Goal: Task Accomplishment & Management: Manage account settings

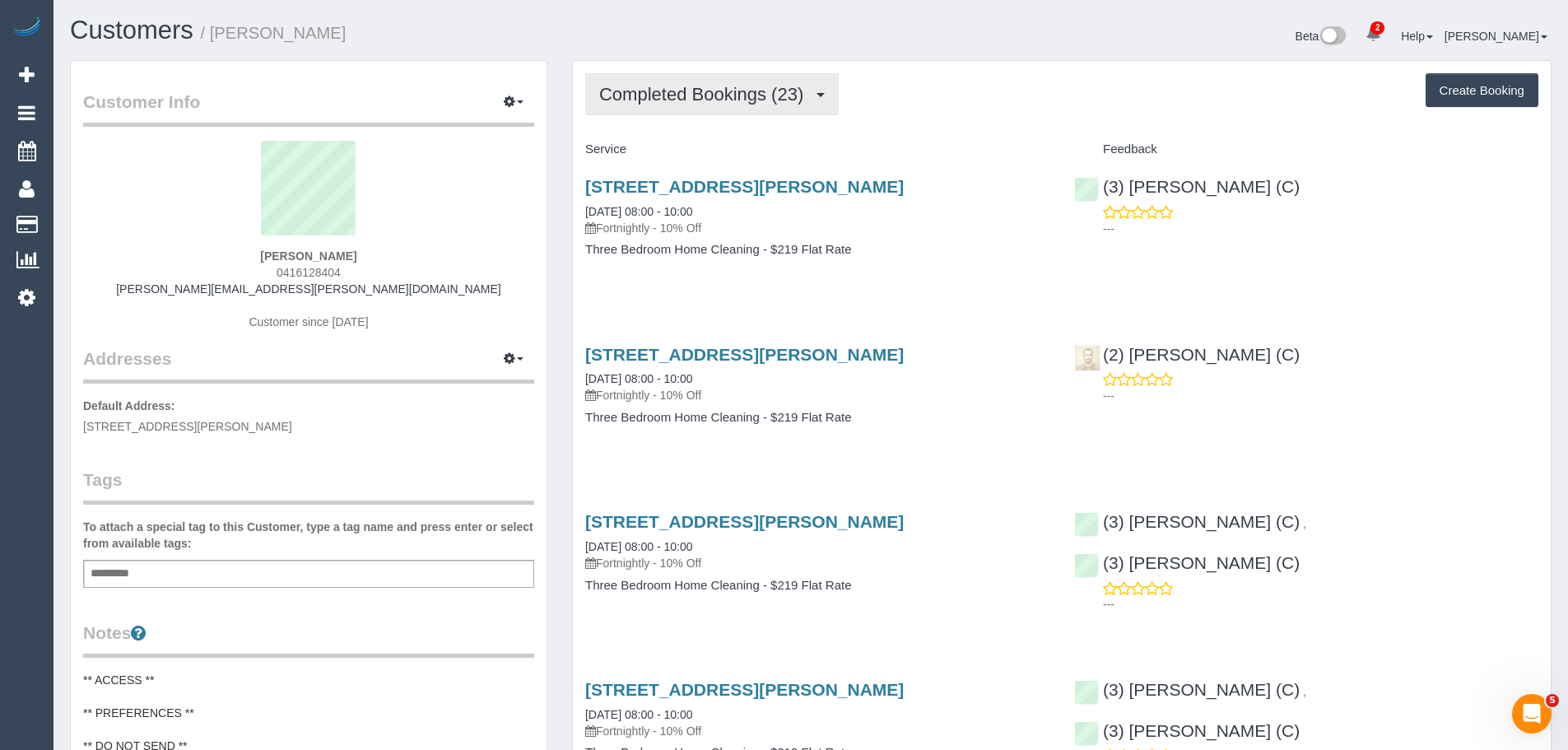
click at [697, 83] on button "Completed Bookings (23)" at bounding box center [712, 94] width 253 height 42
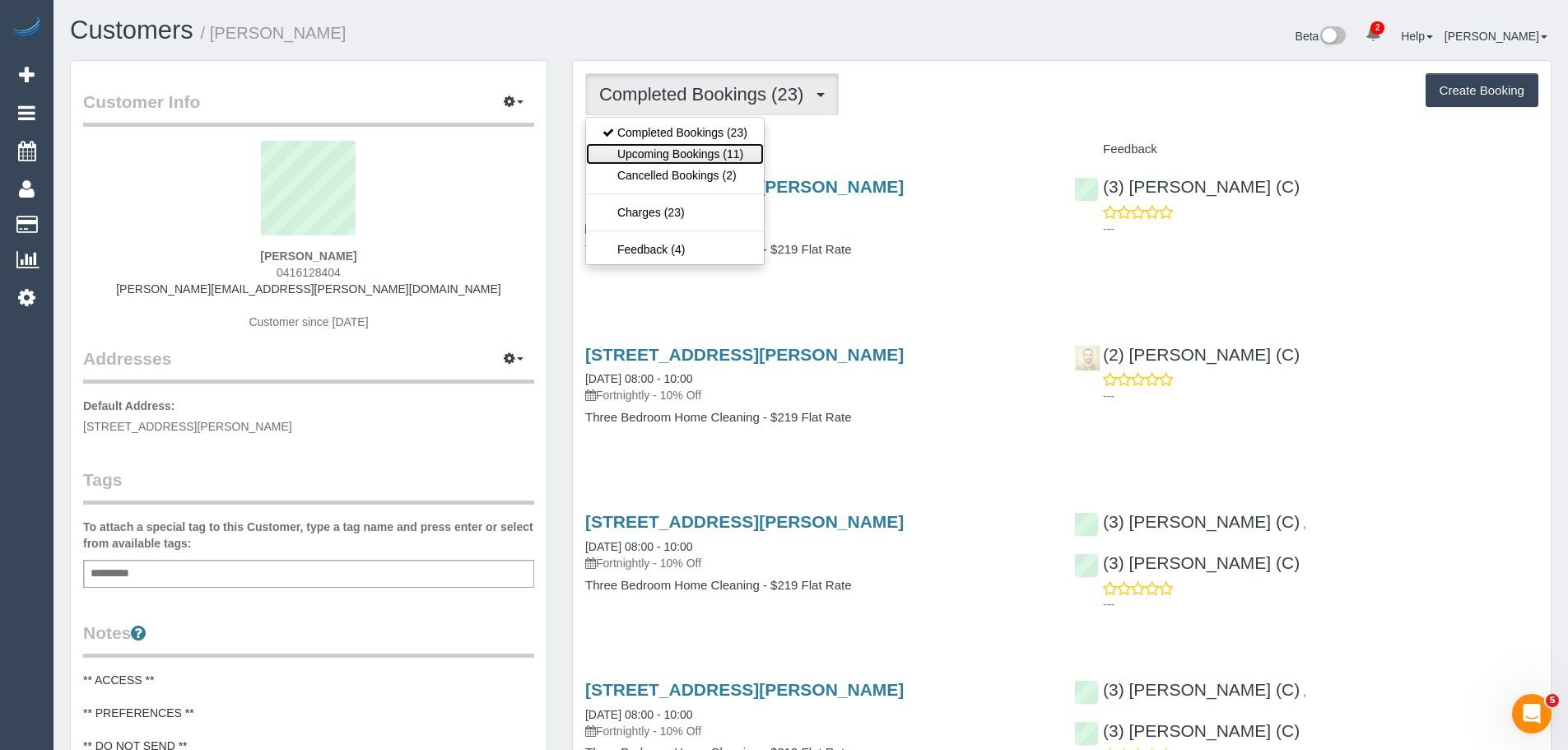
click at [666, 151] on link "Upcoming Bookings (11)" at bounding box center [675, 153] width 178 height 22
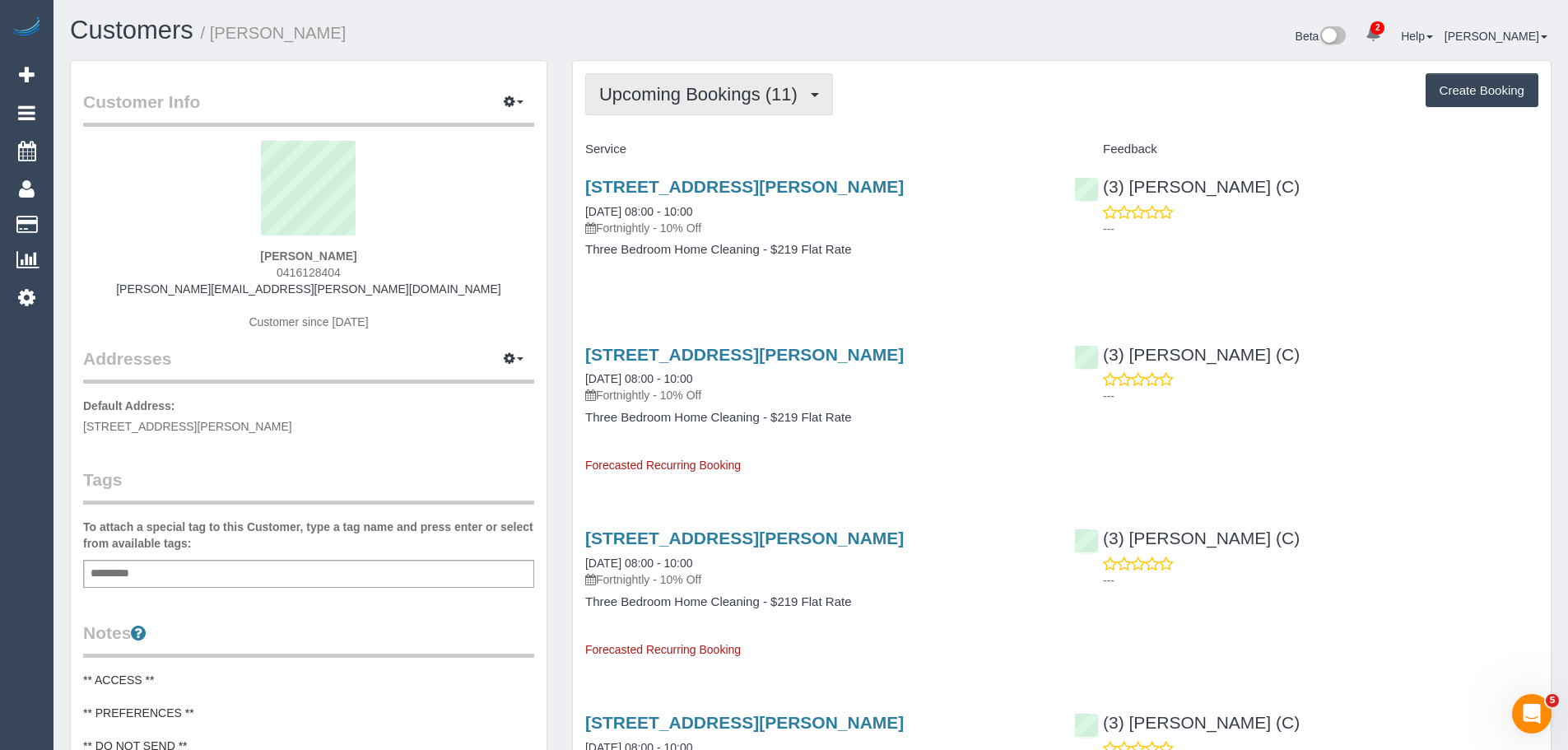
click at [703, 99] on span "Upcoming Bookings (11)" at bounding box center [703, 94] width 207 height 21
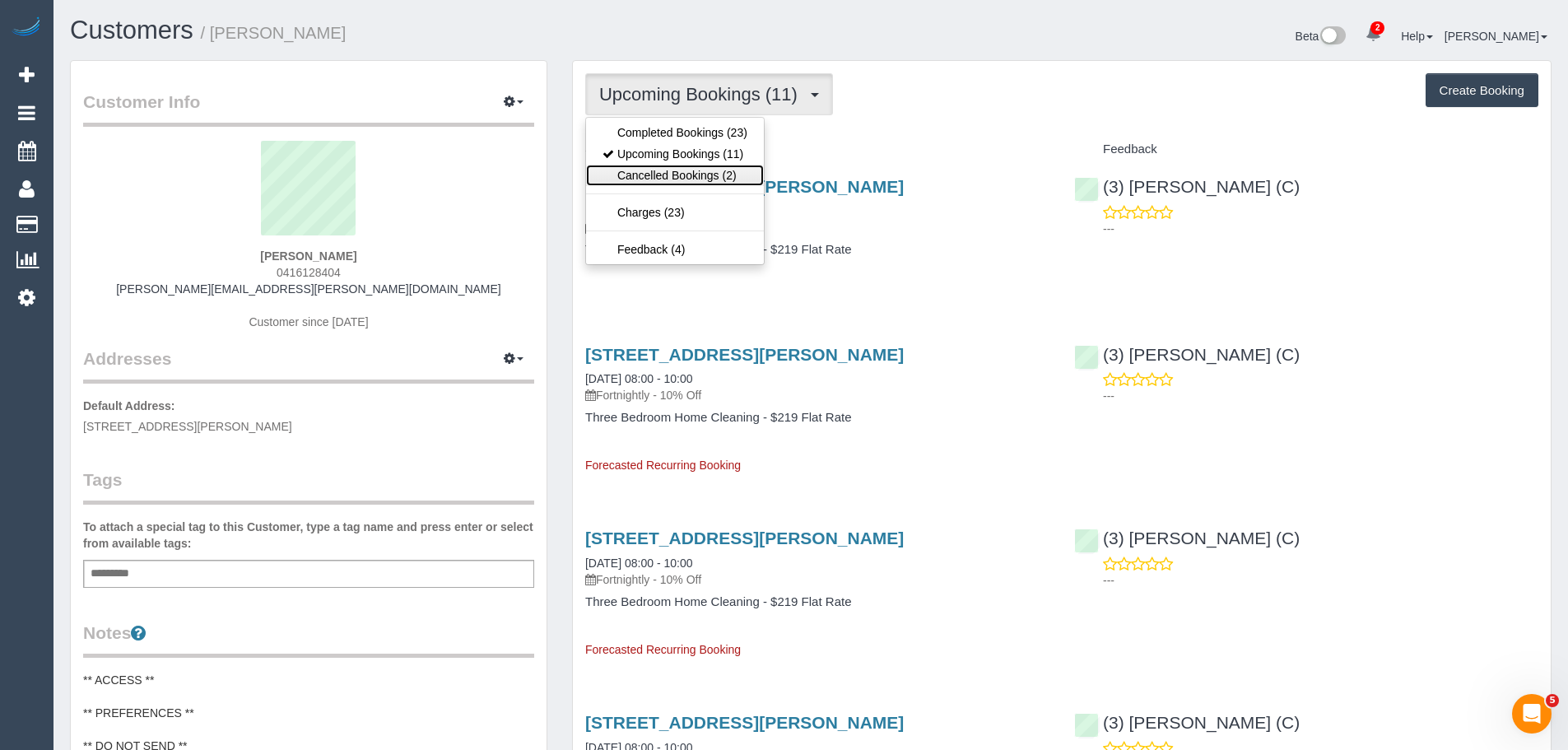
click at [688, 178] on link "Cancelled Bookings (2)" at bounding box center [675, 175] width 178 height 22
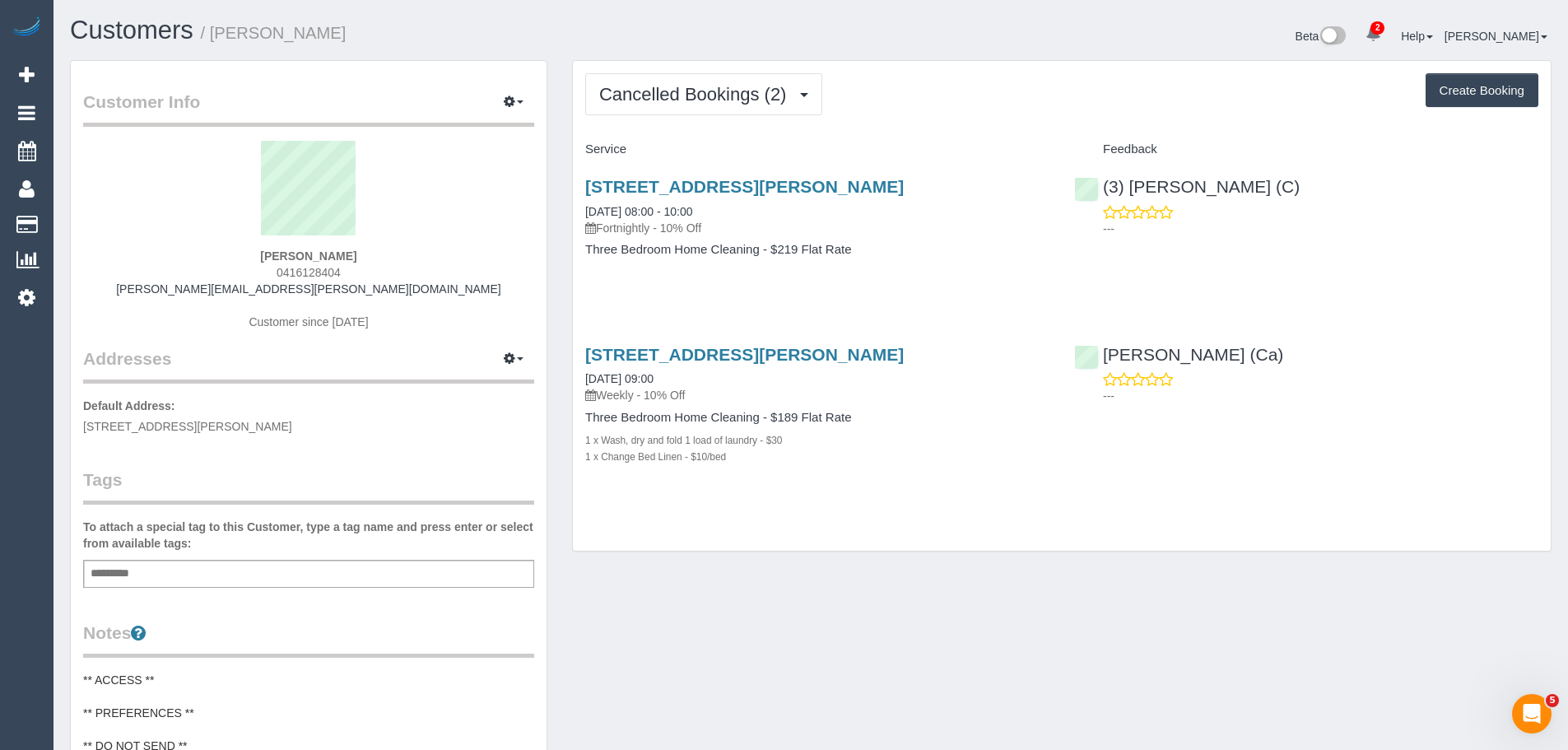
drag, startPoint x: 362, startPoint y: 255, endPoint x: 259, endPoint y: 253, distance: 103.0
click at [260, 253] on div "Julia Michaux 0416128404 julia.m.michaux@gmail.com Customer since 2022" at bounding box center [308, 243] width 451 height 206
copy strong "Julia Michaux"
drag, startPoint x: 733, startPoint y: 216, endPoint x: 582, endPoint y: 211, distance: 151.1
click at [582, 211] on div "28 Ellery St, Bundoora, VIC 3083 03/10/2025 08:00 - 10:00 Fortnightly - 10% Off…" at bounding box center [817, 226] width 489 height 127
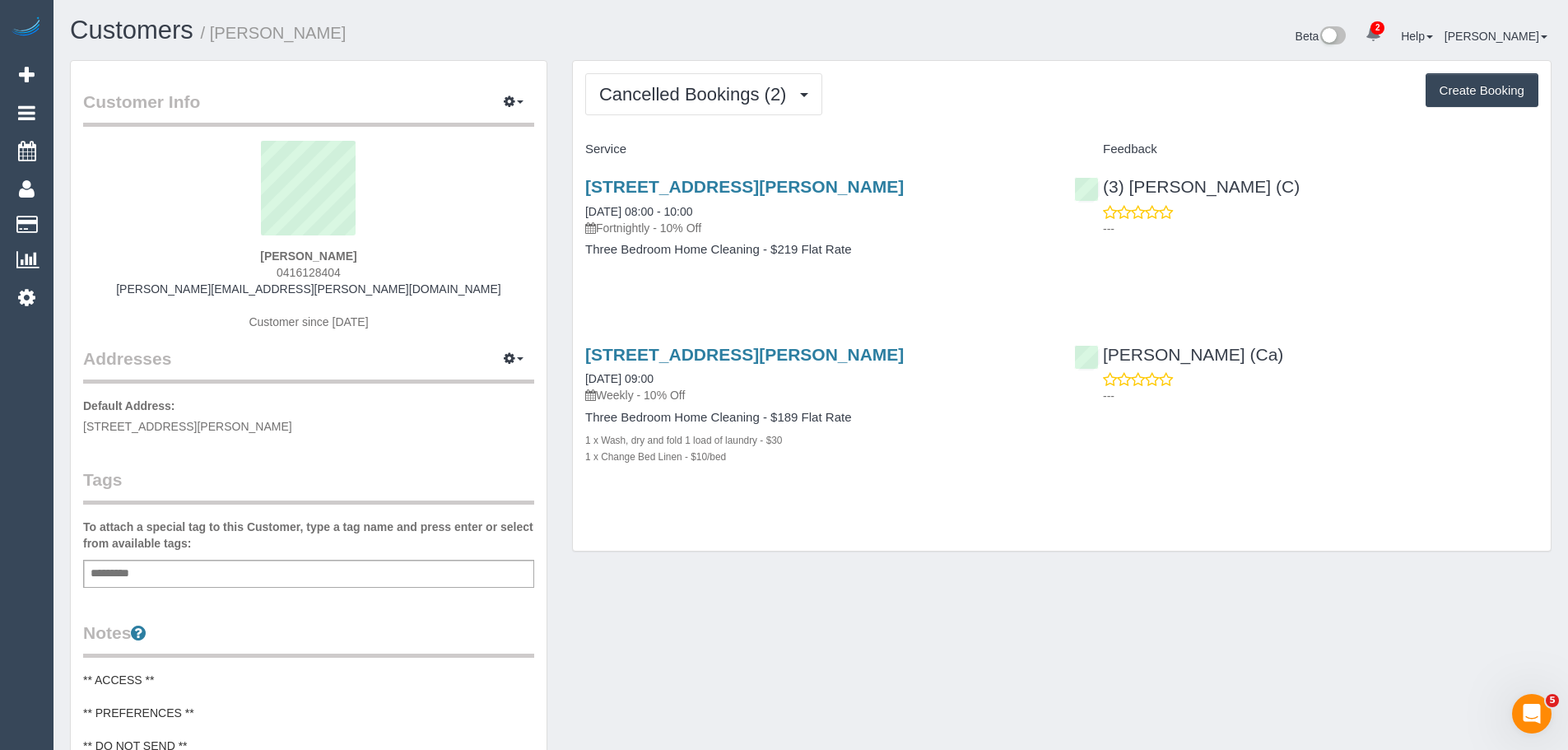
copy link "03/10/2025 08:00 - 10:00"
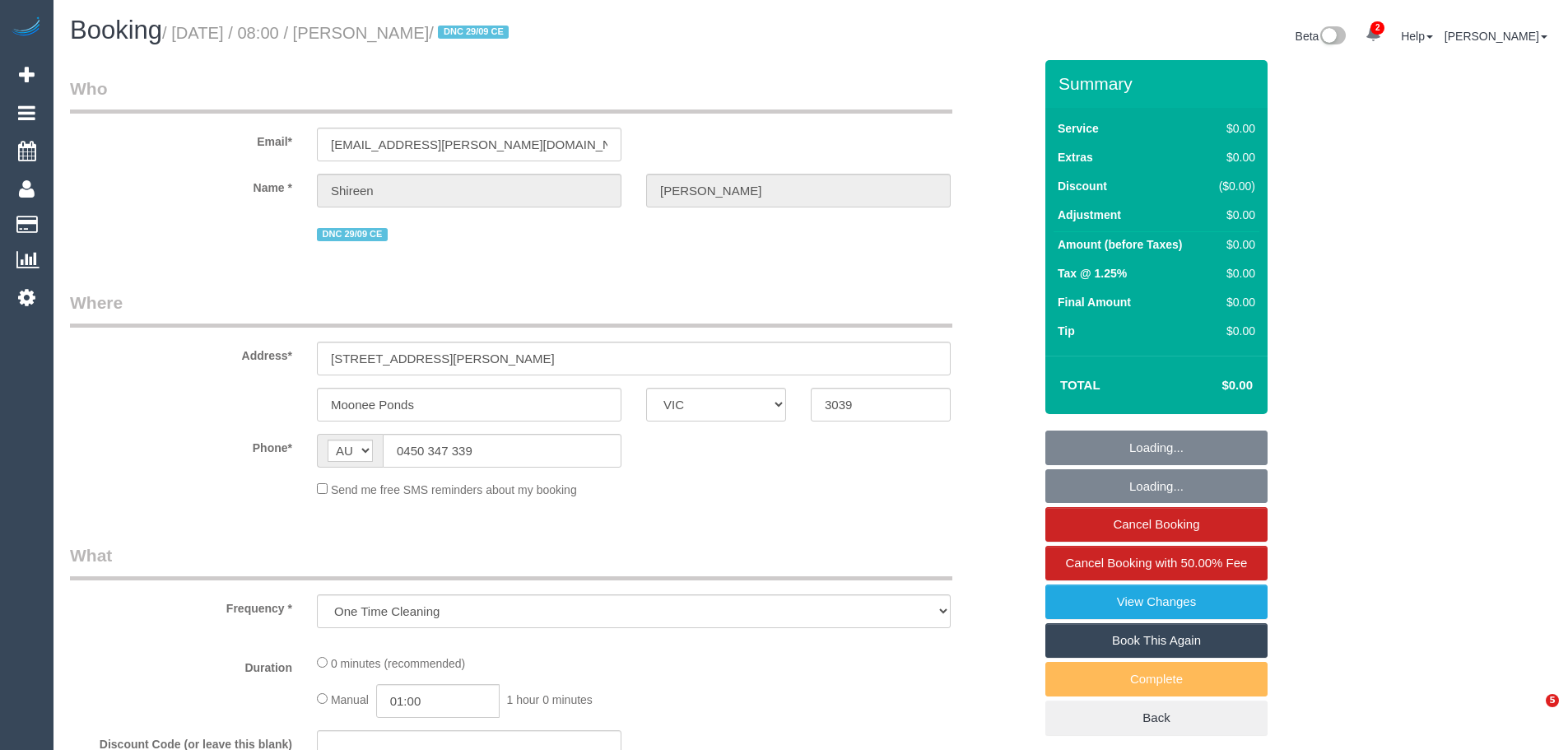
select select "VIC"
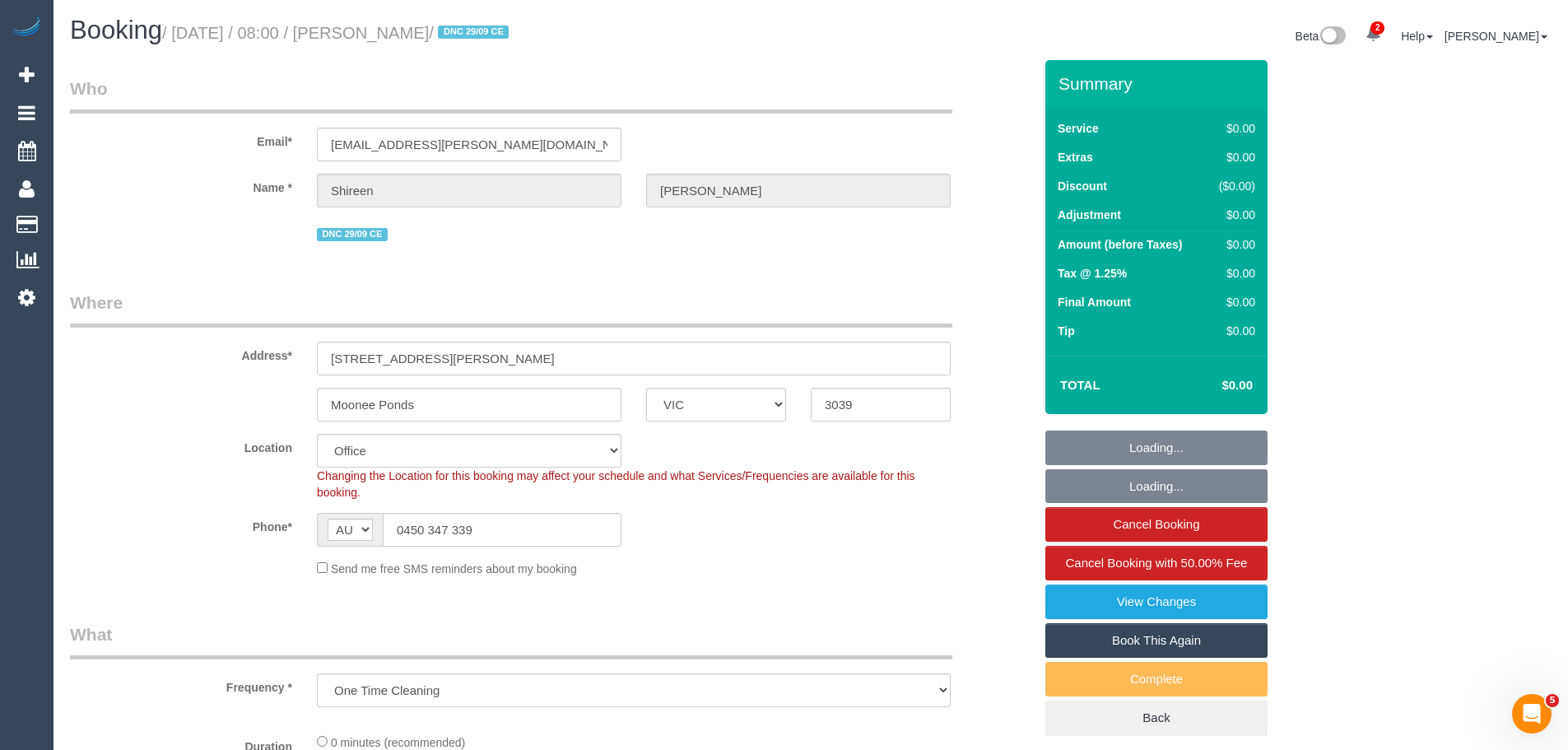
select select "object:751"
select select "number:27"
select select "number:14"
select select "number:18"
select select "number:25"
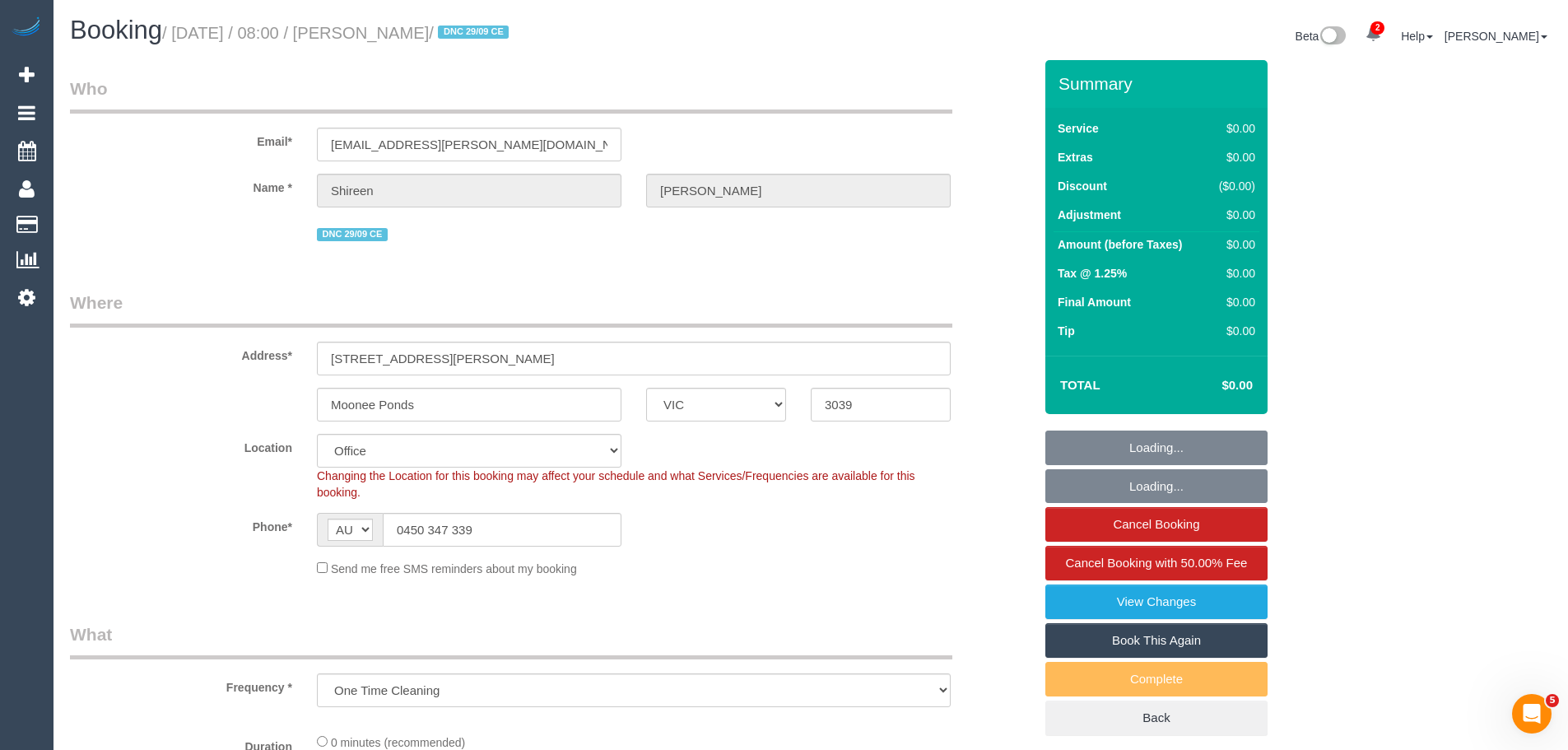
select select "number:26"
select select "string:stripe-pm_1S7UZm2GScqysDRVXrxO2n2B"
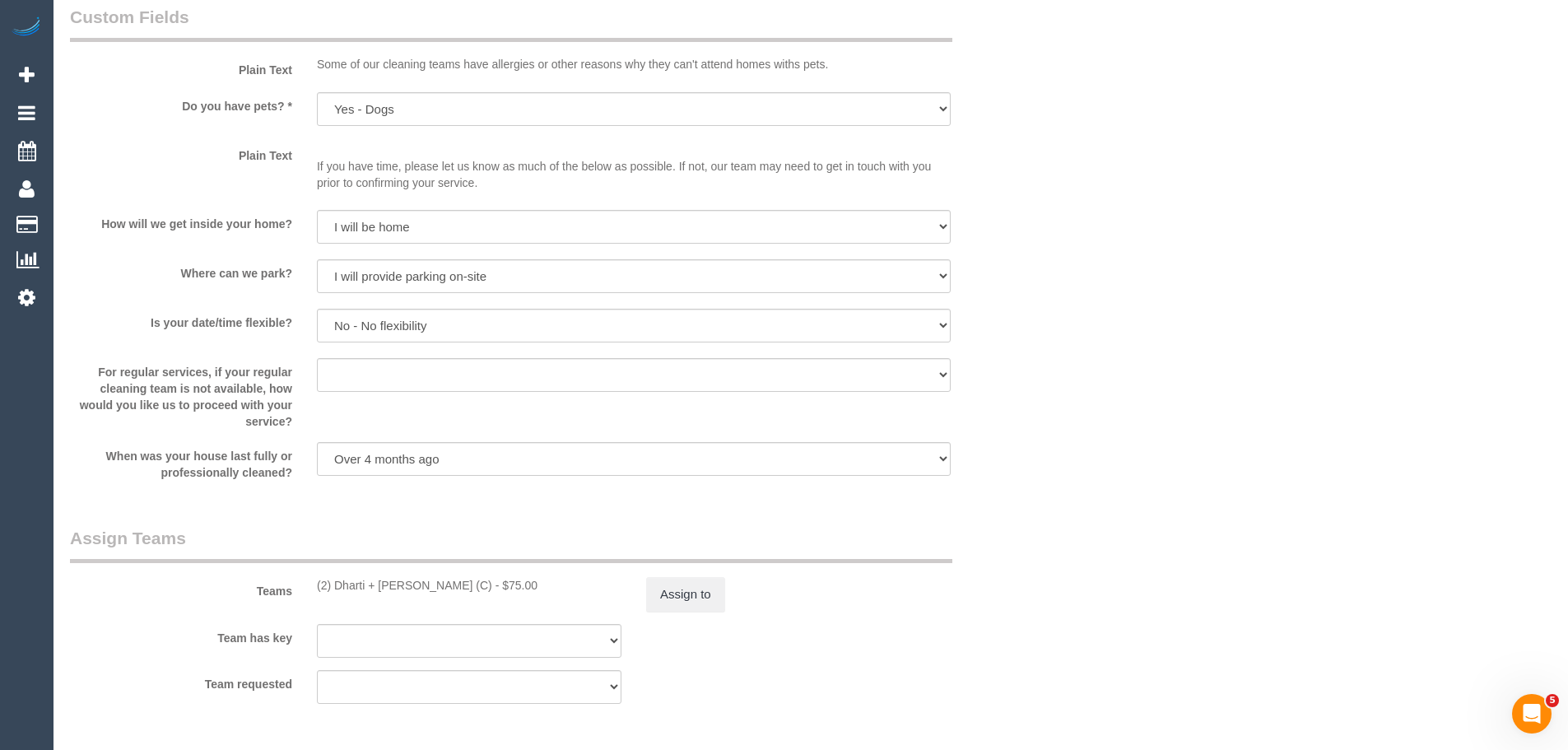
scroll to position [2470, 0]
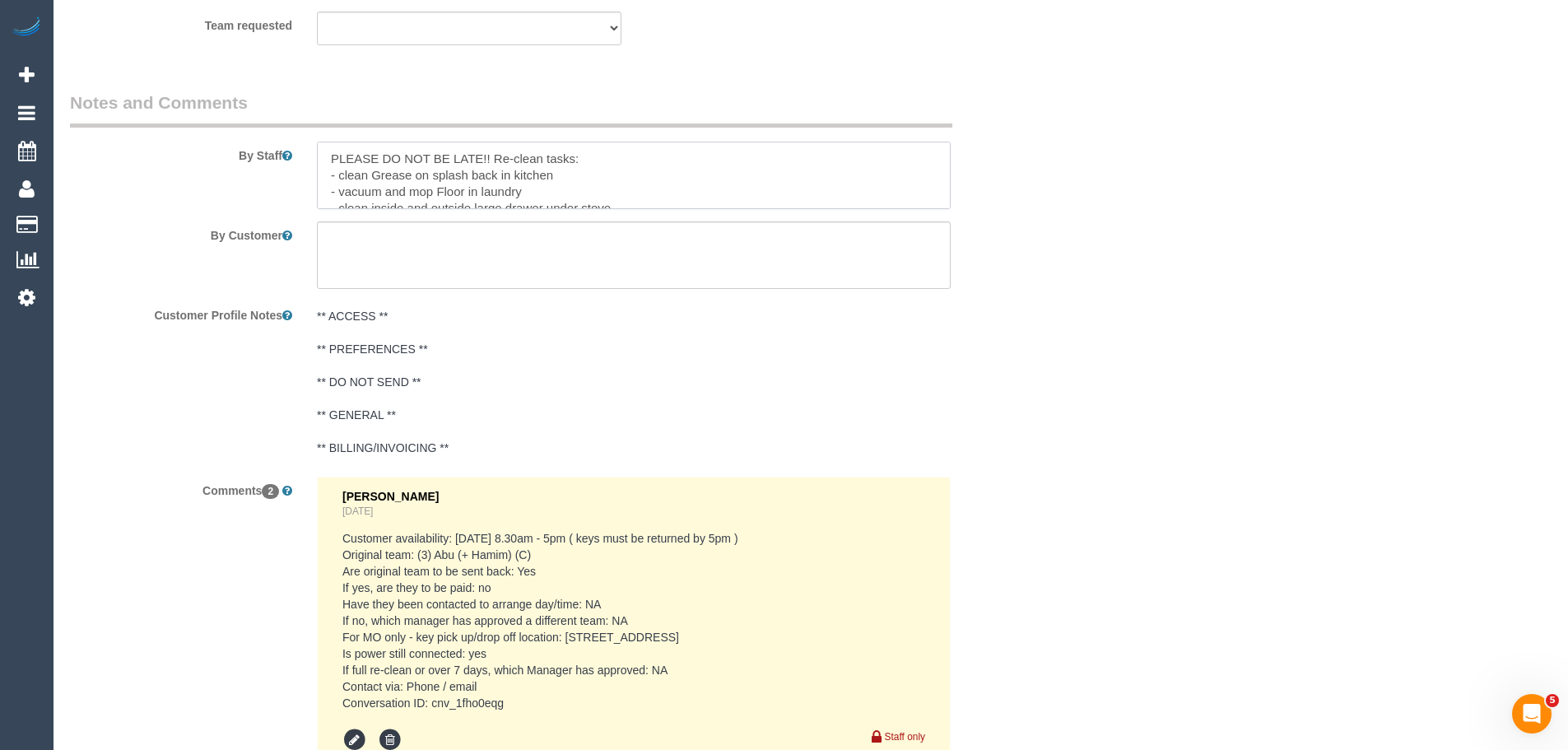
click at [560, 179] on textarea at bounding box center [634, 175] width 634 height 67
paste textarea "14/679 Gilbert road."
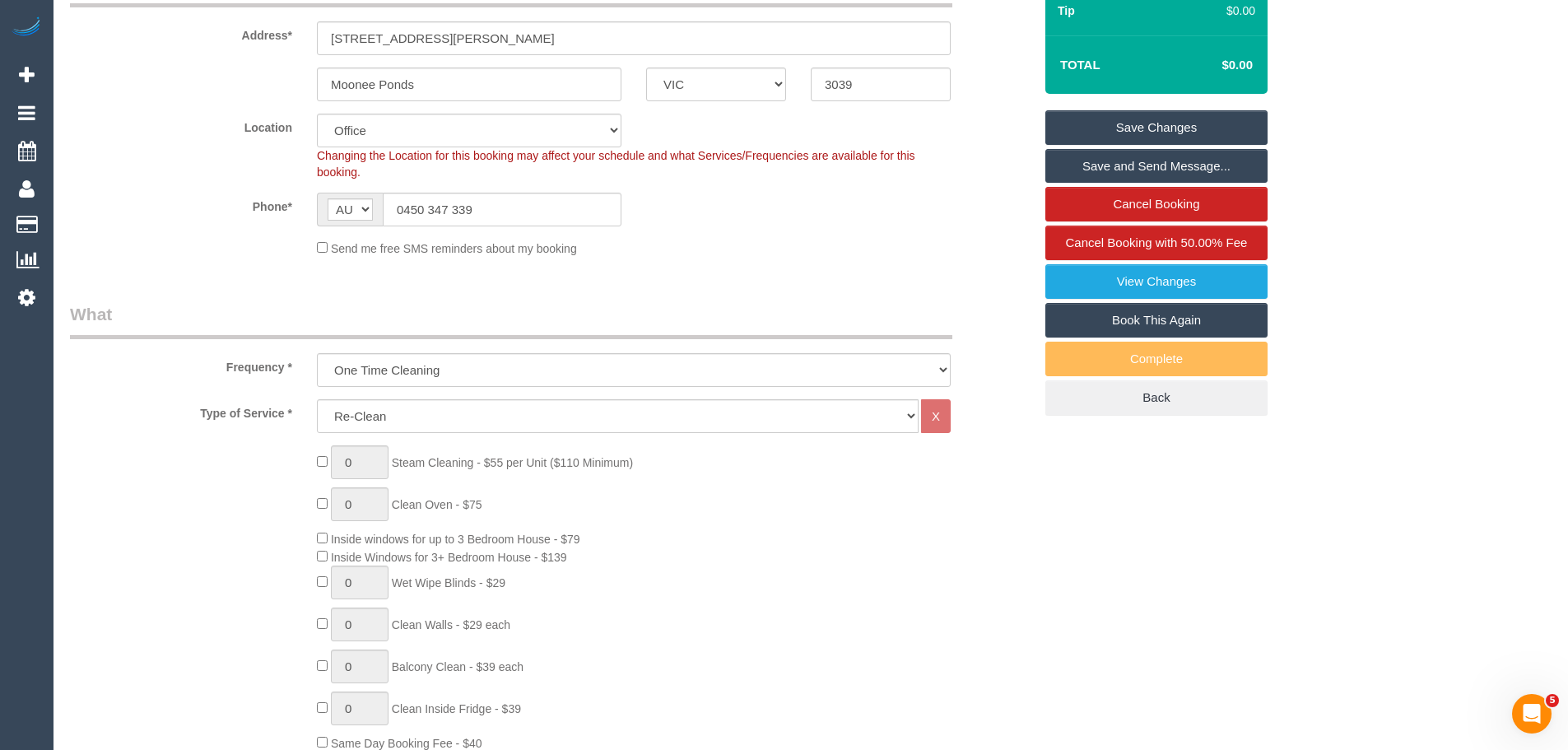
scroll to position [172, 0]
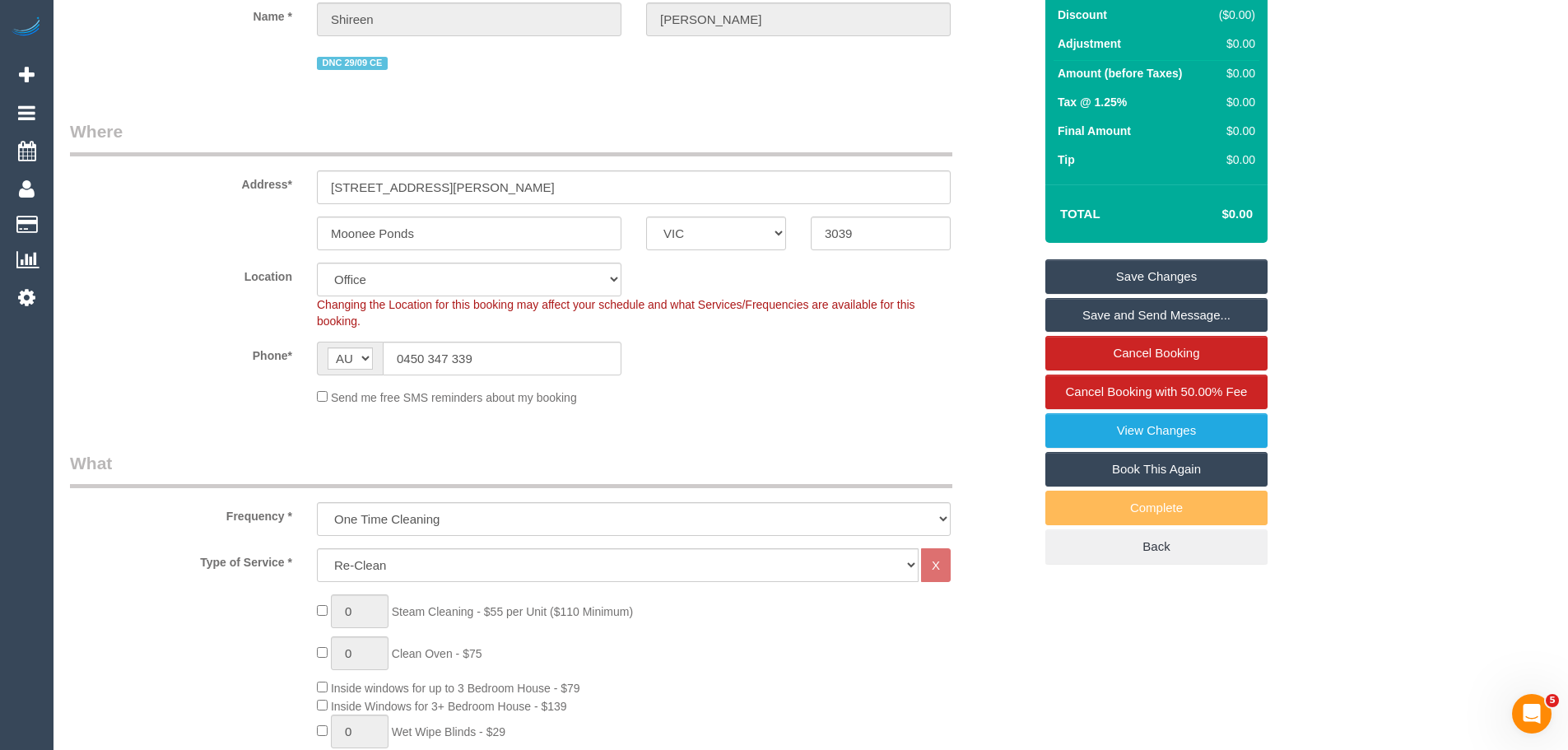
type textarea "PLEASE DO NOT BE LATE!! Re-clean tasks: - clean Grease on splash back in kitche…"
click at [1147, 271] on link "Save Changes" at bounding box center [1157, 277] width 222 height 34
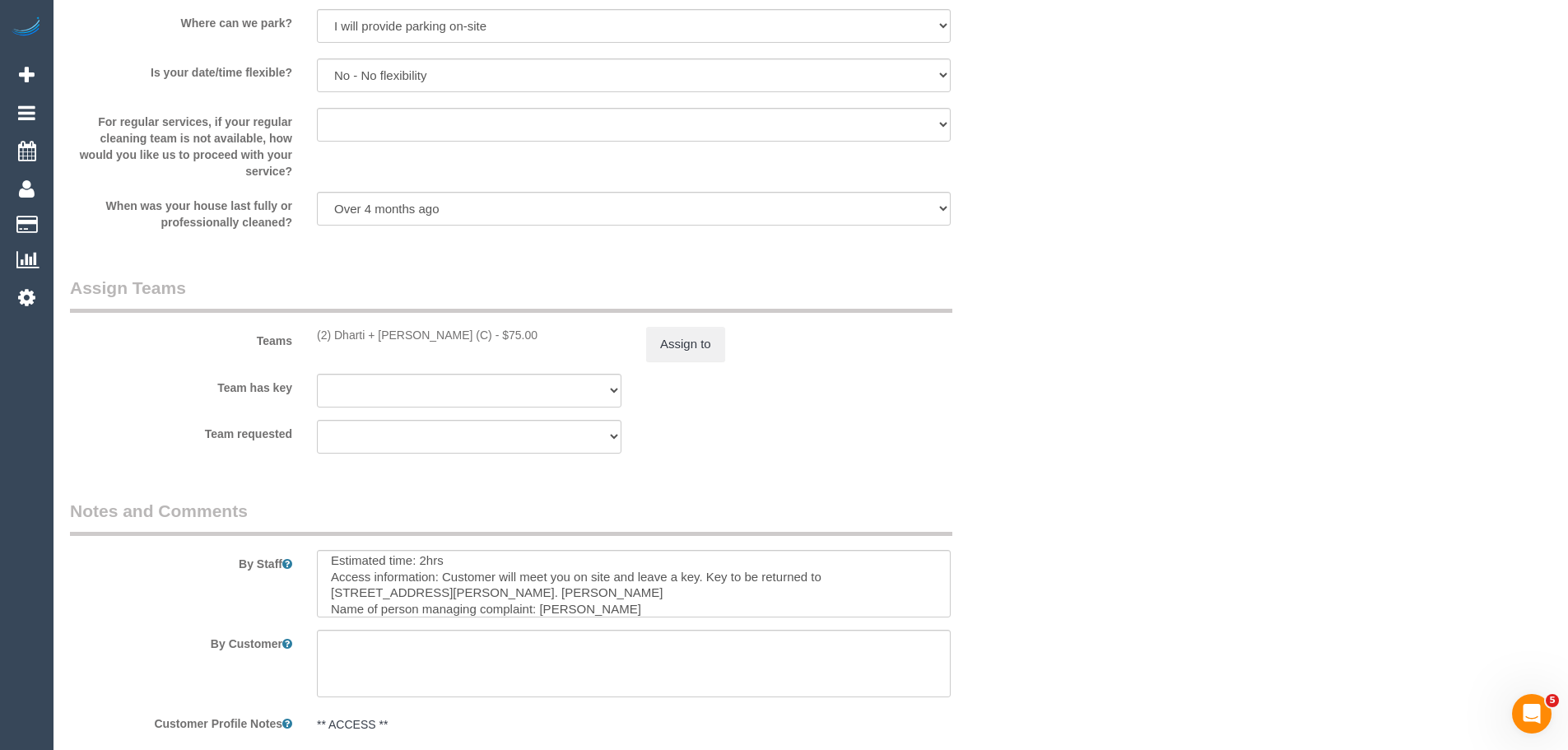
scroll to position [2065, 0]
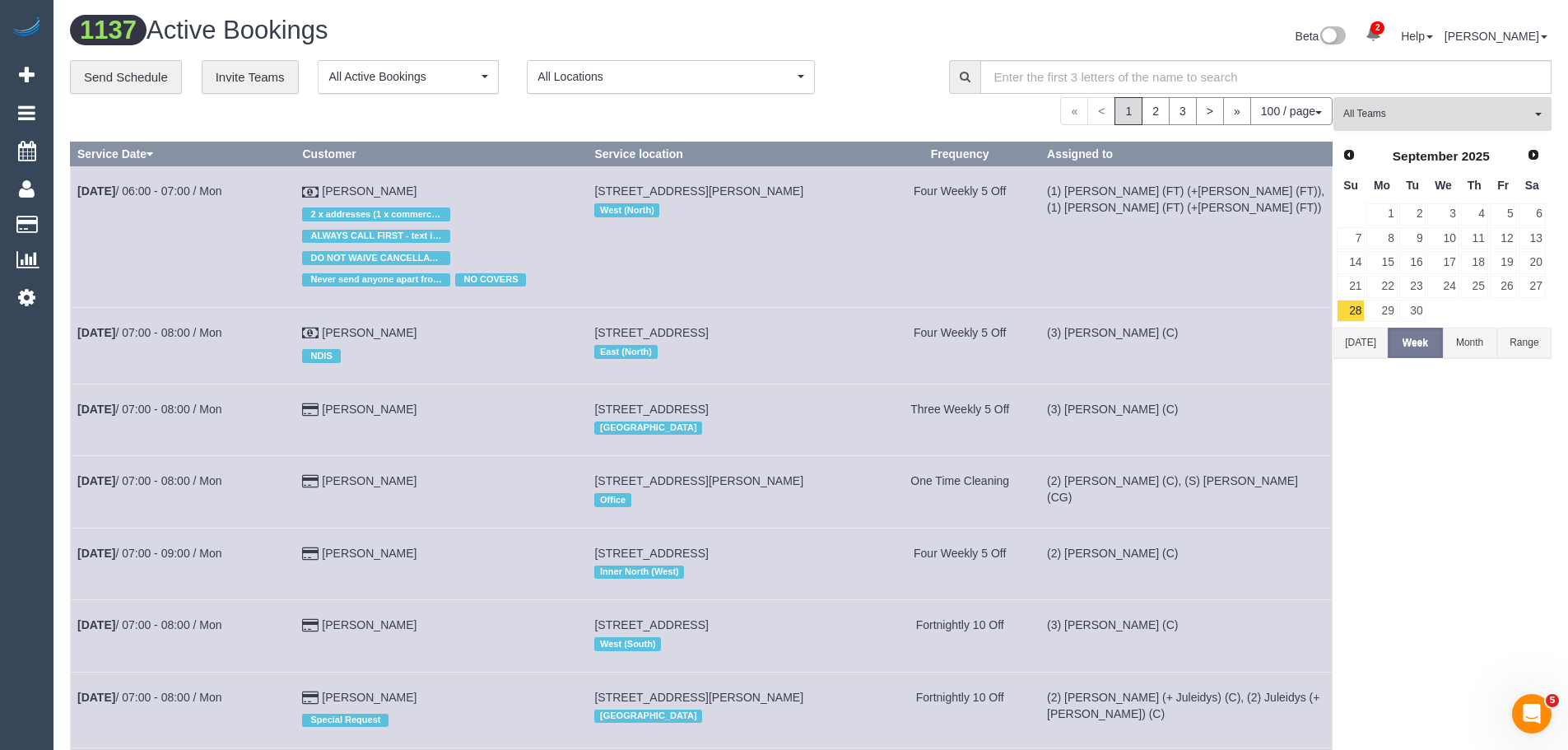
click at [1409, 103] on button "All Teams" at bounding box center [1442, 114] width 218 height 34
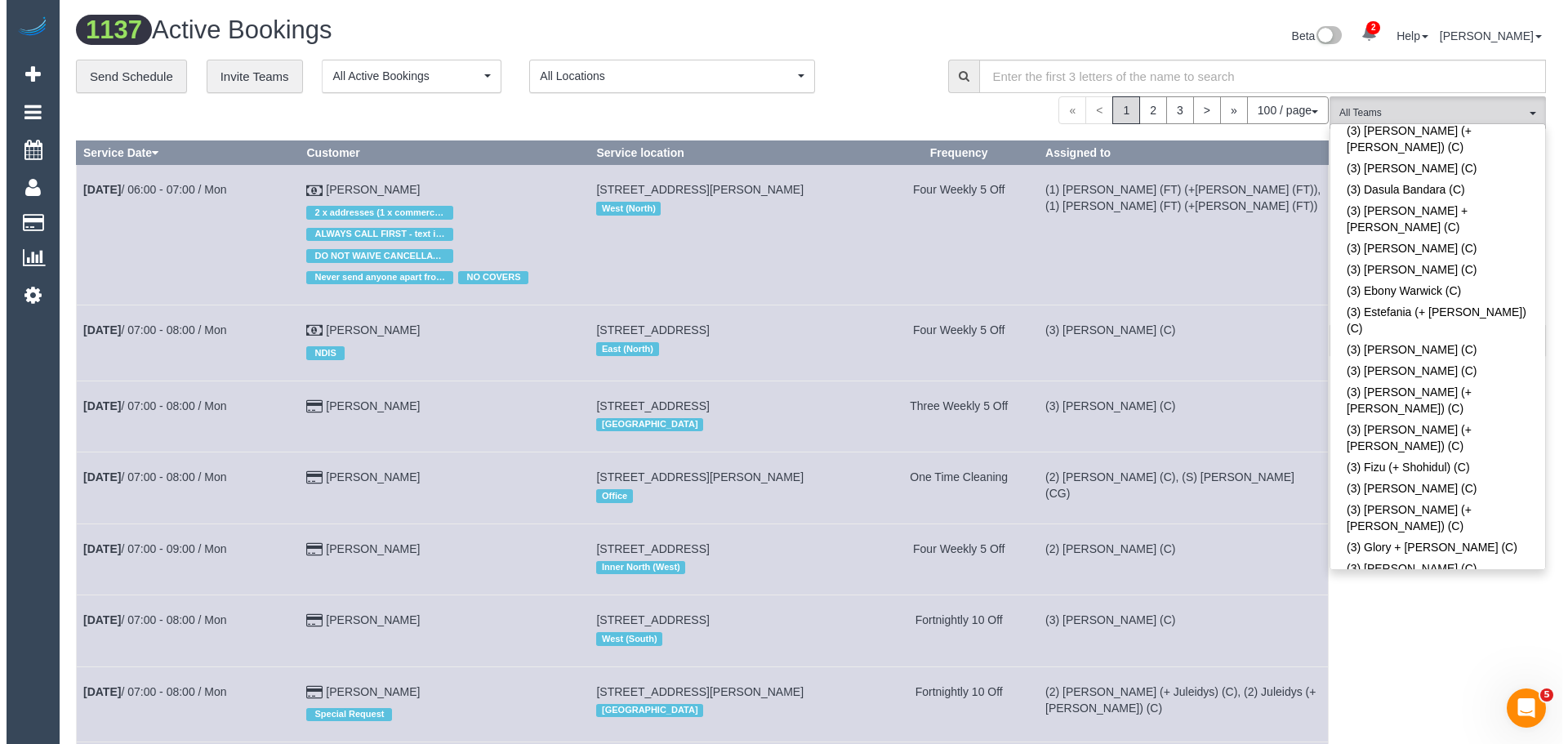
scroll to position [2777, 0]
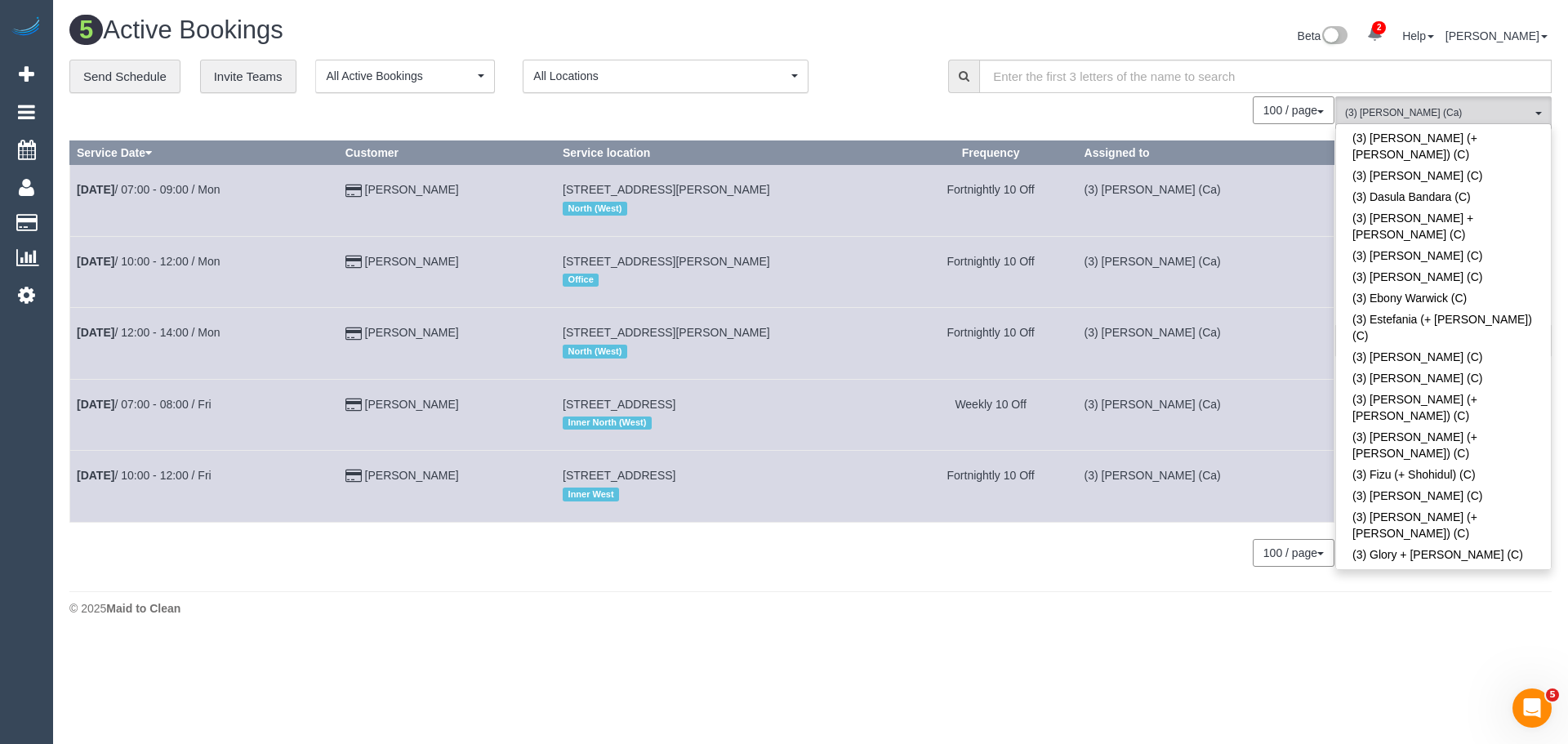
click at [1069, 603] on div "© 2025 Maid to Clean" at bounding box center [810, 608] width 1482 height 16
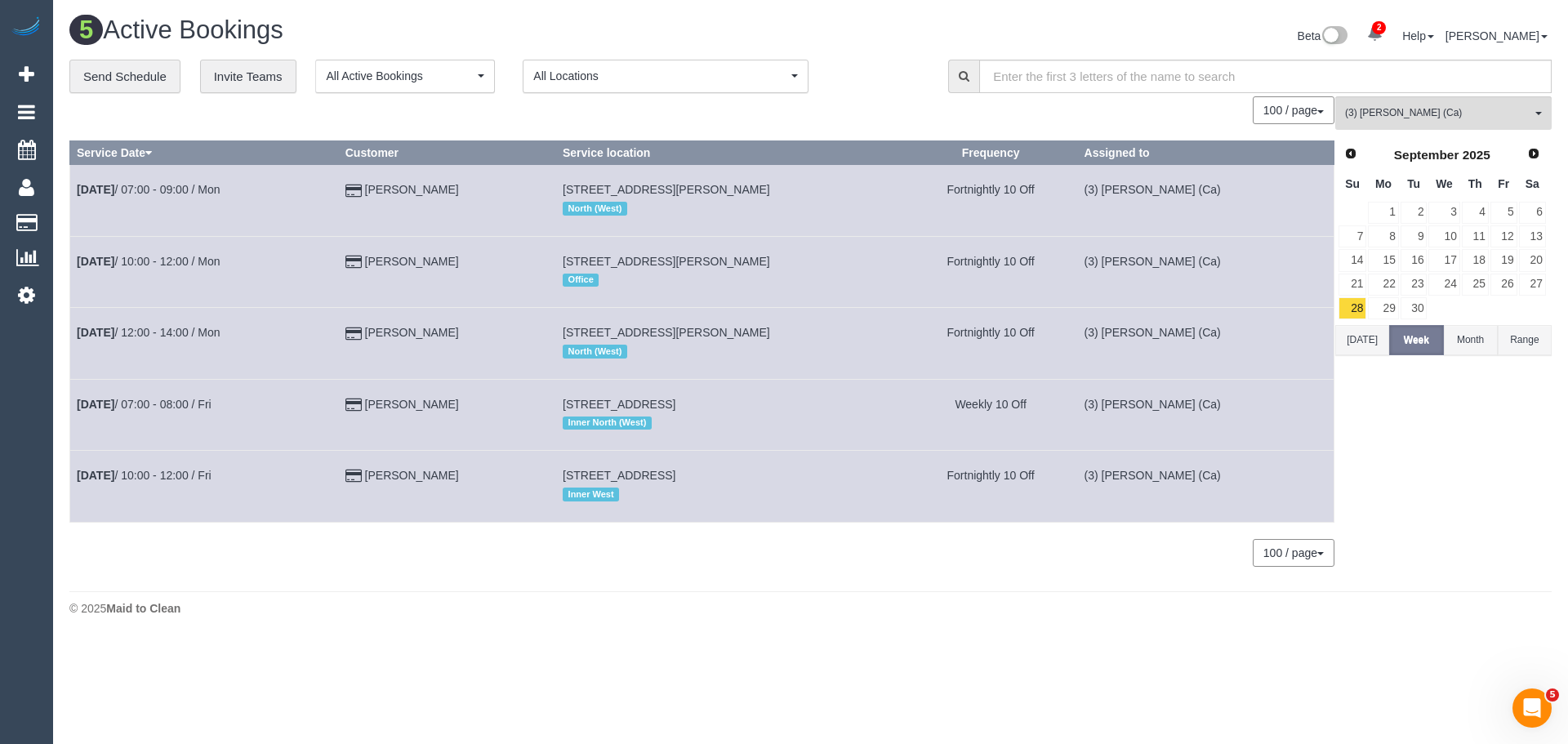
click at [1359, 341] on button "[DATE]" at bounding box center [1362, 340] width 54 height 30
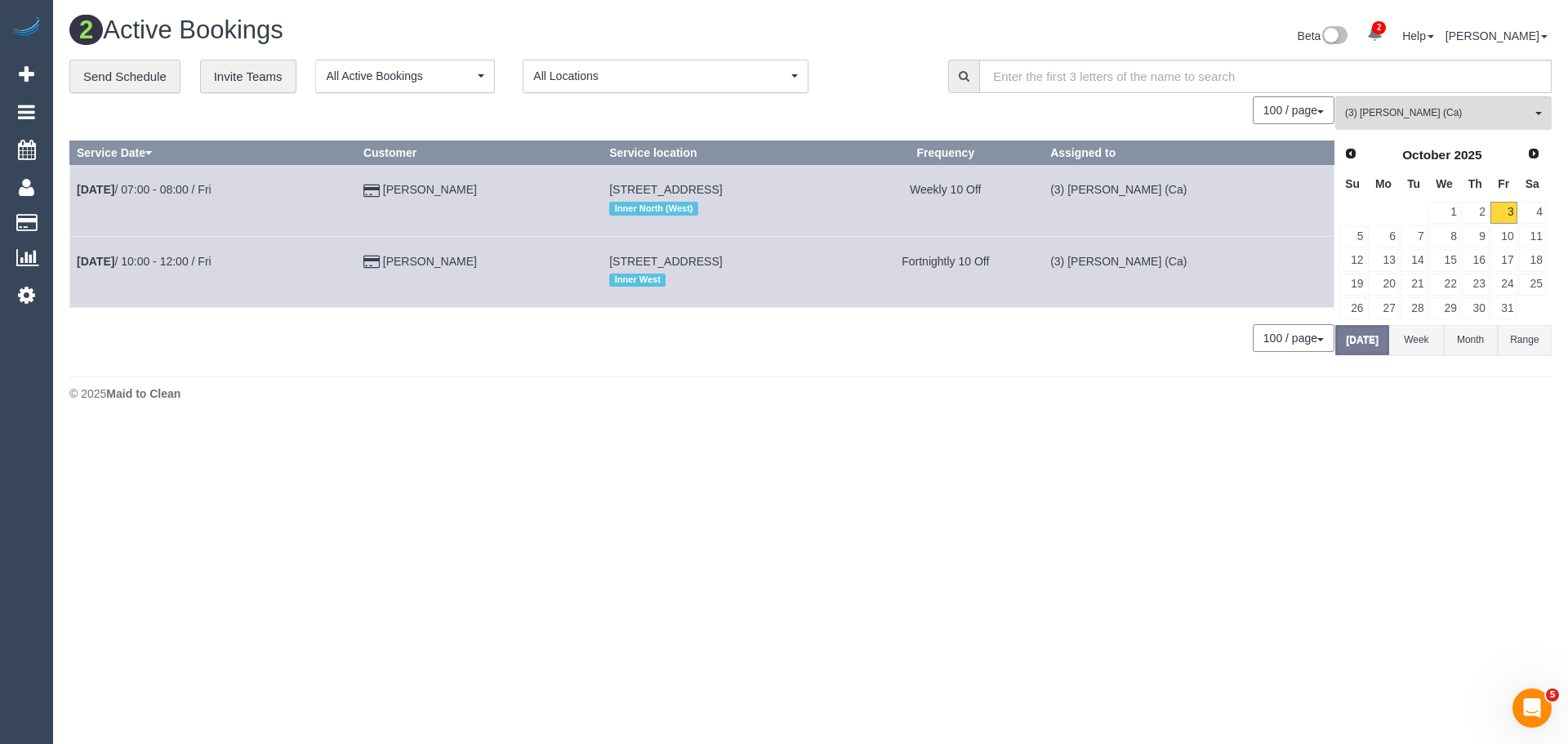
drag, startPoint x: 476, startPoint y: 199, endPoint x: 73, endPoint y: 194, distance: 403.0
click at [73, 194] on tr "Oct 3rd / 07:00 - 08:00 / Fri Kathryn Page 33 Hekatere St, Northcote, VIC 3070 …" at bounding box center [702, 200] width 1264 height 71
copy tr "Oct 3rd / 07:00 - 08:00 / Fri Kathryn Page"
drag, startPoint x: 476, startPoint y: 261, endPoint x: 77, endPoint y: 272, distance: 399.2
click at [77, 272] on tr "Oct 3rd / 10:00 - 12:00 / Fri Ingrid Hildebrand 35 Maribyrnong Rd, Ascot Vale, …" at bounding box center [702, 271] width 1264 height 71
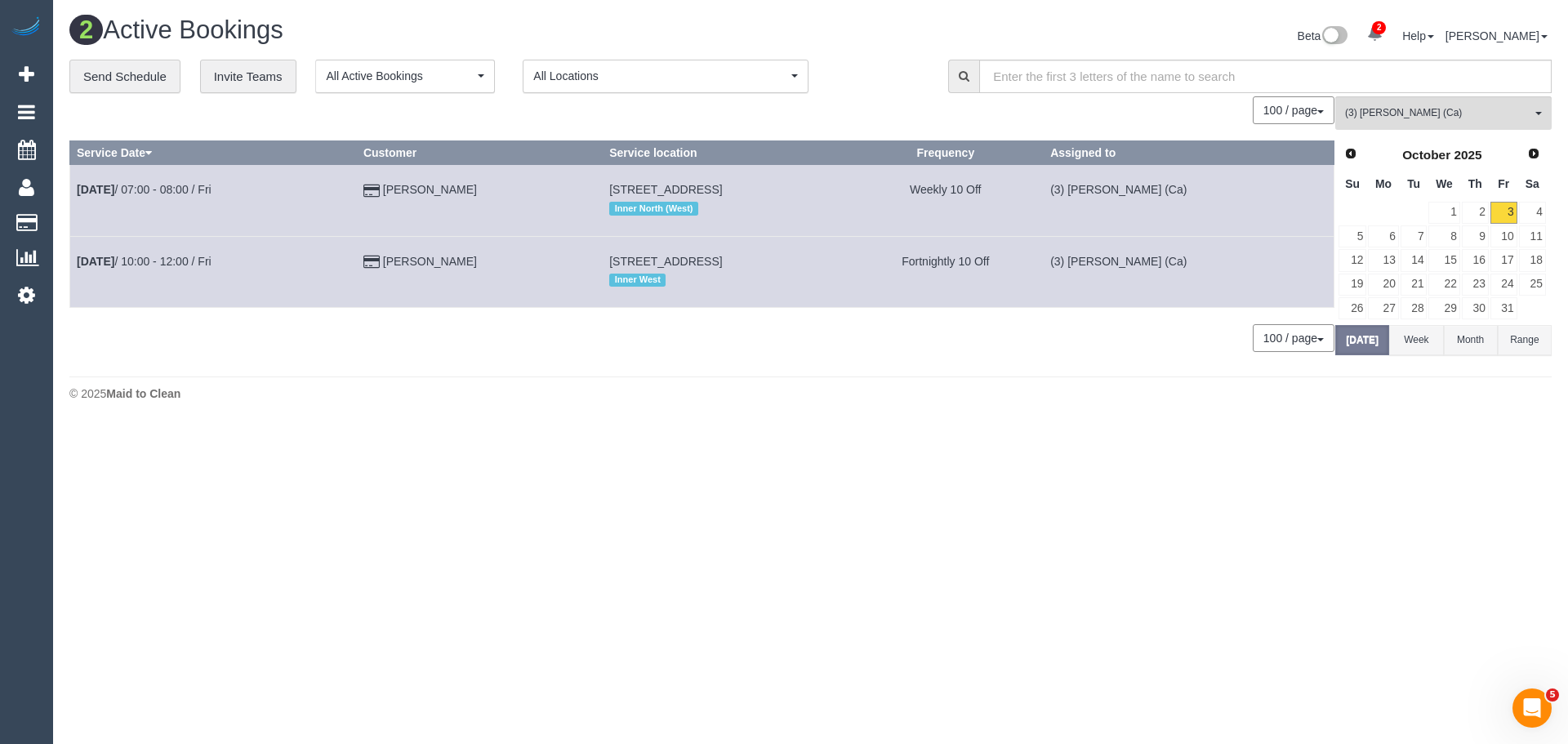
copy tr "Oct 3rd / 10:00 - 12:00 / Fri Ingrid Hildebrand"
click at [1401, 118] on span "(3) [PERSON_NAME] (Ca)" at bounding box center [1439, 113] width 186 height 14
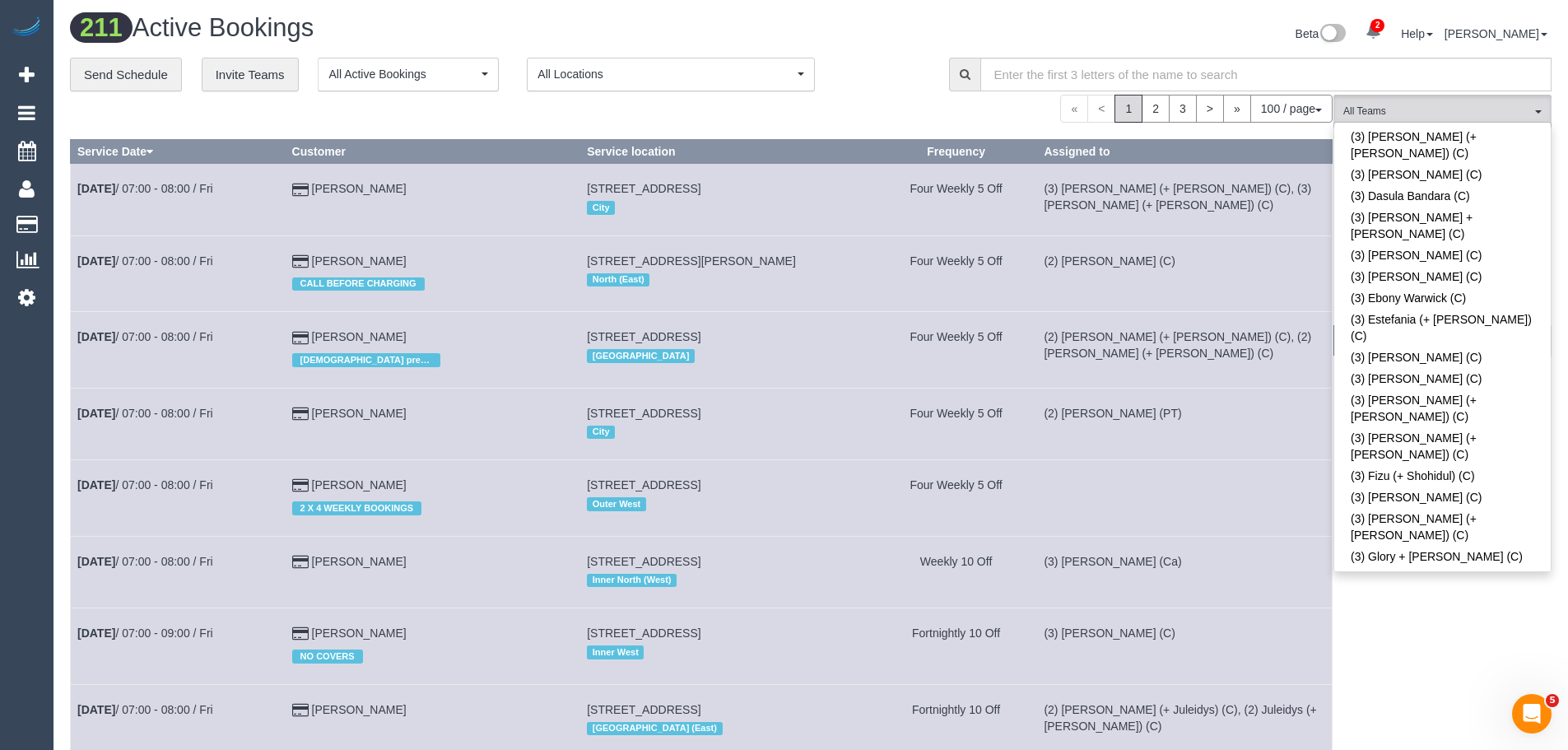
scroll to position [0, 0]
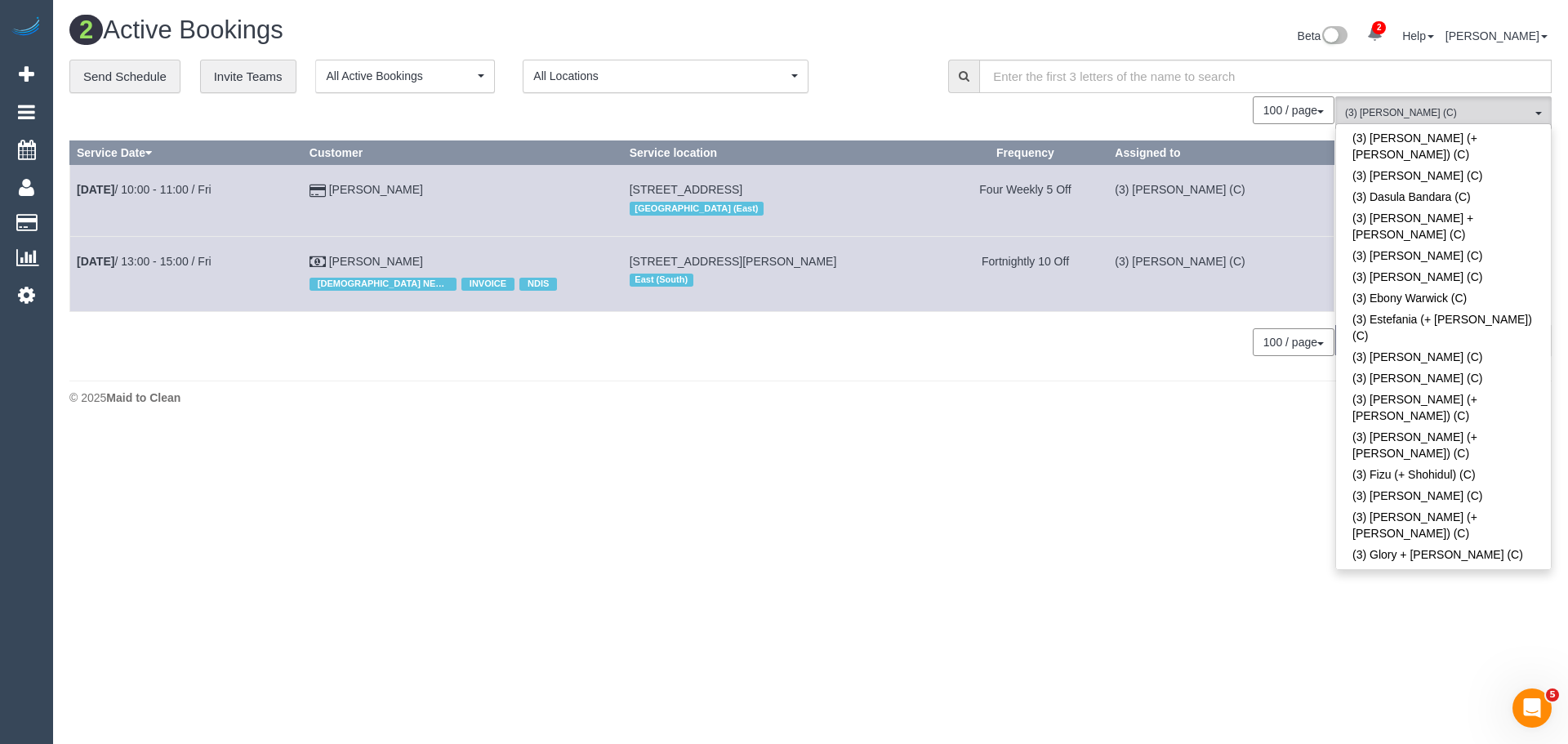
click at [717, 487] on body "2 Beta Your Notifications You have 0 alerts × You have 1 to charge for 03/10/20…" at bounding box center [784, 372] width 1568 height 744
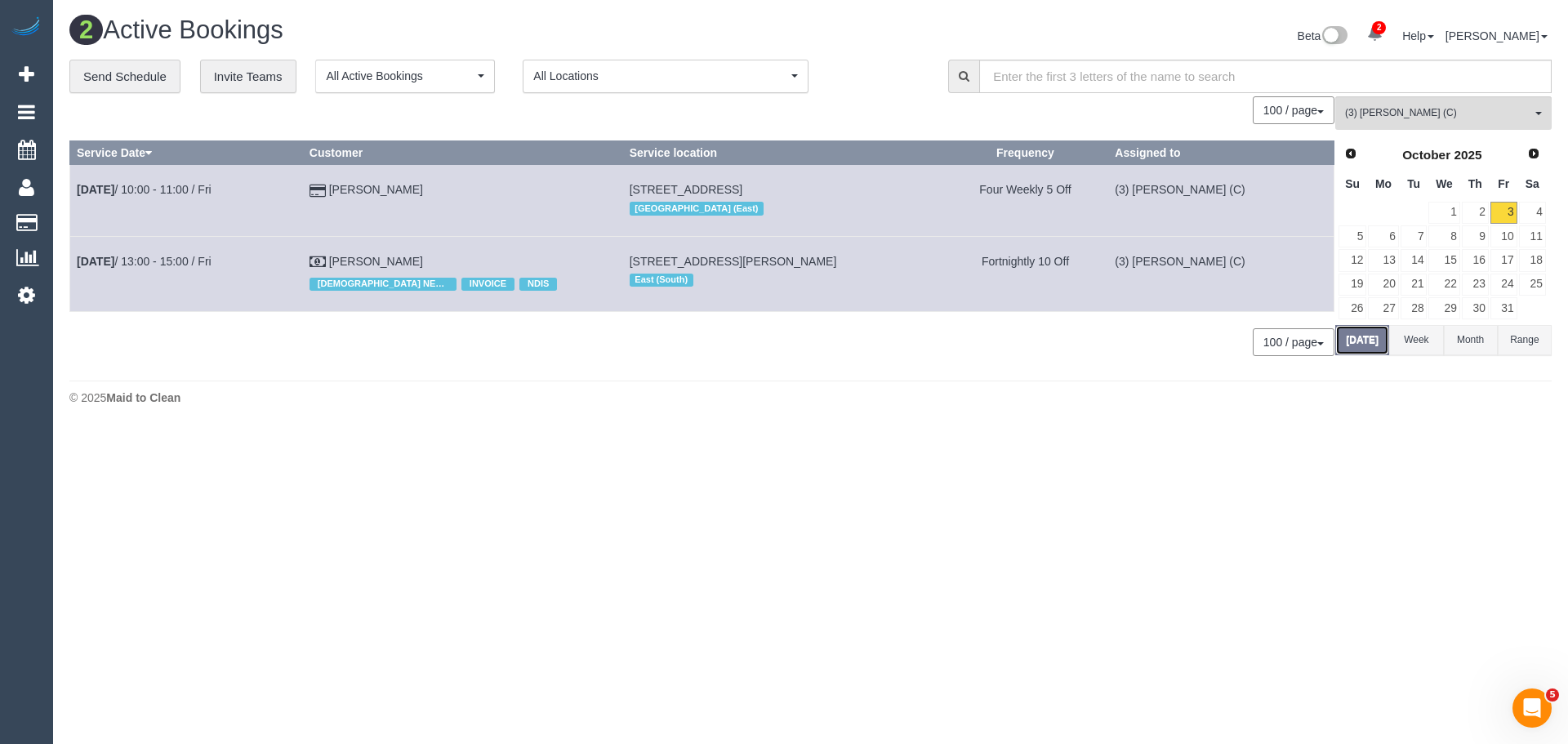
click at [1368, 348] on button "[DATE]" at bounding box center [1362, 340] width 54 height 30
drag, startPoint x: 435, startPoint y: 200, endPoint x: 79, endPoint y: 202, distance: 356.0
click at [79, 202] on tr "Oct 3rd / 10:00 - 11:00 / Fri Nupur Bery 1/15 Mulgrave Street, Ashwood, VIC 314…" at bounding box center [702, 200] width 1264 height 71
copy tr "Oct 3rd / 10:00 - 11:00 / Fri Nupur Bery"
drag, startPoint x: 414, startPoint y: 256, endPoint x: 77, endPoint y: 257, distance: 337.0
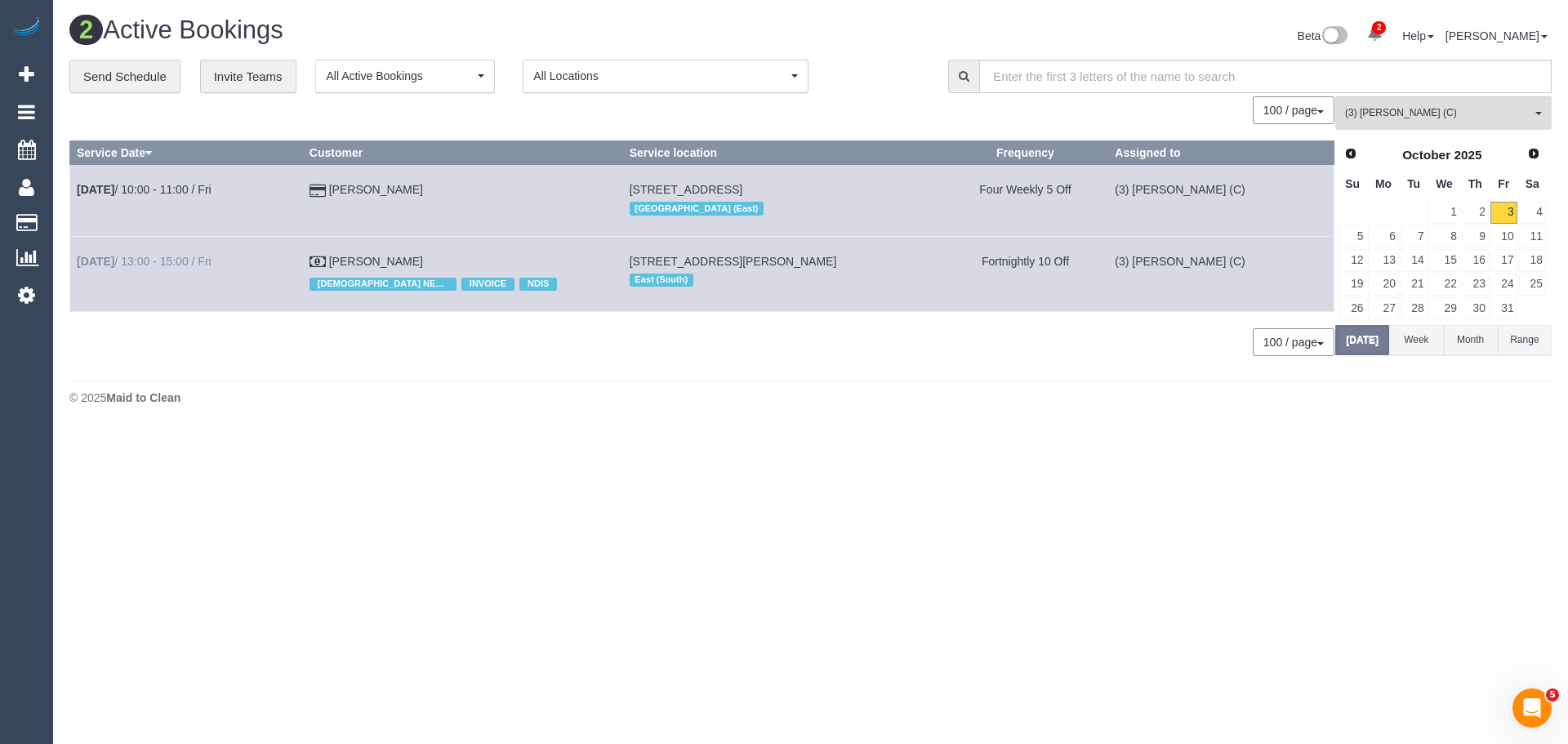
click at [77, 257] on tr "Oct 3rd / 13:00 - 15:00 / Fri Amelyn Wall FEMALE NEEDED INVOICE NDIS 102 / 10 M…" at bounding box center [702, 274] width 1264 height 75
copy tr "Oct 3rd / 13:00 - 15:00 / Fri Amelyn Wall"
click at [23, 298] on icon at bounding box center [27, 294] width 17 height 20
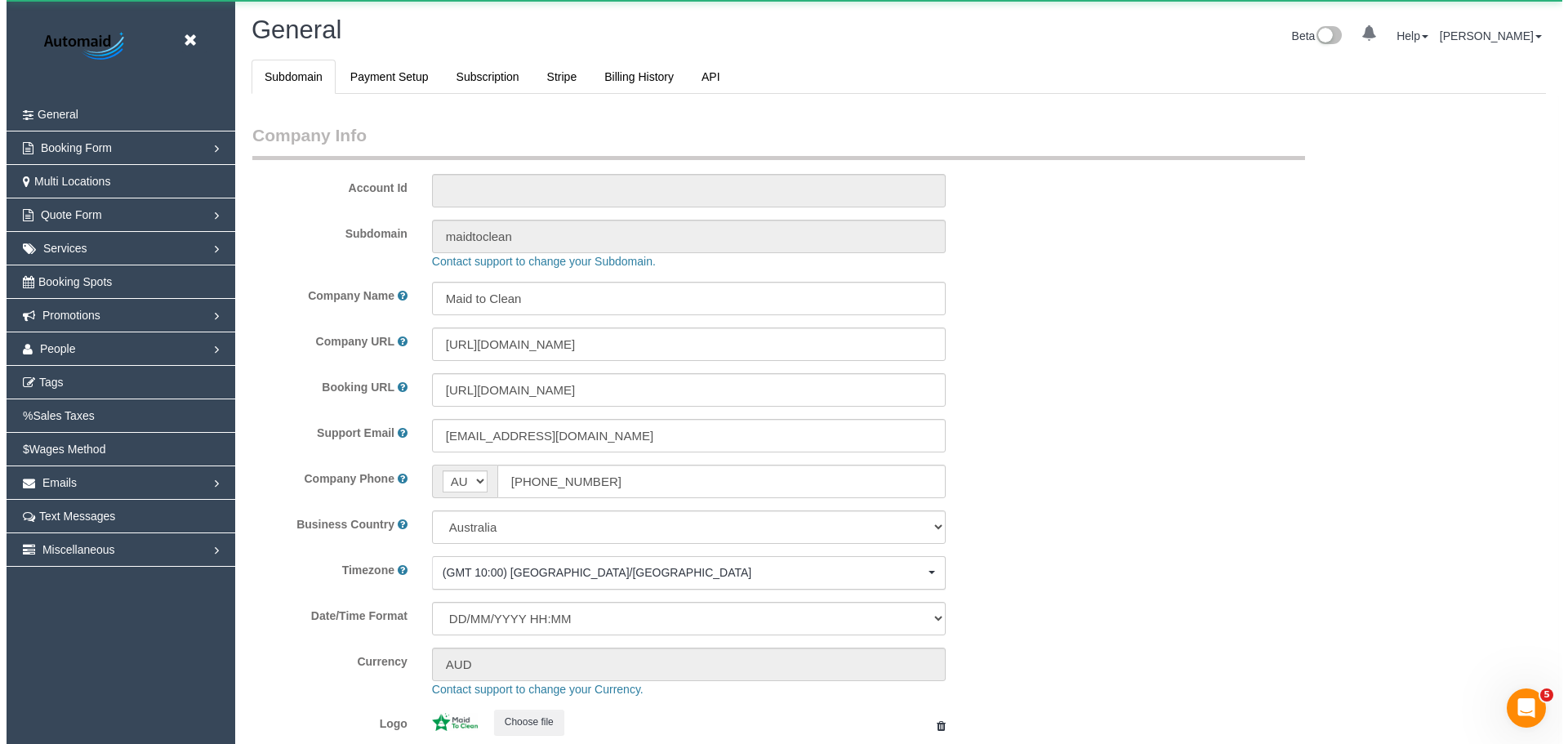
scroll to position [3700, 1556]
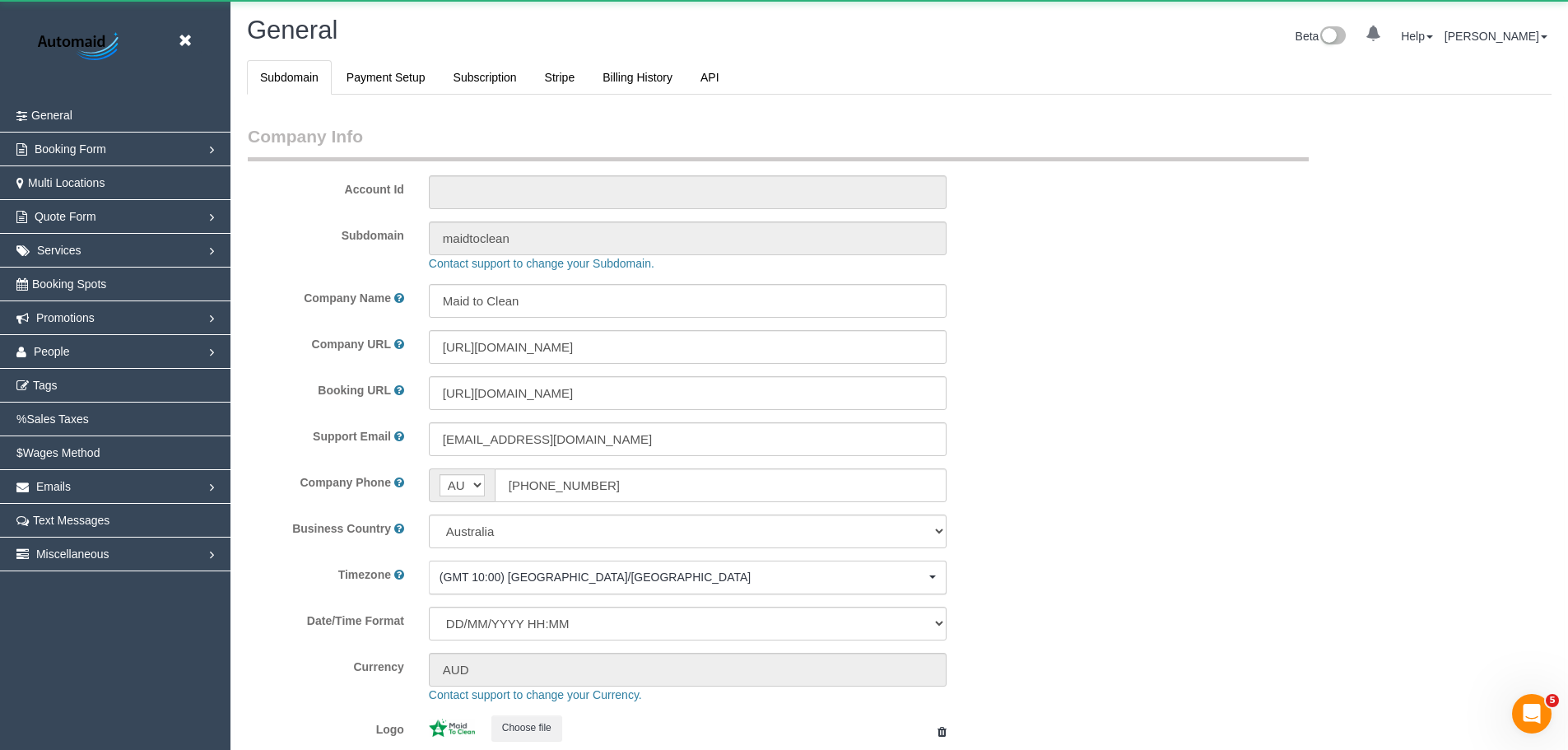
select select "1"
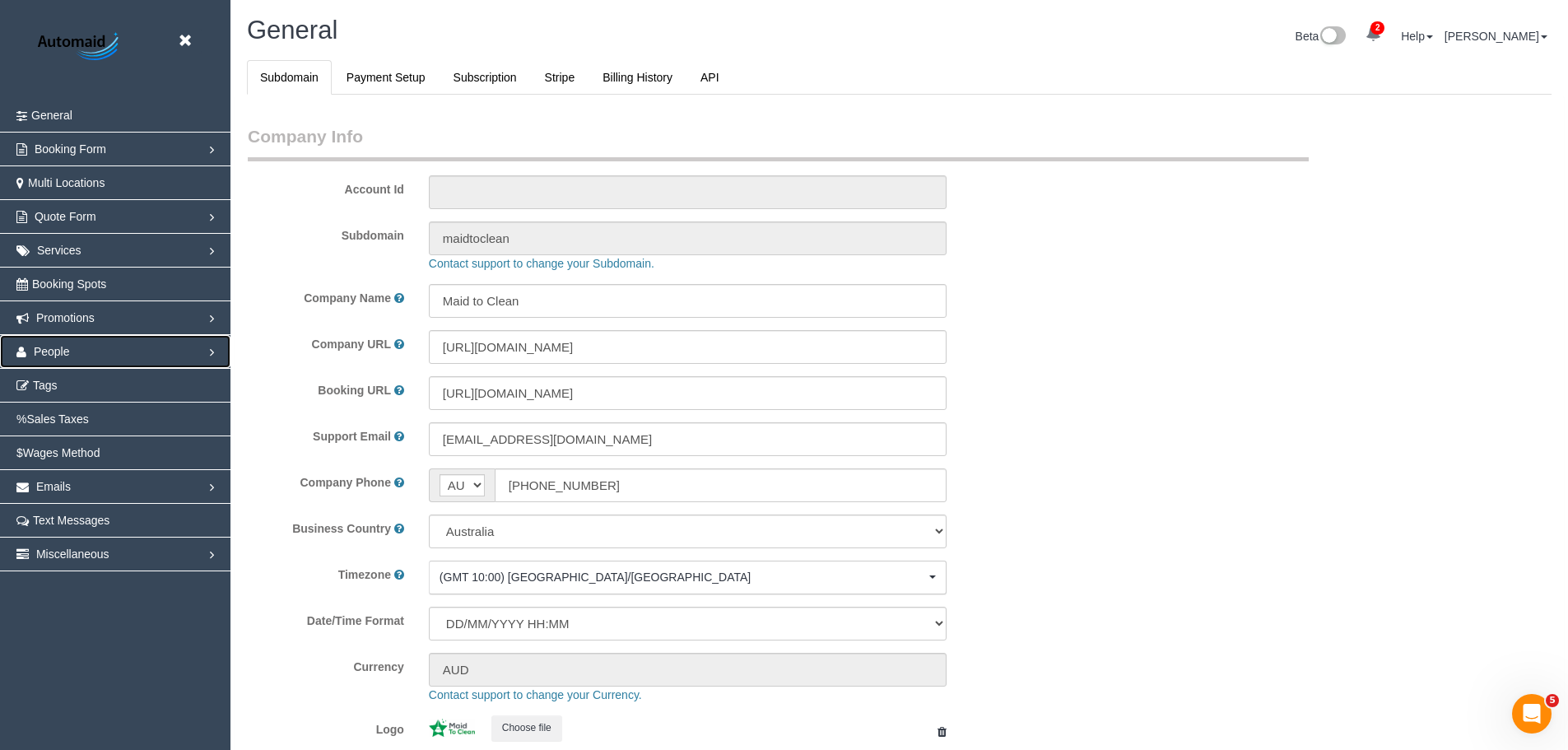
click at [72, 356] on link "People" at bounding box center [115, 352] width 230 height 33
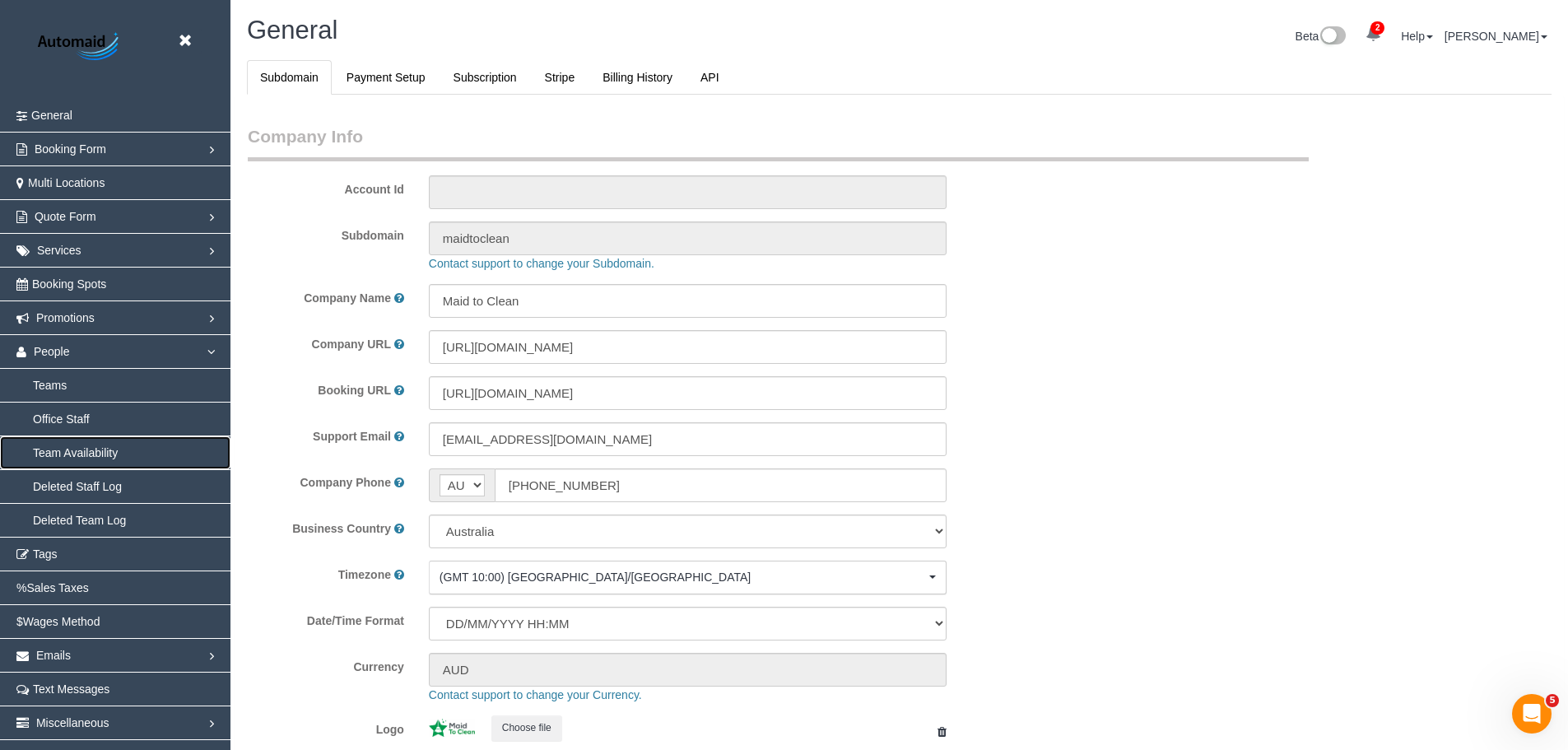
click at [66, 457] on link "Team Availability" at bounding box center [115, 453] width 230 height 33
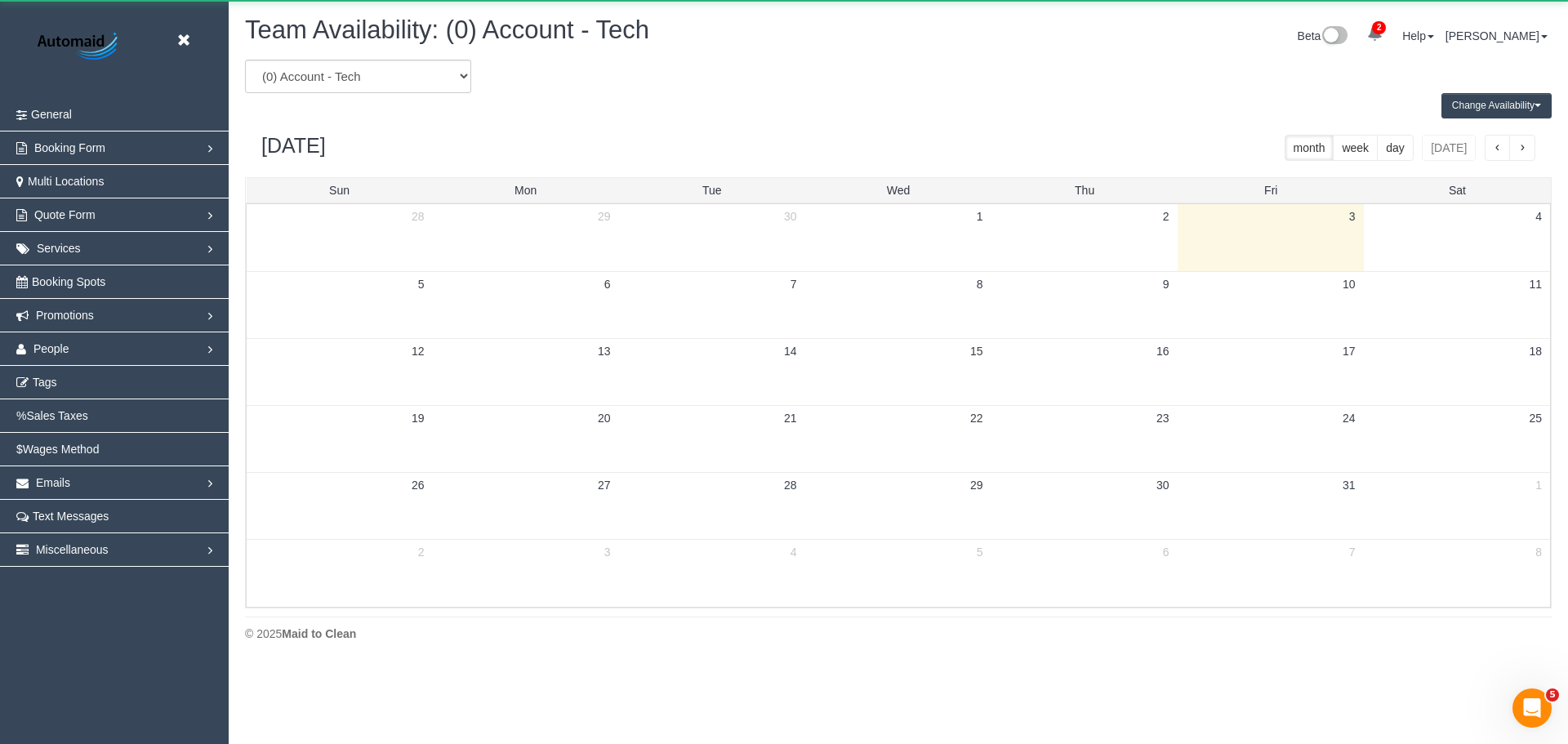
scroll to position [664, 1568]
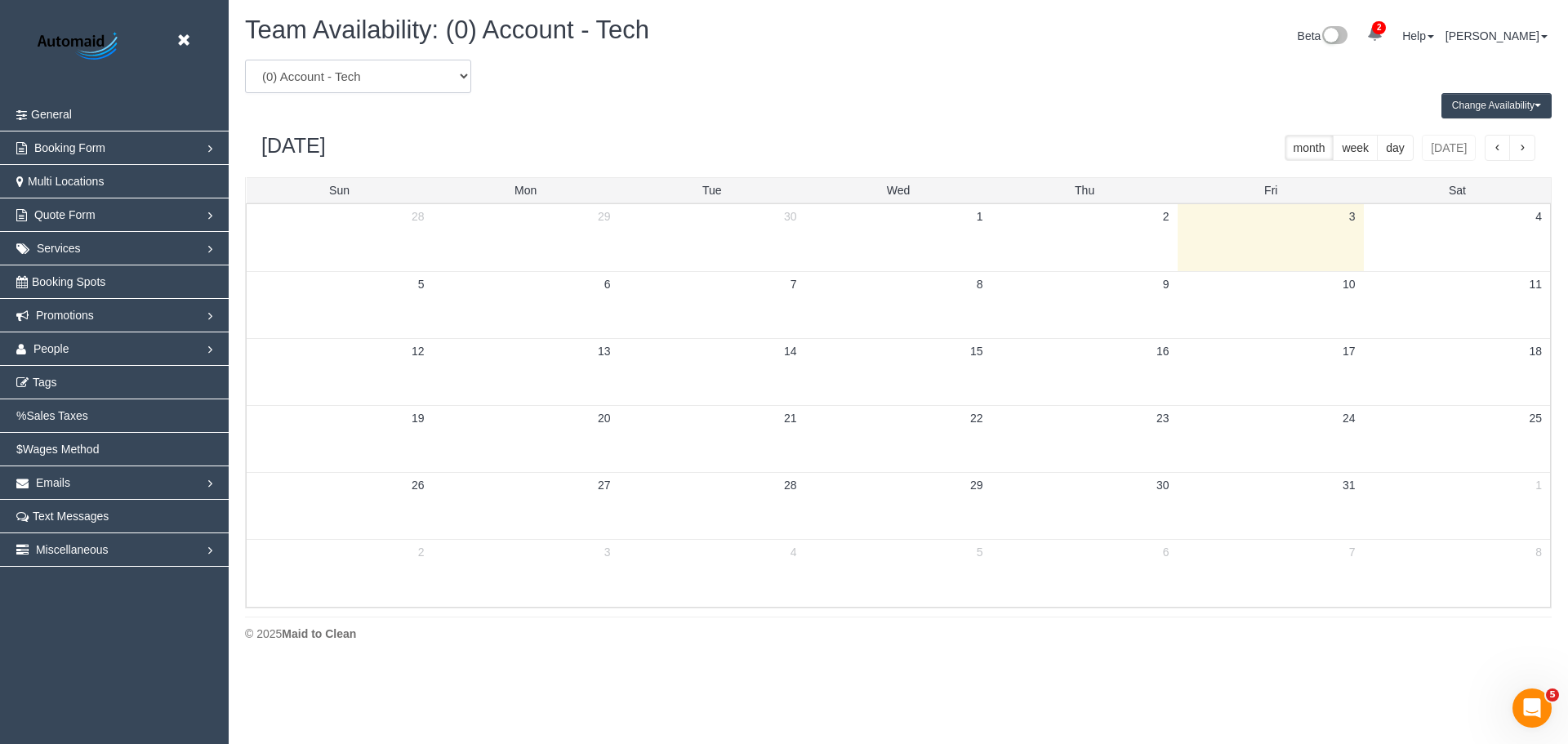
click at [327, 70] on select "(0) Account - Tech (0) Office (0) Raunak Test Account (1) Debbie Brodjanac (FT)…" at bounding box center [358, 76] width 227 height 33
select select "number:88018"
click at [245, 60] on select "(0) Account - Tech (0) Office (0) Raunak Test Account (1) Debbie Brodjanac (FT)…" at bounding box center [358, 76] width 227 height 33
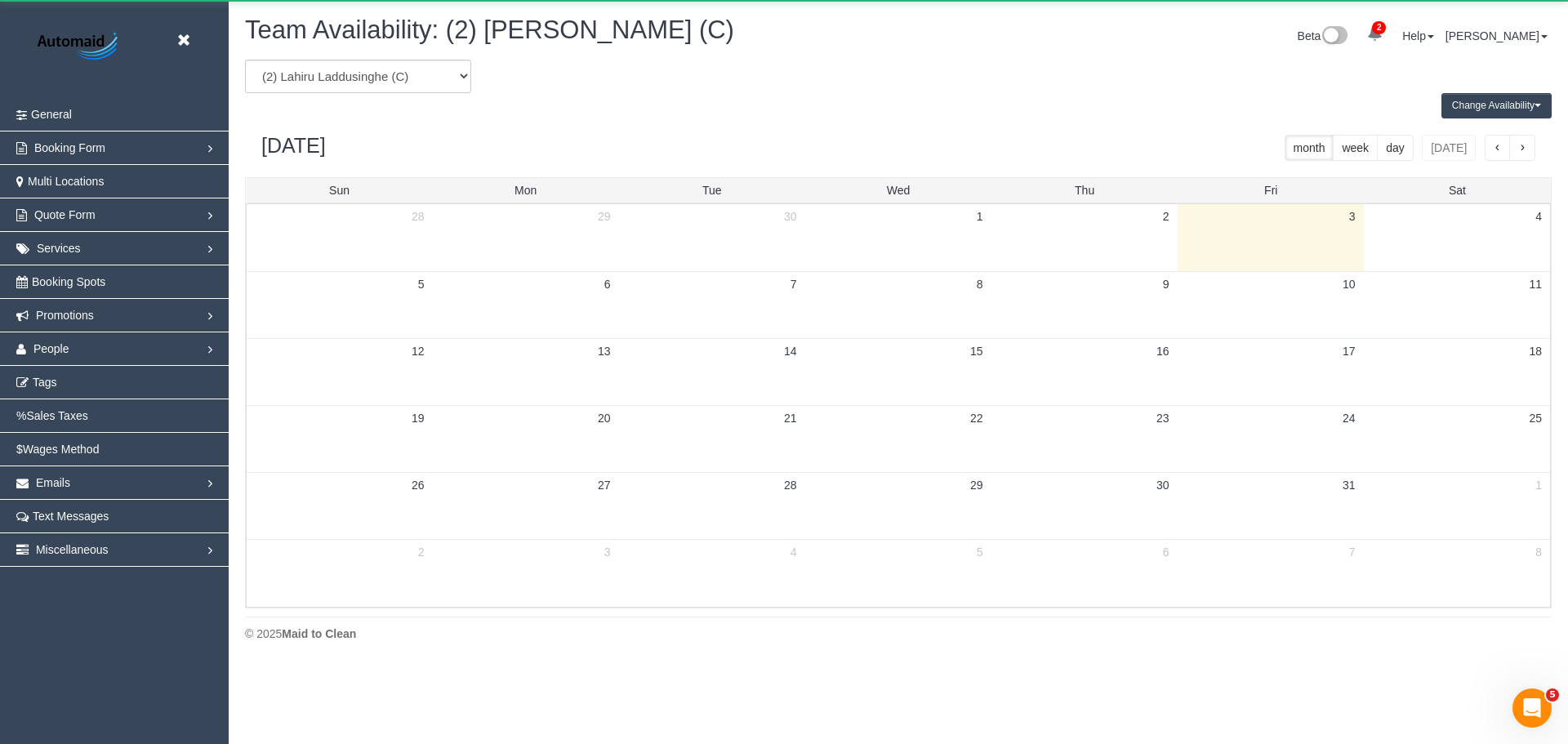
scroll to position [80996, 80118]
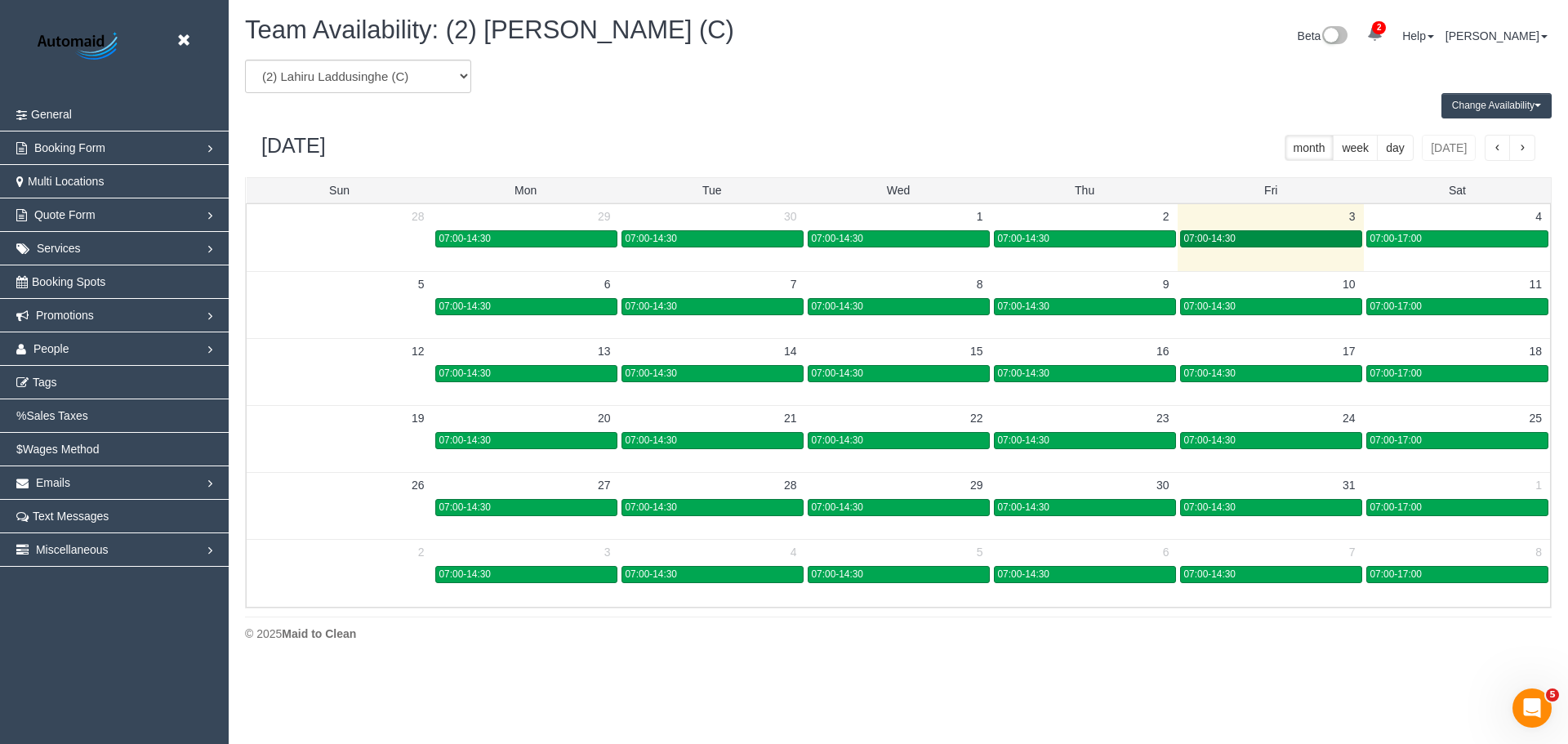
click at [1263, 235] on div "07:00-14:30" at bounding box center [1271, 239] width 174 height 12
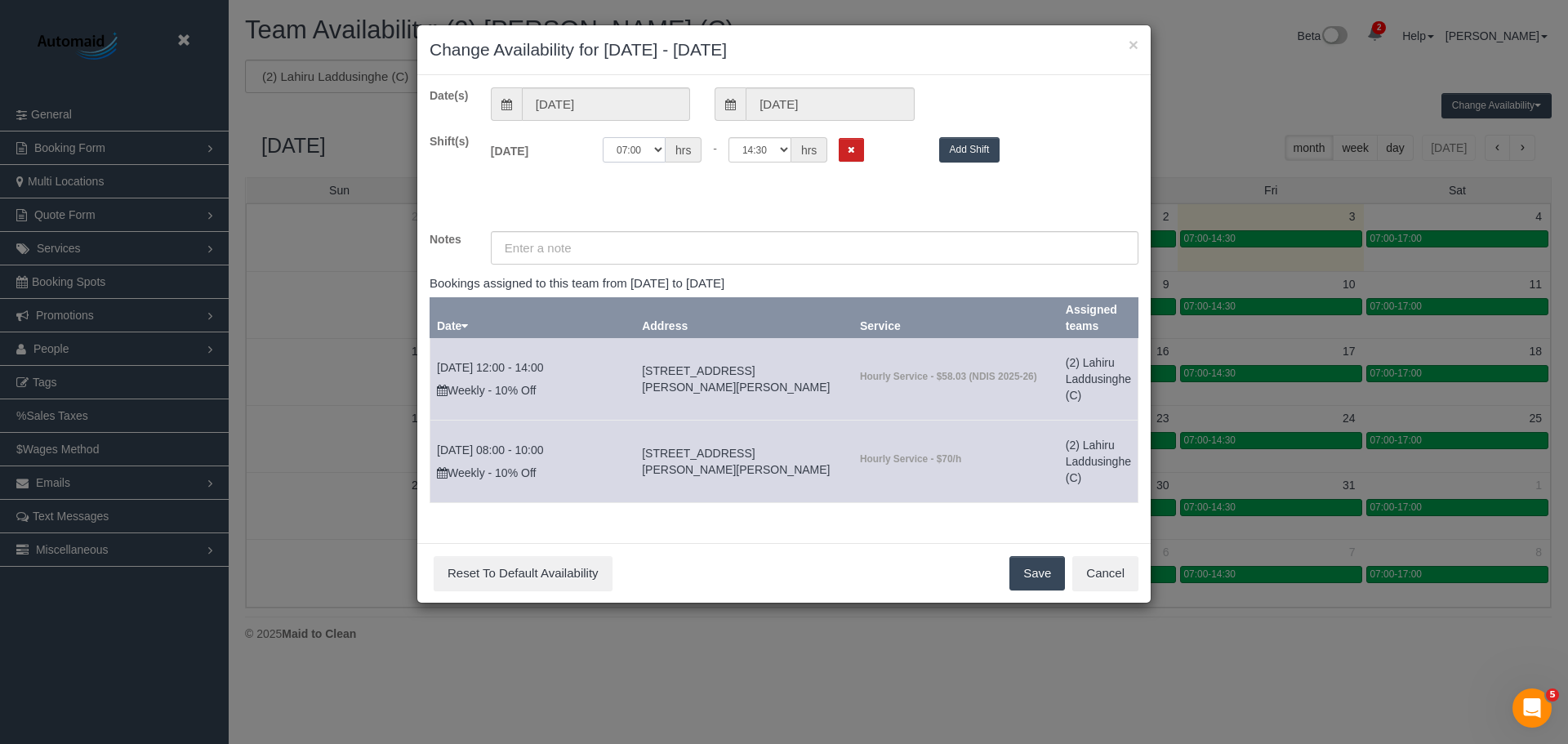
click at [643, 147] on select "00:00 00:05 00:10 00:15 00:20 00:25 00:30 00:35 00:40 00:45 00:50 00:55 01:00 0…" at bounding box center [635, 150] width 63 height 26
select select "string:08:00"
click at [603, 137] on select "00:00 00:05 00:10 00:15 00:20 00:25 00:30 00:35 00:40 00:45 00:50 00:55 01:00 0…" at bounding box center [635, 150] width 63 height 26
click at [766, 152] on select "00:00 00:05 00:10 00:15 00:20 00:25 00:30 00:35 00:40 00:45 00:50 00:55 01:00 0…" at bounding box center [760, 150] width 63 height 26
select select "string:09:00"
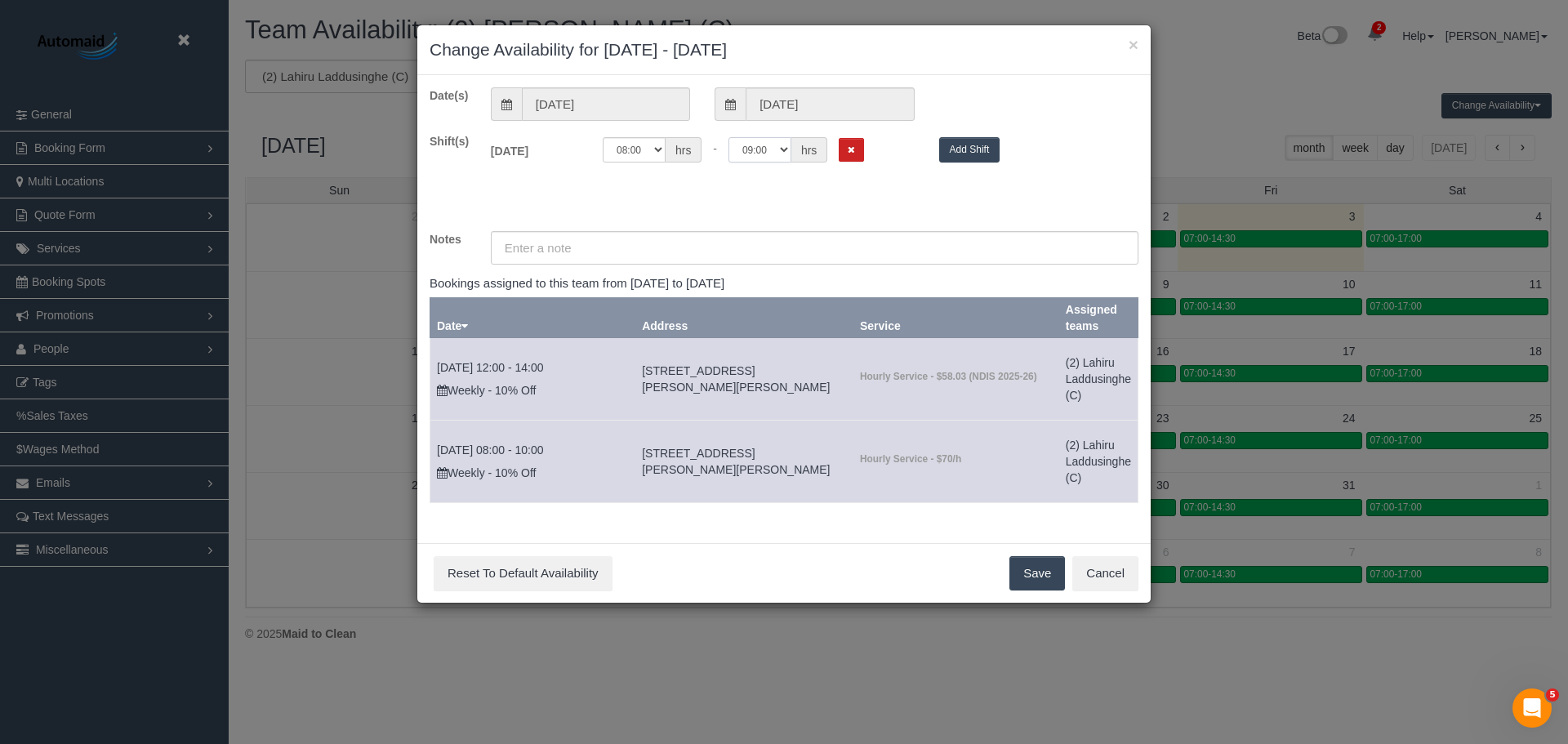
click at [729, 137] on select "00:00 00:05 00:10 00:15 00:20 00:25 00:30 00:35 00:40 00:45 00:50 00:55 01:00 0…" at bounding box center [760, 150] width 63 height 26
click at [1025, 570] on button "Save" at bounding box center [1037, 573] width 56 height 34
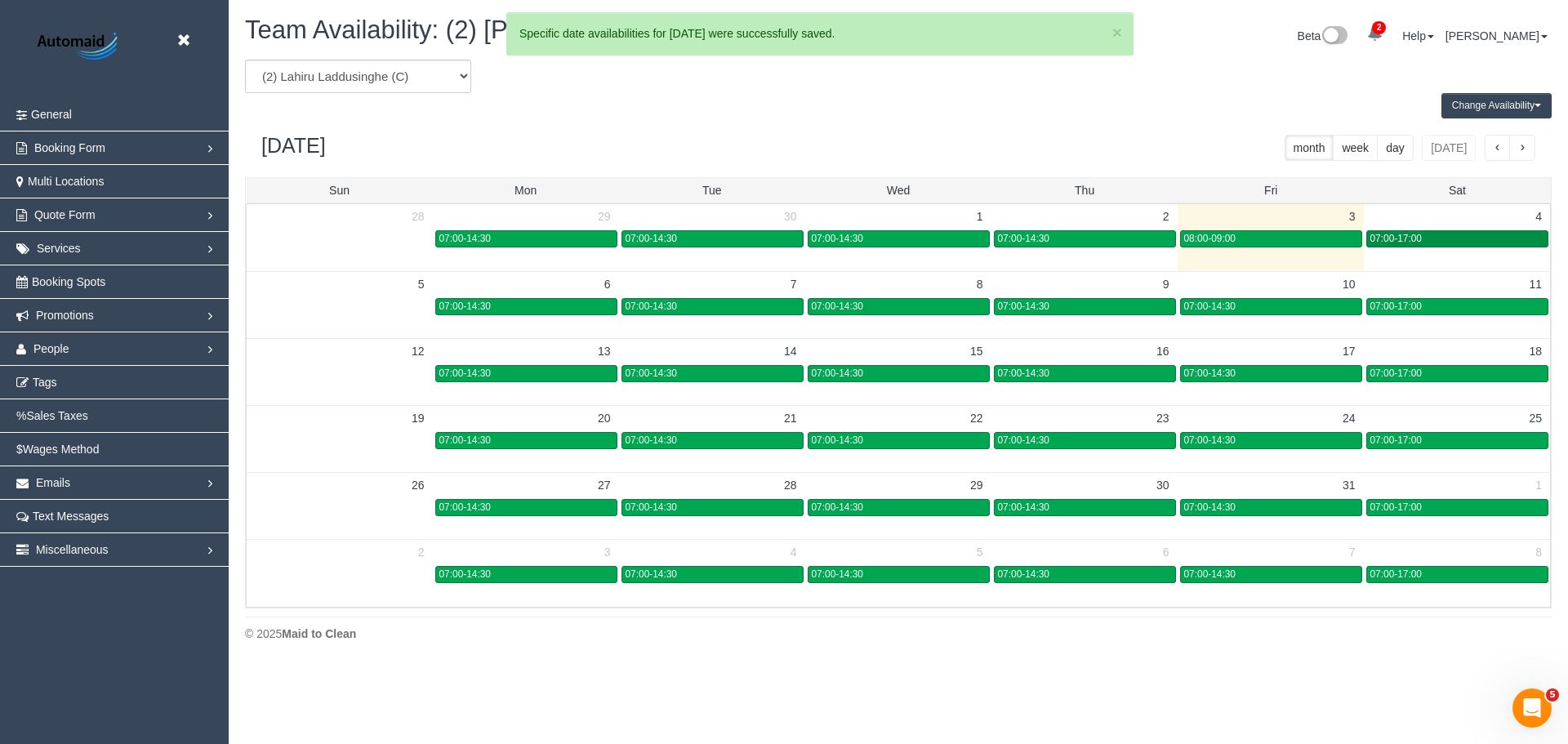
click at [1427, 239] on div "07:00-17:00" at bounding box center [1458, 239] width 175 height 12
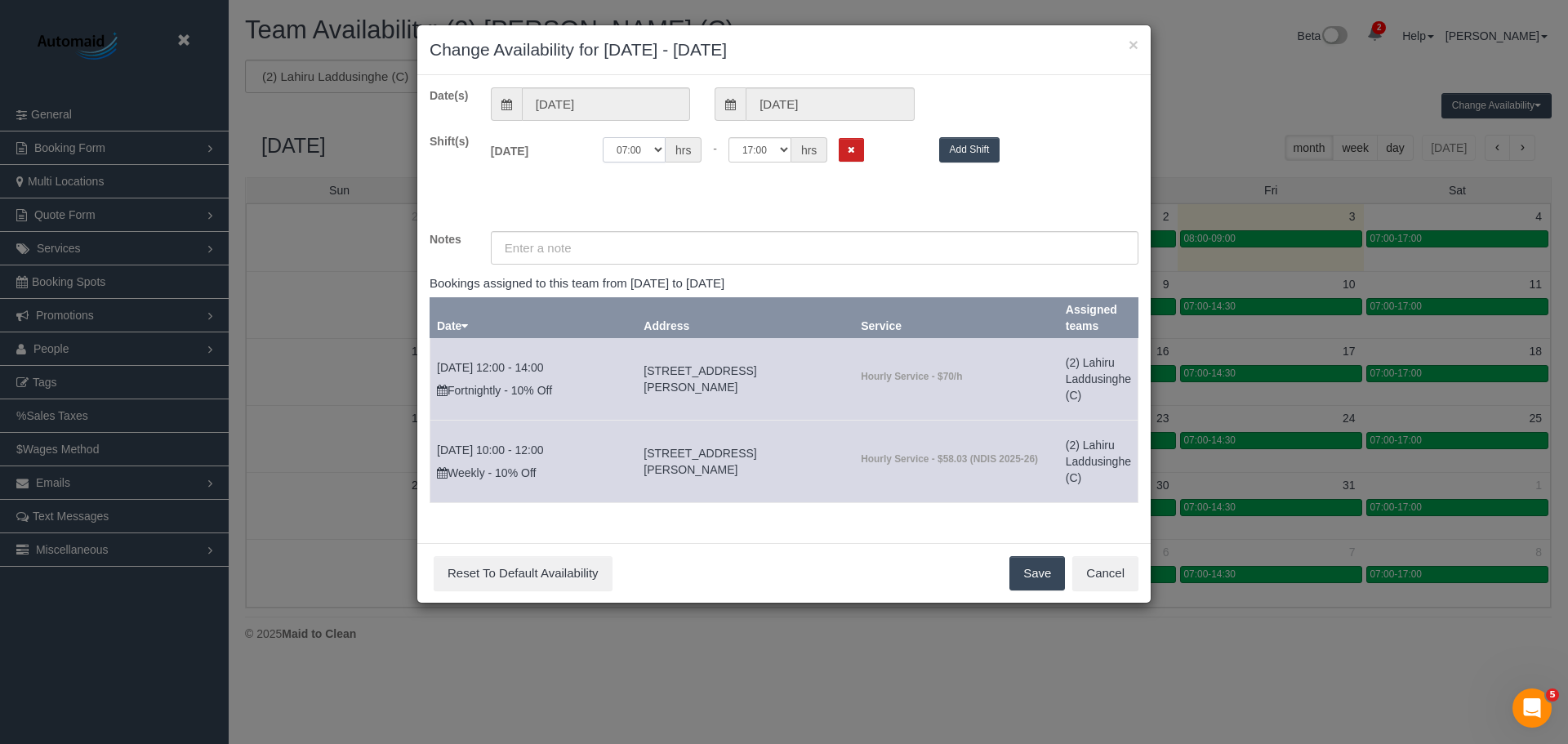
click at [632, 142] on select "00:00 00:05 00:10 00:15 00:20 00:25 00:30 00:35 00:40 00:45 00:50 00:55 01:00 0…" at bounding box center [635, 150] width 63 height 26
select select "string:08:00"
click at [603, 137] on select "00:00 00:05 00:10 00:15 00:20 00:25 00:30 00:35 00:40 00:45 00:50 00:55 01:00 0…" at bounding box center [635, 150] width 63 height 26
click at [755, 153] on select "00:00 00:05 00:10 00:15 00:20 00:25 00:30 00:35 00:40 00:45 00:50 00:55 01:00 0…" at bounding box center [760, 150] width 63 height 26
select select "string:09:00"
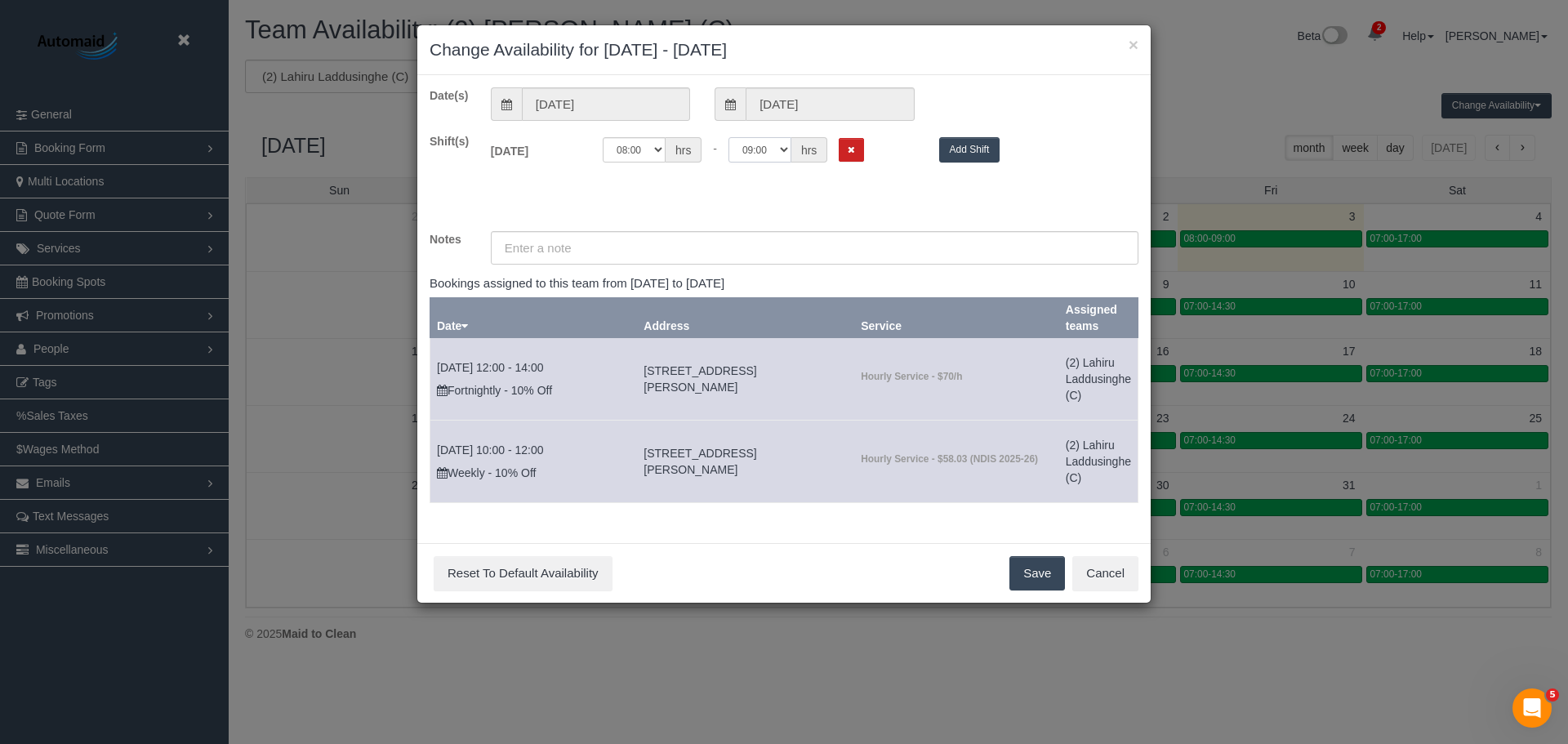
click at [729, 137] on select "00:00 00:05 00:10 00:15 00:20 00:25 00:30 00:35 00:40 00:45 00:50 00:55 01:00 0…" at bounding box center [760, 150] width 63 height 26
click at [1047, 567] on button "Save" at bounding box center [1037, 573] width 56 height 34
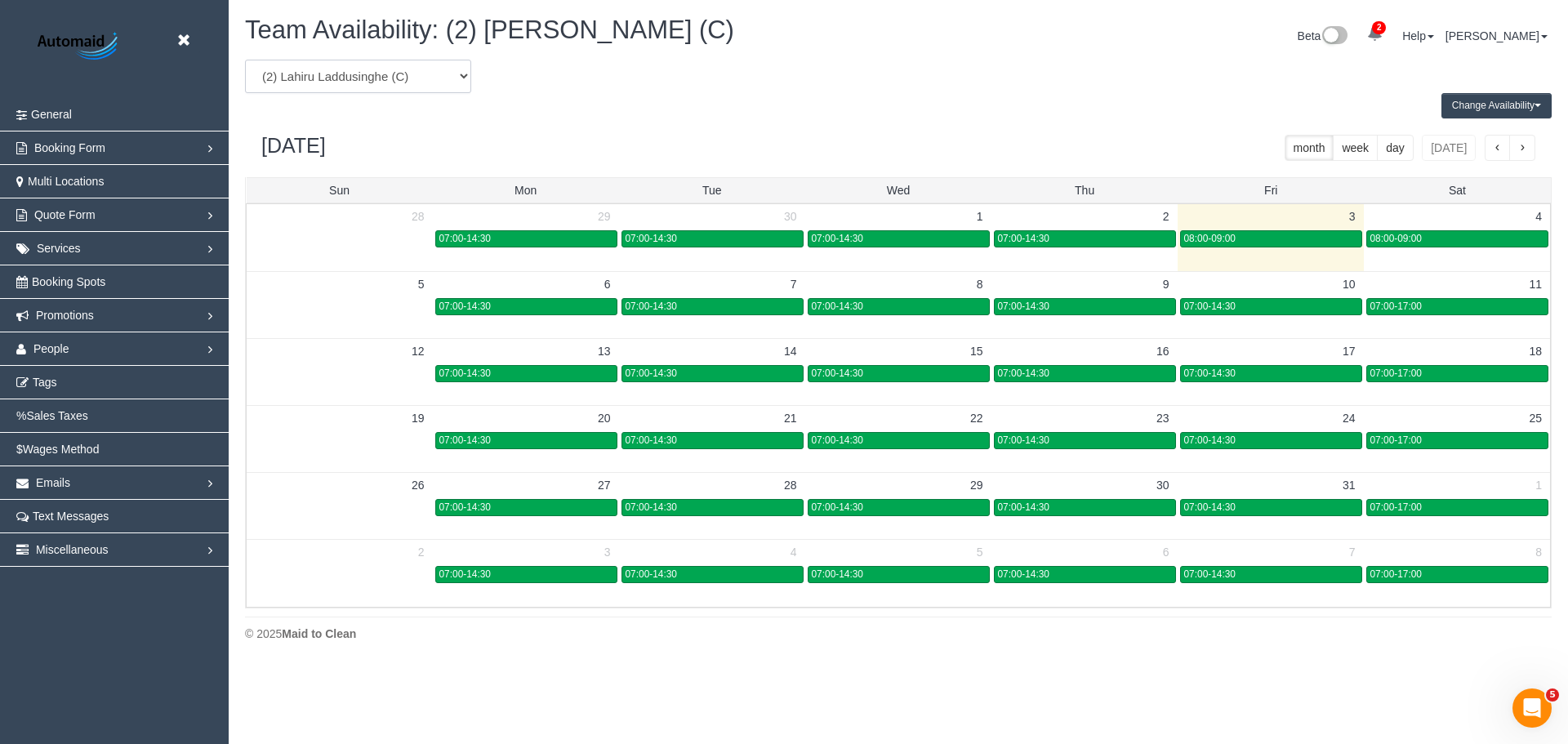
click at [331, 85] on select "(0) Account - Tech (0) Office (0) Raunak Test Account (1) Debbie Brodjanac (FT)…" at bounding box center [358, 76] width 227 height 33
select select "number:99658"
click at [245, 60] on select "(0) Account - Tech (0) Office (0) Raunak Test Account (1) Debbie Brodjanac (FT)…" at bounding box center [358, 76] width 227 height 33
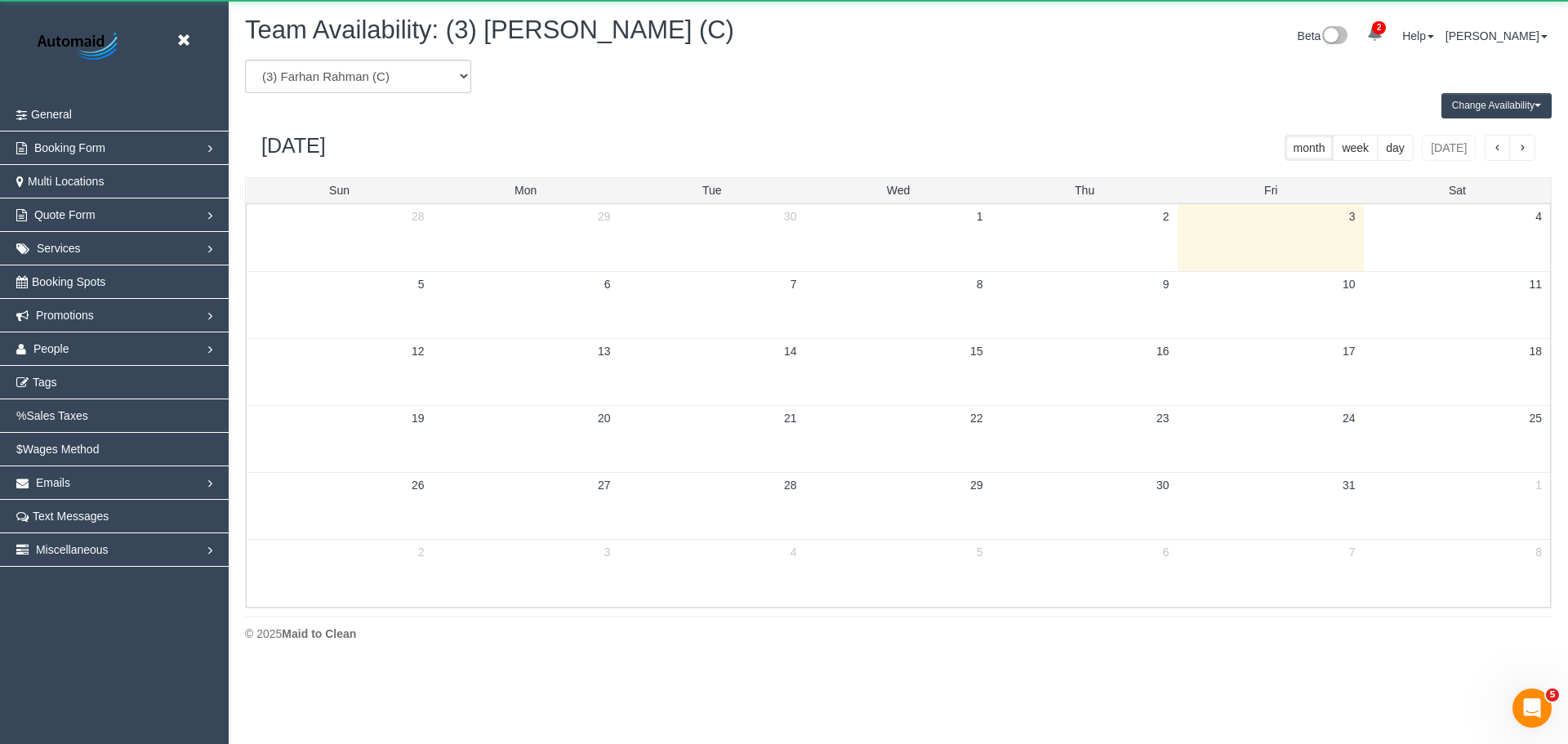
scroll to position [80996, 80118]
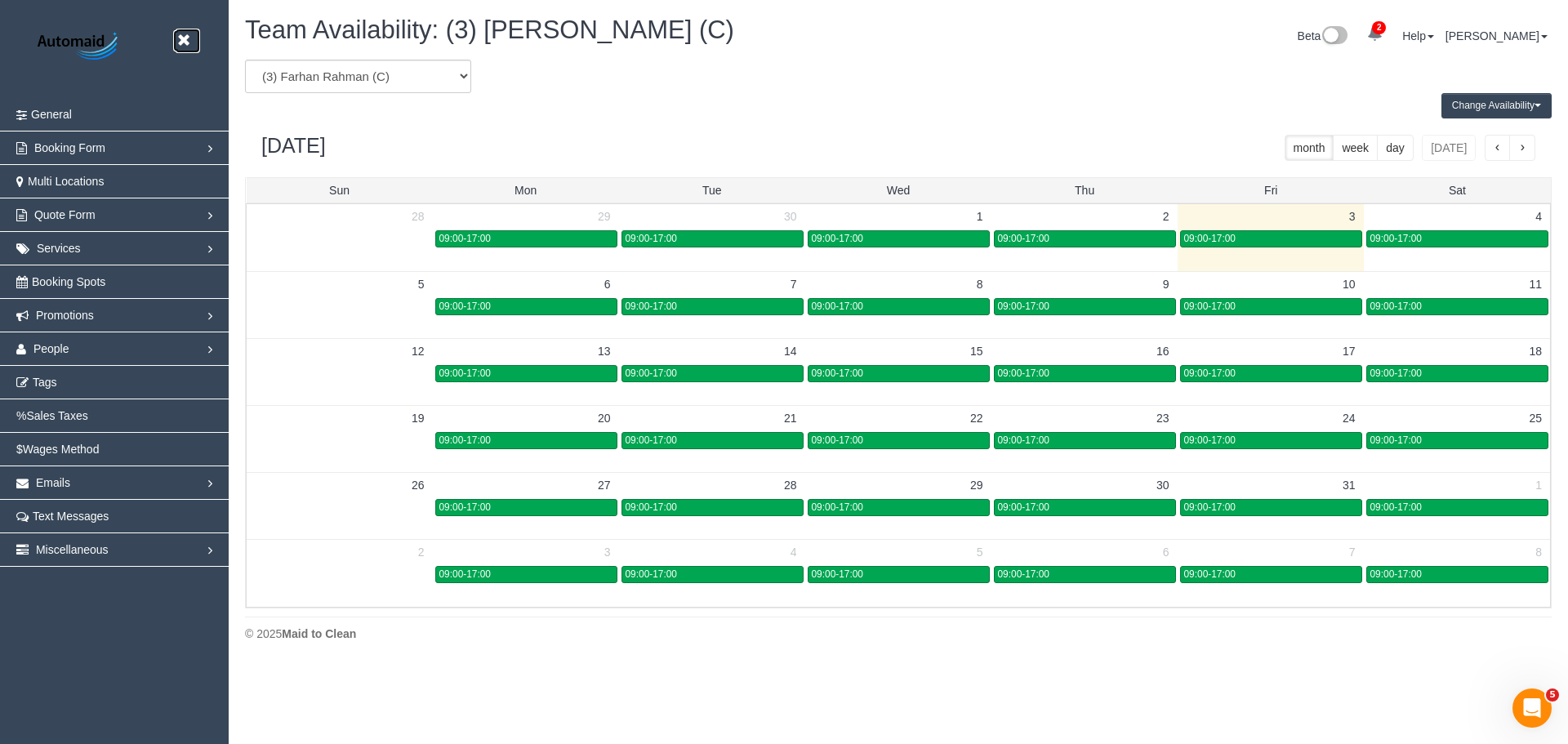
click at [190, 32] on link at bounding box center [187, 40] width 25 height 25
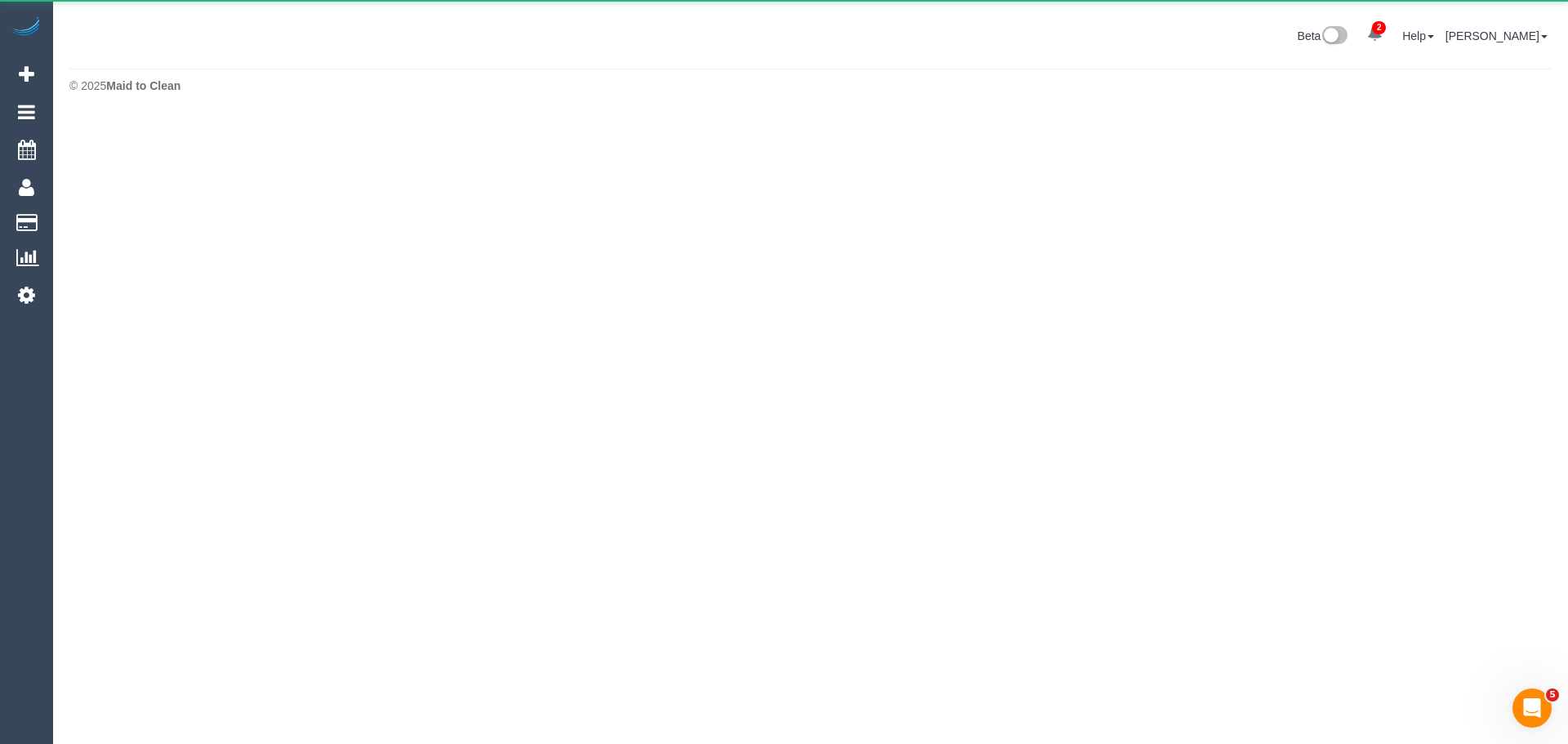
scroll to position [81544, 80118]
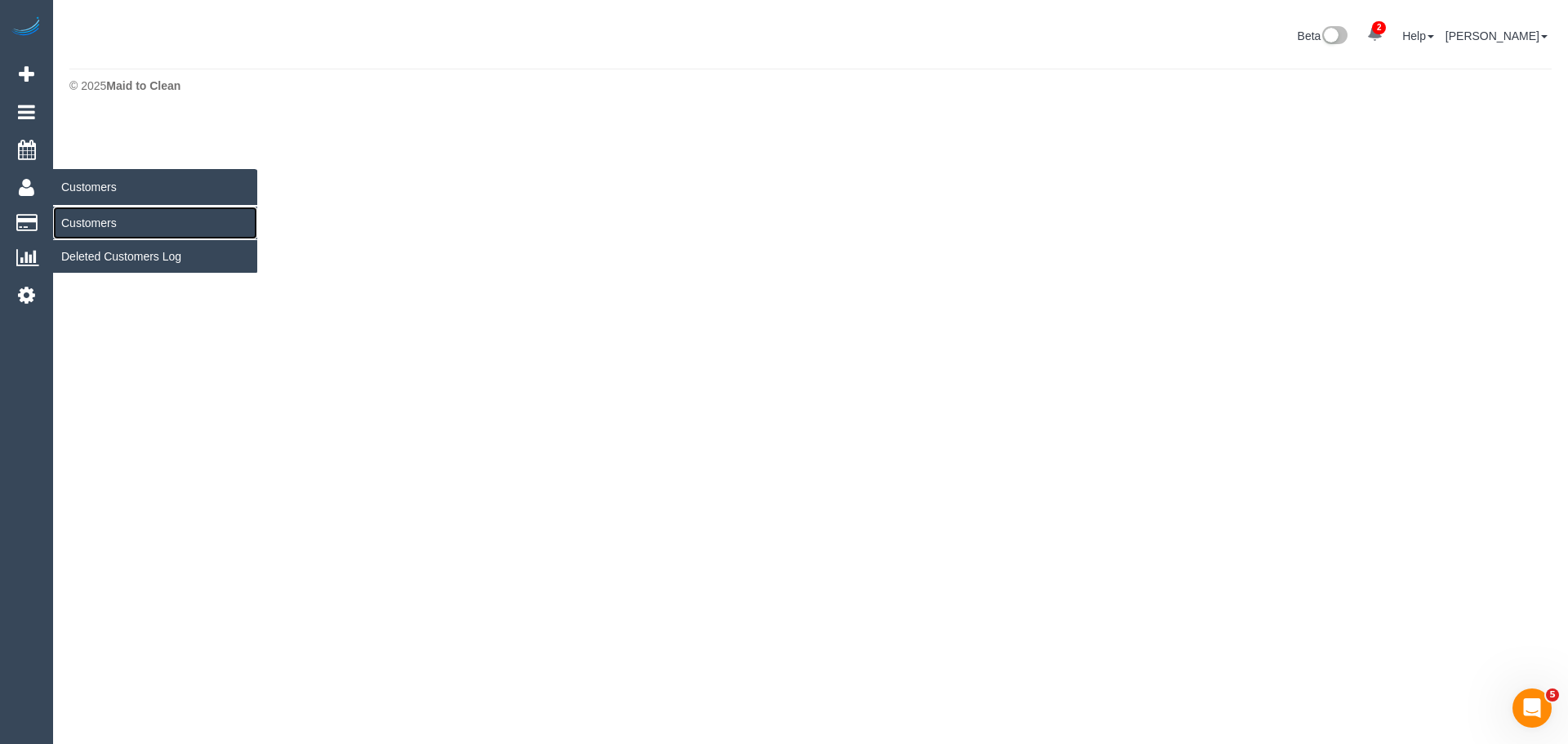
click at [88, 223] on link "Customers" at bounding box center [155, 223] width 204 height 32
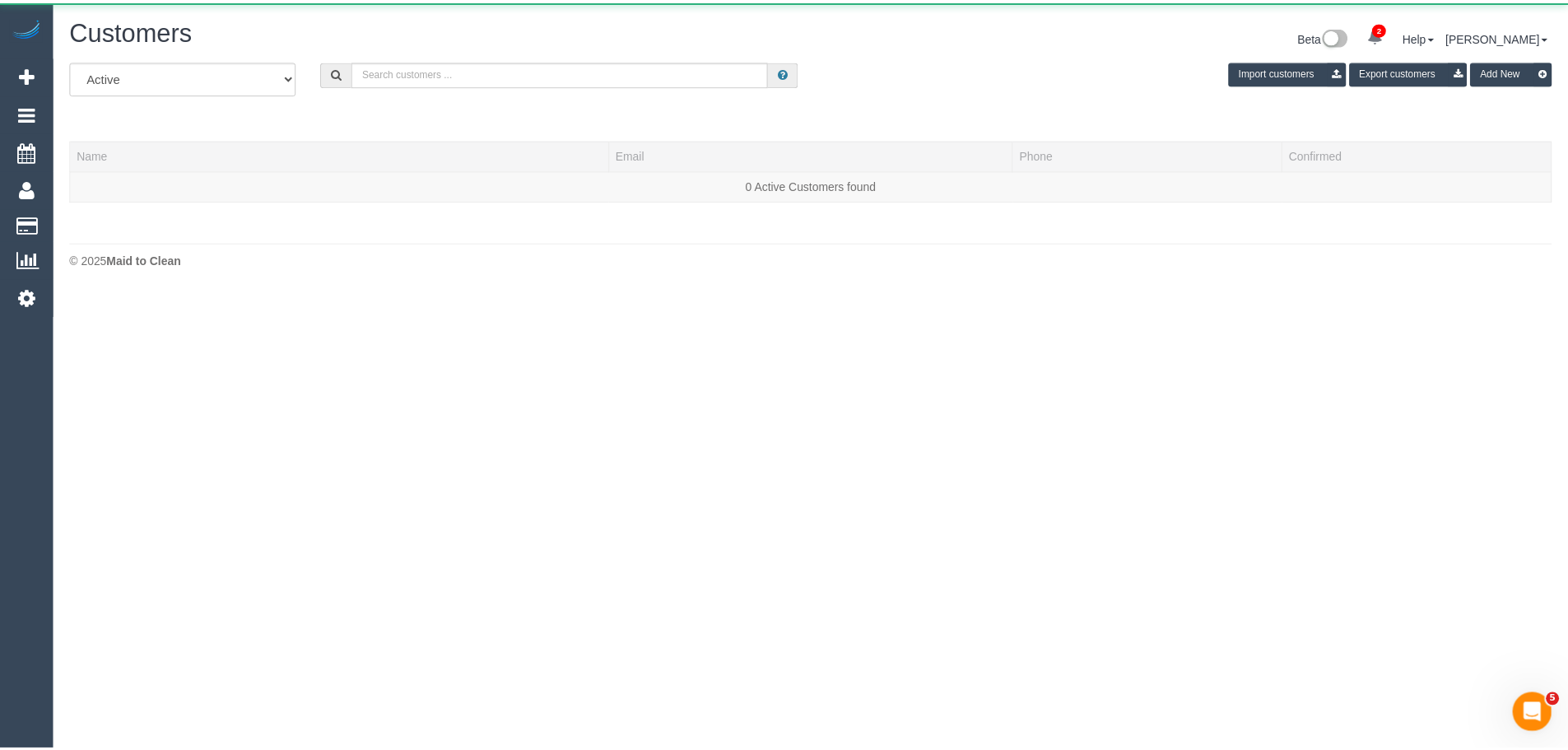
scroll to position [347, 1580]
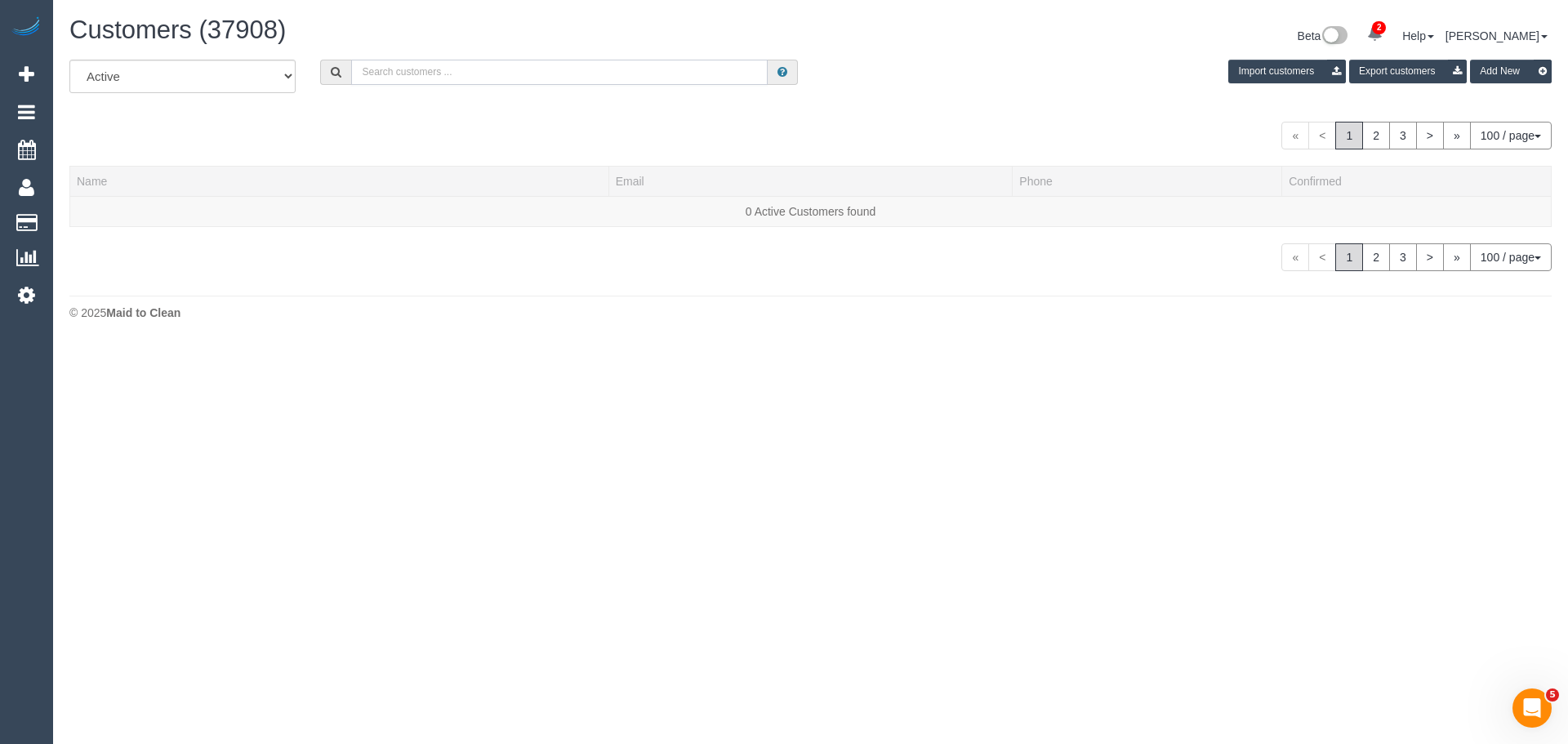
click at [389, 64] on input "text" at bounding box center [559, 73] width 417 height 26
paste input "+61448779325"
drag, startPoint x: 380, startPoint y: 72, endPoint x: 328, endPoint y: 63, distance: 52.8
click at [328, 63] on div "+61448779325" at bounding box center [559, 73] width 478 height 26
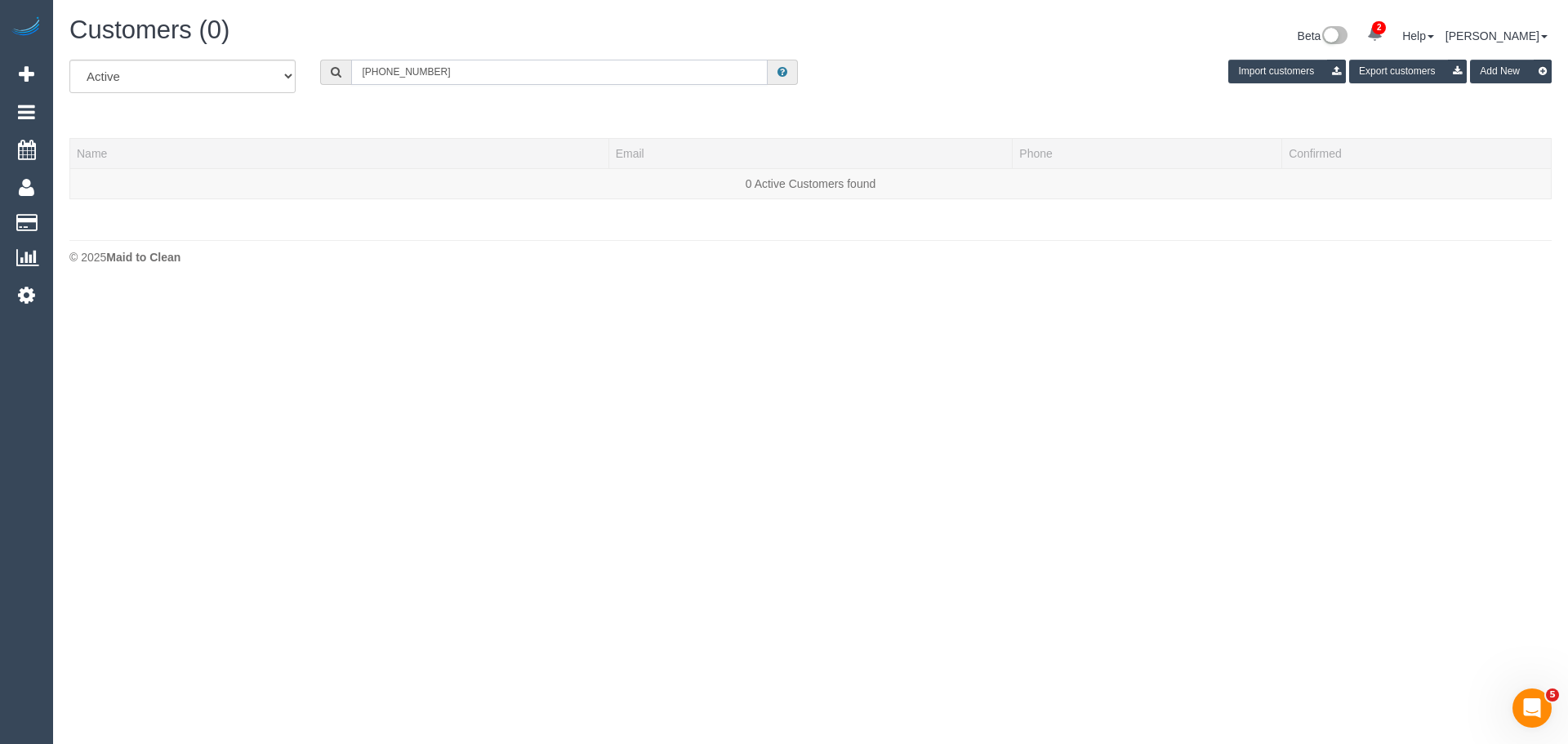
scroll to position [81372, 80118]
click at [384, 70] on input "0448779325" at bounding box center [559, 73] width 417 height 26
click at [404, 70] on input "0448 779325" at bounding box center [559, 73] width 417 height 26
click at [485, 74] on input "0448 779 325" at bounding box center [559, 73] width 417 height 26
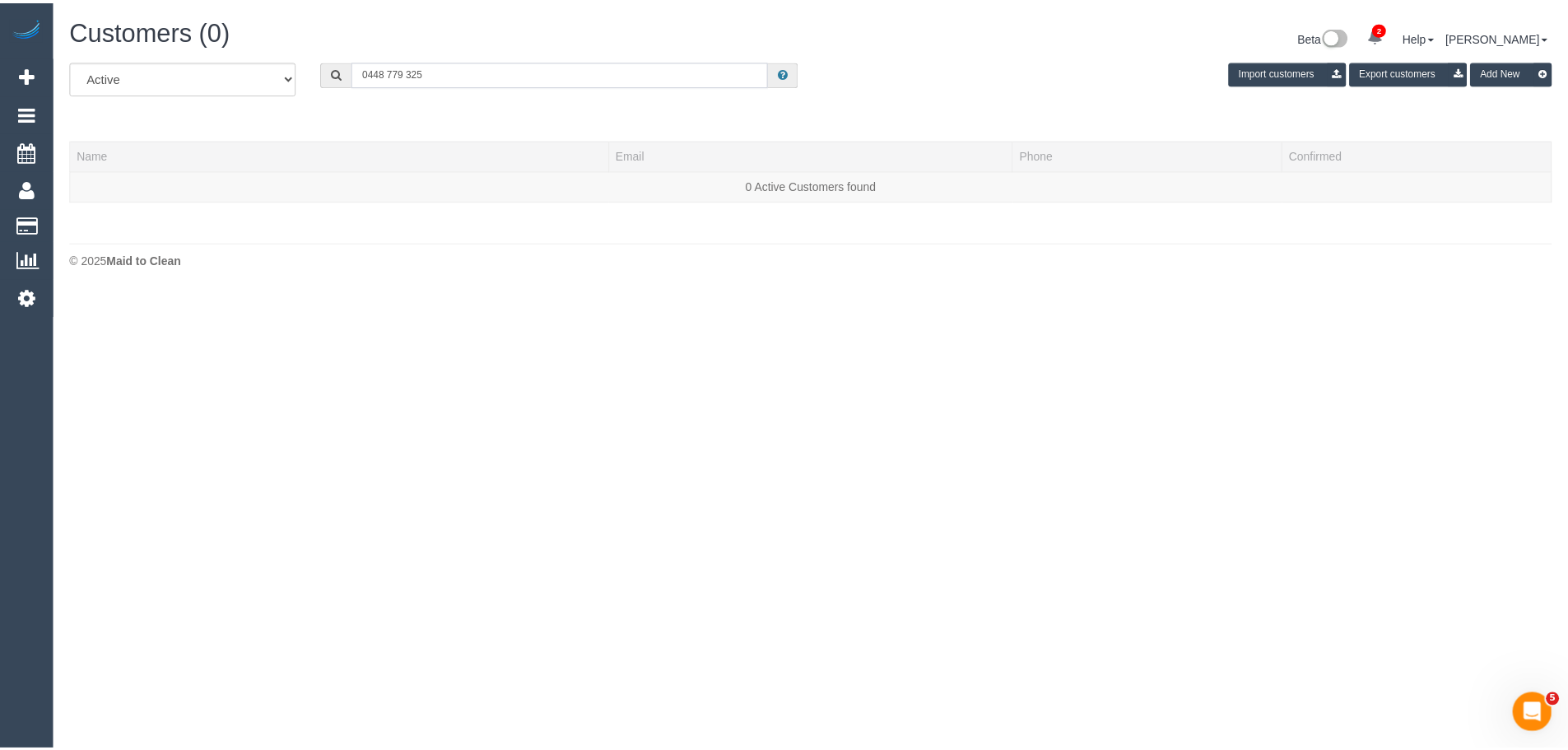
scroll to position [369, 1580]
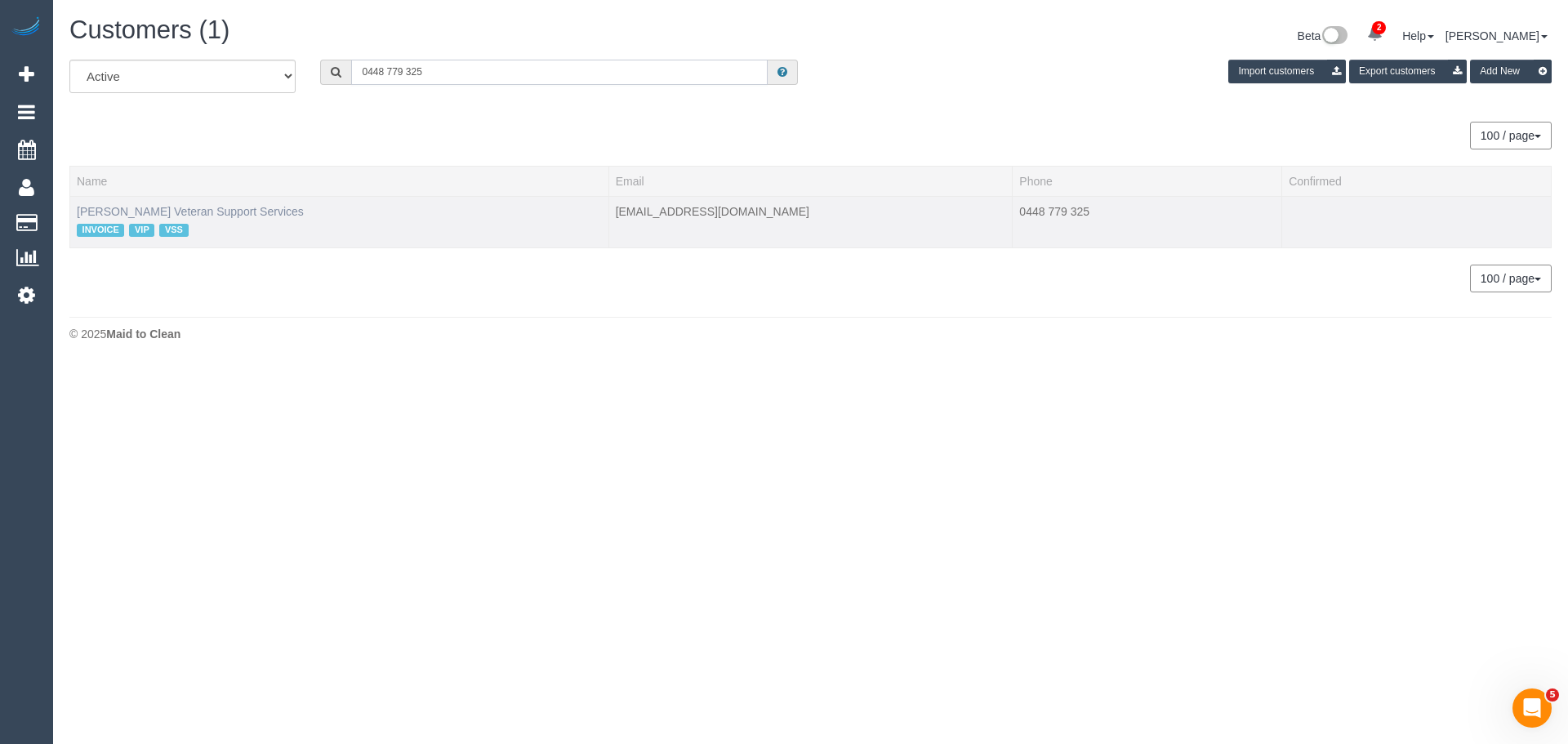
type input "0448 779 325"
click at [242, 211] on link "Peter Murphy Veteran Support Services" at bounding box center [190, 211] width 227 height 13
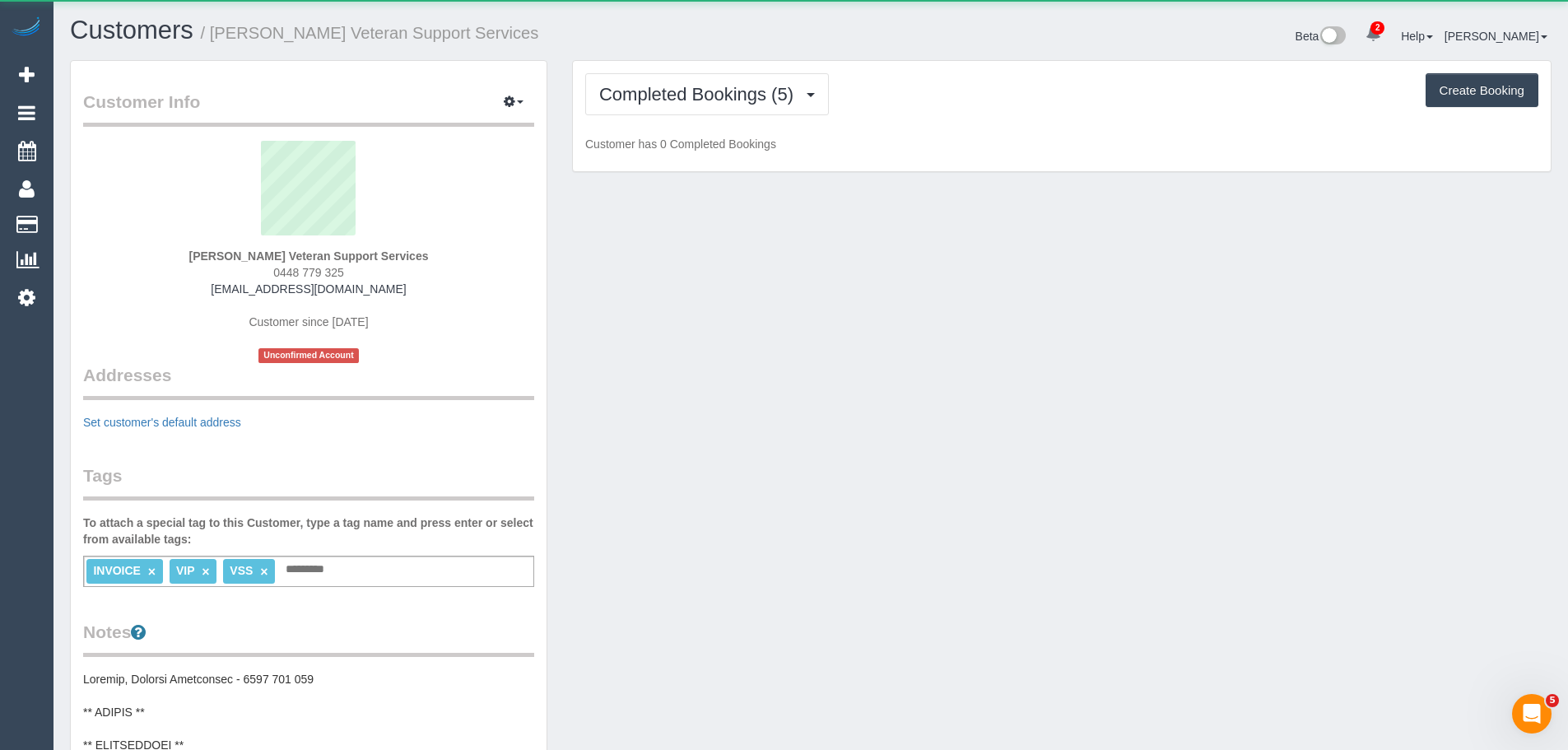
scroll to position [1531, 1568]
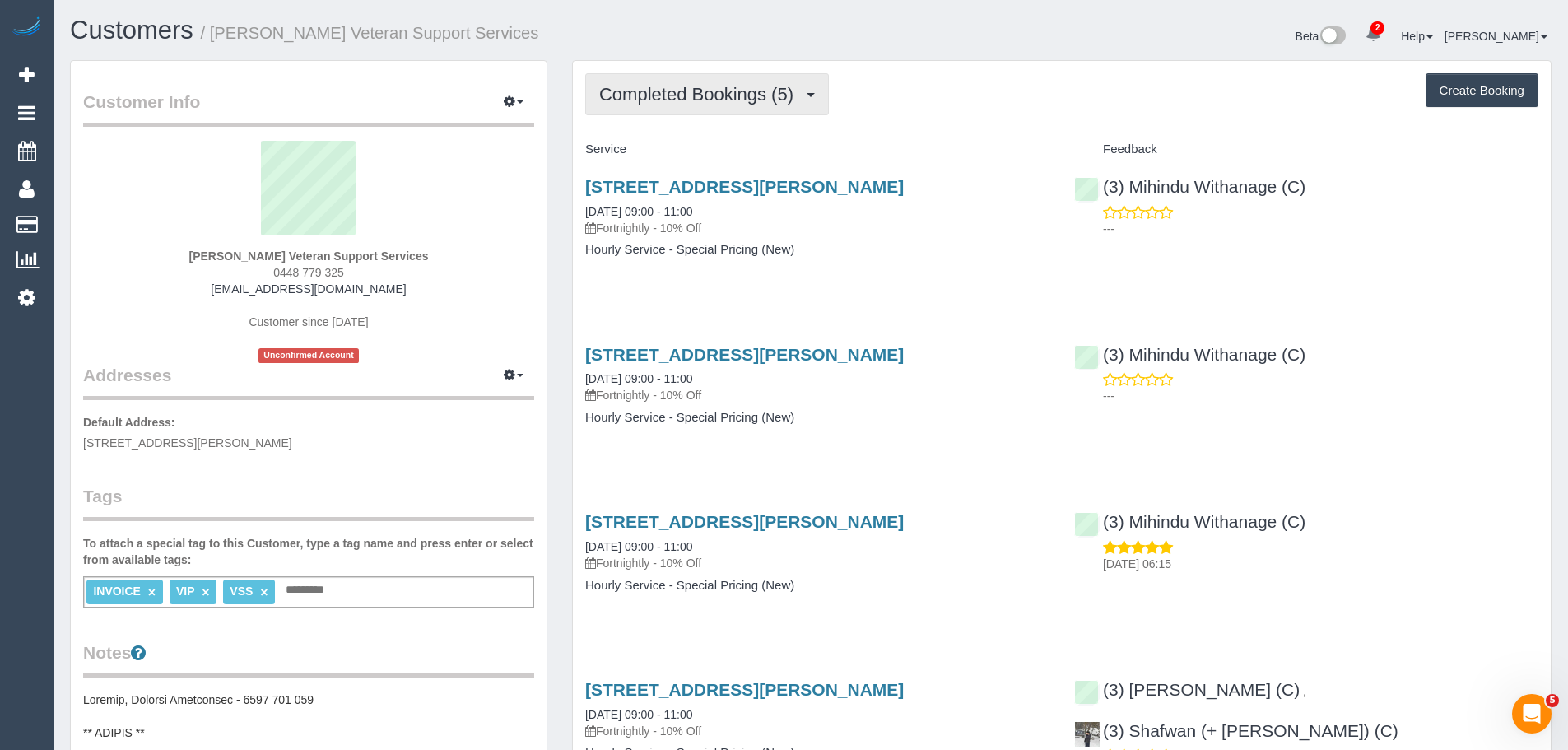
click at [775, 81] on button "Completed Bookings (5)" at bounding box center [707, 94] width 244 height 42
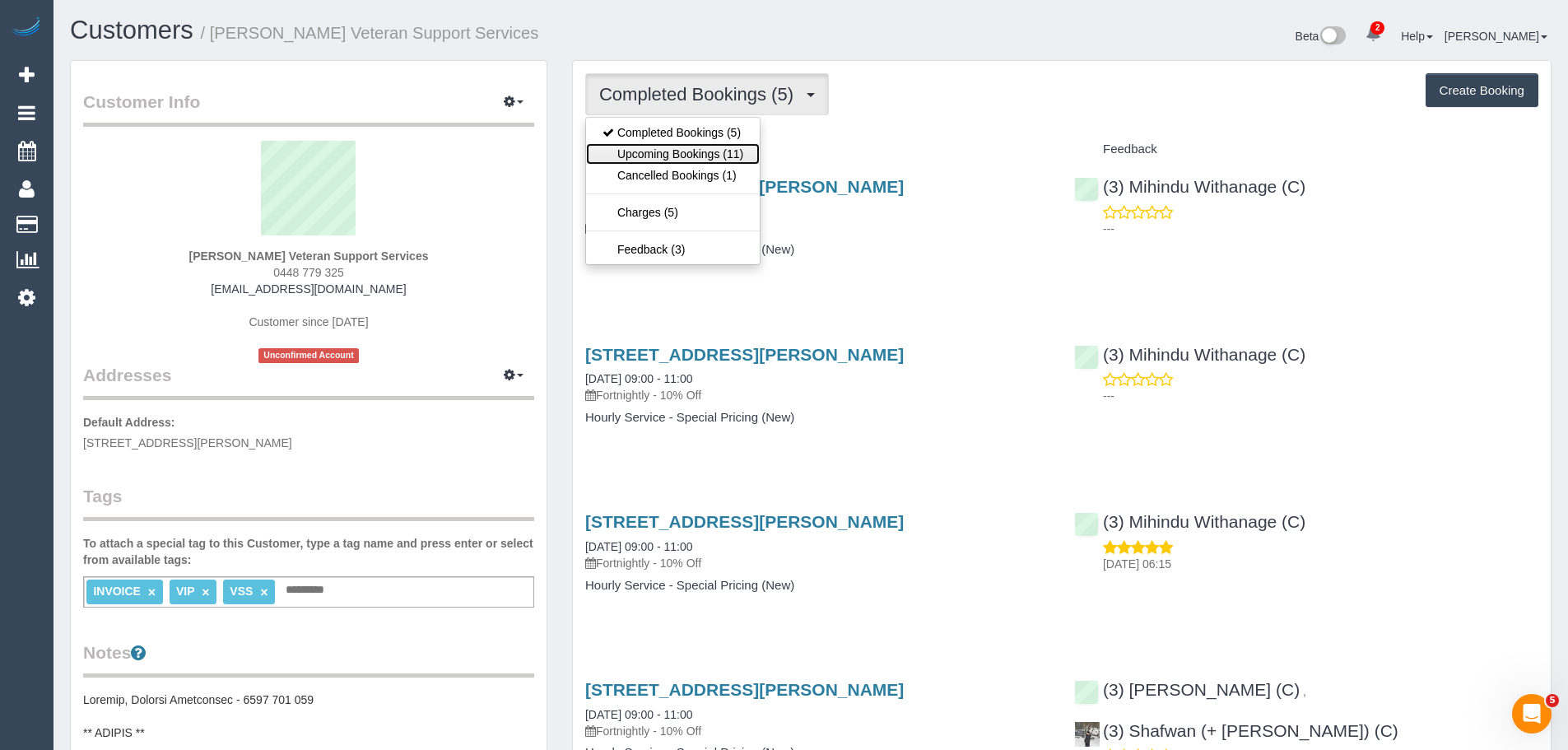
click at [707, 151] on link "Upcoming Bookings (11)" at bounding box center [672, 153] width 173 height 22
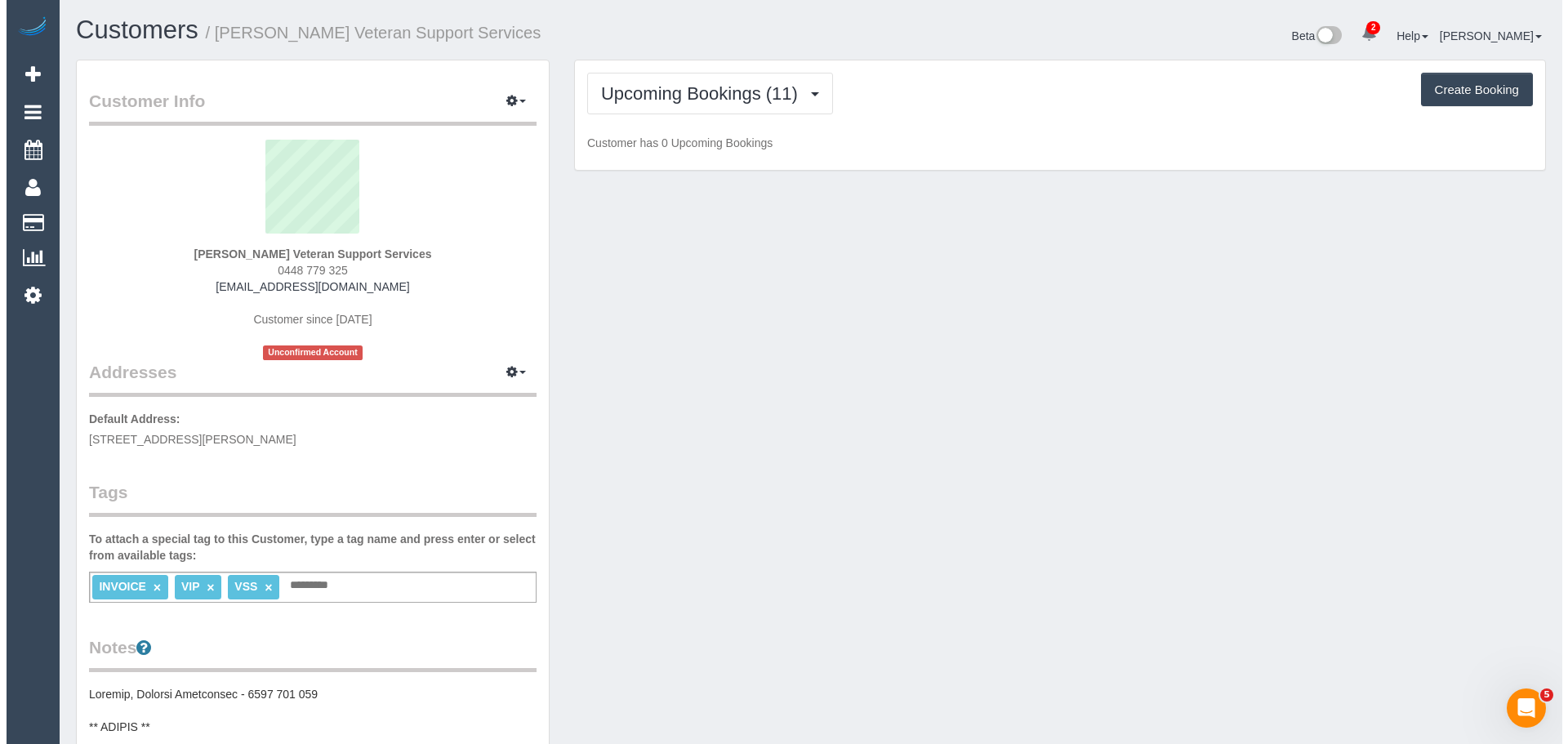
scroll to position [2241, 1556]
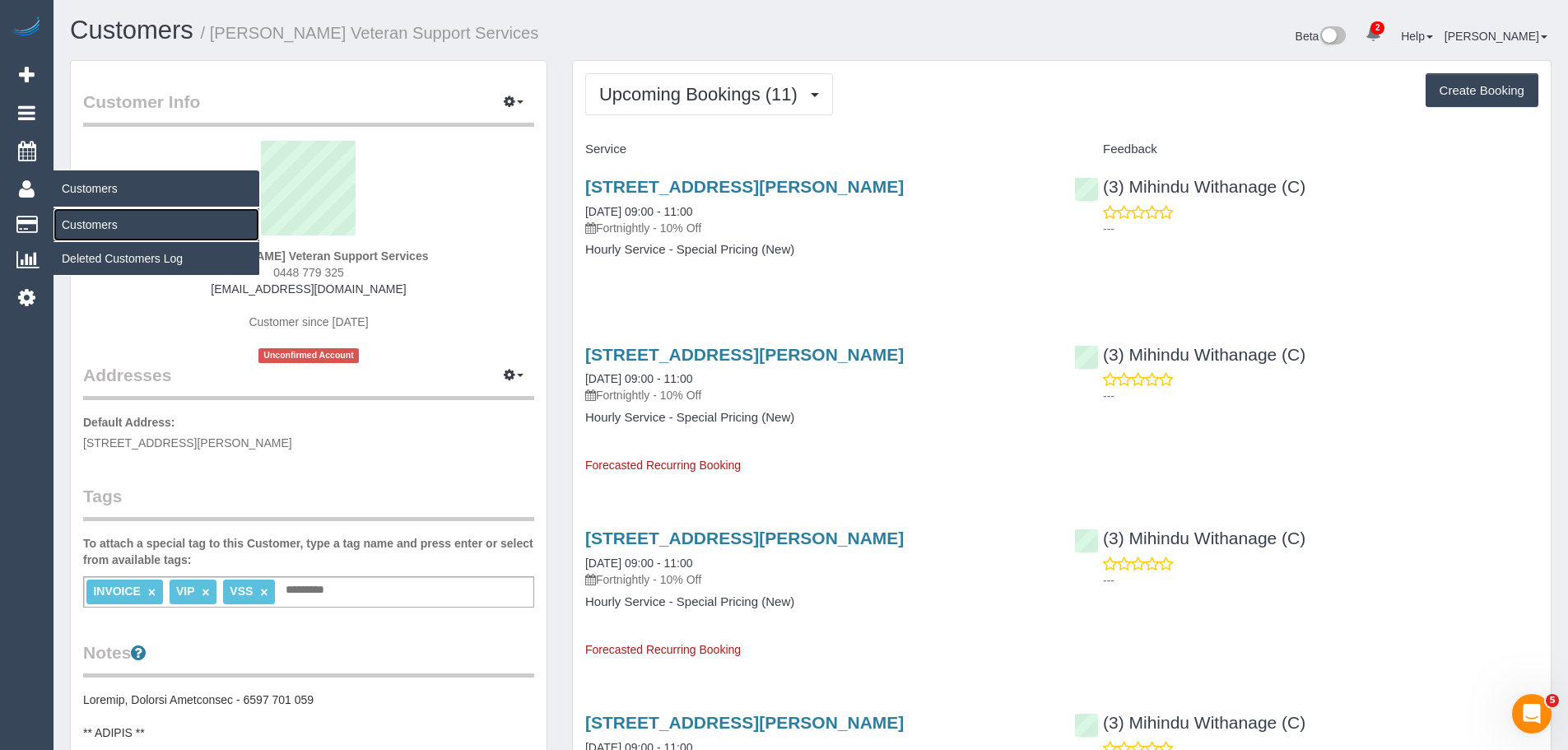
click at [94, 229] on link "Customers" at bounding box center [156, 225] width 206 height 33
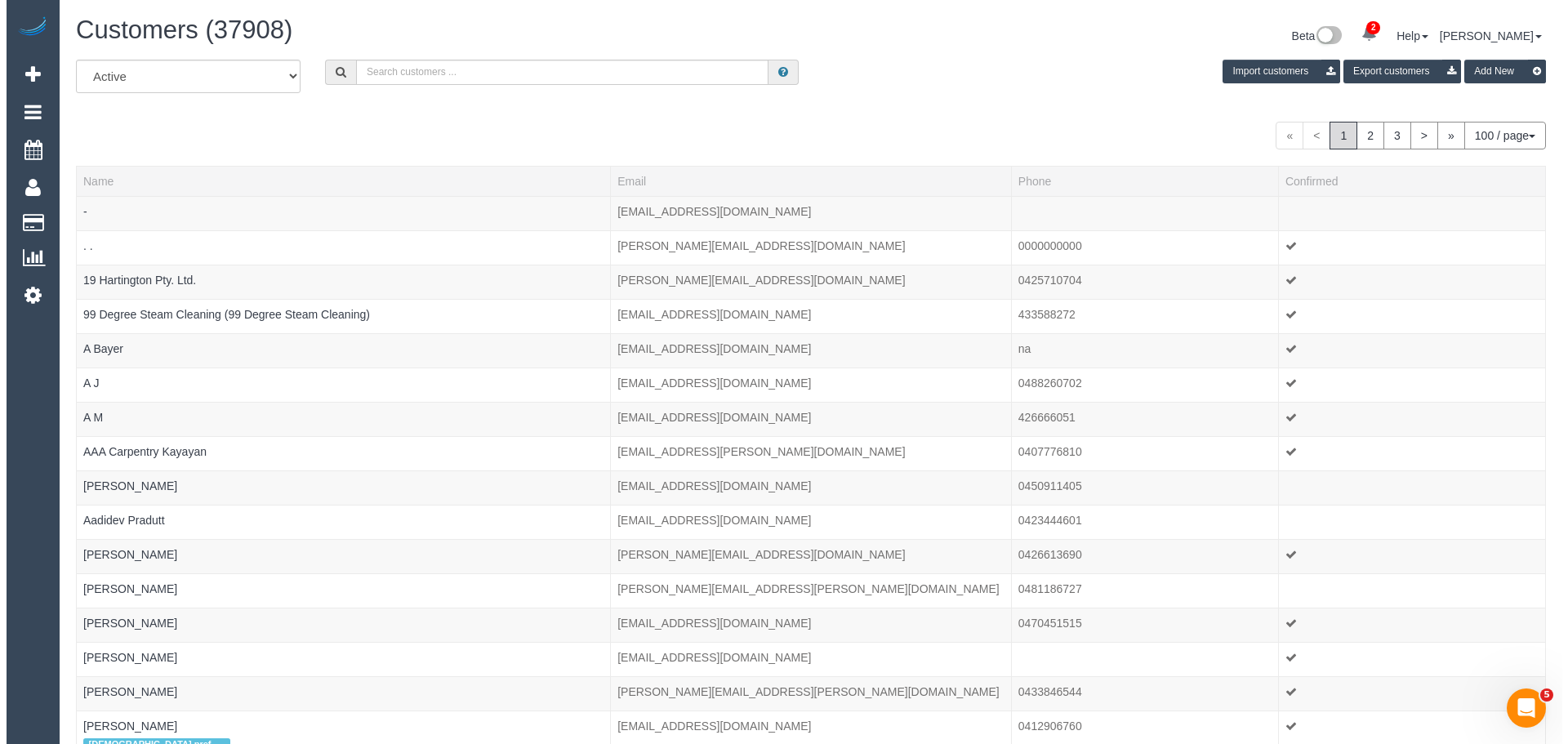
scroll to position [3955, 1556]
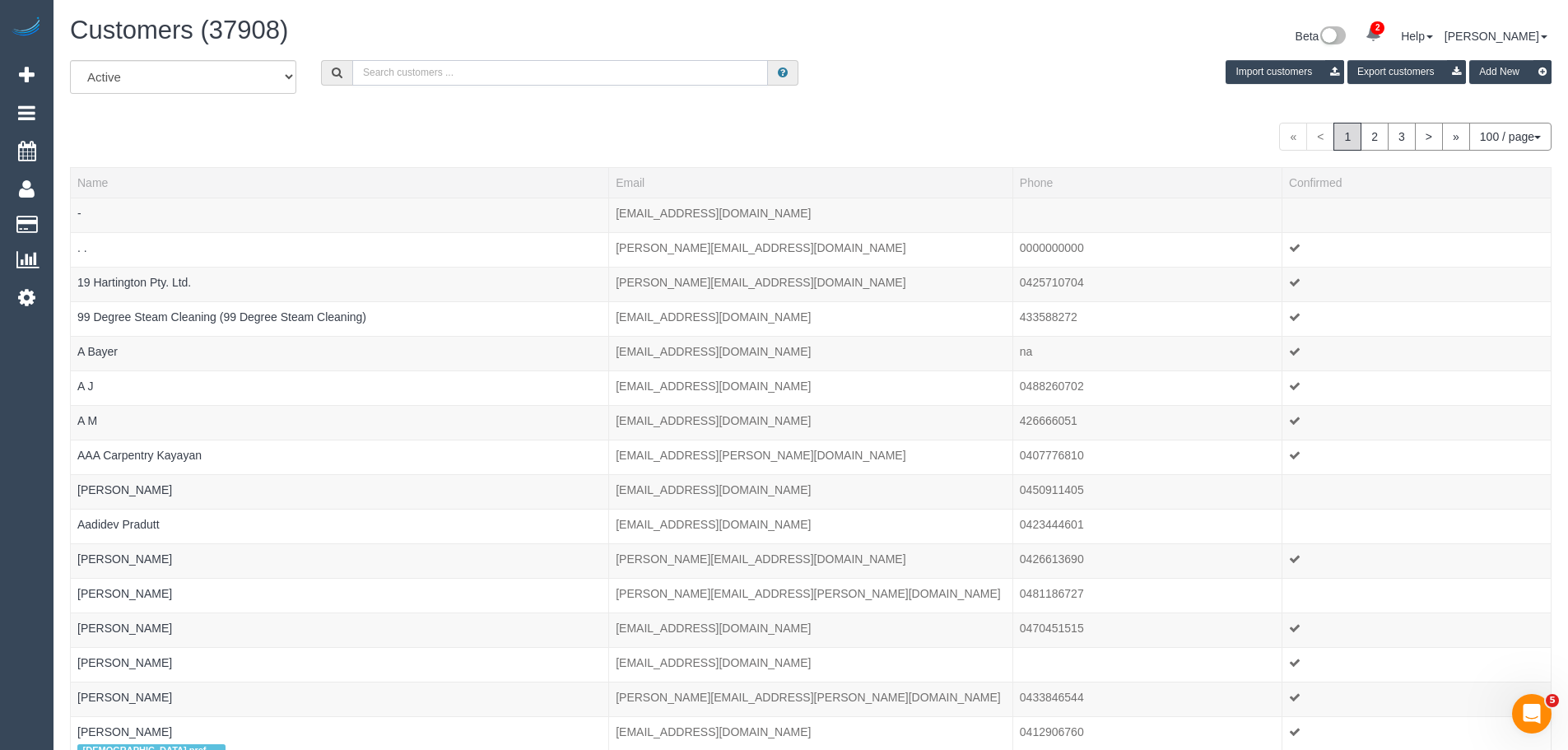
click at [479, 67] on input "text" at bounding box center [560, 73] width 415 height 26
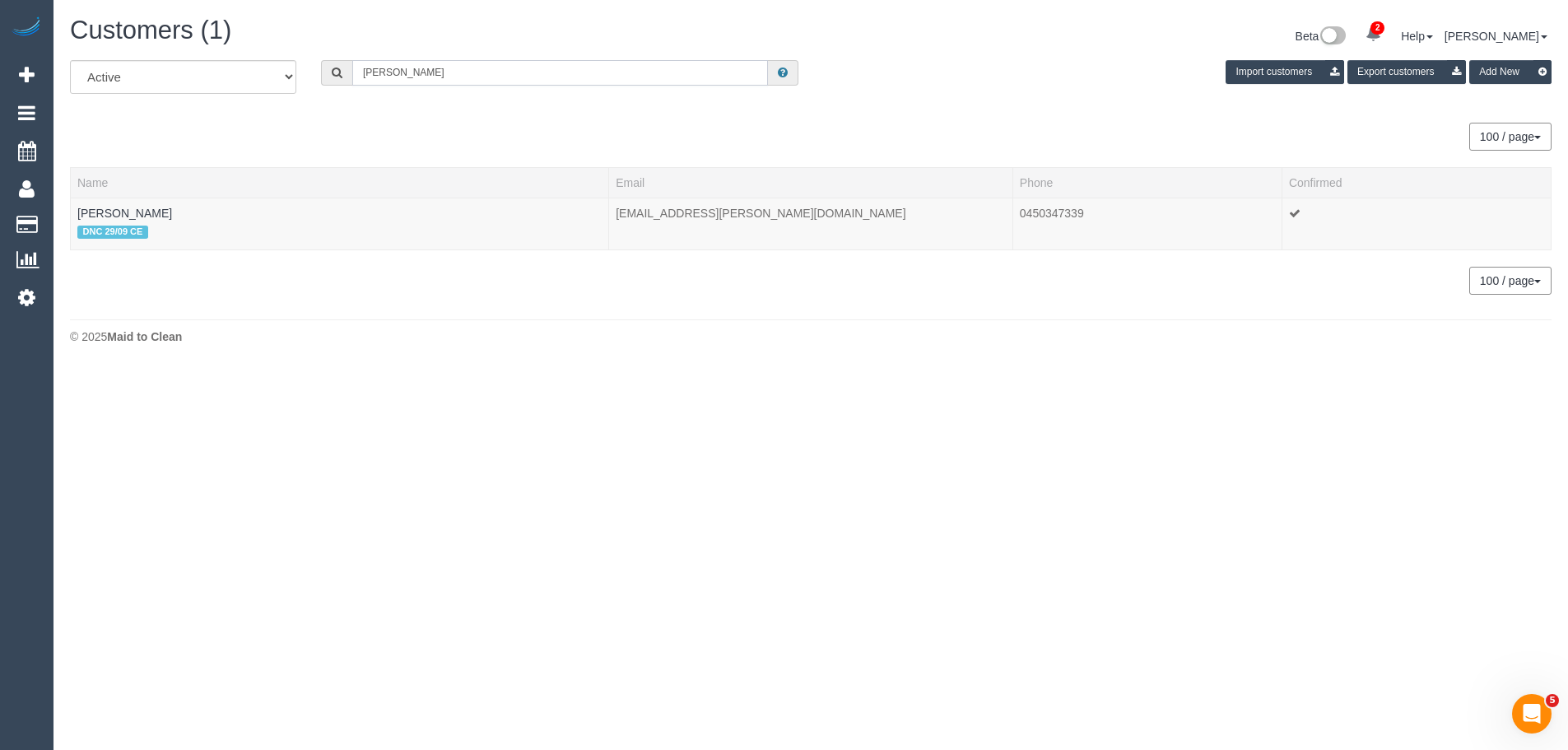
scroll to position [81952, 80734]
type input "shireen harper"
click at [153, 216] on link "Shireen Harper" at bounding box center [125, 213] width 95 height 13
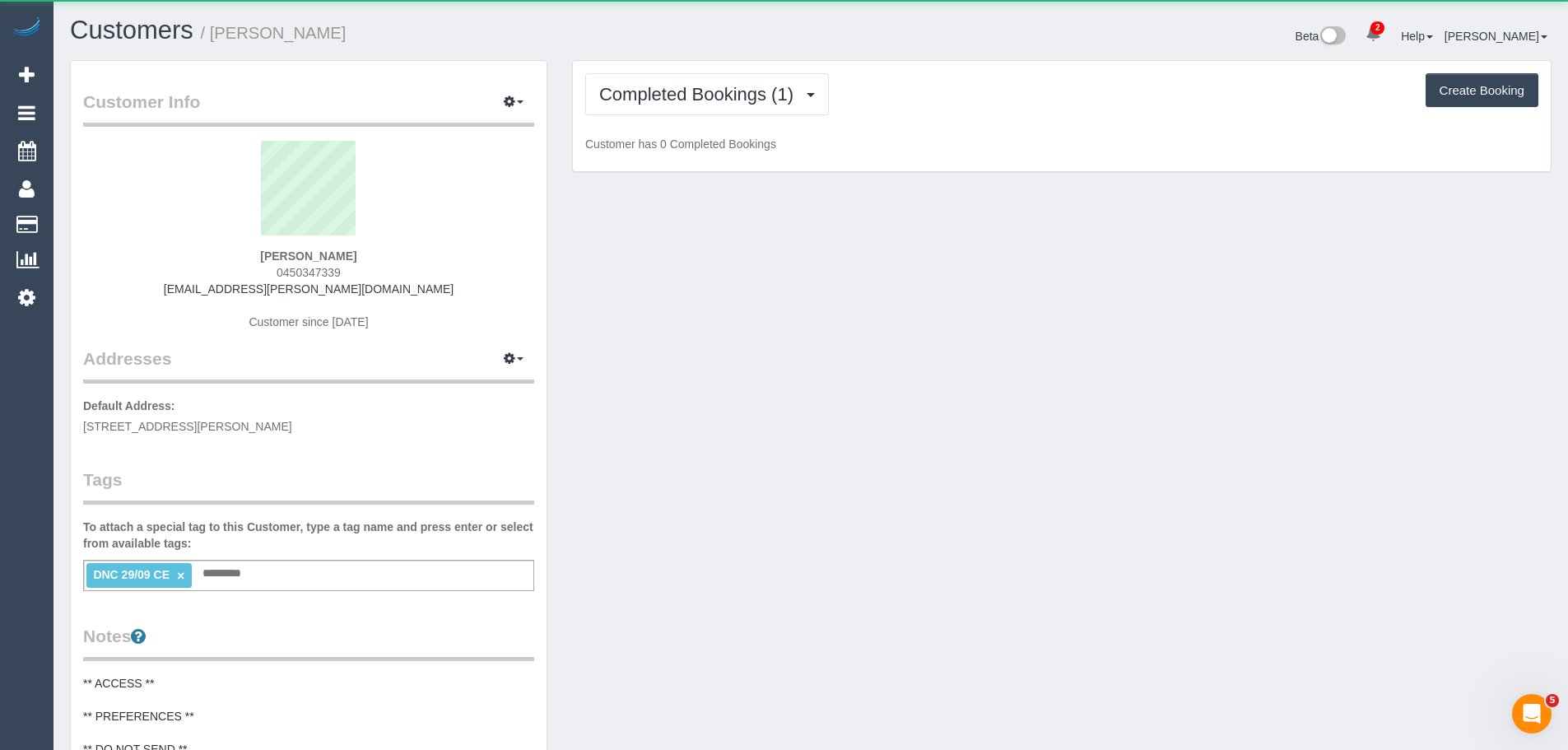
scroll to position [1340, 1568]
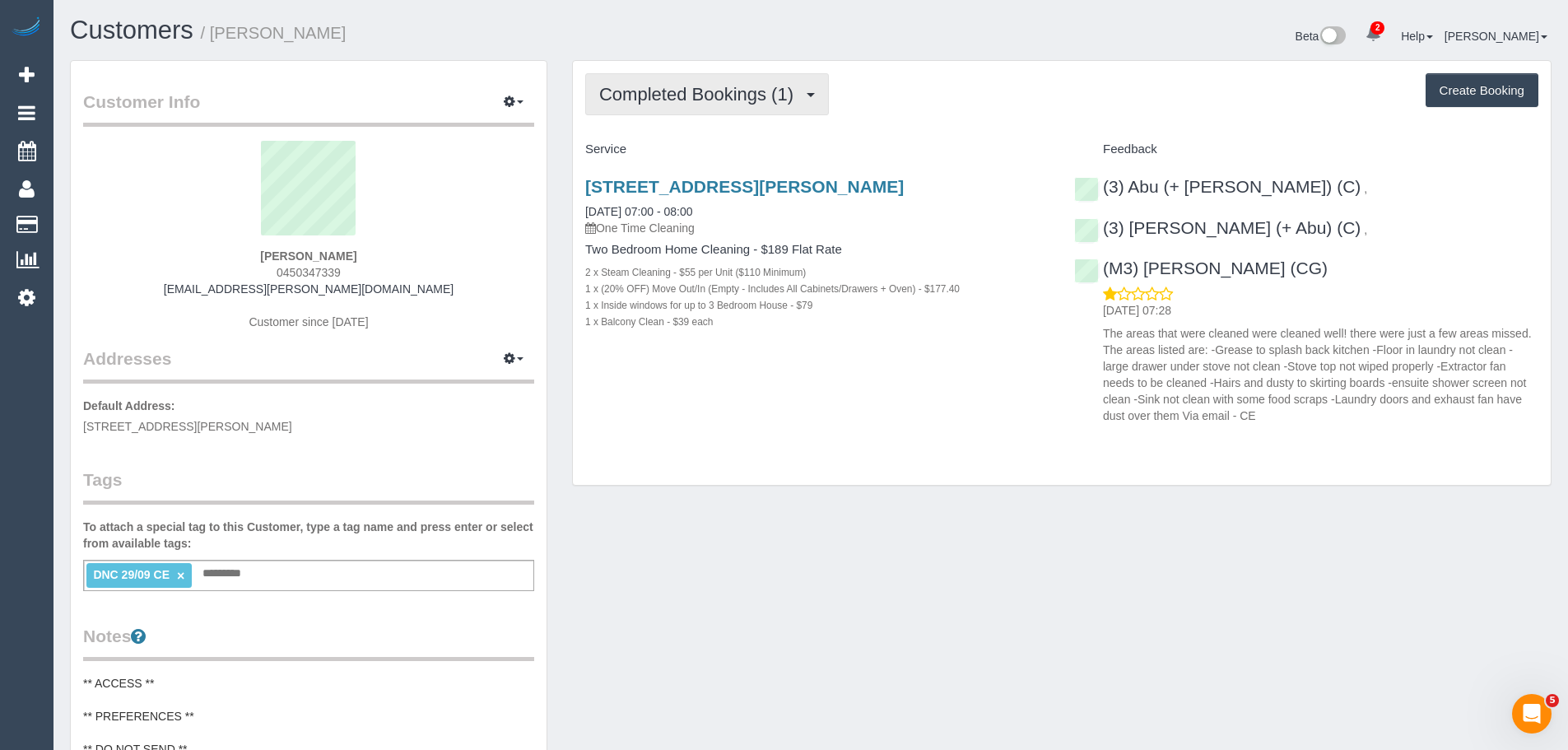
click at [700, 89] on span "Completed Bookings (1)" at bounding box center [700, 94] width 203 height 21
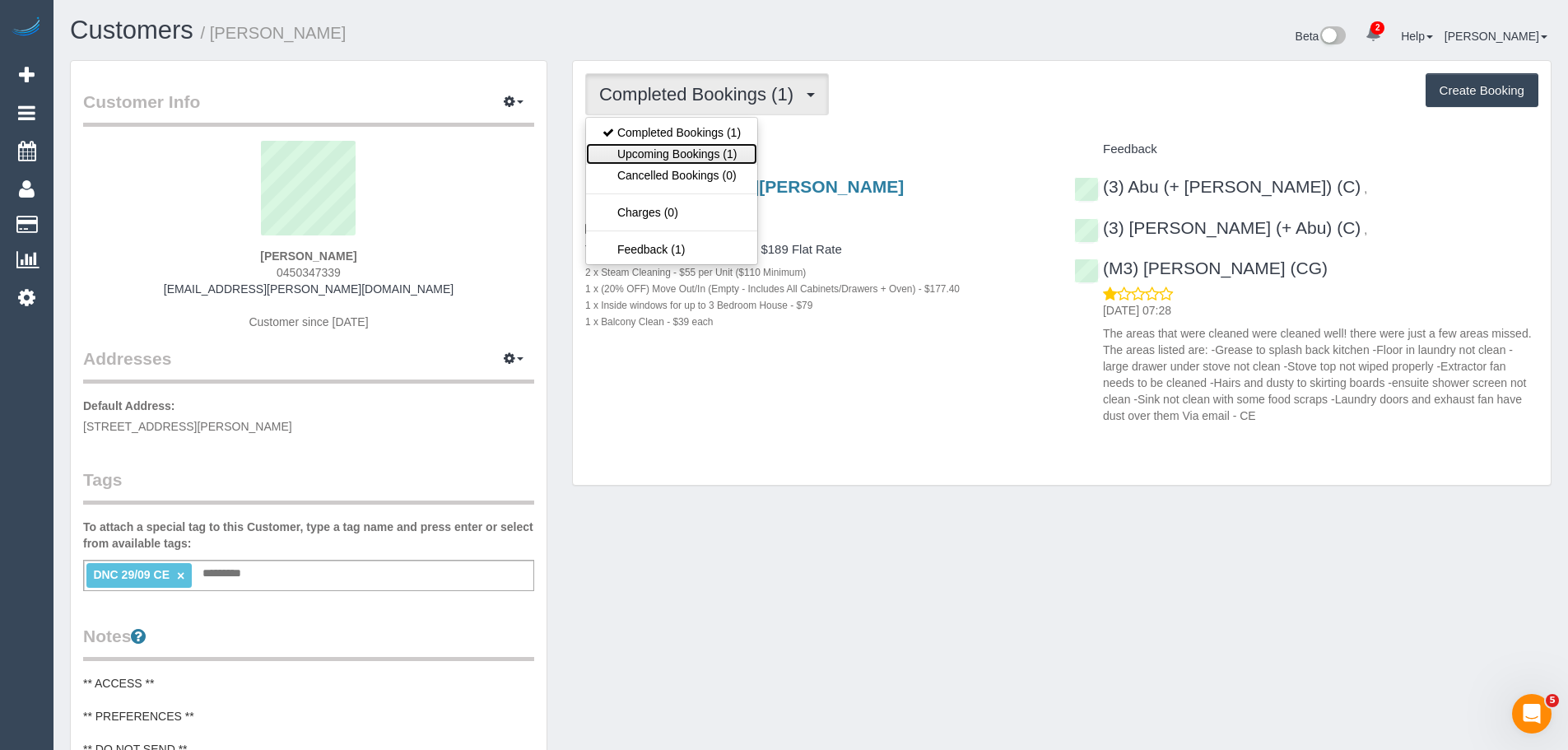
click at [671, 145] on link "Upcoming Bookings (1)" at bounding box center [672, 153] width 172 height 22
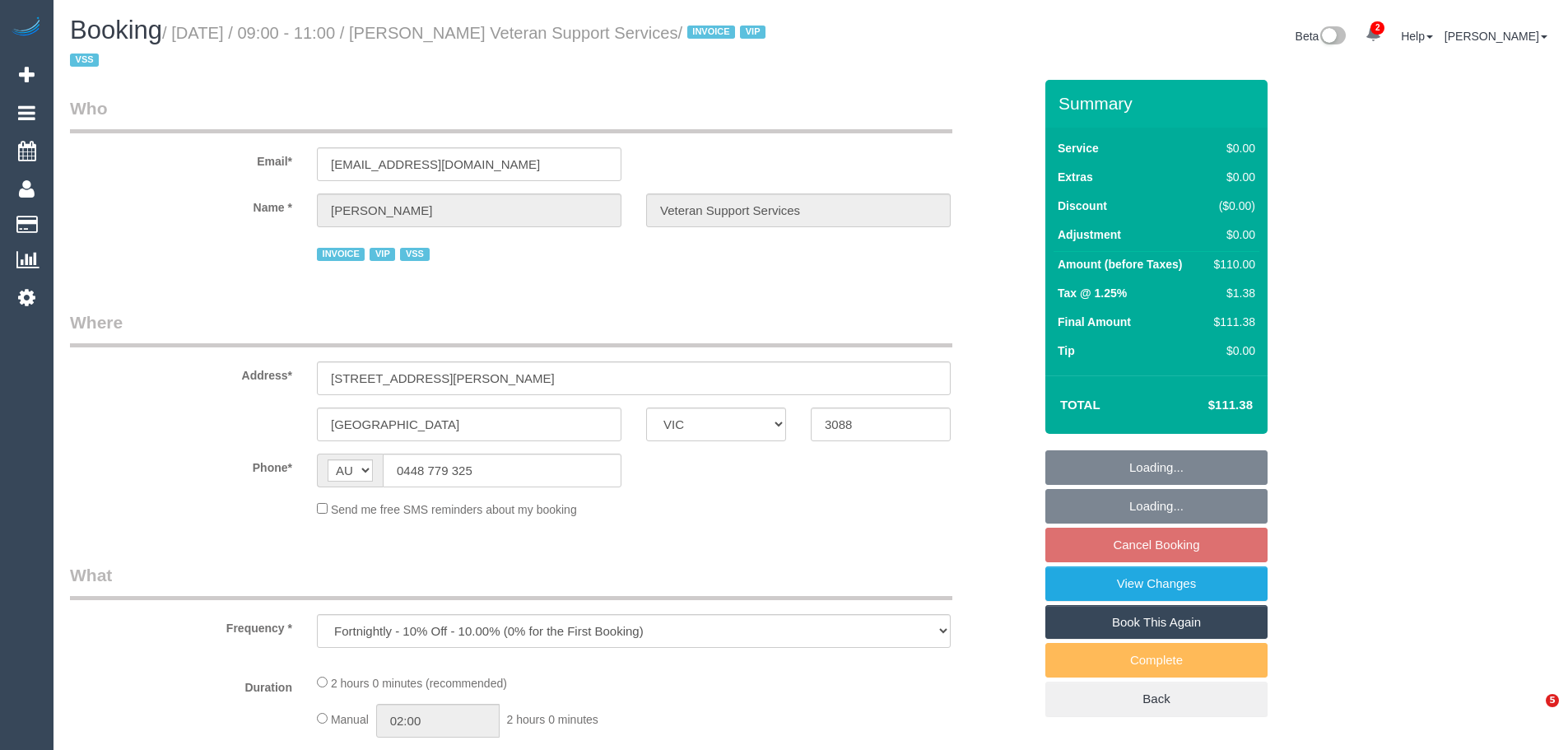
select select "VIC"
select select "120"
select select "number:27"
select select "number:14"
select select "number:18"
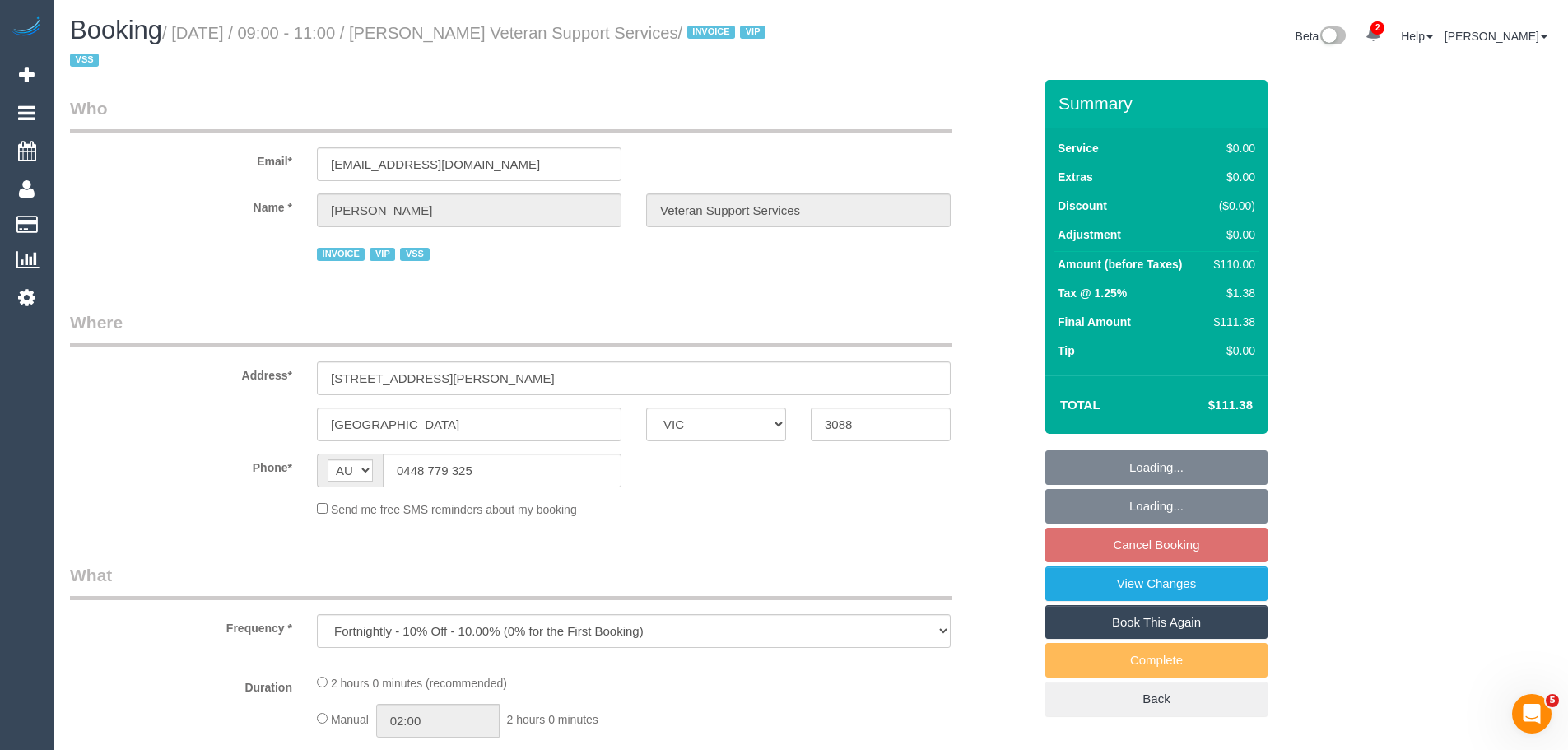
select select "number:36"
select select "number:34"
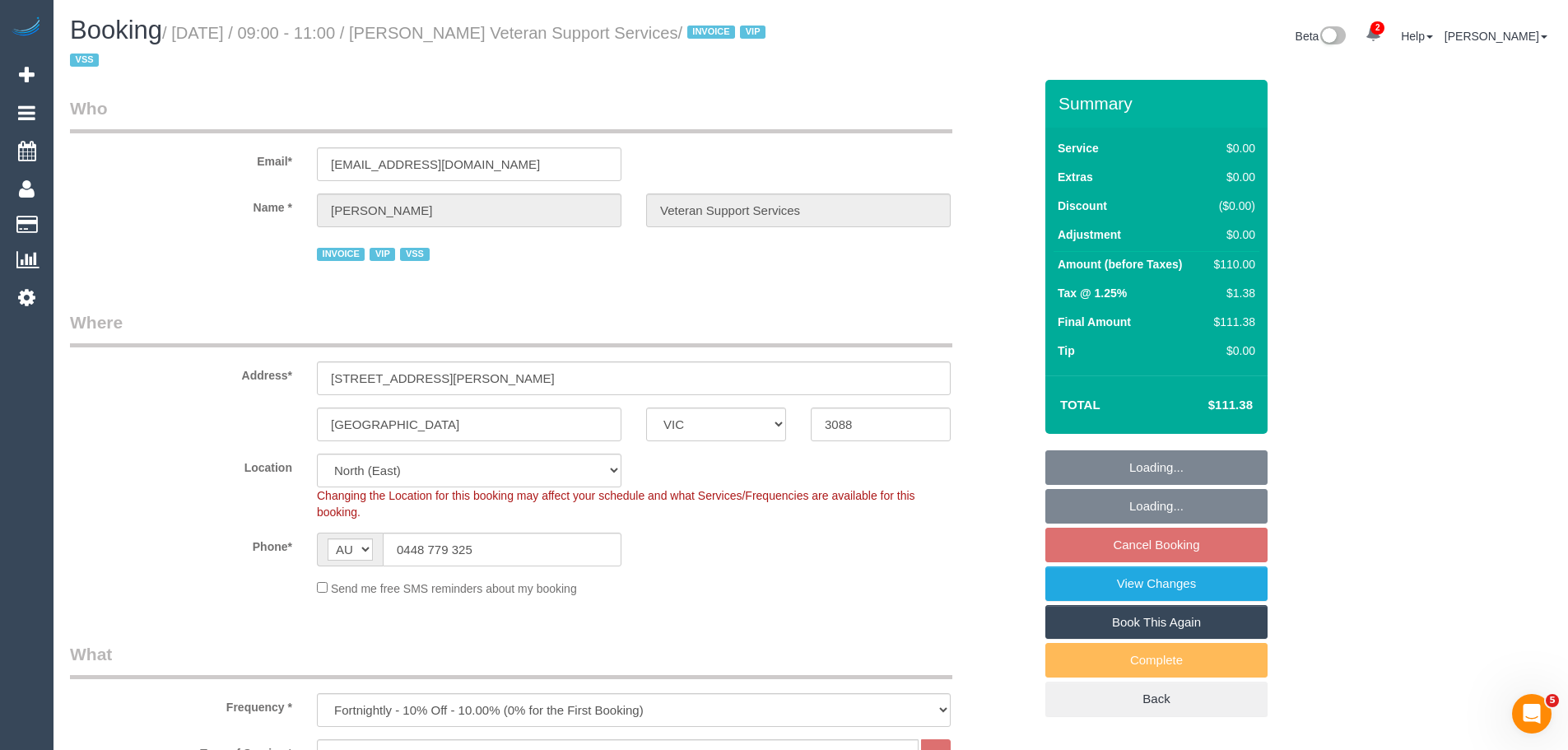
select select "object:1442"
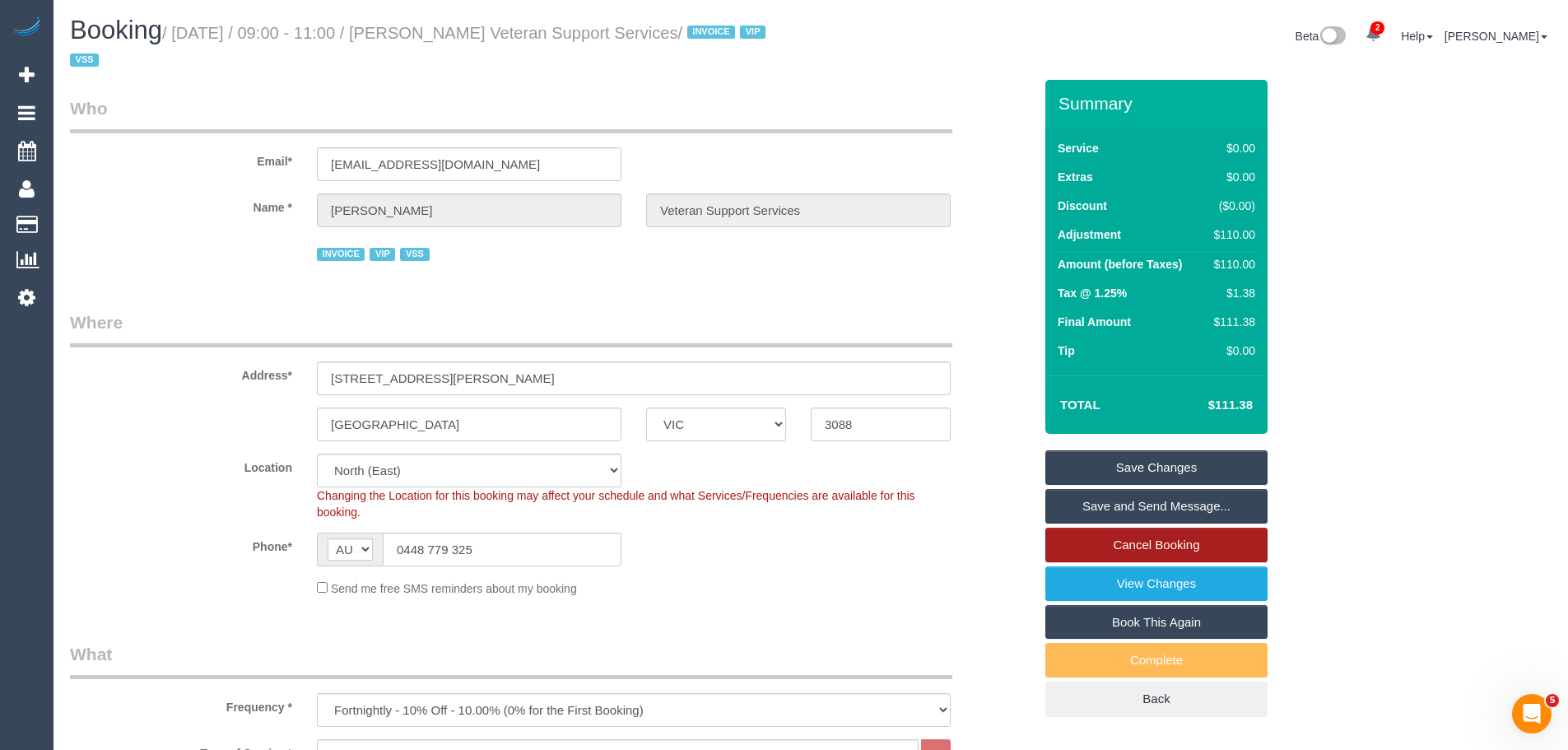
click at [1087, 528] on link "Cancel Booking" at bounding box center [1157, 545] width 222 height 34
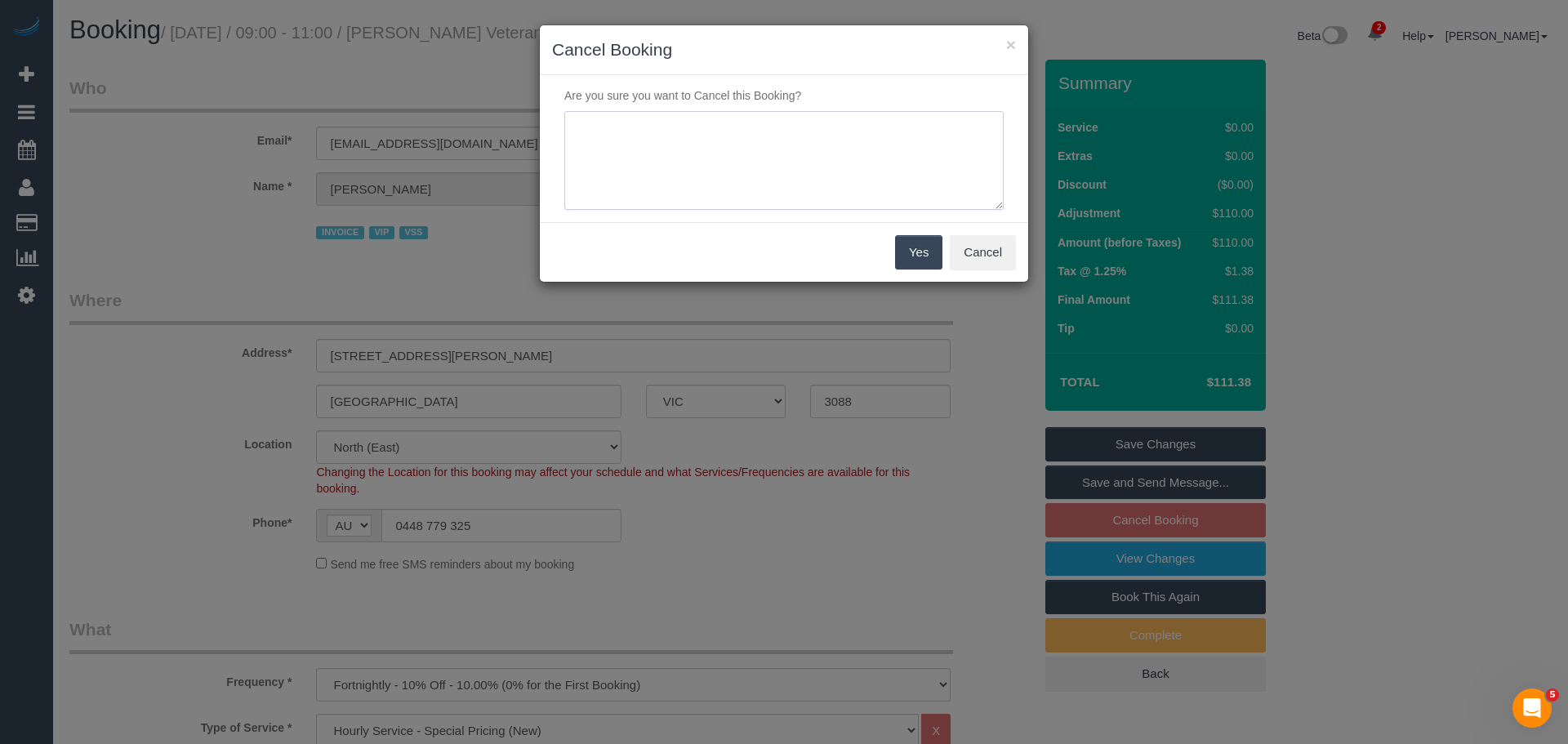
click at [789, 133] on textarea at bounding box center [784, 161] width 440 height 99
type textarea "Construction around the house - Via text CE"
click at [926, 249] on button "Yes" at bounding box center [919, 252] width 47 height 34
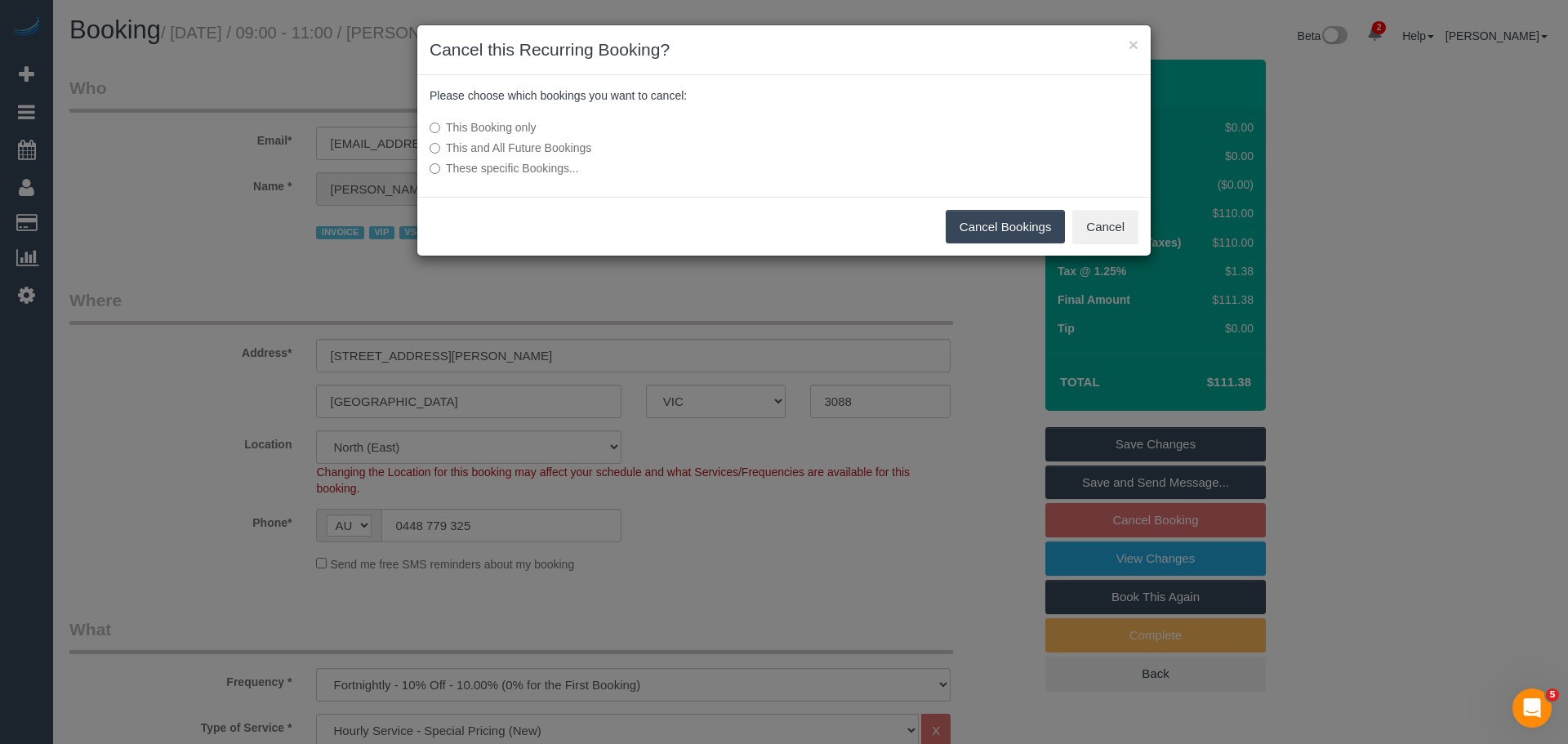
click at [971, 233] on button "Cancel Bookings" at bounding box center [1006, 227] width 120 height 34
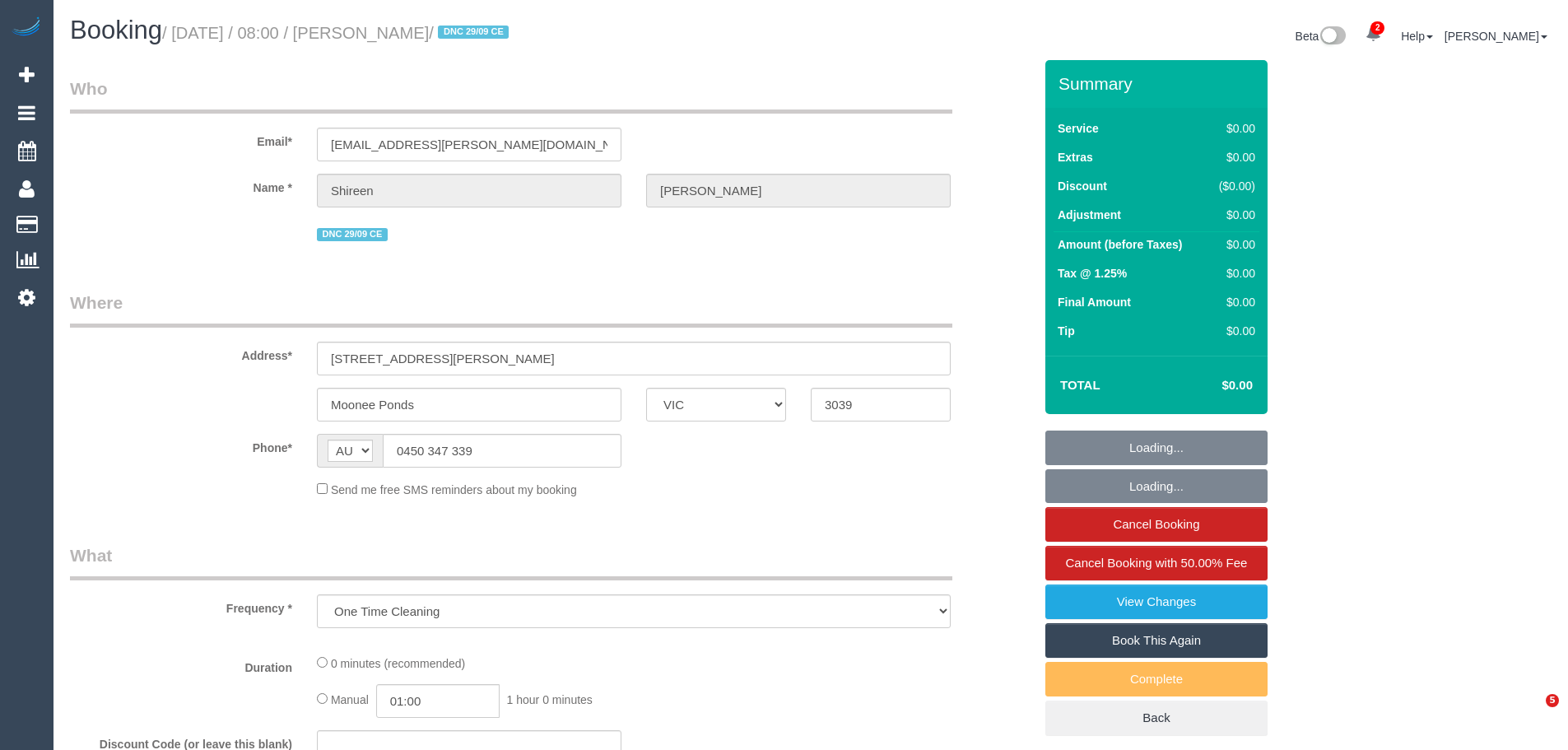
select select "VIC"
select select "string:stripe-pm_1S7UZm2GScqysDRVXrxO2n2B"
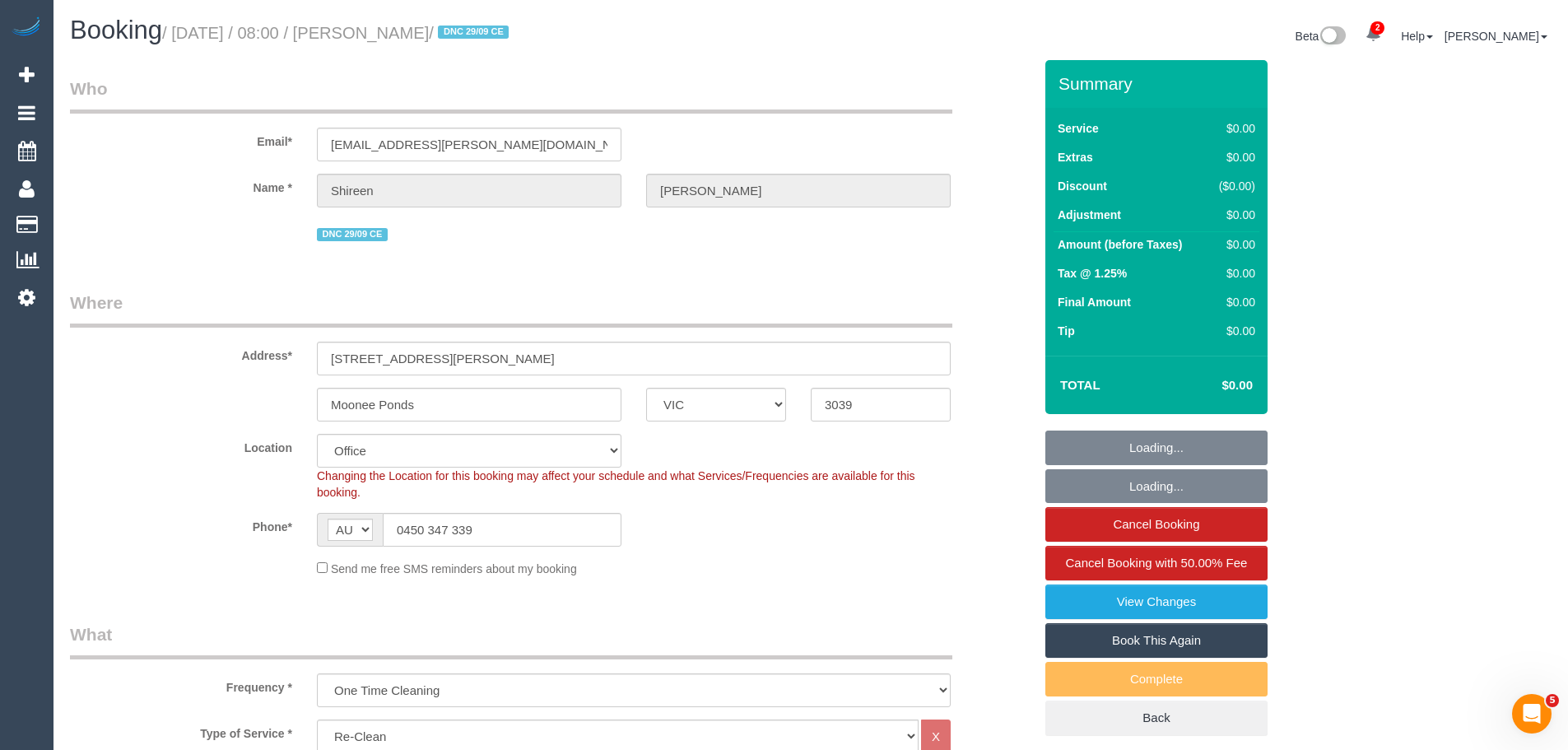
select select "object:662"
select select "number:27"
select select "number:14"
select select "number:18"
select select "number:25"
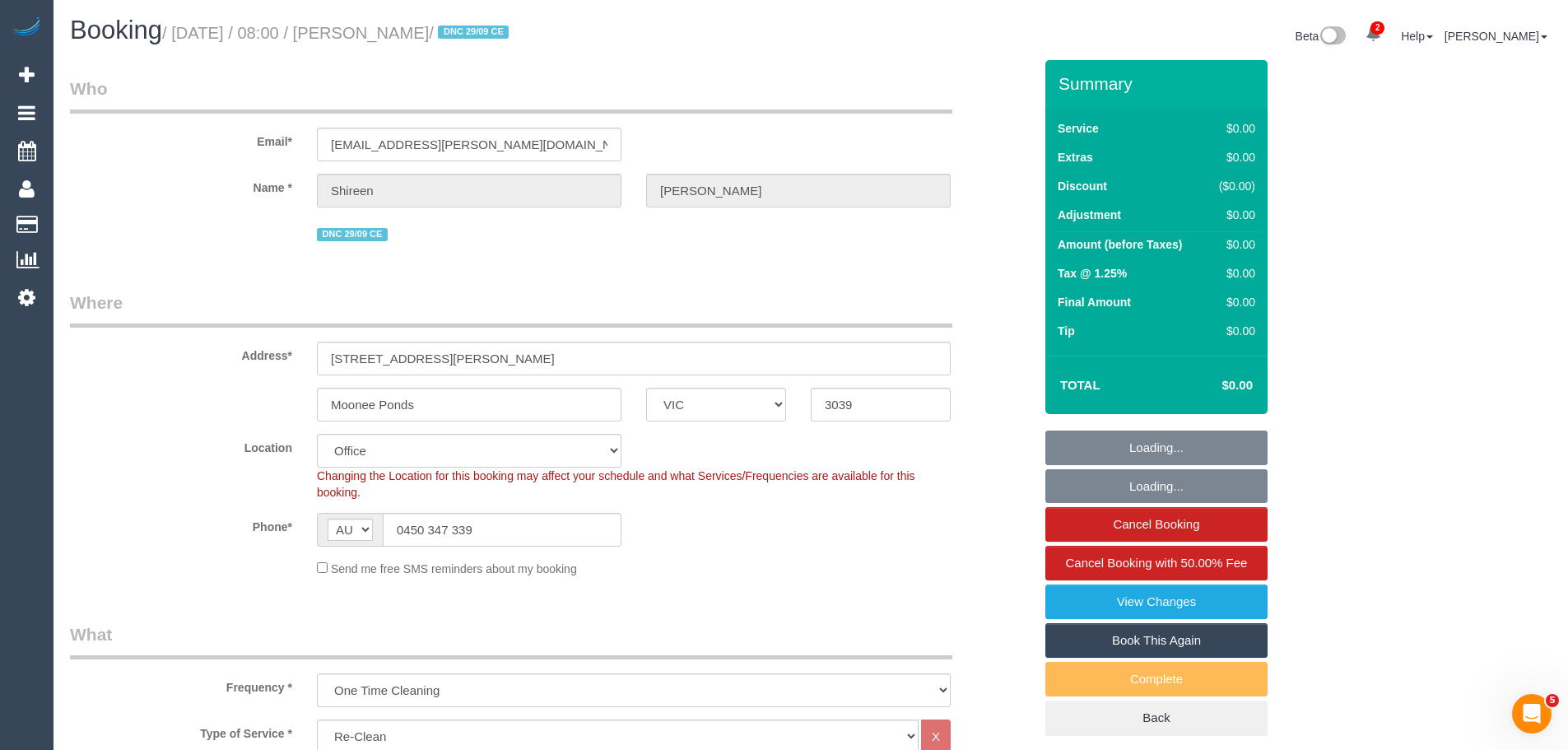
select select "number:26"
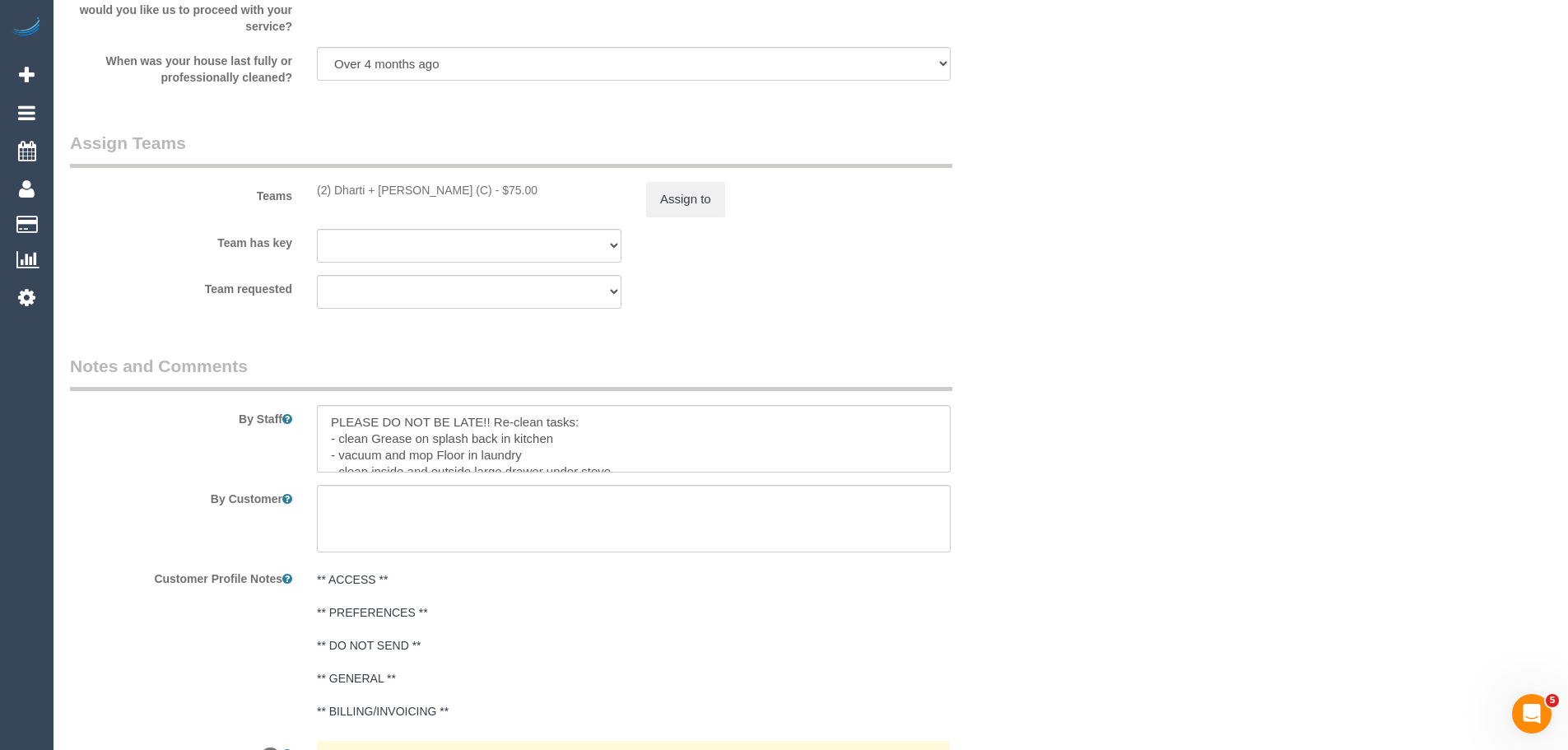
scroll to position [2222, 0]
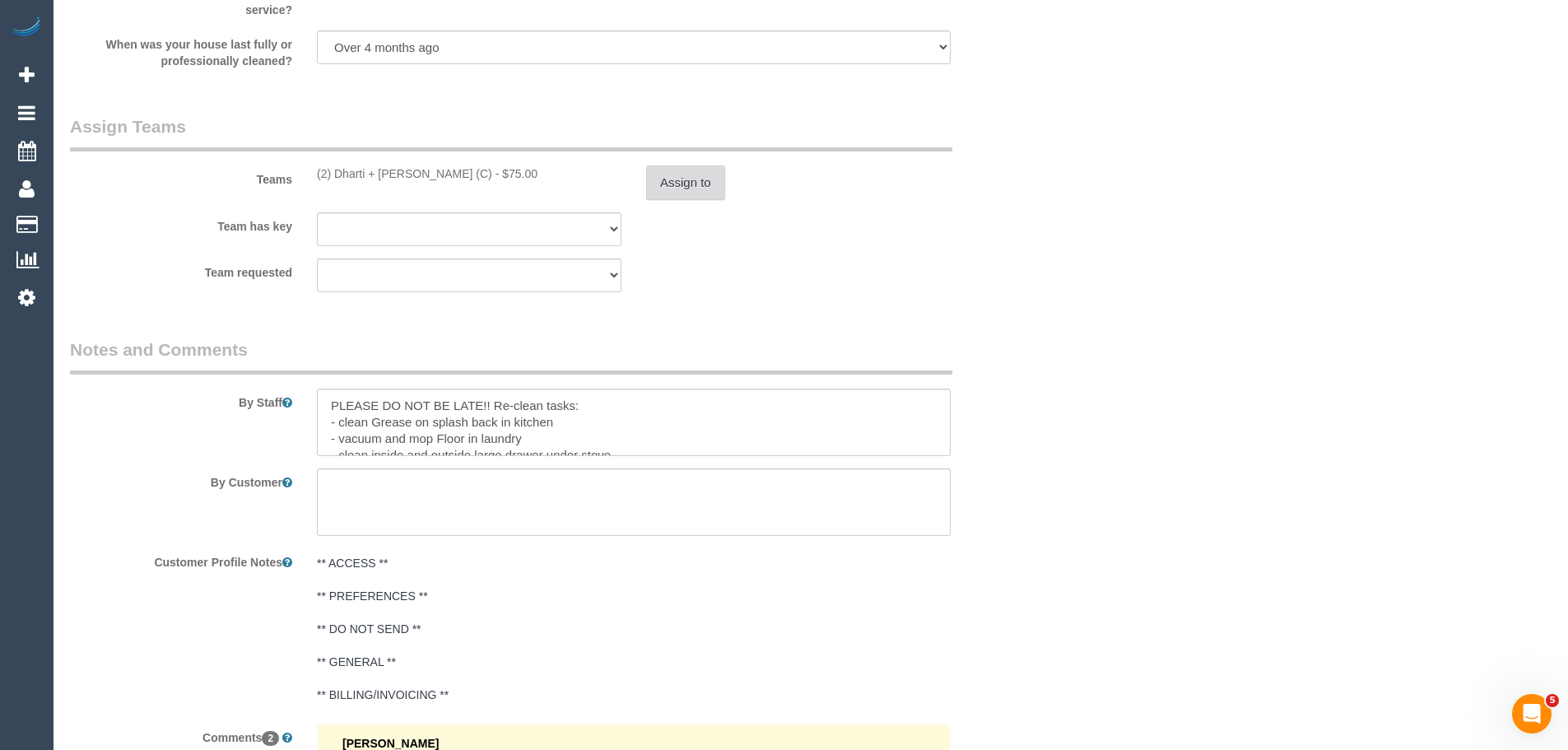
click at [690, 173] on button "Assign to" at bounding box center [686, 183] width 79 height 34
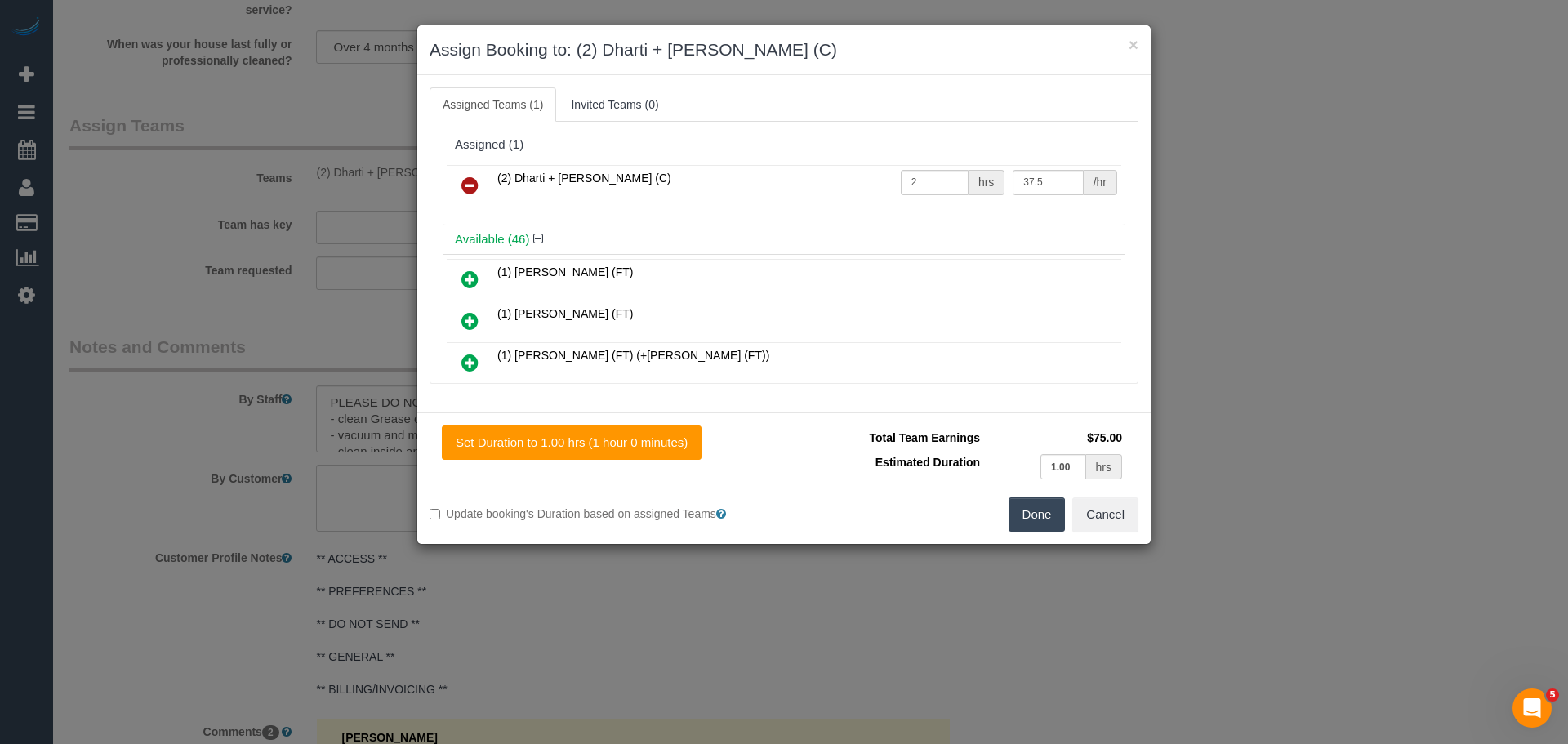
click at [1127, 45] on h3 "Assign Booking to: (2) Dharti + Kishan (C)" at bounding box center [784, 50] width 709 height 25
click at [1134, 50] on button "×" at bounding box center [1133, 44] width 9 height 17
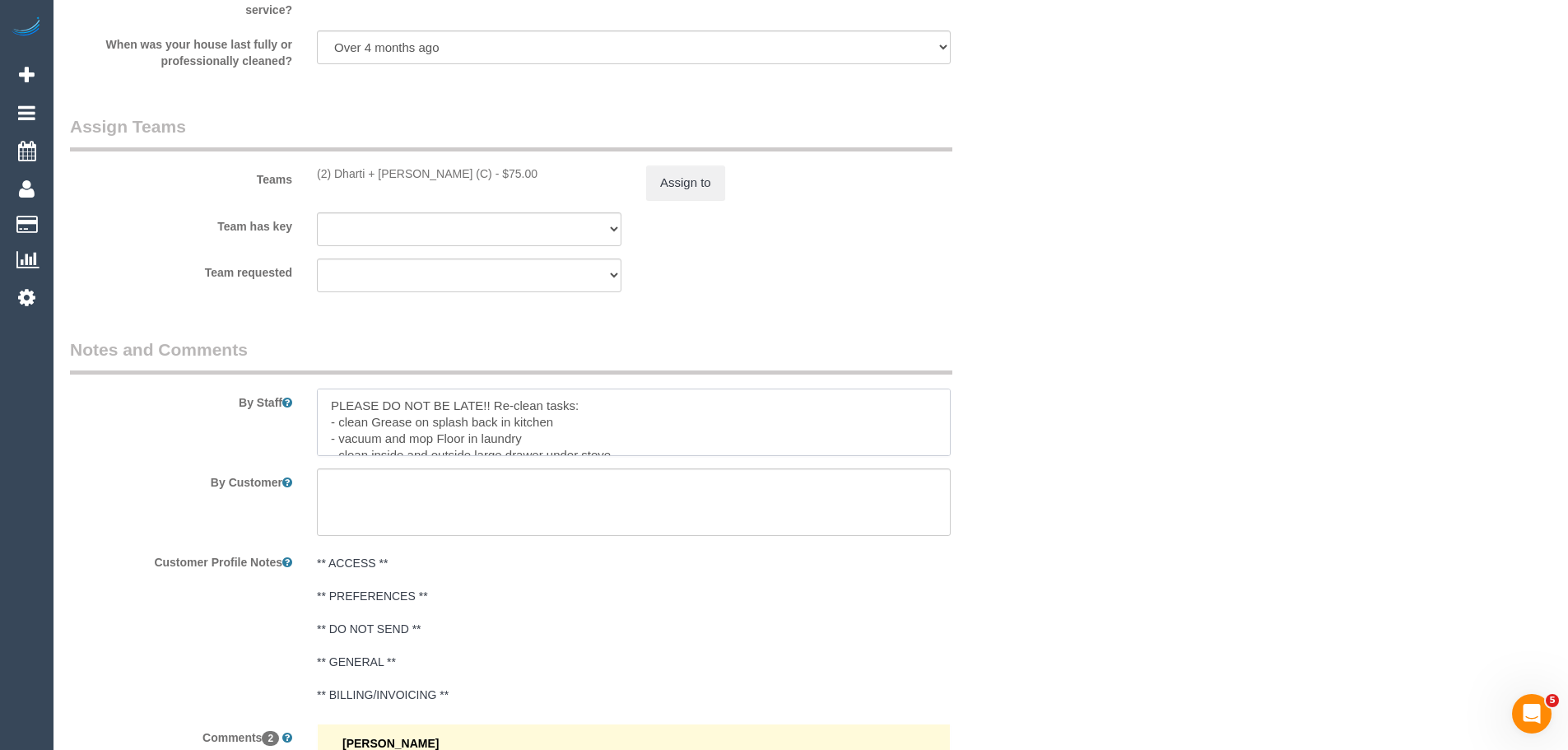
click at [493, 405] on textarea at bounding box center [634, 422] width 634 height 67
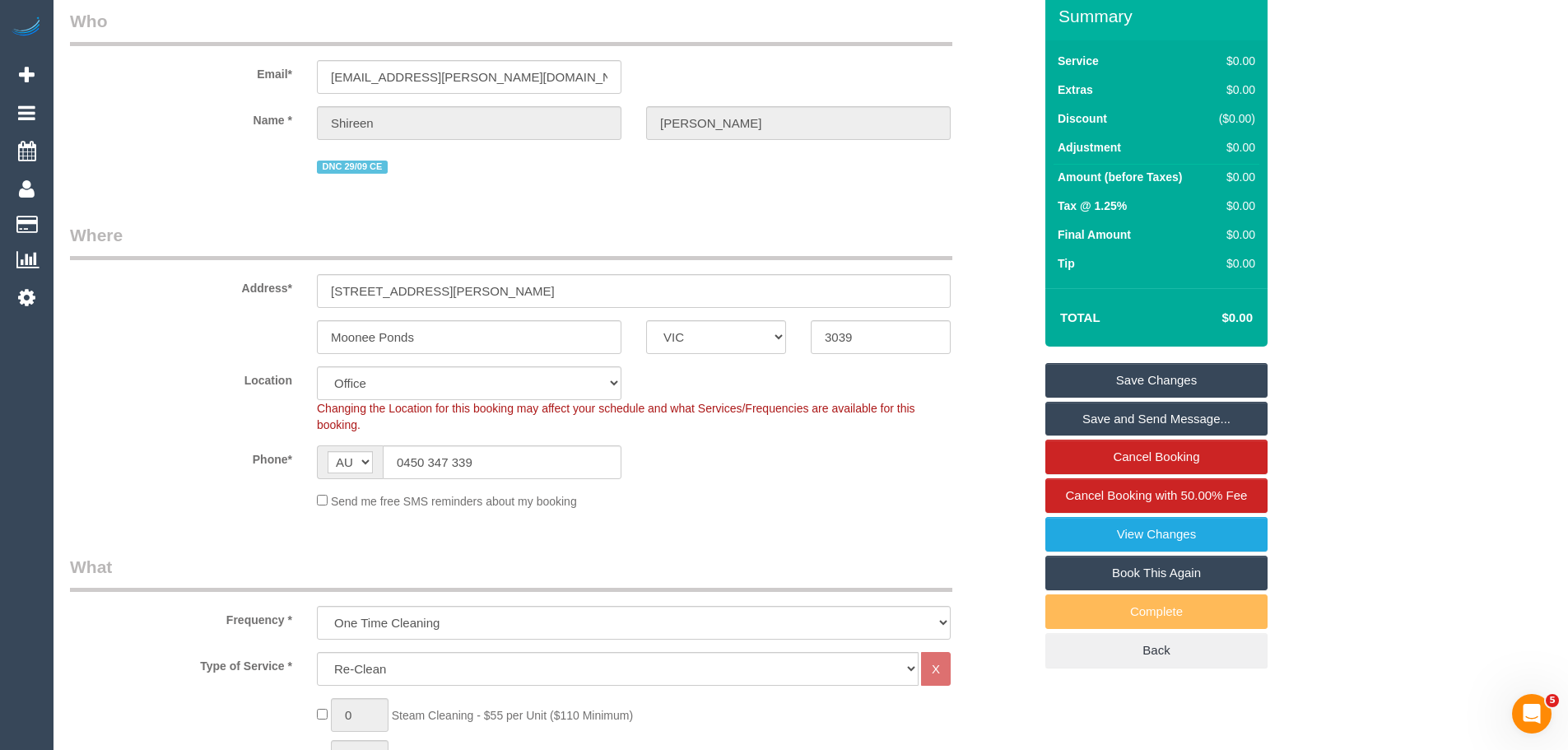
scroll to position [0, 0]
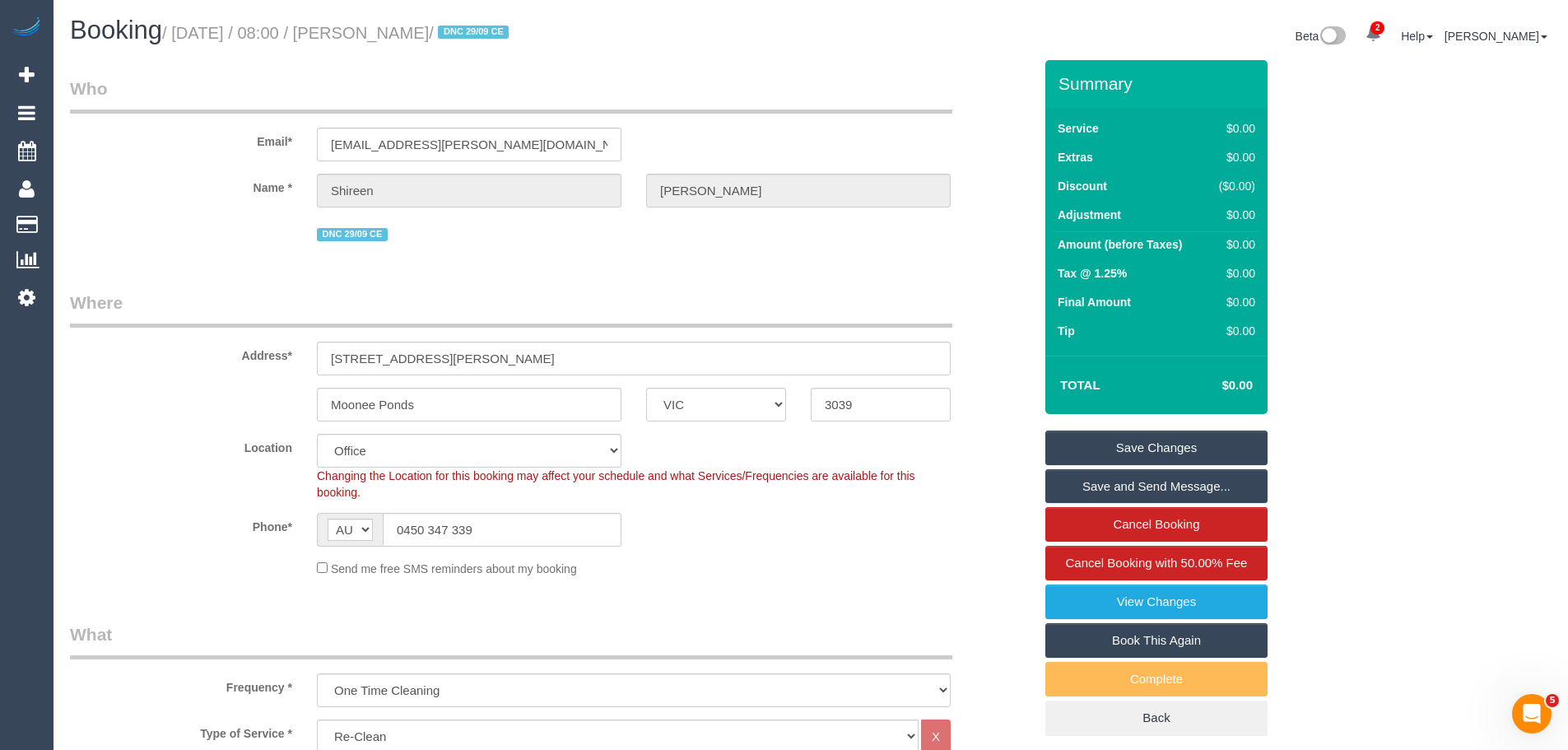
type textarea "PLEASE DO NOT BE LATE!! Re-clean tasks: - clean Grease on splash back in kitche…"
click at [575, 141] on input "shireen.harper@gmail.com" at bounding box center [469, 144] width 304 height 34
drag, startPoint x: 506, startPoint y: 367, endPoint x: 98, endPoint y: 334, distance: 409.3
click at [98, 334] on div "Address* 701/51 Homer Street, 701" at bounding box center [552, 333] width 988 height 84
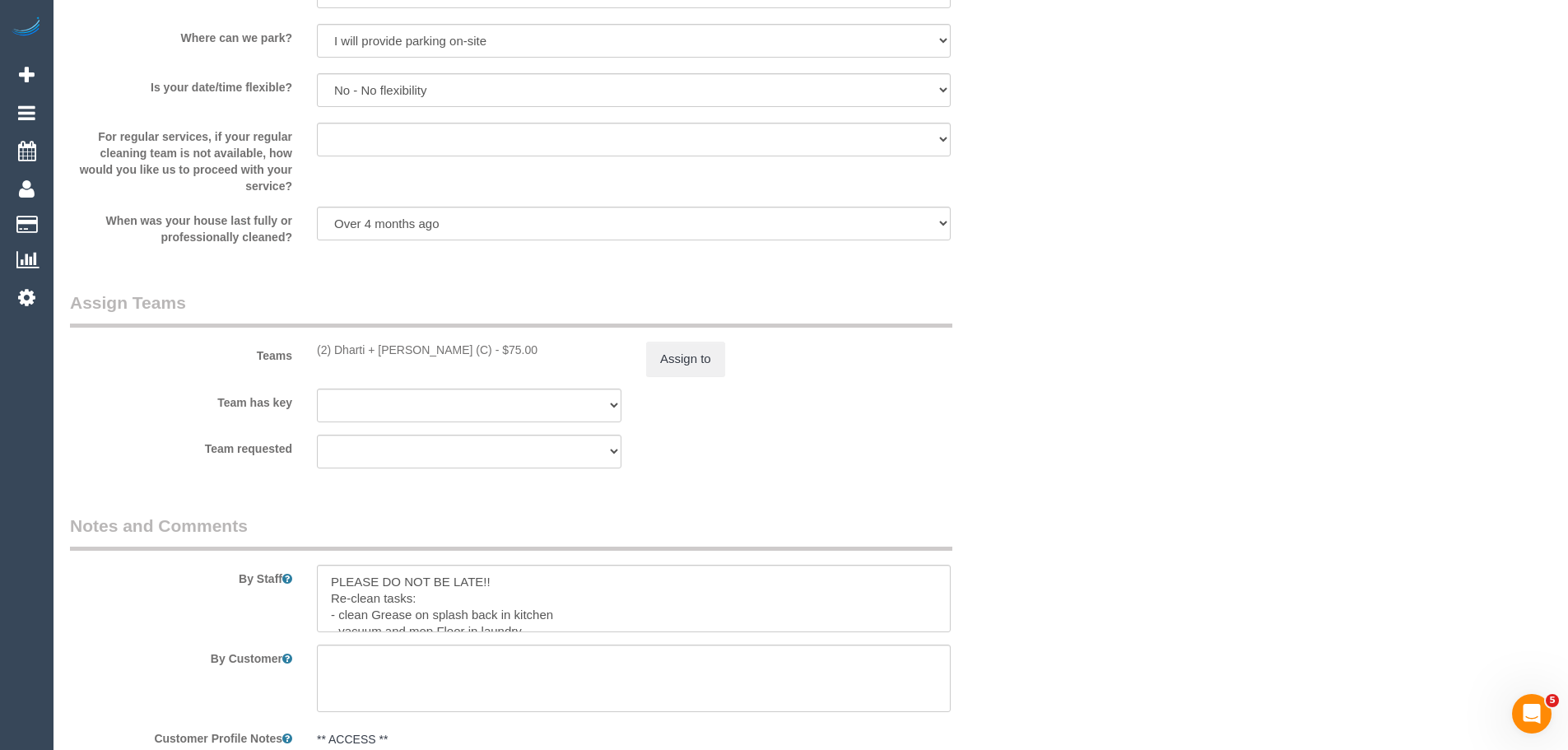
scroll to position [2141, 0]
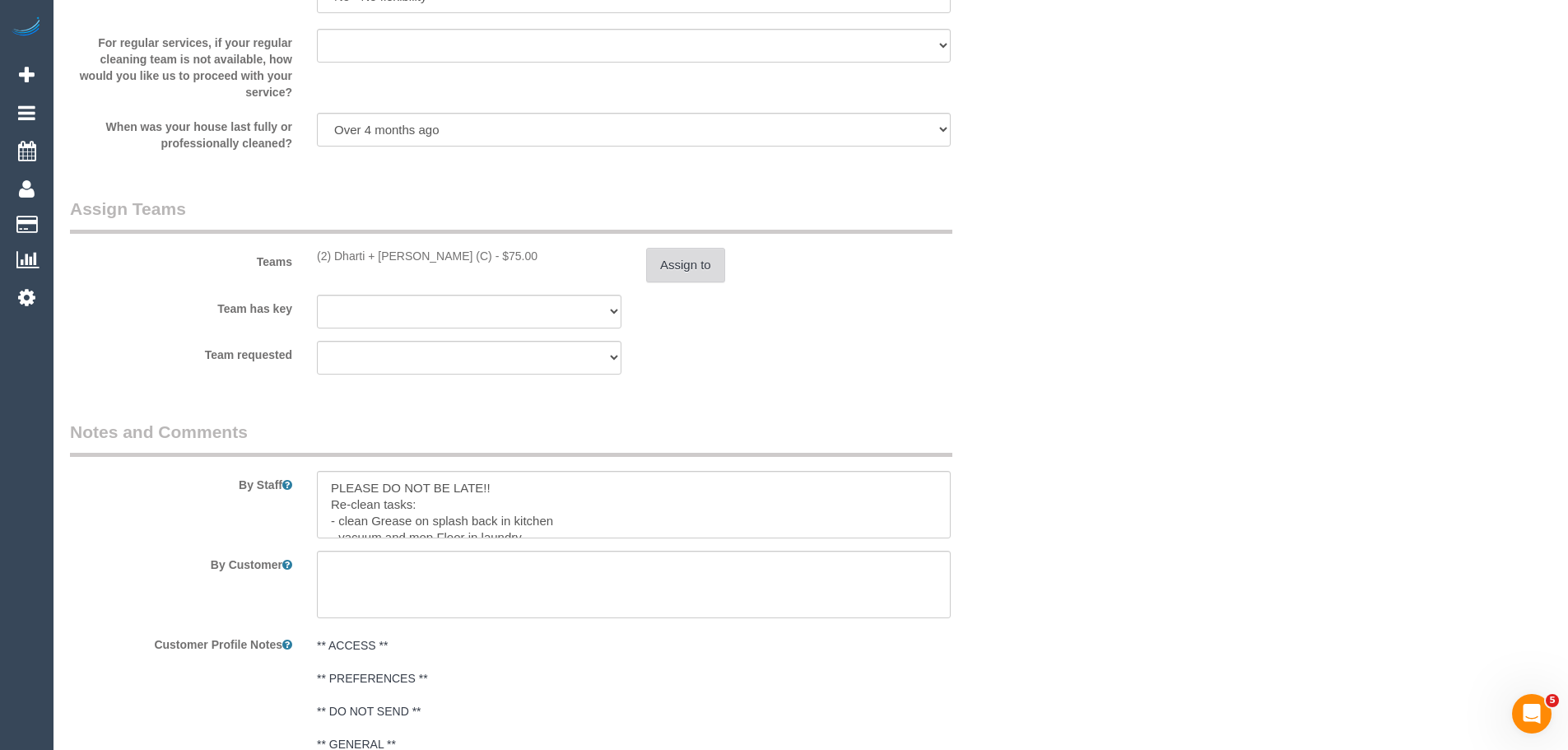
click at [682, 269] on button "Assign to" at bounding box center [686, 265] width 79 height 34
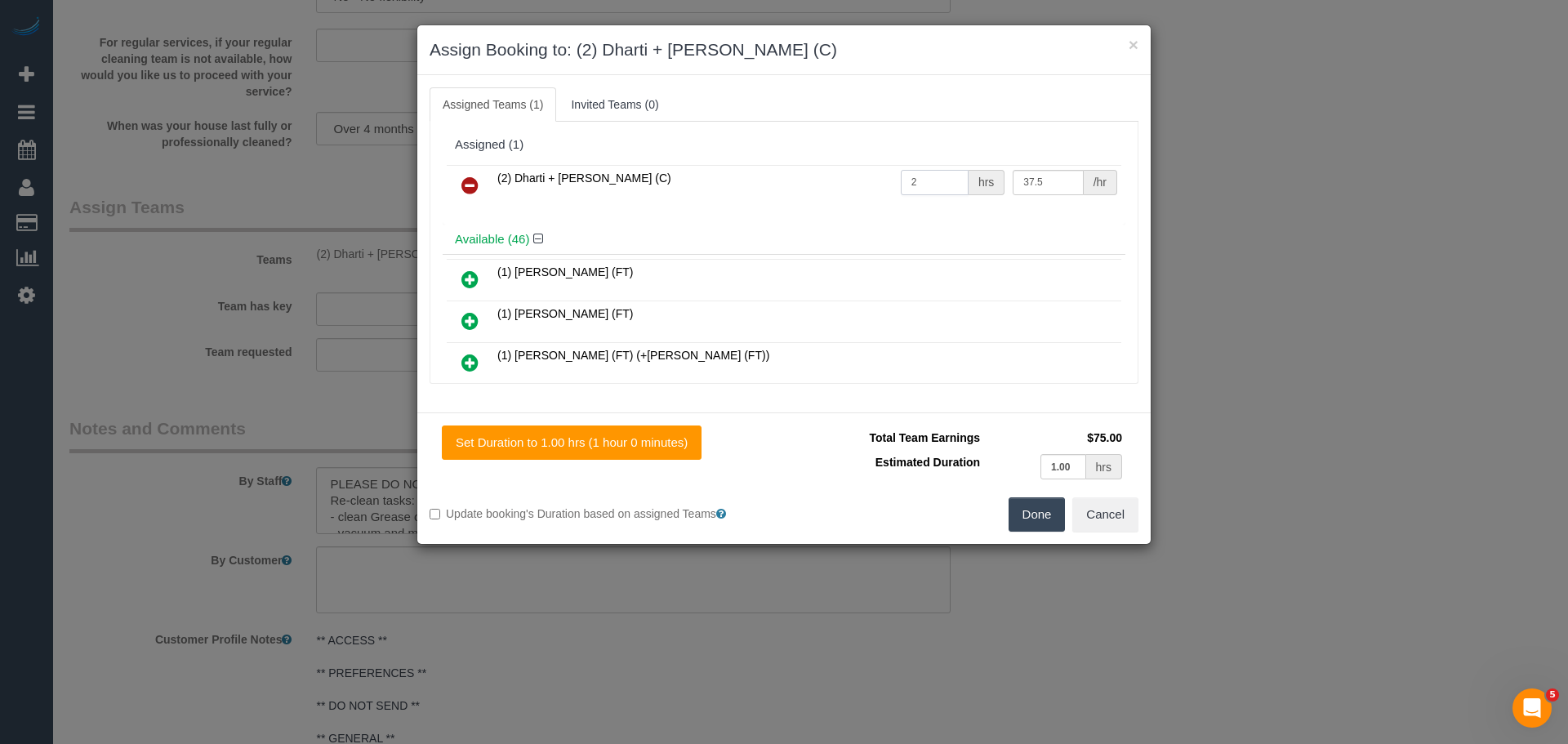
click at [948, 177] on input "2" at bounding box center [934, 183] width 68 height 26
type input "2.5"
click at [1036, 524] on button "Done" at bounding box center [1037, 515] width 57 height 34
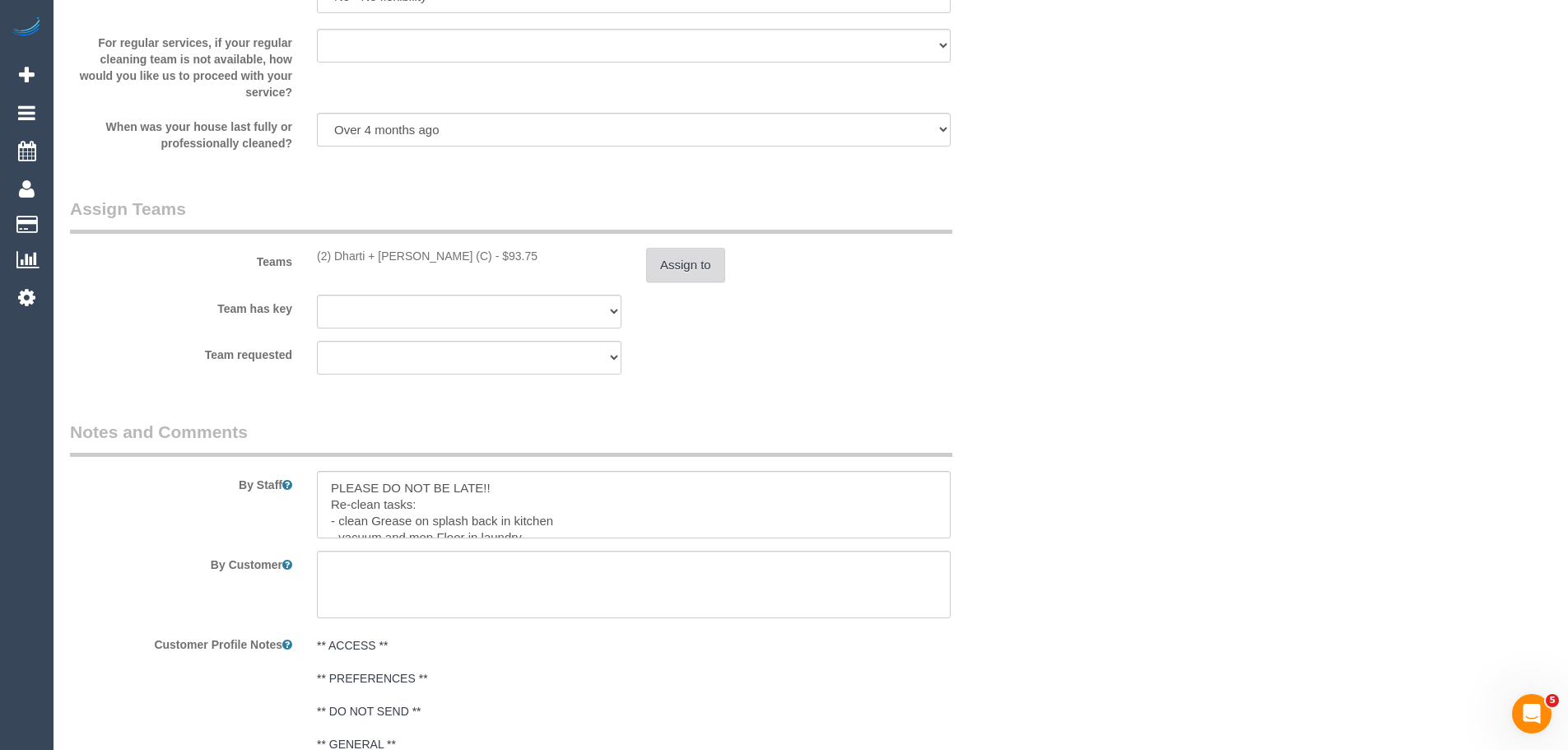
click at [676, 260] on button "Assign to" at bounding box center [686, 265] width 79 height 34
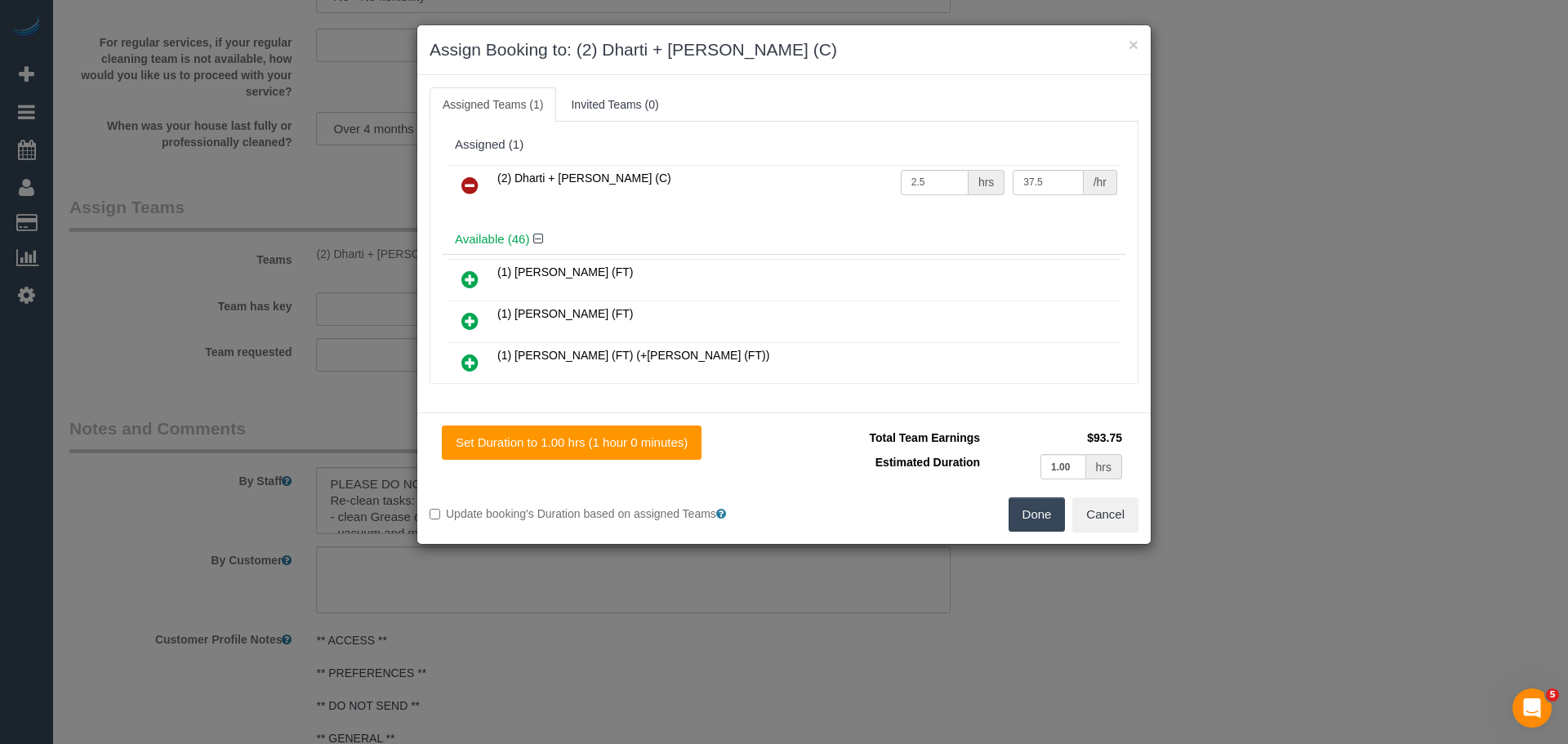
click at [1031, 505] on button "Done" at bounding box center [1037, 515] width 57 height 34
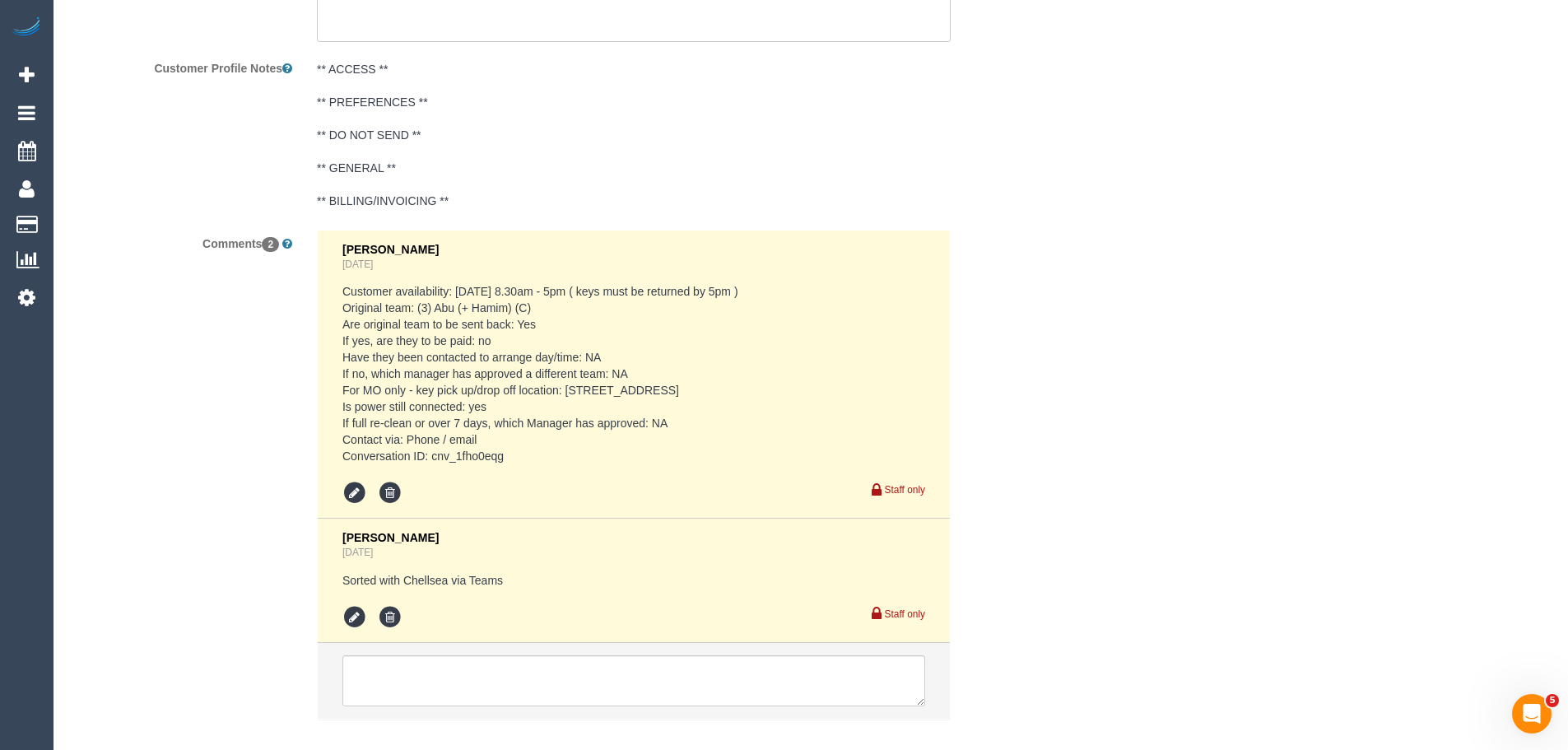
scroll to position [2805, 0]
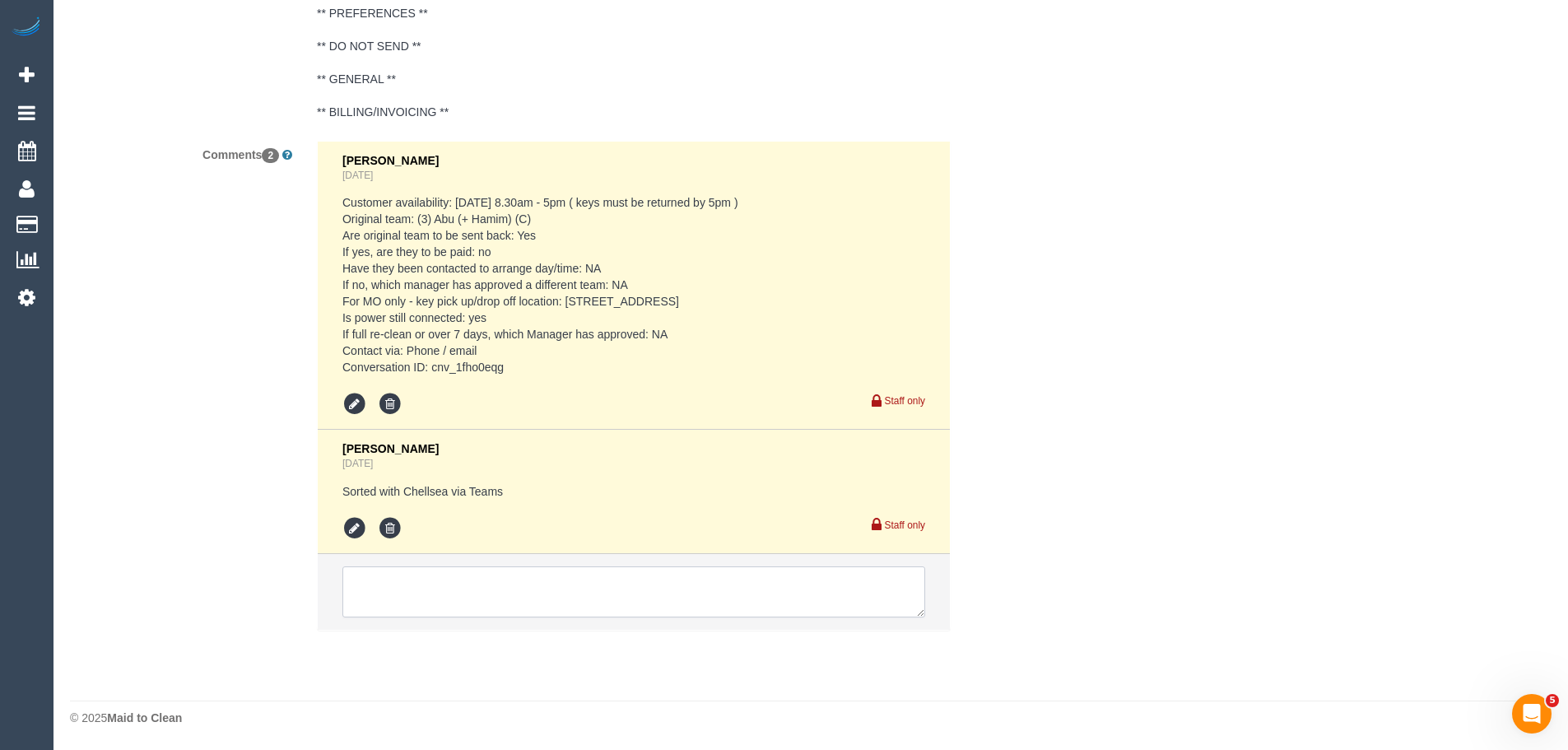
click at [452, 581] on textarea at bounding box center [634, 591] width 583 height 51
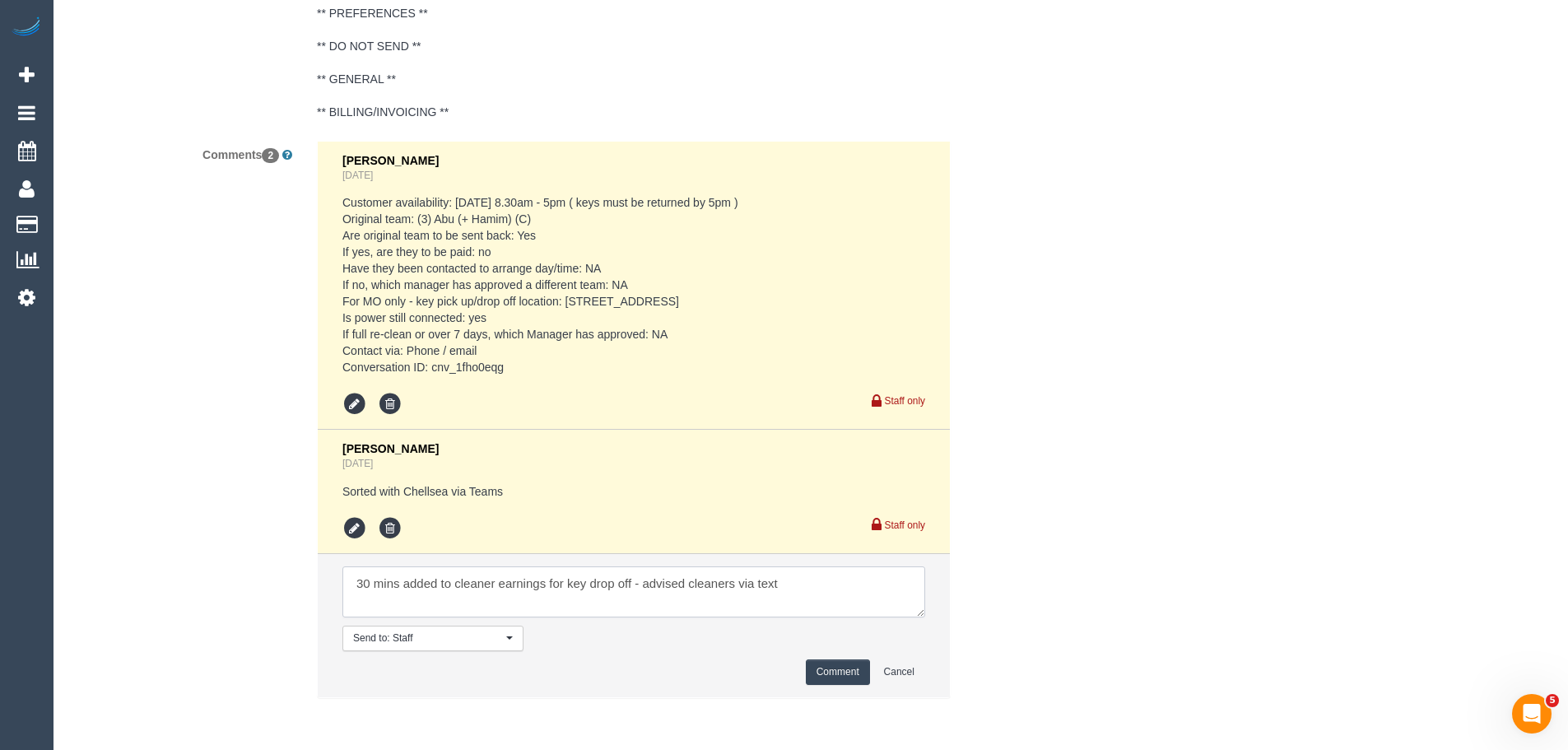
type textarea "30 mins added to cleaner earnings for key drop off - advised cleaners via text"
click at [840, 667] on button "Comment" at bounding box center [838, 672] width 64 height 26
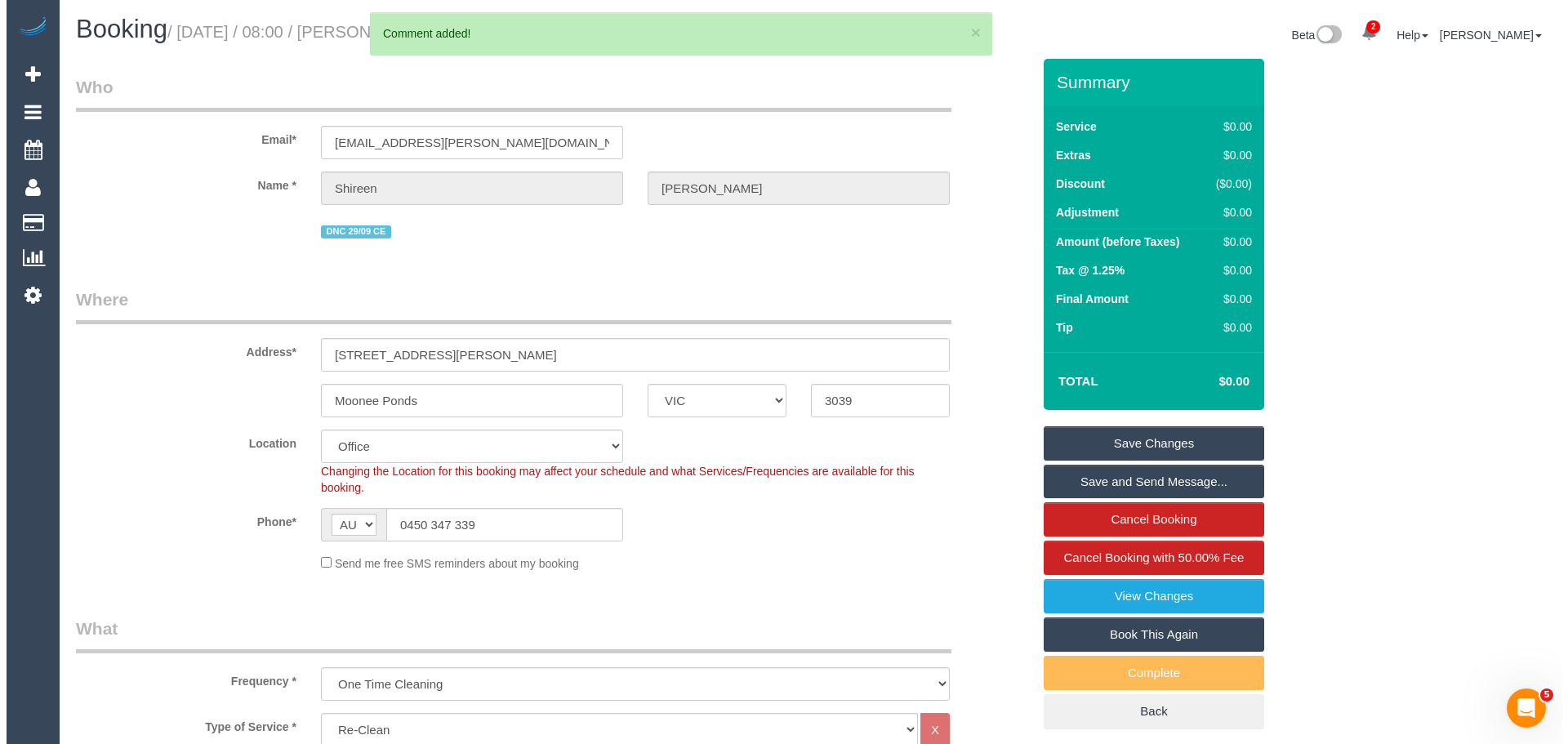
scroll to position [0, 0]
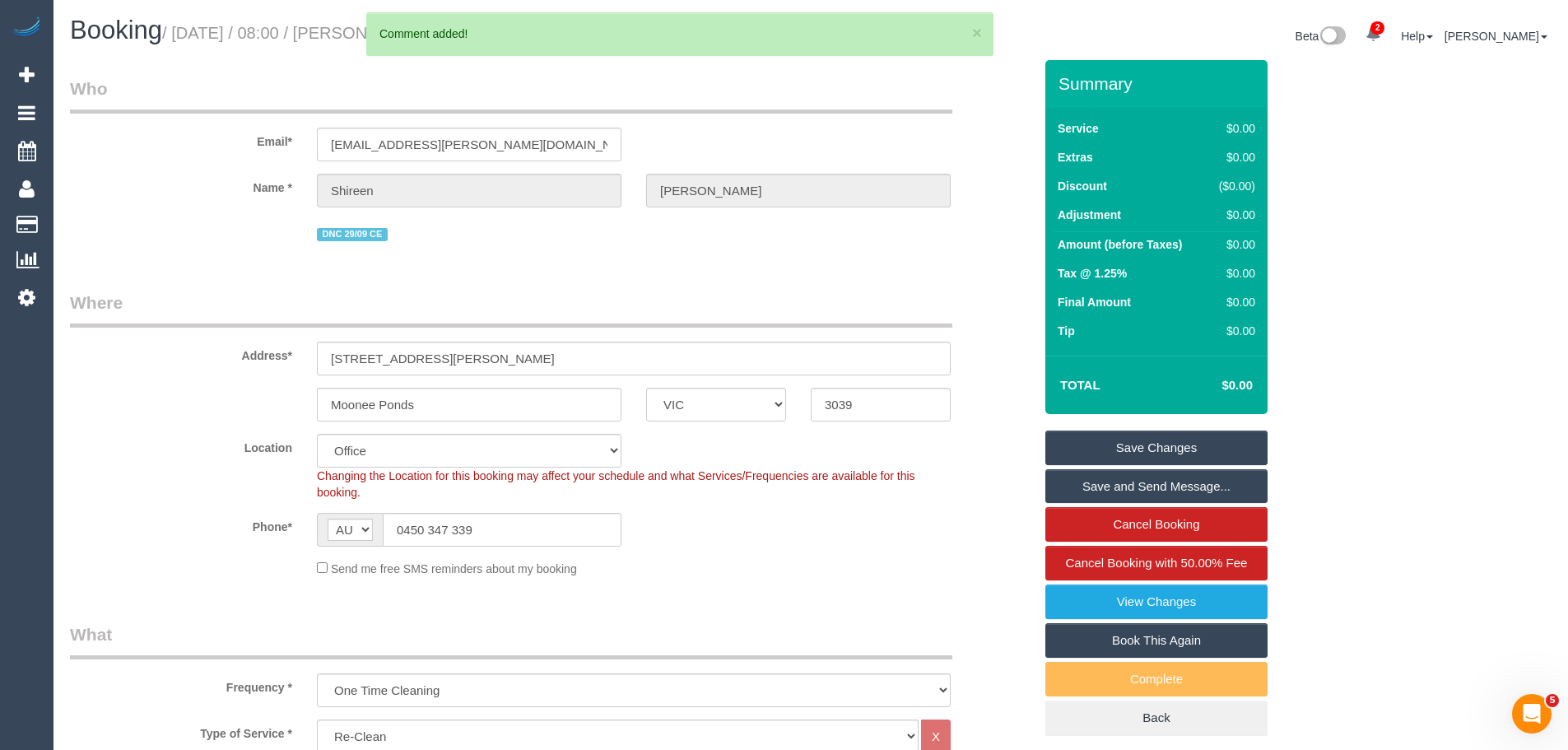
click at [1176, 447] on link "Save Changes" at bounding box center [1157, 447] width 222 height 34
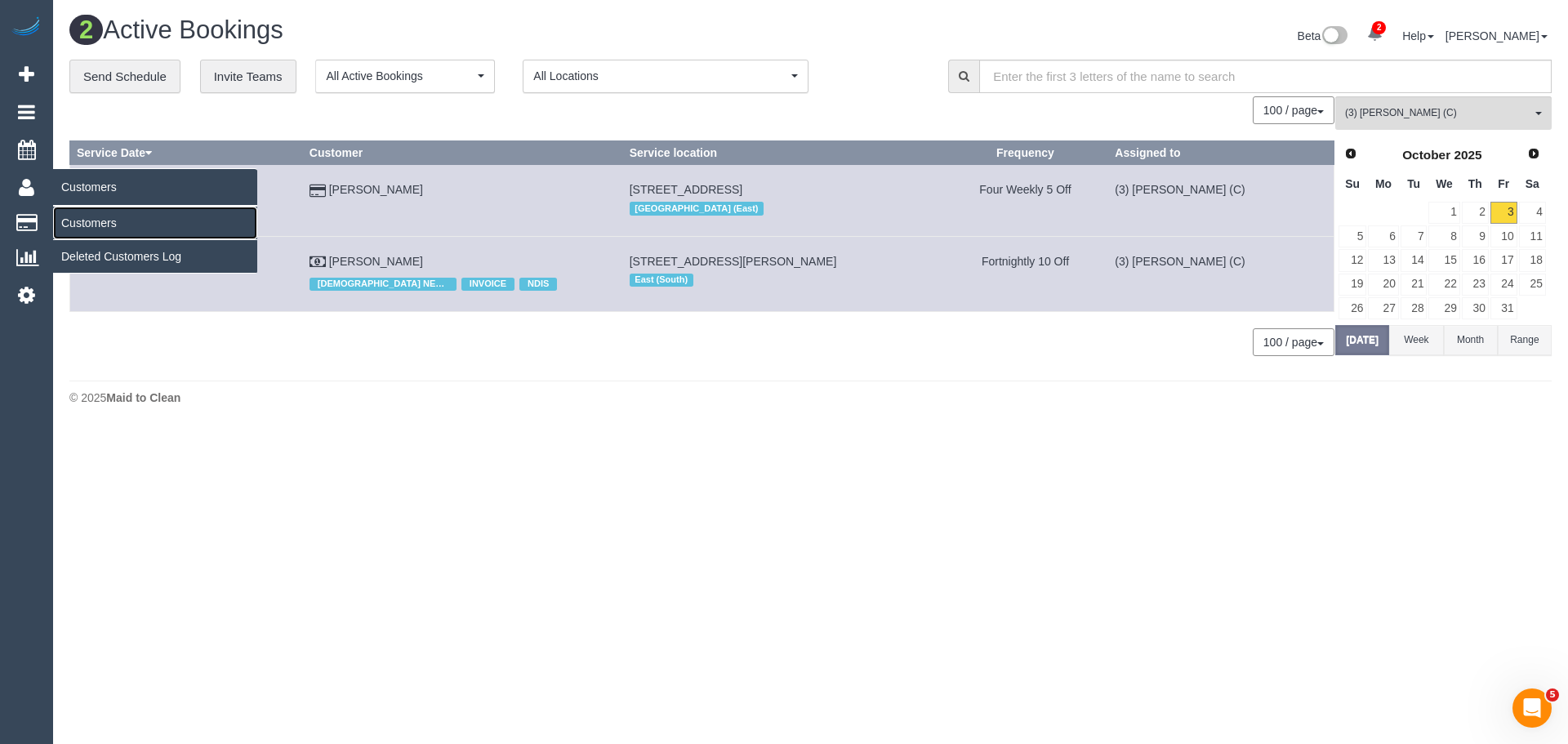
drag, startPoint x: 104, startPoint y: 222, endPoint x: 128, endPoint y: 221, distance: 24.0
click at [104, 222] on link "Customers" at bounding box center [155, 223] width 204 height 32
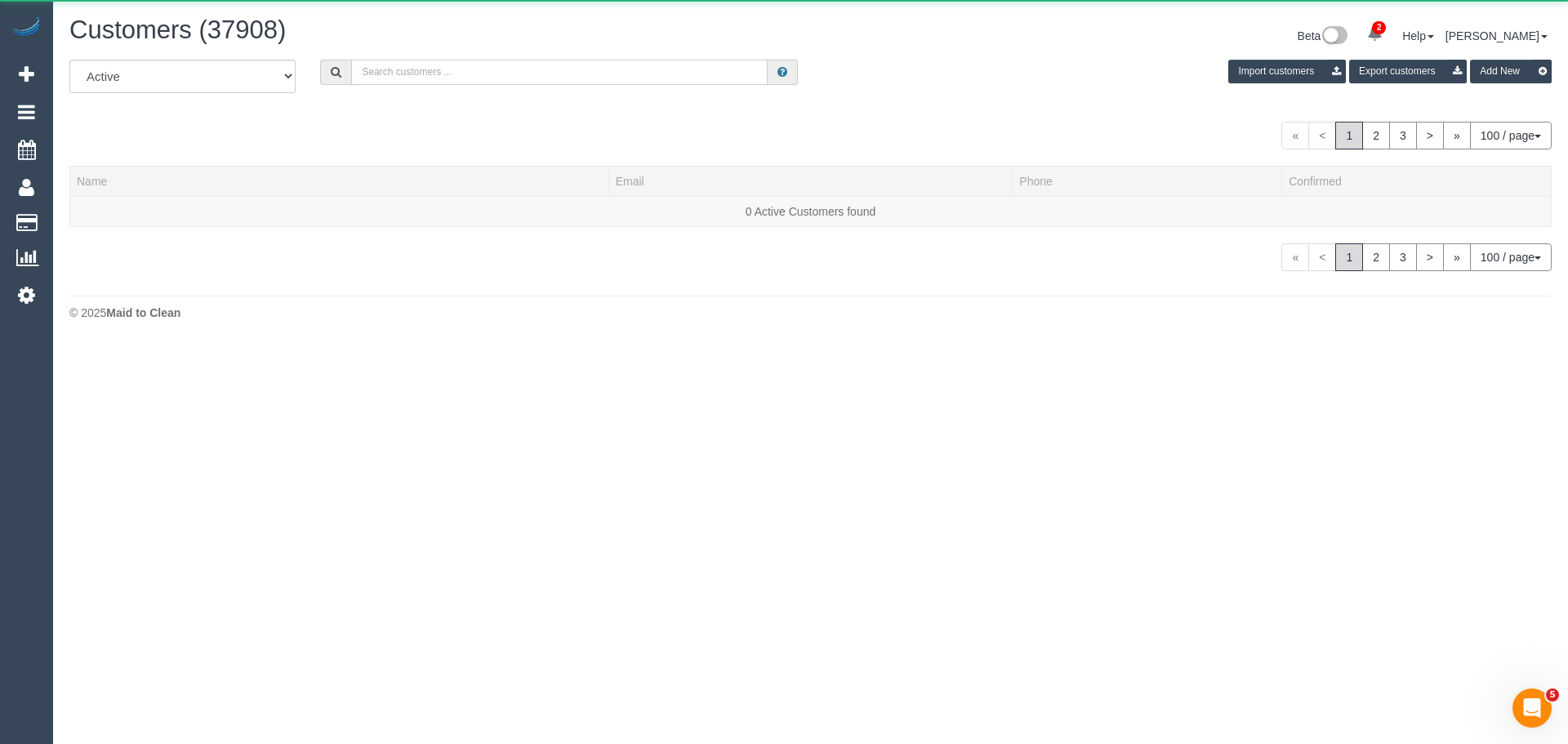
click at [534, 70] on input "text" at bounding box center [559, 73] width 417 height 26
paste input "+61477882218"
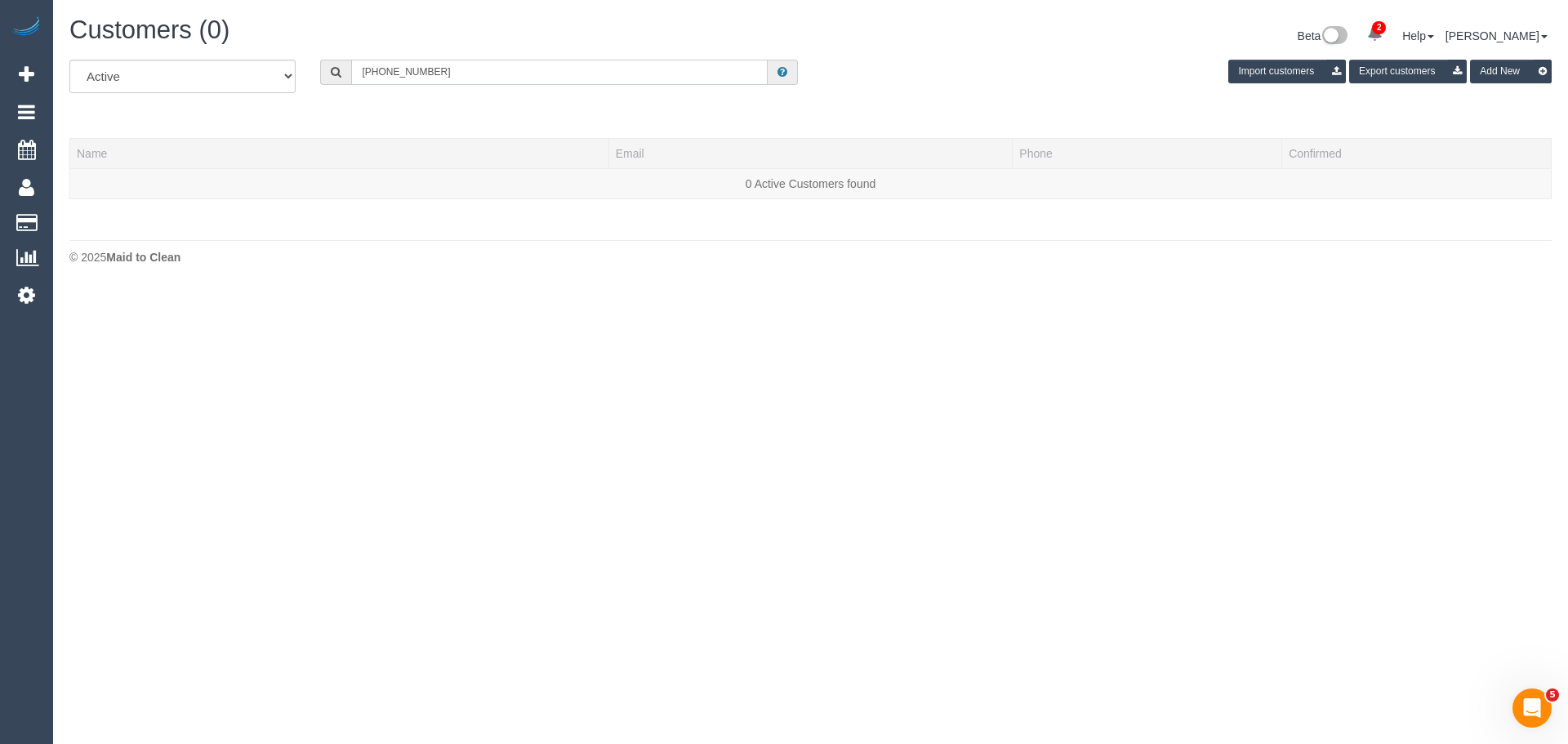
drag, startPoint x: 380, startPoint y: 74, endPoint x: 322, endPoint y: 74, distance: 58.0
click at [322, 74] on div "+61477882218" at bounding box center [559, 73] width 478 height 26
click at [383, 71] on input "0477882218" at bounding box center [559, 73] width 417 height 26
click at [403, 73] on input "0477 882218" at bounding box center [559, 73] width 417 height 26
click at [454, 72] on input "0477 882 218" at bounding box center [559, 73] width 417 height 26
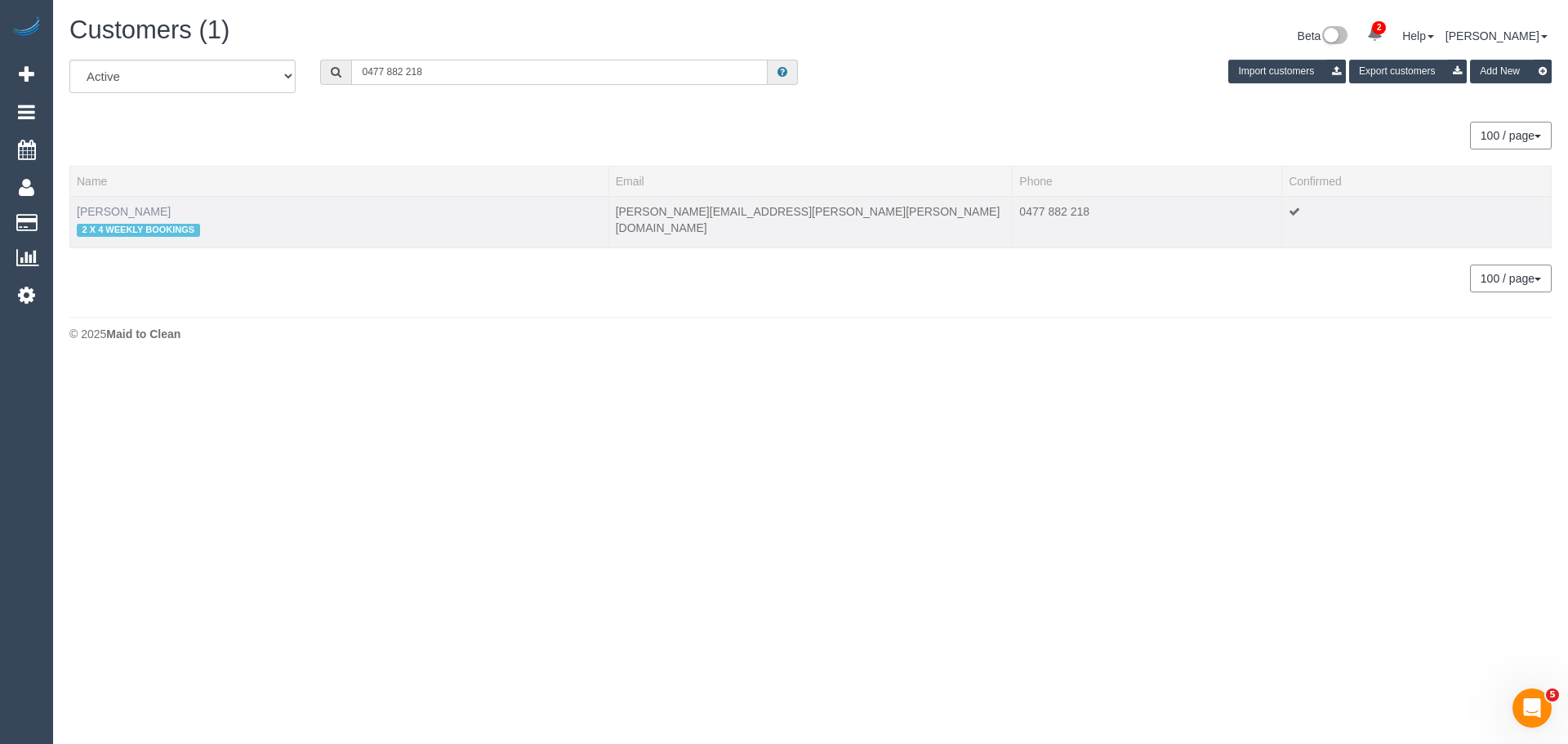
type input "0477 882 218"
click at [136, 214] on link "Katherine Lomas" at bounding box center [124, 211] width 94 height 13
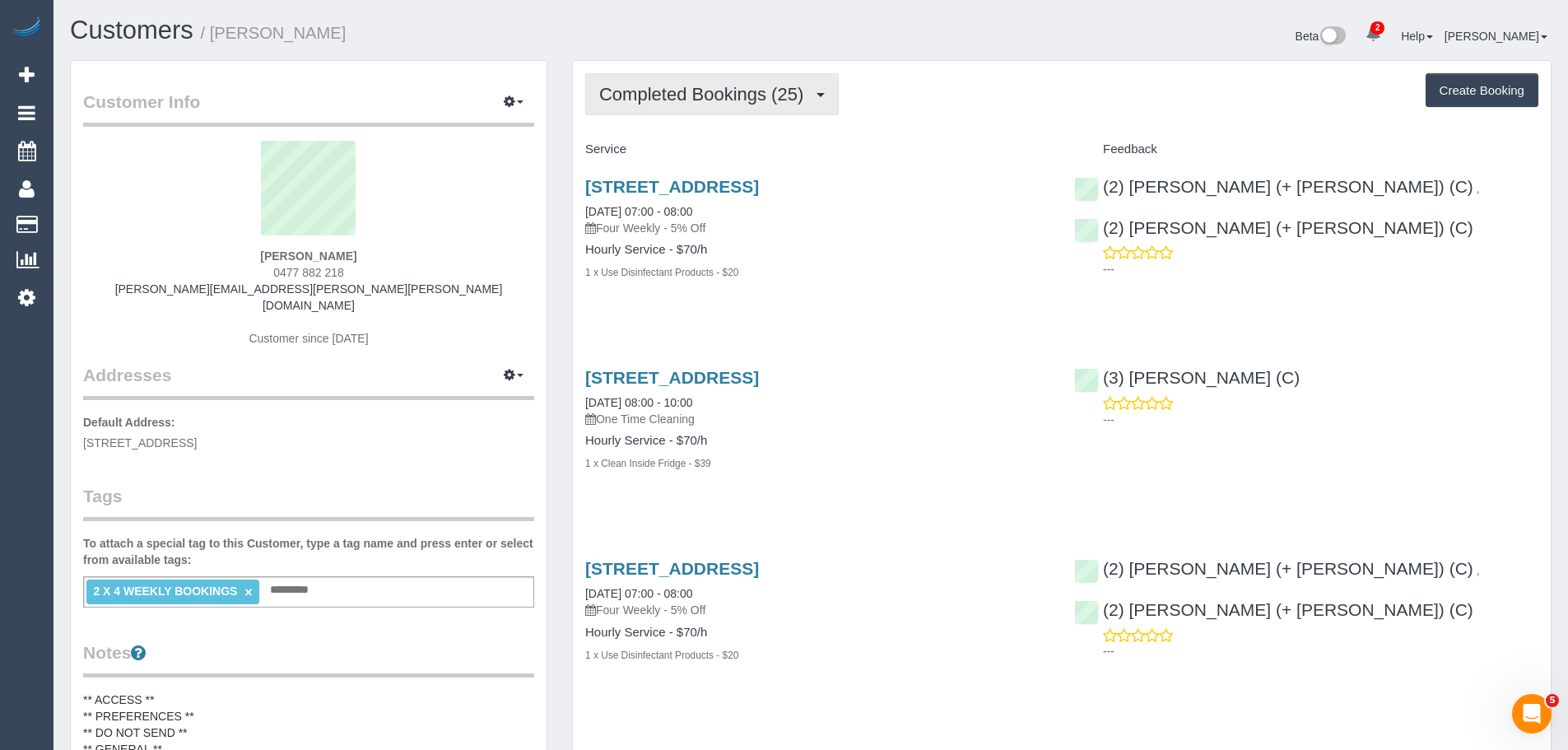
click at [726, 100] on span "Completed Bookings (25)" at bounding box center [705, 94] width 212 height 21
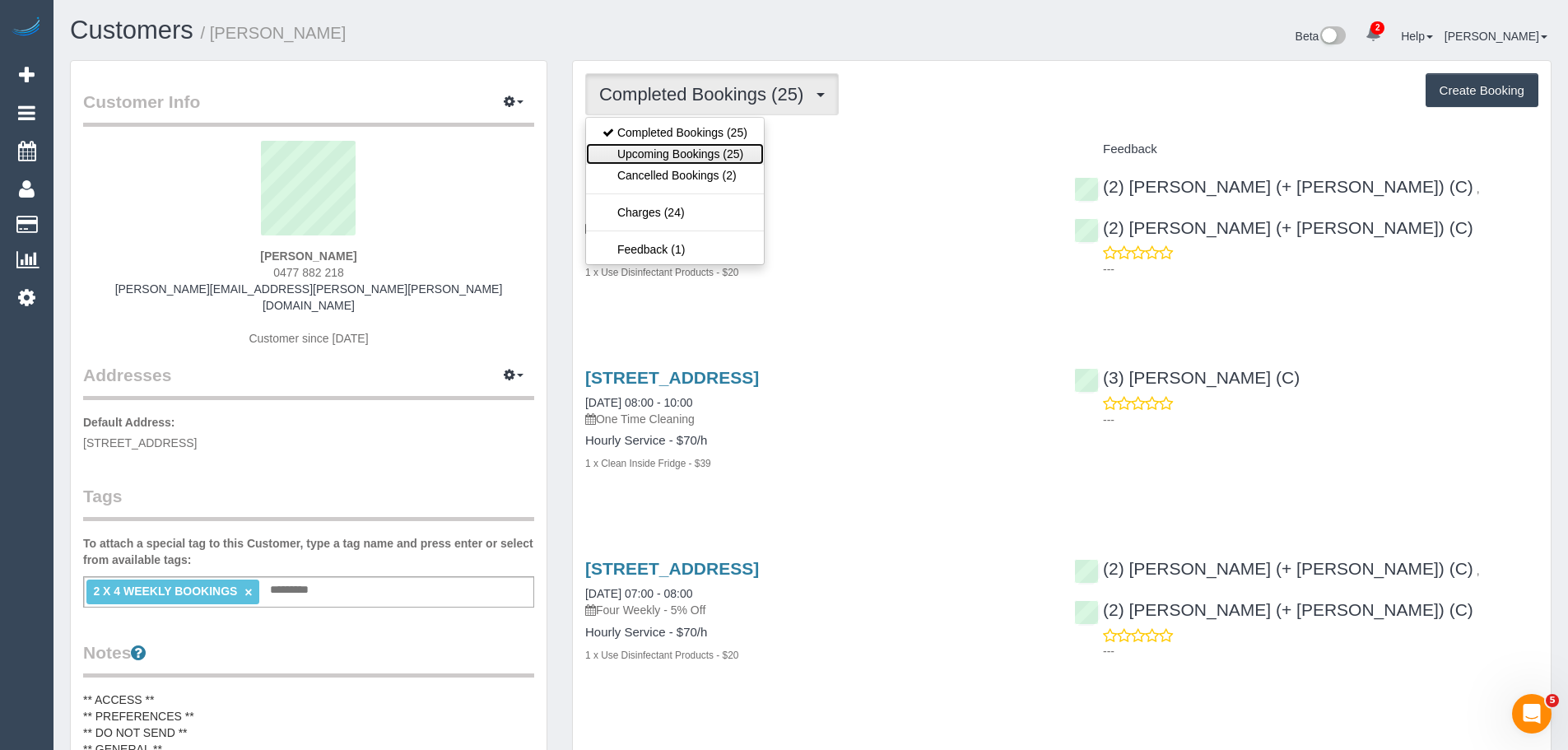
click at [714, 148] on link "Upcoming Bookings (25)" at bounding box center [675, 153] width 178 height 22
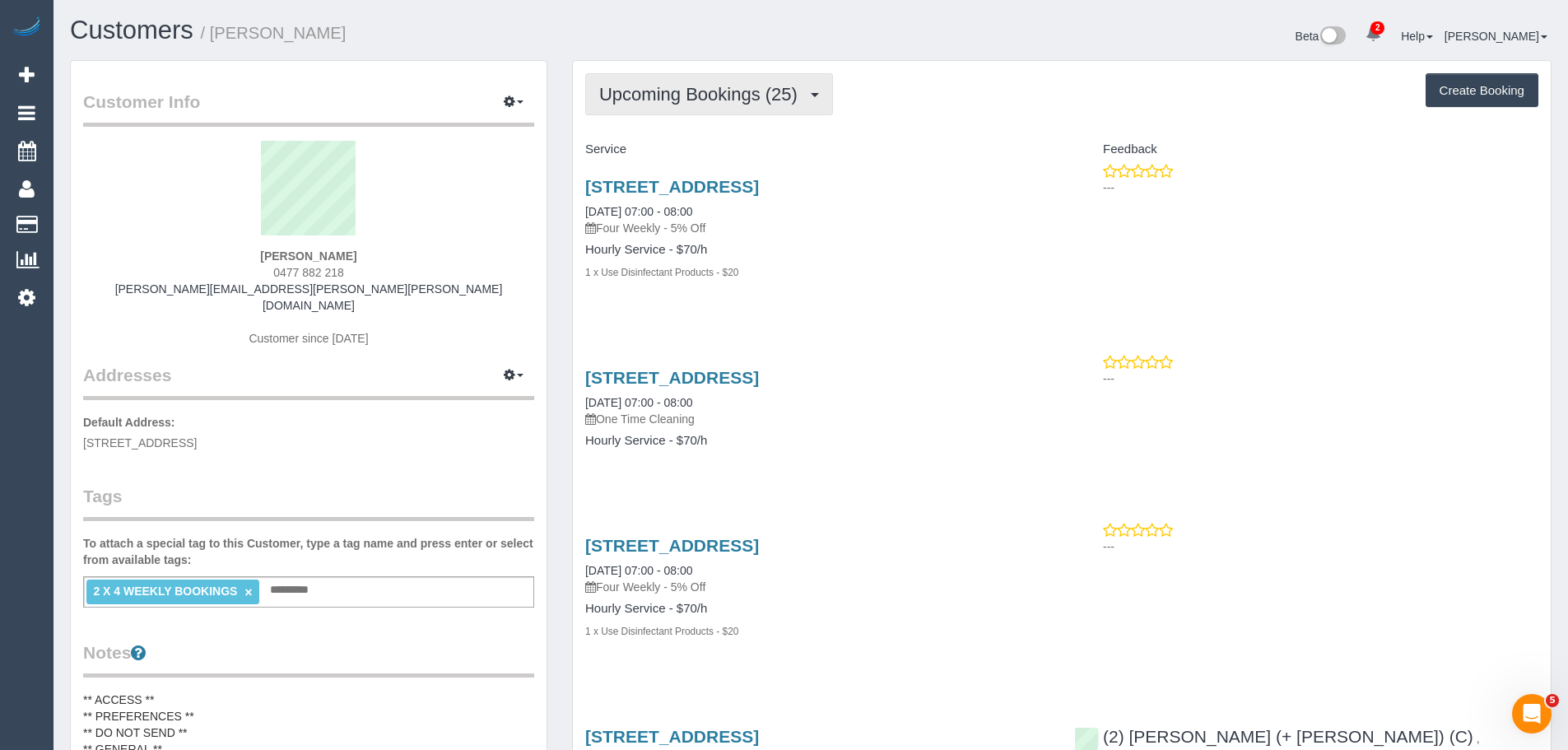
click at [712, 91] on span "Upcoming Bookings (25)" at bounding box center [703, 94] width 207 height 21
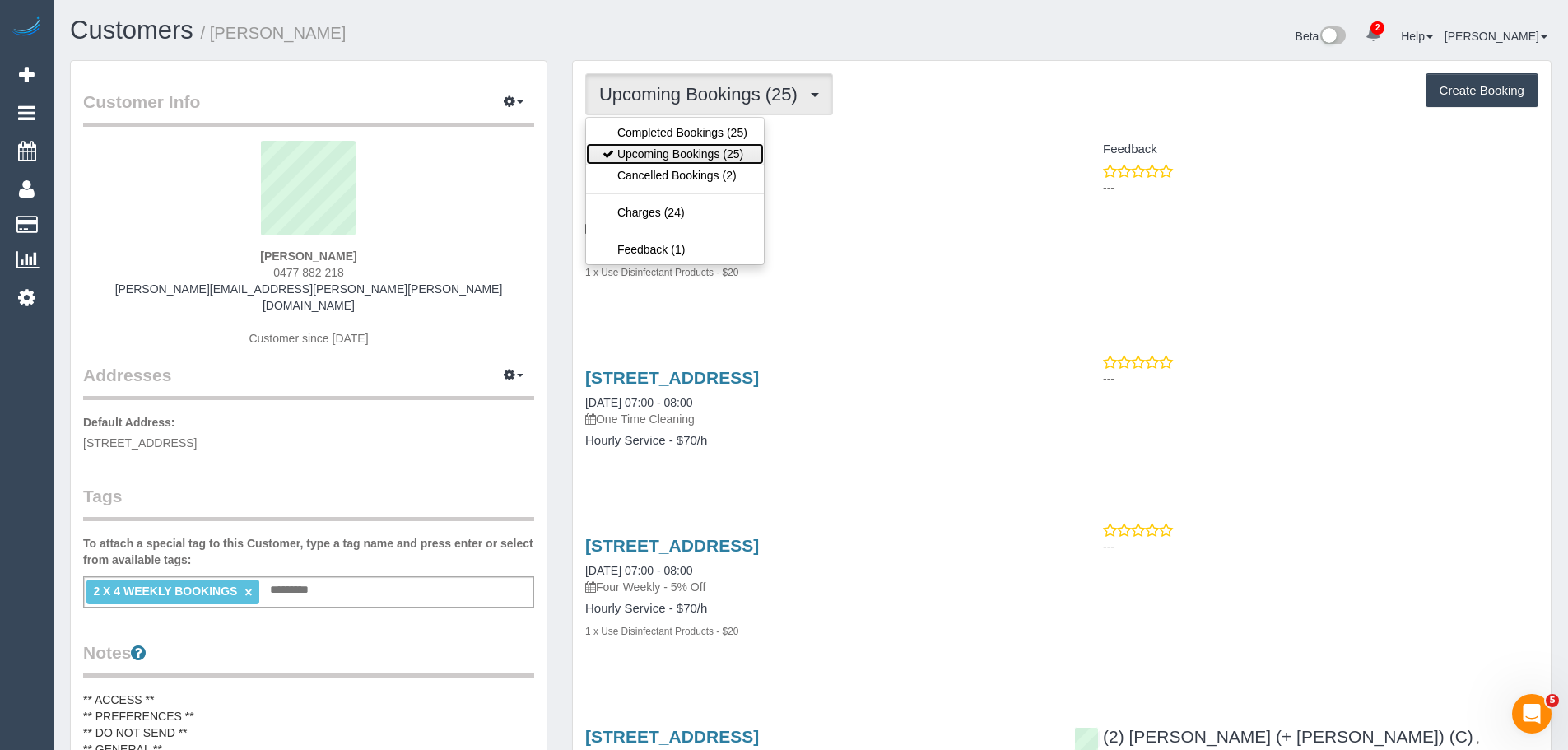
click at [701, 155] on link "Upcoming Bookings (25)" at bounding box center [675, 153] width 178 height 22
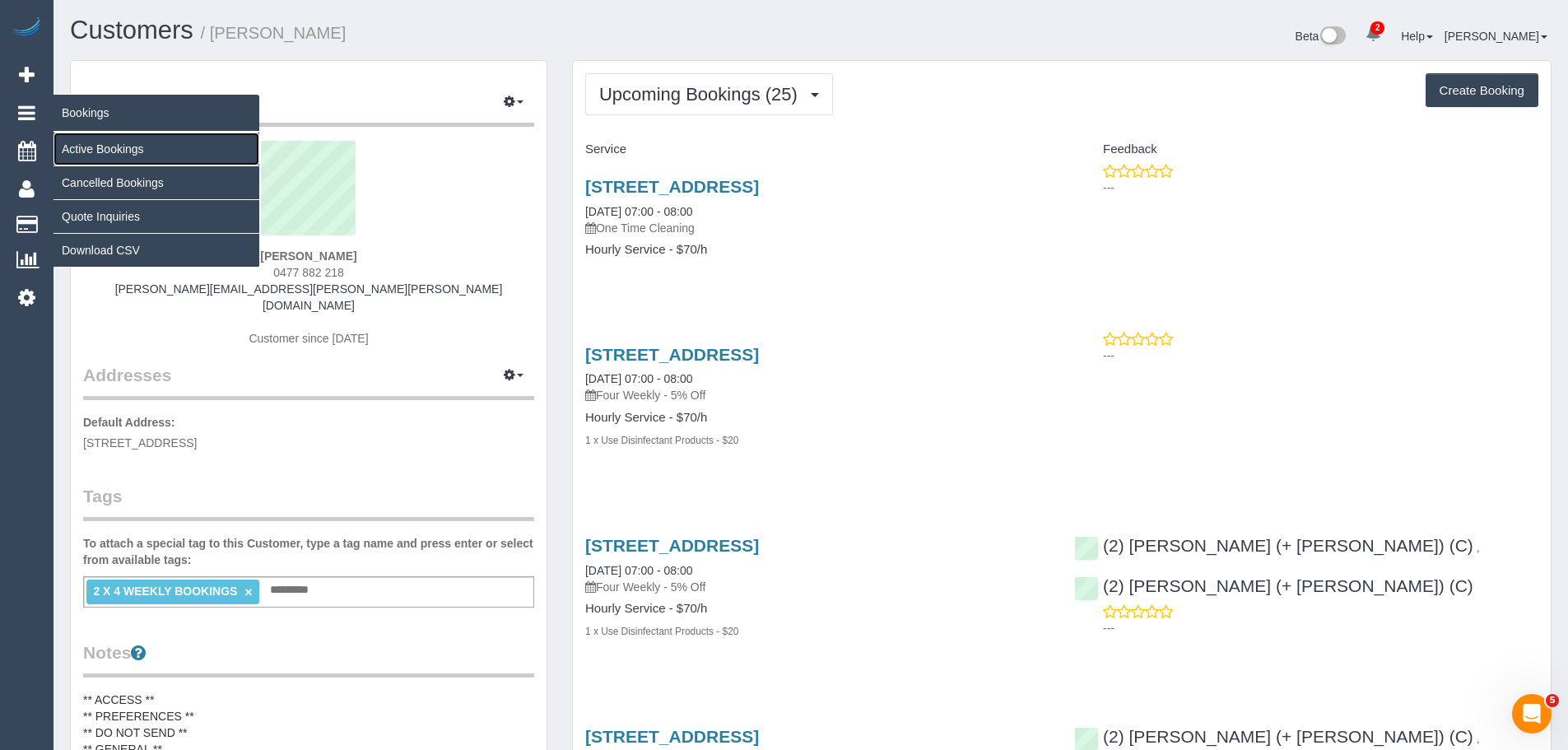
click at [105, 144] on link "Active Bookings" at bounding box center [156, 149] width 206 height 33
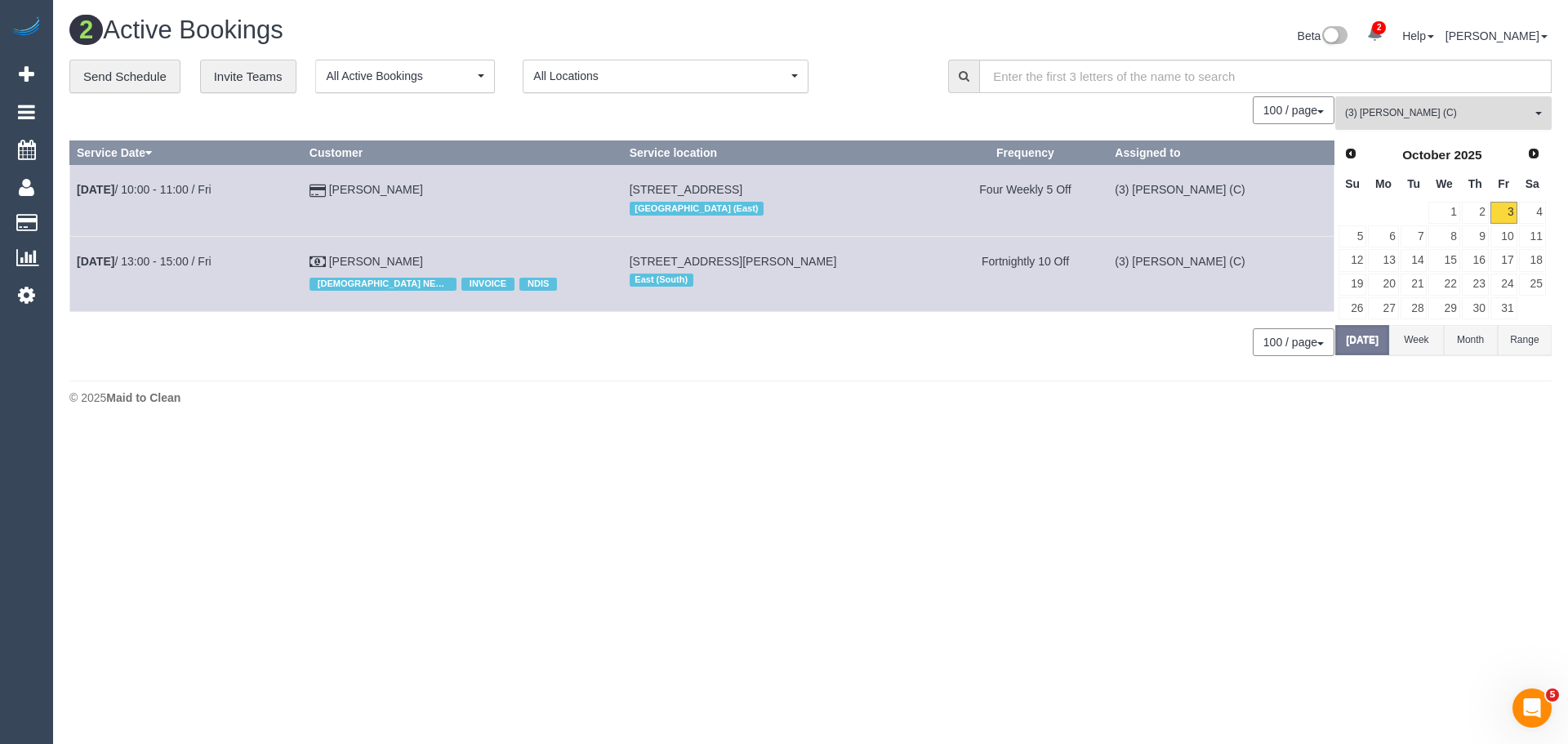
click at [1451, 118] on span "(3) Himasha Amarasinghe (C)" at bounding box center [1439, 113] width 186 height 14
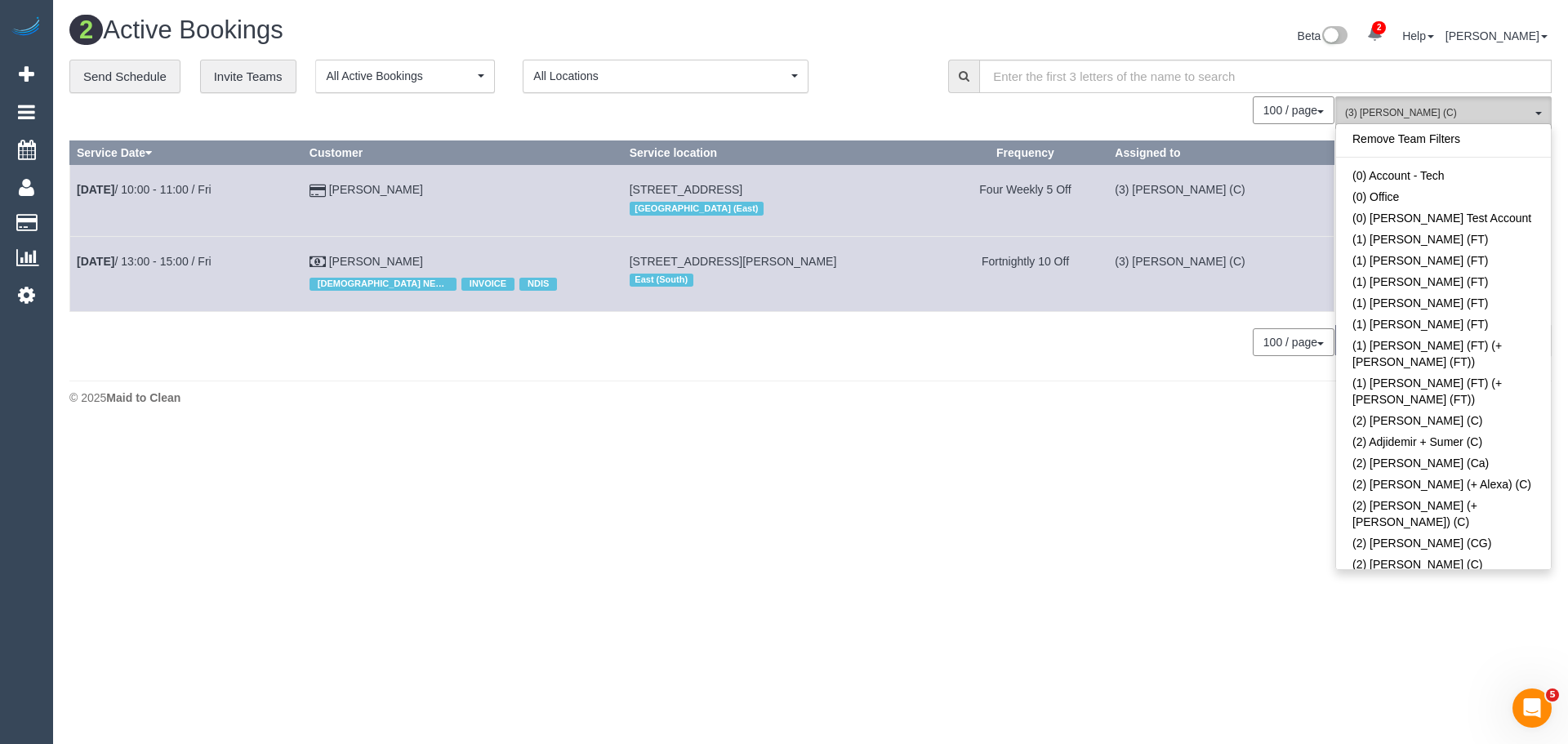
scroll to position [2674, 0]
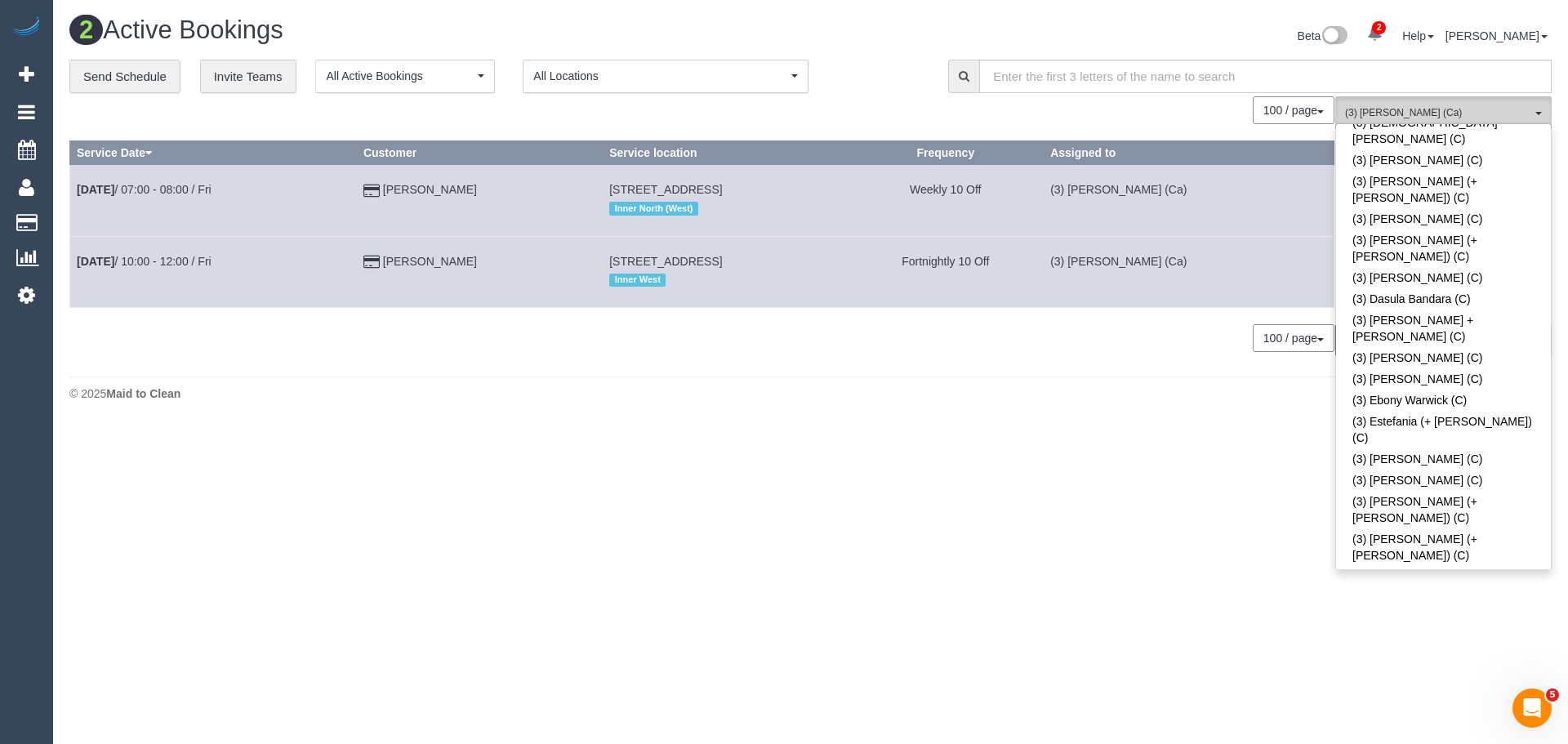
click at [1435, 106] on span "(3) [PERSON_NAME] (Ca)" at bounding box center [1439, 113] width 186 height 14
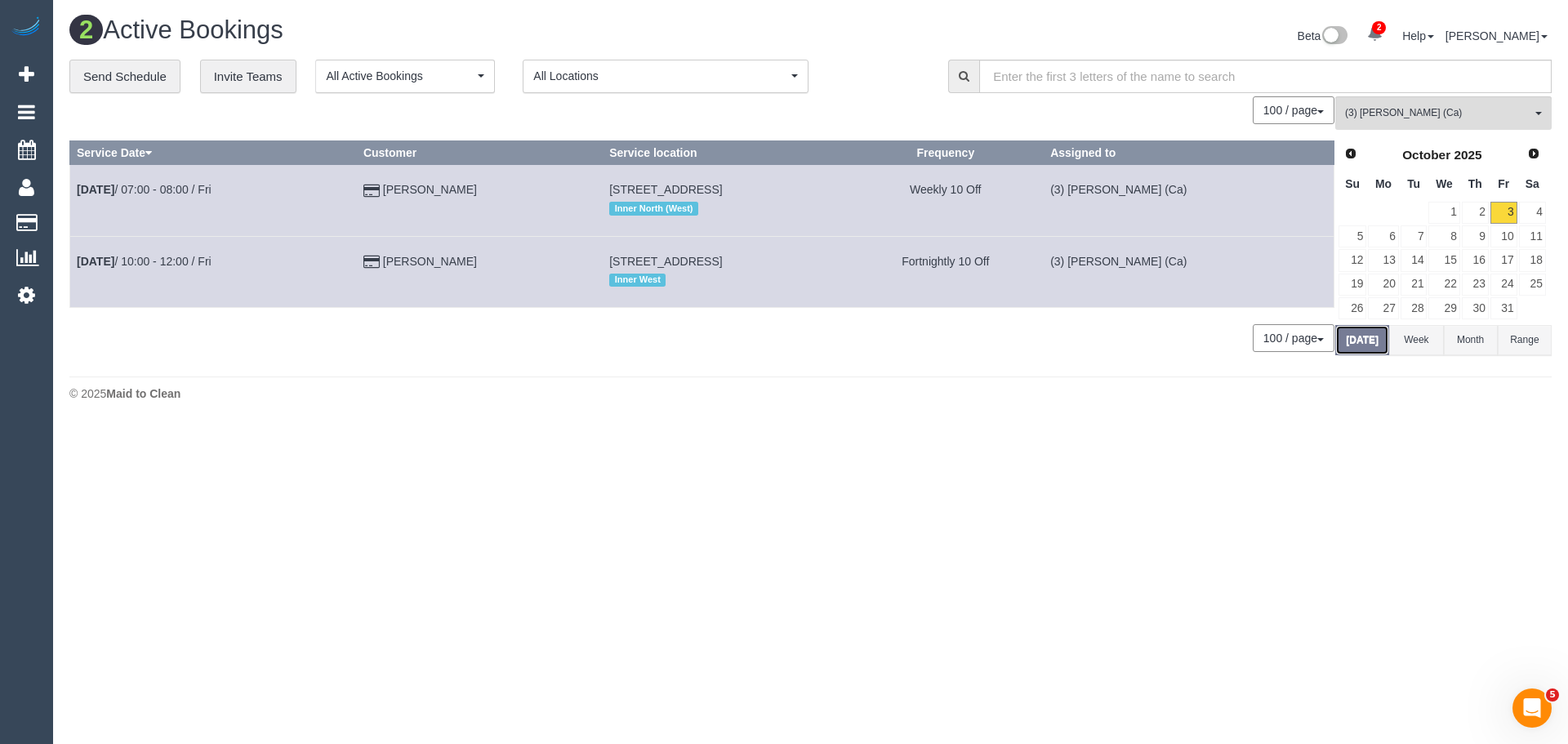
click at [1364, 336] on button "Today" at bounding box center [1362, 340] width 54 height 30
click at [1531, 209] on link "4" at bounding box center [1533, 213] width 27 height 22
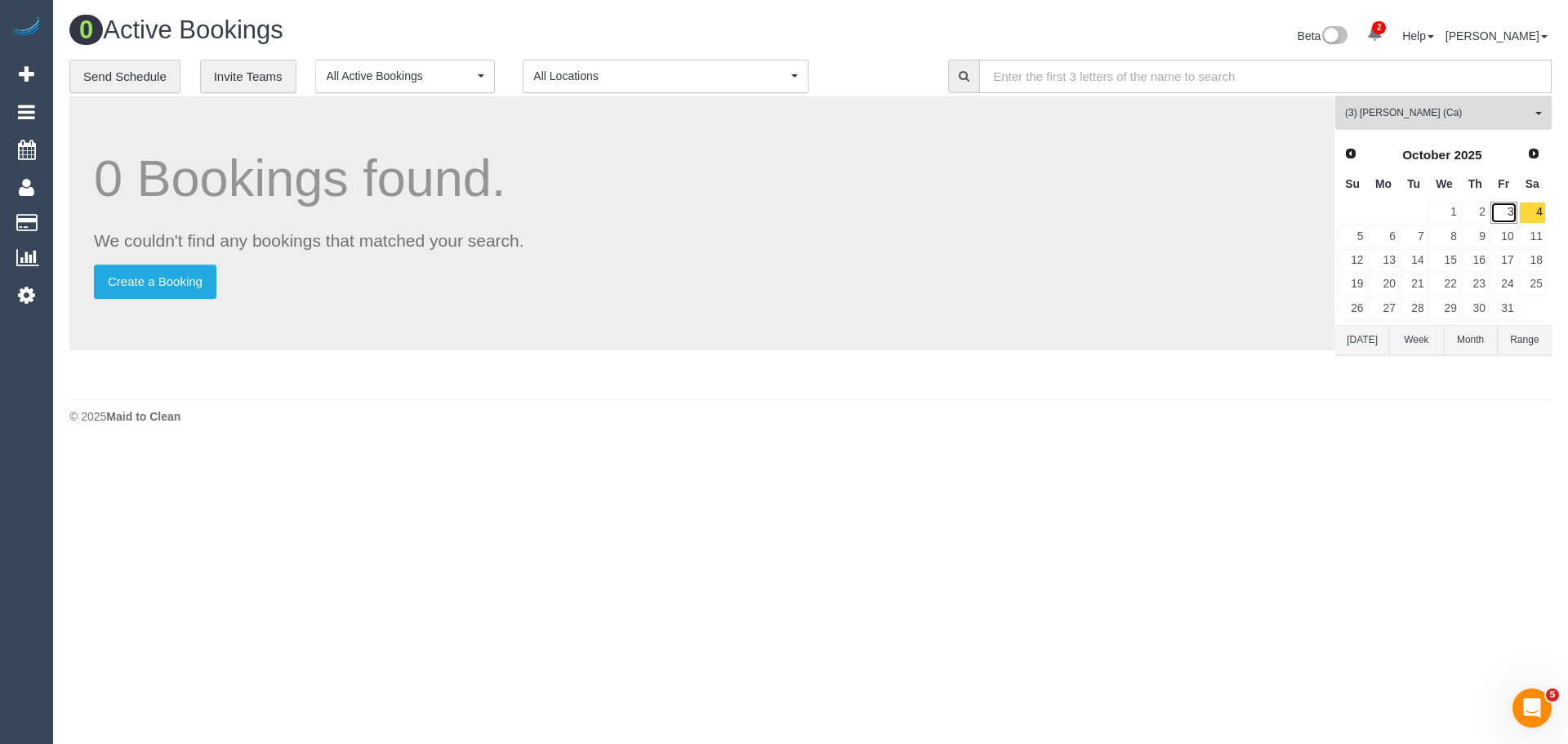
click at [1508, 214] on link "3" at bounding box center [1505, 213] width 27 height 22
click at [1527, 215] on link "4" at bounding box center [1533, 213] width 27 height 22
click at [1389, 231] on link "6" at bounding box center [1382, 237] width 30 height 22
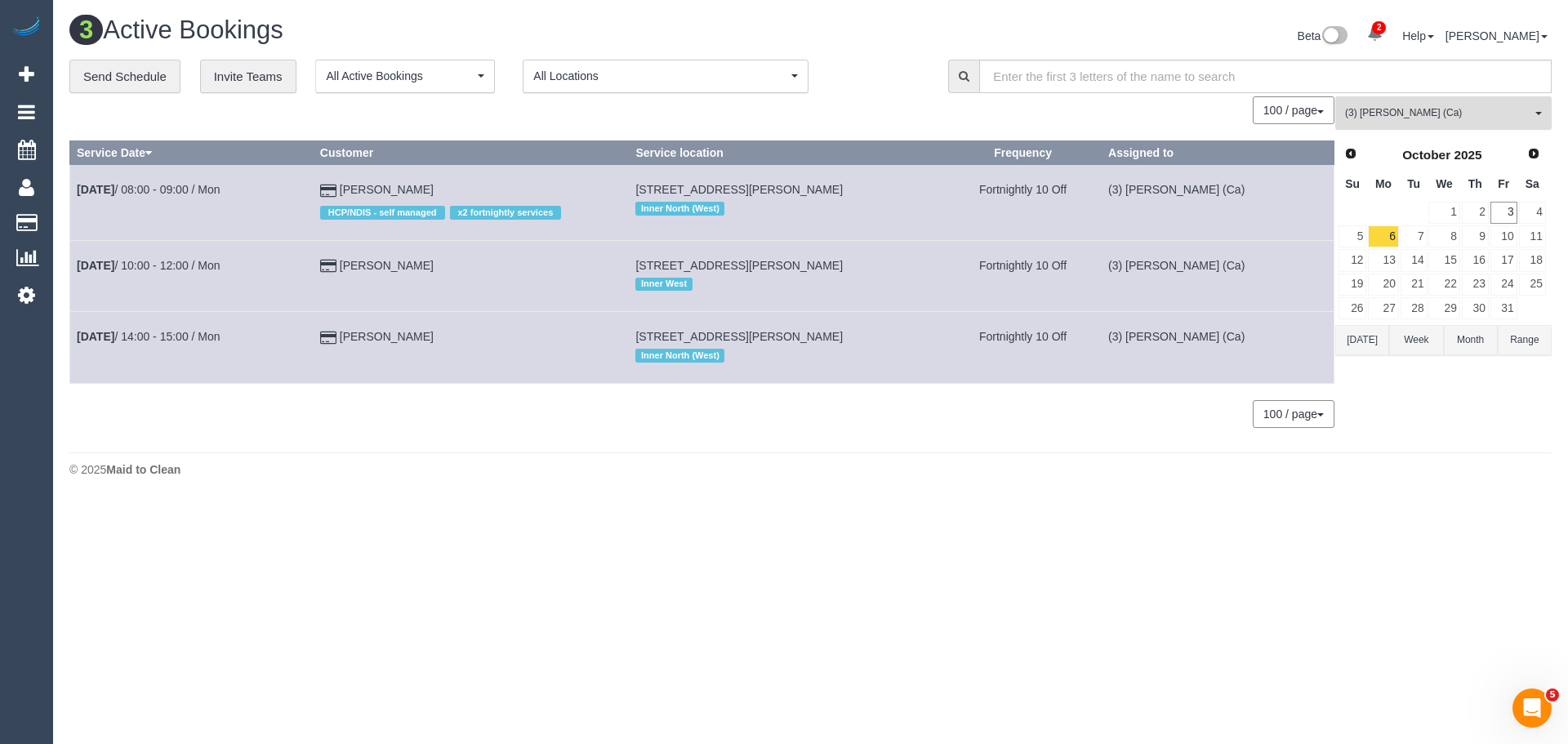
click at [1473, 103] on button "(3) Jenith Khadgi (Ca) All Teams" at bounding box center [1443, 113] width 216 height 33
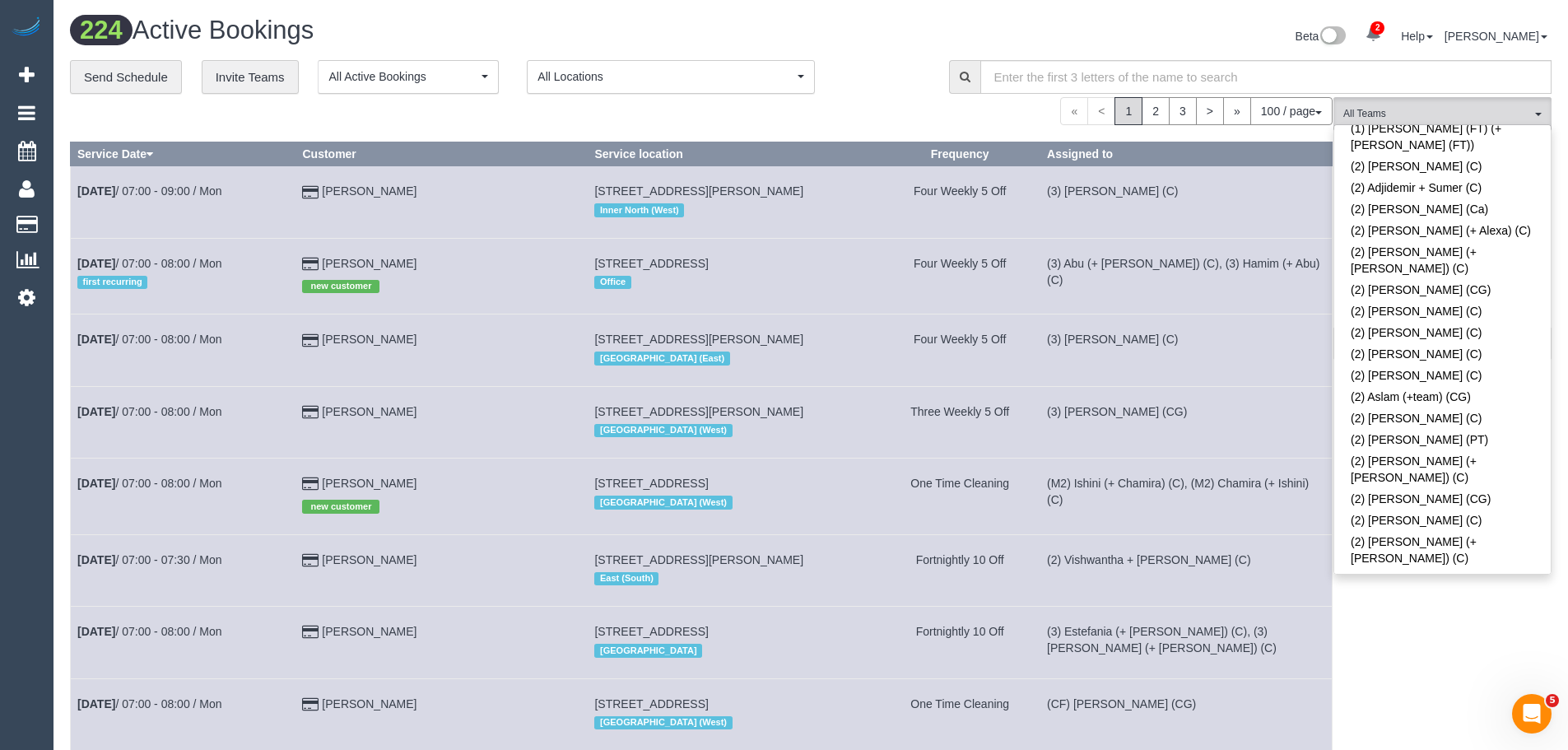
scroll to position [0, 0]
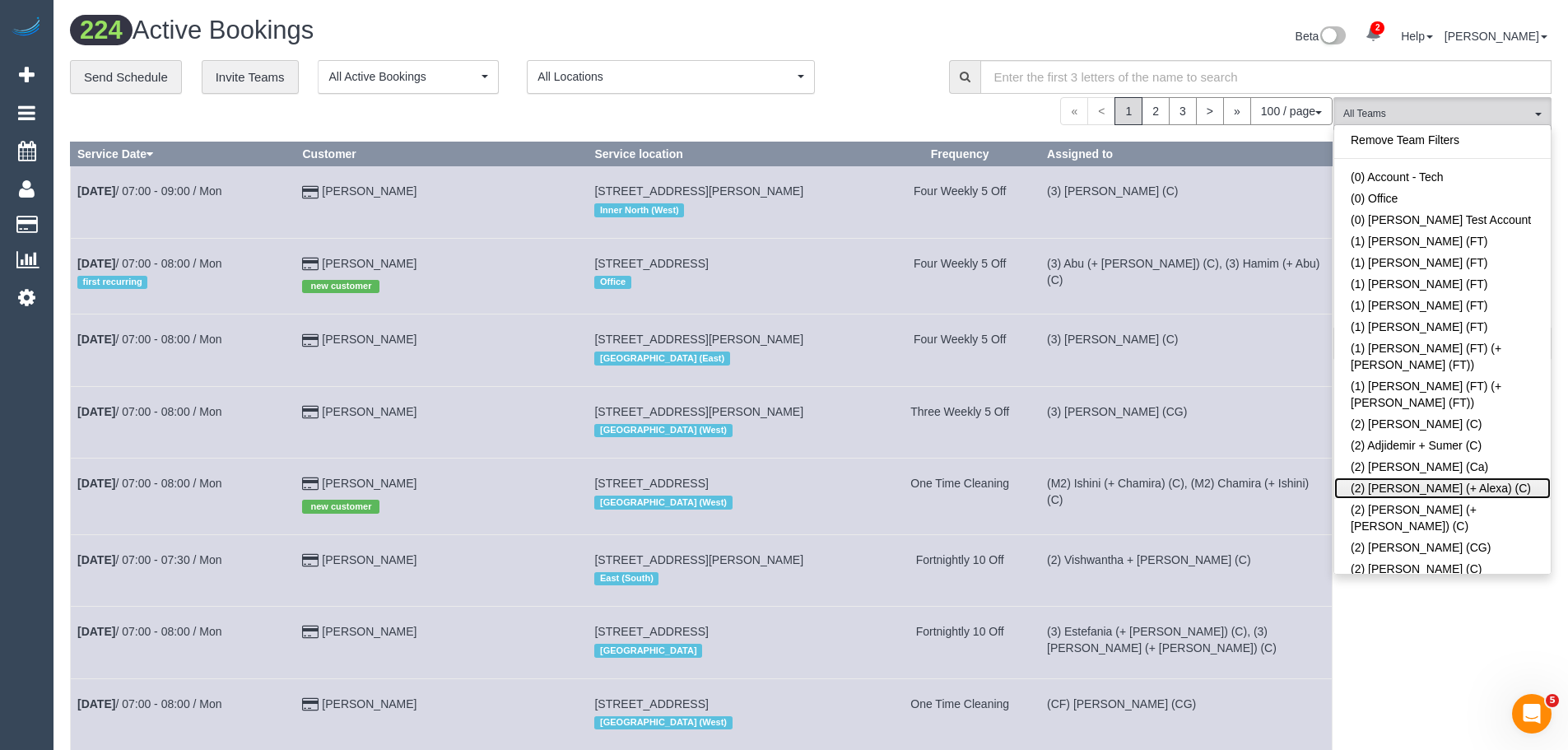
click at [1433, 478] on link "(2) [PERSON_NAME] (+ Alexa) (C)" at bounding box center [1442, 488] width 216 height 22
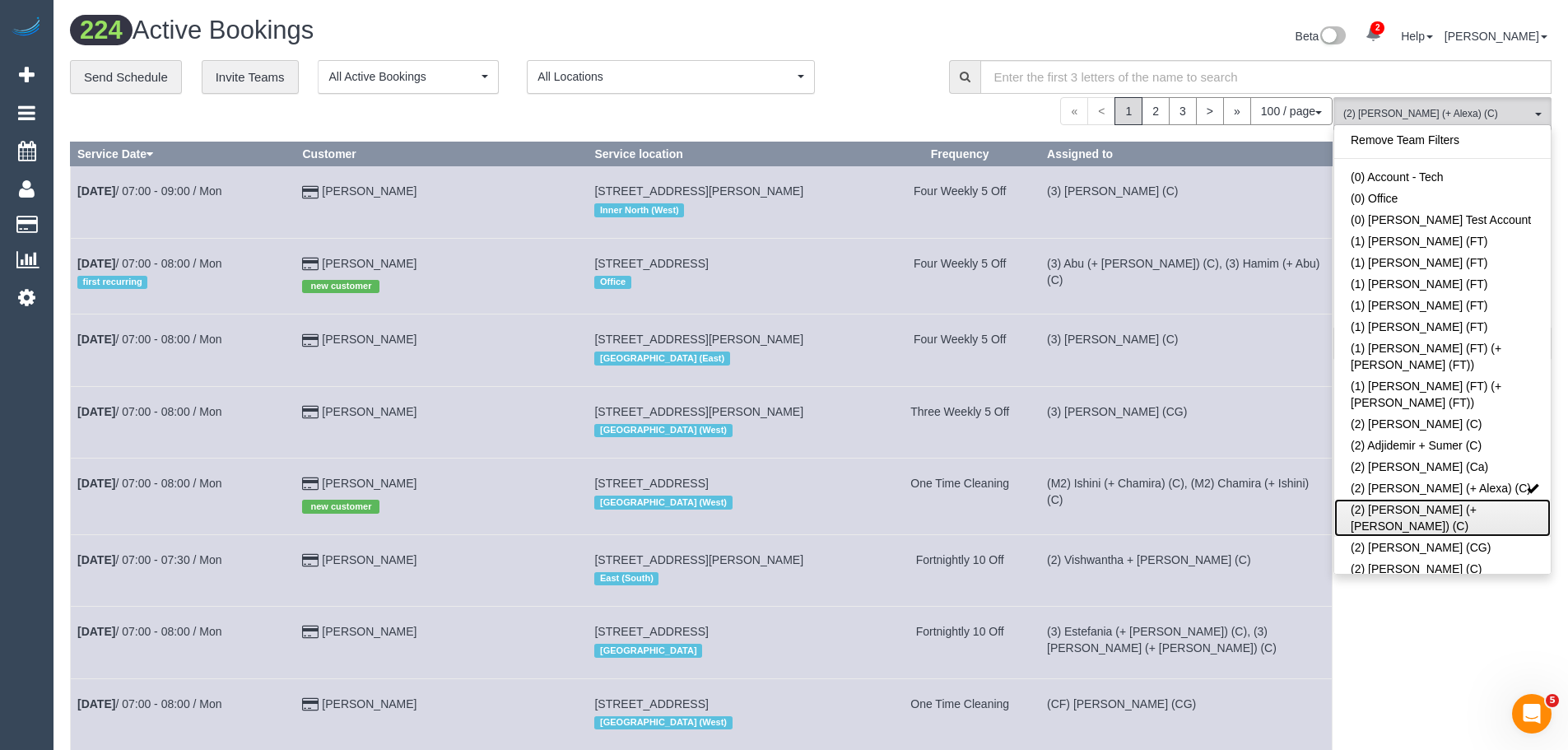
click at [1419, 499] on link "(2) [PERSON_NAME] (+ [PERSON_NAME]) (C)" at bounding box center [1442, 518] width 216 height 38
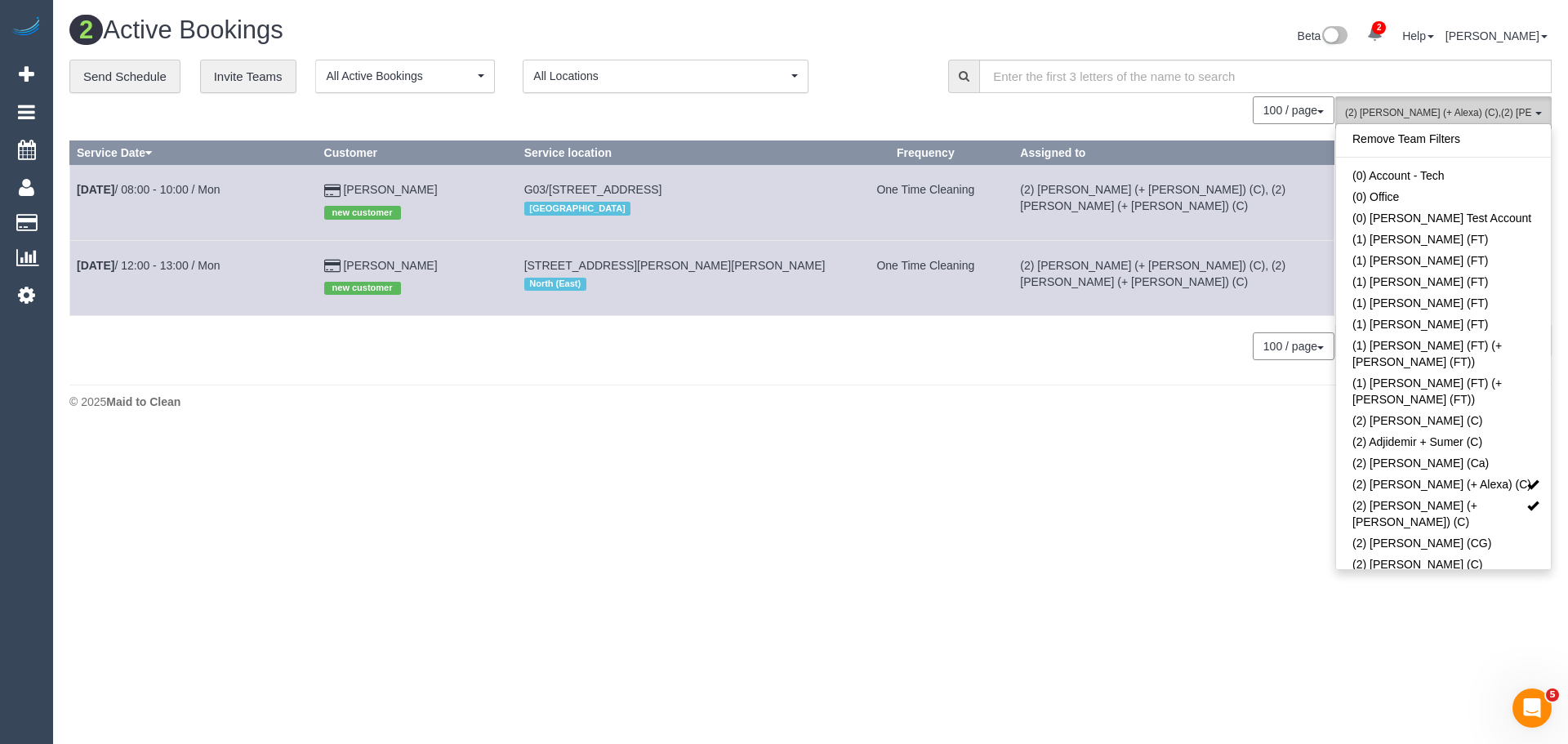
click at [1439, 99] on button "(2) Alejandro (+ Alexa) (C) , (2) Alexa (+ Alejandro) (C) All Teams" at bounding box center [1443, 113] width 216 height 33
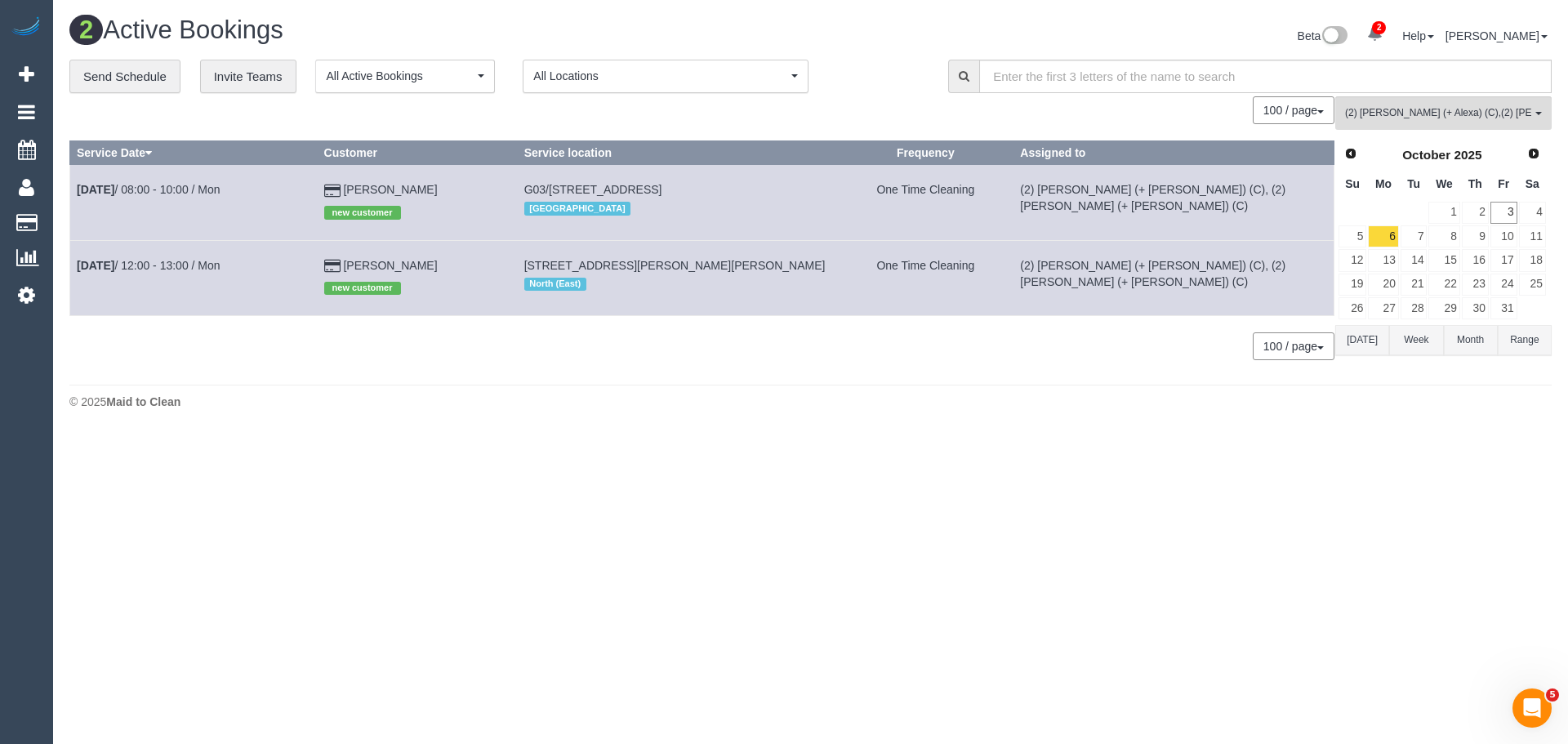
click at [1376, 345] on button "[DATE]" at bounding box center [1362, 340] width 54 height 30
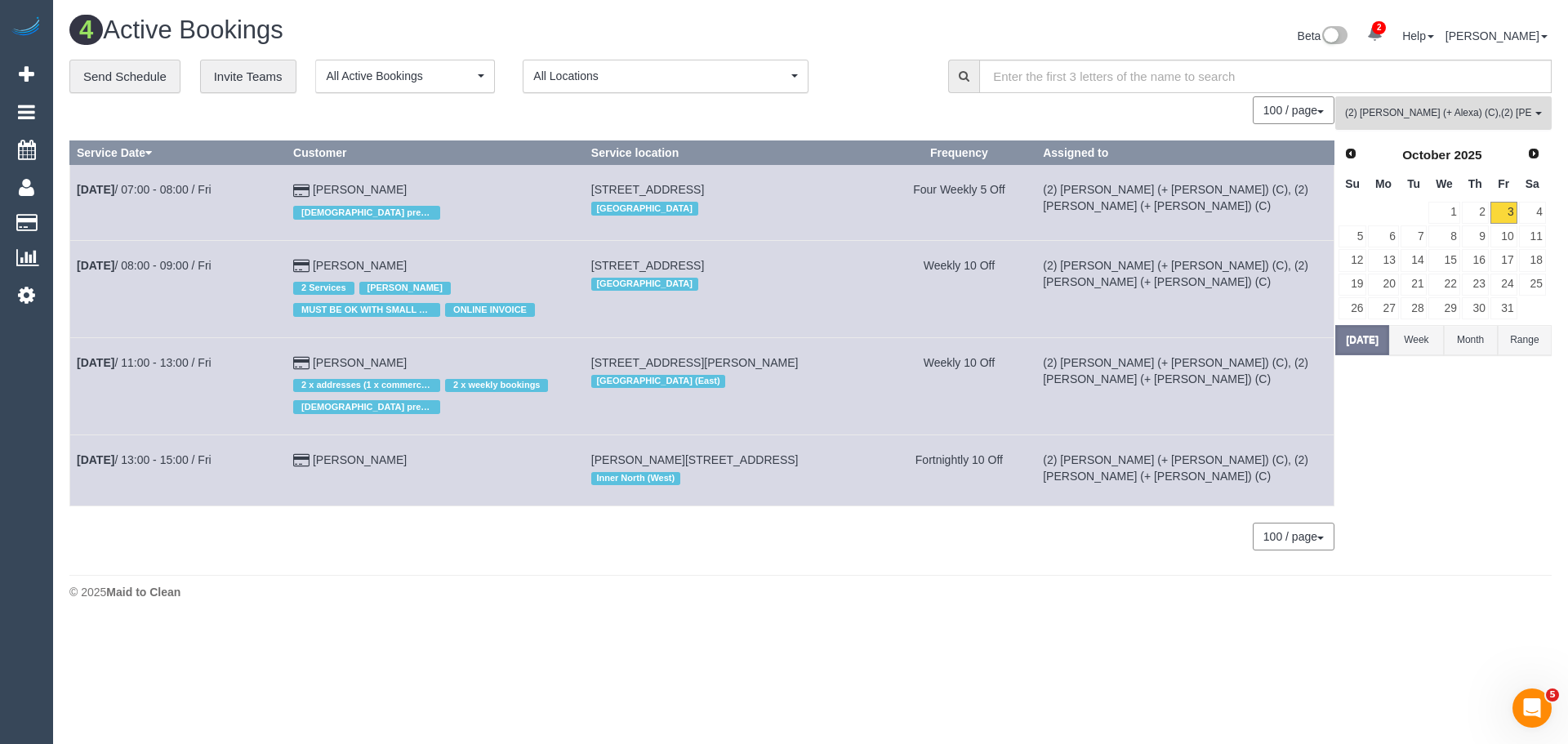
click at [1385, 108] on span "(2) Alejandro (+ Alexa) (C) , (2) Alexa (+ Alejandro) (C)" at bounding box center [1439, 113] width 186 height 14
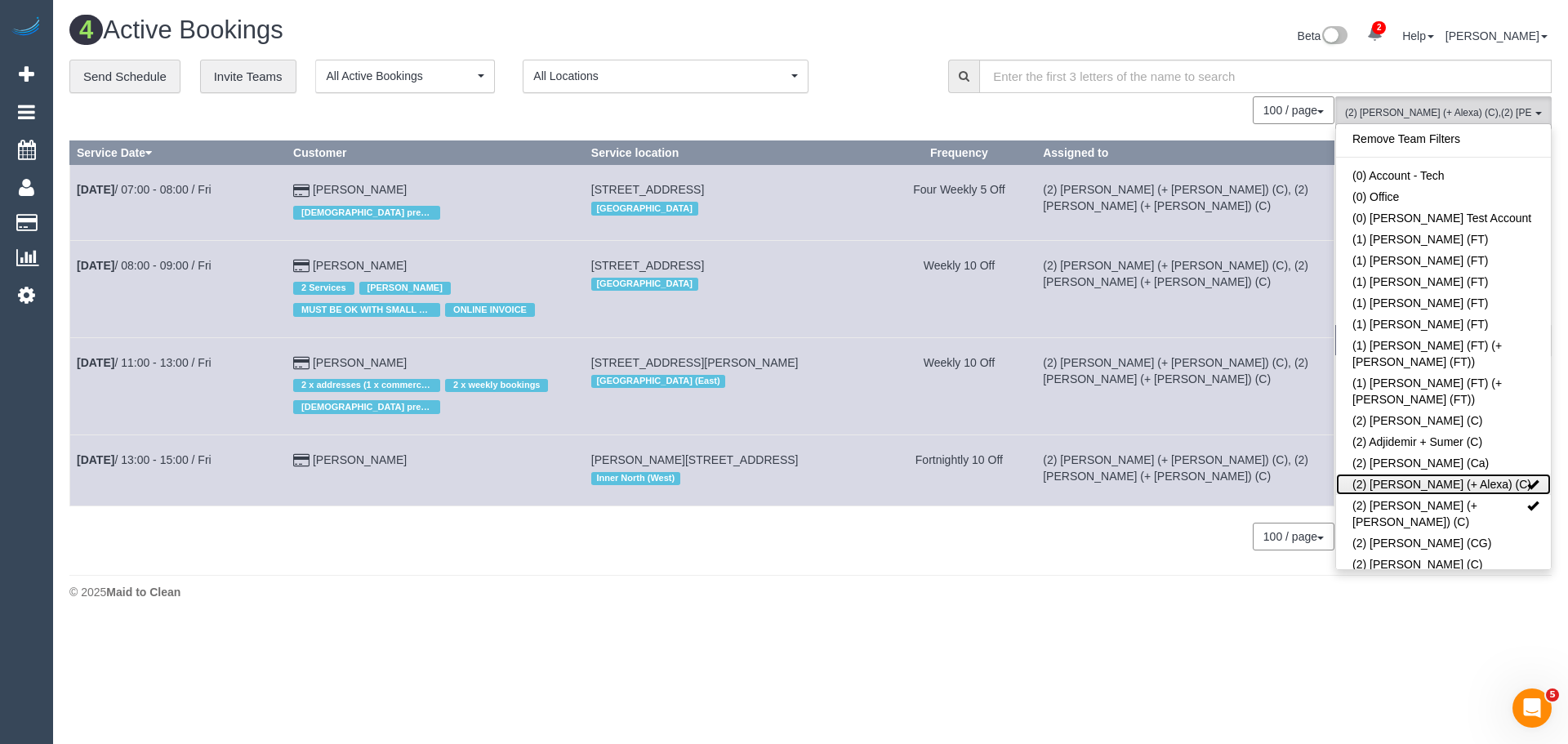
click at [1430, 474] on link "(2) [PERSON_NAME] (+ Alexa) (C)" at bounding box center [1443, 484] width 215 height 21
click at [1426, 495] on link "(2) [PERSON_NAME] (+ [PERSON_NAME]) (C)" at bounding box center [1443, 514] width 215 height 38
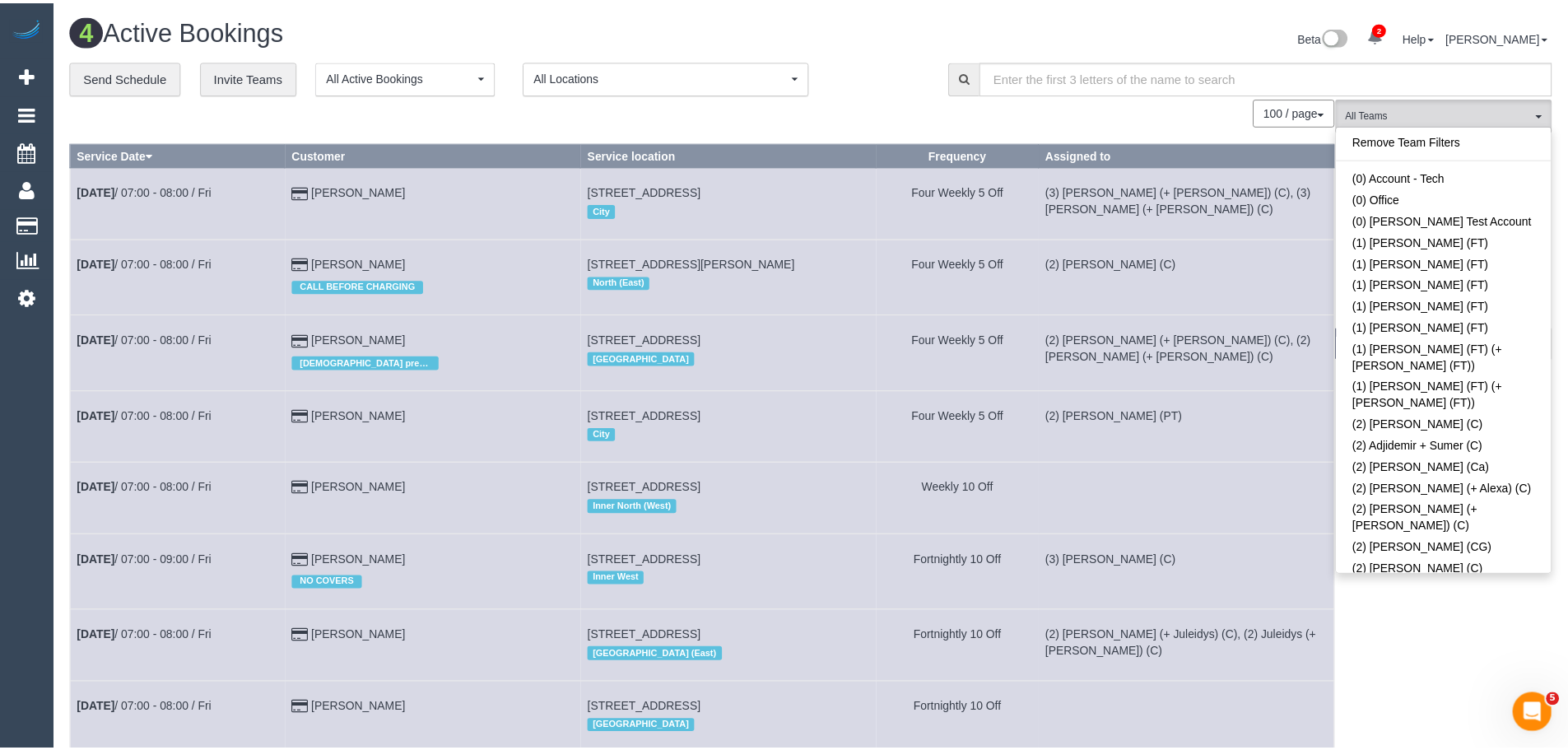
scroll to position [2675, 0]
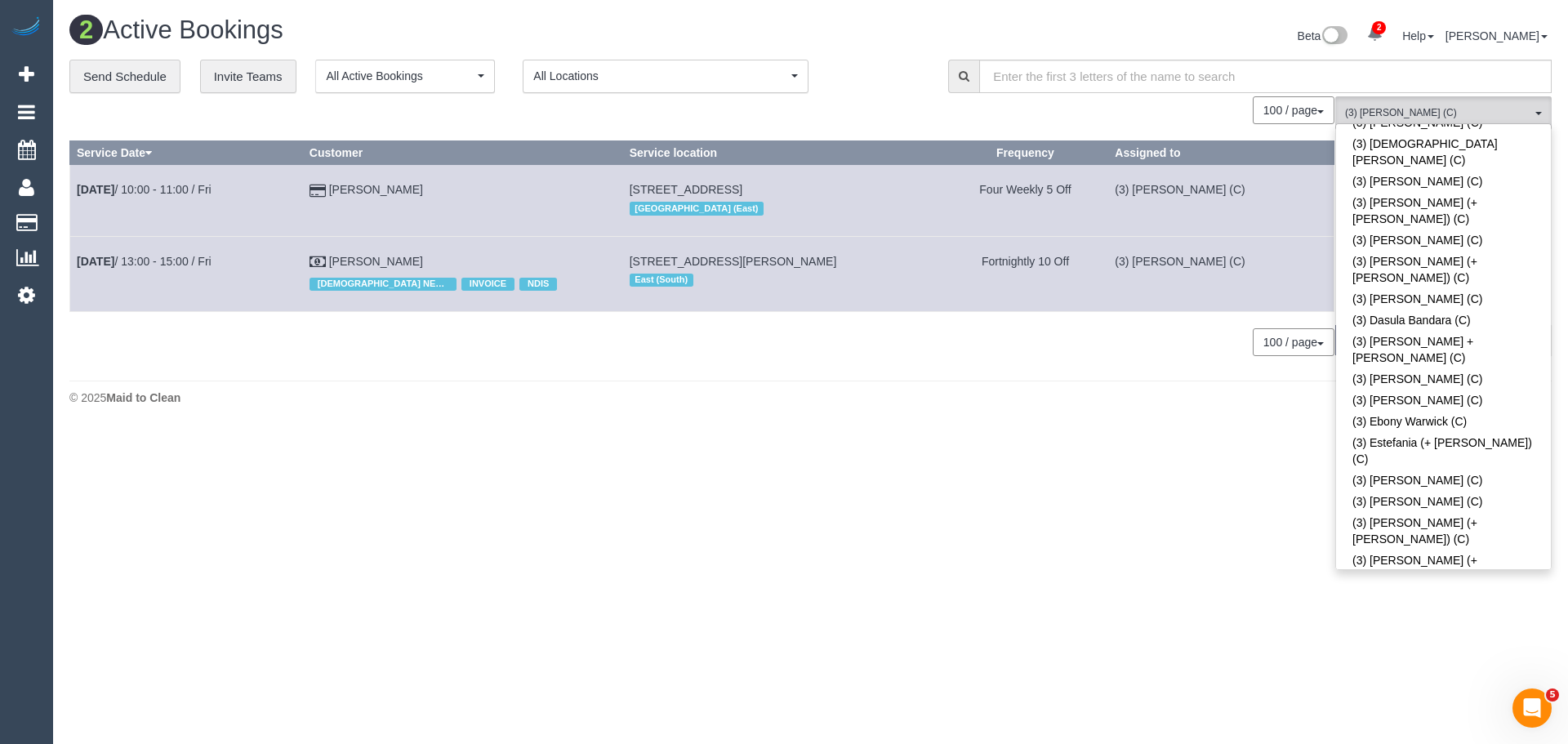
click at [1284, 533] on body "2 Beta Your Notifications You have 0 alerts × You have 2 to charge for 03/10/20…" at bounding box center [784, 372] width 1568 height 744
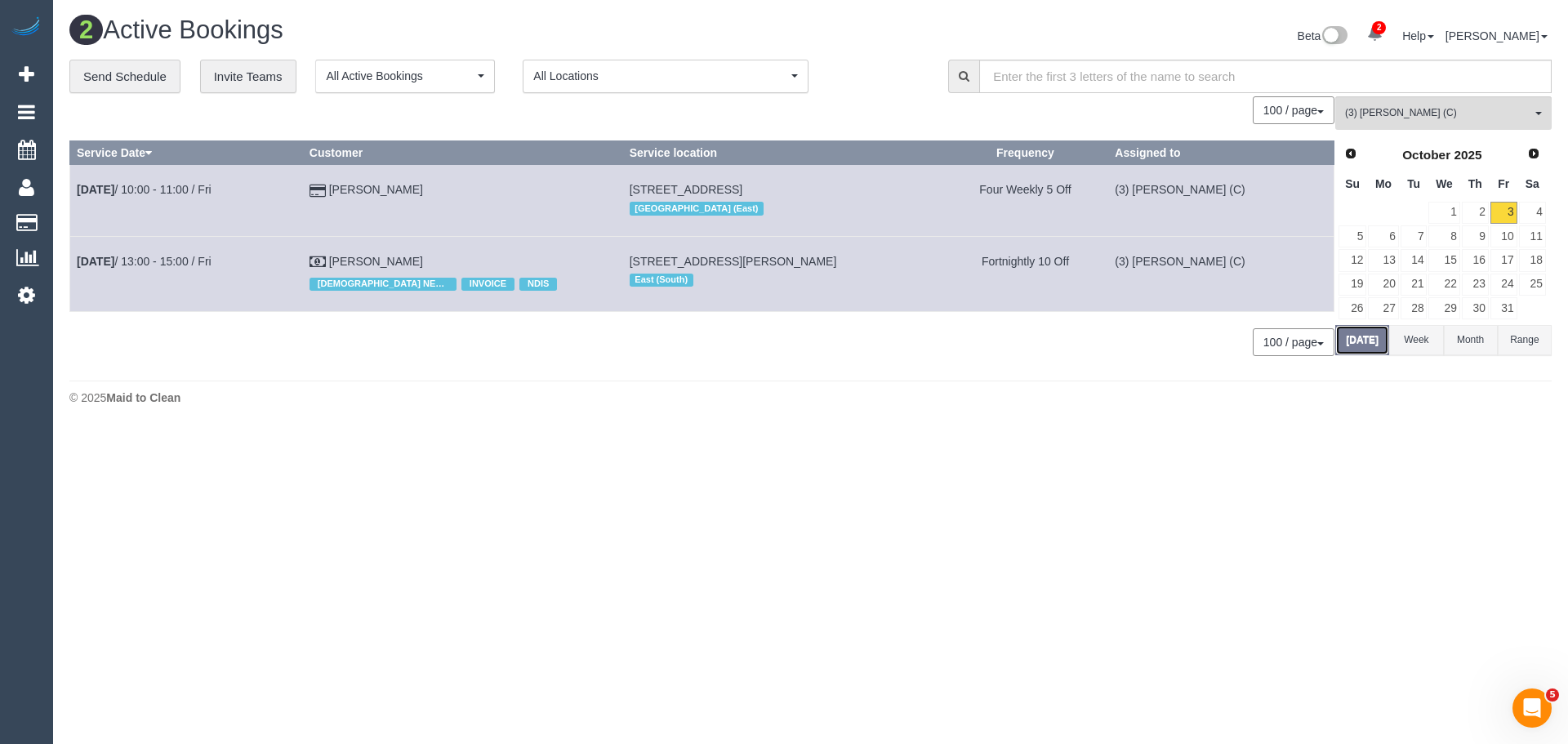
click at [1373, 340] on button "[DATE]" at bounding box center [1362, 340] width 54 height 30
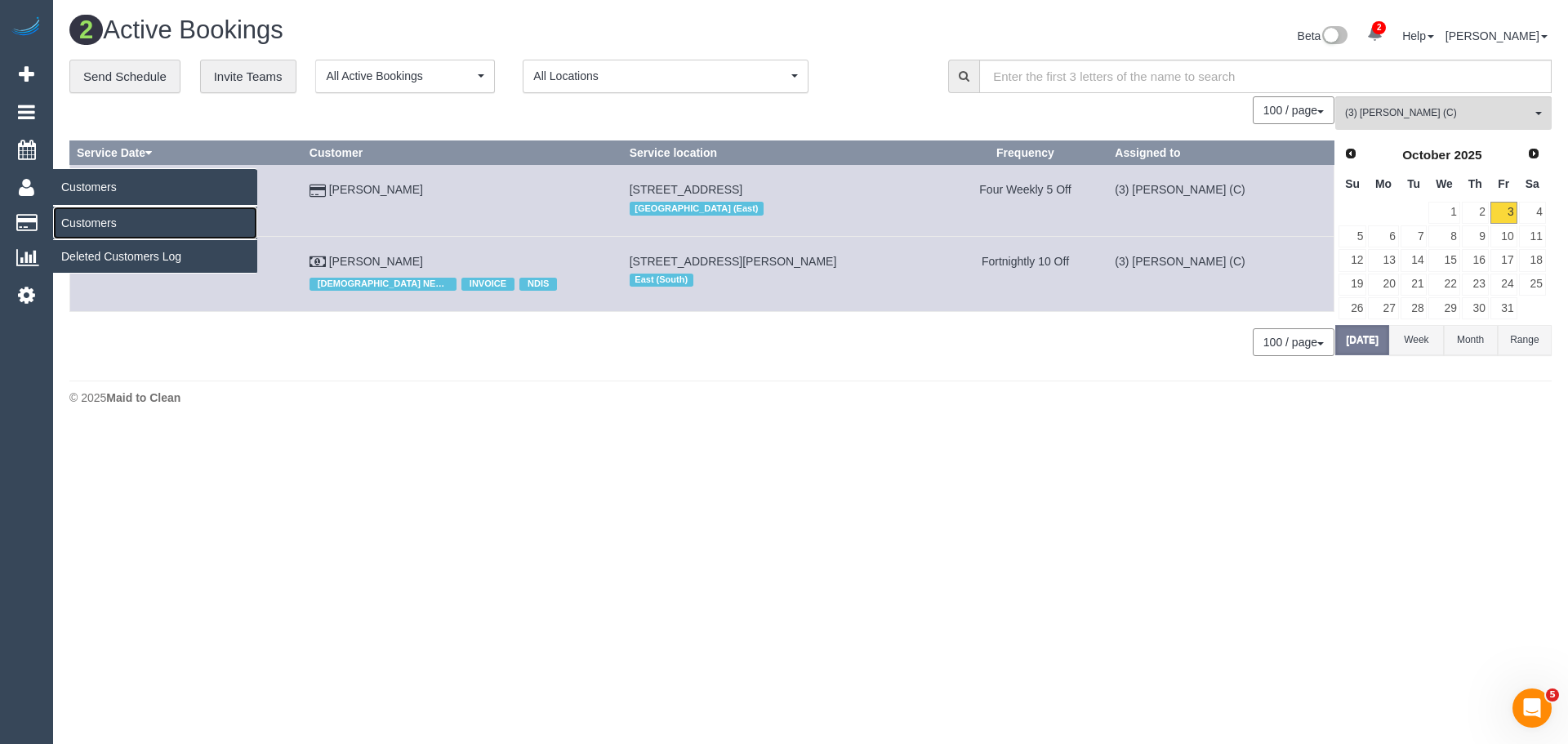
click at [77, 222] on link "Customers" at bounding box center [155, 223] width 204 height 32
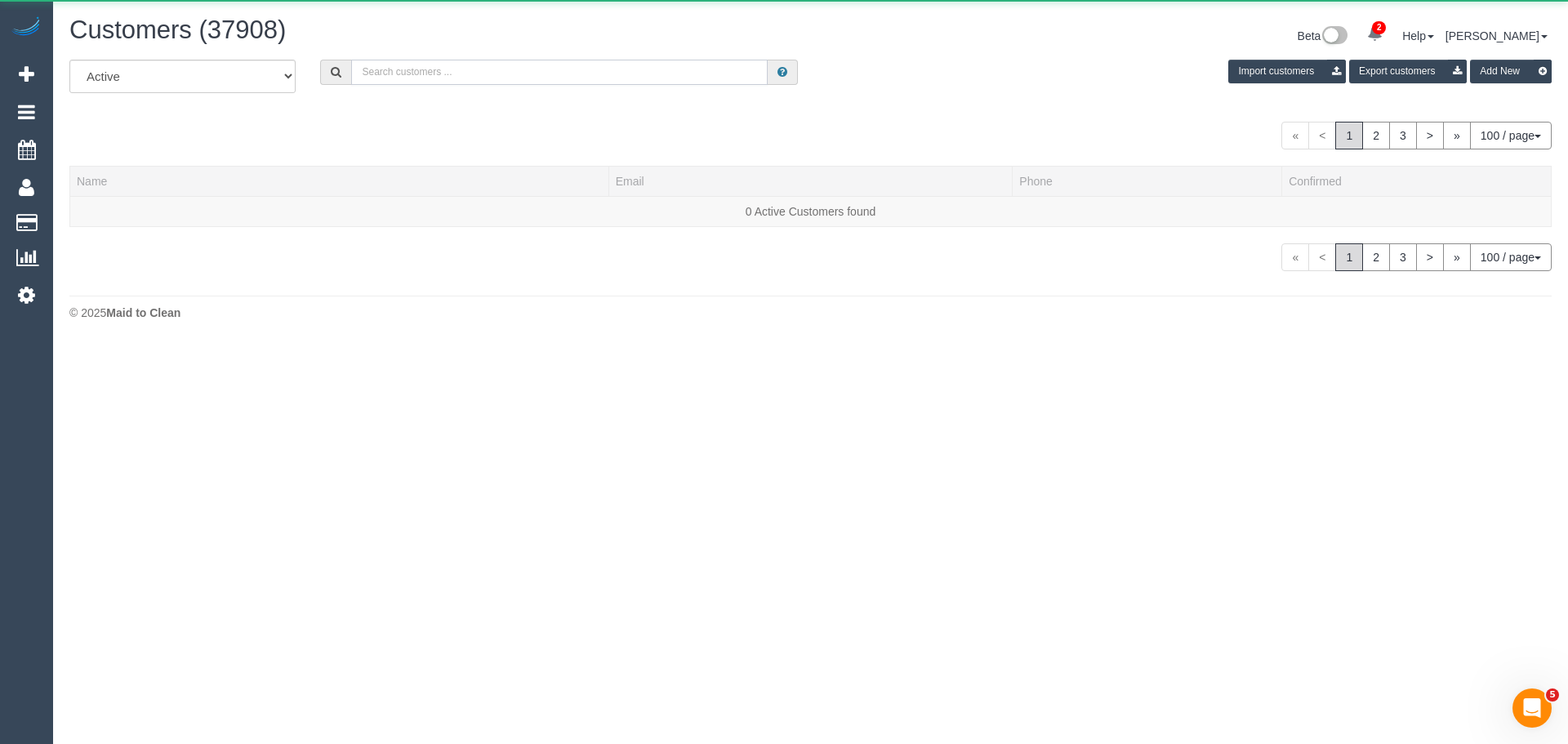
click at [476, 69] on input "text" at bounding box center [559, 73] width 417 height 26
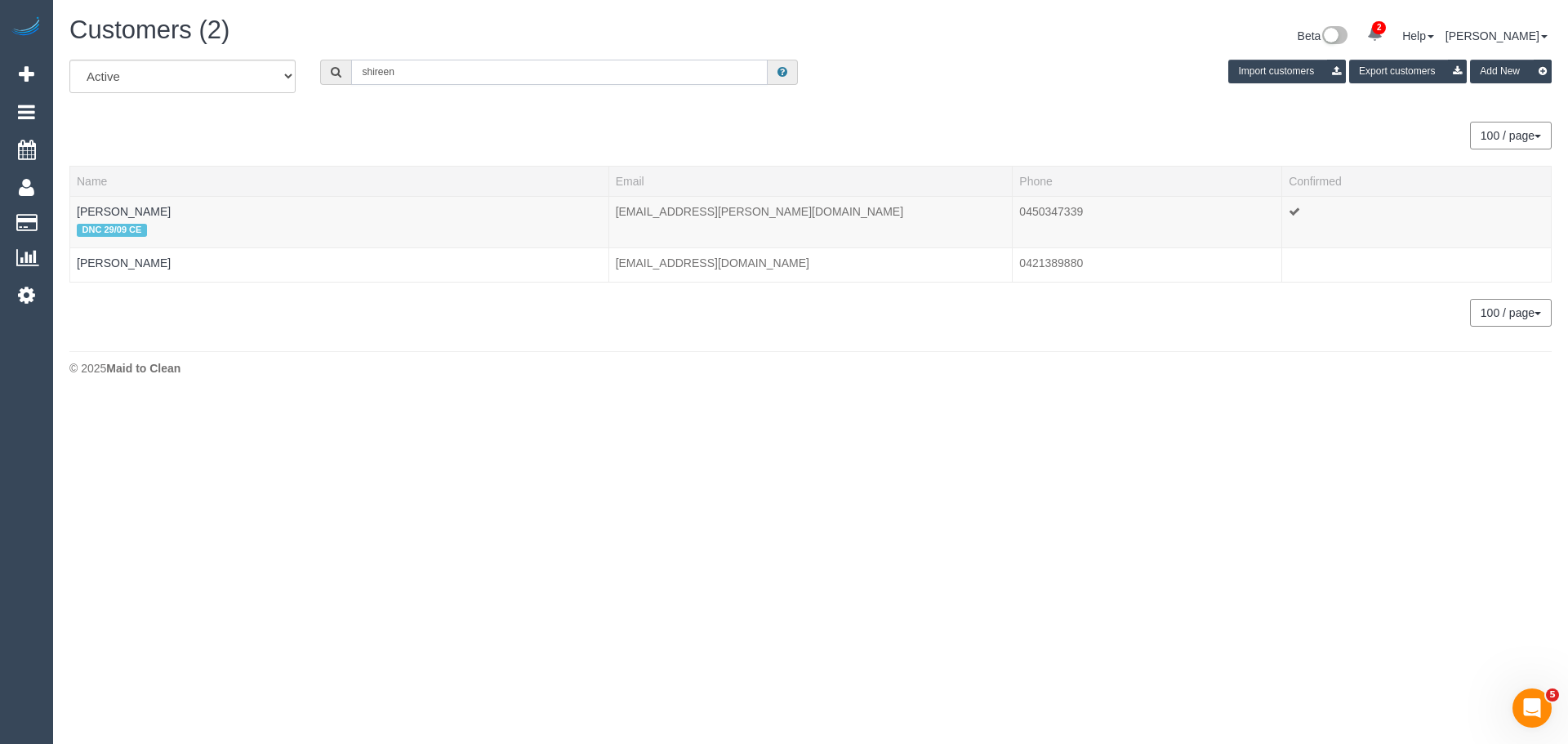
click at [479, 71] on input "shireen" at bounding box center [559, 73] width 417 height 26
paste input "edenxgracex@gmail.com"
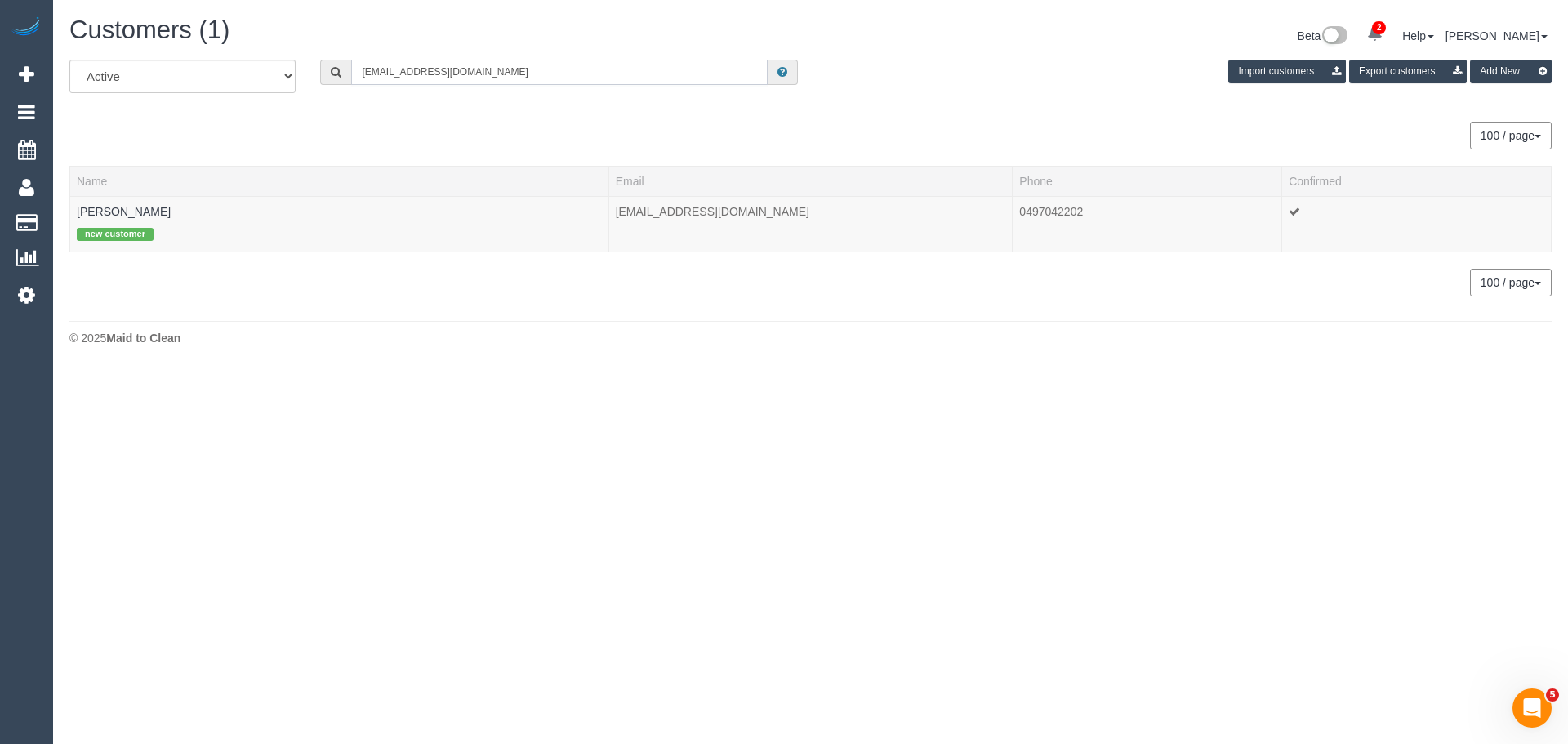
click at [550, 66] on input "edenxgracex@gmail.com" at bounding box center [559, 73] width 417 height 26
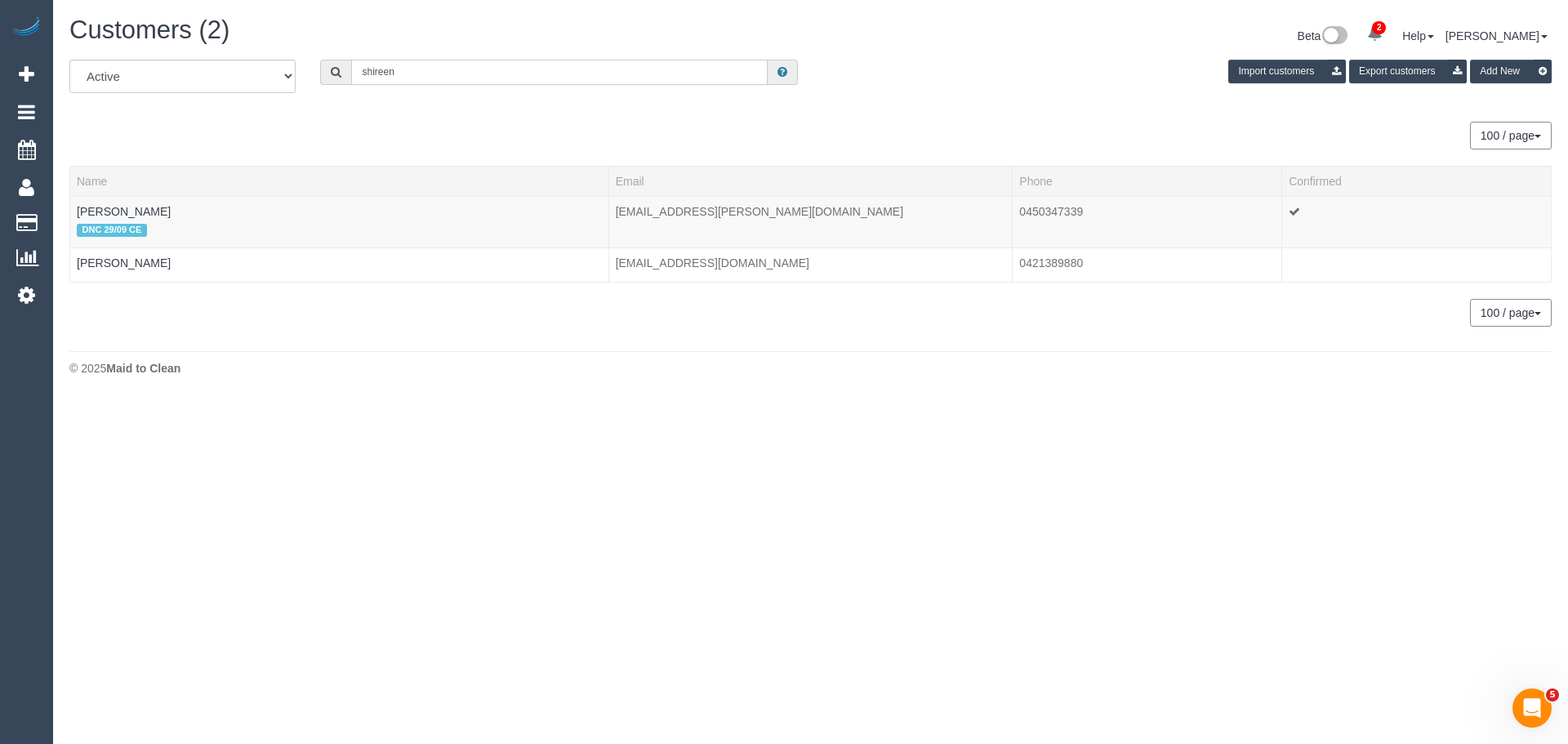
click at [645, 68] on input "shireen" at bounding box center [559, 73] width 417 height 26
drag, startPoint x: 645, startPoint y: 68, endPoint x: 645, endPoint y: 77, distance: 9.0
click at [645, 77] on input "shireen" at bounding box center [559, 73] width 417 height 26
paste input "alison@martalis.com"
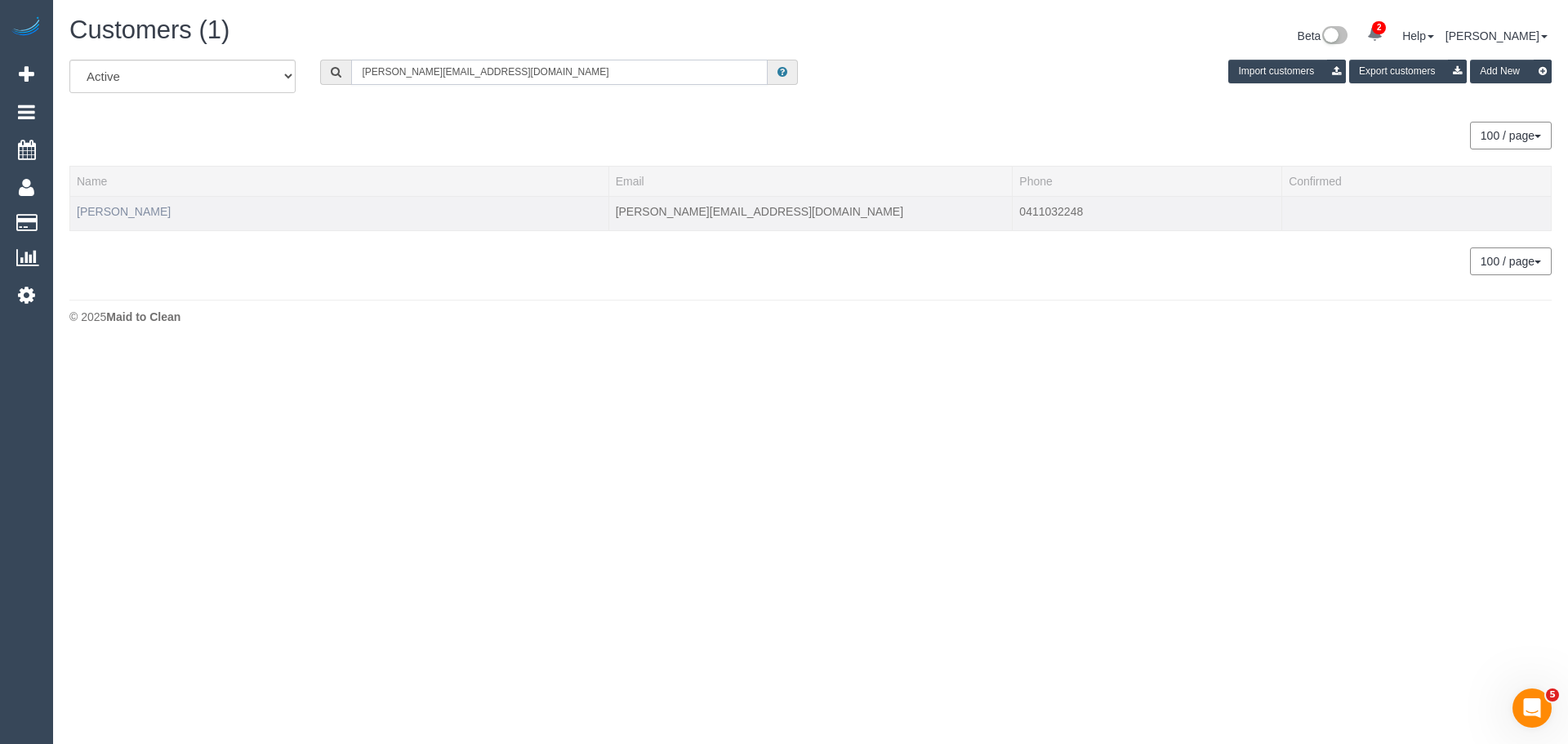
type input "alison@martalis.com"
click at [121, 206] on link "Alison Russell" at bounding box center [124, 211] width 94 height 13
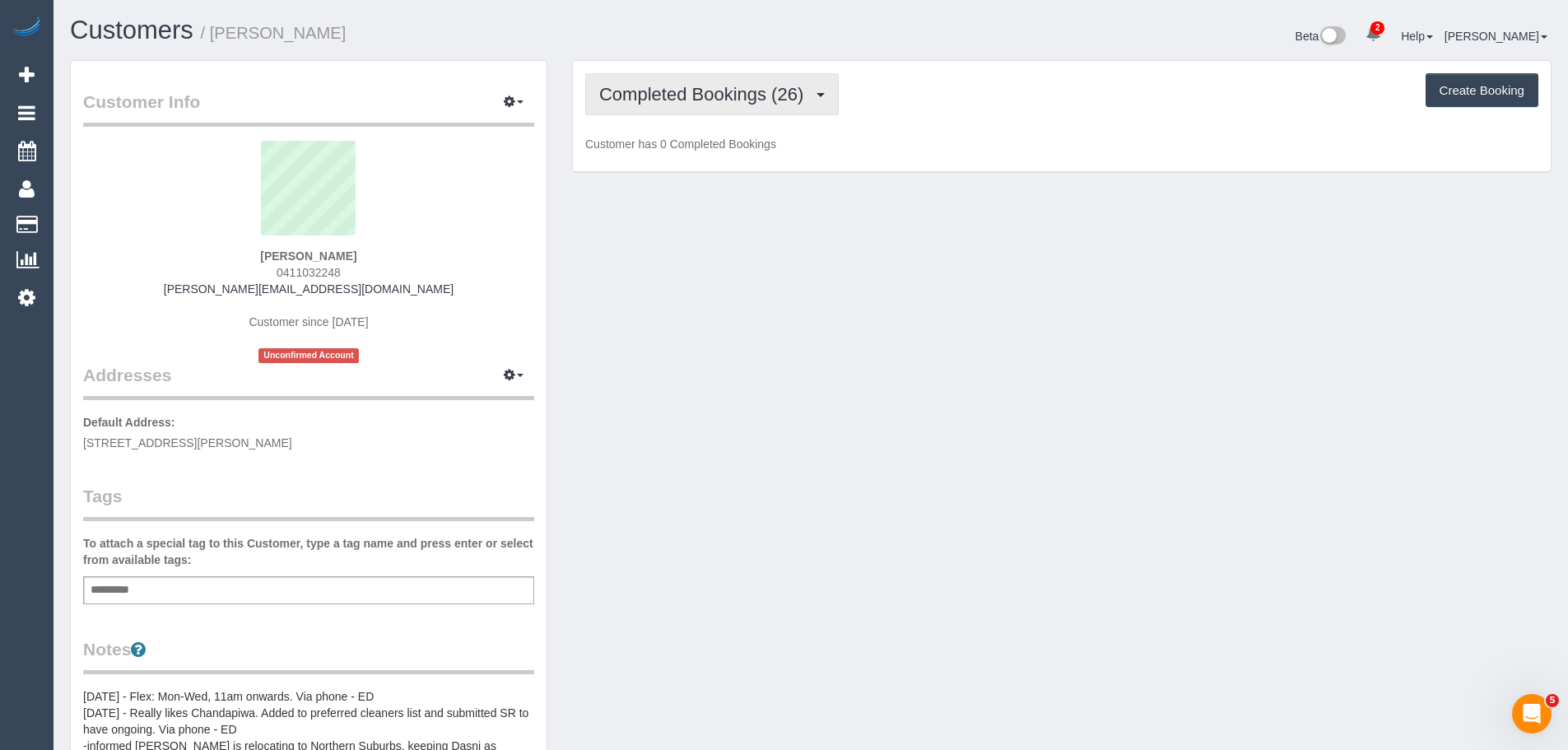
click at [679, 91] on span "Completed Bookings (26)" at bounding box center [705, 94] width 212 height 21
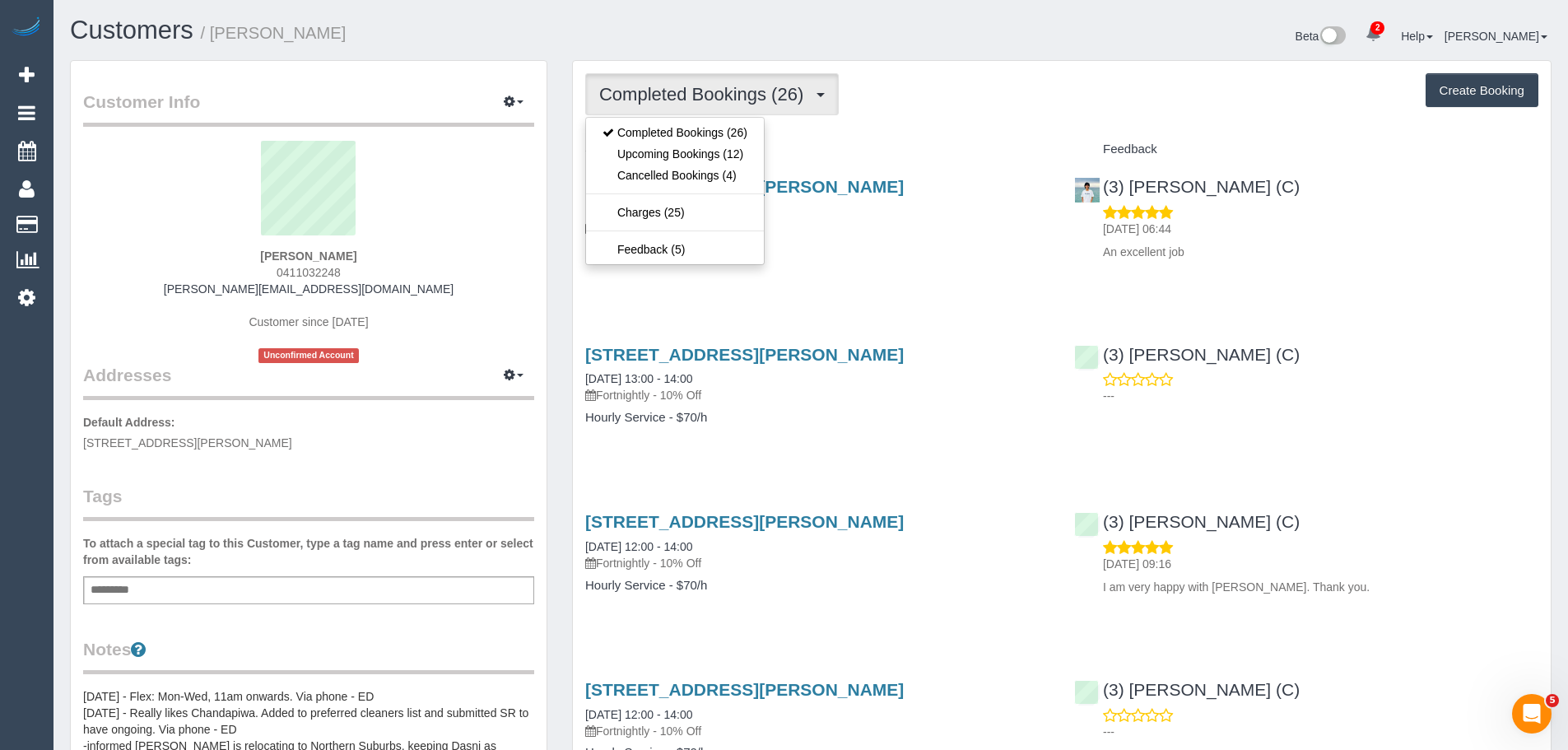
click at [984, 159] on div "Service" at bounding box center [817, 150] width 489 height 28
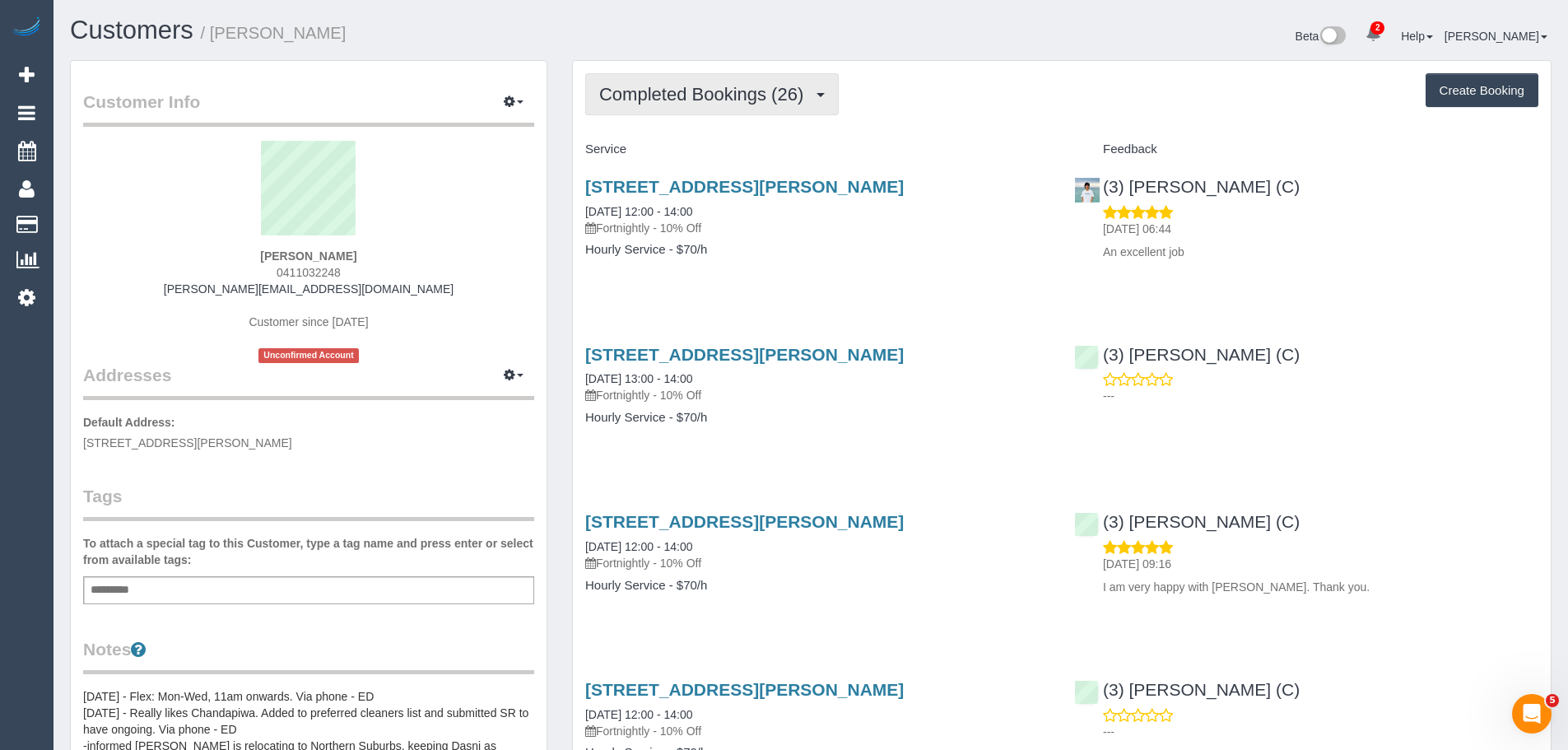
click at [678, 91] on span "Completed Bookings (26)" at bounding box center [705, 94] width 212 height 21
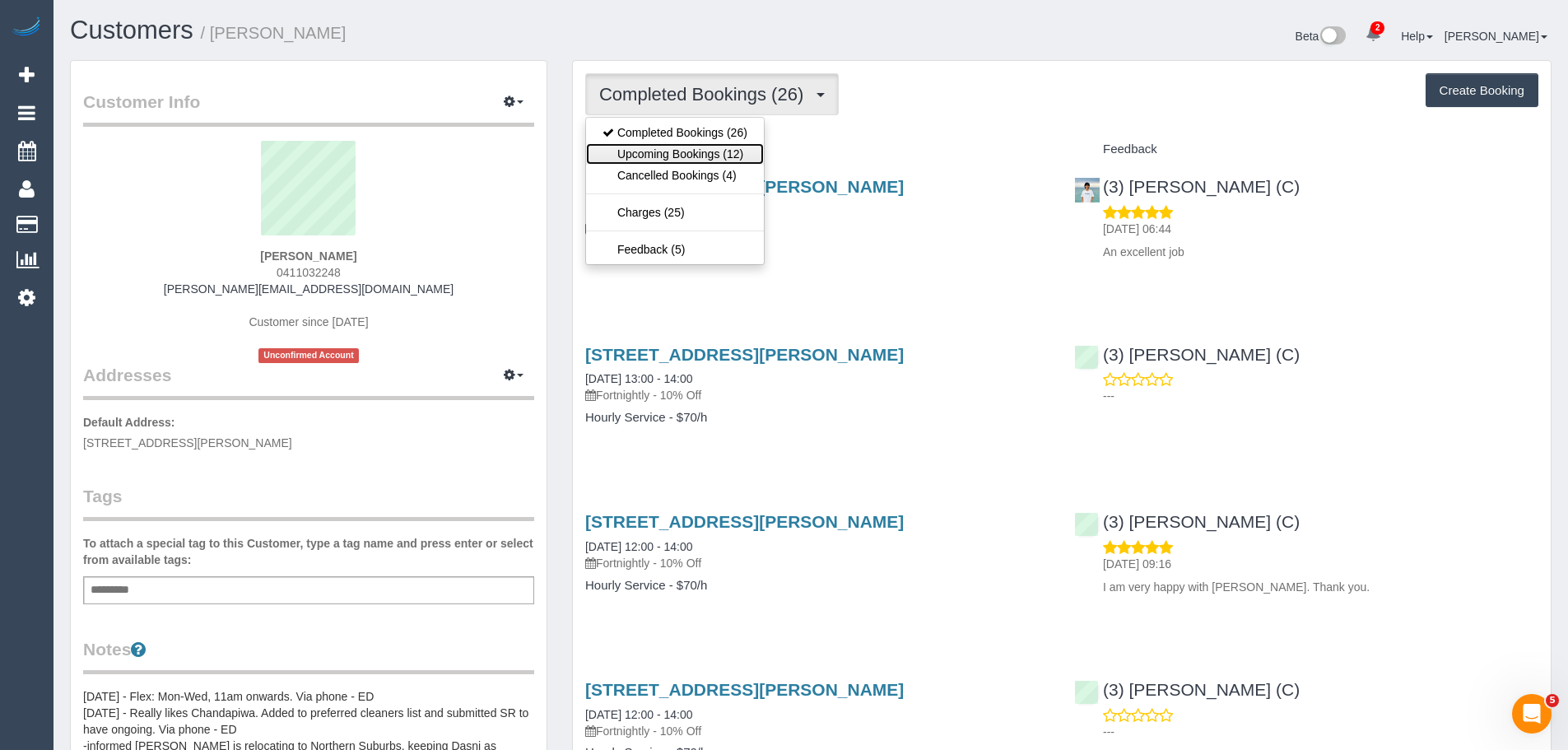
click at [669, 150] on link "Upcoming Bookings (12)" at bounding box center [675, 153] width 178 height 22
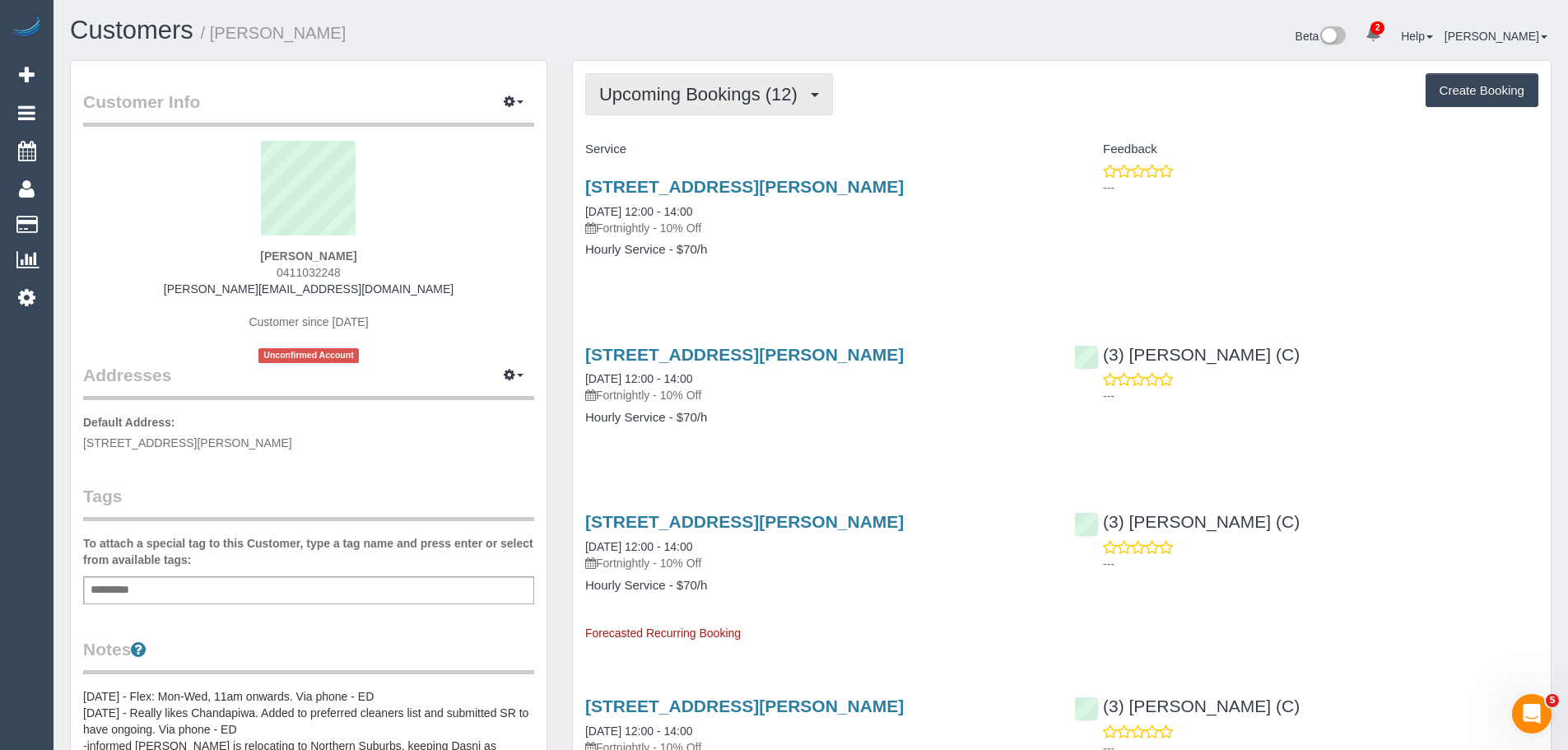
click at [711, 95] on span "Upcoming Bookings (12)" at bounding box center [703, 94] width 207 height 21
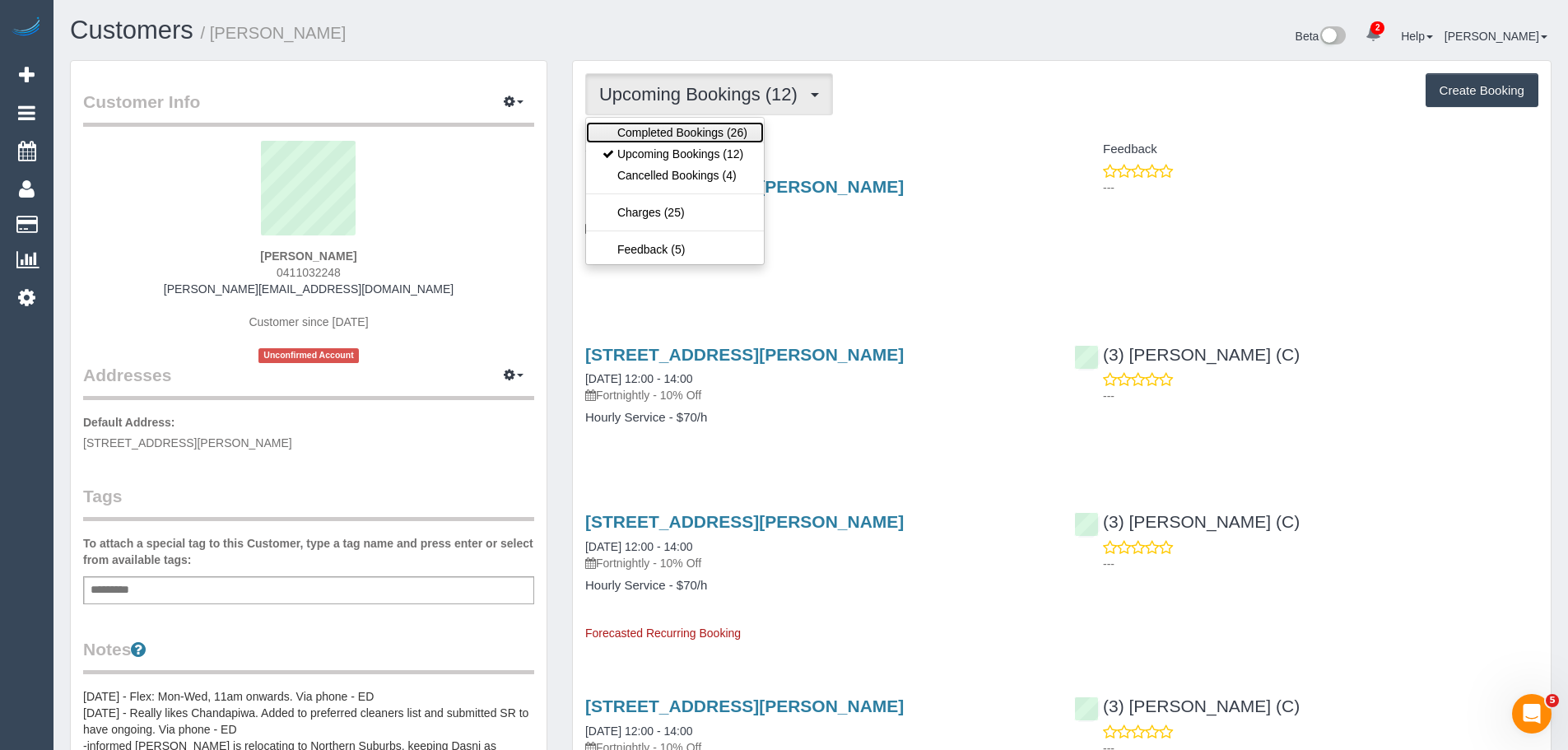
click at [704, 124] on link "Completed Bookings (26)" at bounding box center [675, 132] width 178 height 22
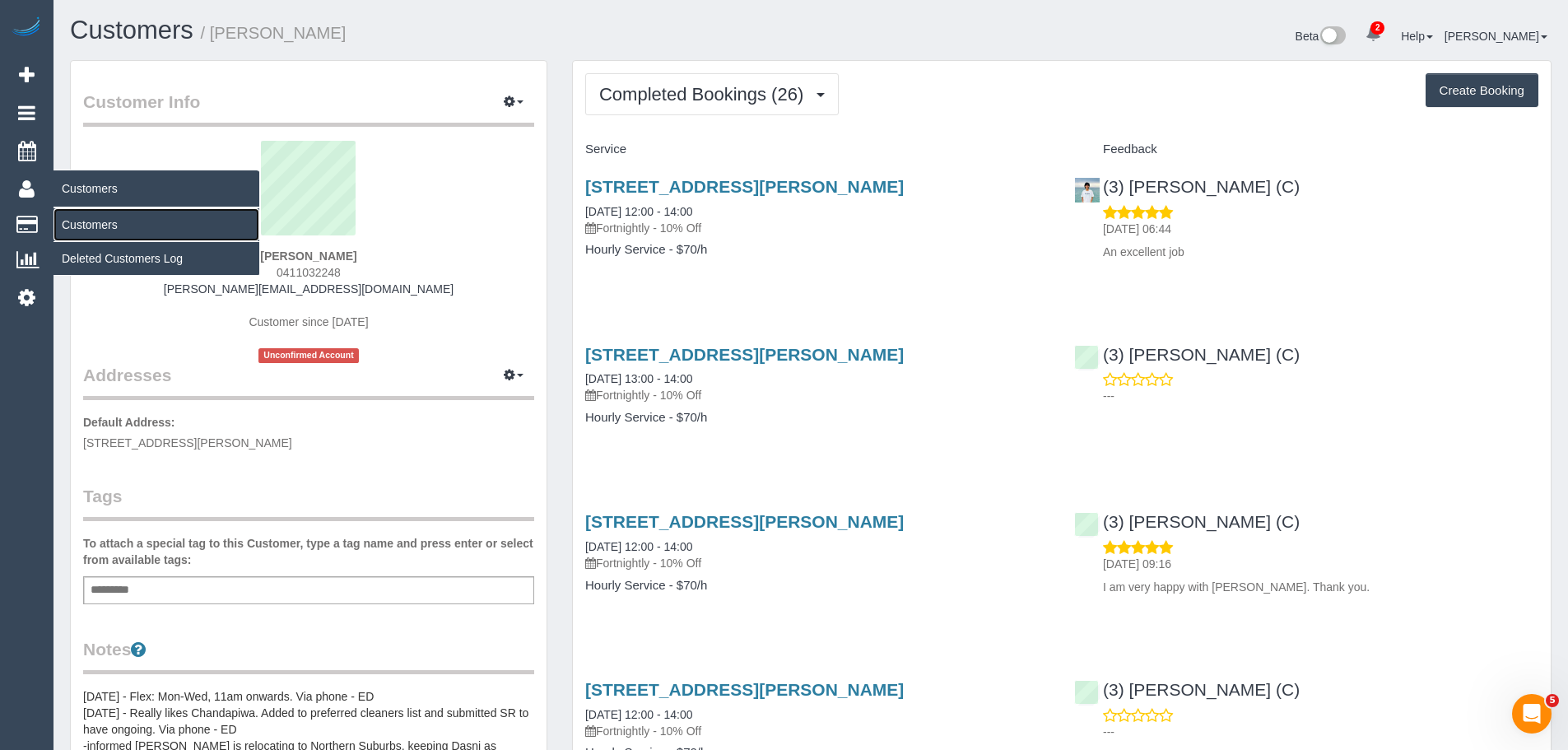
click at [78, 222] on link "Customers" at bounding box center [156, 225] width 206 height 33
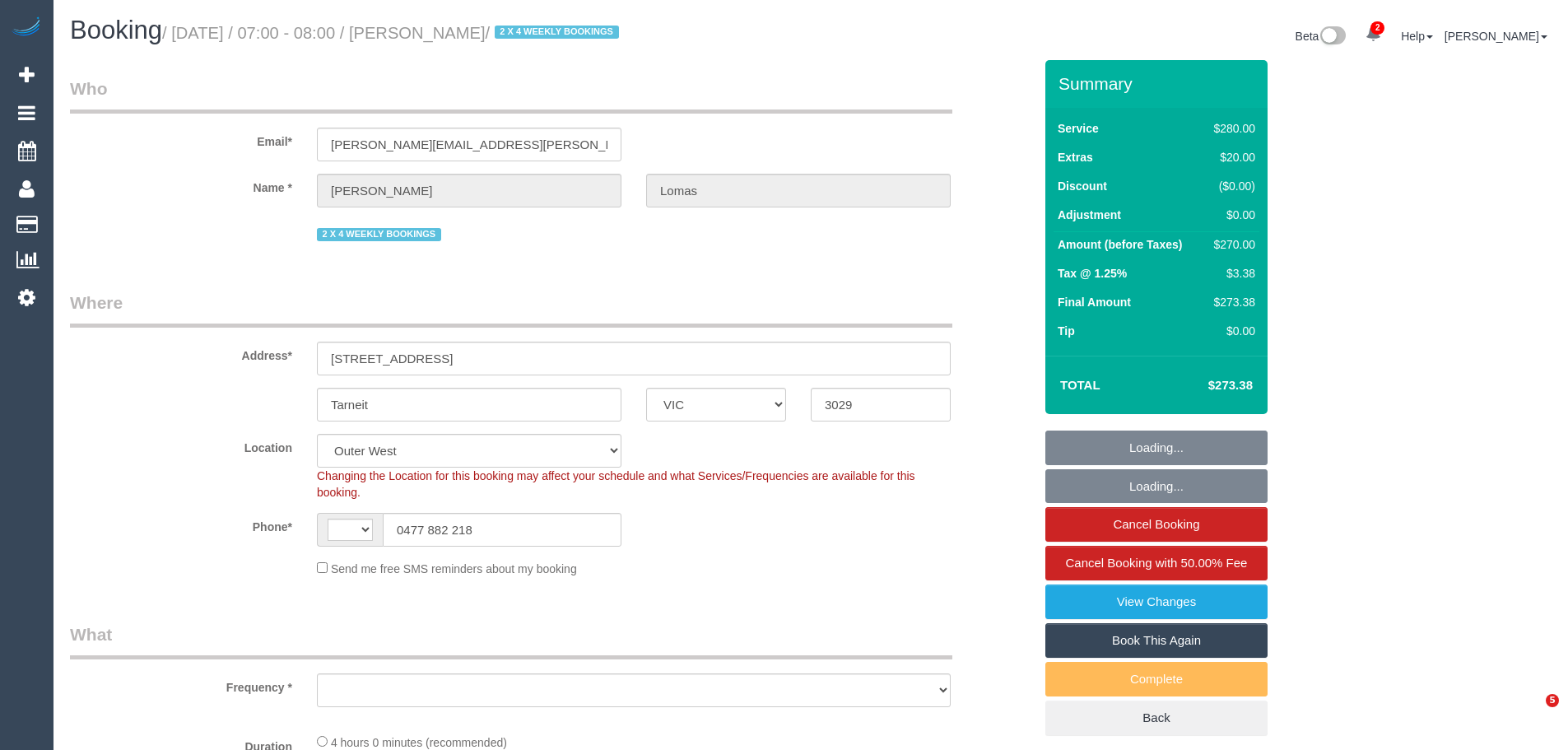
select select "VIC"
select select "string:AU"
select select "object:594"
select select "string:stripe-pm_1Rvpho2GScqysDRVE36DPEE9"
select select "240"
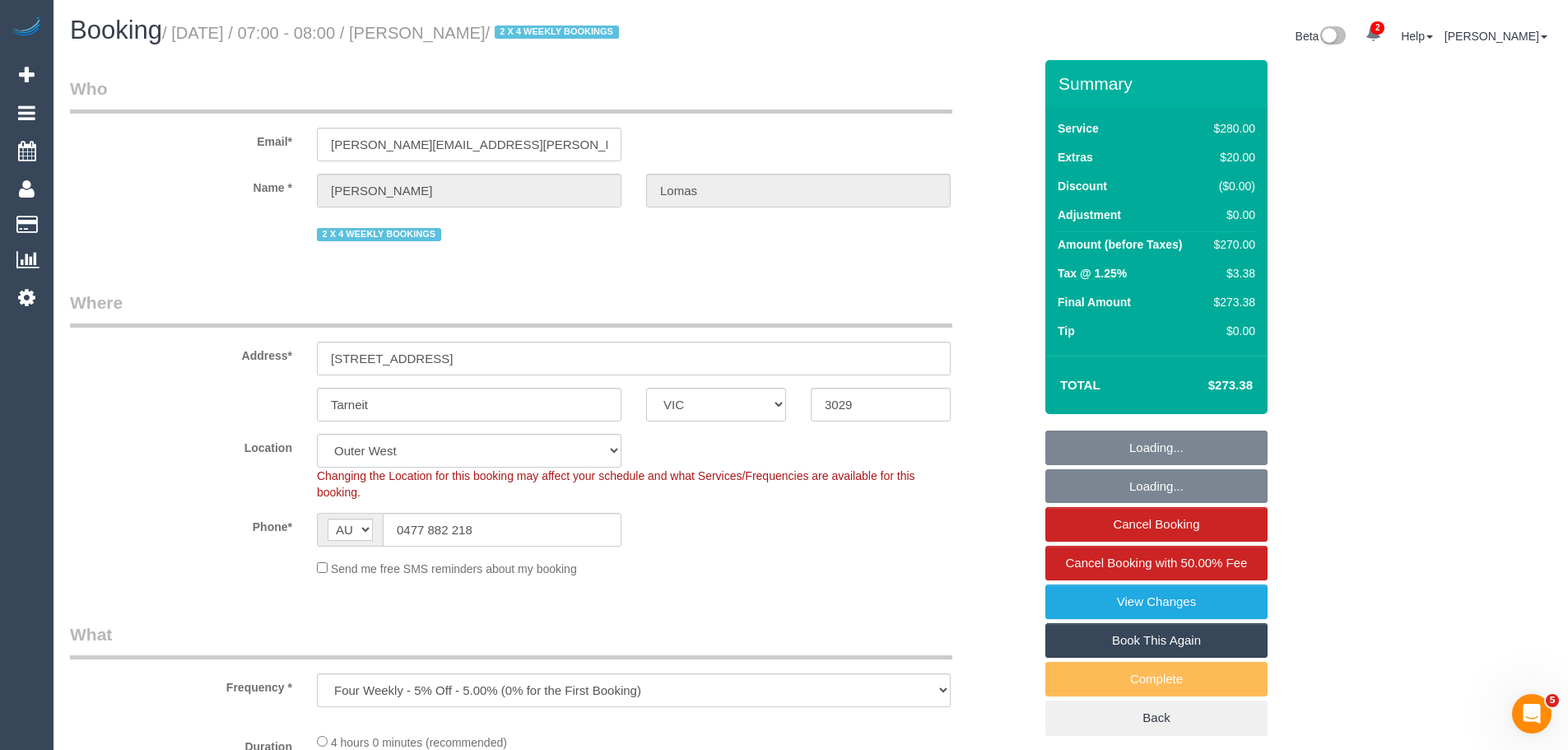
select select "number:27"
select select "number:14"
select select "number:19"
select select "number:22"
select select "number:33"
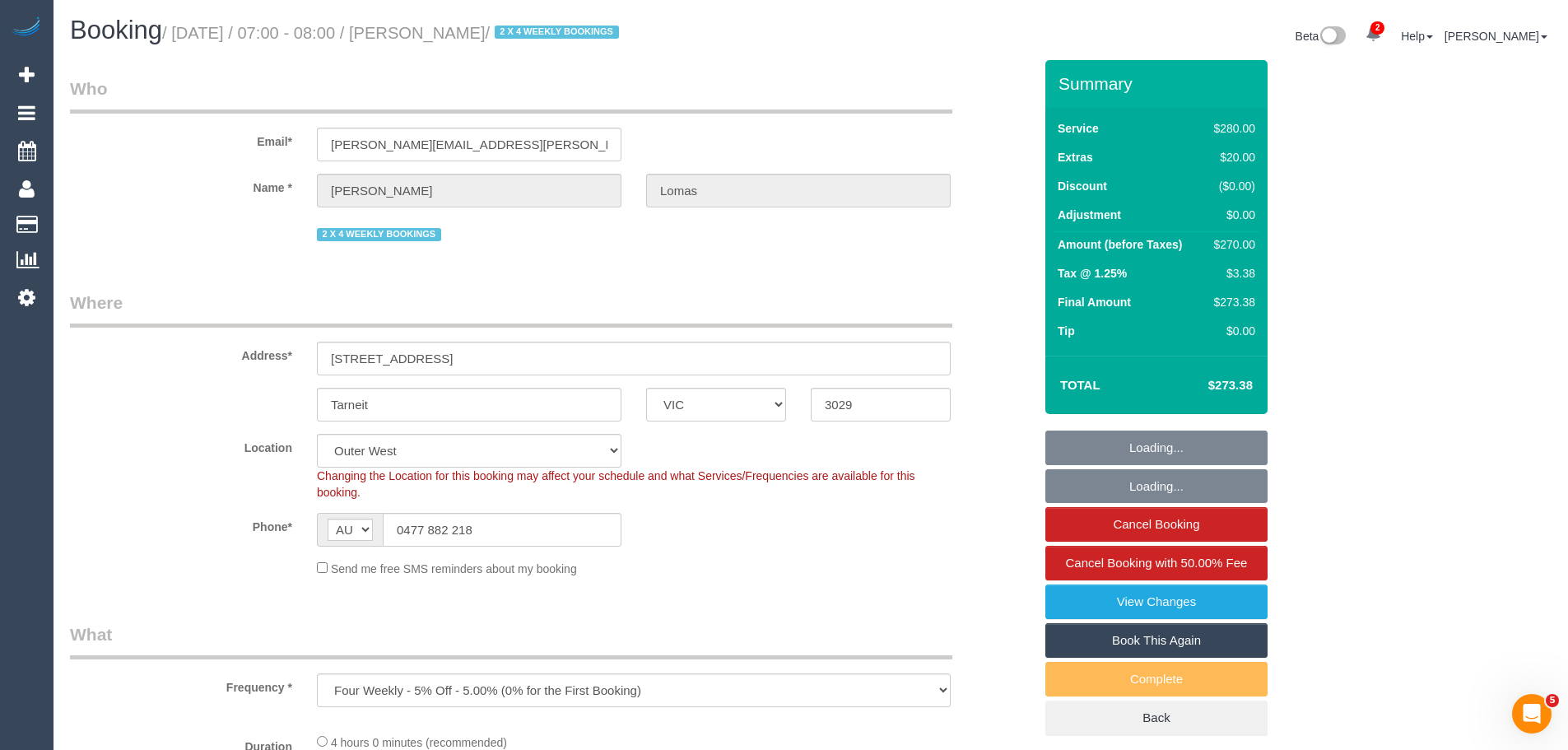
select select "number:26"
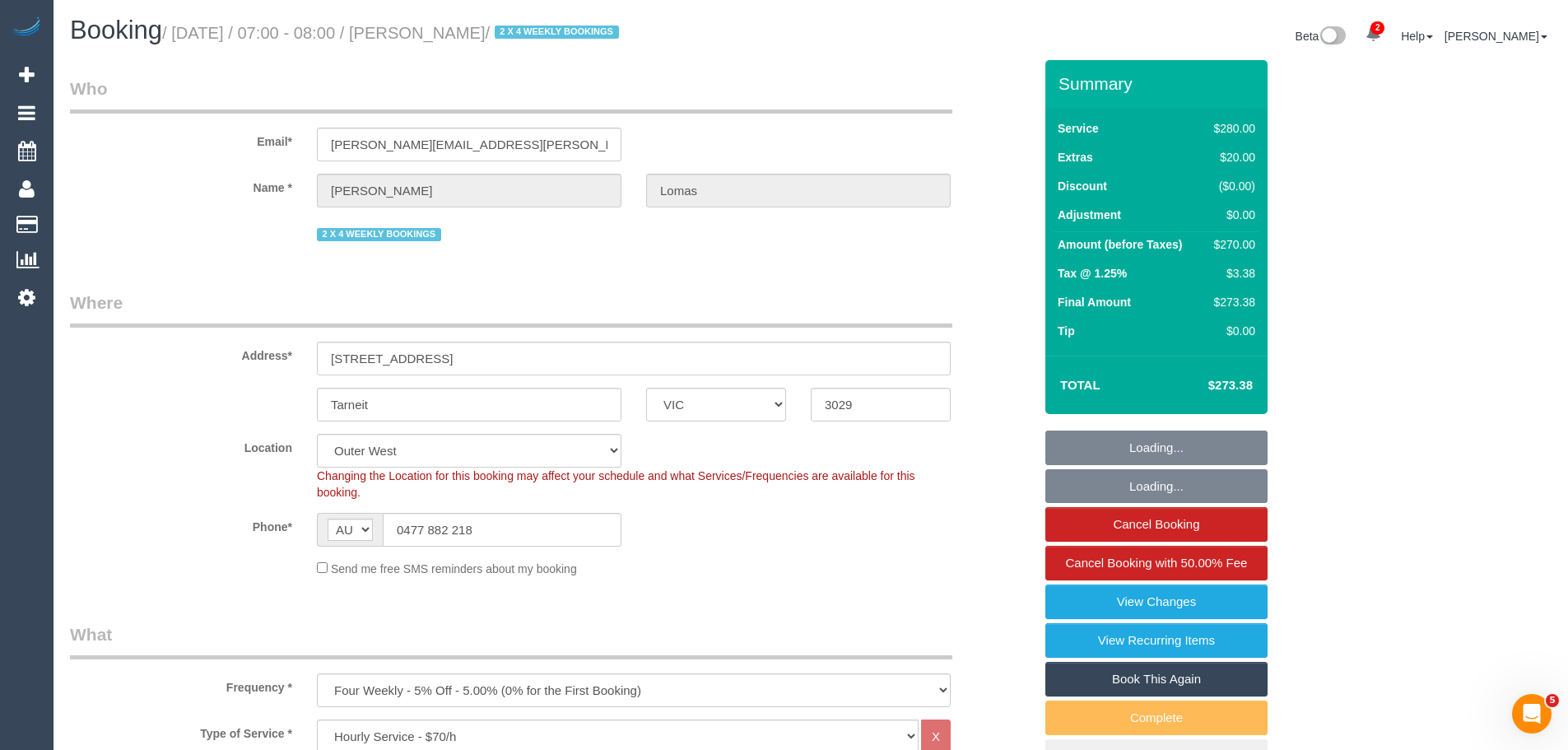
select select "object:915"
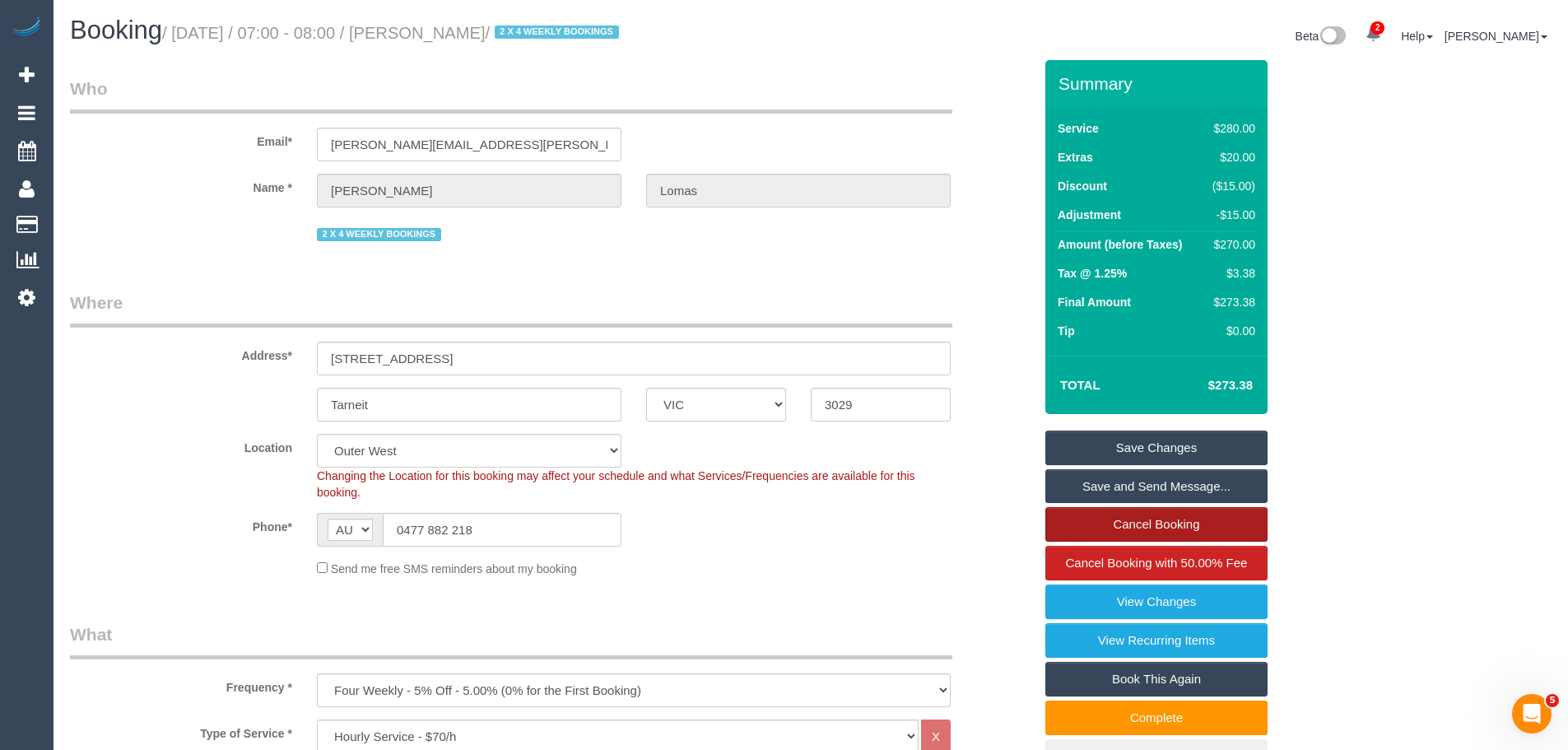
click at [1130, 522] on link "Cancel Booking" at bounding box center [1157, 524] width 222 height 34
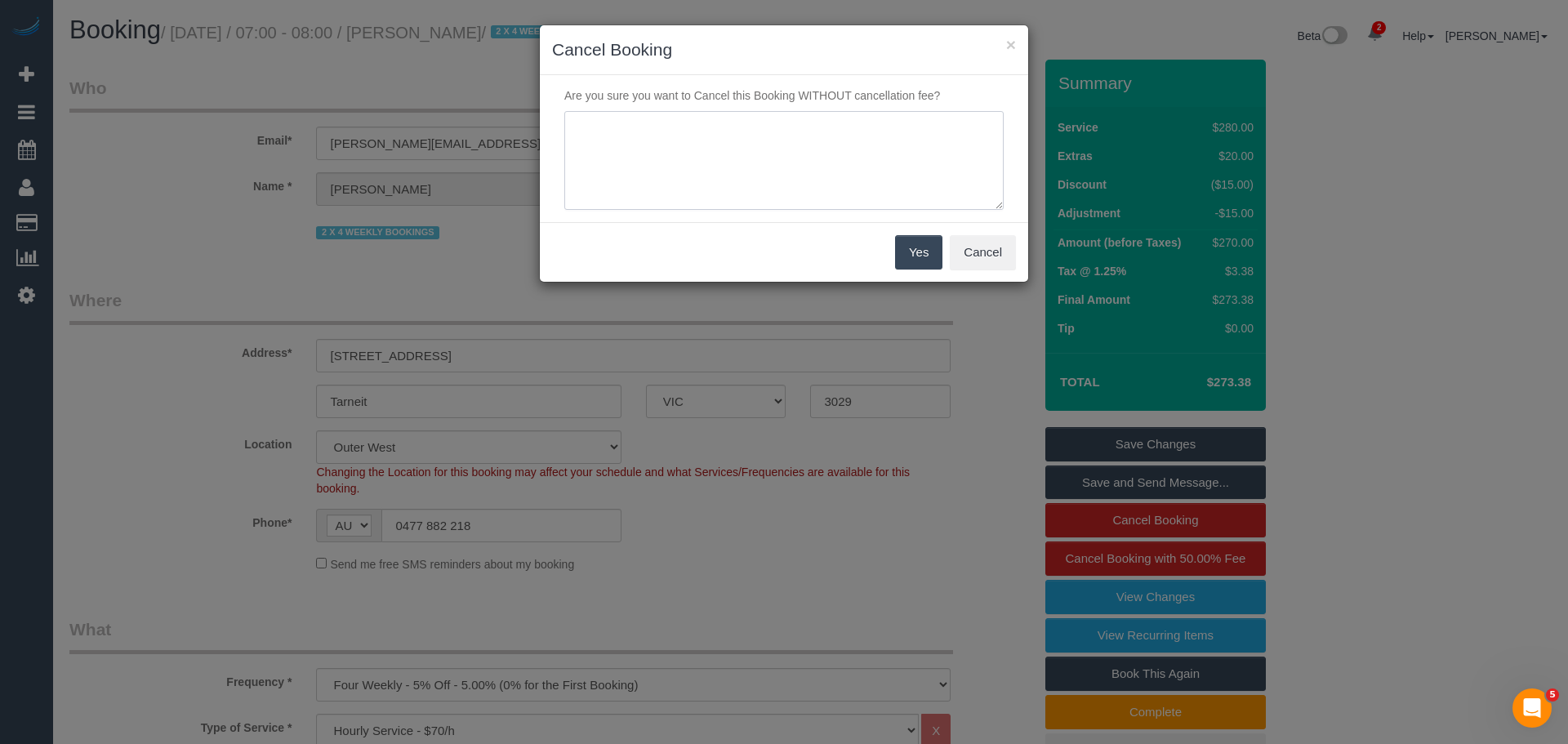
click at [632, 163] on textarea at bounding box center [784, 161] width 440 height 99
type textarea "Skipping due to SDC - Via text CE"
click at [917, 251] on button "Yes" at bounding box center [919, 252] width 47 height 34
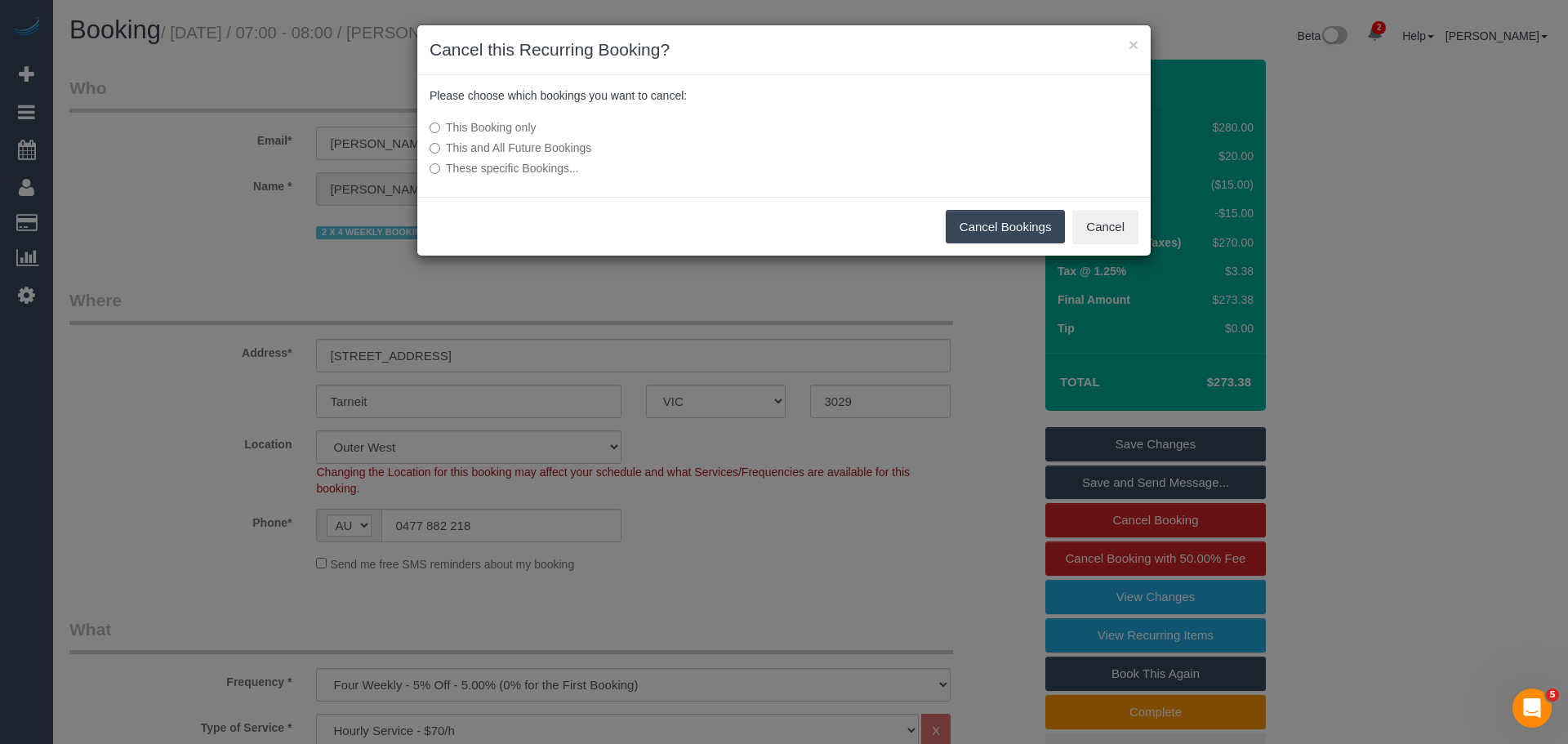
click at [997, 236] on button "Cancel Bookings" at bounding box center [1006, 227] width 120 height 34
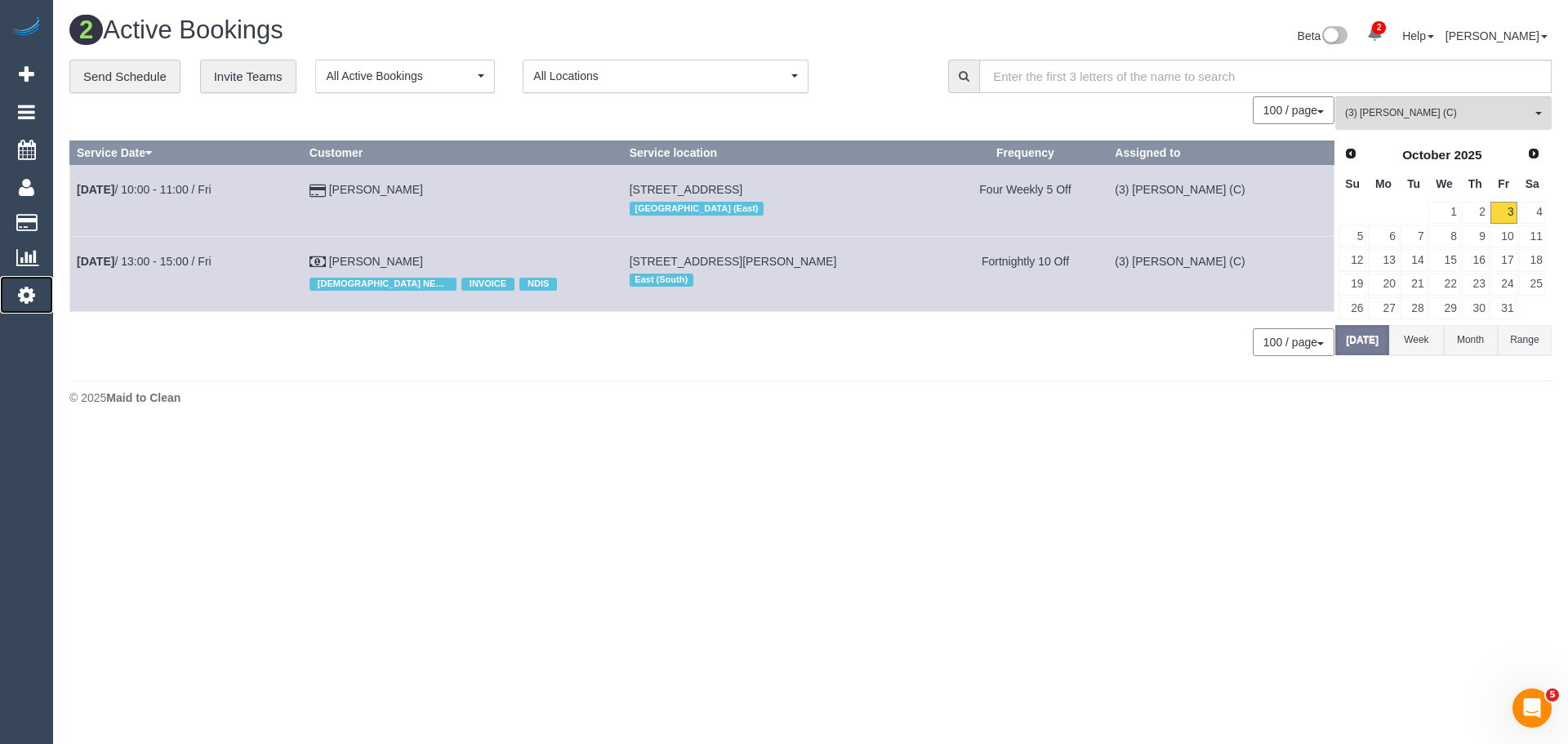
click at [33, 295] on icon at bounding box center [27, 294] width 17 height 20
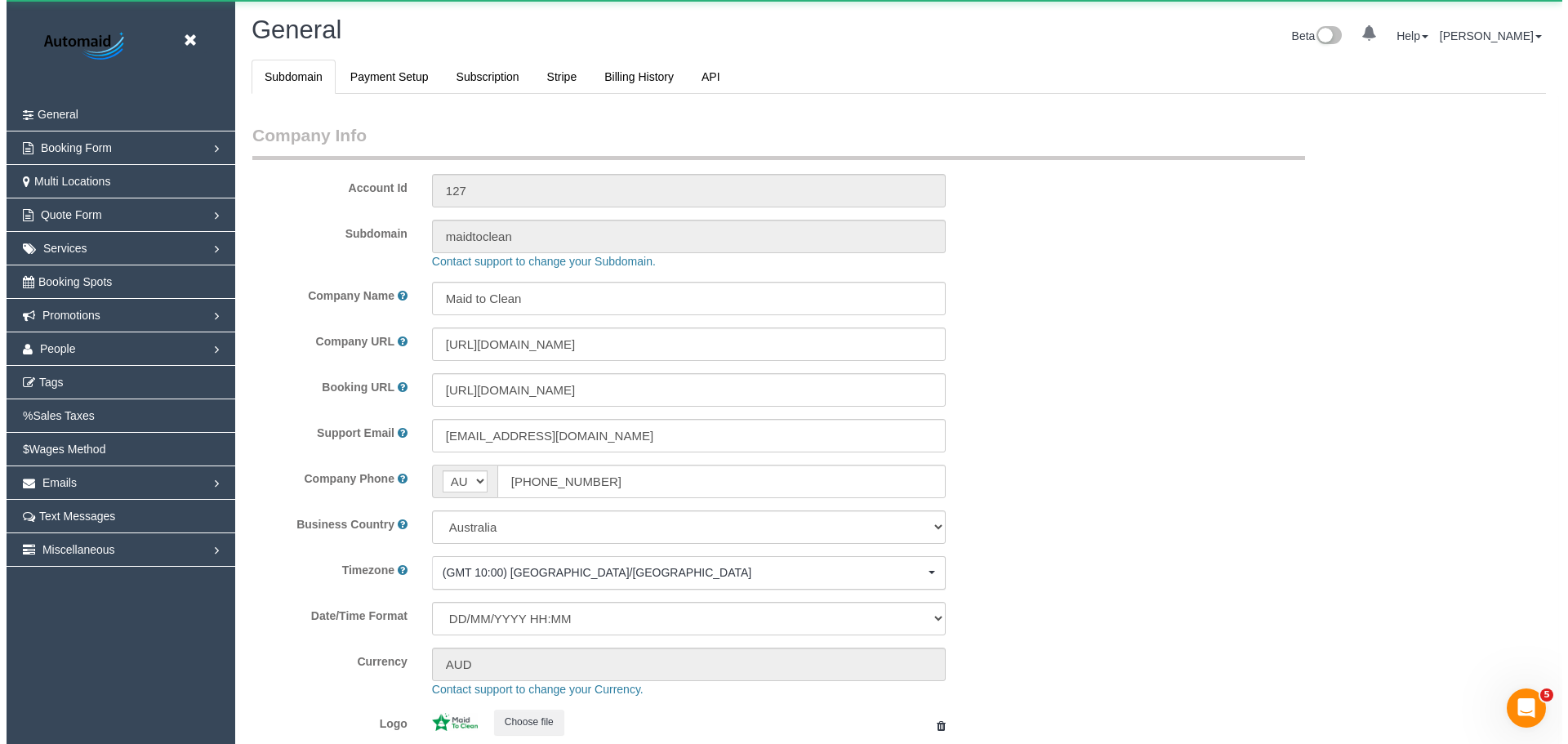
scroll to position [3700, 1556]
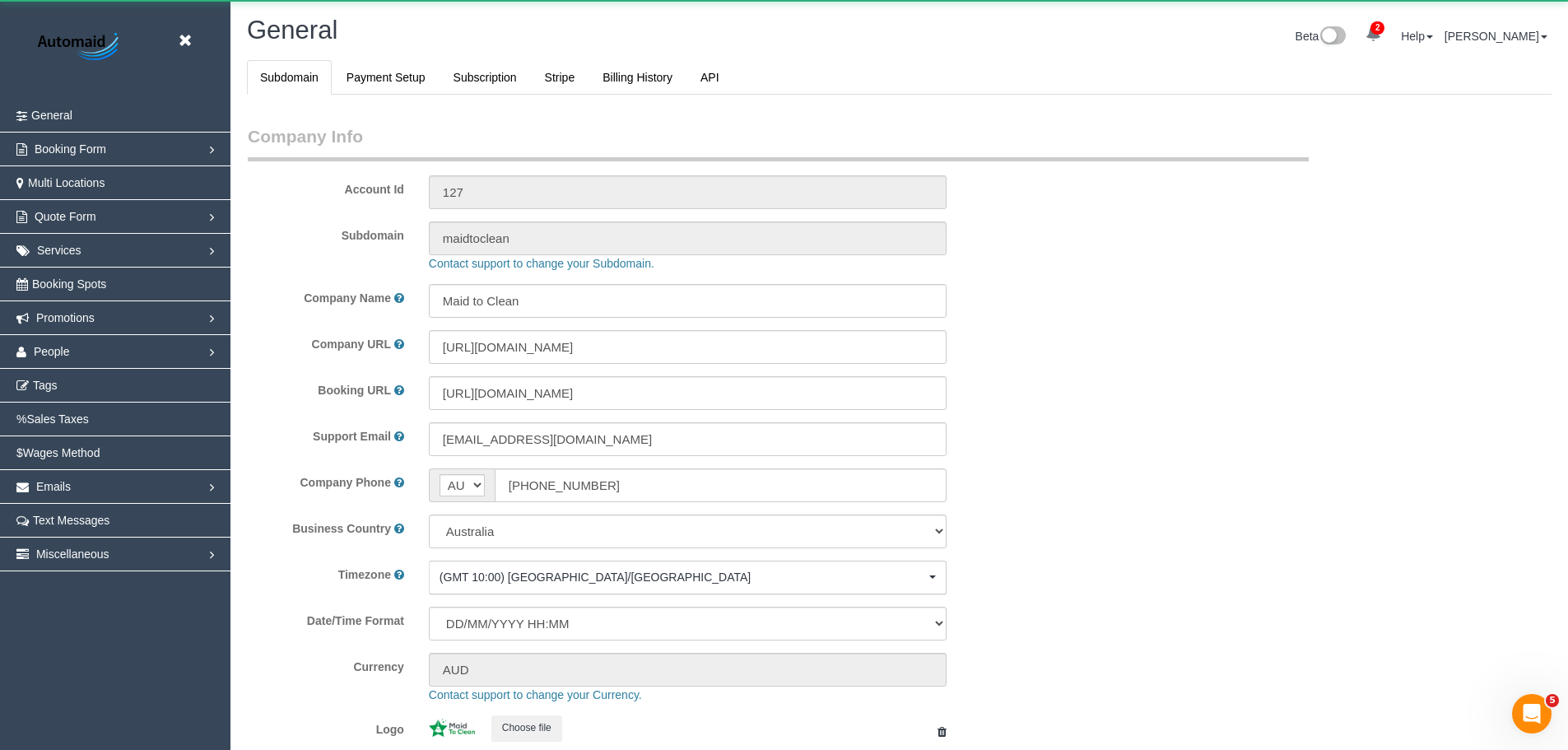
select select "1"
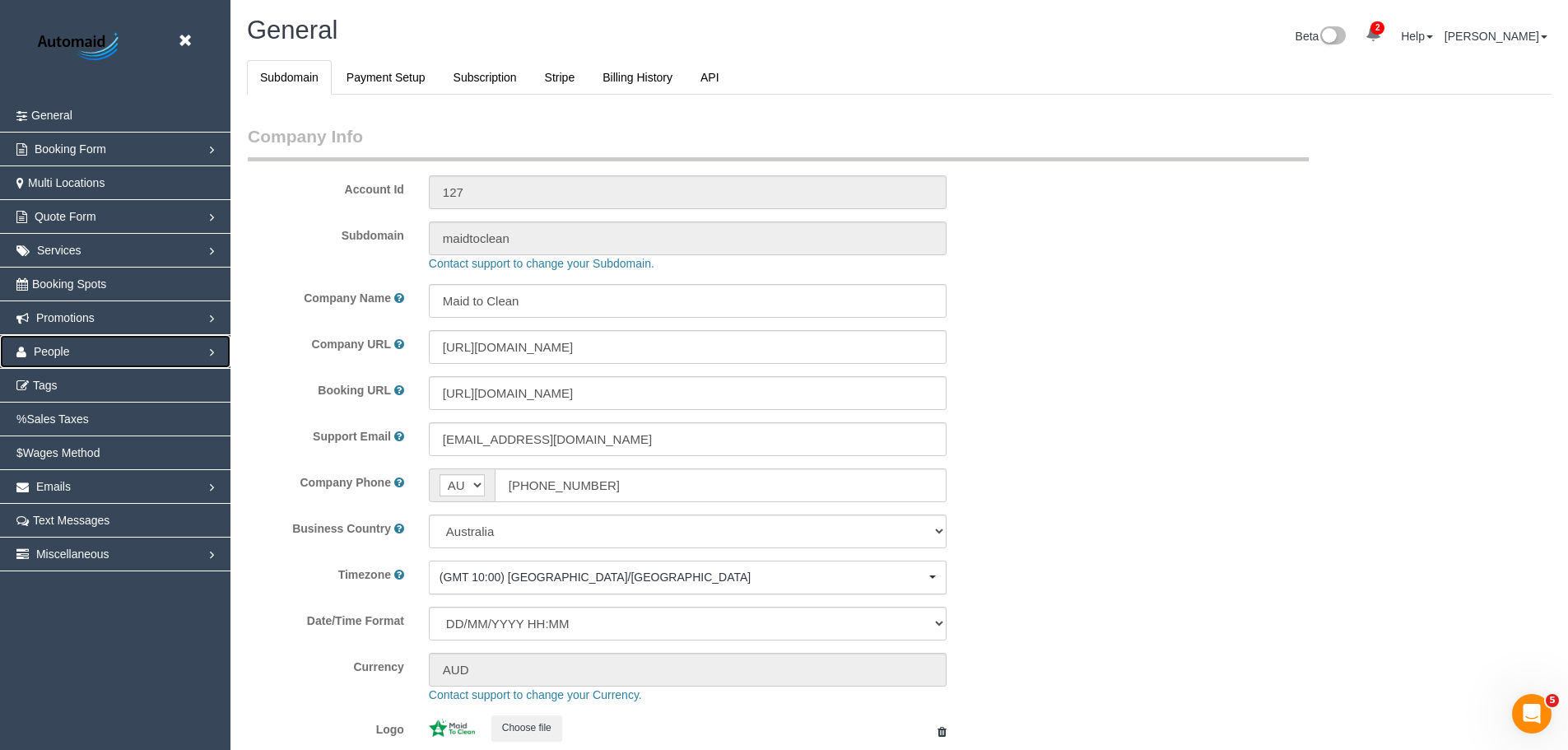
click at [94, 353] on link "People" at bounding box center [115, 352] width 230 height 33
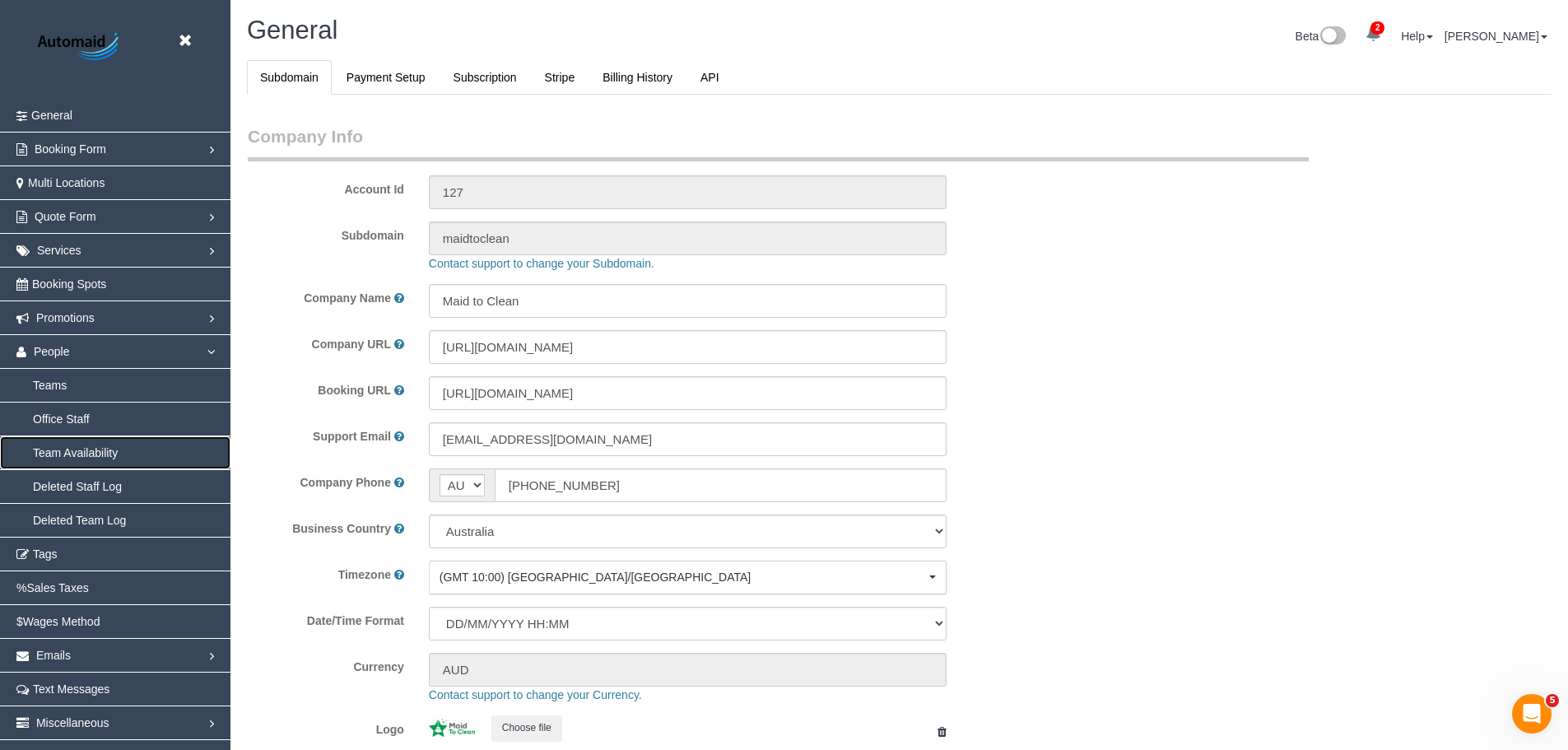
click at [98, 453] on link "Team Availability" at bounding box center [115, 453] width 230 height 33
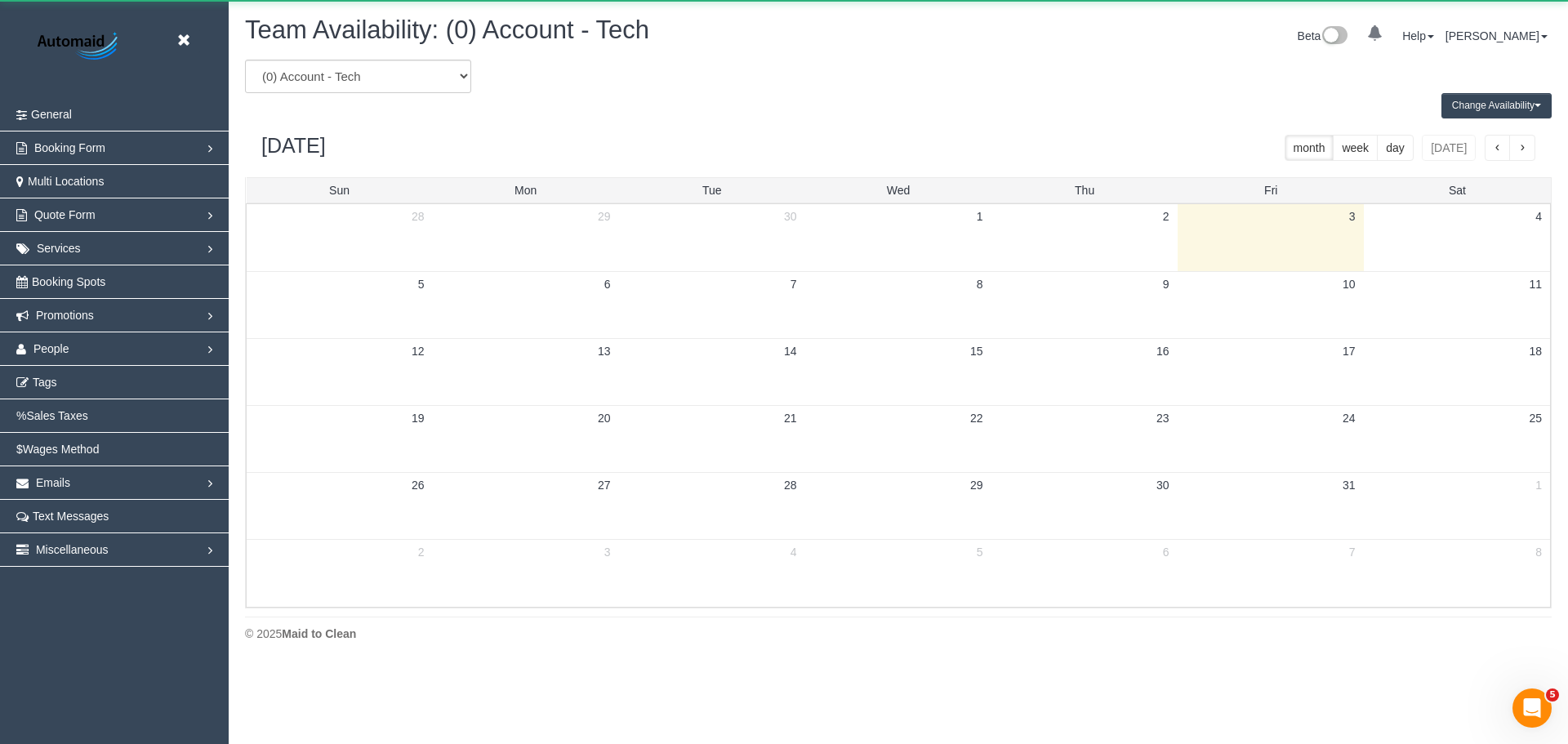
scroll to position [664, 1568]
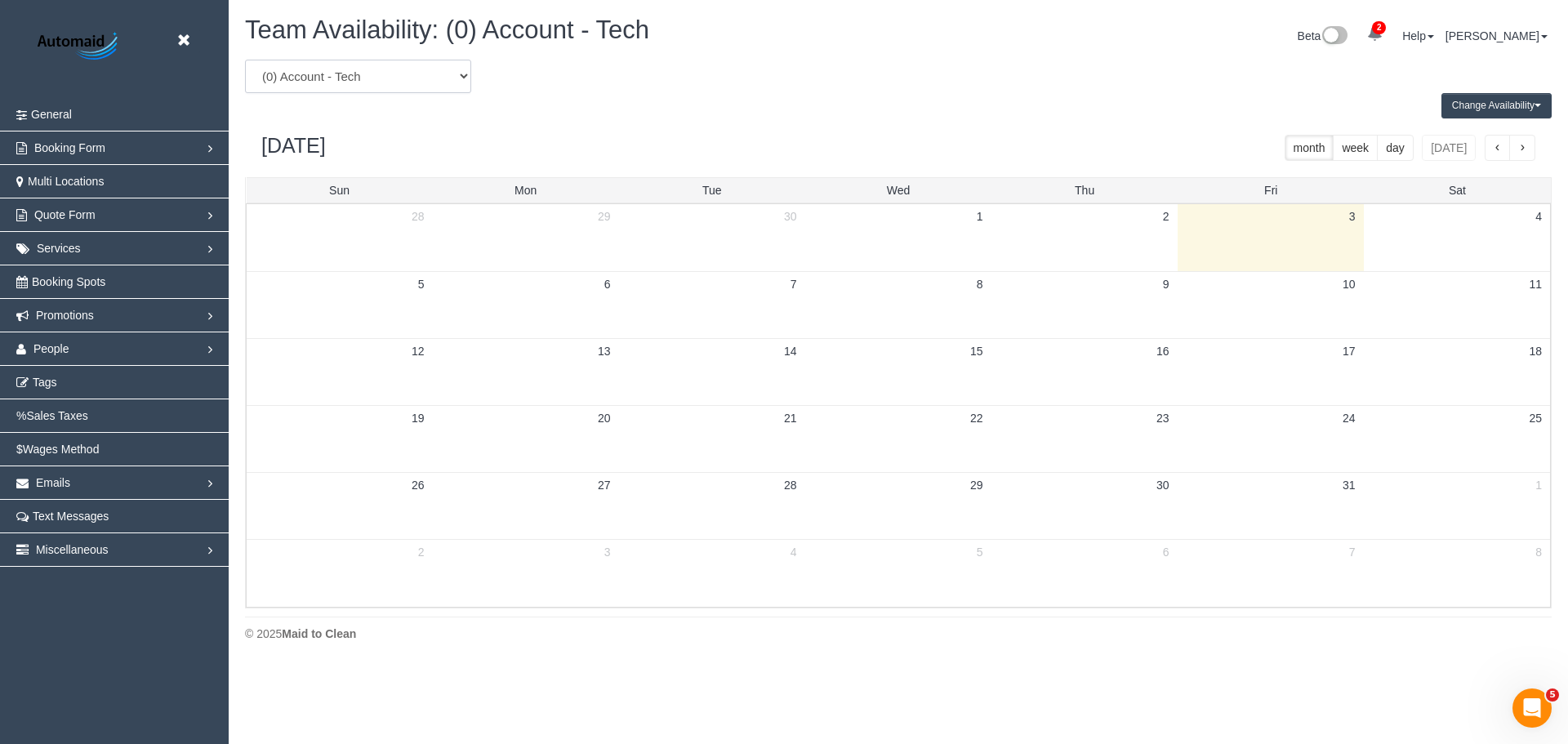
click at [376, 82] on select "(0) Account - Tech (0) Office (0) [PERSON_NAME] Test Account (1) [PERSON_NAME] …" at bounding box center [358, 76] width 227 height 33
click at [382, 92] on select "(0) Account - Tech (0) Office (0) [PERSON_NAME] Test Account (1) [PERSON_NAME] …" at bounding box center [358, 76] width 227 height 33
select select "number:23366"
click at [245, 60] on select "(0) Account - Tech (0) Office (0) [PERSON_NAME] Test Account (1) [PERSON_NAME] …" at bounding box center [358, 76] width 227 height 33
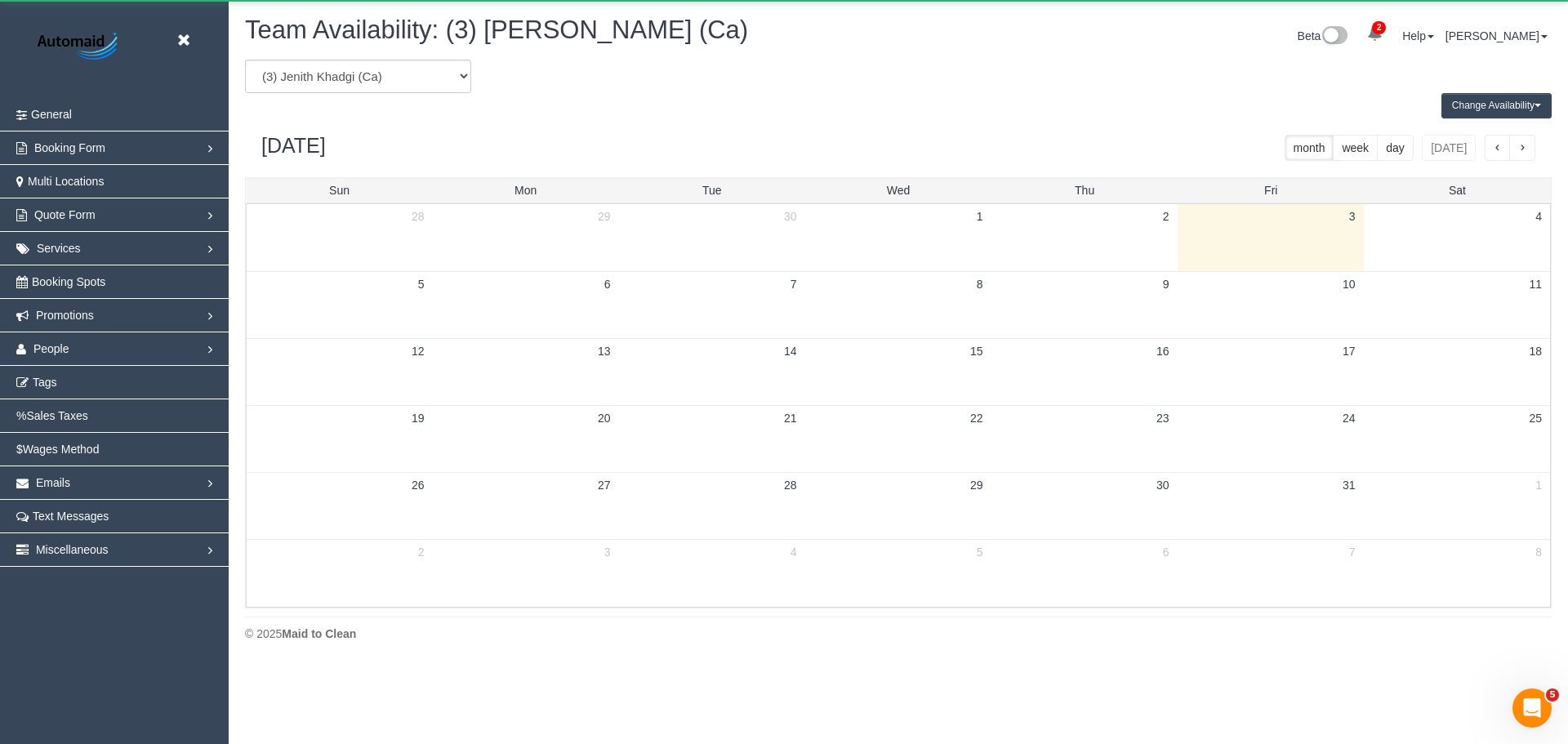
scroll to position [80996, 80118]
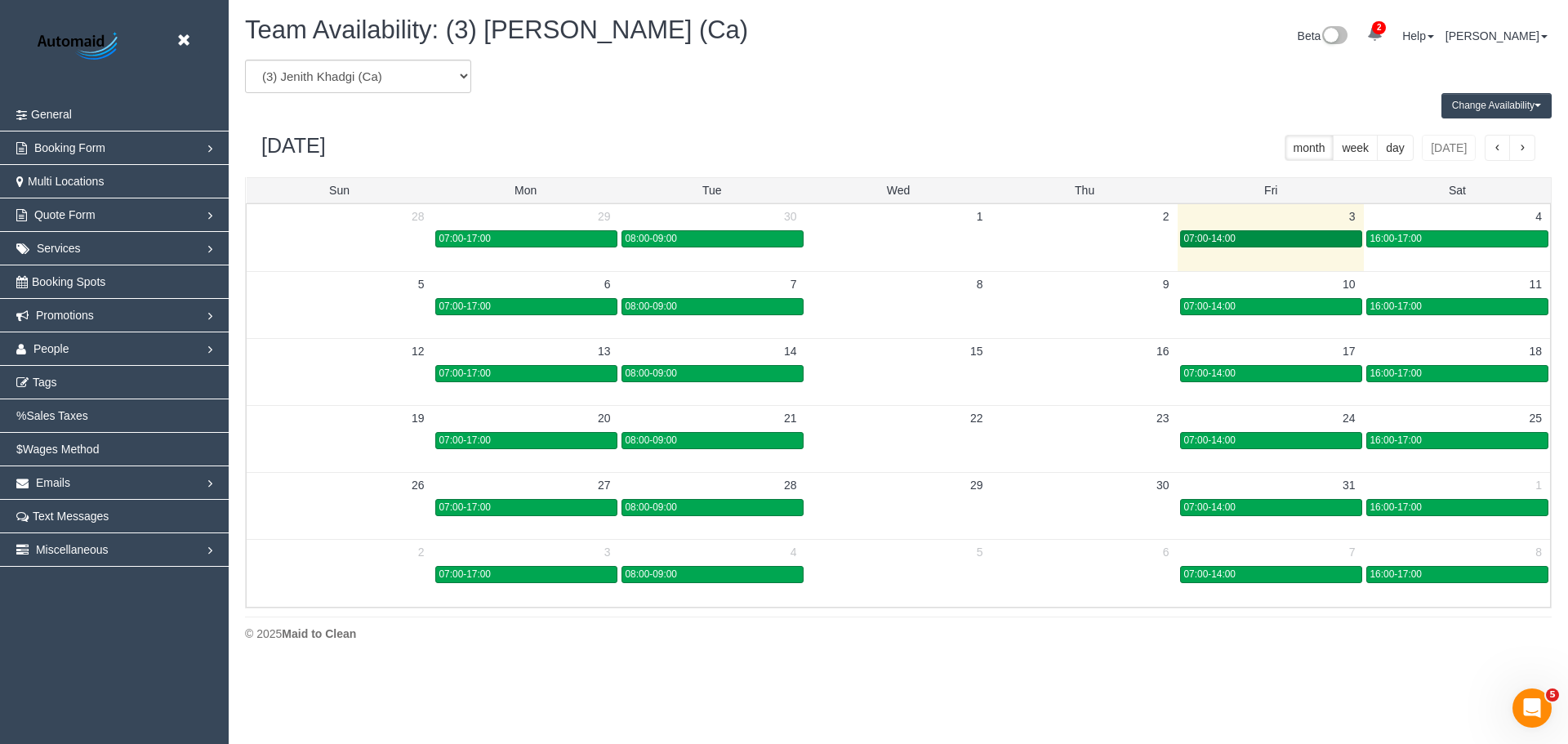
click at [1205, 243] on span "07:00-14:00" at bounding box center [1210, 238] width 51 height 11
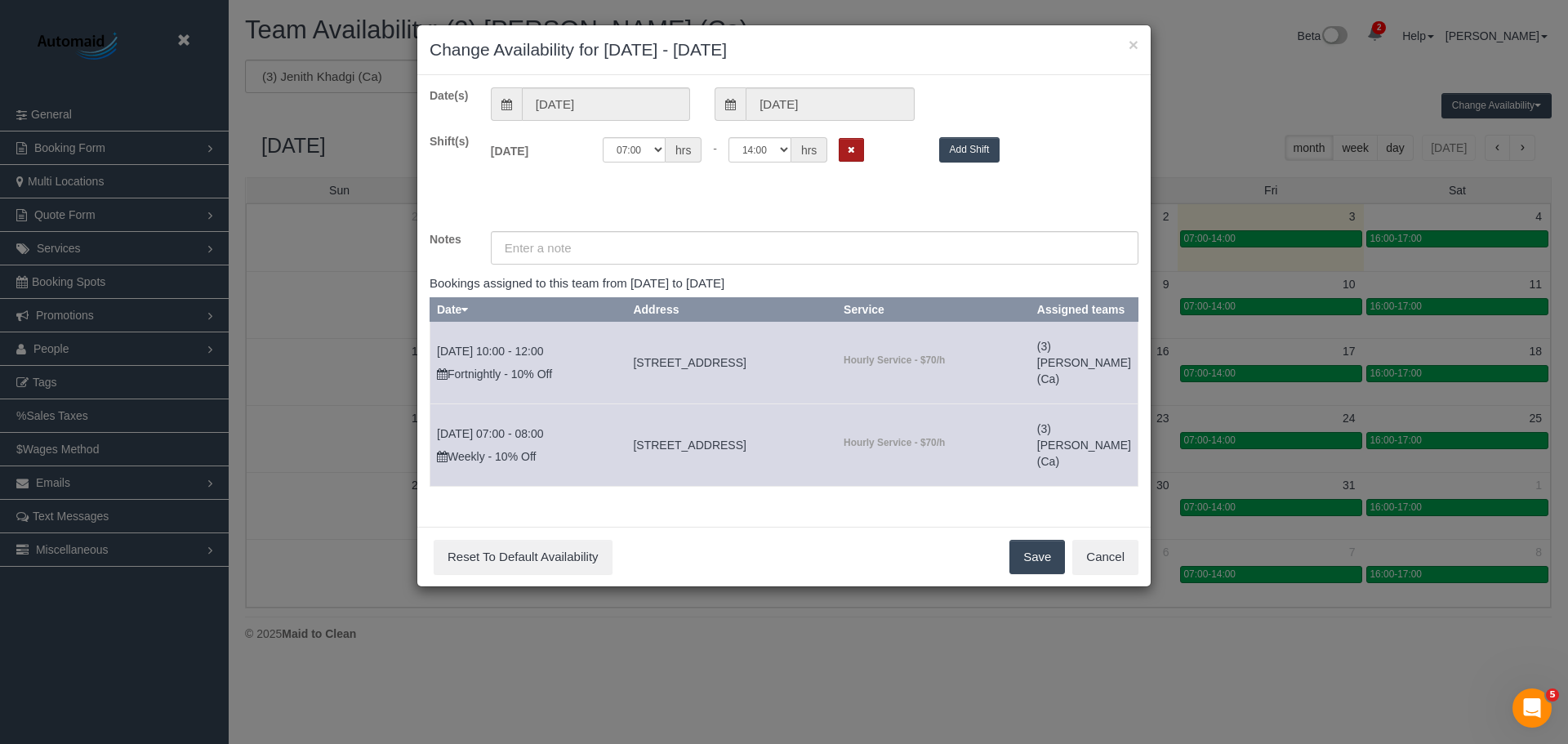
click at [860, 152] on button "Remove Shift" at bounding box center [852, 150] width 26 height 24
click at [1038, 566] on button "Save" at bounding box center [1037, 557] width 56 height 34
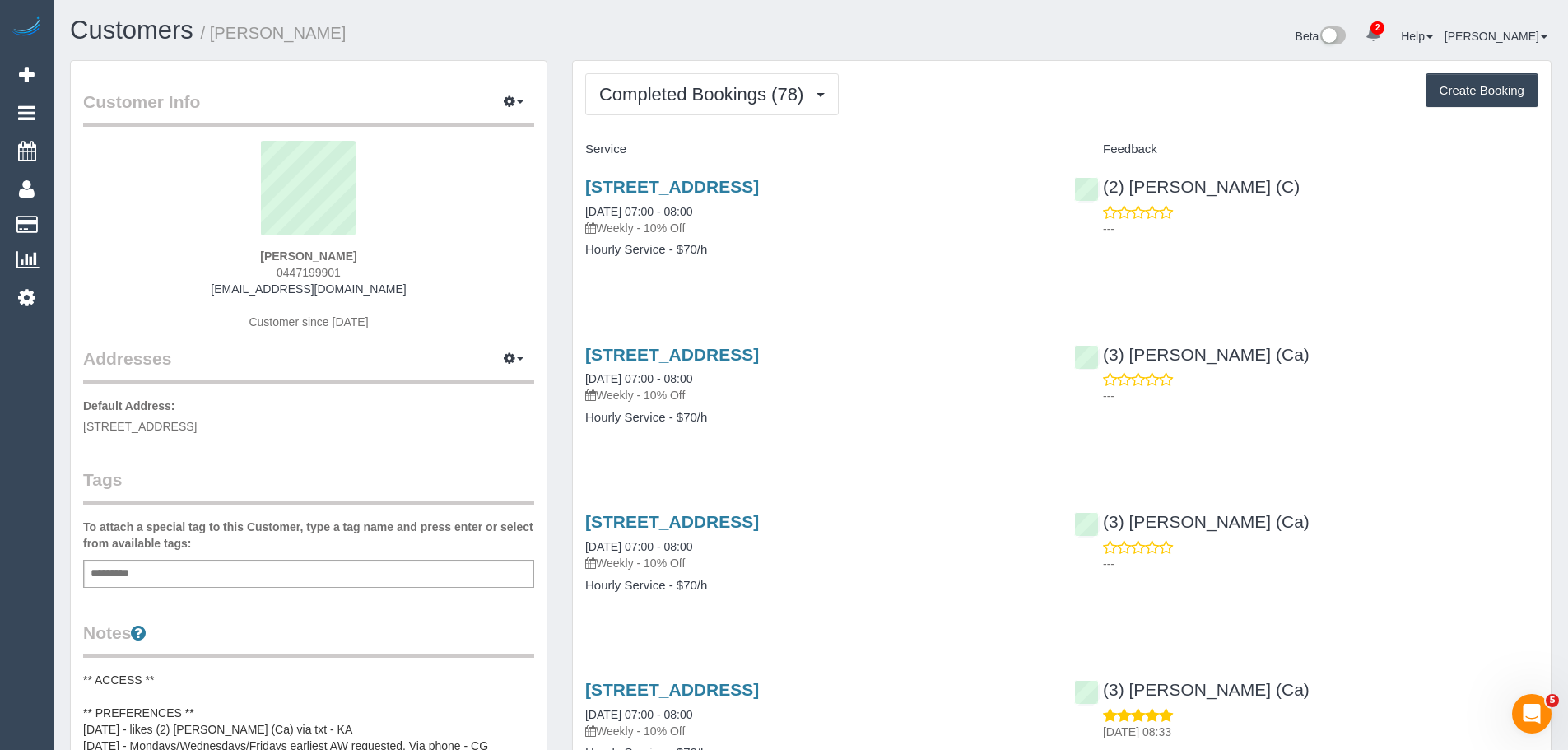
drag, startPoint x: 365, startPoint y: 274, endPoint x: 212, endPoint y: 276, distance: 153.0
click at [212, 276] on div "[PERSON_NAME] 0447199901 [EMAIL_ADDRESS][DOMAIN_NAME] Customer since [DATE]" at bounding box center [308, 243] width 451 height 206
copy span "0447199901"
click at [704, 105] on button "Completed Bookings (78)" at bounding box center [712, 94] width 253 height 42
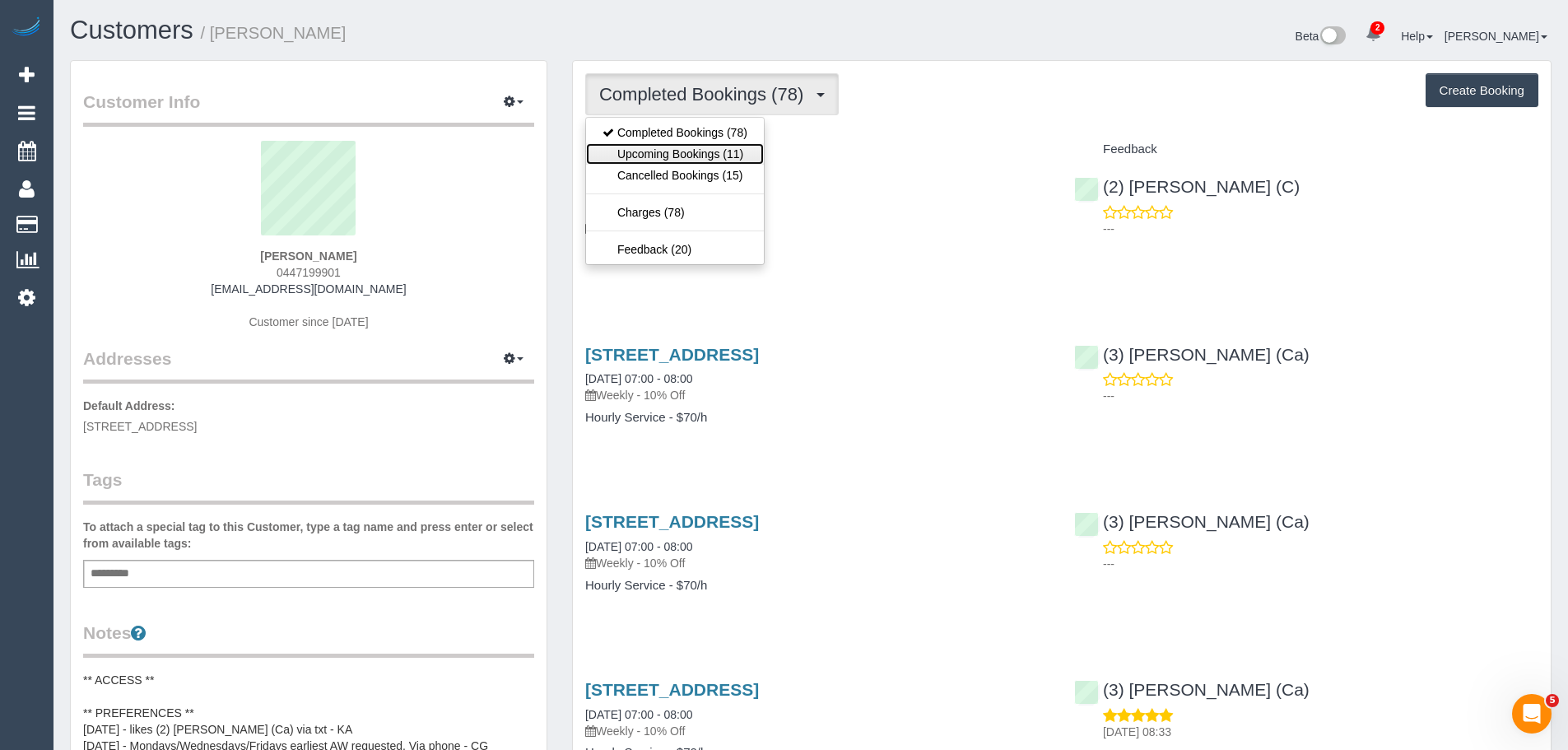
click at [671, 160] on link "Upcoming Bookings (11)" at bounding box center [675, 153] width 178 height 22
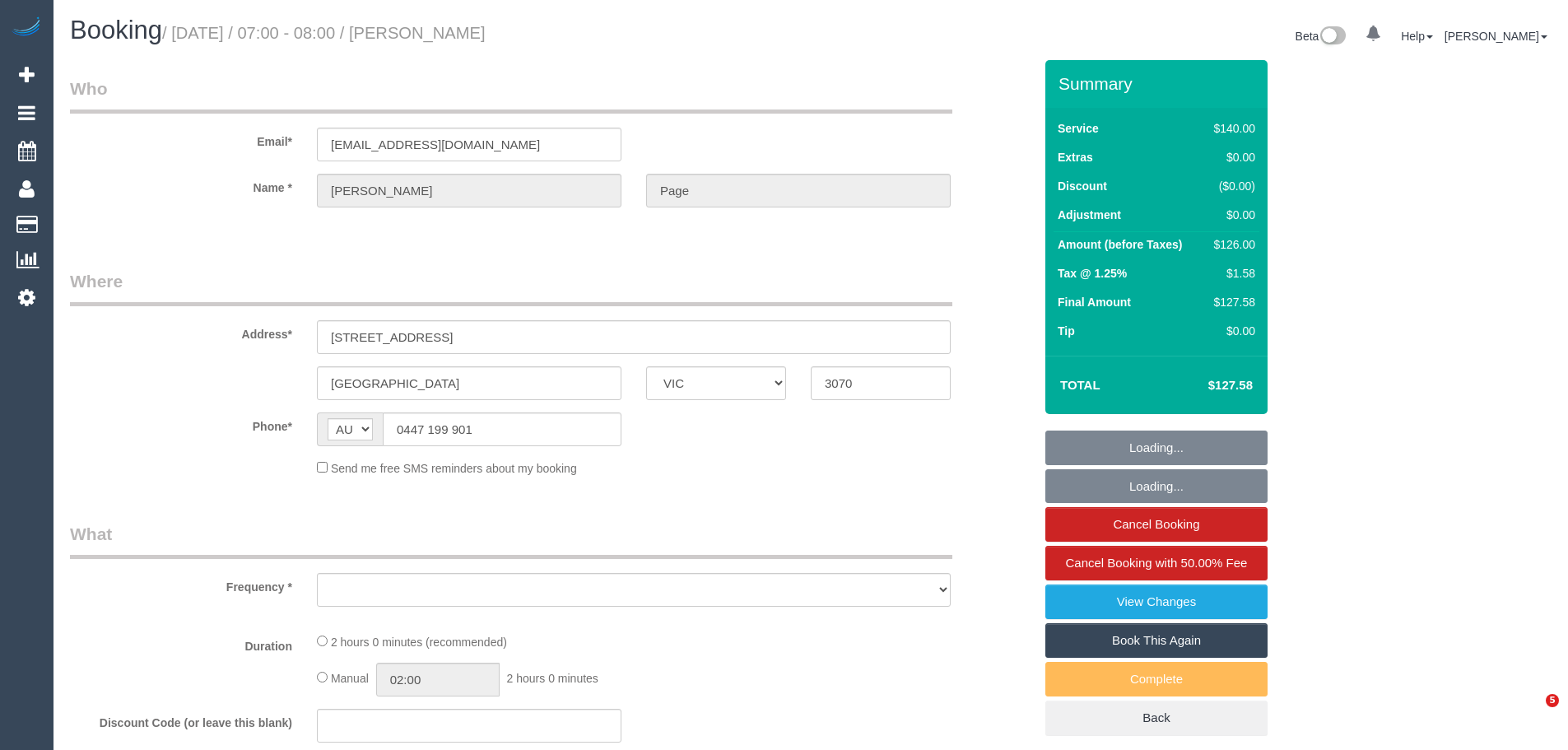
select select "VIC"
select select "object:1755"
select select "string:stripe-pm_1IPmoN2GScqysDRVAmJcw9gx"
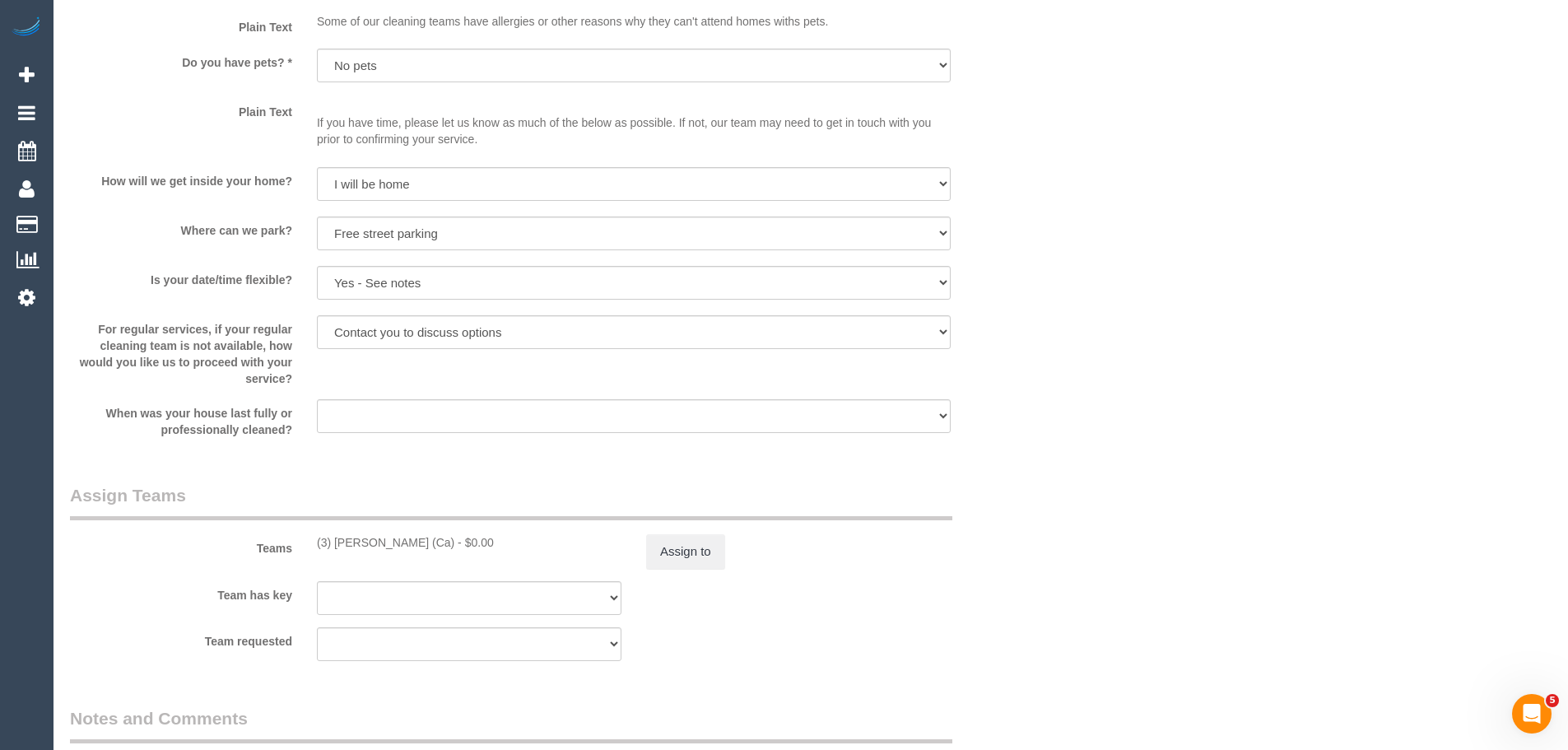
scroll to position [2470, 0]
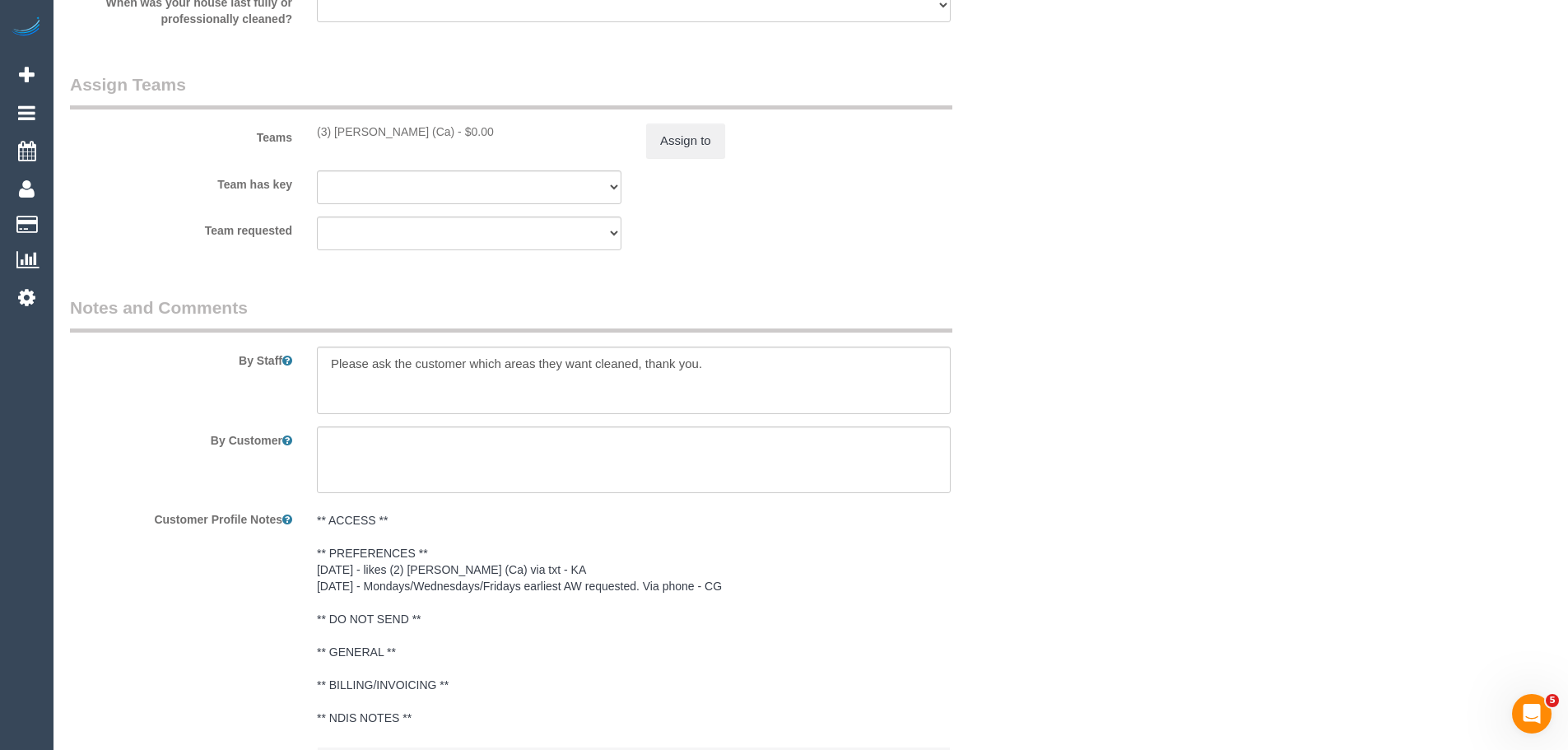
drag, startPoint x: 430, startPoint y: 134, endPoint x: 308, endPoint y: 131, distance: 122.0
click at [308, 131] on div "(3) [PERSON_NAME] (Ca) - $0.00" at bounding box center [469, 131] width 329 height 16
copy div "(3) [PERSON_NAME] (Ca)"
click at [675, 147] on button "Assign to" at bounding box center [686, 141] width 79 height 34
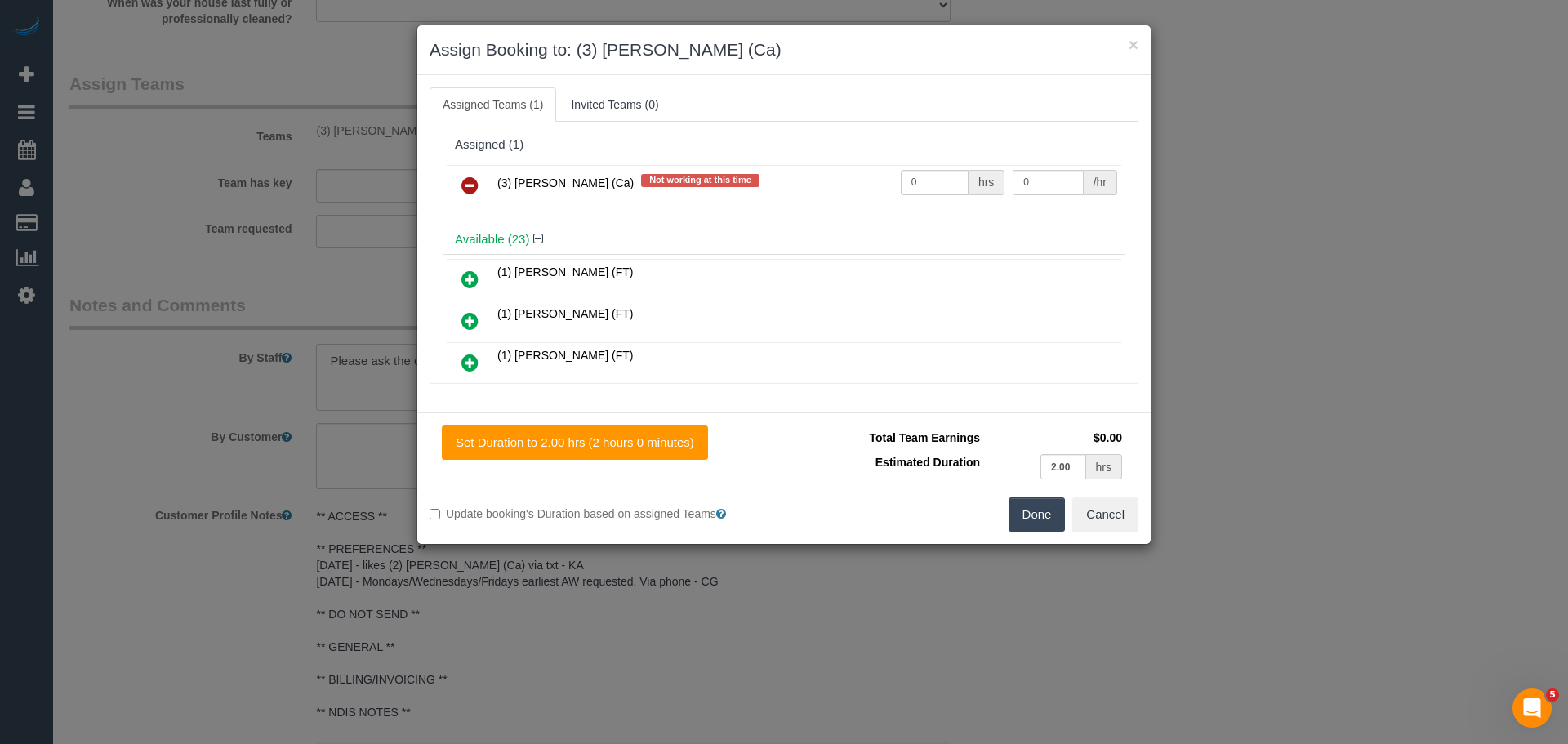
drag, startPoint x: 470, startPoint y: 188, endPoint x: 527, endPoint y: 198, distance: 57.9
click at [470, 188] on icon at bounding box center [470, 185] width 17 height 20
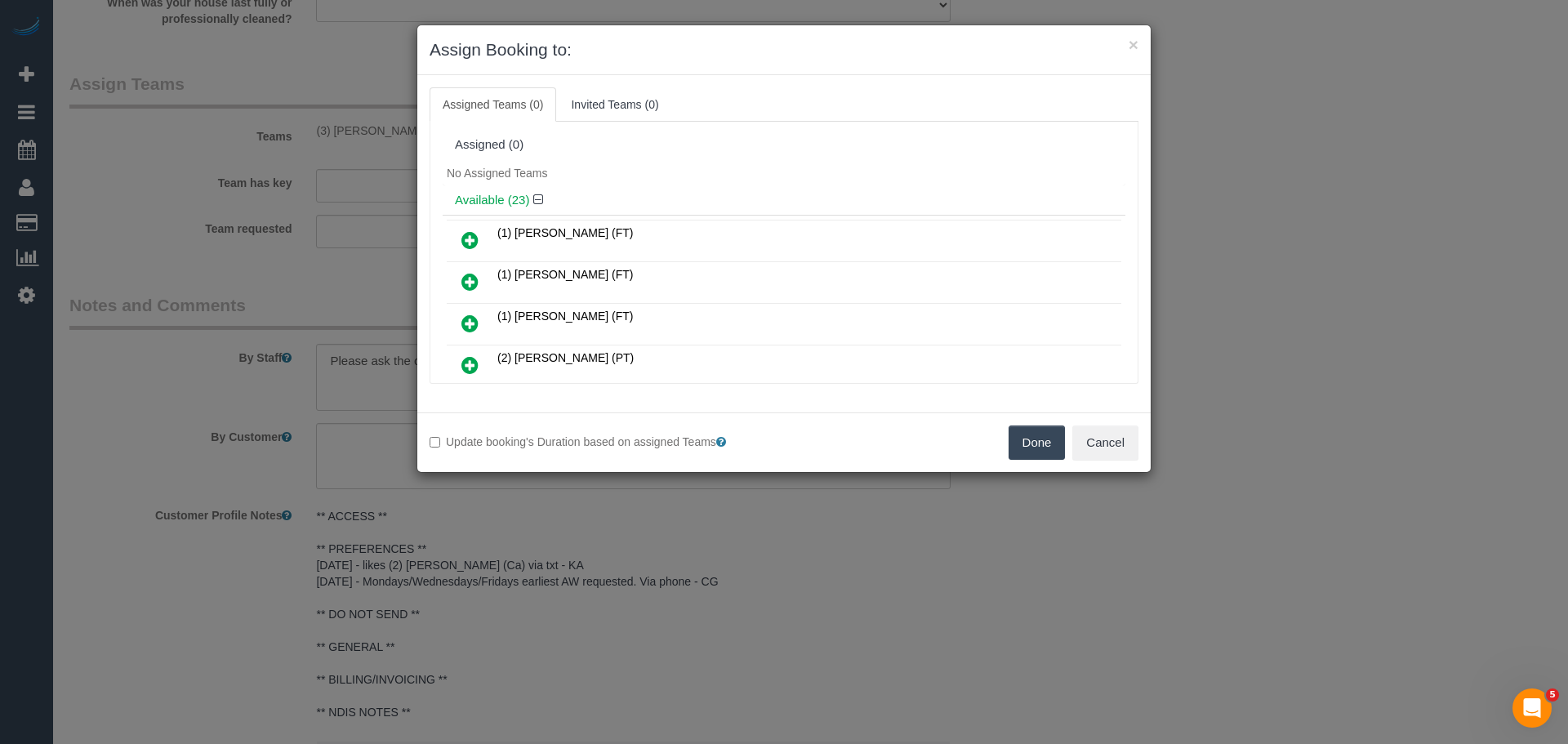
click at [1029, 438] on button "Done" at bounding box center [1037, 443] width 57 height 34
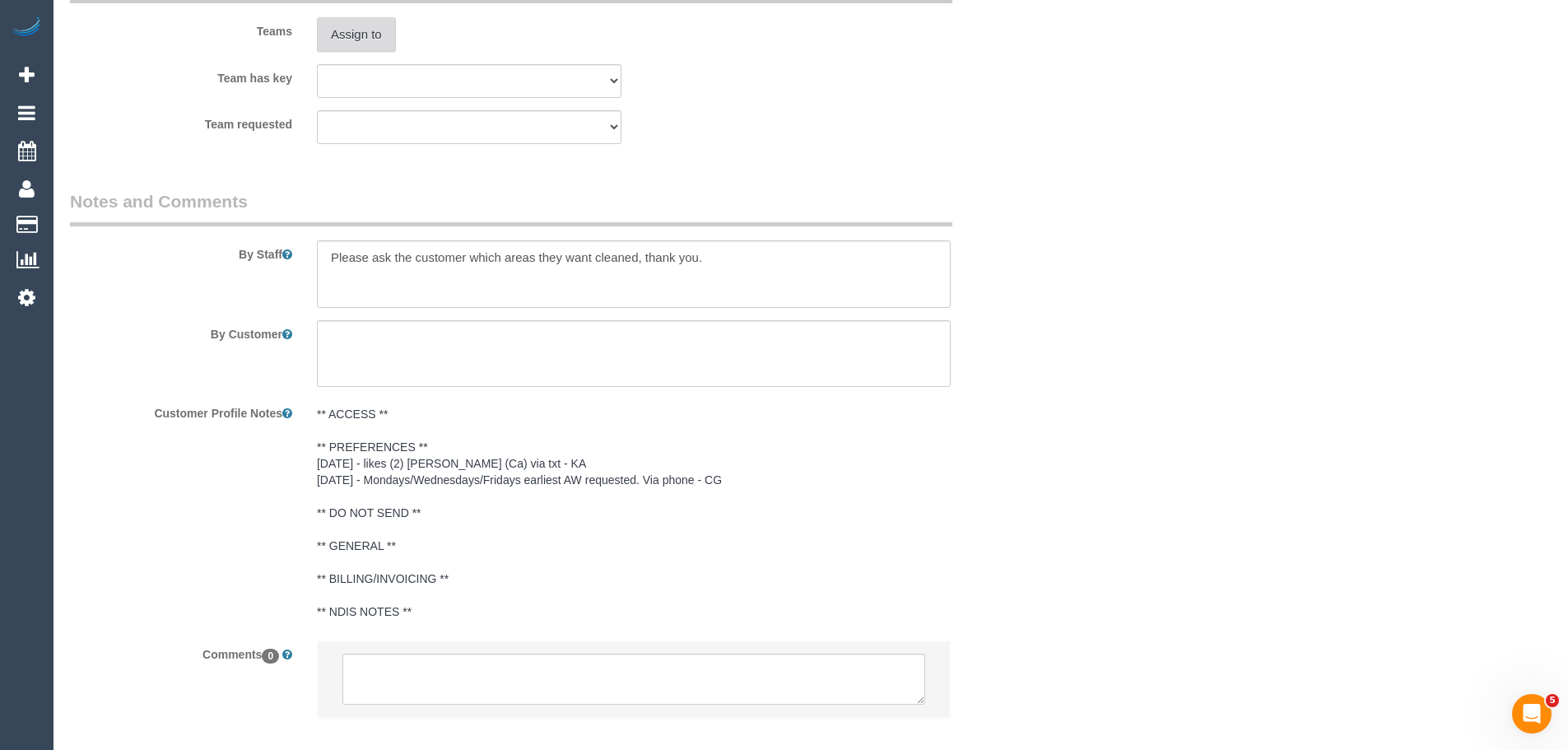
scroll to position [2663, 0]
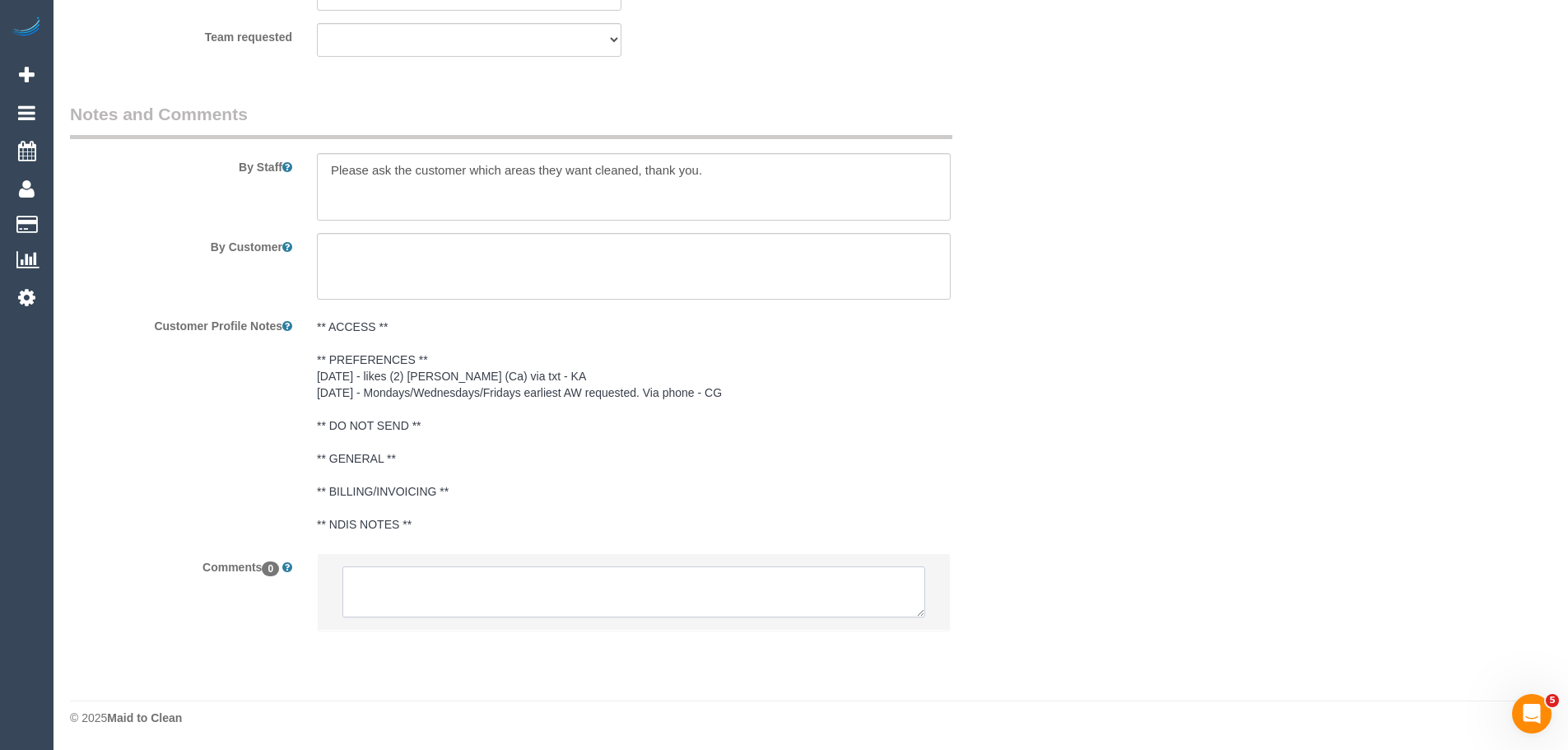
click at [488, 600] on textarea at bounding box center [634, 591] width 583 height 51
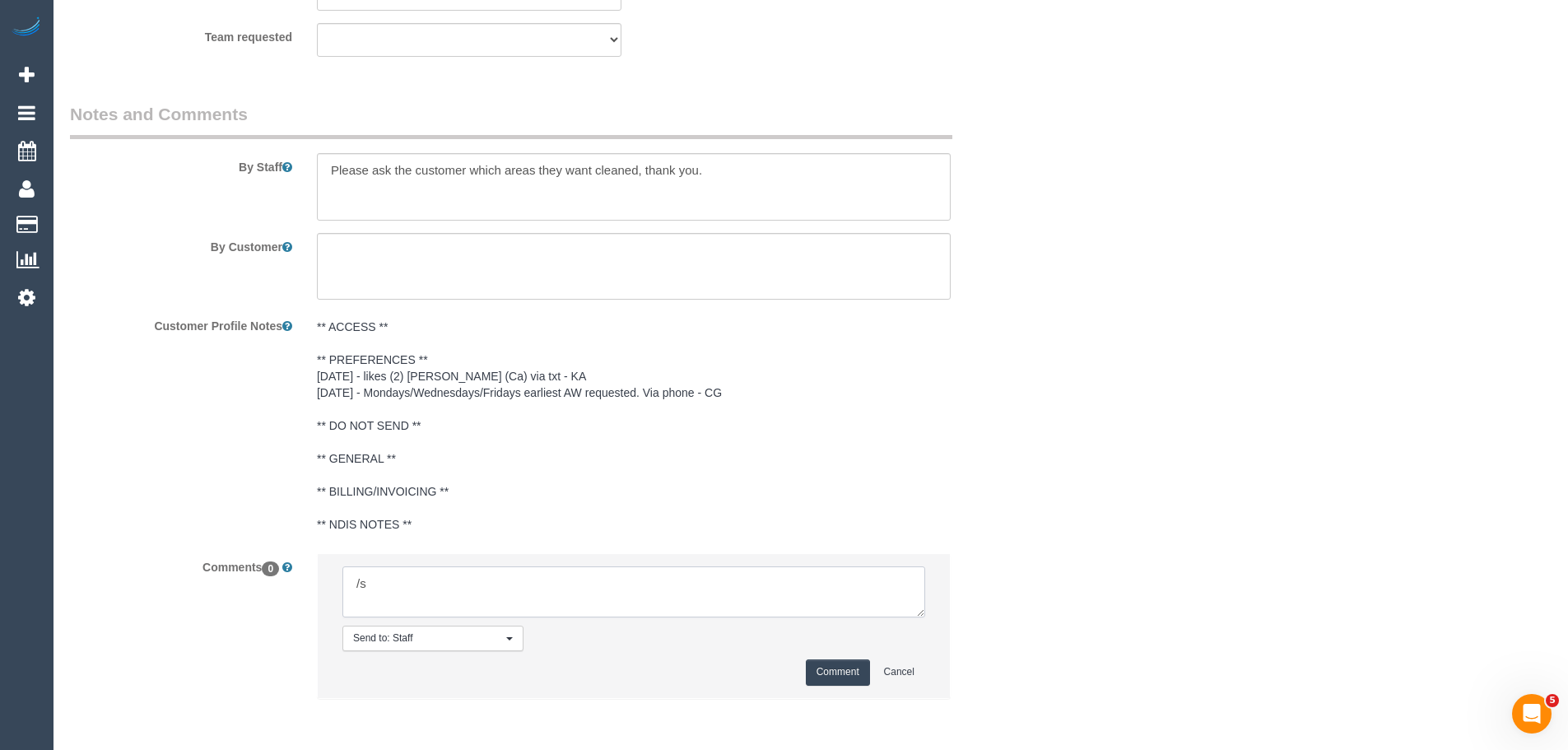
type textarea "/"
paste textarea "Cleaner(s) Unassigned: Reason Unassigned: Contact customer via: Which message s…"
drag, startPoint x: 919, startPoint y: 617, endPoint x: 1035, endPoint y: 730, distance: 161.9
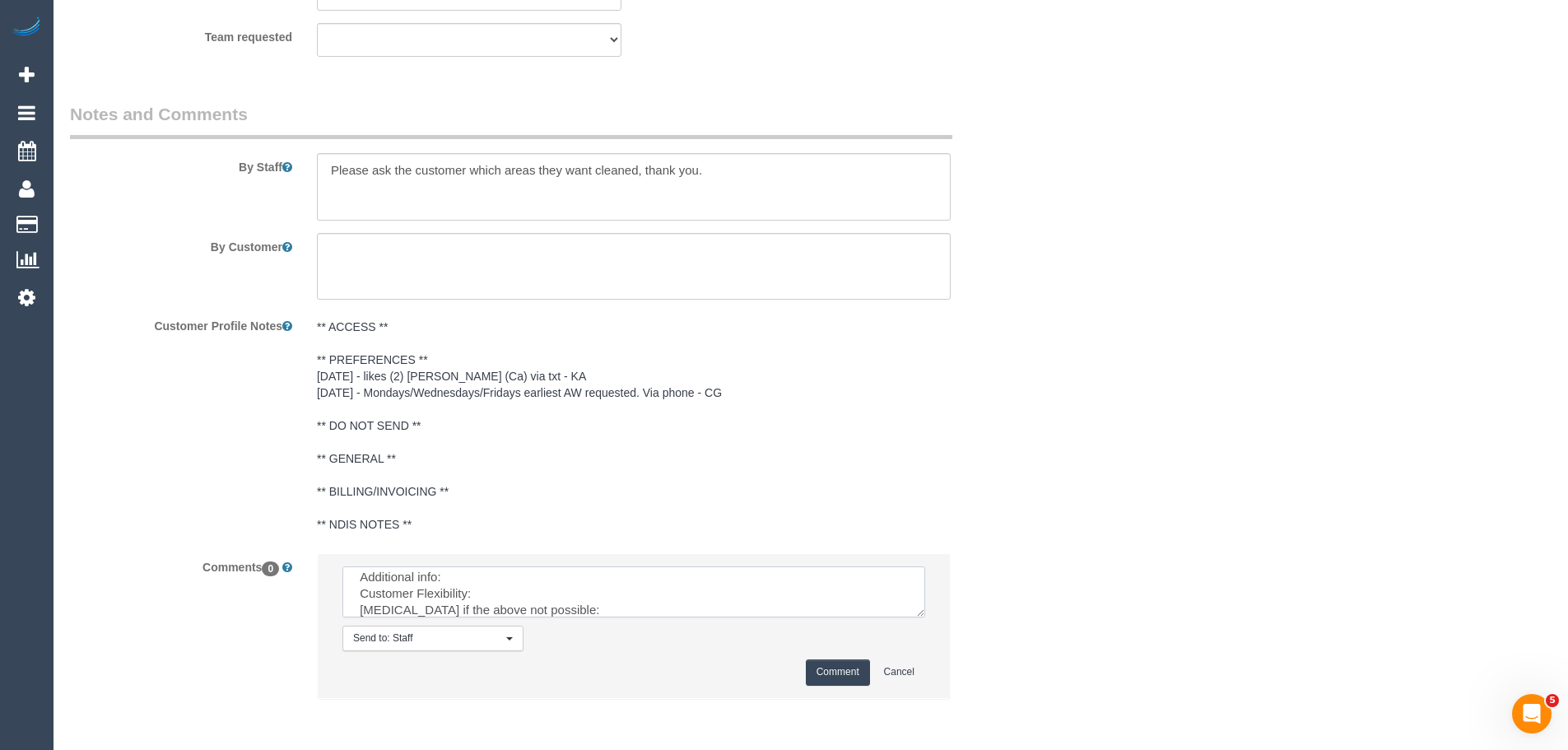
scroll to position [0, 0]
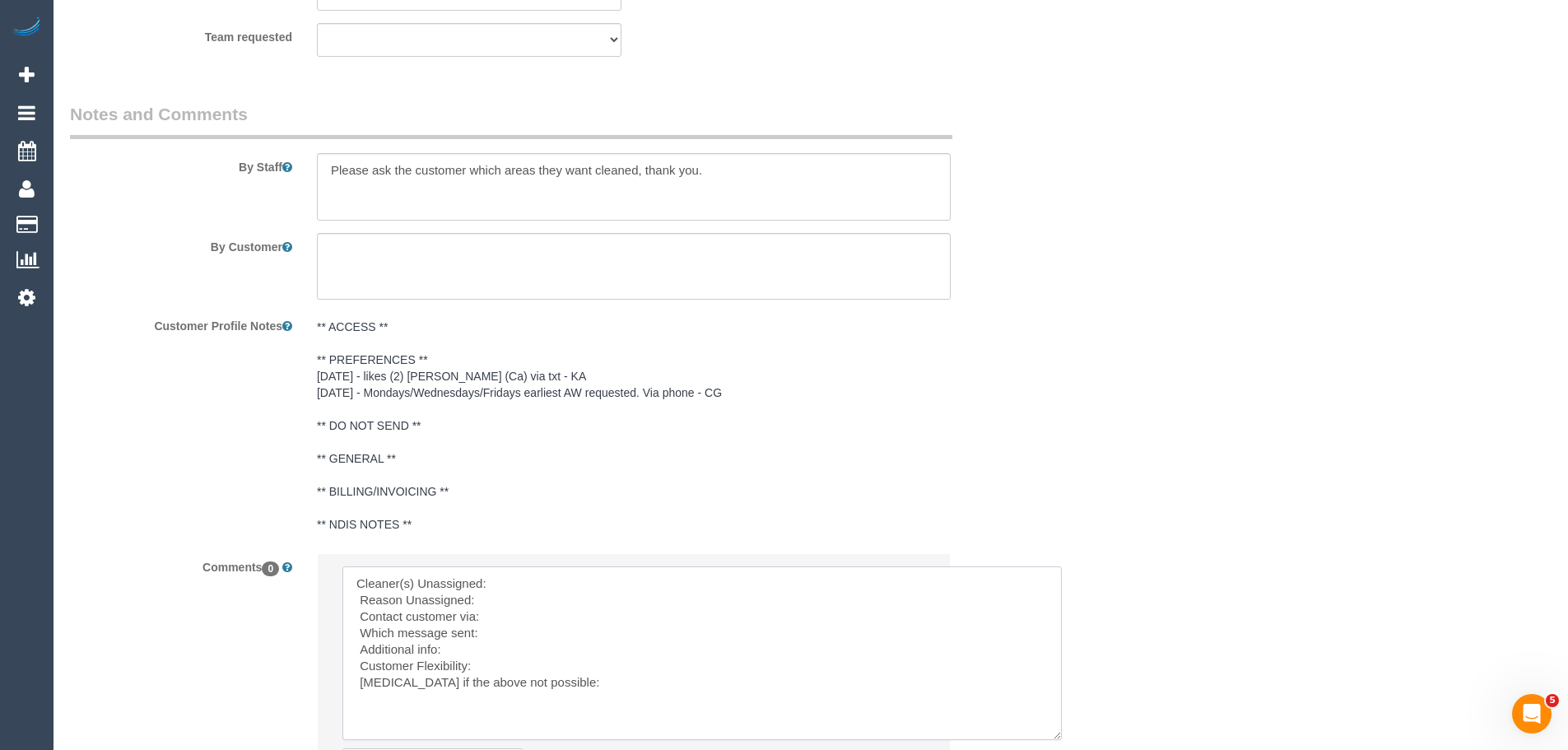
drag, startPoint x: 918, startPoint y: 606, endPoint x: 815, endPoint y: 676, distance: 124.5
click at [1054, 735] on textarea at bounding box center [702, 653] width 720 height 173
click at [528, 577] on textarea at bounding box center [702, 656] width 720 height 180
paste textarea "(3) [PERSON_NAME] (Ca)"
click at [542, 613] on textarea at bounding box center [702, 656] width 720 height 180
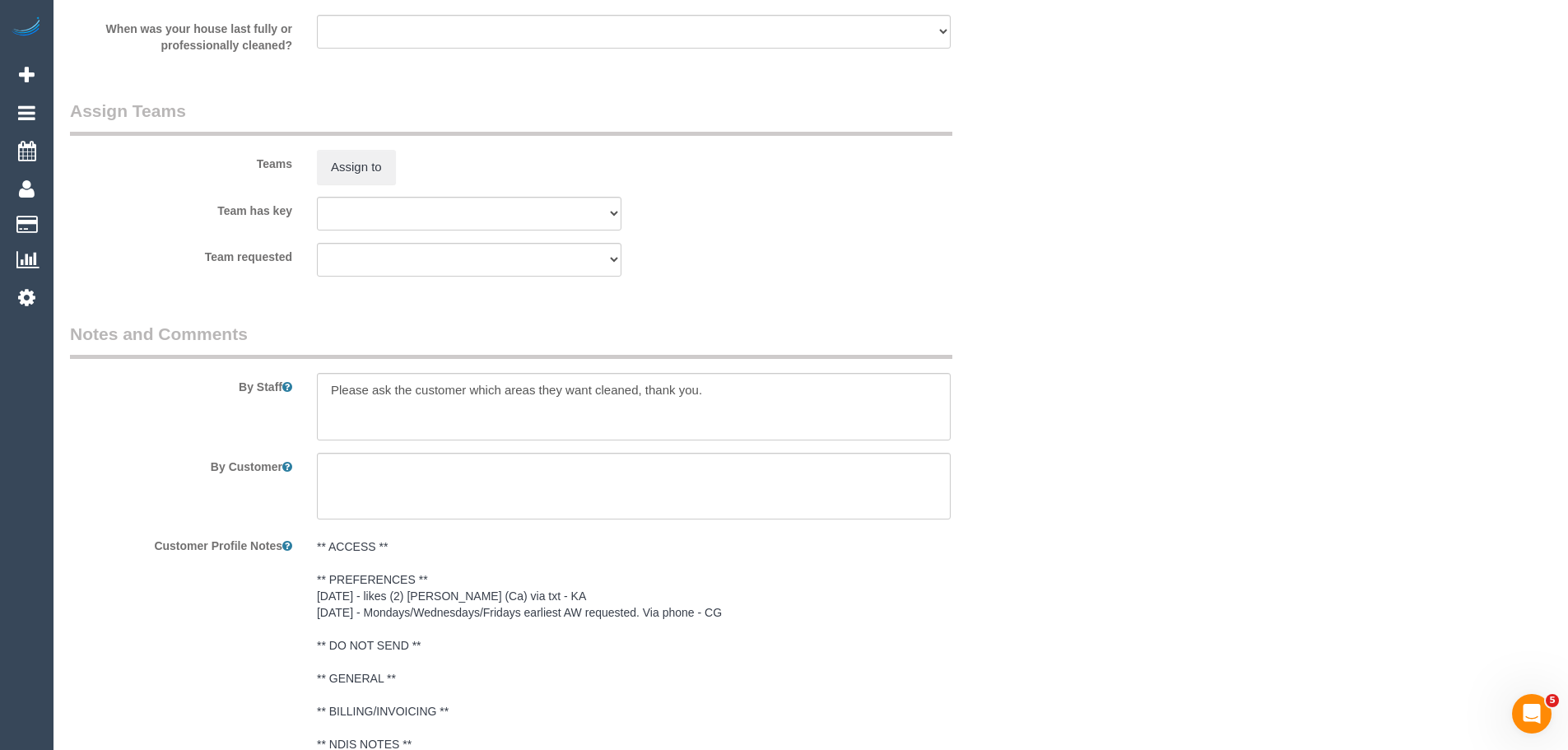
scroll to position [2663, 0]
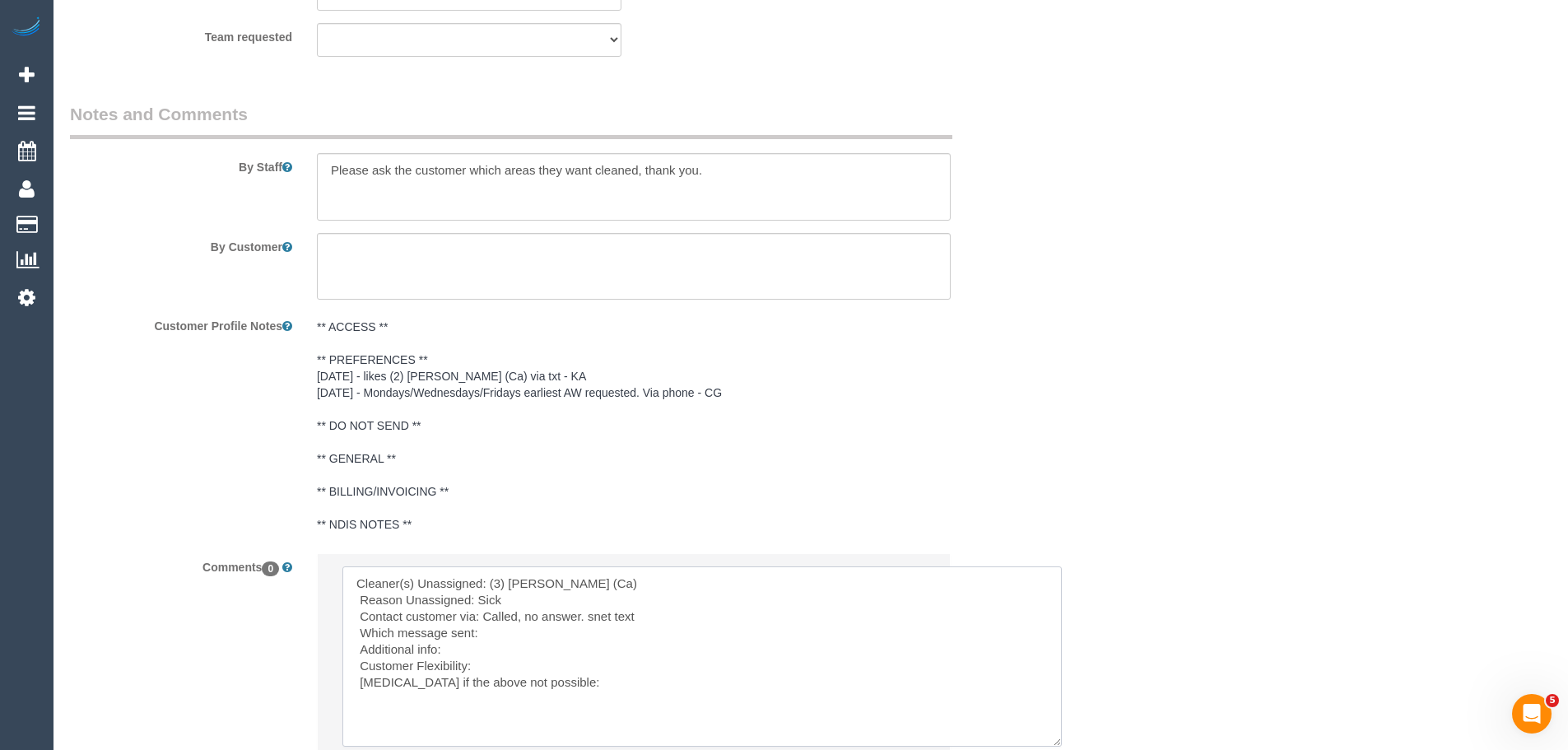
click at [599, 620] on textarea at bounding box center [702, 656] width 720 height 180
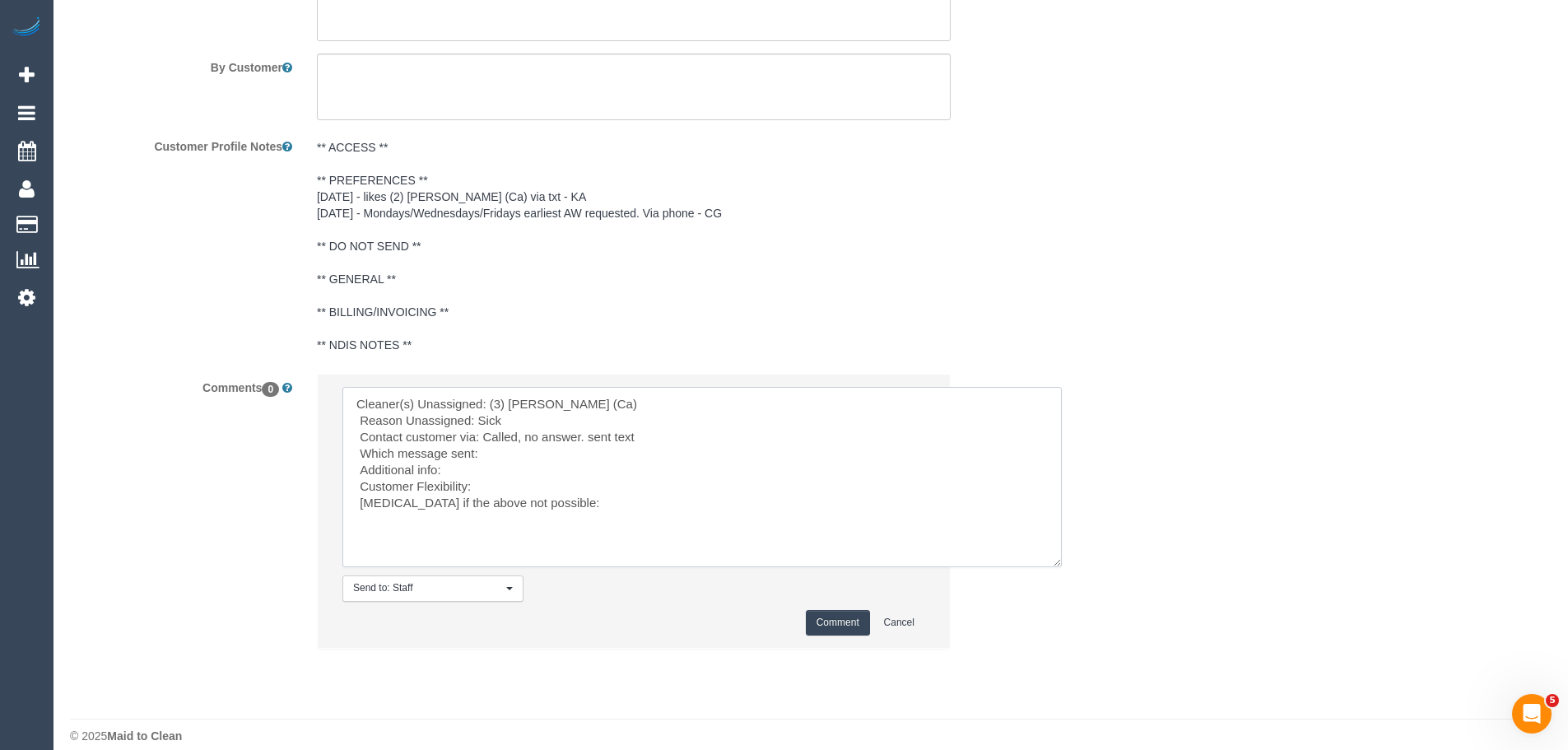
scroll to position [2860, 0]
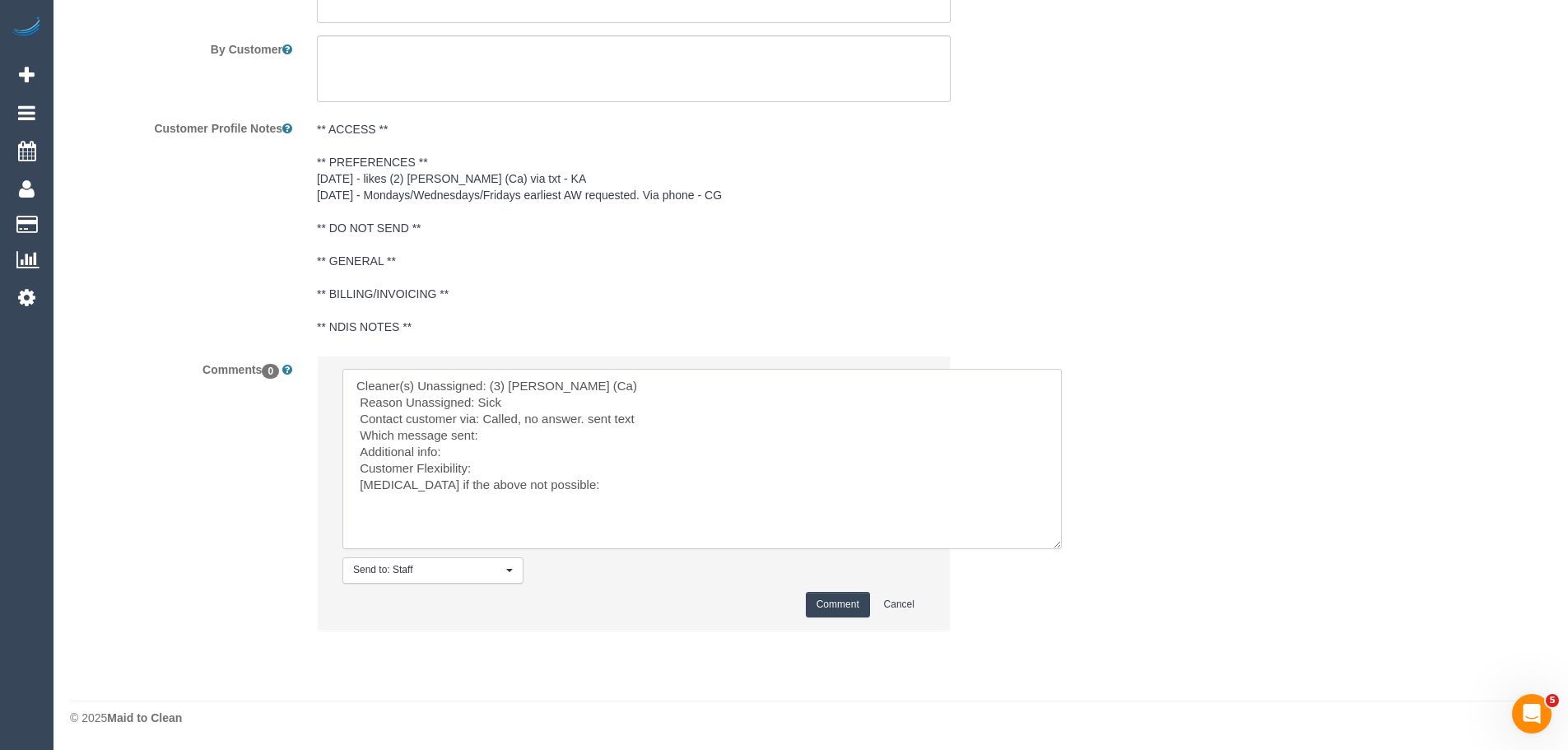
click at [497, 439] on textarea at bounding box center [702, 459] width 720 height 180
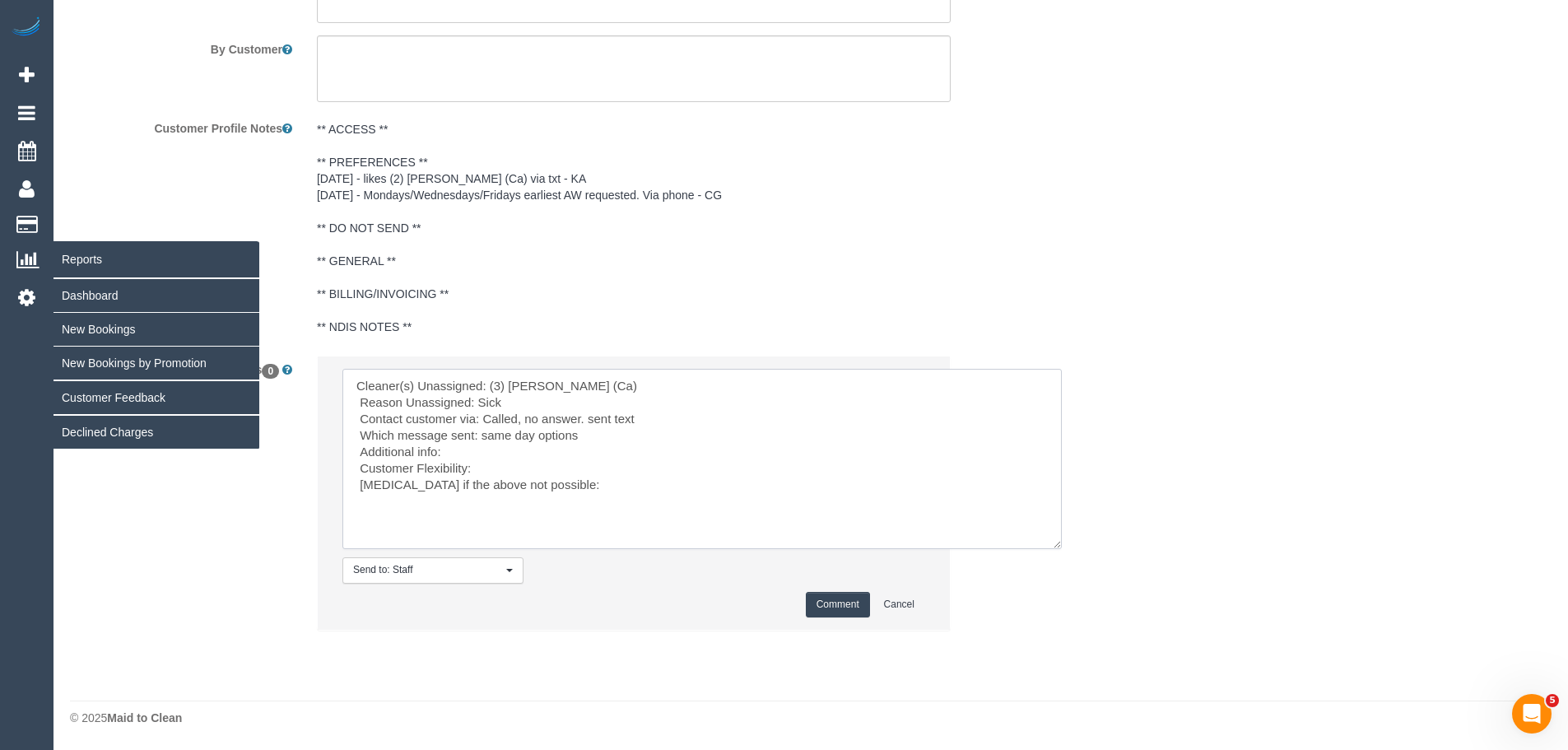
drag, startPoint x: 584, startPoint y: 517, endPoint x: 2, endPoint y: 247, distance: 641.6
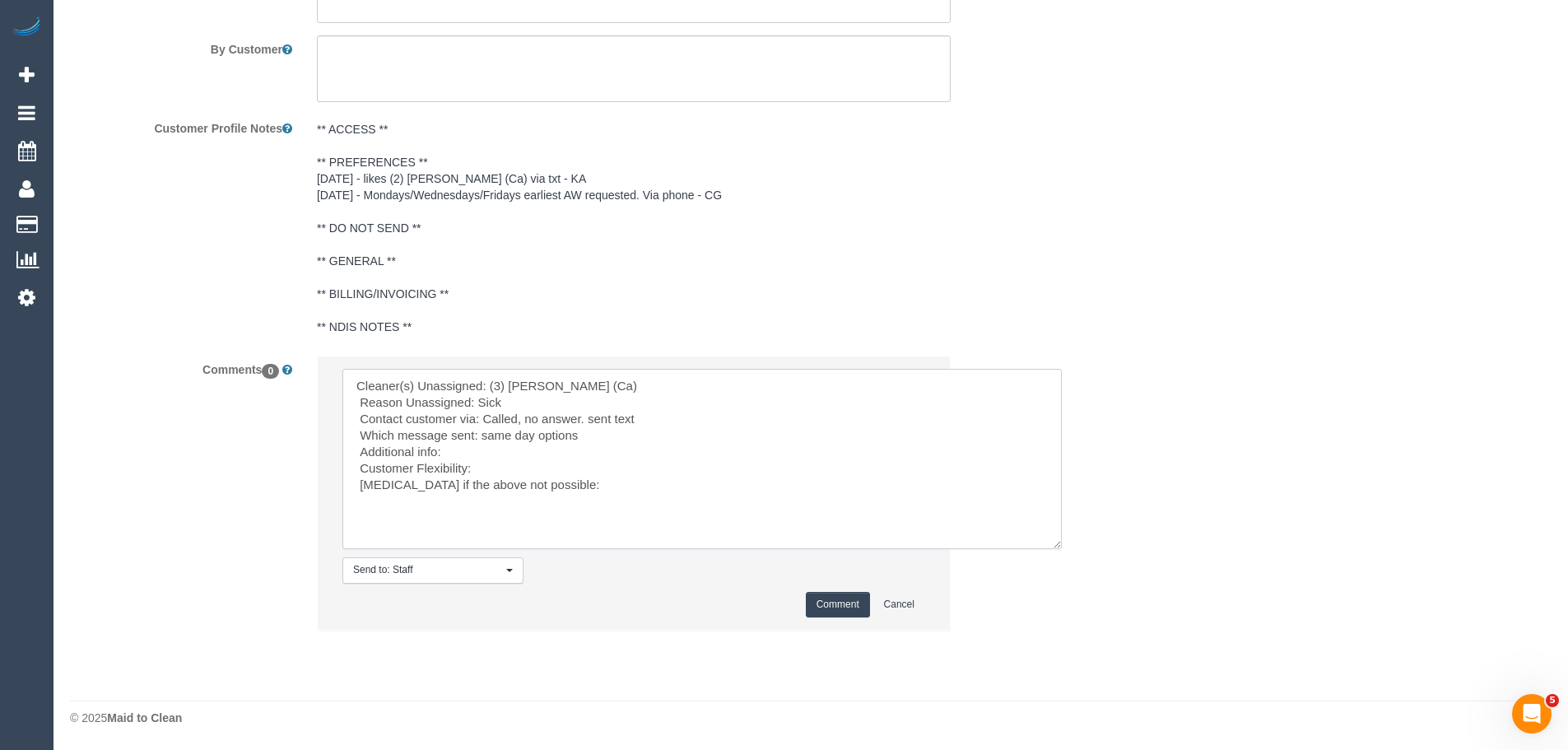
type textarea "Cleaner(s) Unassigned: (3) [PERSON_NAME] (Ca) Reason Unassigned: Sick Contact c…"
click at [813, 604] on button "Comment" at bounding box center [838, 605] width 64 height 26
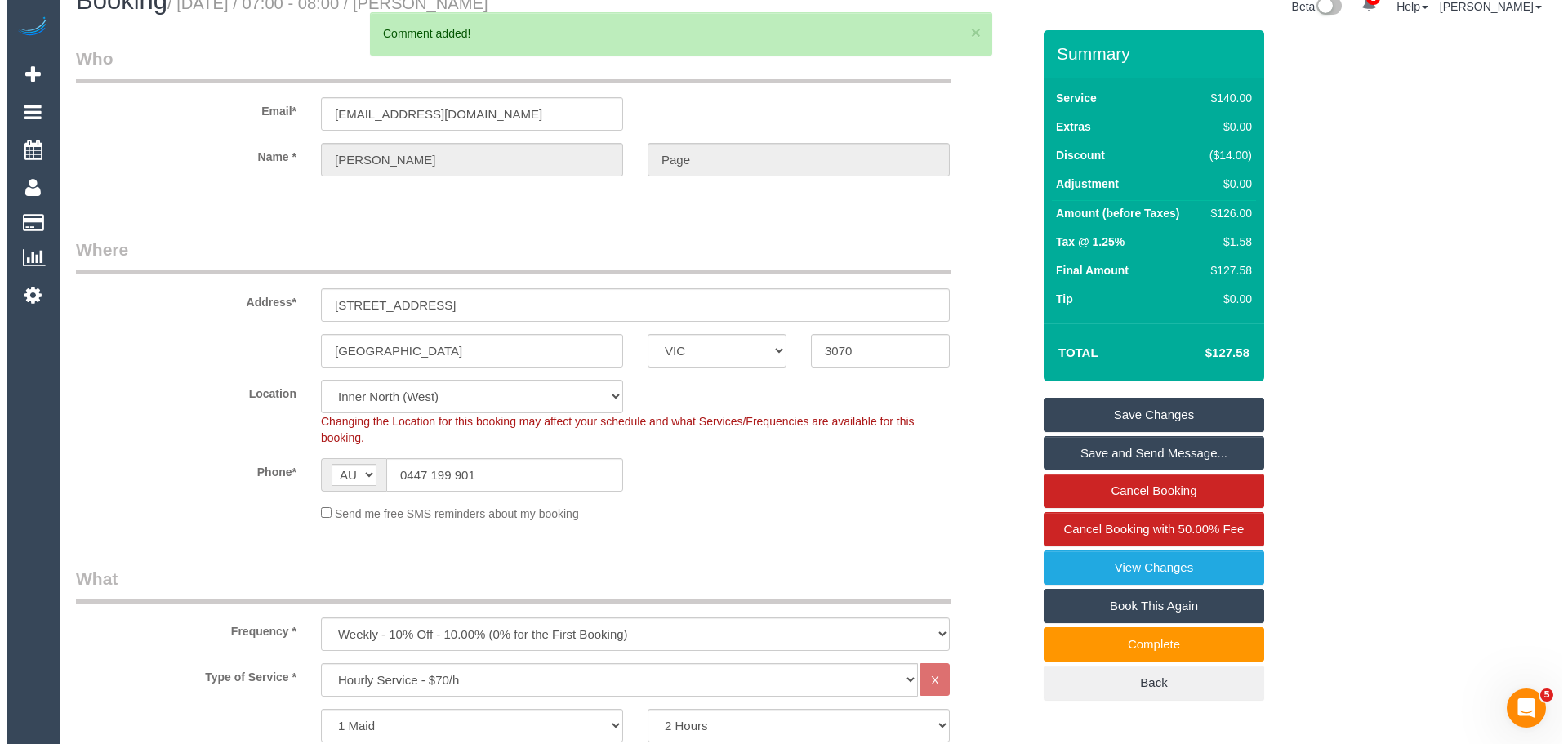
scroll to position [0, 0]
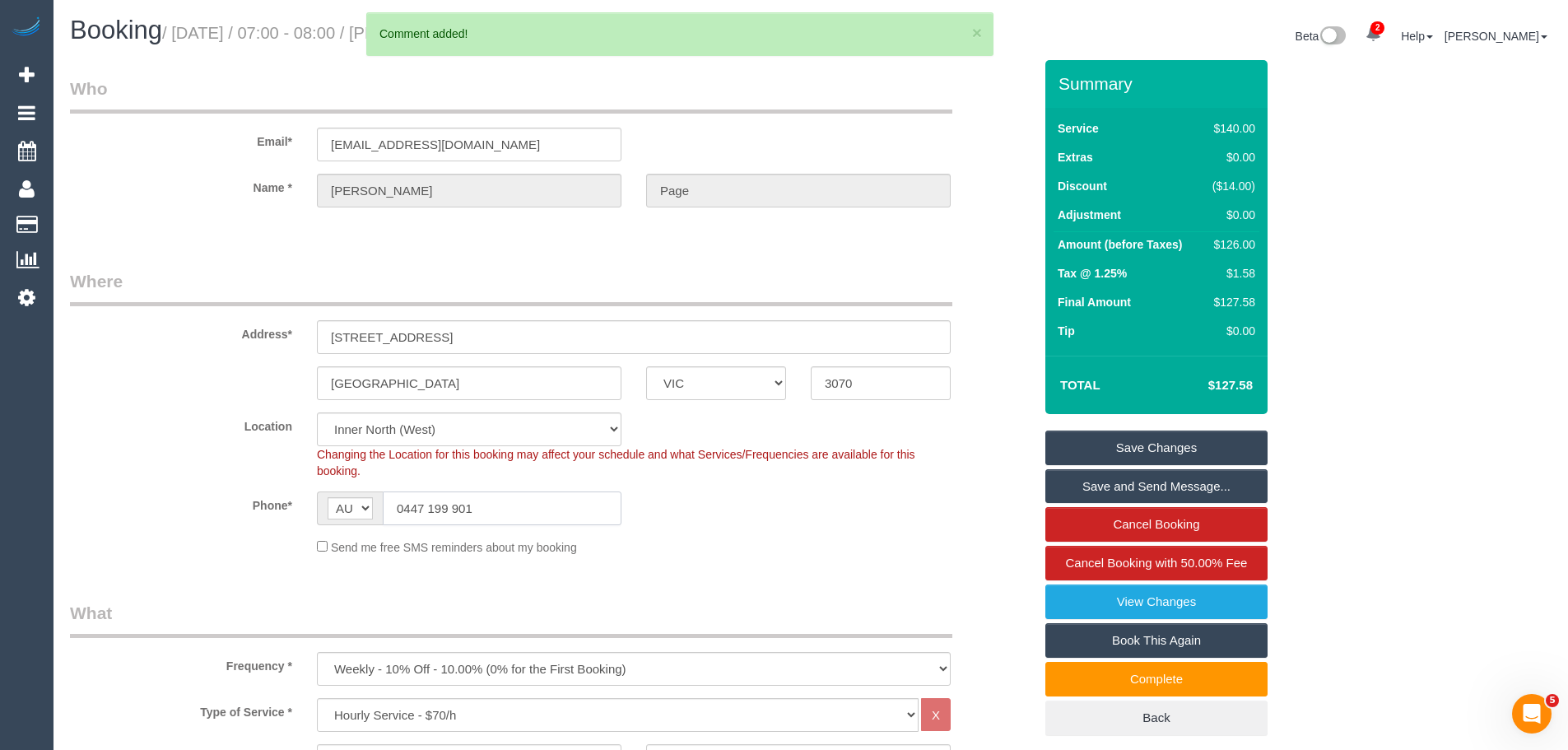
drag, startPoint x: 530, startPoint y: 494, endPoint x: 109, endPoint y: 448, distance: 423.5
click at [153, 456] on sui-booking-location "Location [GEOGRAPHIC_DATA] (North) East (South) [GEOGRAPHIC_DATA] (East) [GEOGR…" at bounding box center [551, 484] width 963 height 143
click at [1196, 449] on link "Save Changes" at bounding box center [1157, 447] width 222 height 34
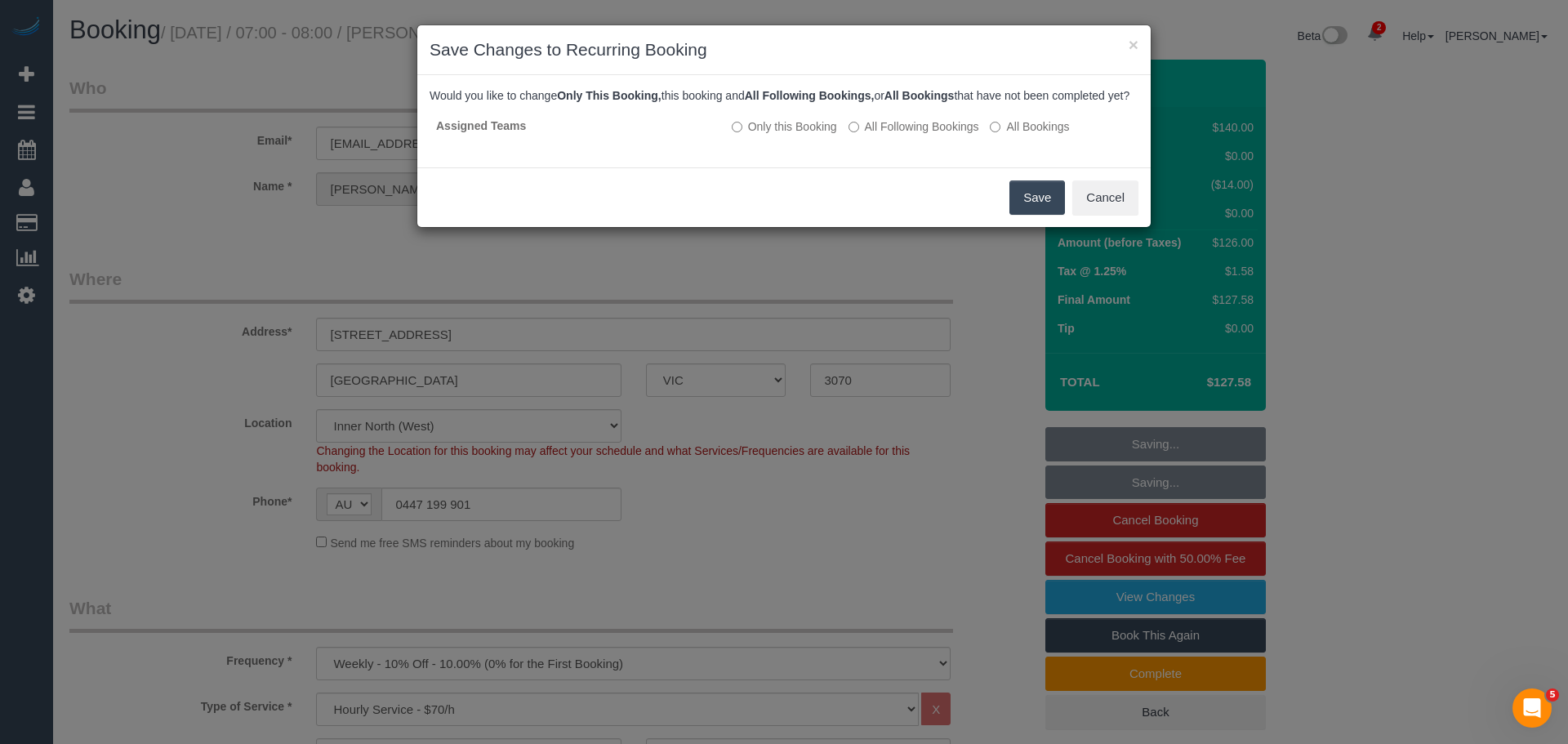
click at [1032, 215] on button "Save" at bounding box center [1037, 198] width 56 height 34
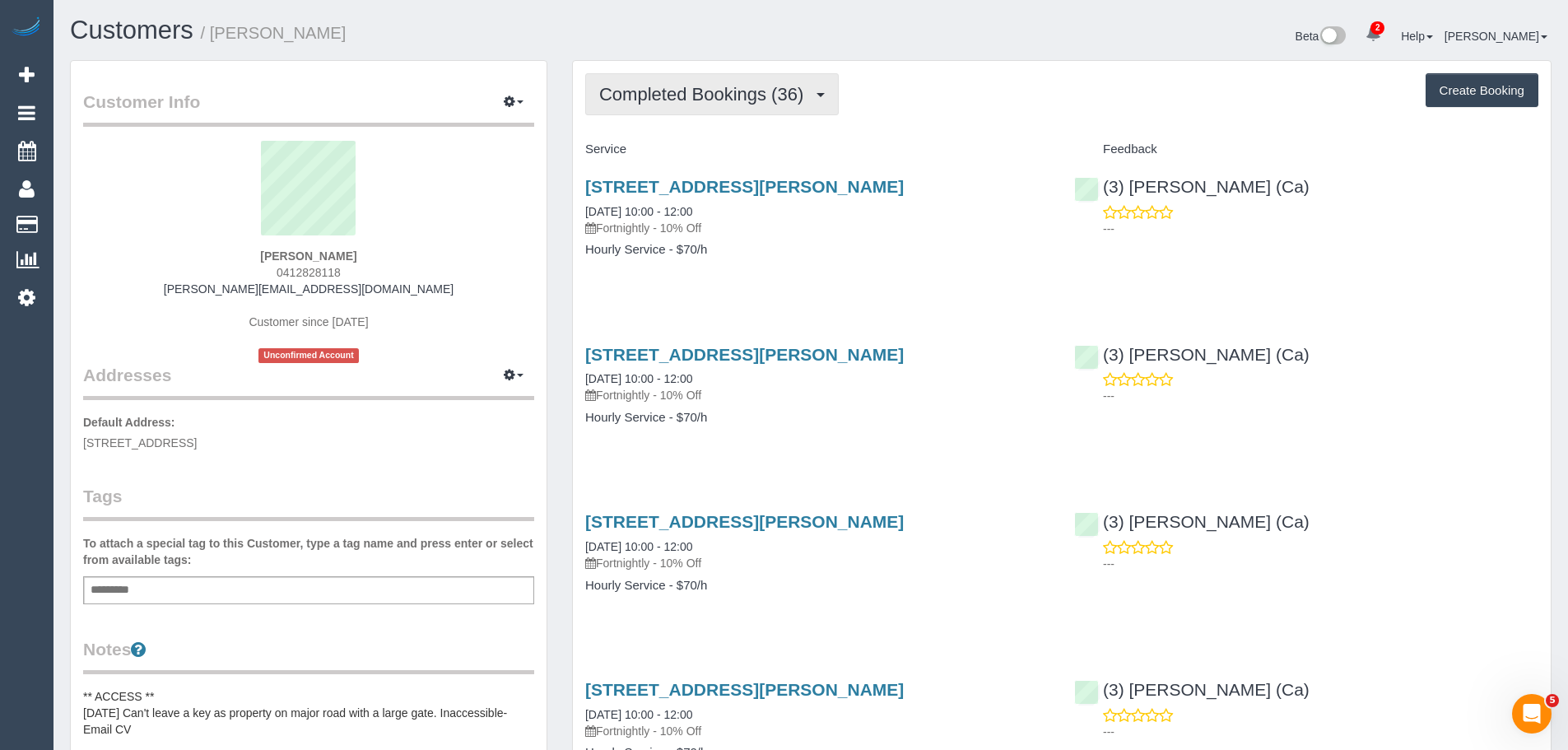
click at [721, 88] on span "Completed Bookings (36)" at bounding box center [705, 94] width 212 height 21
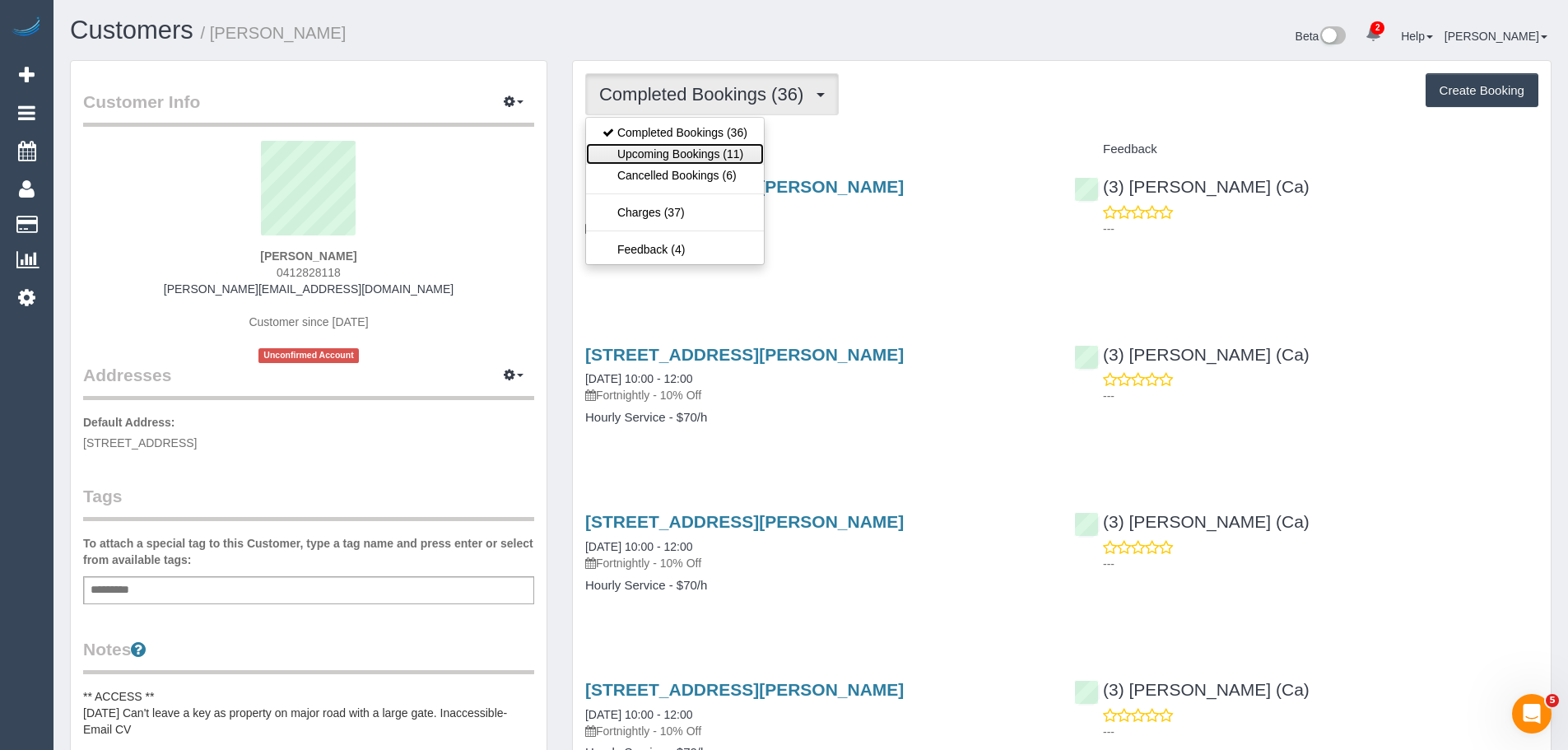
click at [696, 153] on link "Upcoming Bookings (11)" at bounding box center [675, 153] width 178 height 22
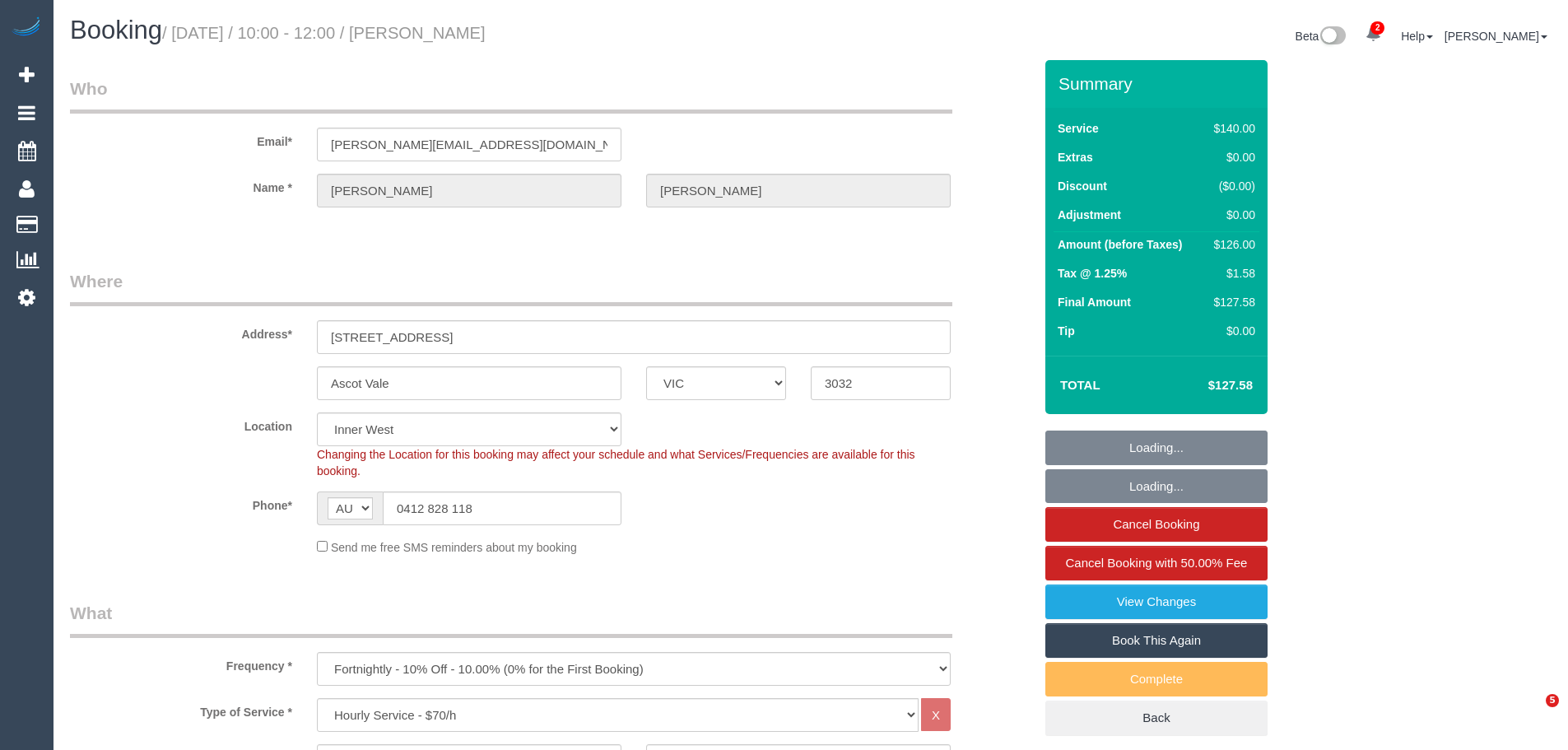
select select "VIC"
select select "number:28"
select select "number:14"
select select "number:19"
select select "number:24"
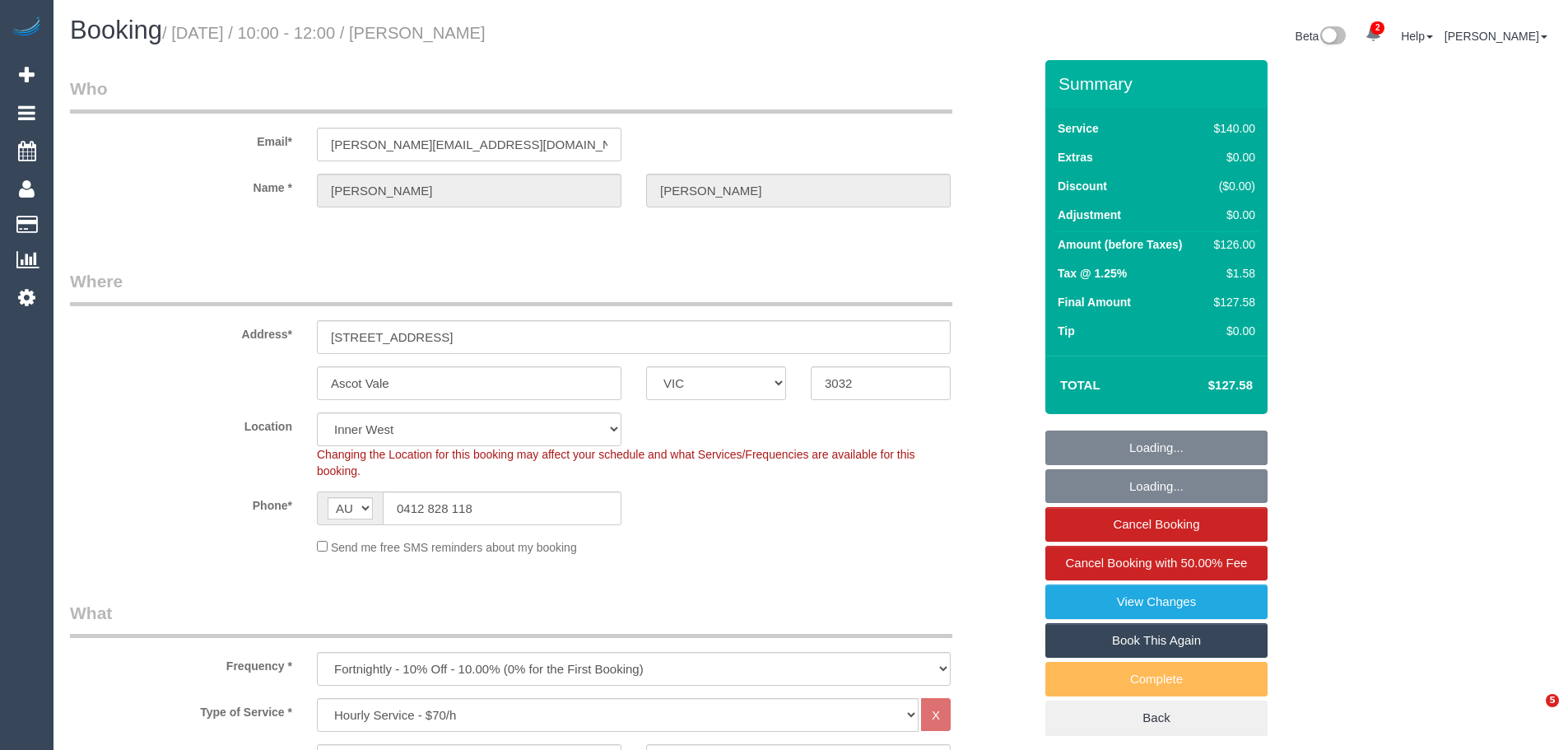
select select "number:33"
select select "number:12"
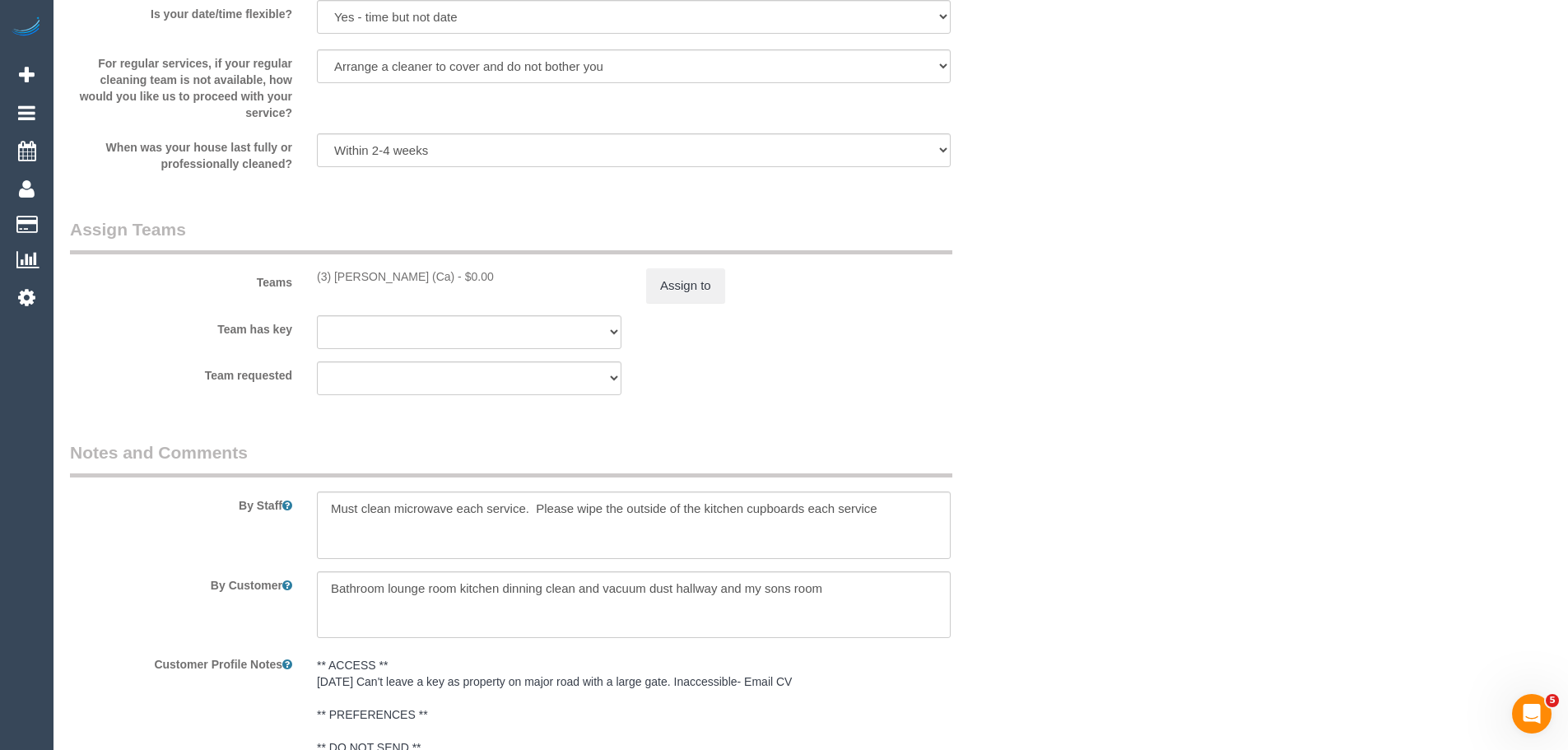
scroll to position [2470, 0]
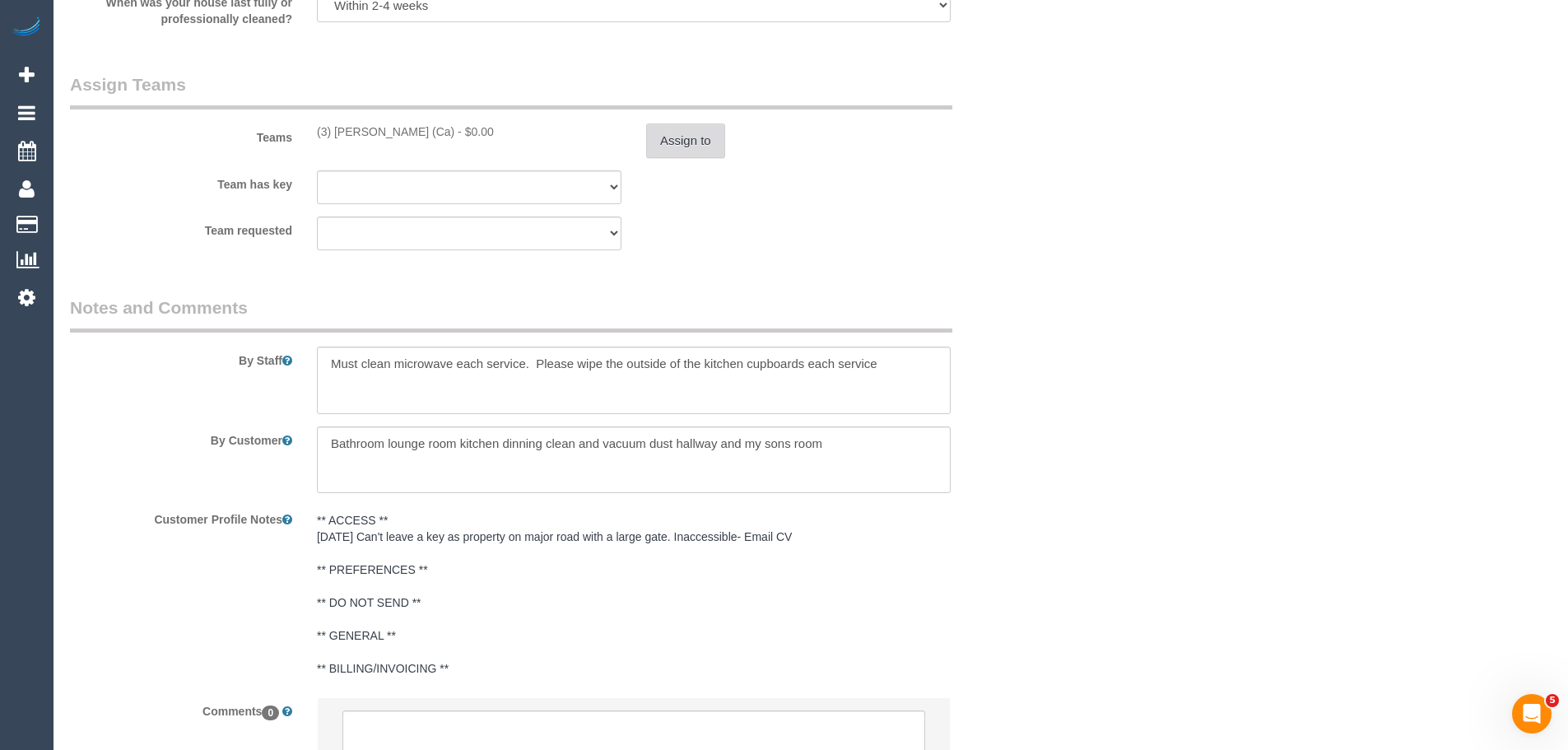
click at [678, 128] on button "Assign to" at bounding box center [686, 141] width 79 height 34
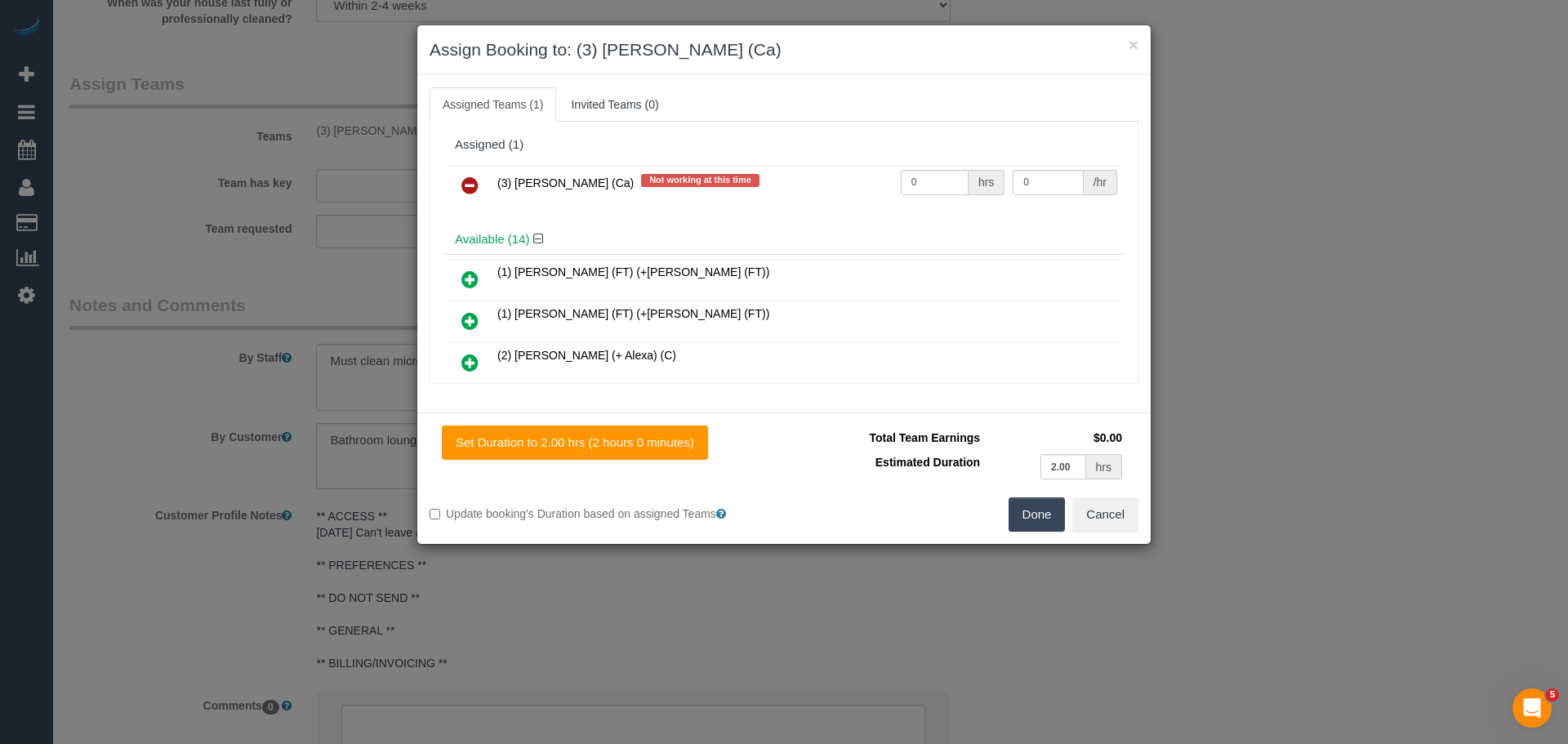
click at [462, 186] on icon at bounding box center [470, 185] width 17 height 20
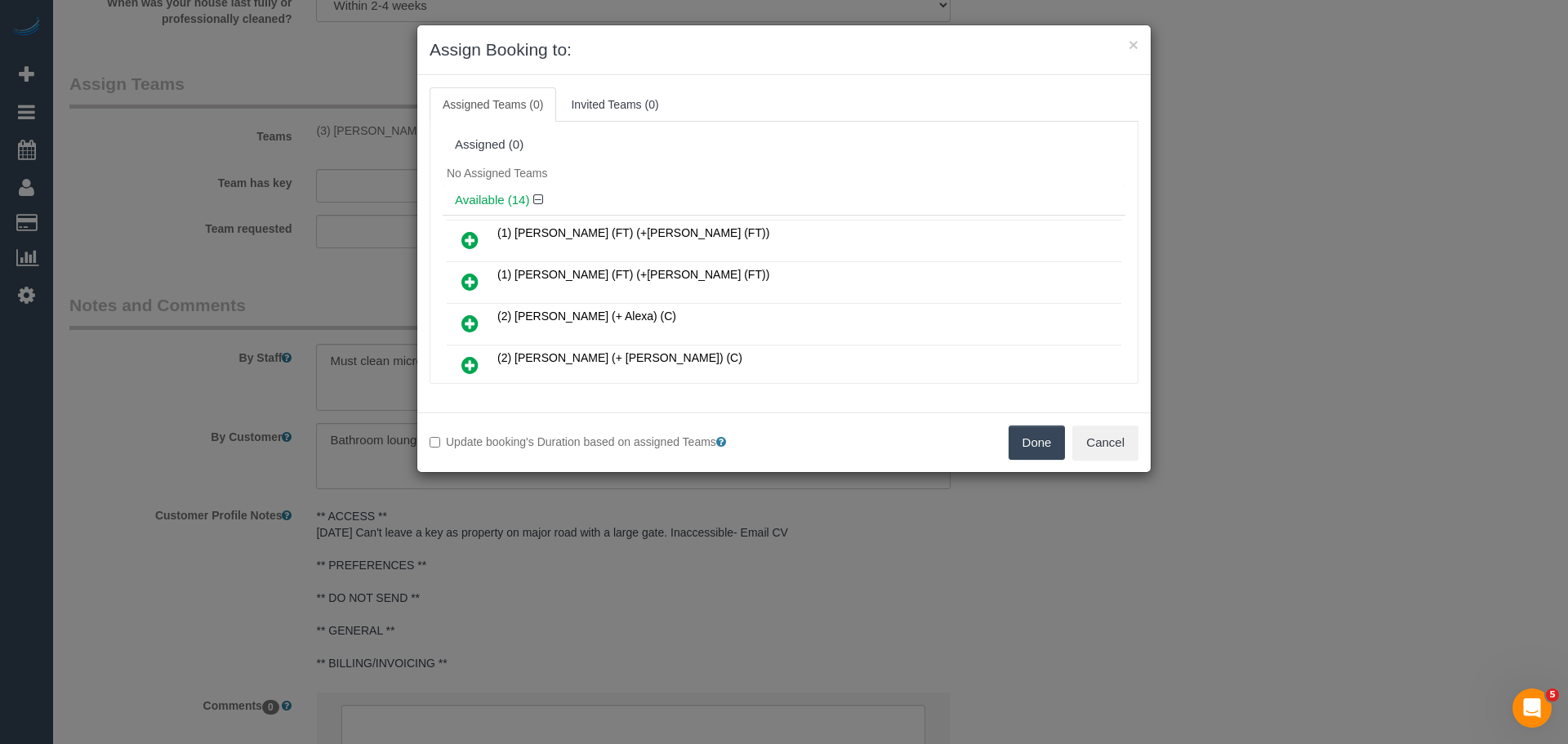
click at [1029, 435] on button "Done" at bounding box center [1037, 443] width 57 height 34
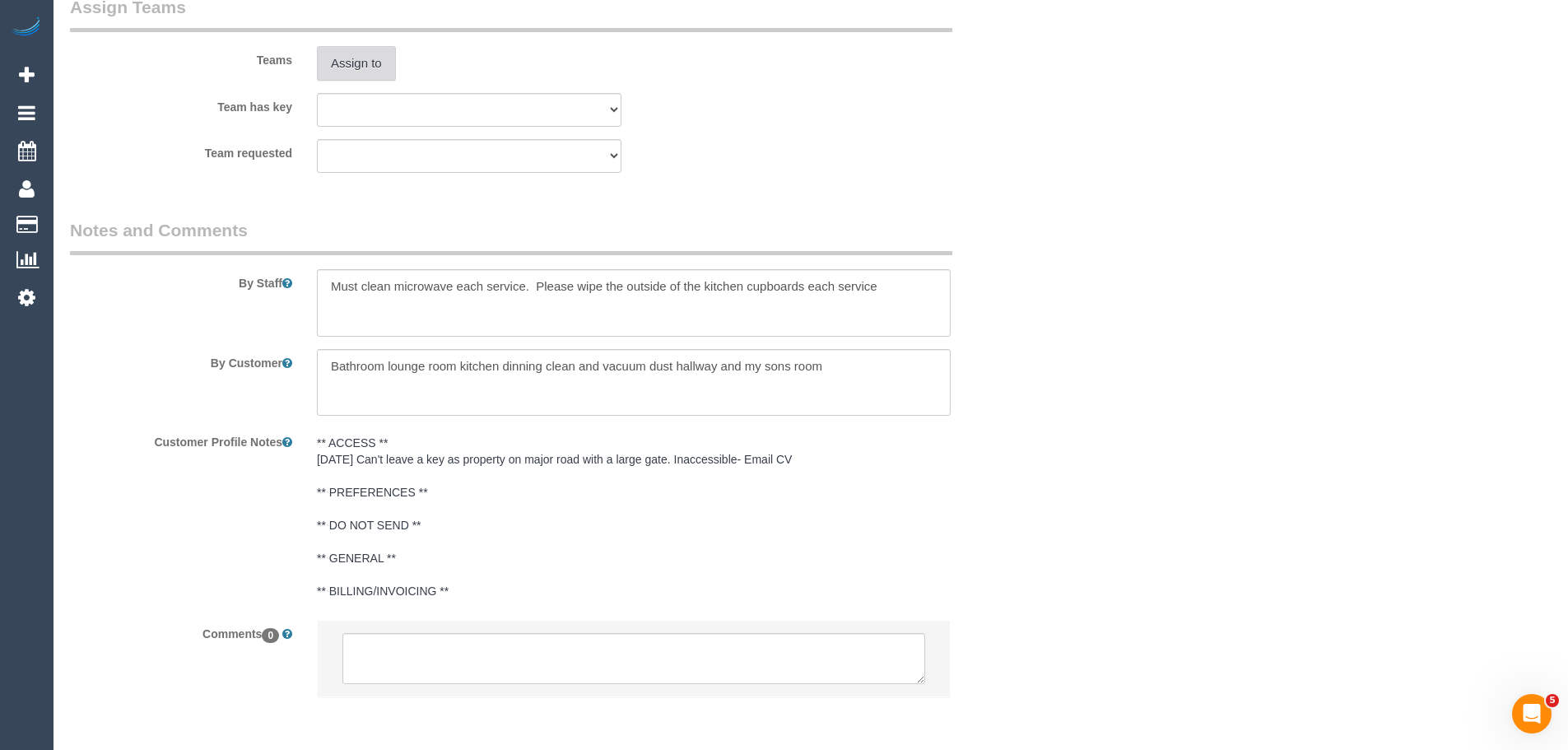
scroll to position [2614, 0]
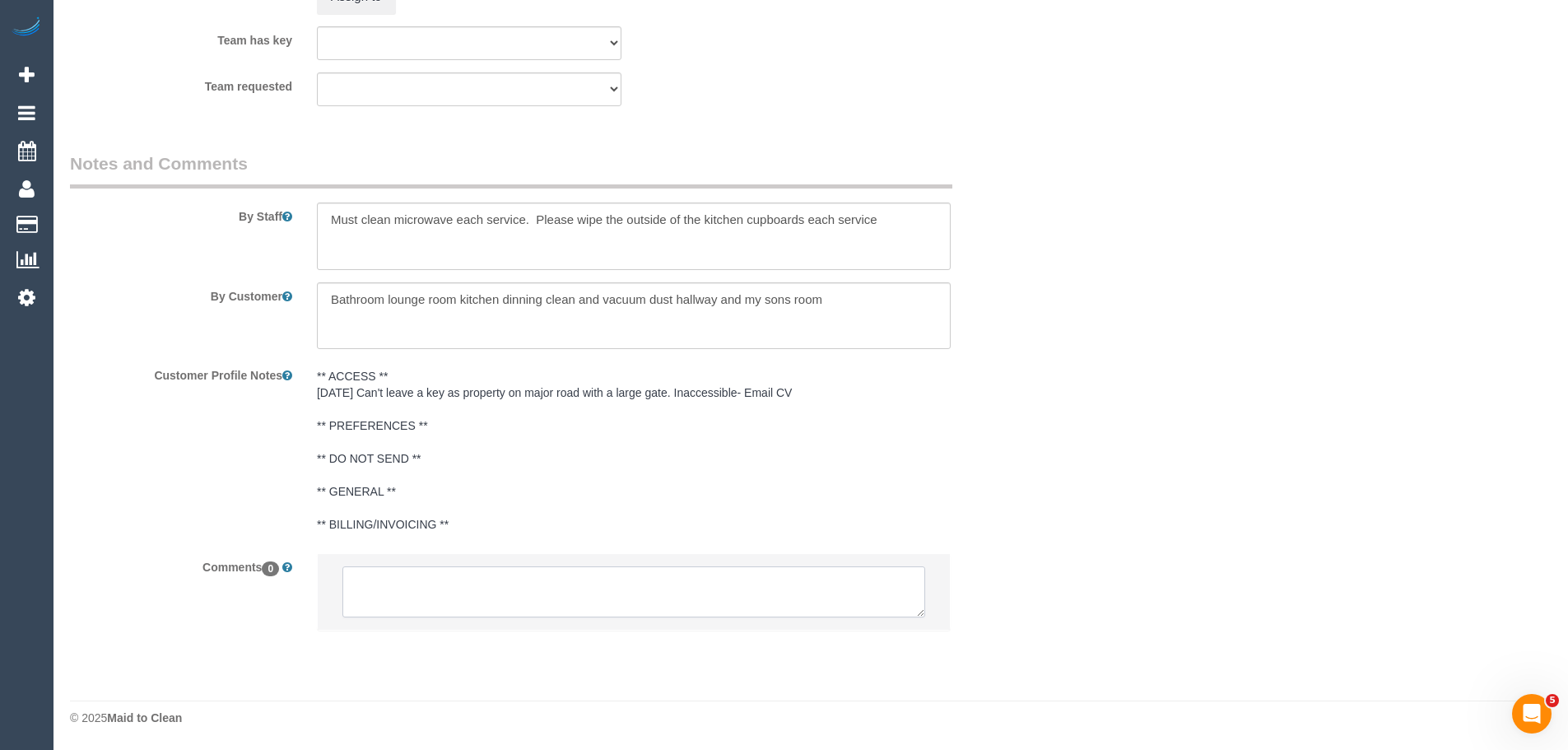
drag, startPoint x: 450, startPoint y: 615, endPoint x: 459, endPoint y: 608, distance: 11.4
click at [450, 615] on textarea at bounding box center [634, 591] width 583 height 51
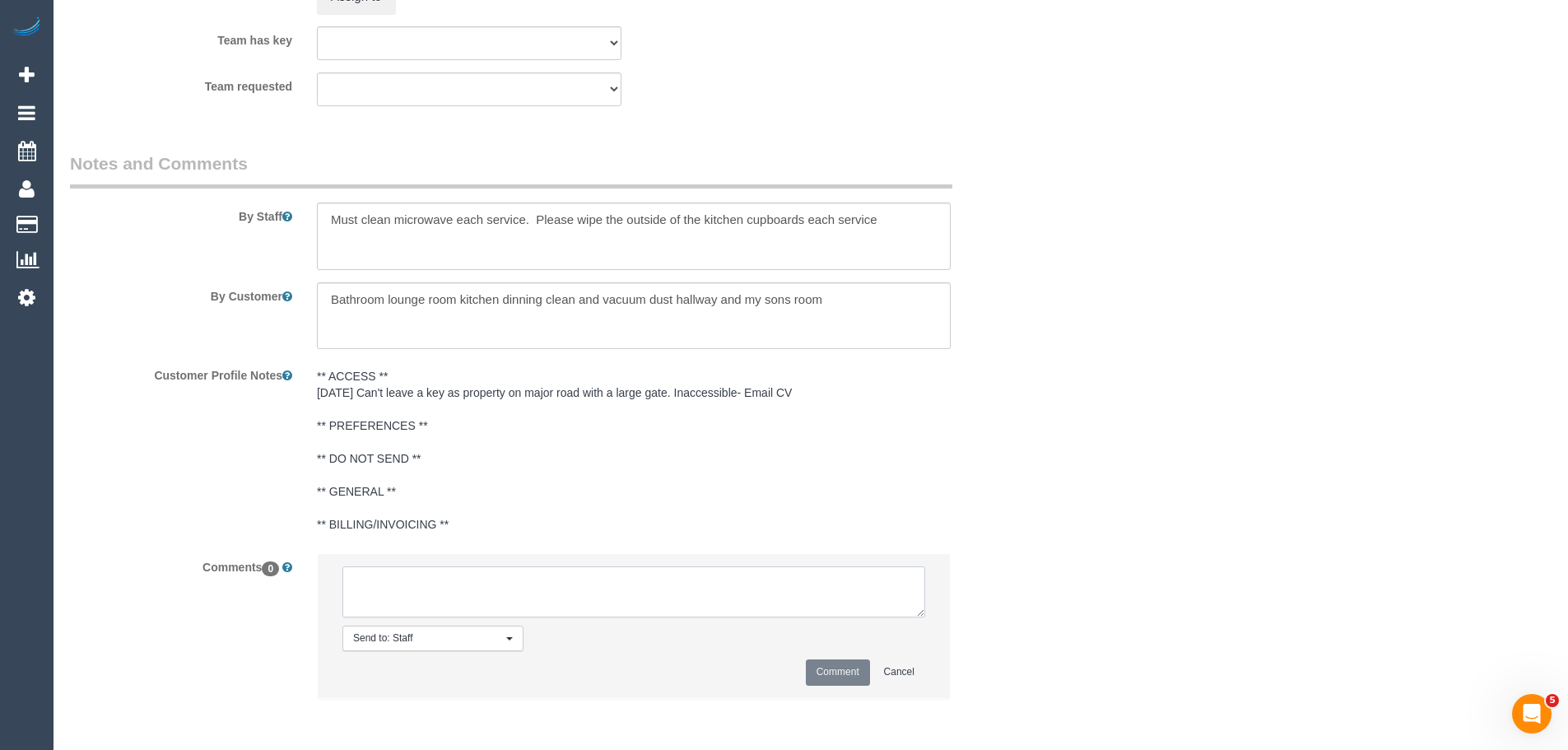
paste textarea "Cleaner(s) Unassigned: (3) Jenith Khadgi (Ca) Reason Unassigned: Sick Contact c…"
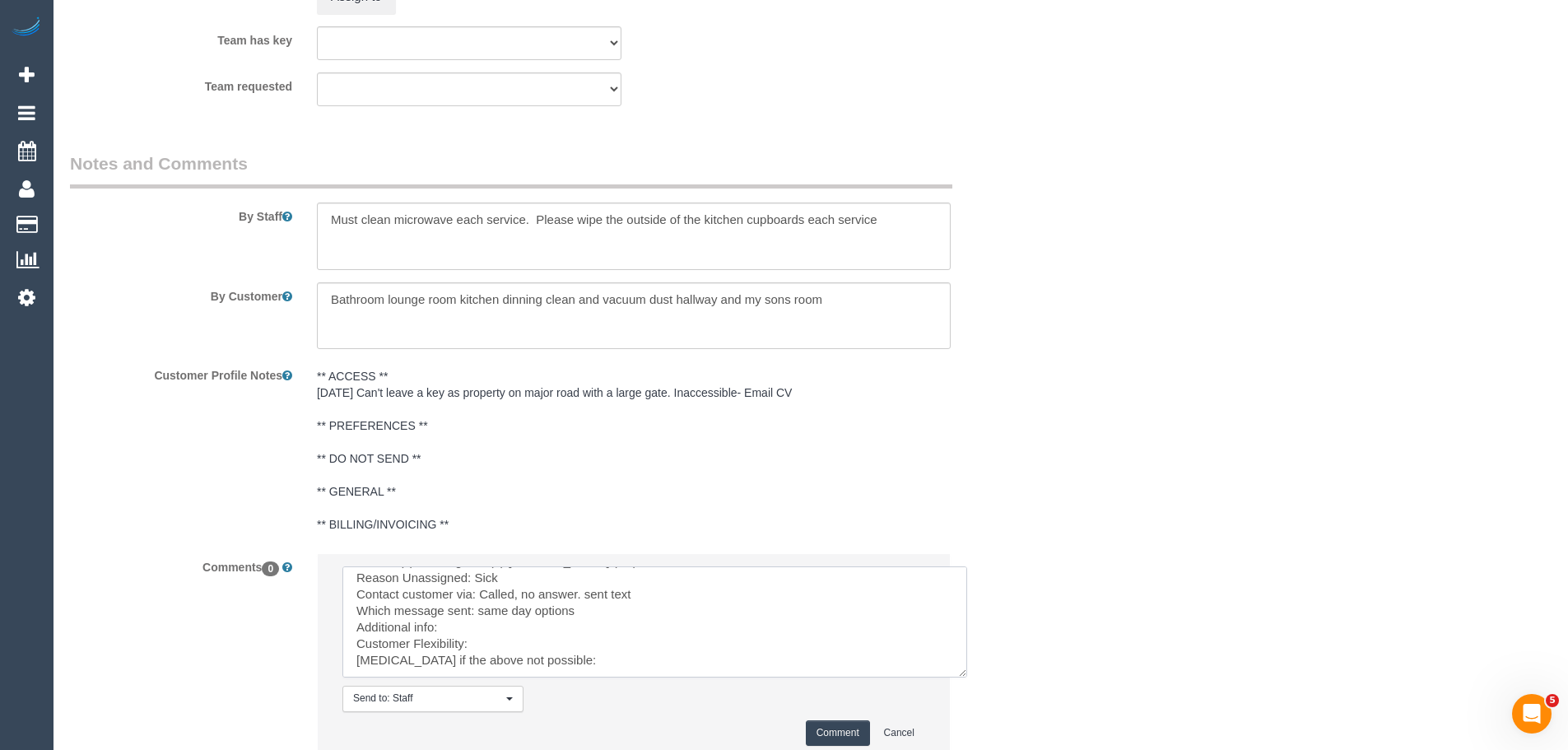
scroll to position [0, 0]
drag, startPoint x: 915, startPoint y: 613, endPoint x: 1029, endPoint y: 785, distance: 206.3
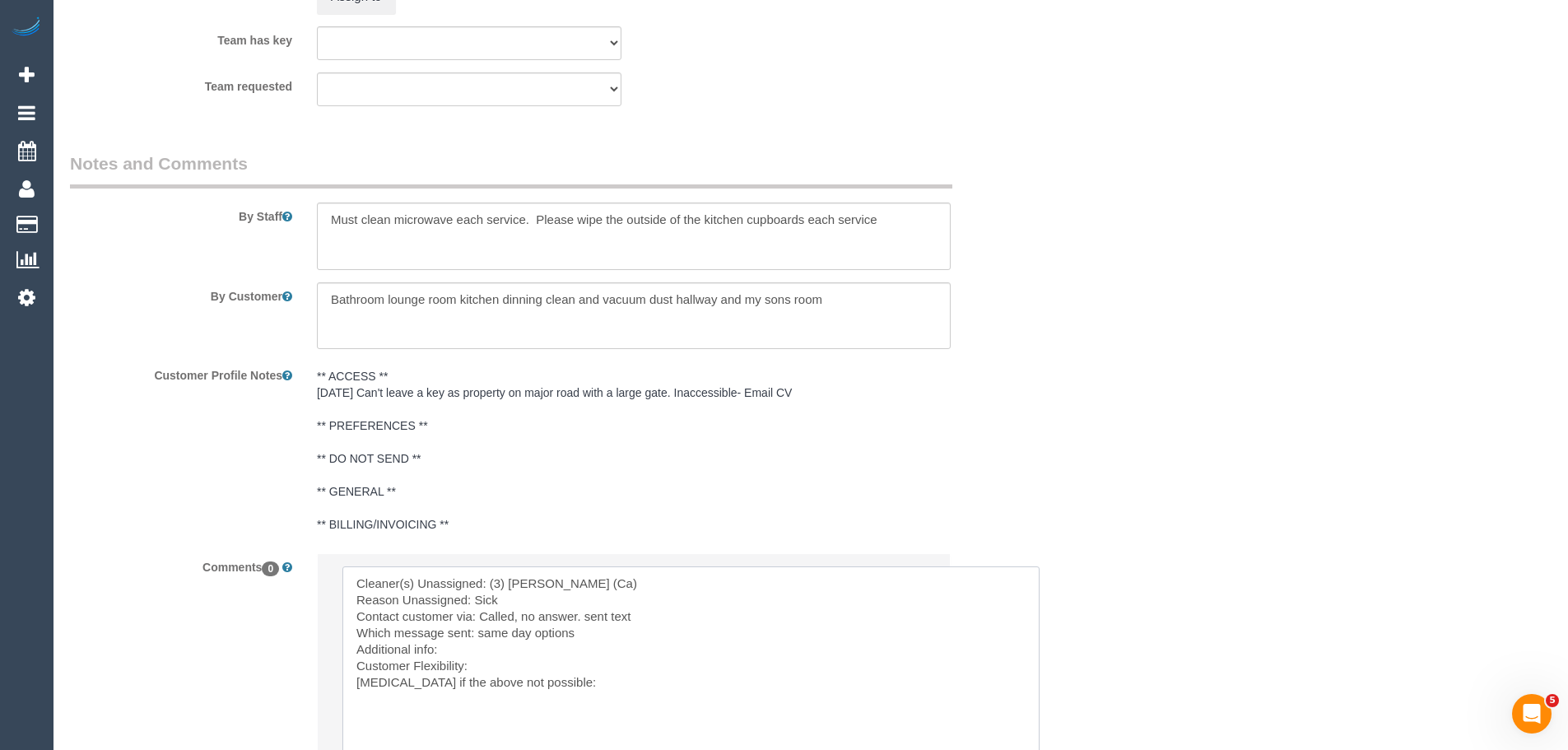
drag, startPoint x: 483, startPoint y: 616, endPoint x: 611, endPoint y: 616, distance: 128.0
click at [611, 616] on textarea at bounding box center [690, 678] width 697 height 223
drag, startPoint x: 479, startPoint y: 637, endPoint x: 592, endPoint y: 631, distance: 113.2
click at [592, 631] on textarea at bounding box center [690, 678] width 697 height 223
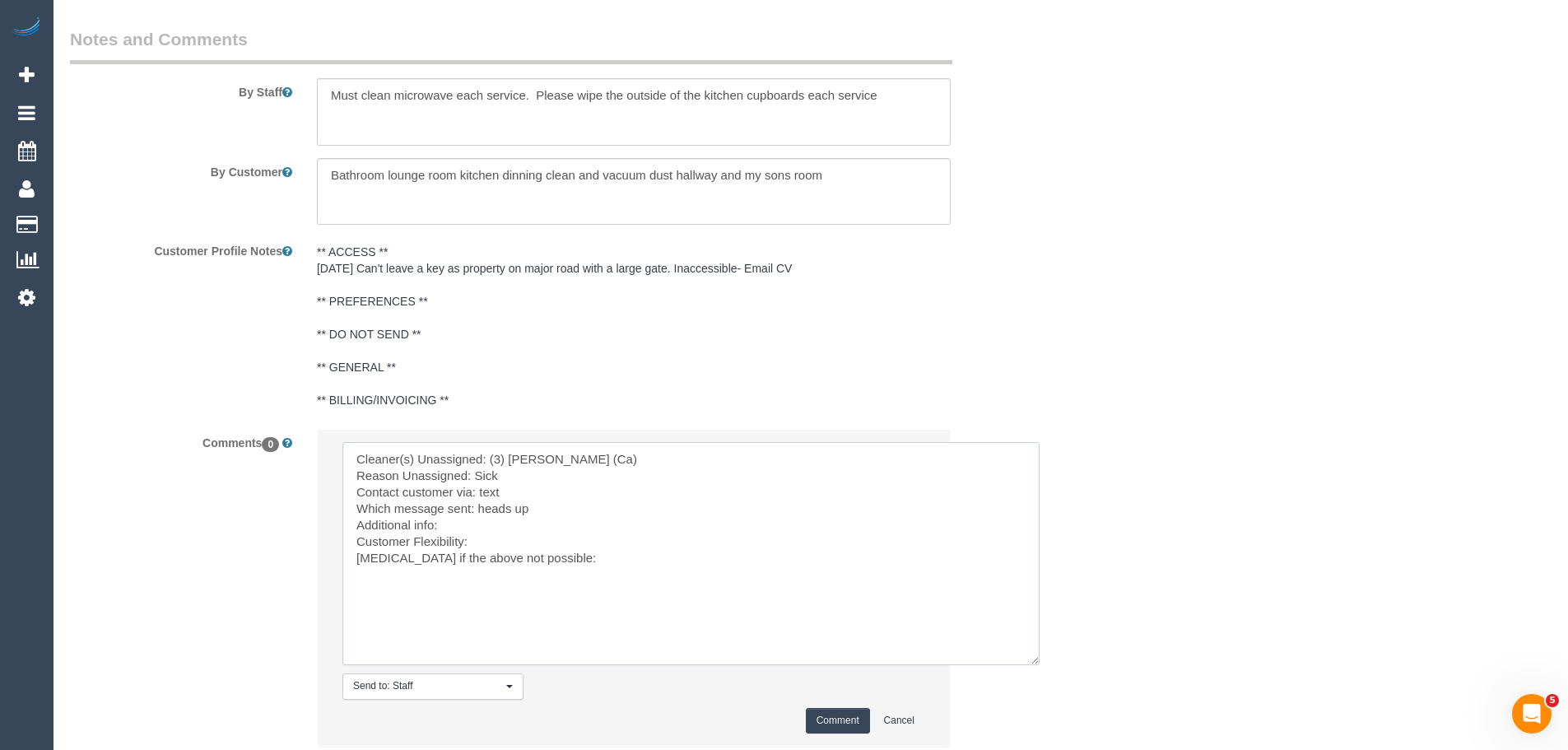
scroll to position [2854, 0]
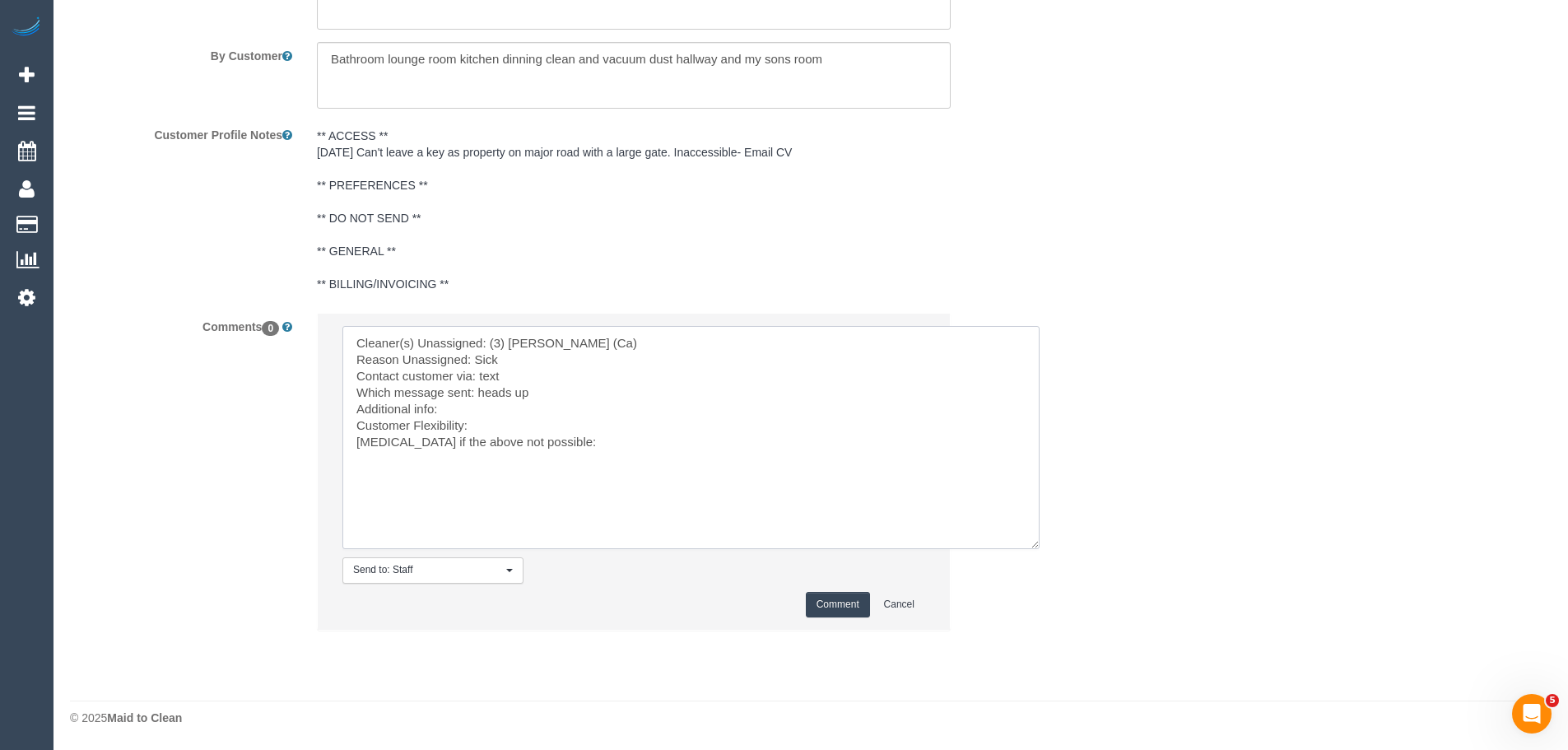
type textarea "Cleaner(s) Unassigned: (3) Jenith Khadgi (Ca) Reason Unassigned: Sick Contact c…"
click at [823, 599] on button "Comment" at bounding box center [838, 605] width 64 height 26
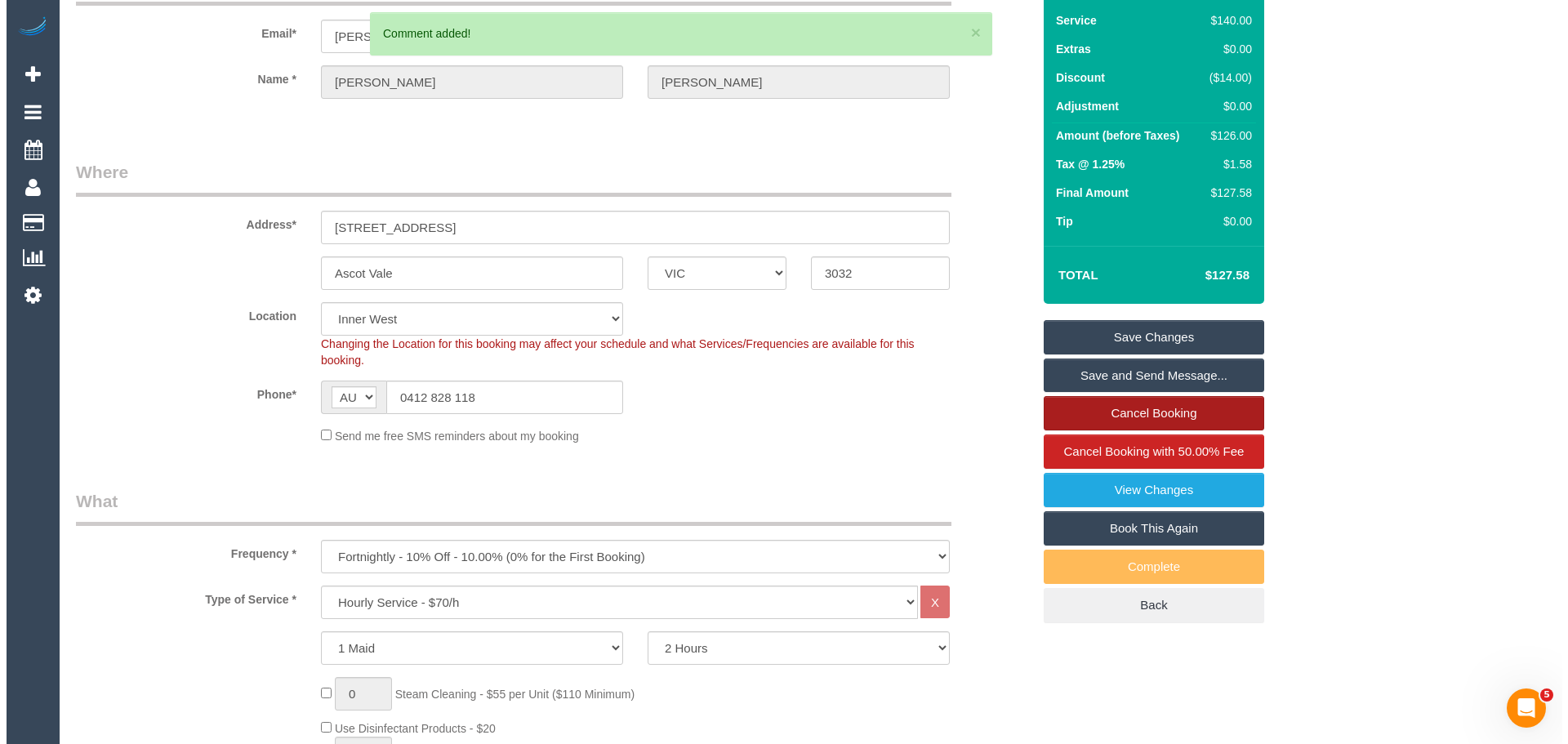
scroll to position [0, 0]
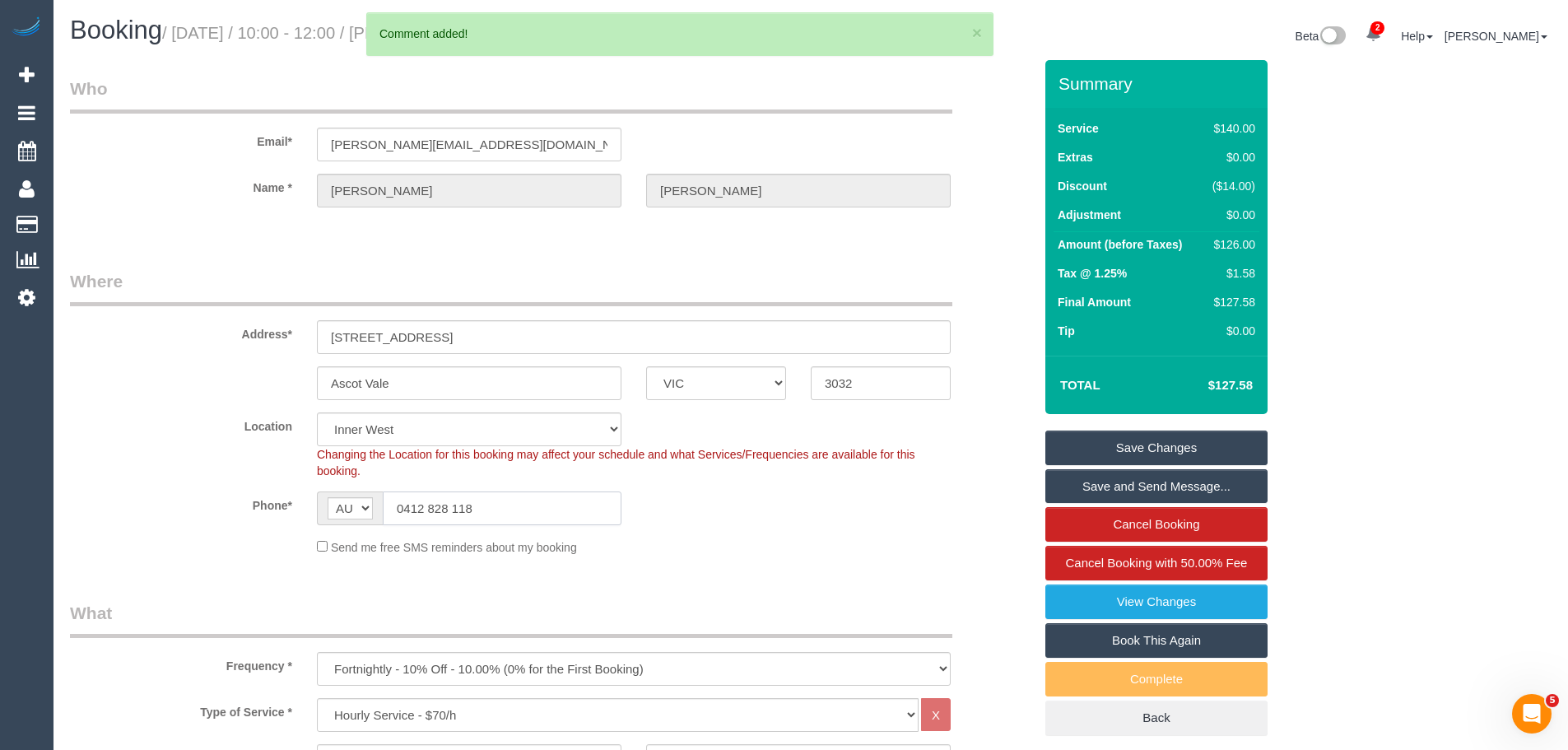
drag, startPoint x: 561, startPoint y: 516, endPoint x: 0, endPoint y: 475, distance: 562.5
click at [1157, 445] on link "Save Changes" at bounding box center [1157, 447] width 222 height 34
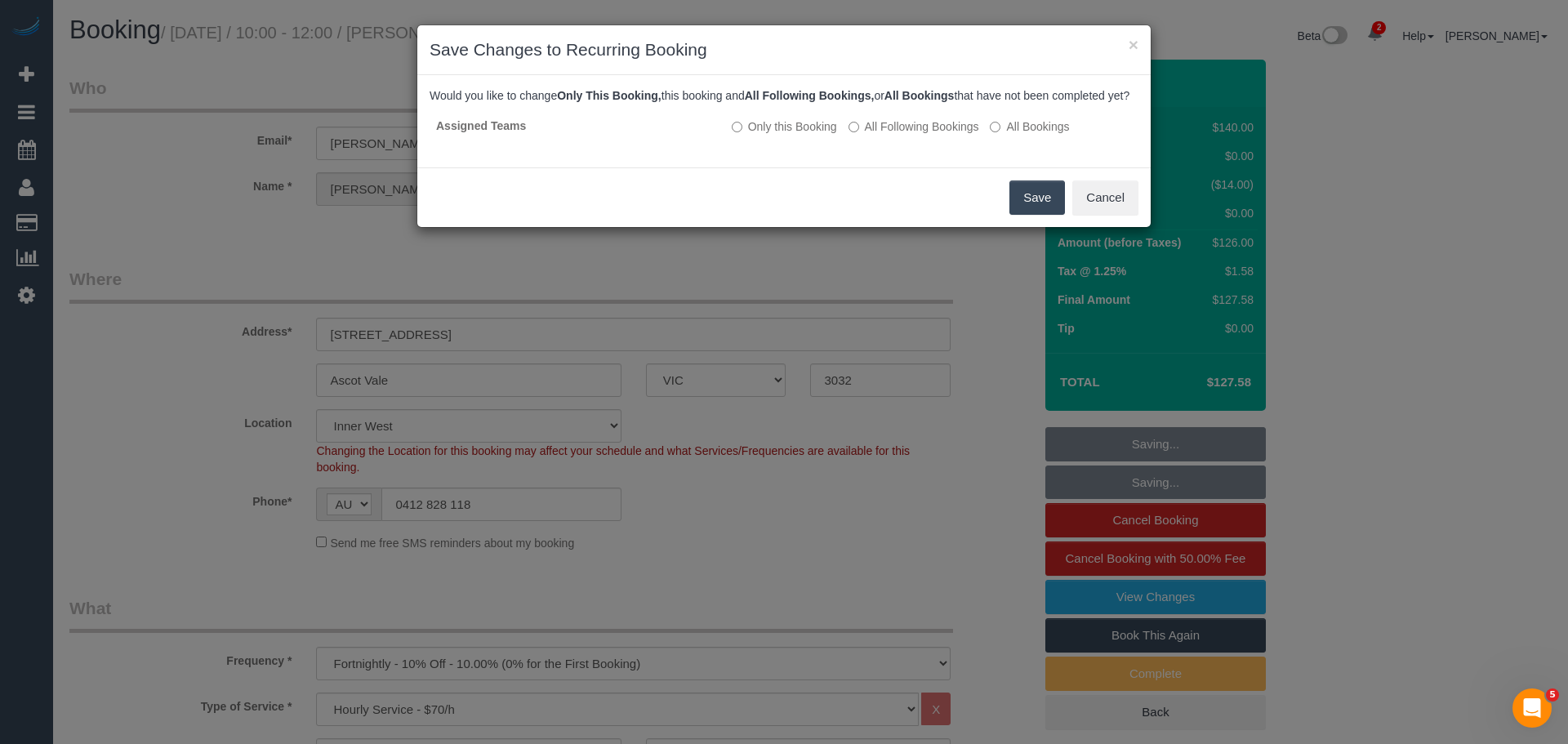
click at [1052, 215] on button "Save" at bounding box center [1037, 198] width 56 height 34
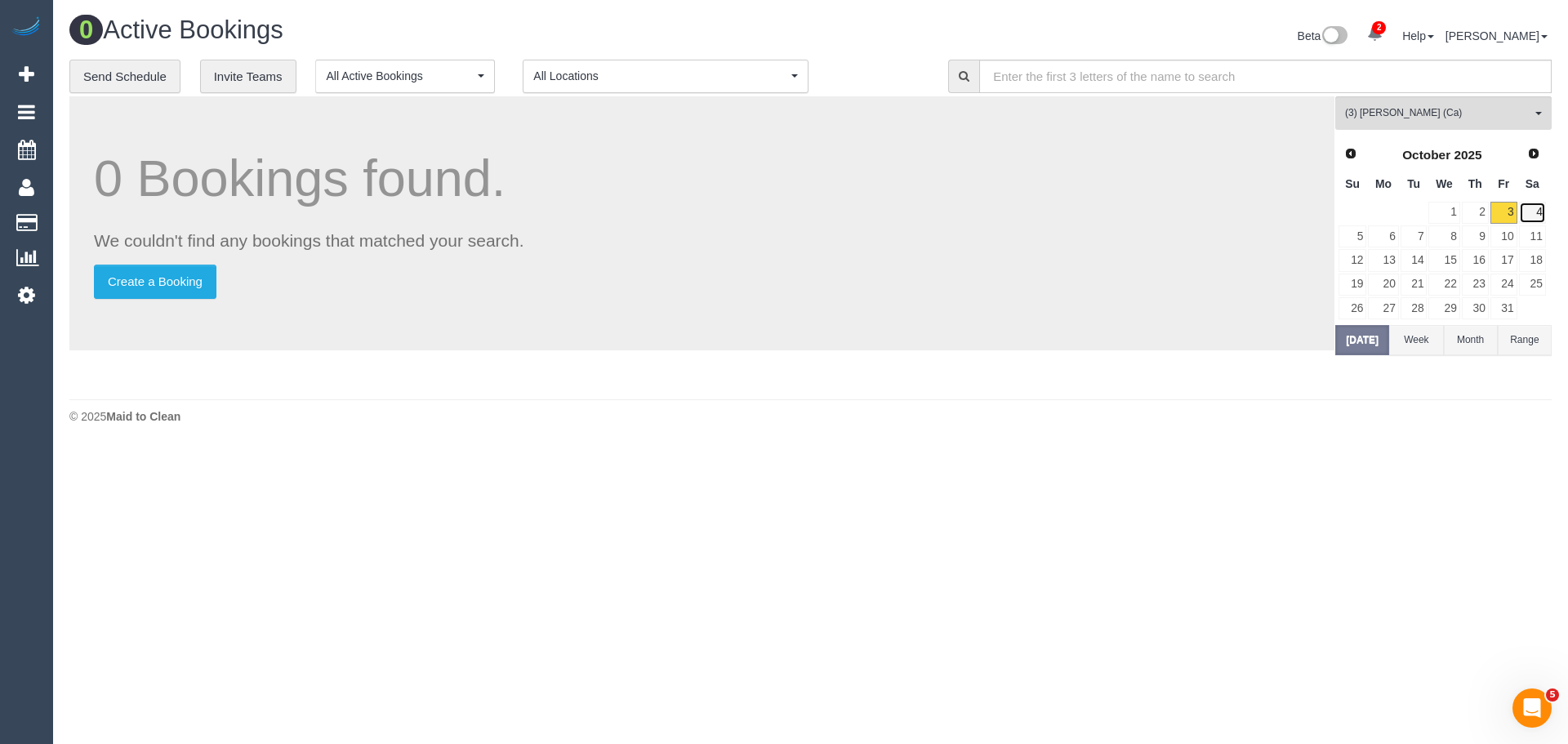
click at [1530, 215] on link "4" at bounding box center [1533, 213] width 27 height 22
click at [1531, 218] on link "4" at bounding box center [1533, 213] width 27 height 22
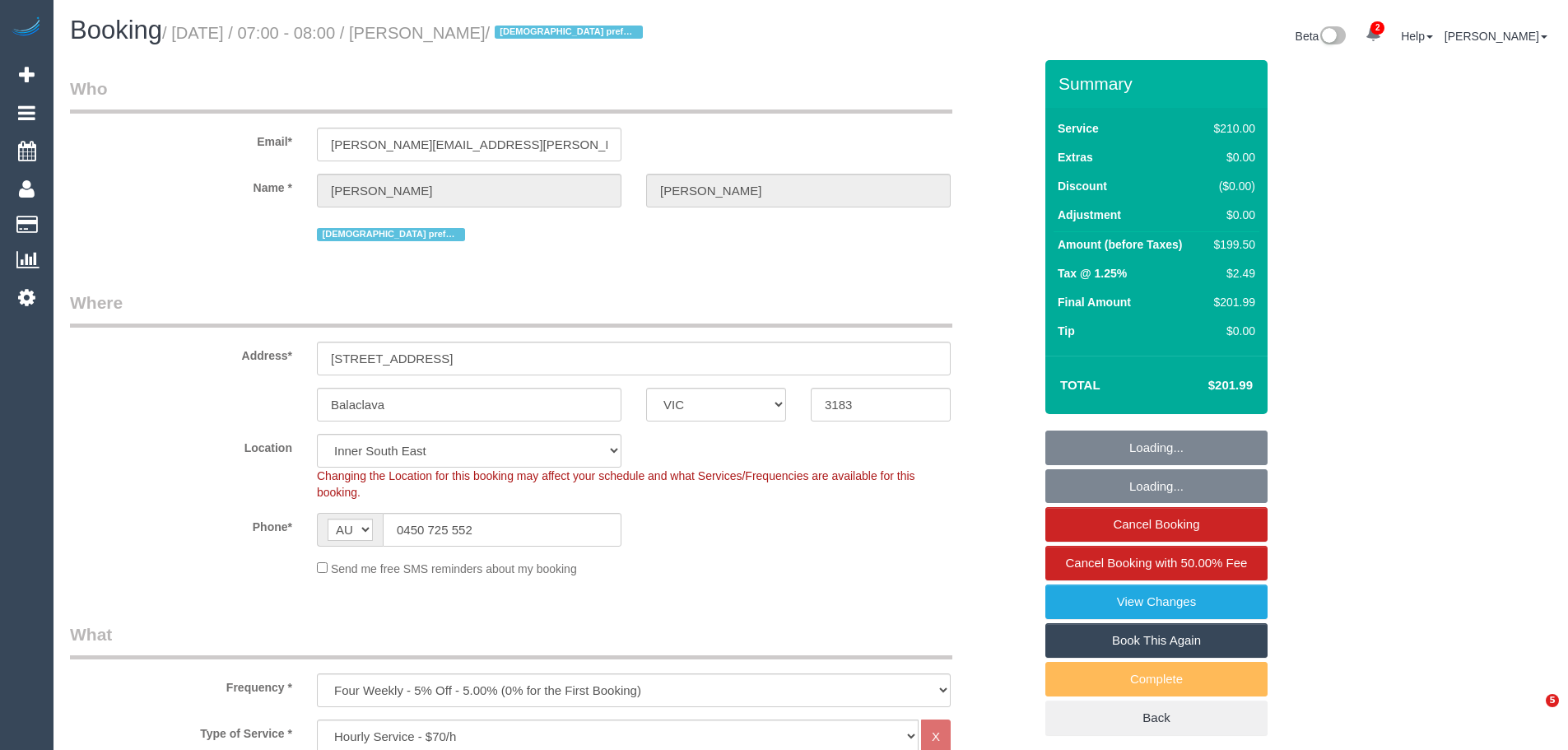
select select "VIC"
select select "180"
select select "number:27"
select select "number:14"
select select "number:18"
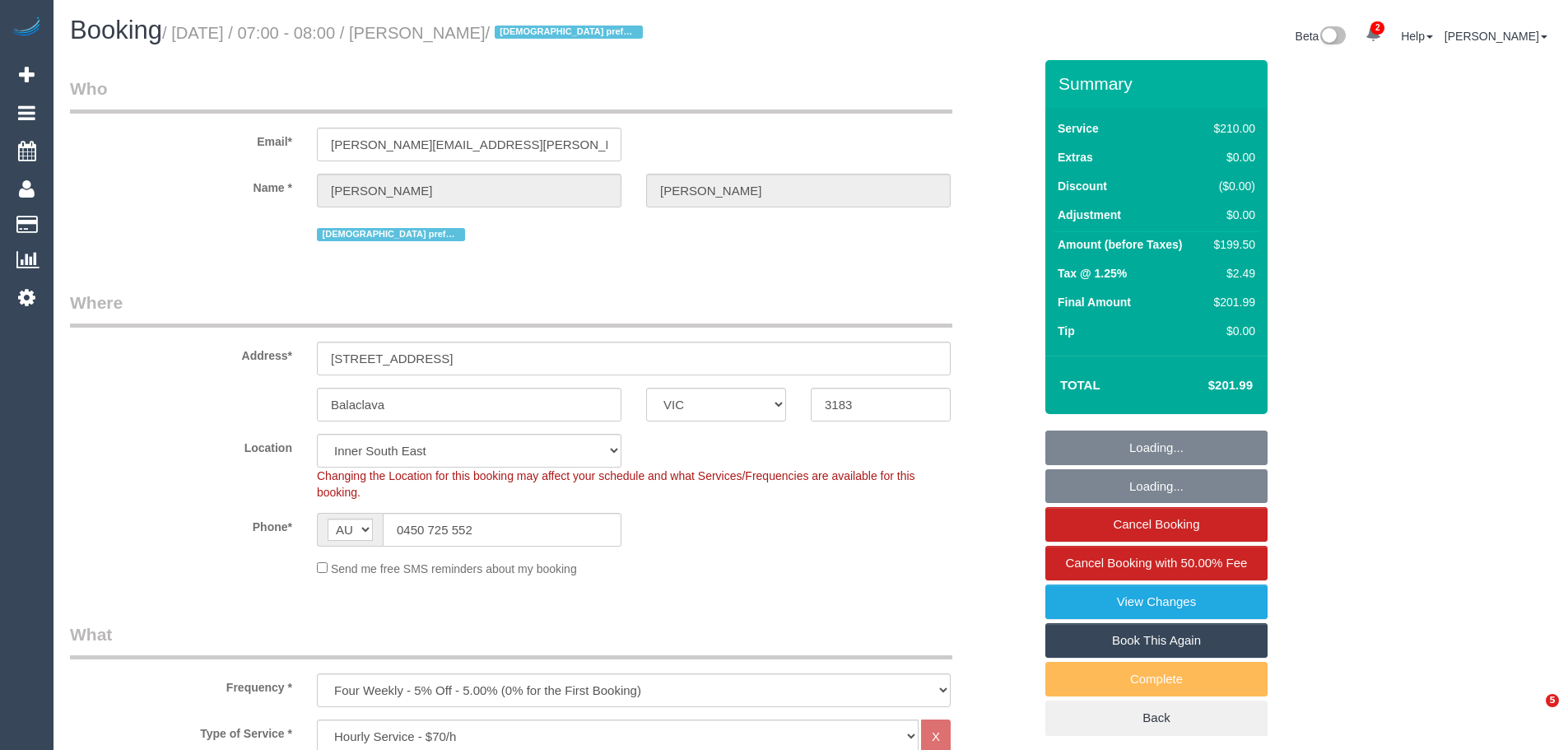
select select "number:22"
select select "number:34"
select select "number:12"
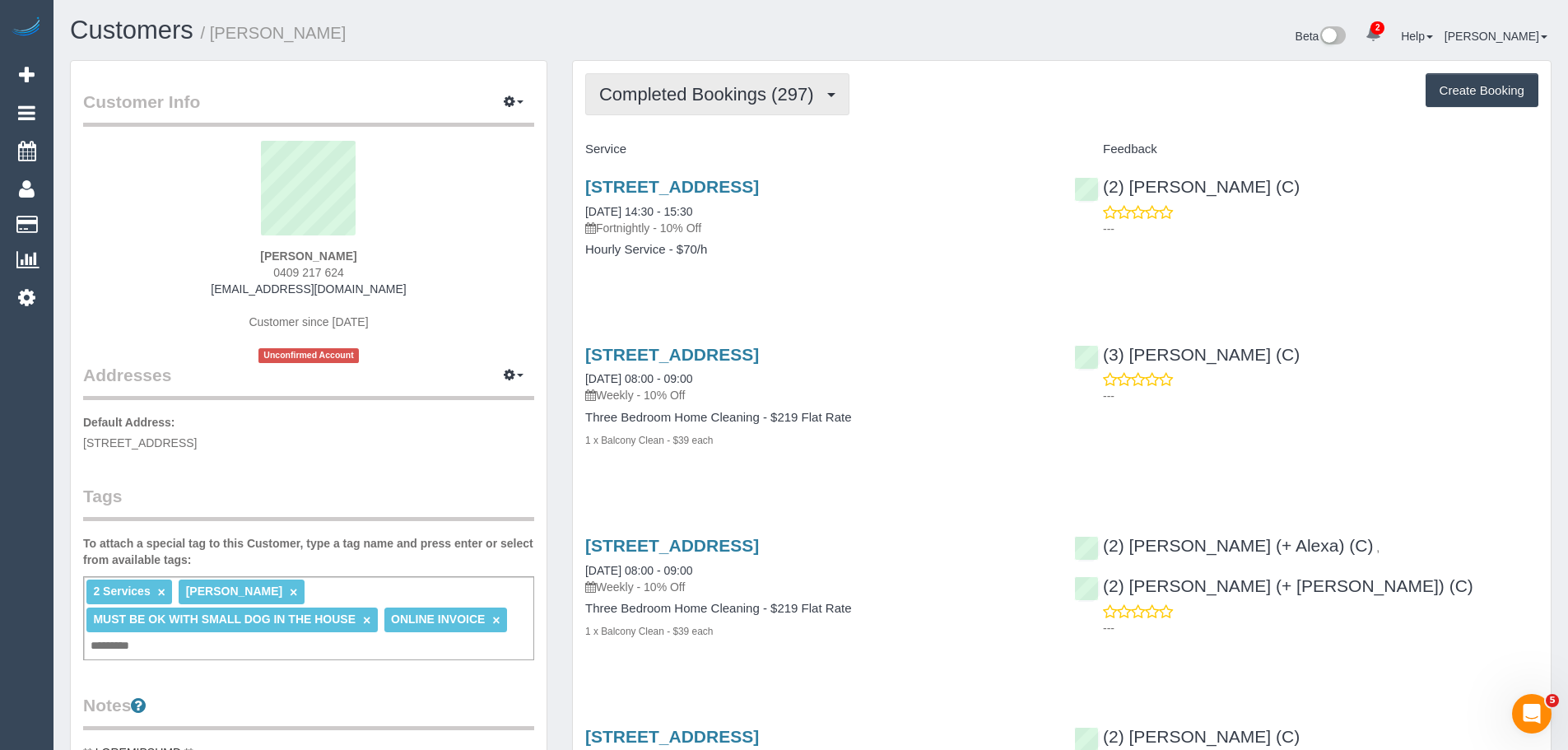
click at [710, 83] on button "Completed Bookings (297)" at bounding box center [717, 94] width 265 height 42
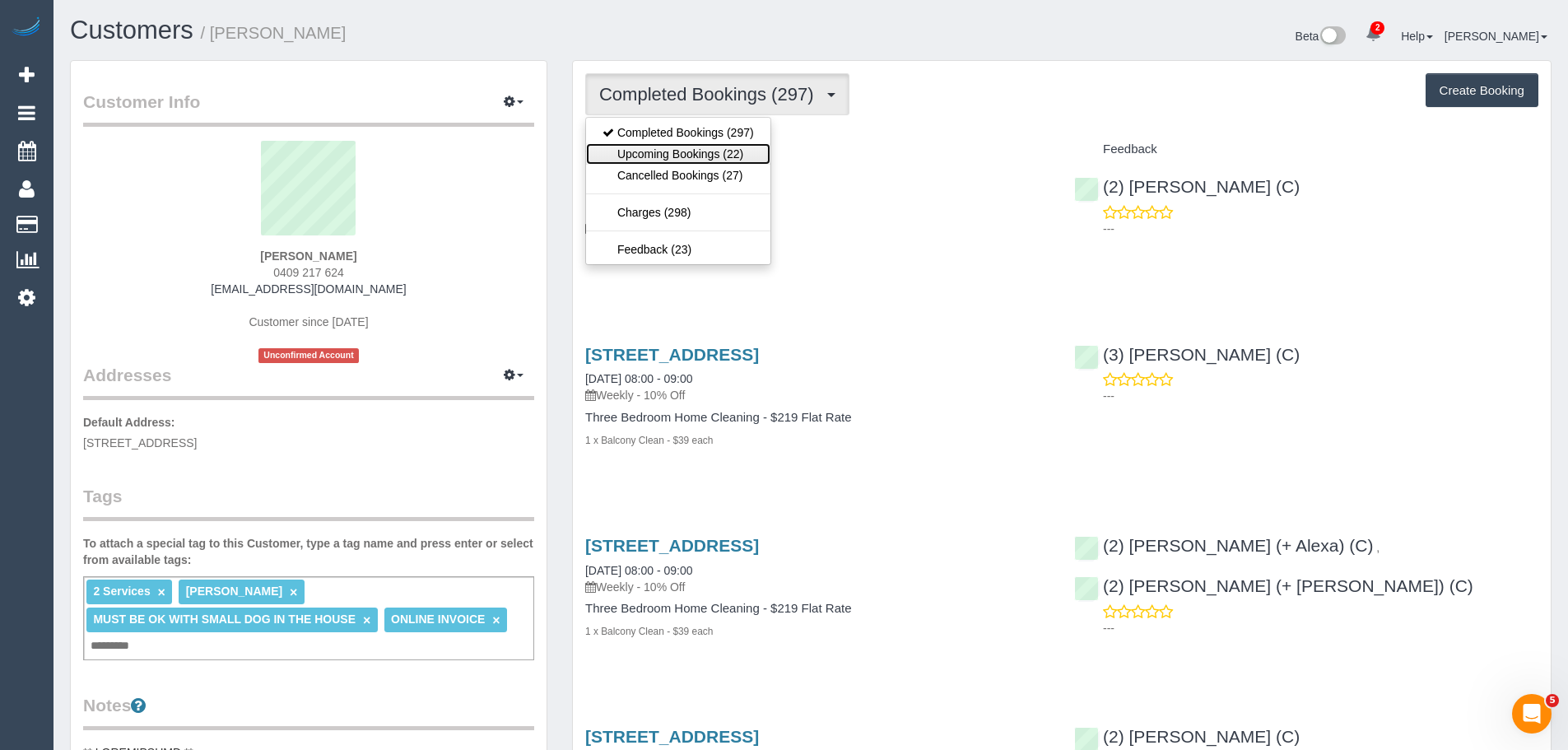
click at [717, 155] on link "Upcoming Bookings (22)" at bounding box center [678, 153] width 184 height 22
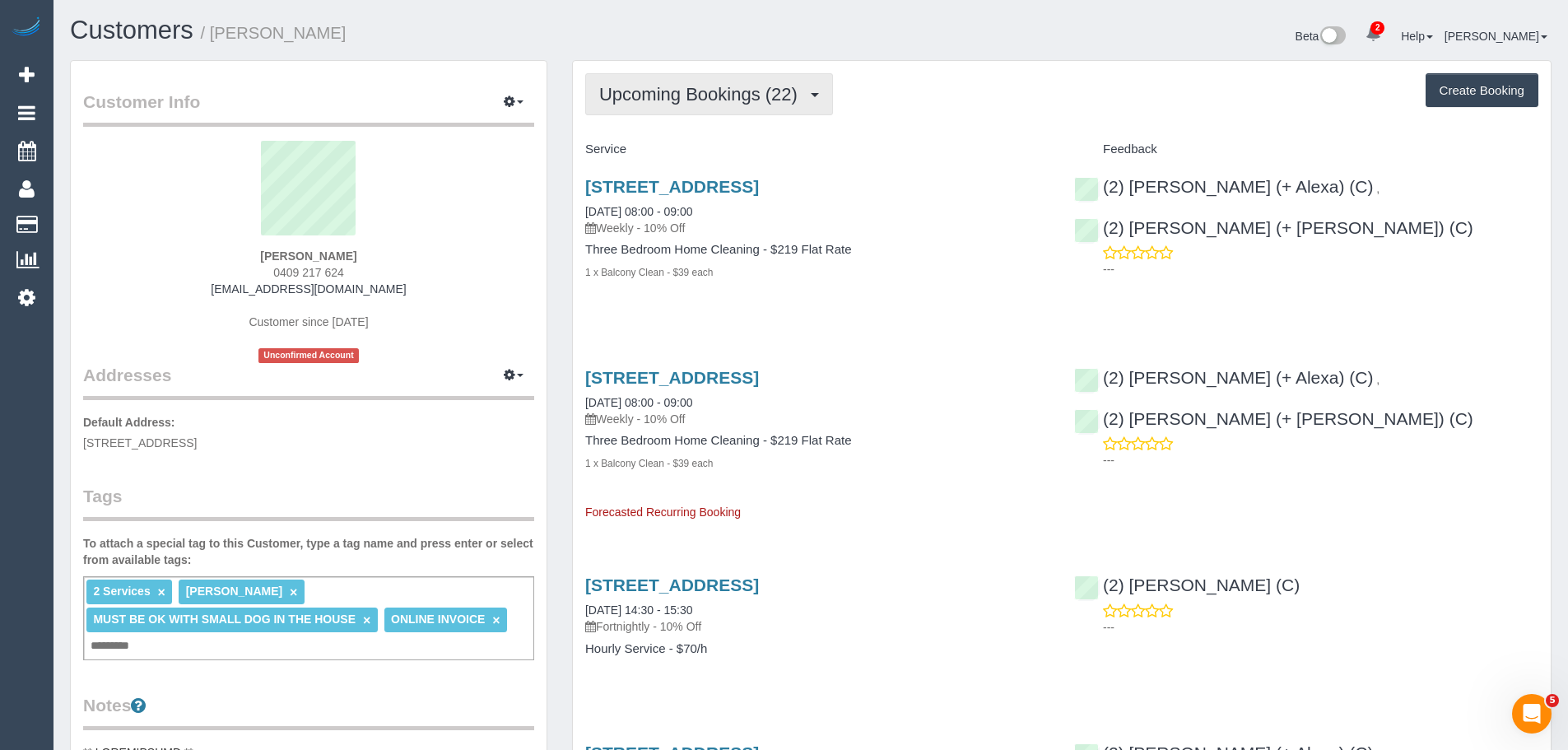
click at [685, 108] on button "Upcoming Bookings (22)" at bounding box center [709, 94] width 247 height 42
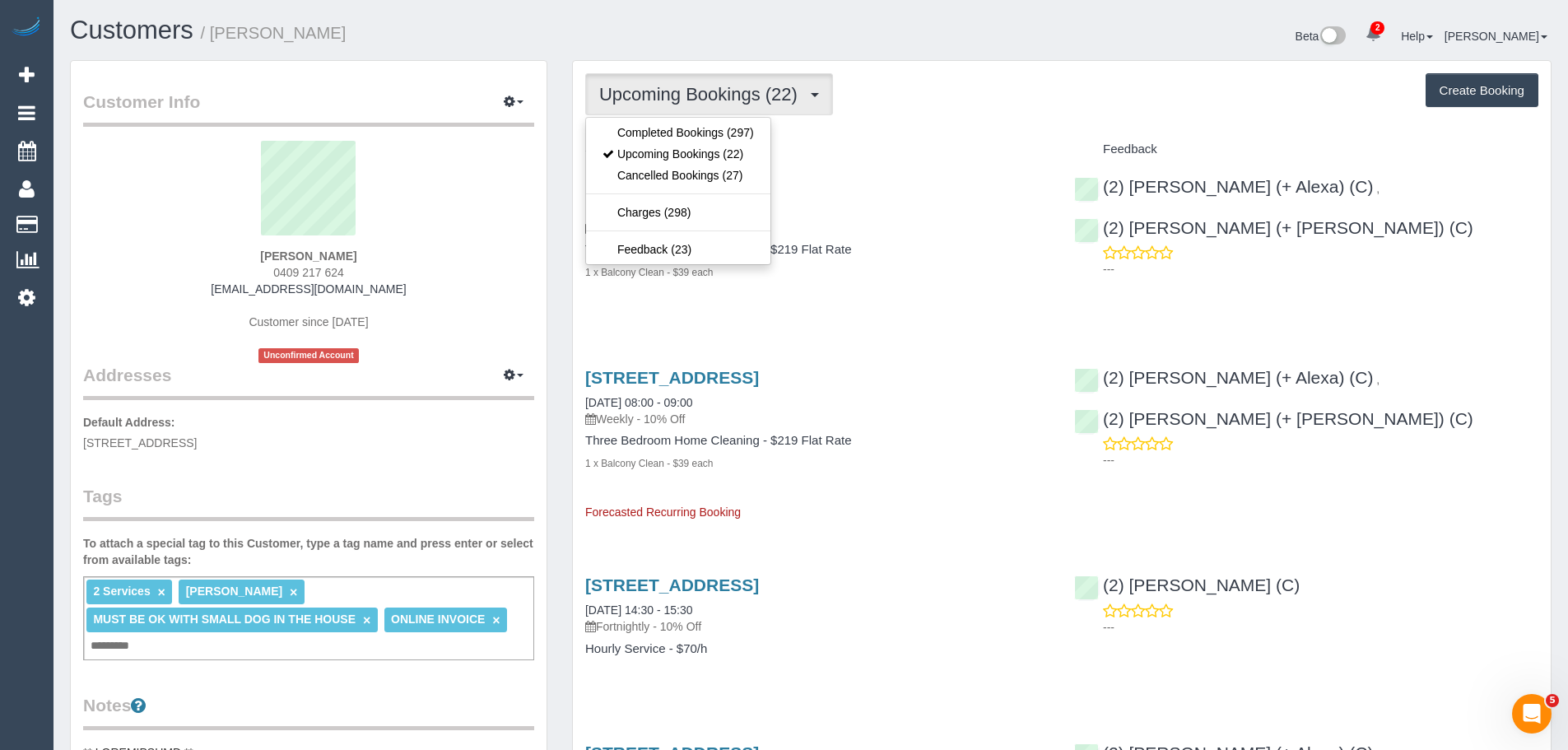
click at [361, 266] on div "Ian Watts 0409 217 624 jj@jkjmedia.com.au Customer since 2020 Unconfirmed Accou…" at bounding box center [308, 252] width 451 height 222
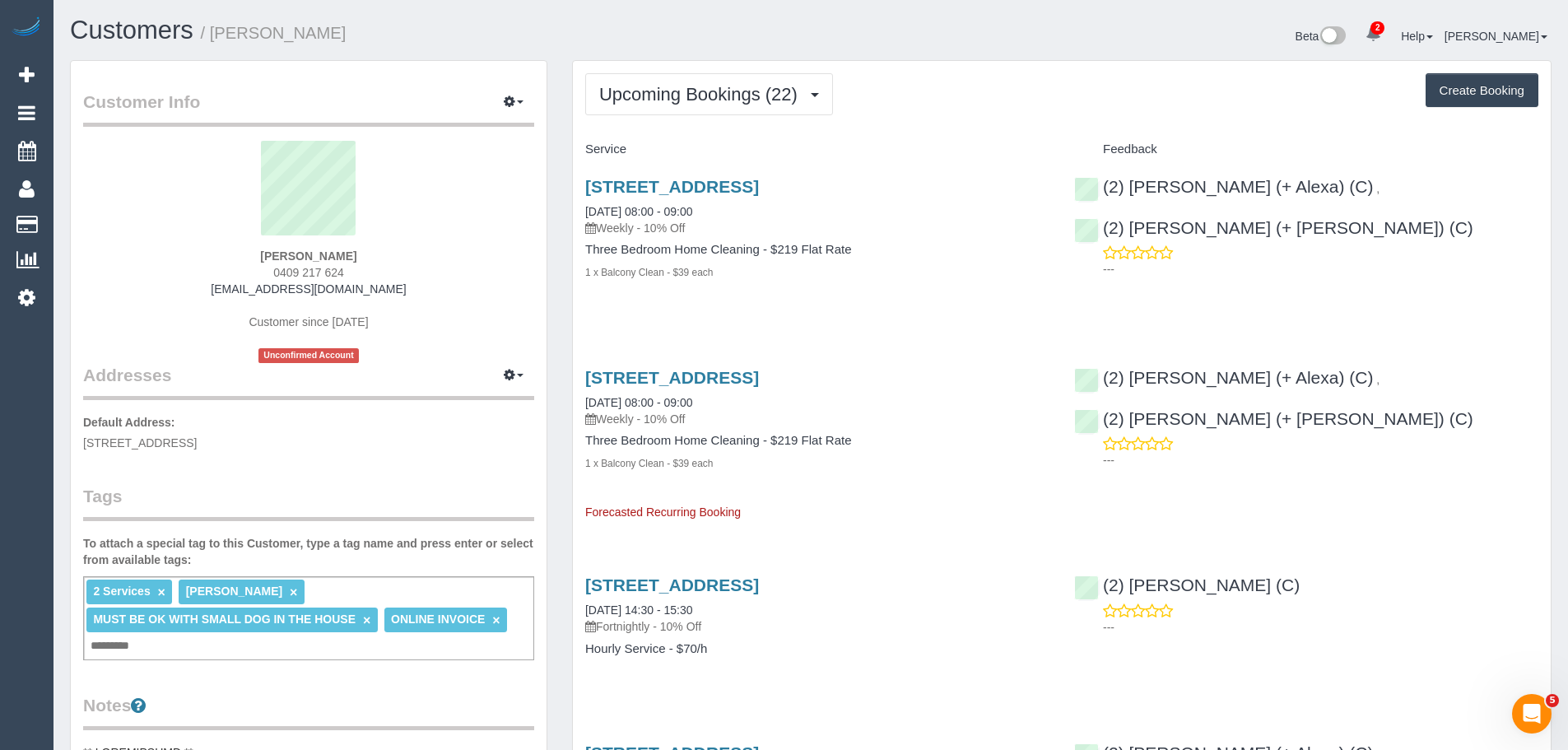
drag, startPoint x: 365, startPoint y: 272, endPoint x: 253, endPoint y: 275, distance: 112.0
click at [253, 275] on div "Ian Watts 0409 217 624 jj@jkjmedia.com.au Customer since 2020 Unconfirmed Accou…" at bounding box center [308, 252] width 451 height 222
copy span "0409 217 624"
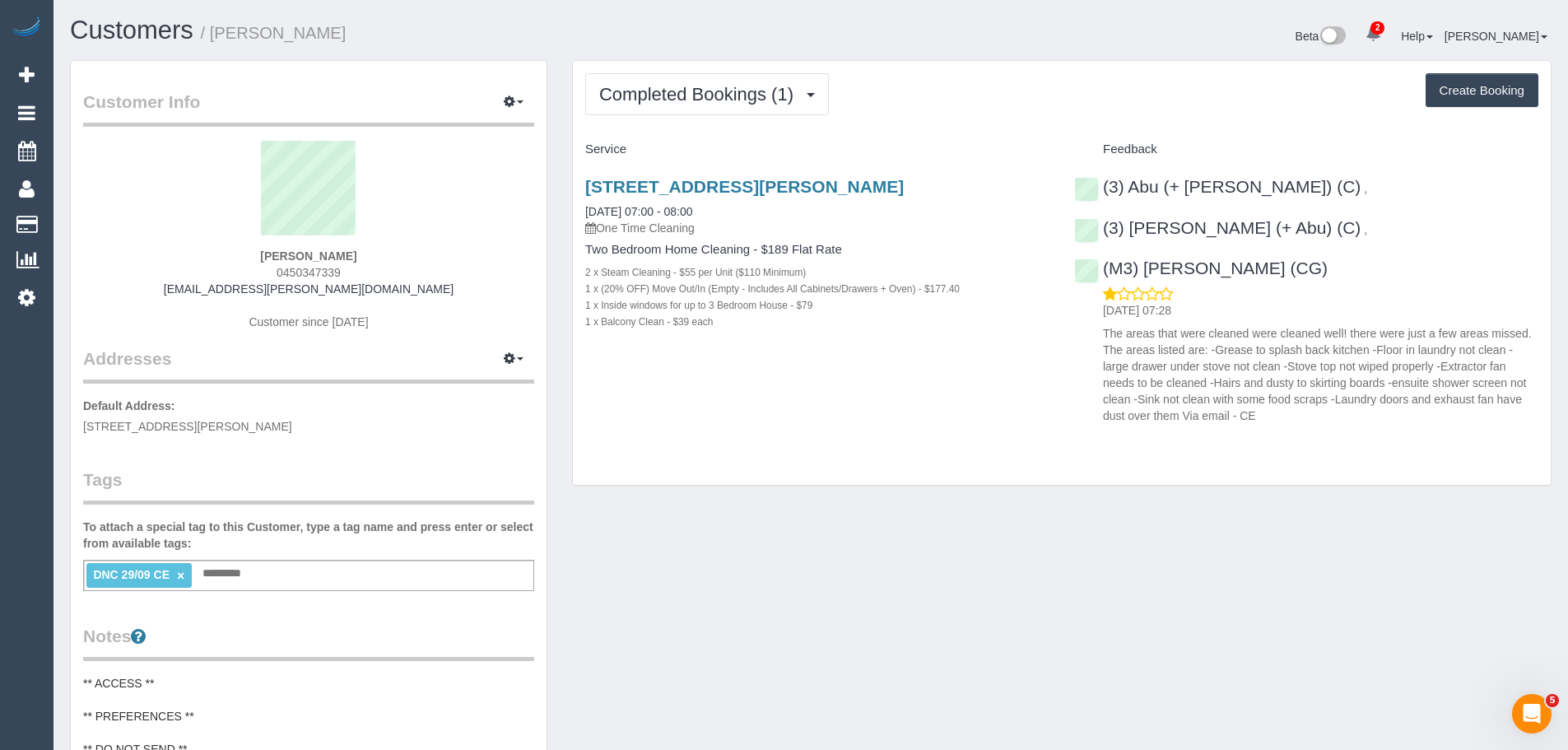
drag, startPoint x: 356, startPoint y: 272, endPoint x: 242, endPoint y: 272, distance: 114.0
click at [242, 272] on div "[PERSON_NAME] 0450347339 [EMAIL_ADDRESS][PERSON_NAME][DOMAIN_NAME] Customer sin…" at bounding box center [308, 243] width 451 height 206
copy span "0450347339"
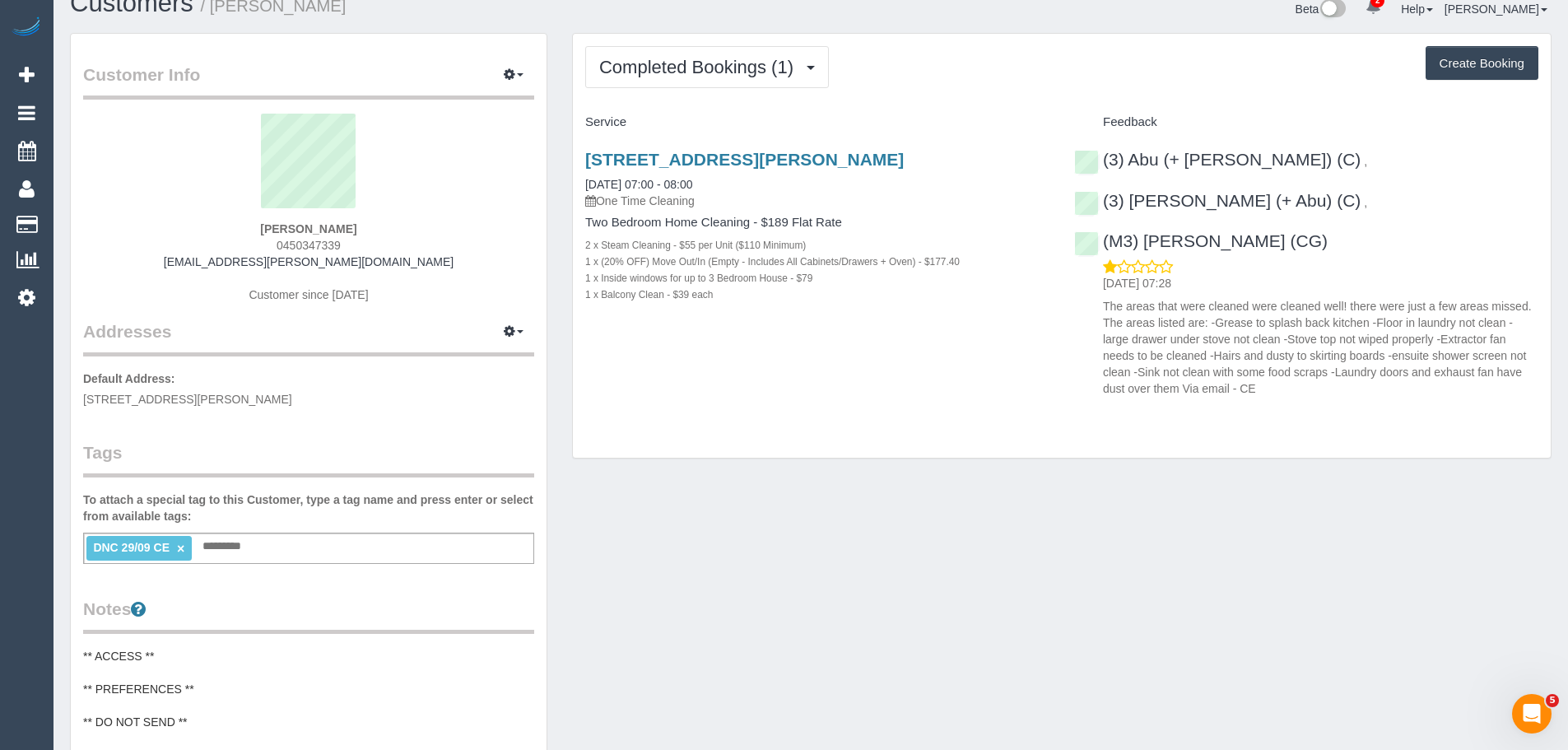
scroll to position [12, 0]
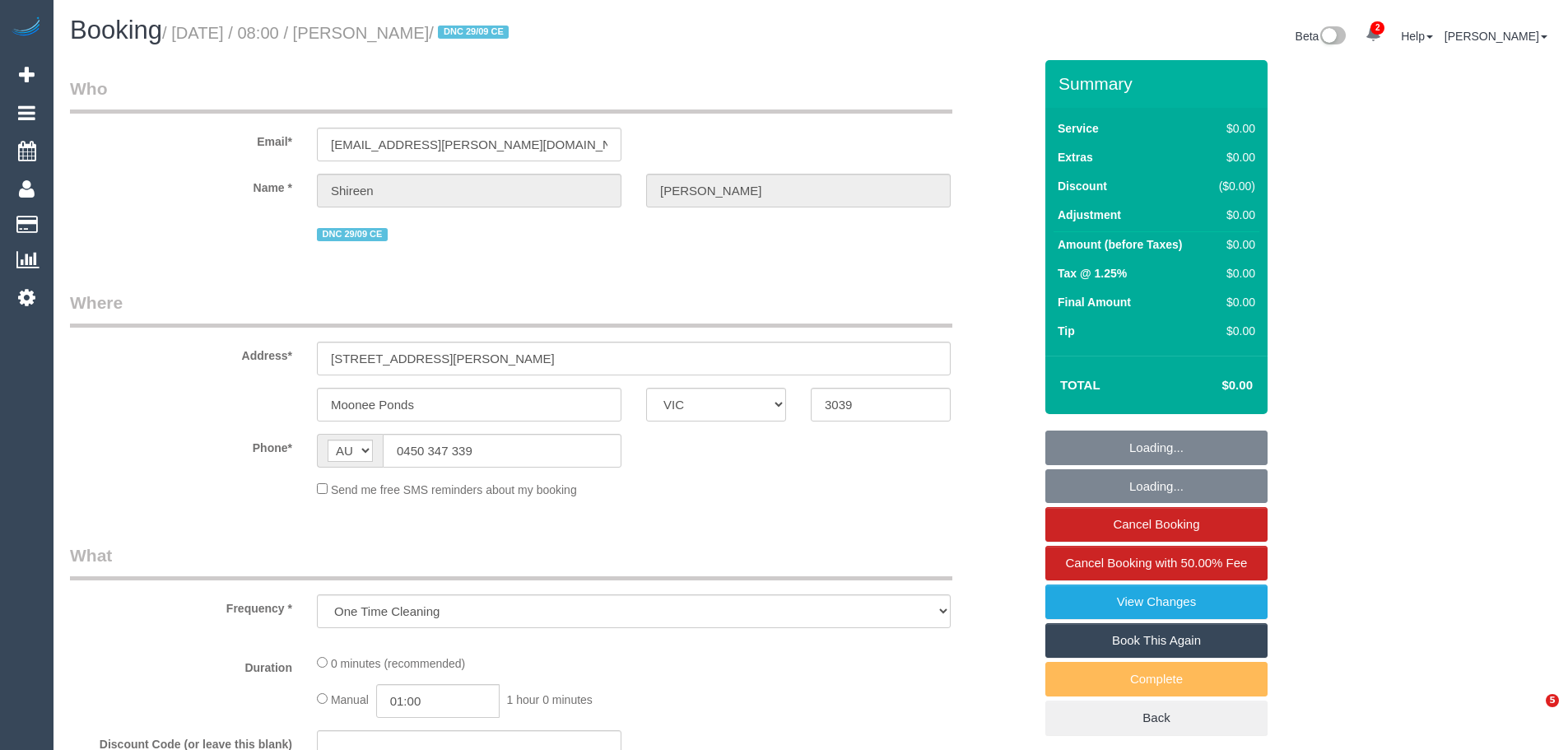
select select "VIC"
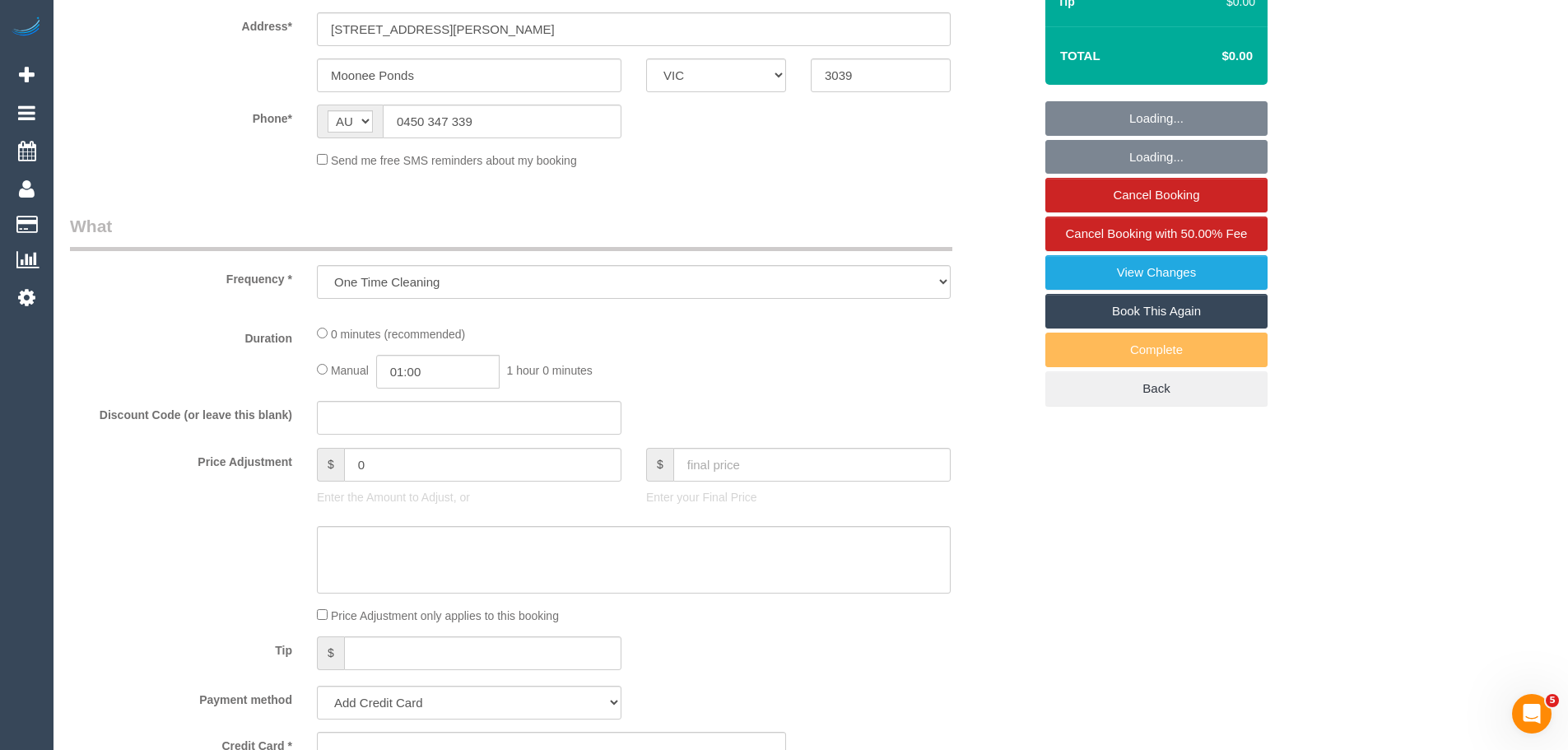
select select "string:stripe-pm_1S7UZm2GScqysDRVXrxO2n2B"
select select "number:27"
select select "number:14"
select select "number:18"
select select "number:25"
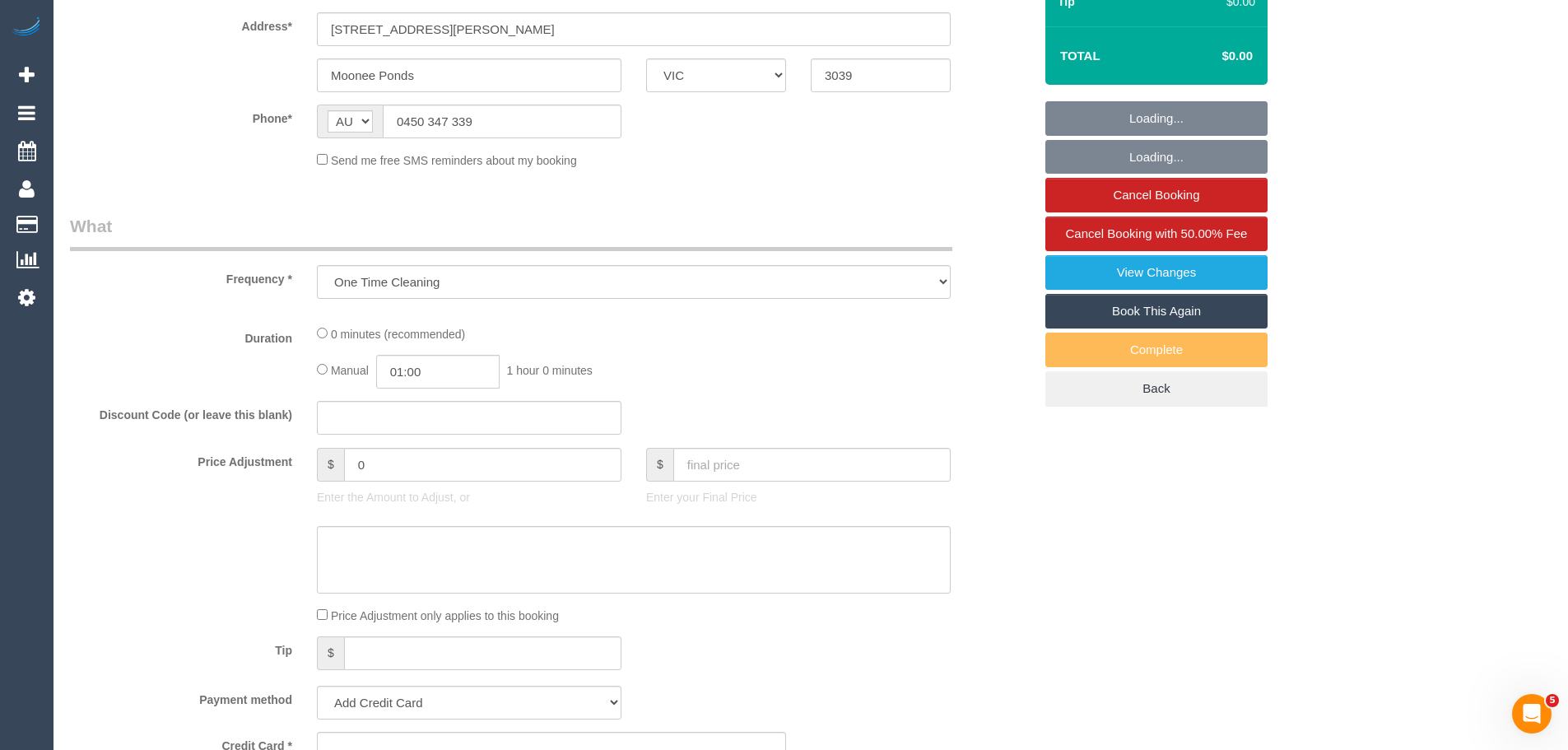
select select "number:26"
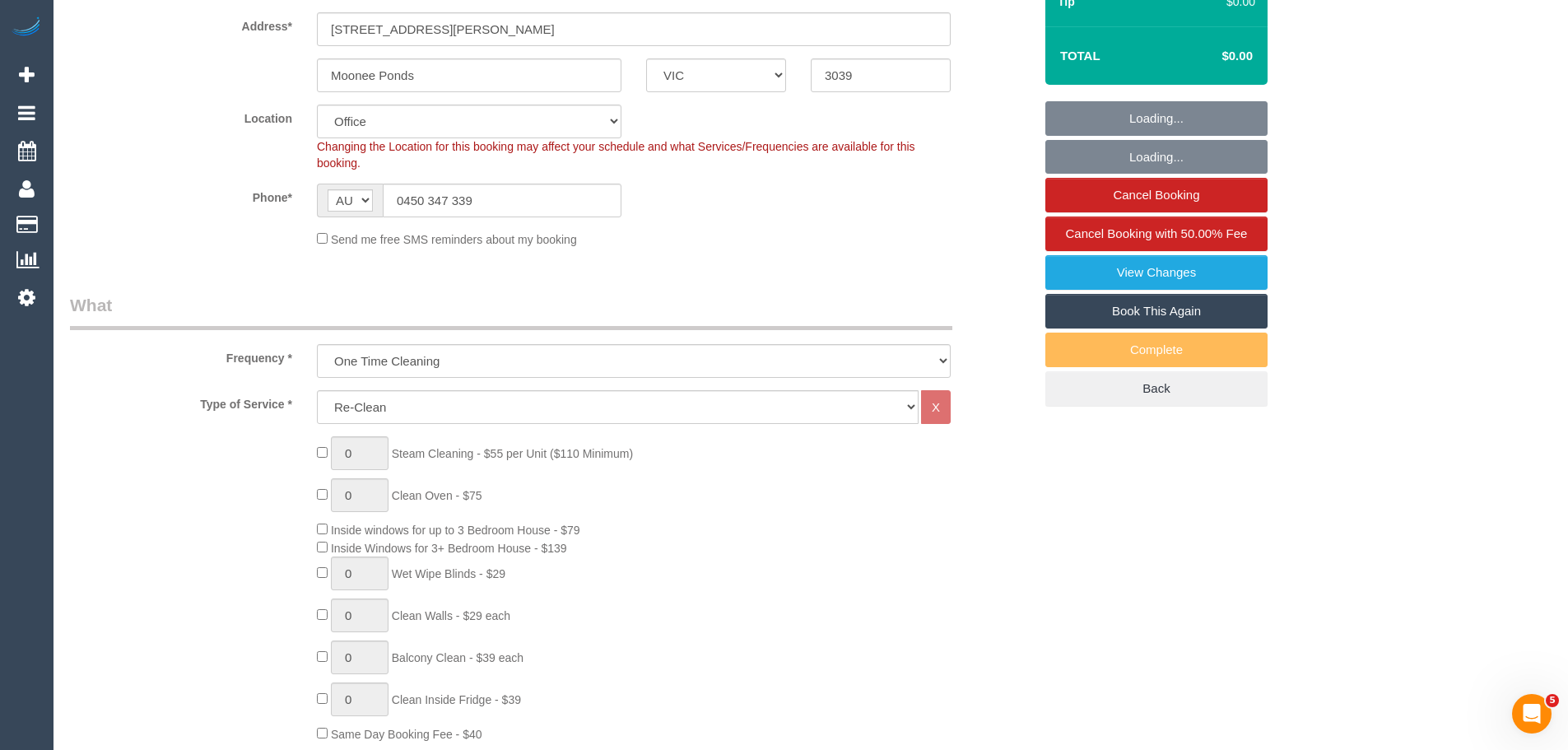
select select "object:826"
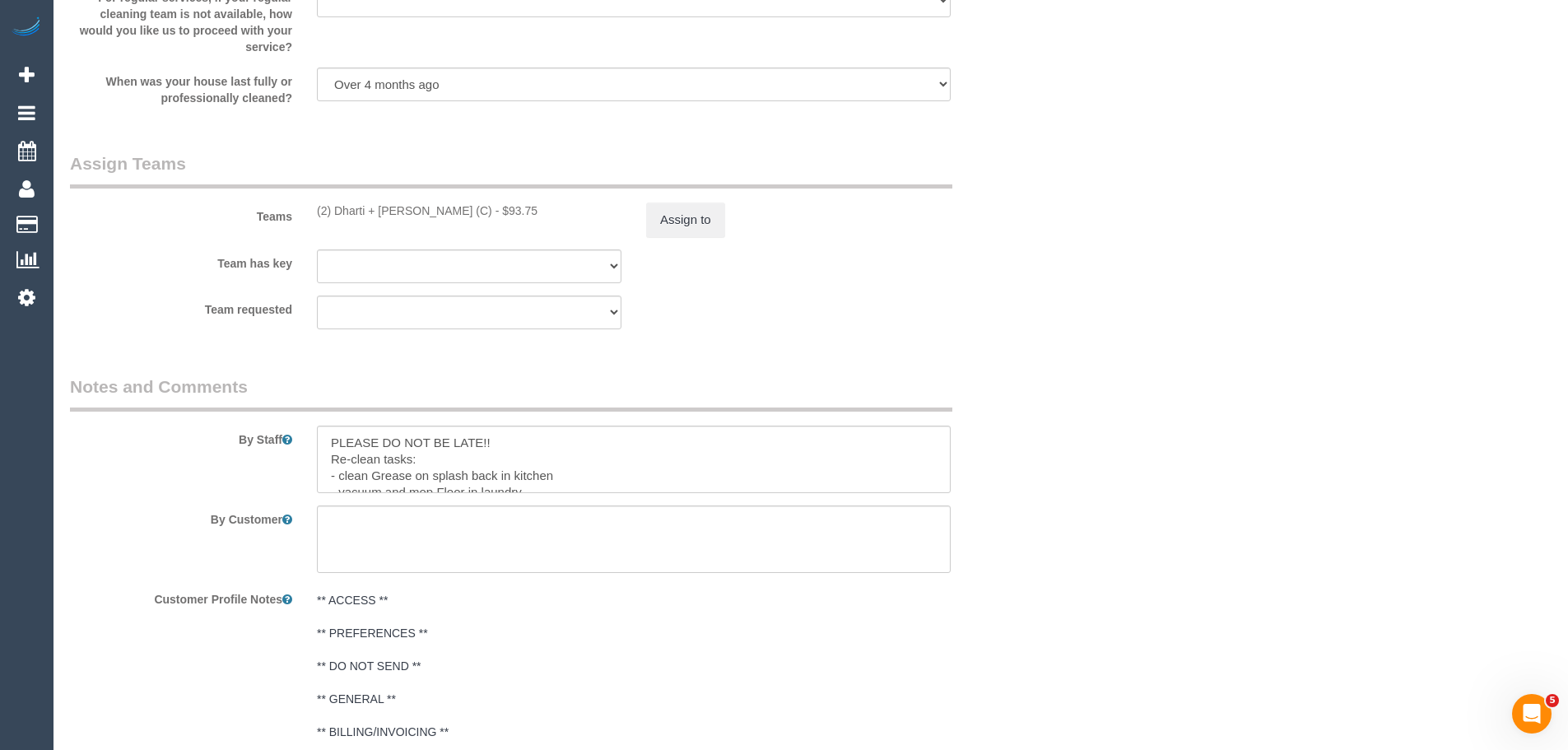
scroll to position [2470, 0]
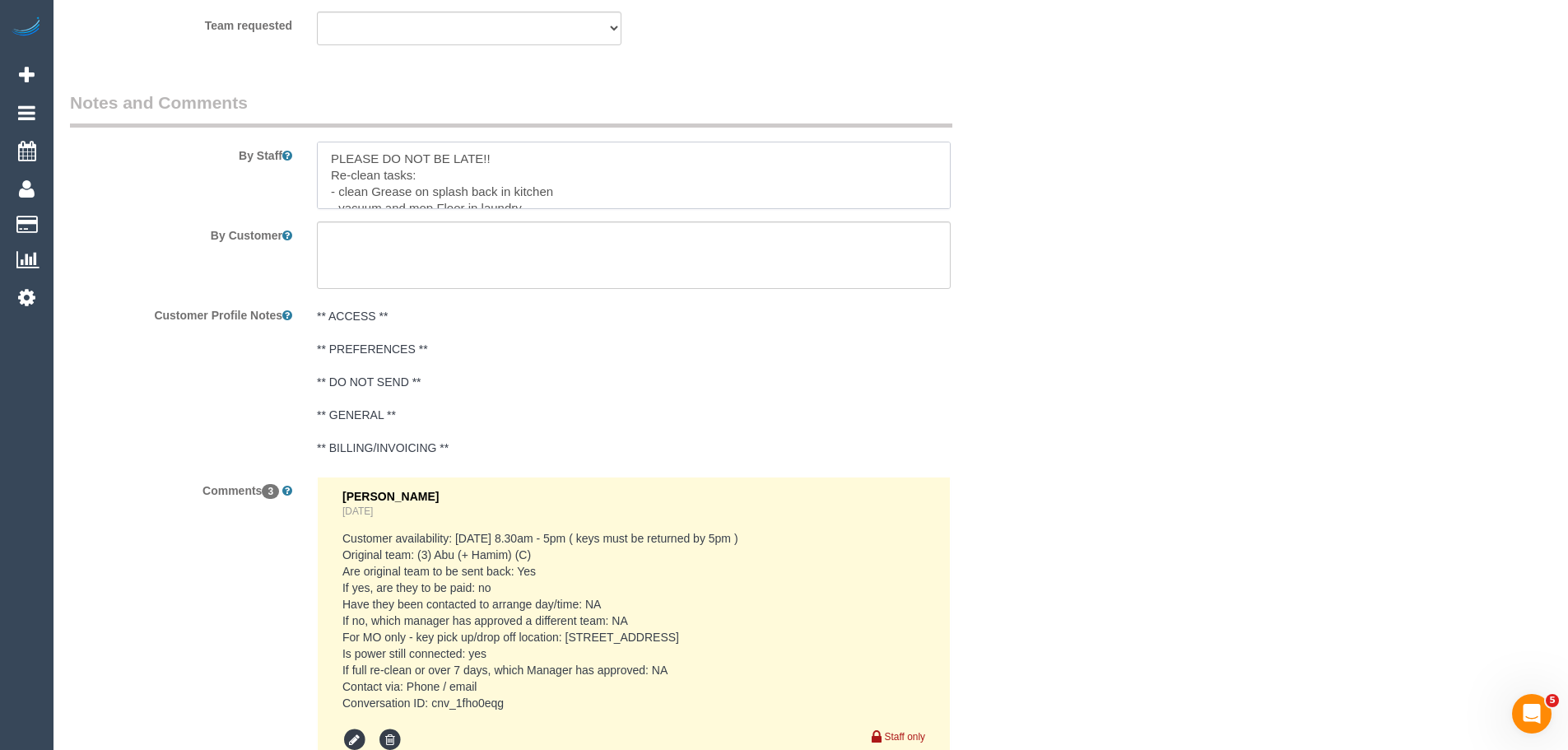
click at [549, 181] on textarea at bounding box center [634, 175] width 634 height 67
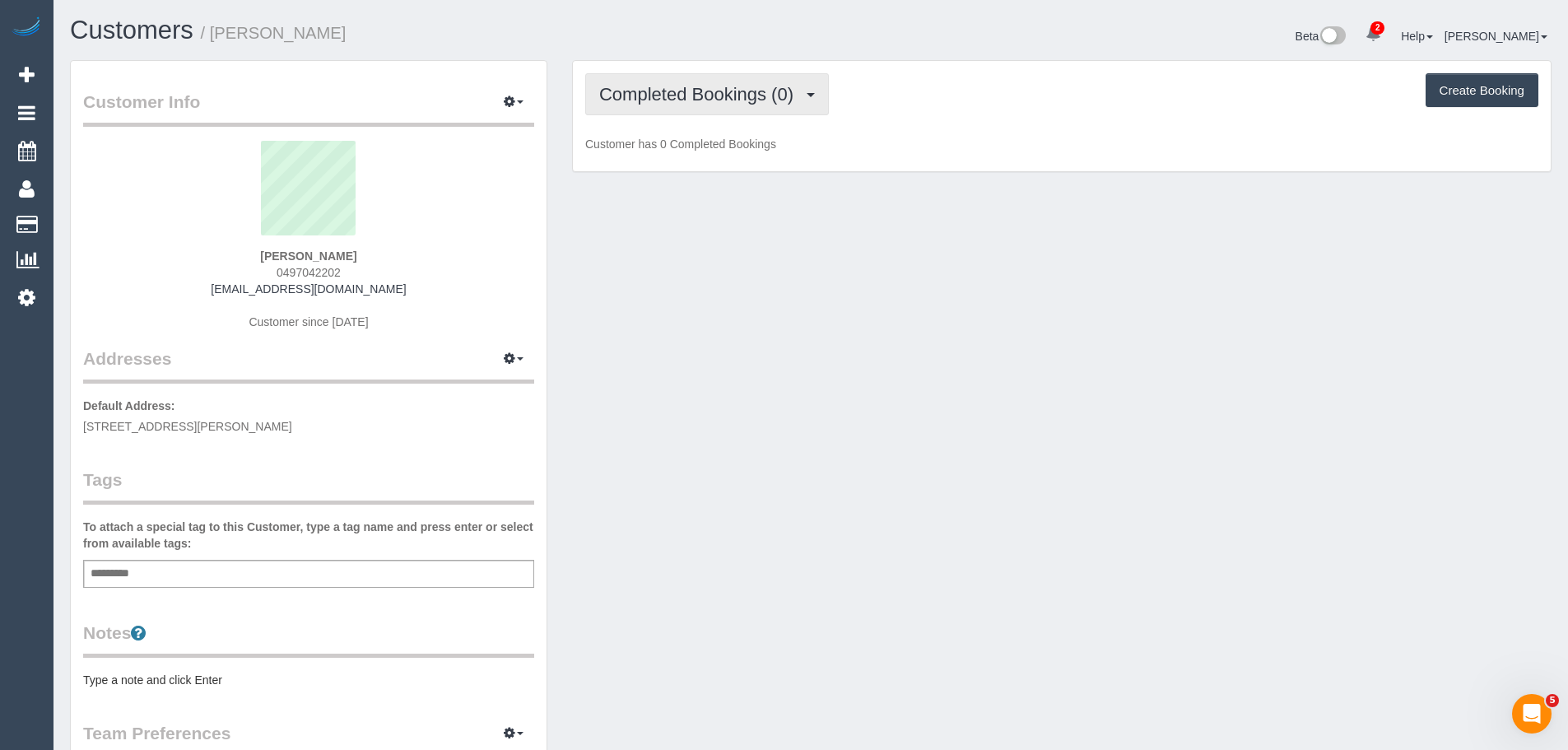
click at [710, 82] on button "Completed Bookings (0)" at bounding box center [707, 94] width 244 height 42
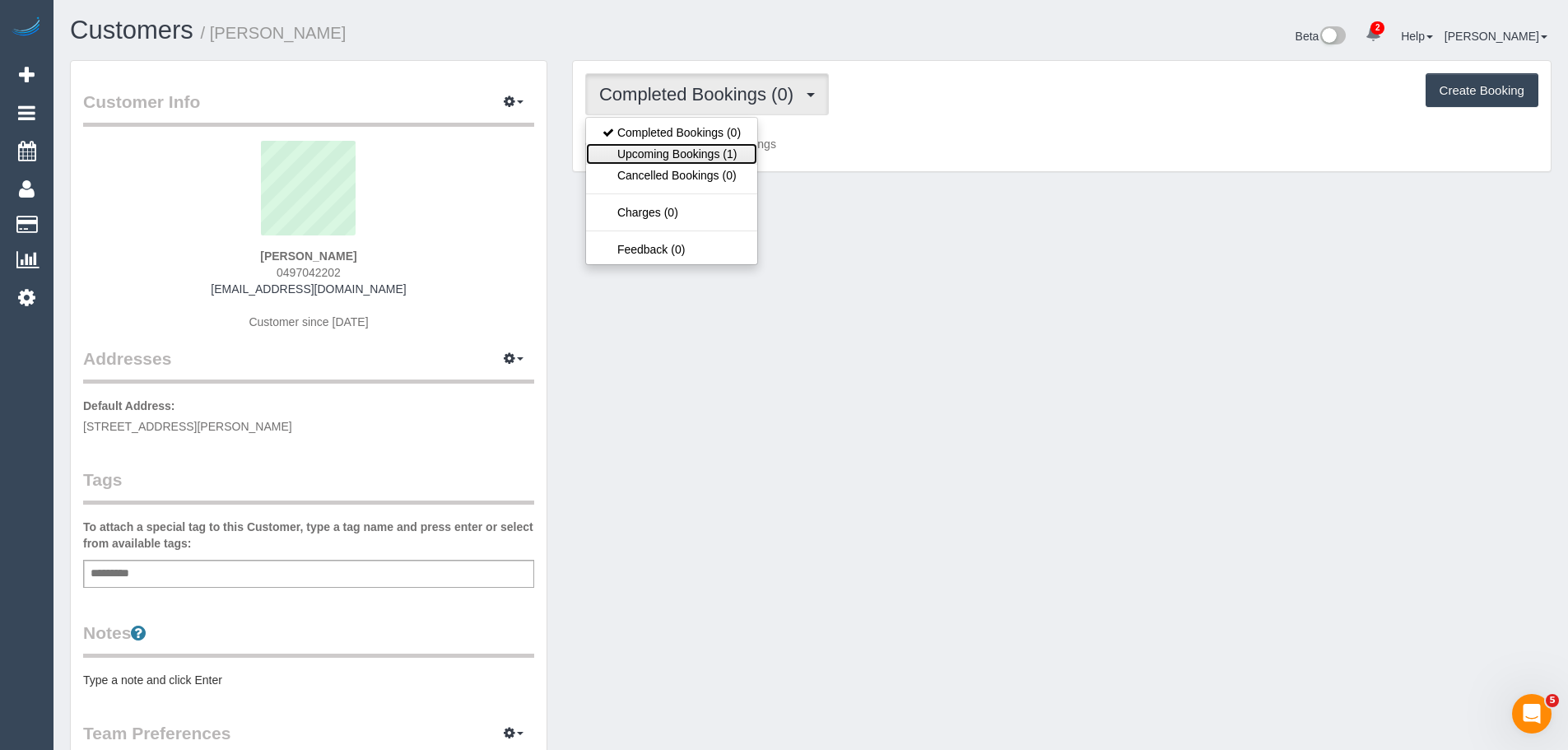
click at [681, 163] on link "Upcoming Bookings (1)" at bounding box center [672, 153] width 172 height 22
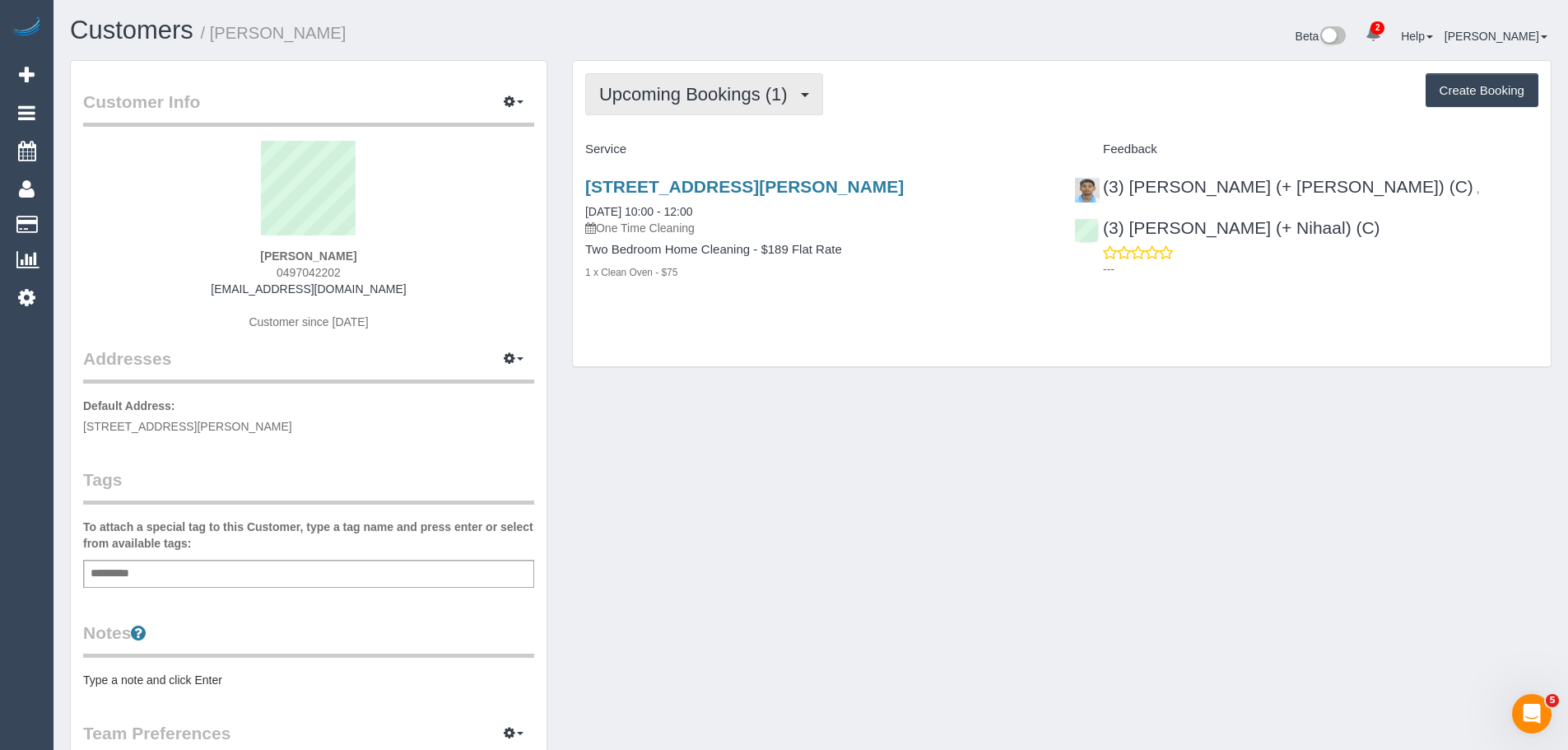
click at [666, 96] on span "Upcoming Bookings (1)" at bounding box center [697, 94] width 197 height 21
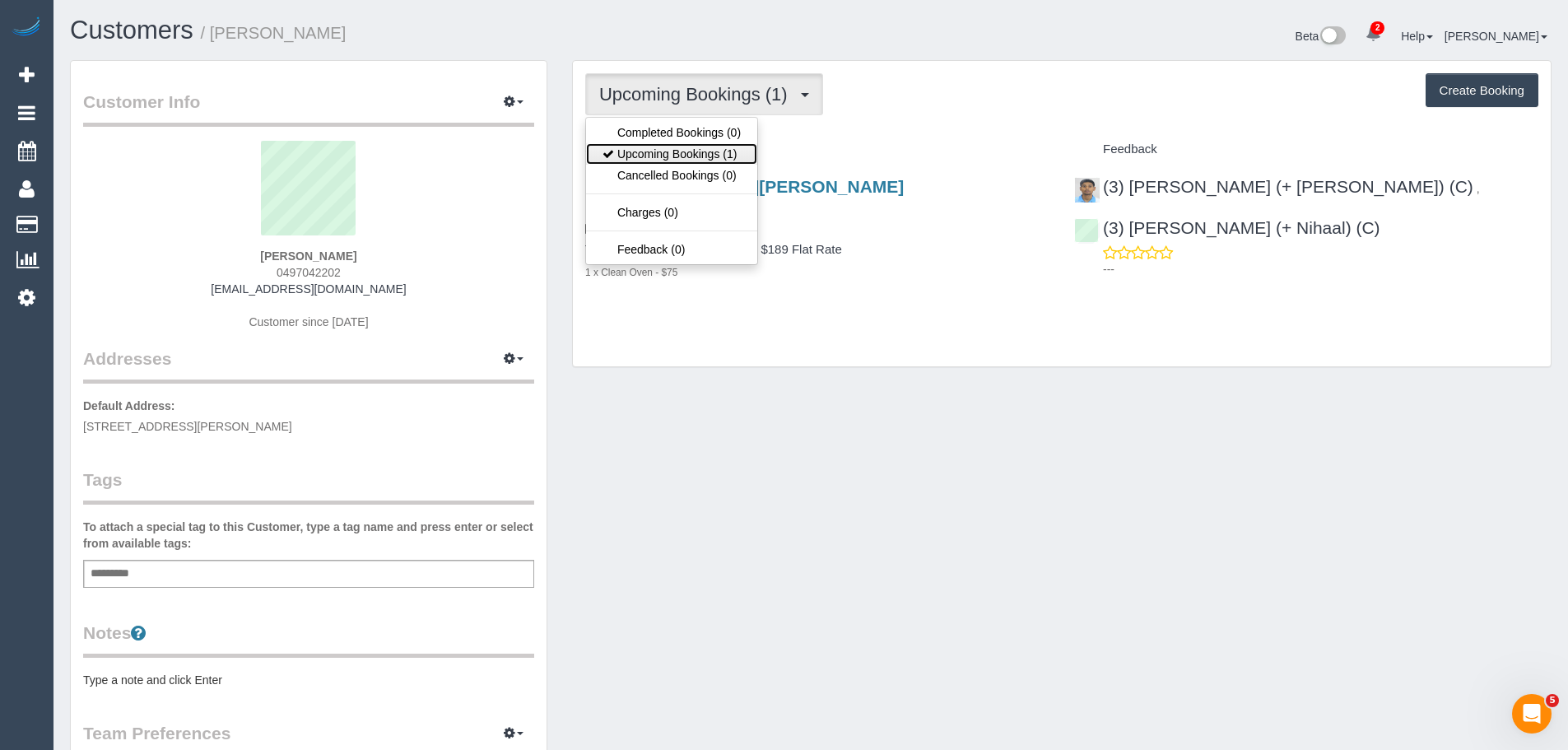
click at [680, 152] on link "Upcoming Bookings (1)" at bounding box center [672, 153] width 172 height 22
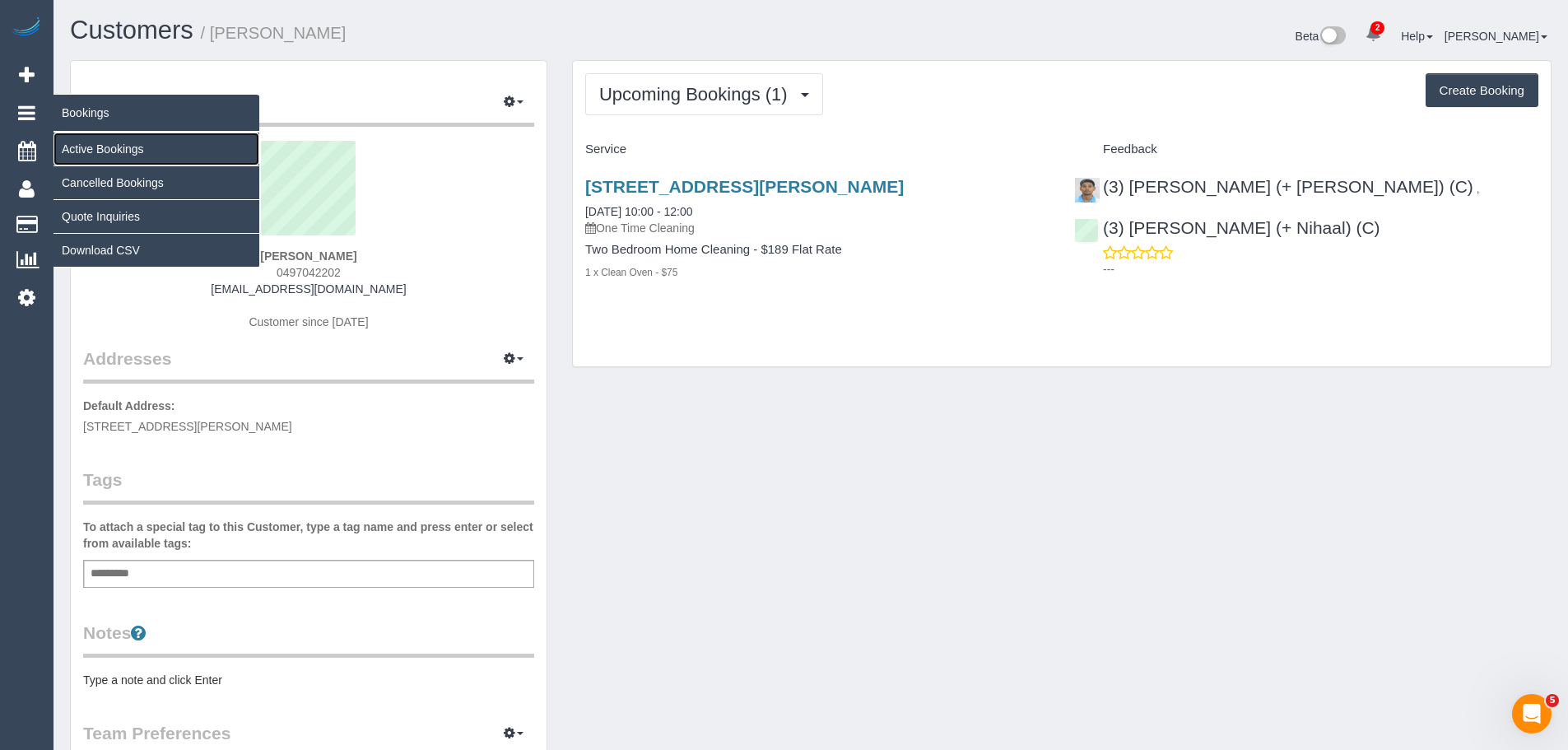
click at [99, 145] on link "Active Bookings" at bounding box center [156, 149] width 206 height 33
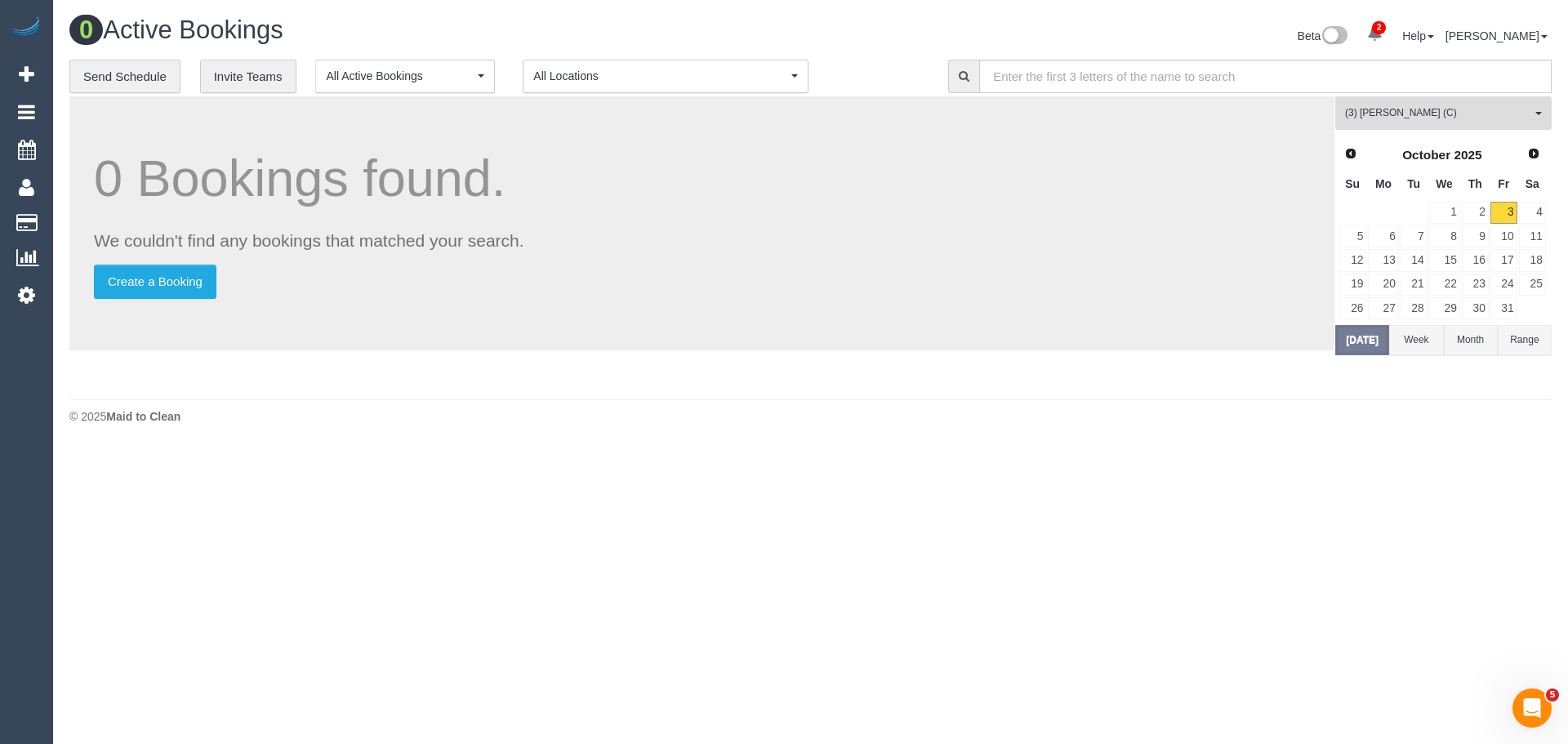
click at [1415, 117] on span "(3) Himasha Amarasinghe (C)" at bounding box center [1439, 113] width 186 height 14
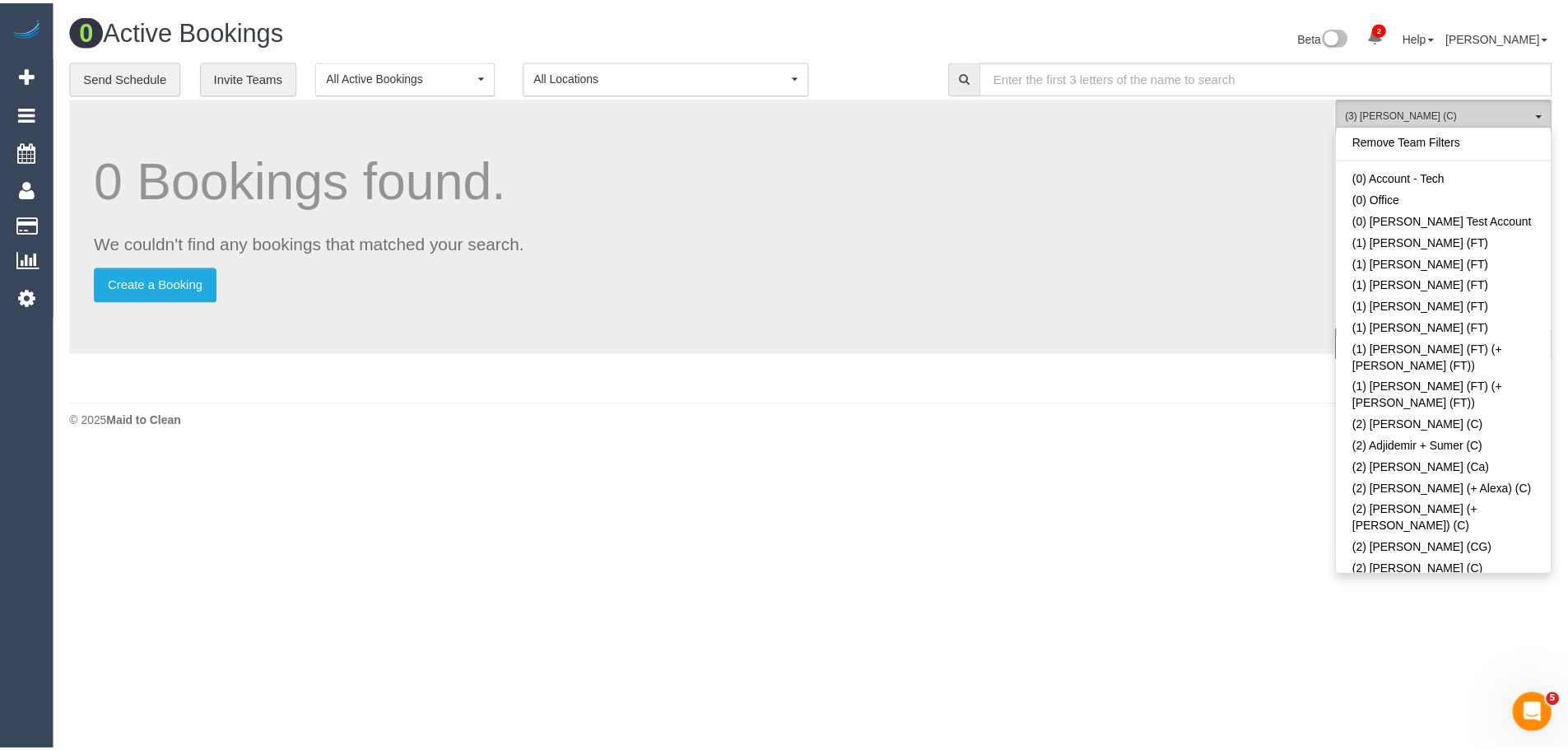
scroll to position [2696, 0]
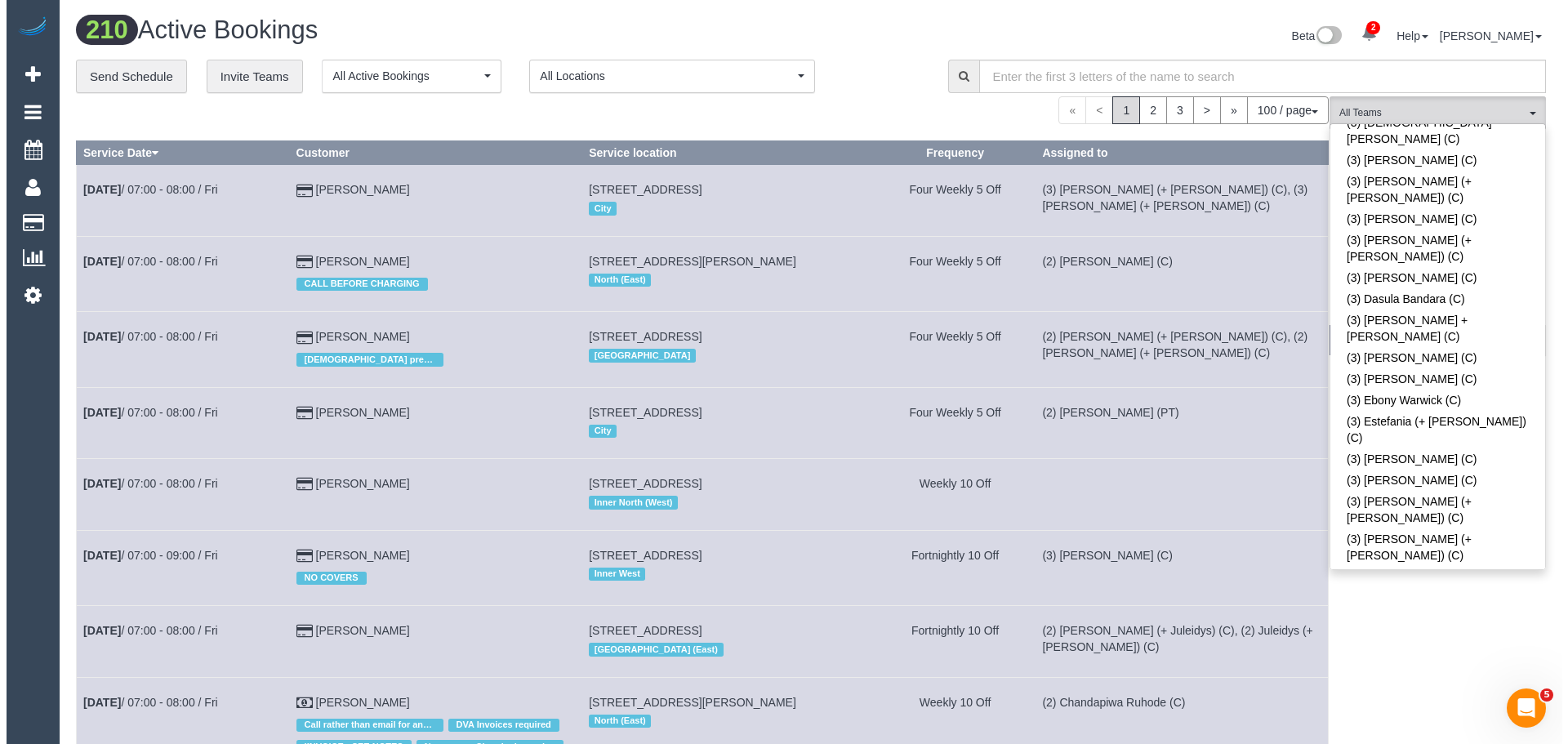
scroll to position [4076, 0]
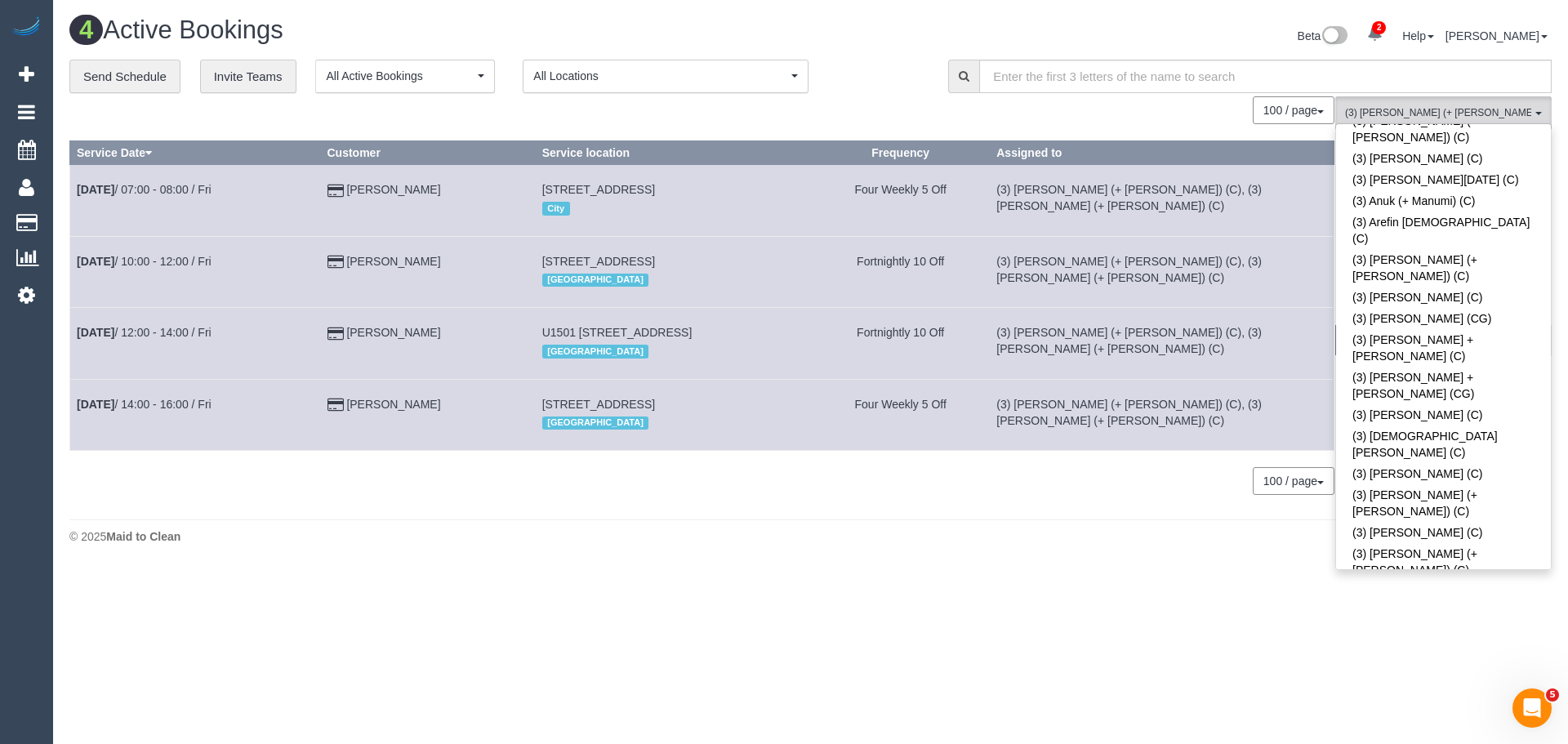
scroll to position [2279, 0]
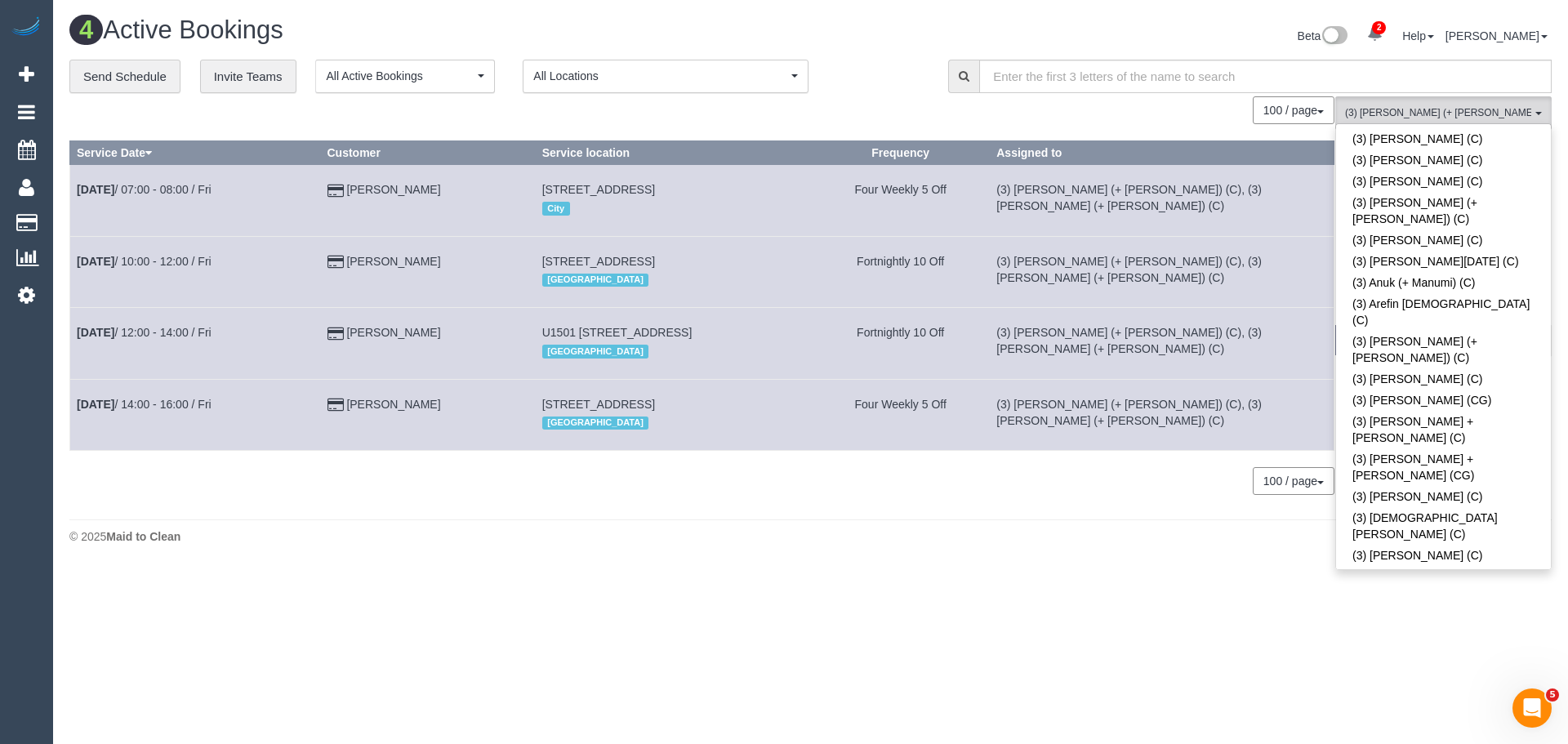
click at [1447, 109] on span "(3) Felipe (+ Tatiana) (C) , (3) Tatiana (+ Felipe) (C)" at bounding box center [1439, 113] width 186 height 14
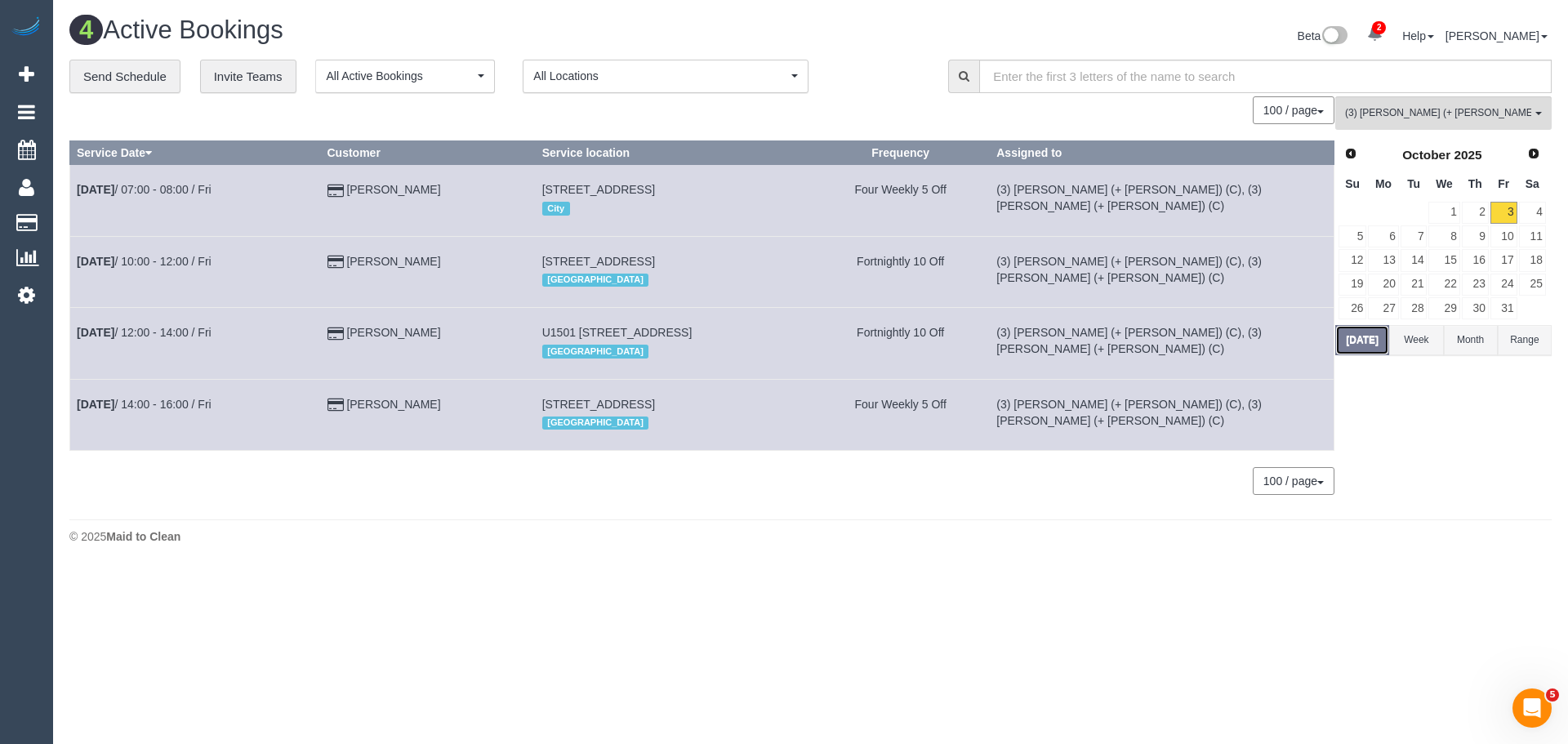
click at [1374, 342] on button "Today" at bounding box center [1362, 340] width 54 height 30
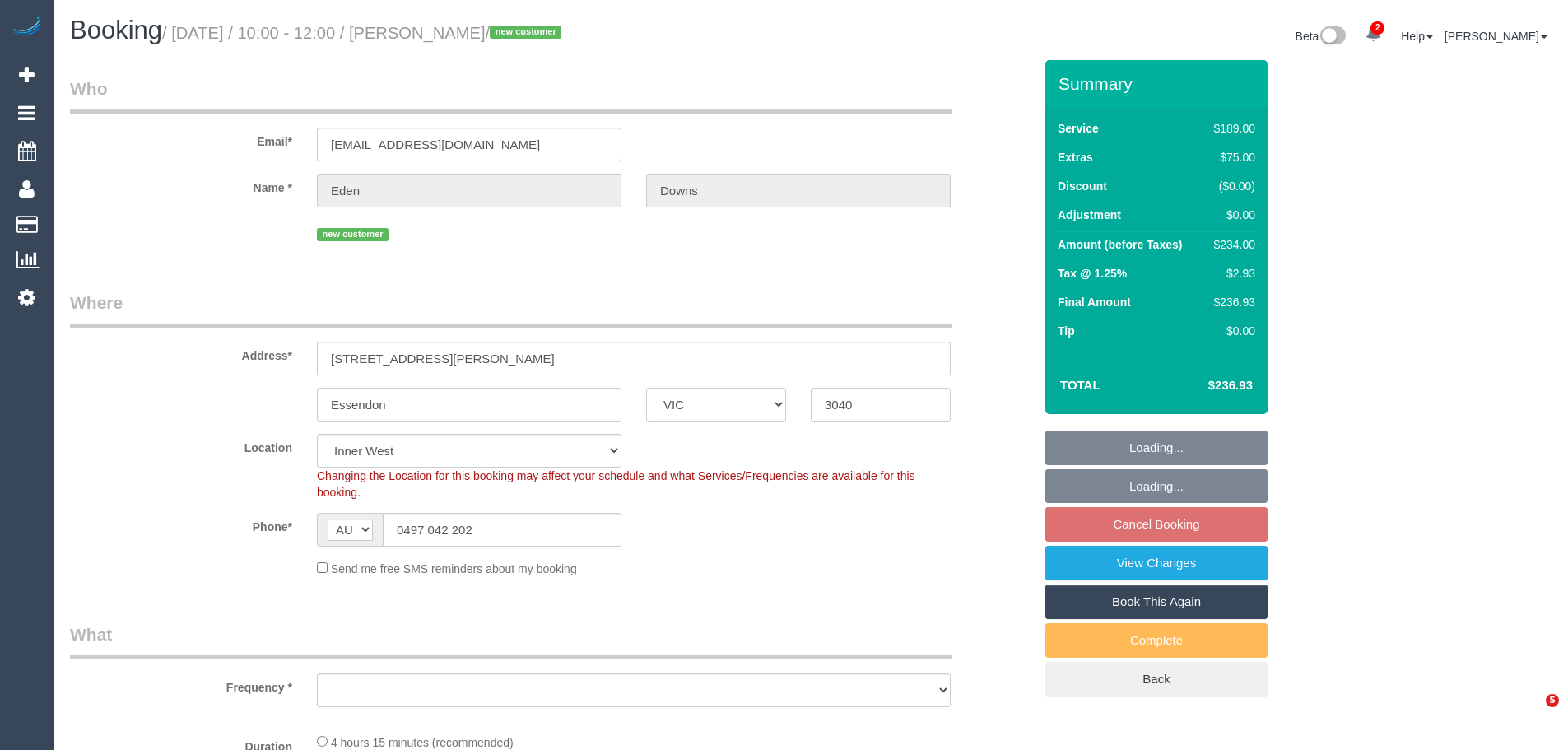
select select "VIC"
select select "string:stripe-pm_1SCx8v2GScqysDRVGQEbRGAY"
select select "number:28"
select select "number:14"
select select "number:19"
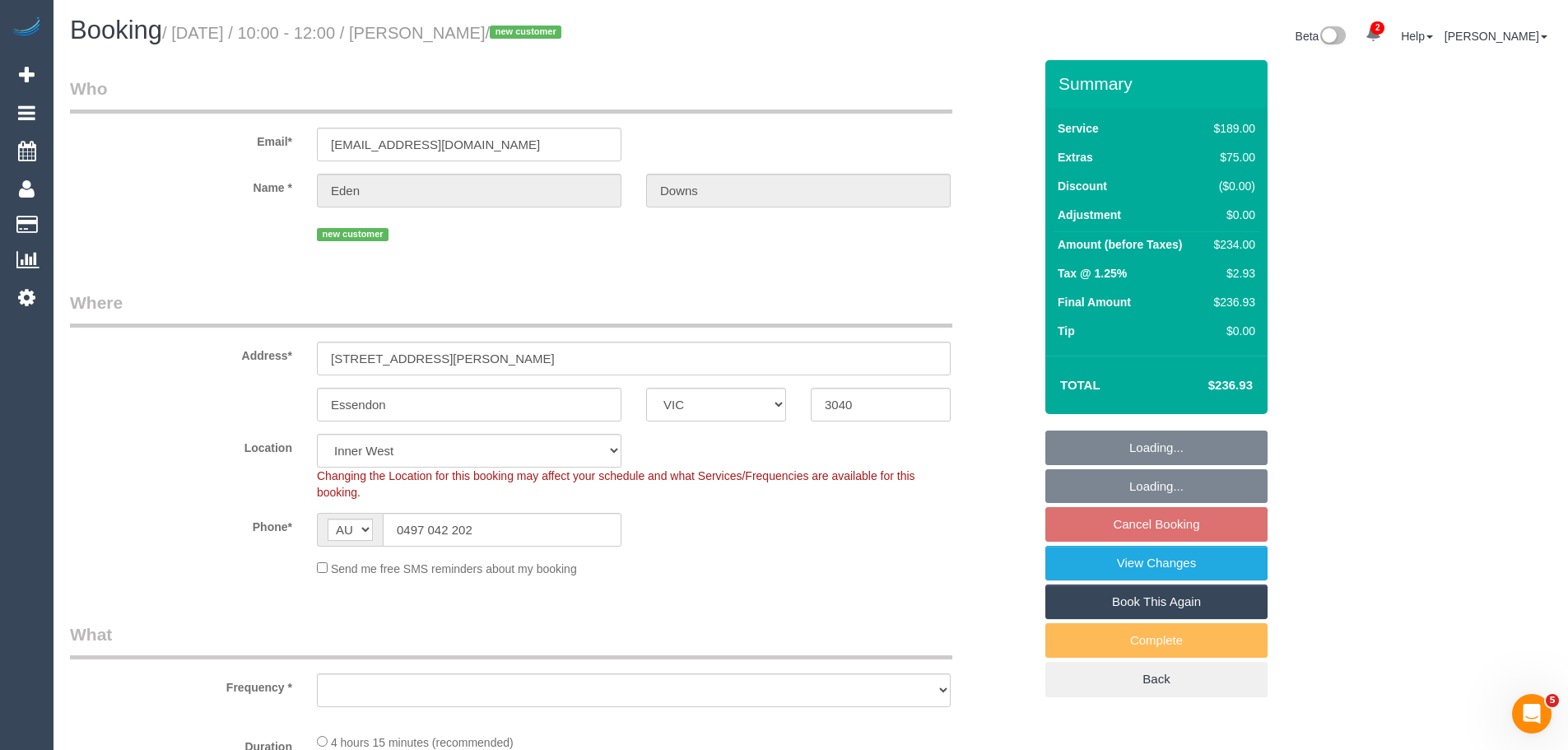
select select "number:24"
select select "object:726"
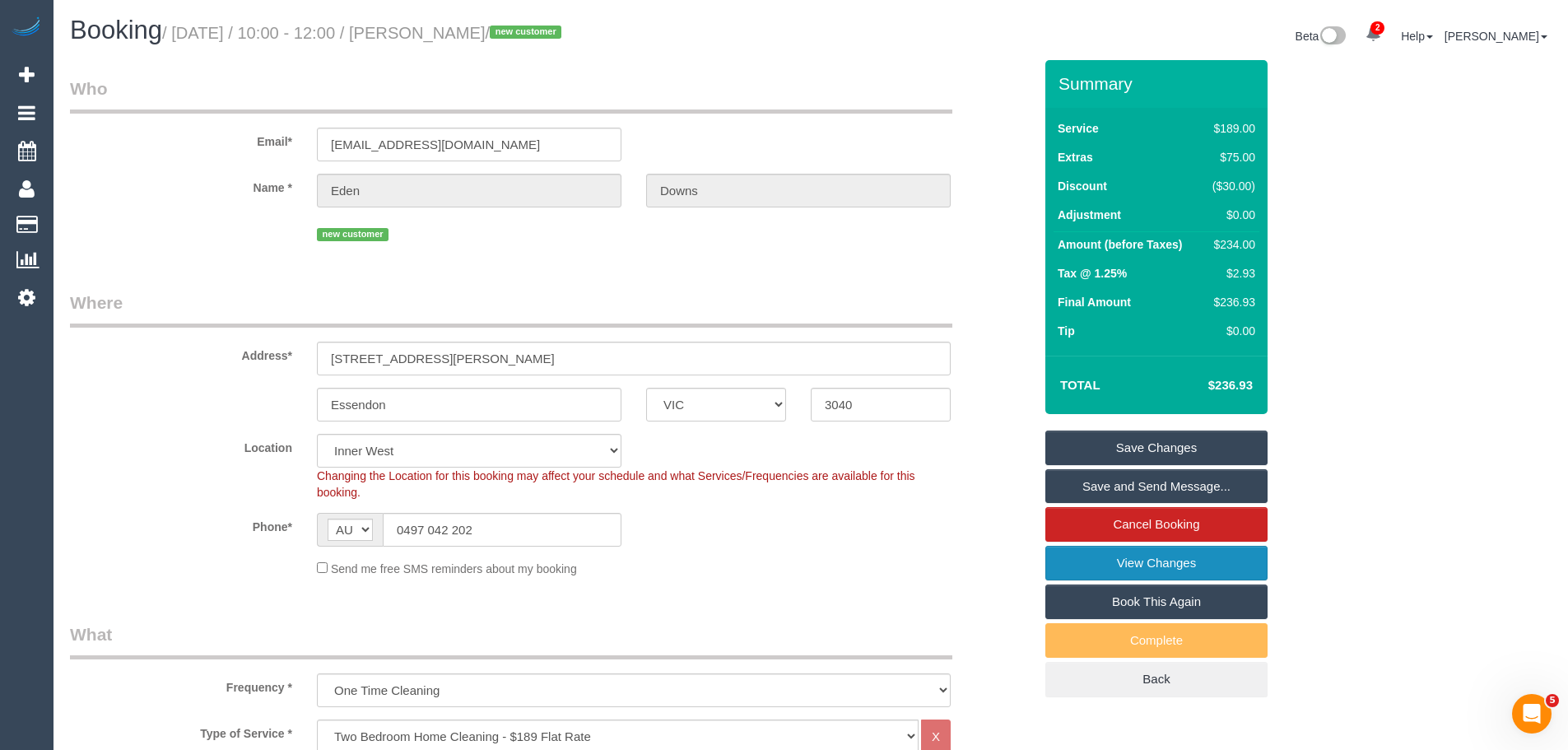
click at [1159, 563] on link "View Changes" at bounding box center [1157, 563] width 222 height 34
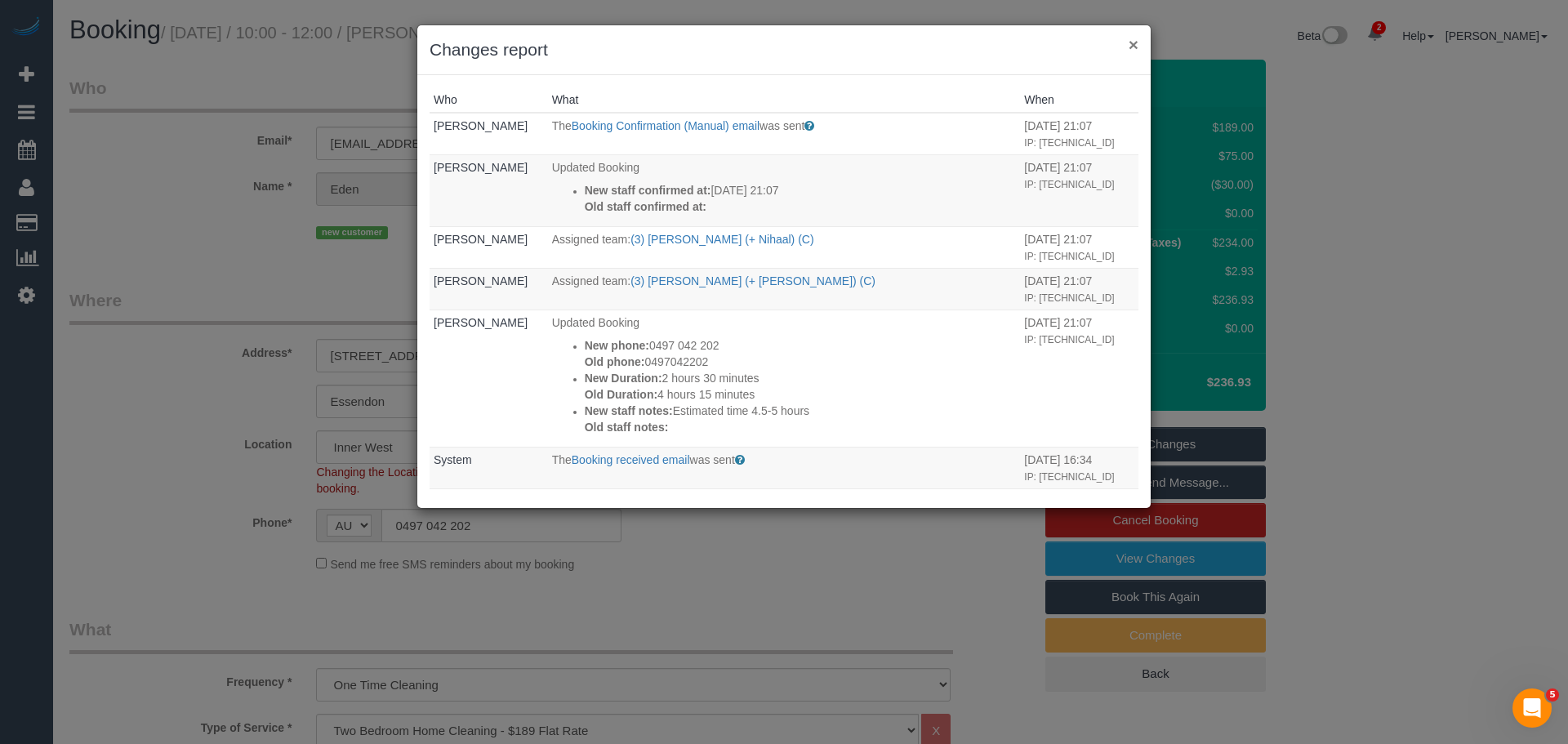
click at [1130, 42] on button "×" at bounding box center [1133, 44] width 9 height 17
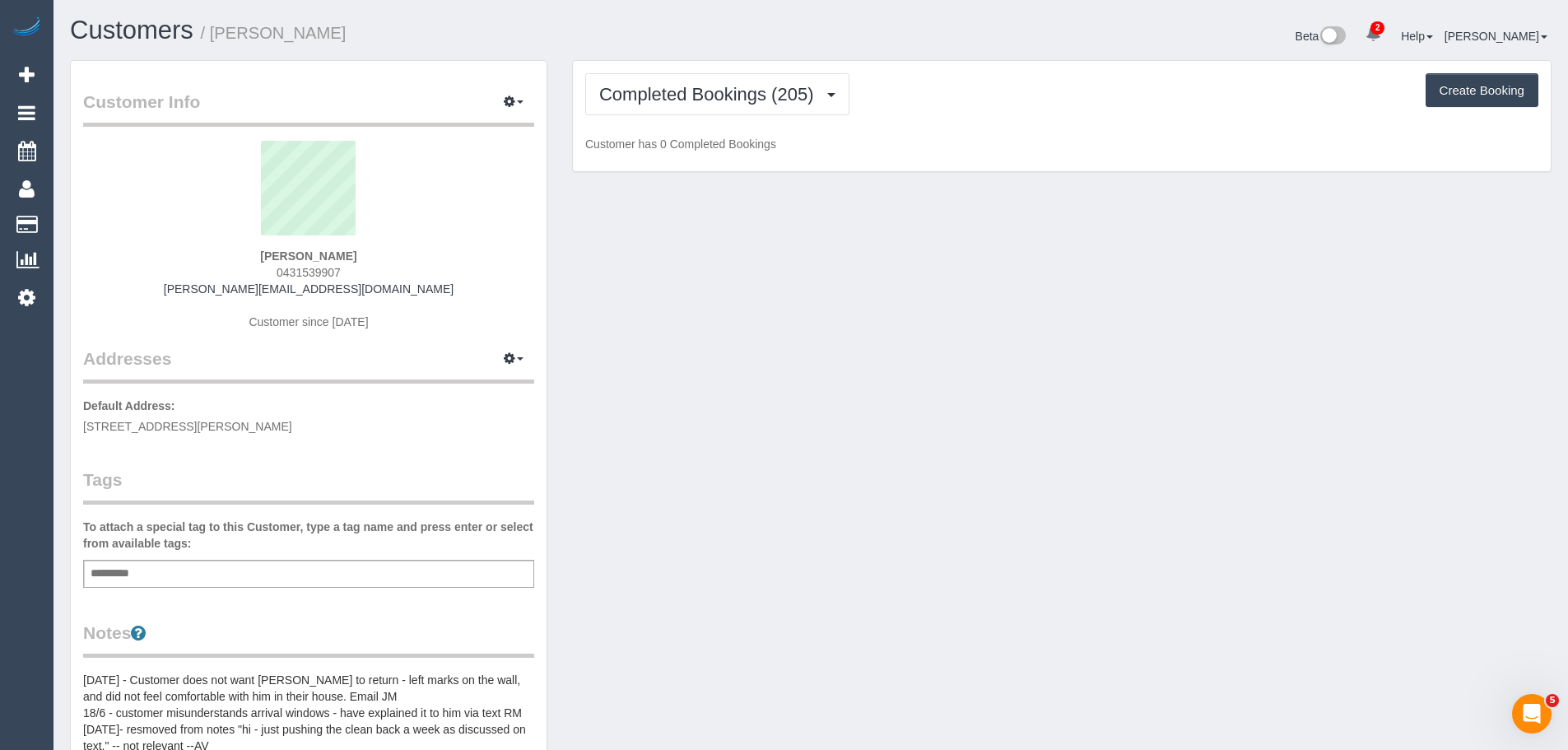
drag, startPoint x: 353, startPoint y: 275, endPoint x: 231, endPoint y: 268, distance: 122.2
click at [229, 270] on div "Steven Haralambidis 0431539907 steven_haralambidis@hotmail.com Customer since 2…" at bounding box center [308, 243] width 451 height 206
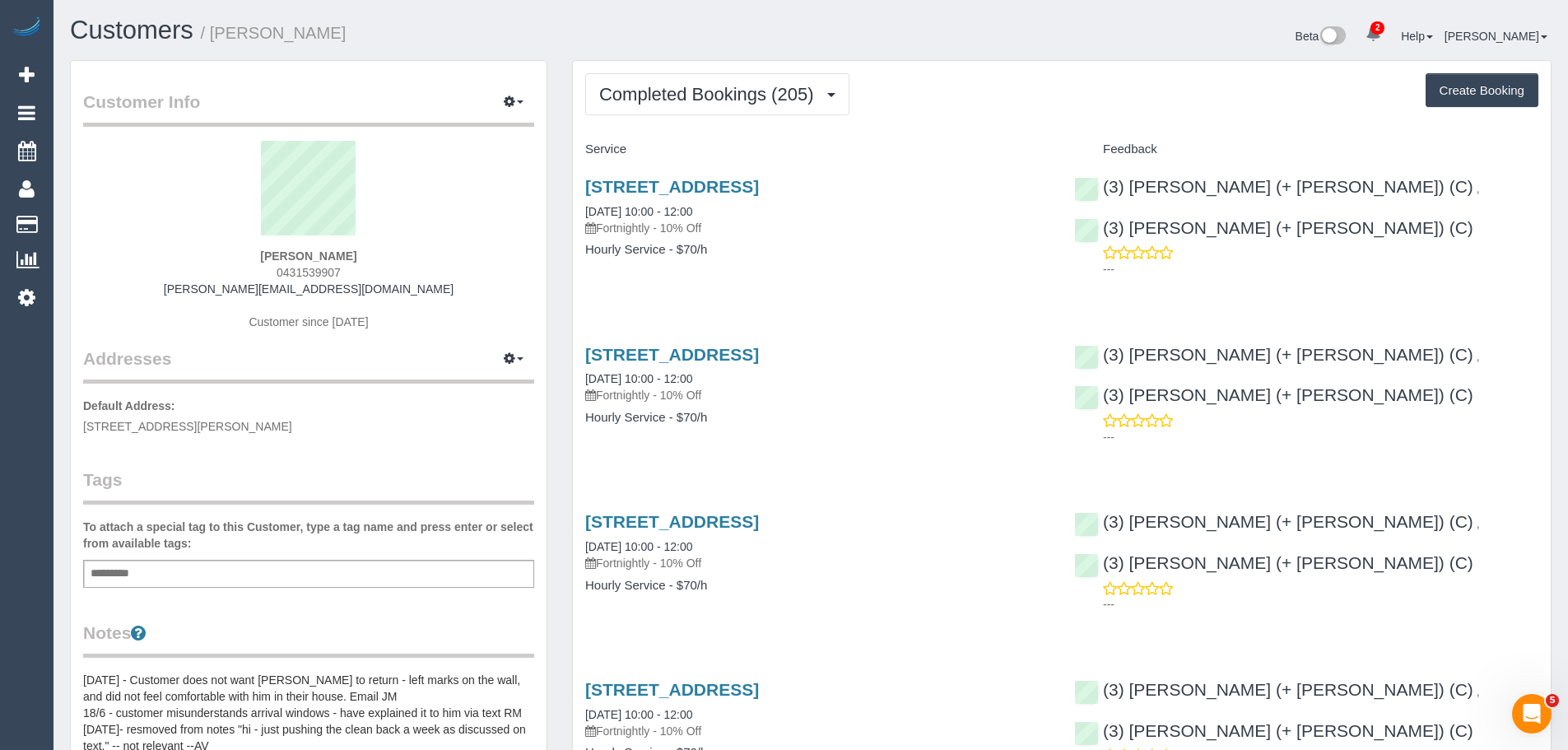
copy span "0431539907"
click at [173, 223] on sui-profile-pic at bounding box center [309, 194] width 427 height 107
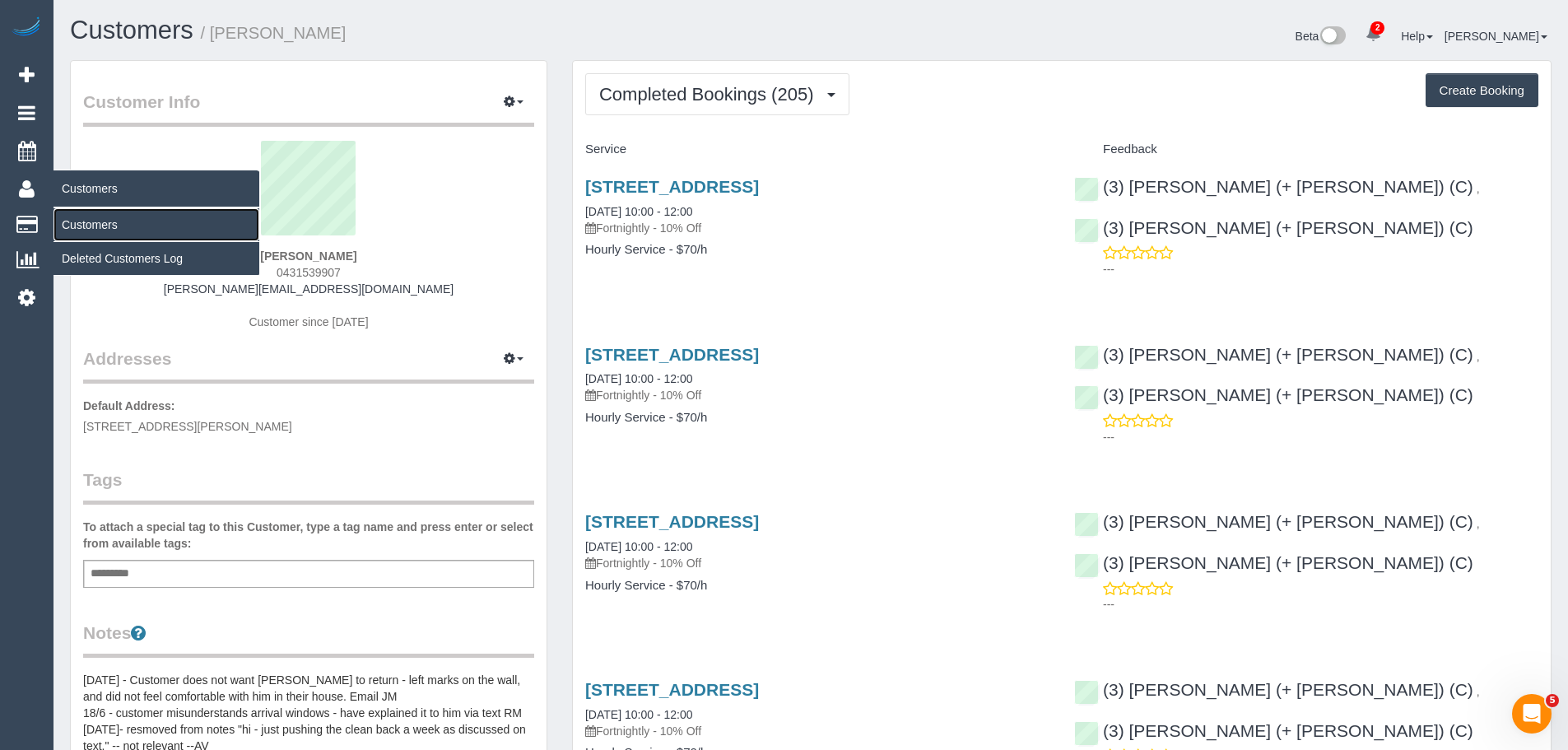
drag, startPoint x: 76, startPoint y: 223, endPoint x: 155, endPoint y: 178, distance: 90.9
click at [76, 223] on link "Customers" at bounding box center [156, 225] width 206 height 33
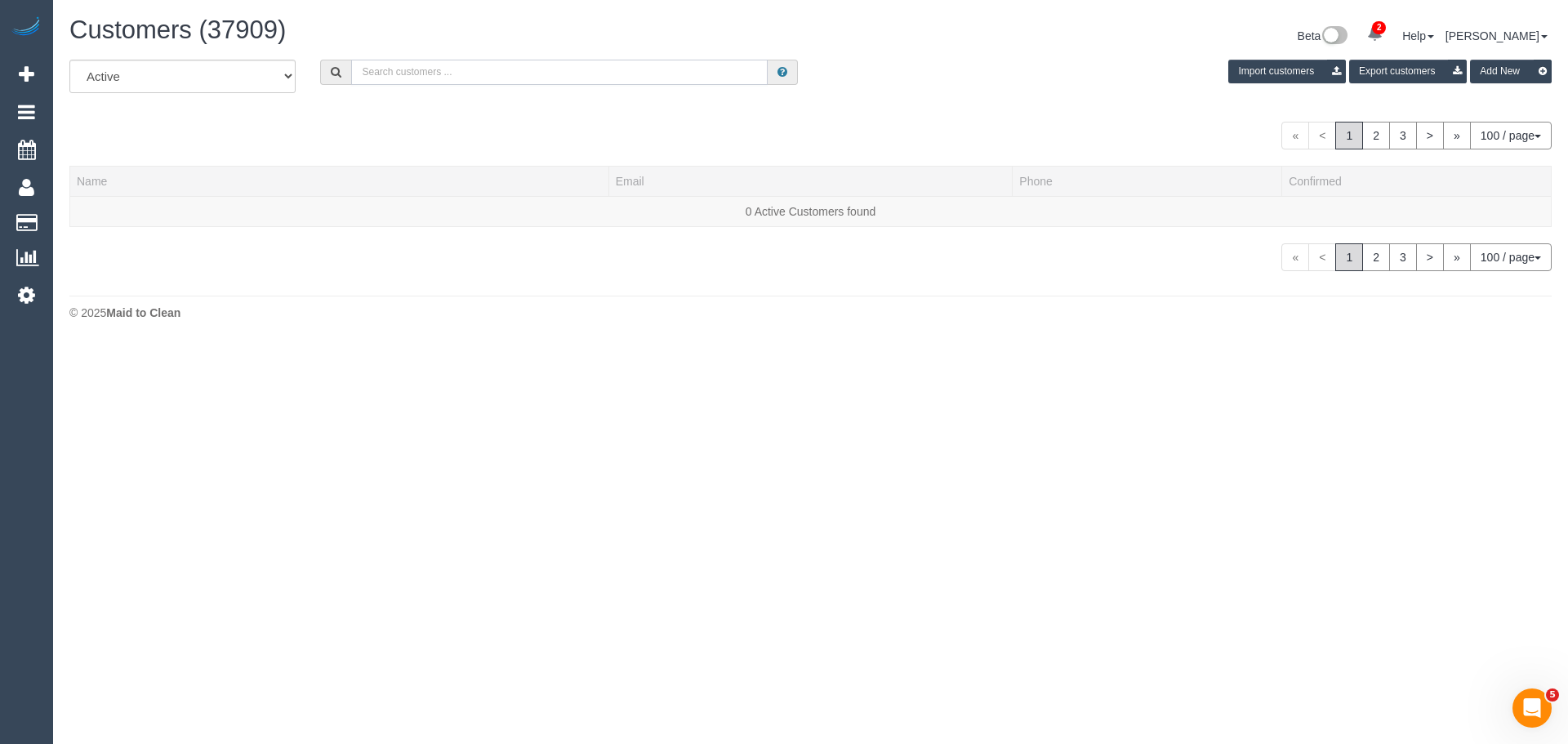
click at [610, 75] on input "text" at bounding box center [559, 73] width 417 height 26
paste input "pearcemelanie@ymail.com"
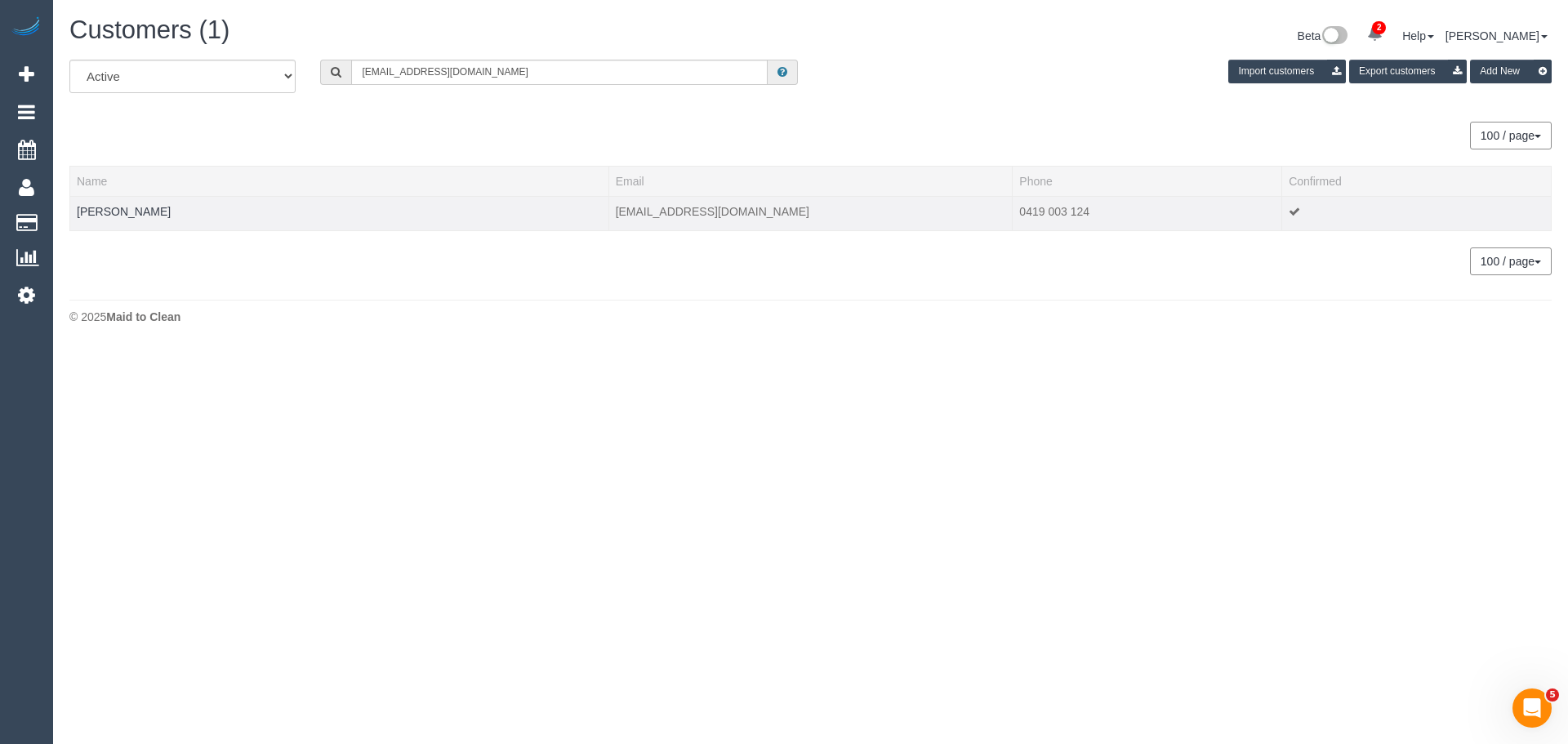
drag, startPoint x: 178, startPoint y: 221, endPoint x: 76, endPoint y: 214, distance: 102.2
click at [76, 214] on td "melanie pearce" at bounding box center [340, 213] width 539 height 34
copy td "melanie pearce"
click at [256, 215] on td "melanie pearce" at bounding box center [340, 213] width 539 height 34
drag, startPoint x: 241, startPoint y: 215, endPoint x: 72, endPoint y: 210, distance: 169.1
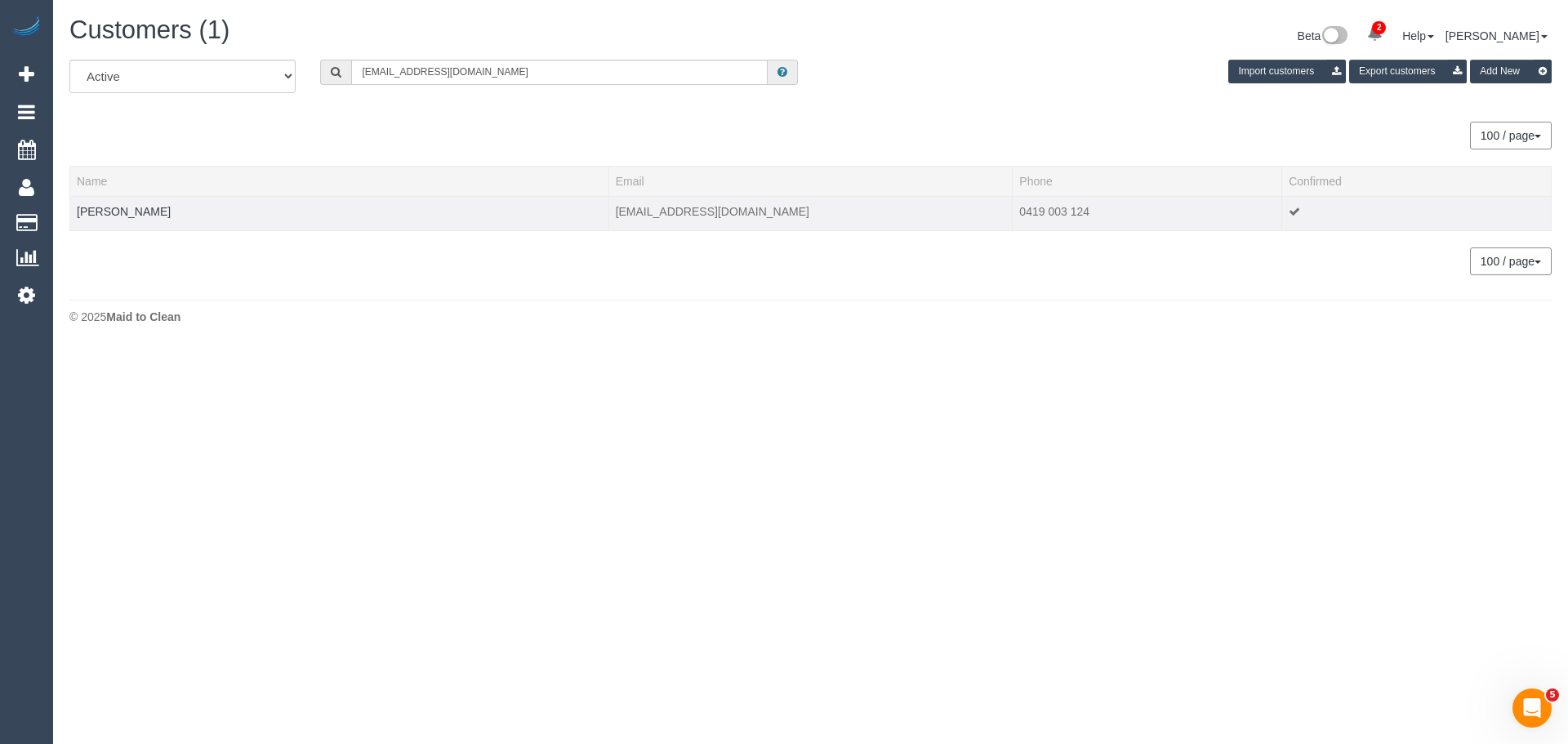
click at [72, 210] on td "melanie pearce" at bounding box center [340, 213] width 539 height 34
copy link "melanie pearce"
click at [522, 80] on input "pearcemelanie@ymail.com" at bounding box center [559, 73] width 417 height 26
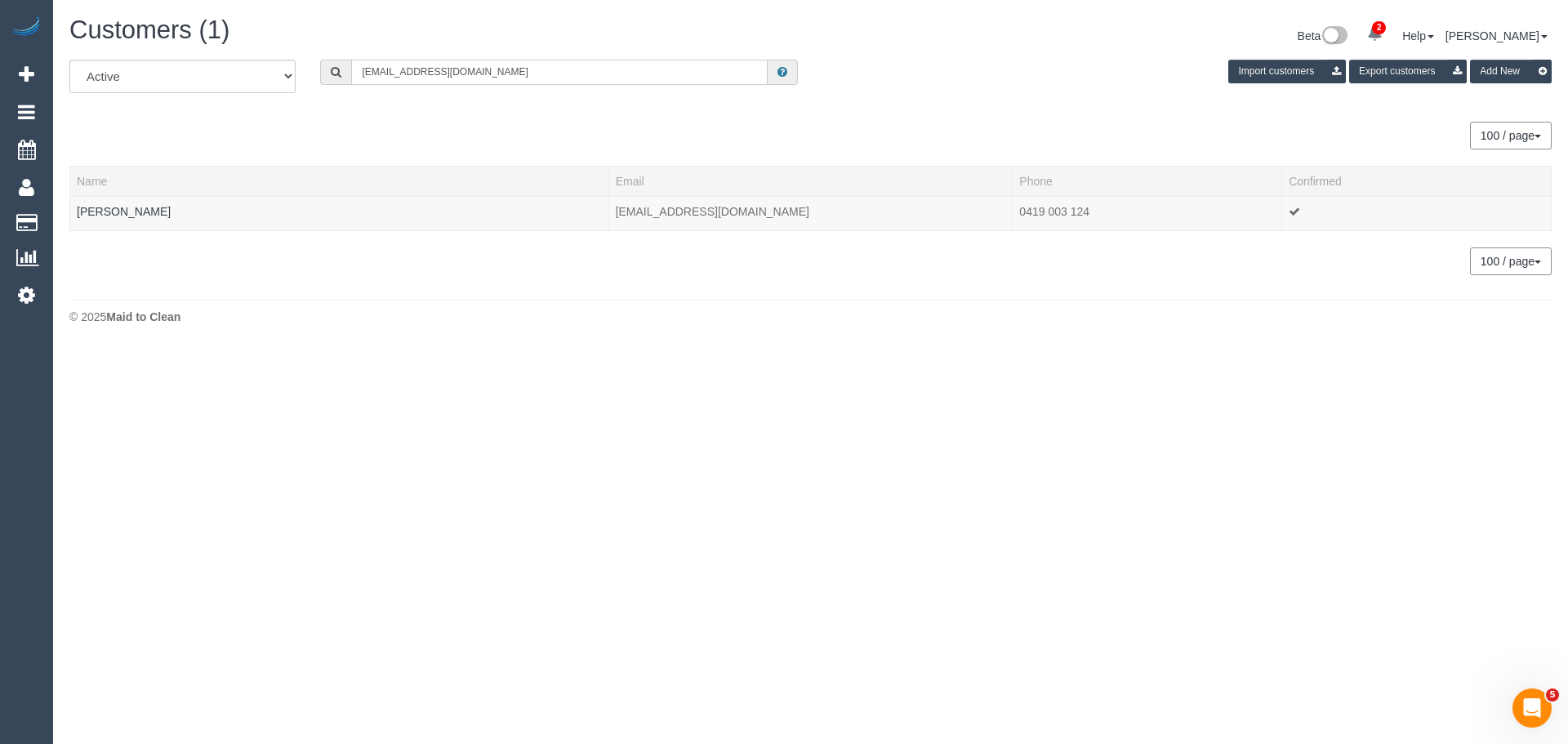
paste input "61439481520"
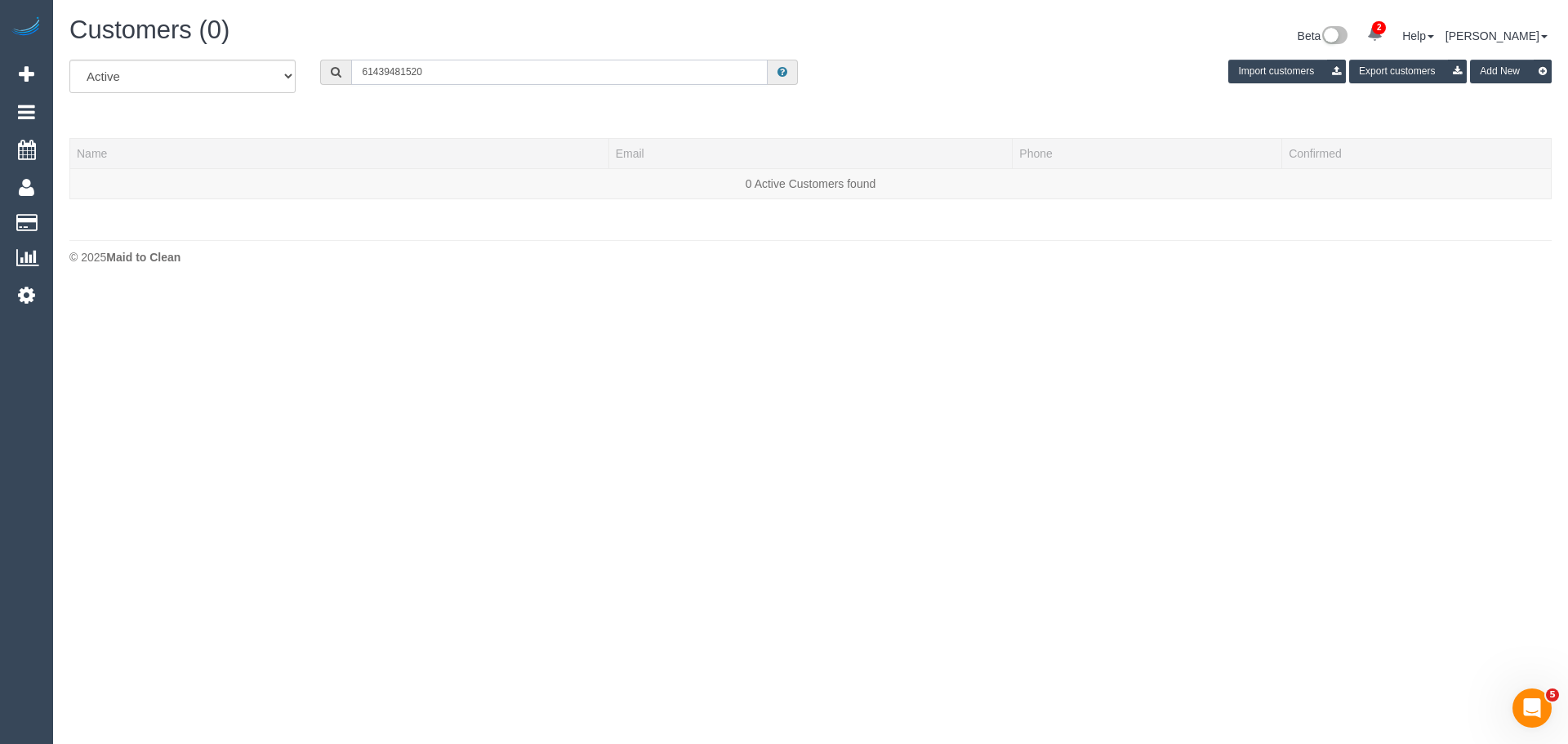
drag, startPoint x: 376, startPoint y: 73, endPoint x: 335, endPoint y: 73, distance: 41.0
click at [335, 73] on div "61439481520" at bounding box center [559, 73] width 478 height 26
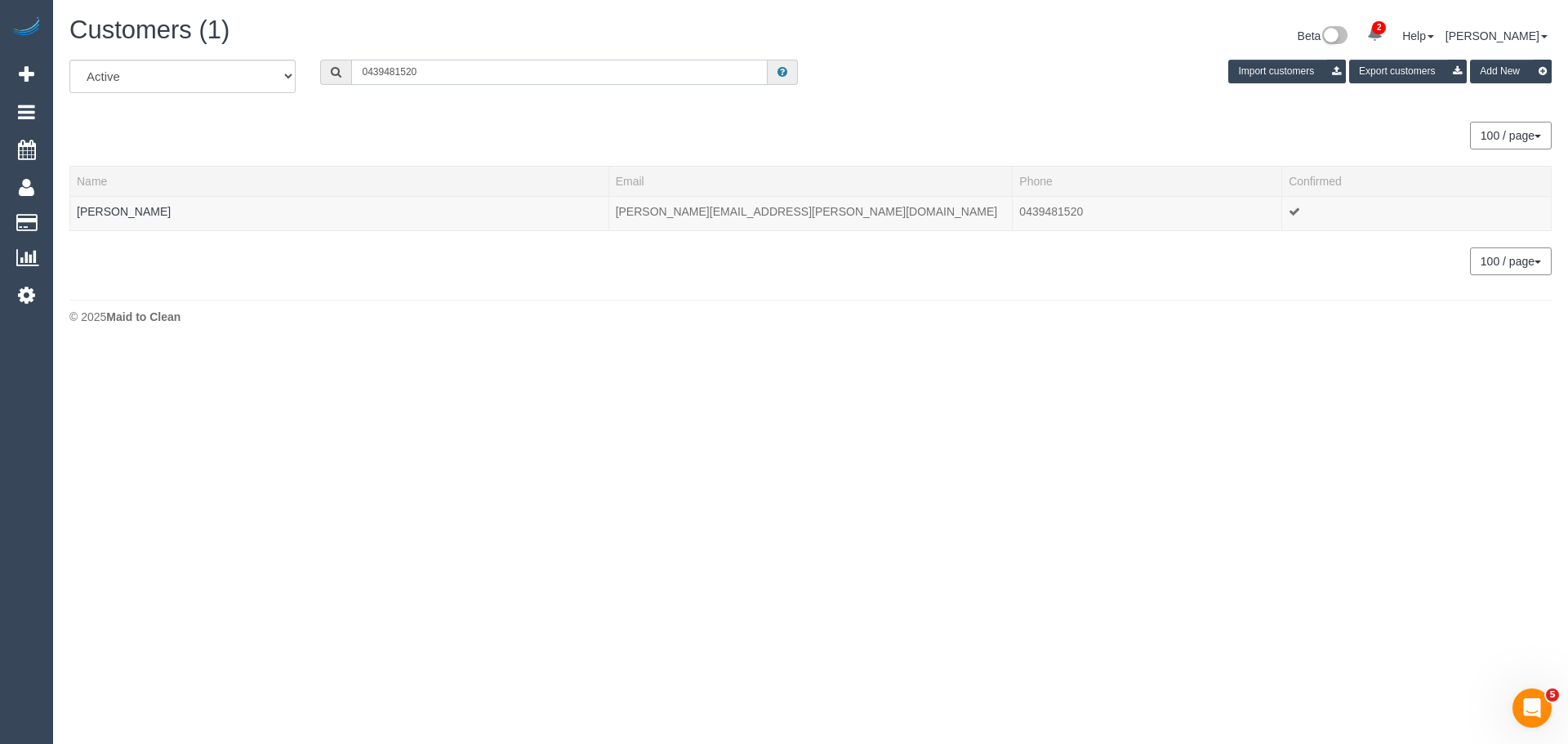
click at [435, 73] on input "0439481520" at bounding box center [559, 73] width 417 height 26
paste input "alison@martalis.com"
type input "alison@martalis.com"
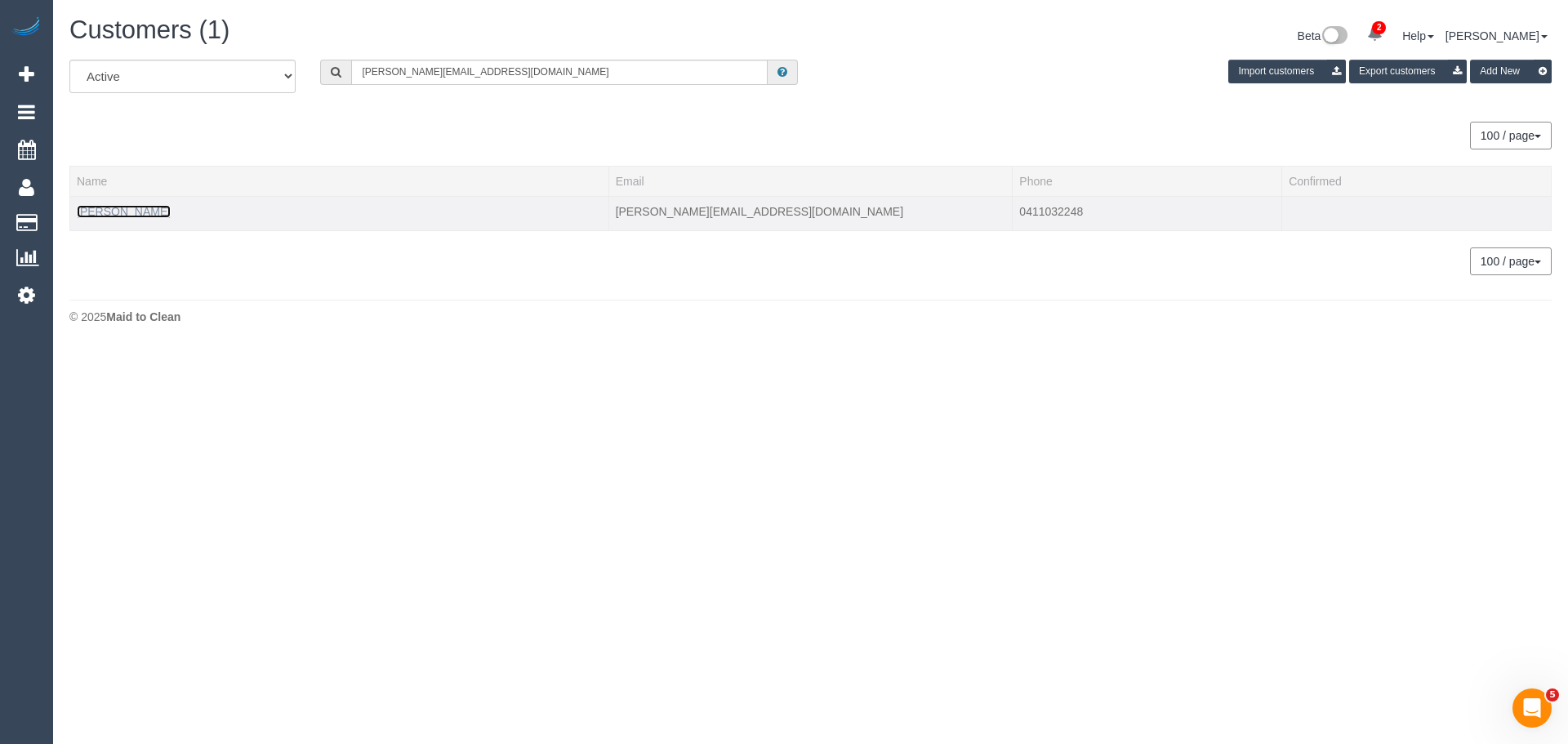
click at [132, 210] on link "Alison Russell" at bounding box center [124, 211] width 94 height 13
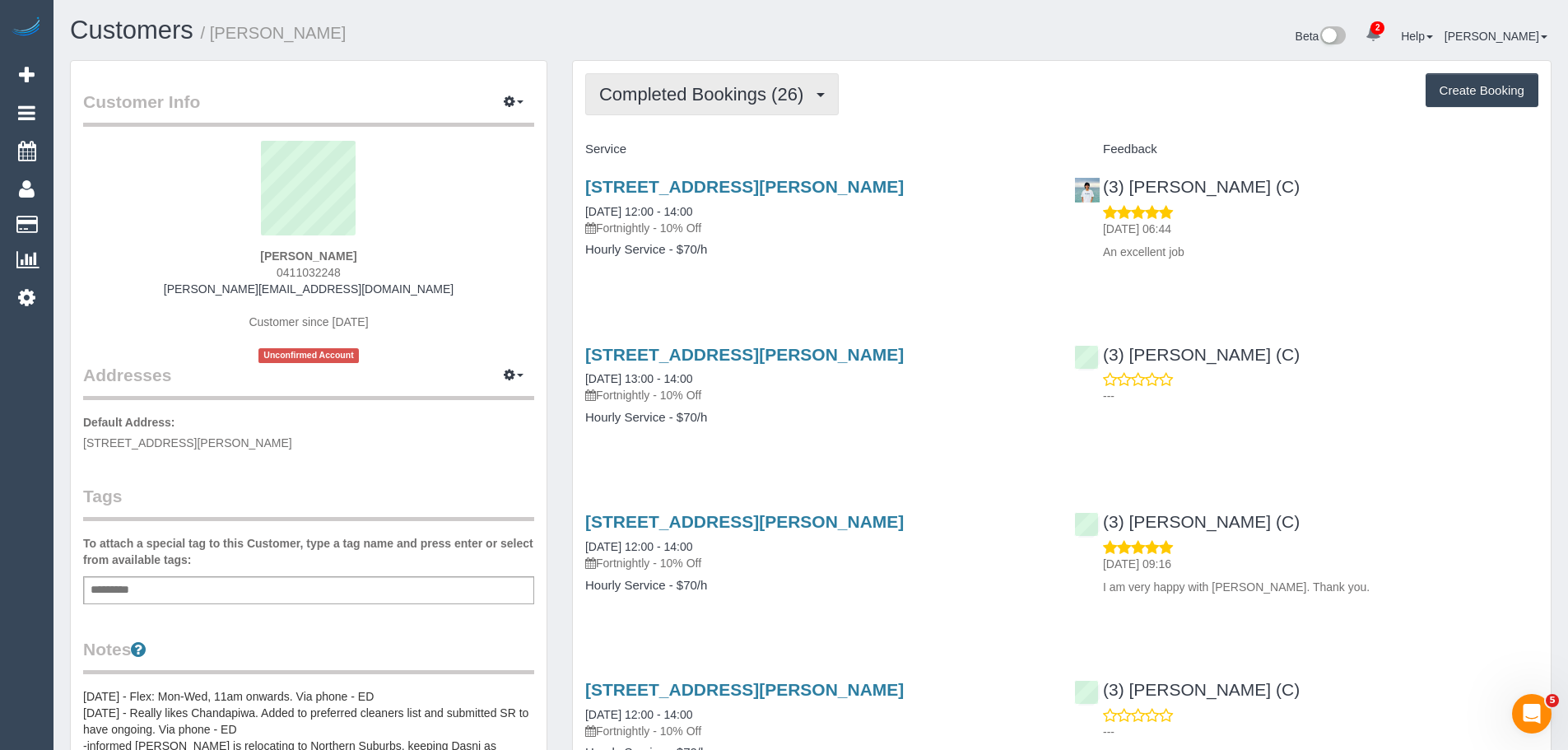
click at [725, 97] on span "Completed Bookings (26)" at bounding box center [705, 94] width 212 height 21
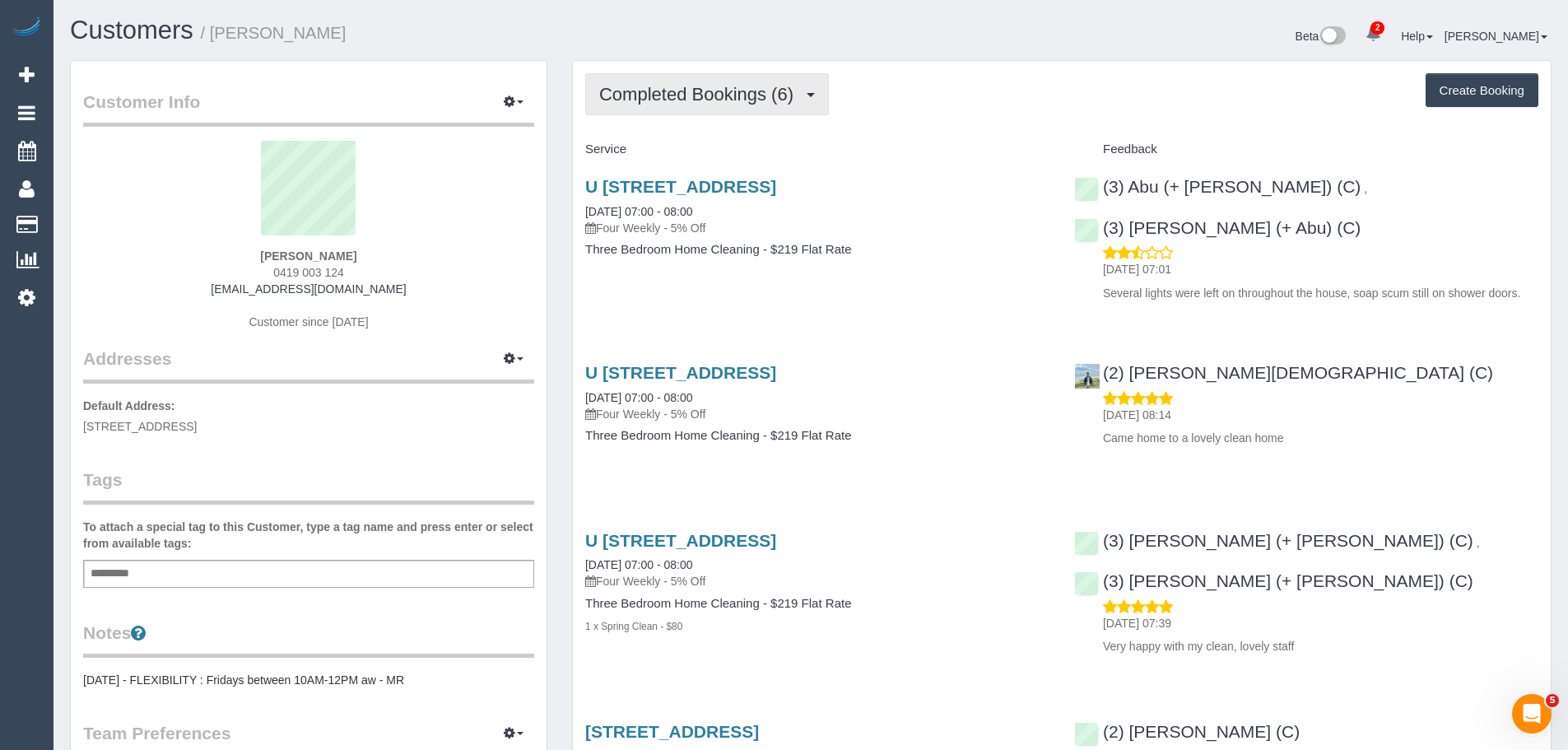
click at [722, 109] on button "Completed Bookings (6)" at bounding box center [707, 94] width 244 height 42
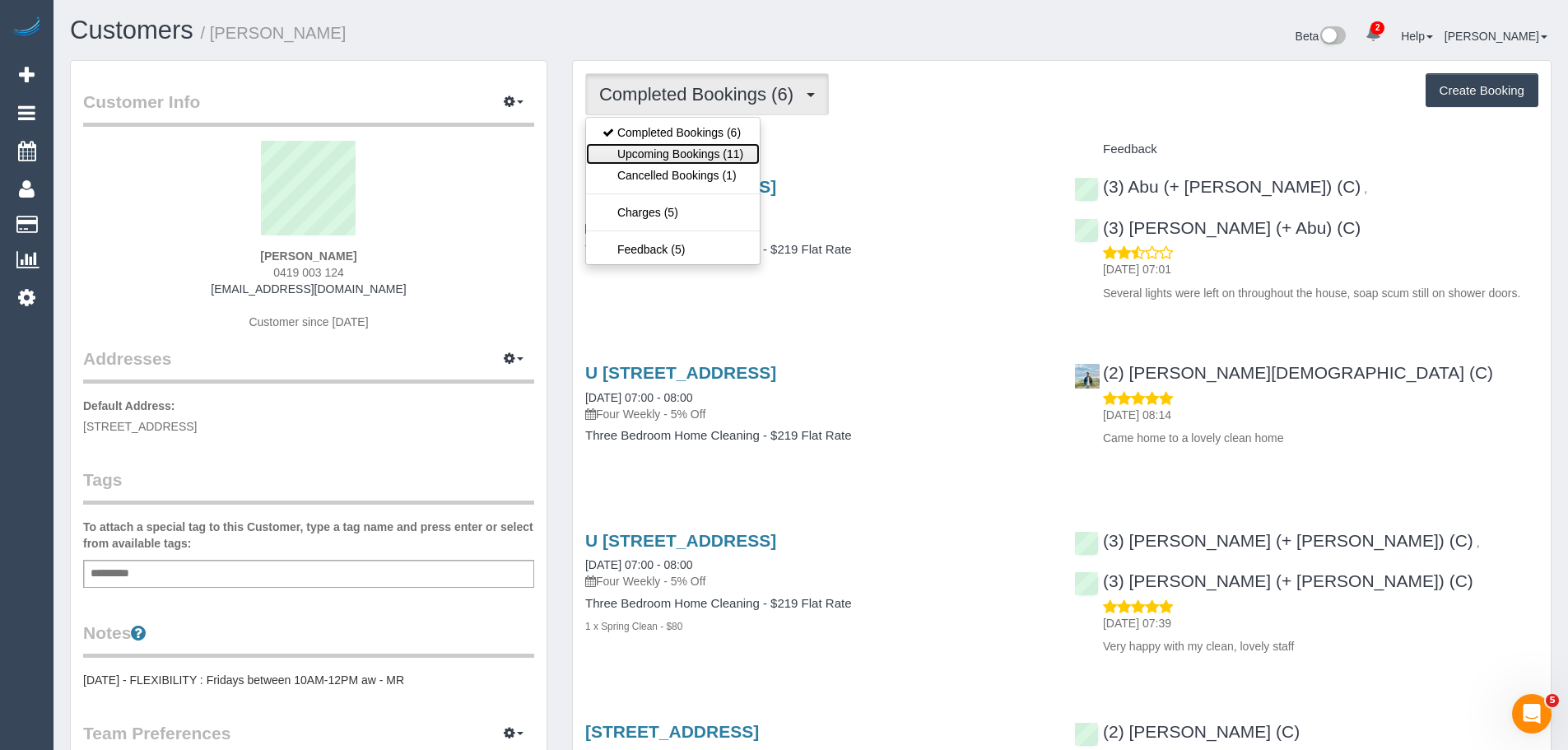
click at [699, 148] on link "Upcoming Bookings (11)" at bounding box center [672, 153] width 173 height 22
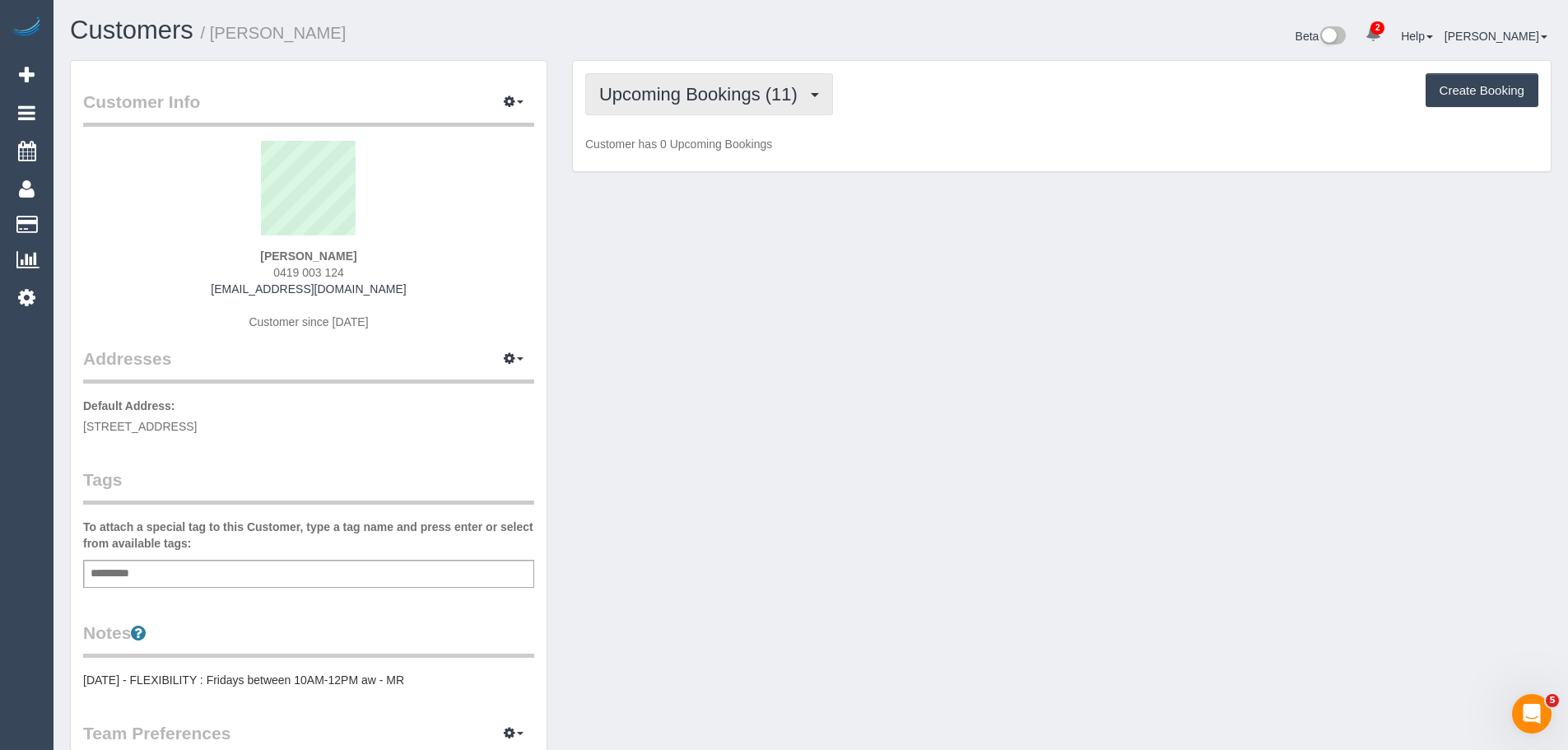
click at [683, 105] on button "Upcoming Bookings (11)" at bounding box center [709, 94] width 247 height 42
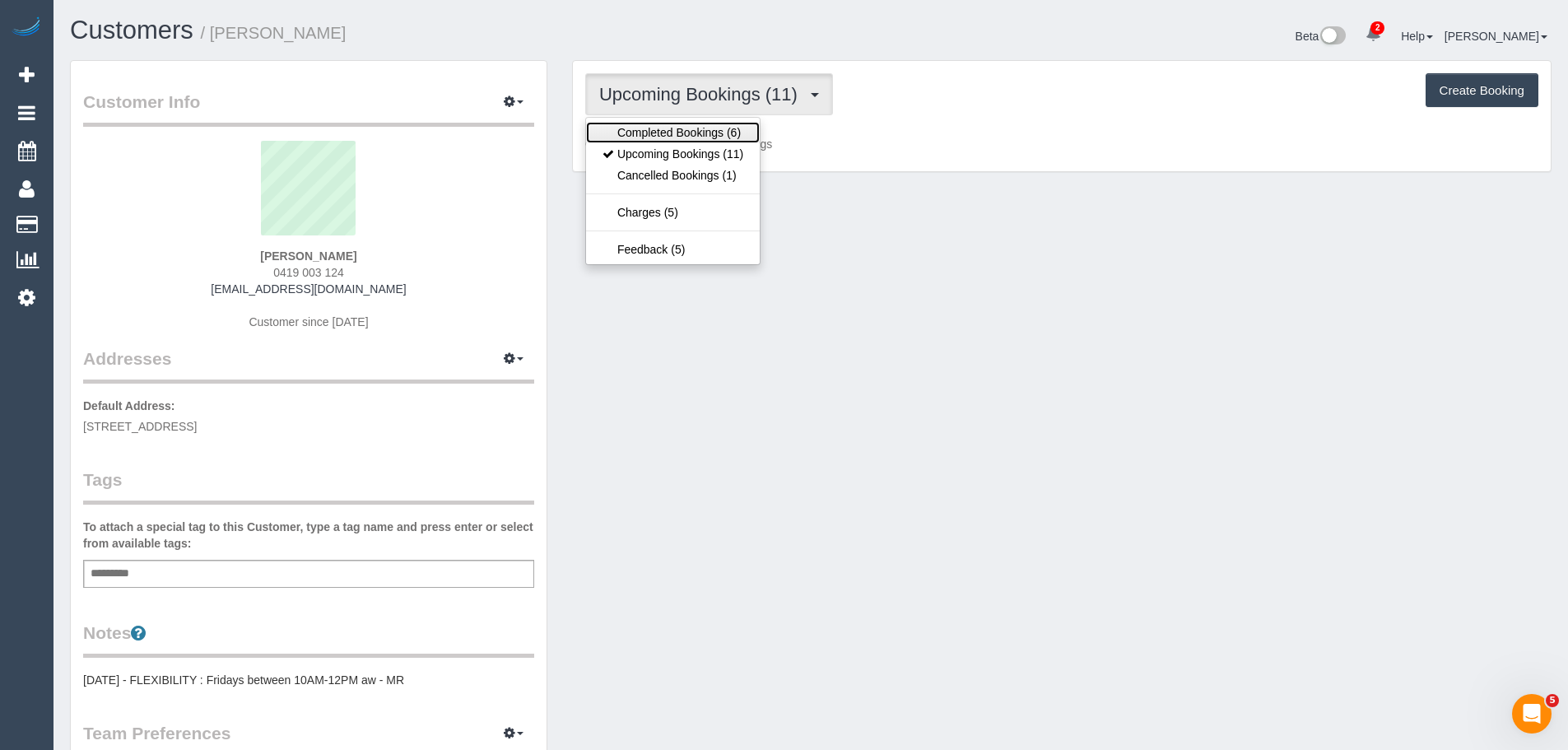
click at [680, 135] on link "Completed Bookings (6)" at bounding box center [672, 132] width 173 height 22
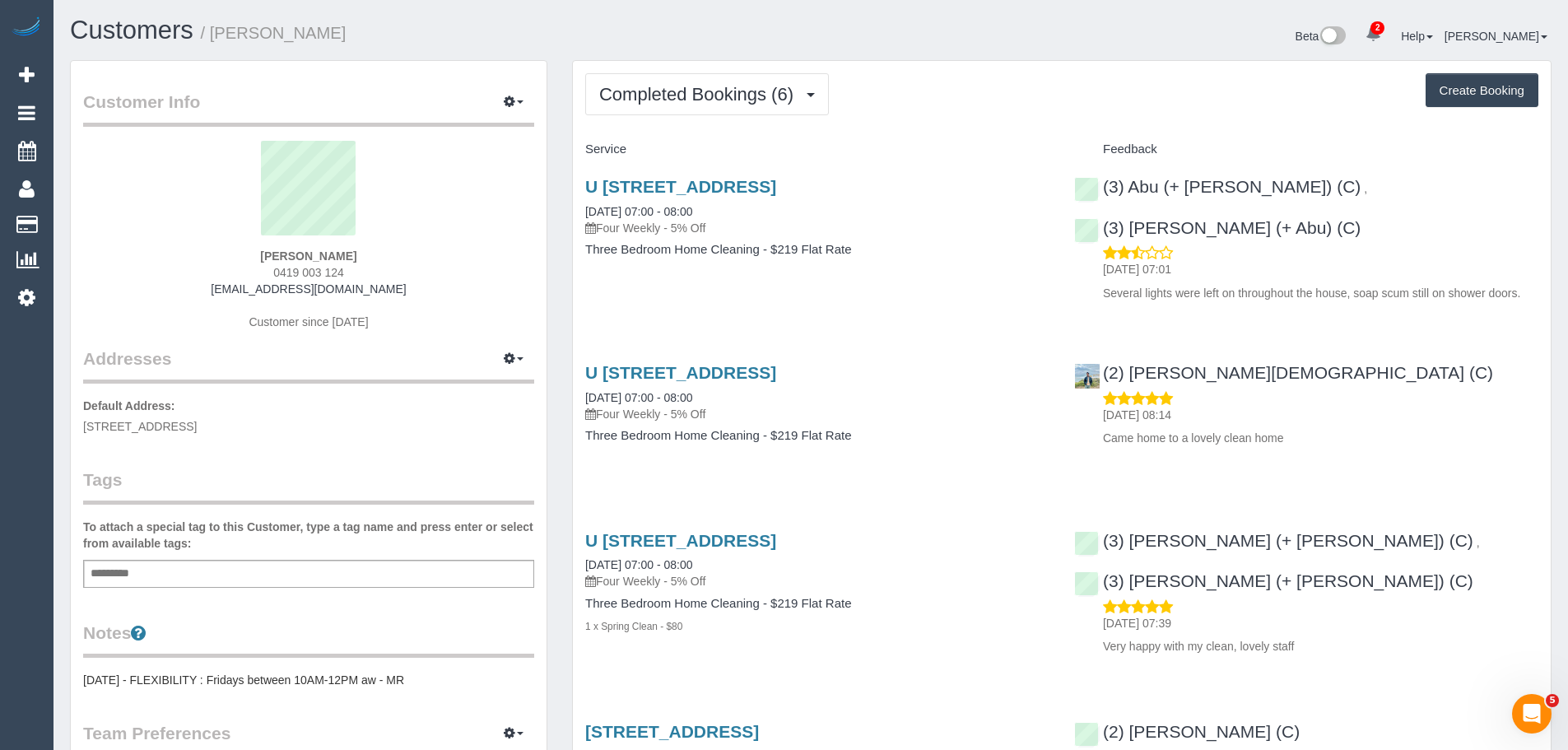
drag, startPoint x: 579, startPoint y: 187, endPoint x: 899, endPoint y: 261, distance: 328.4
click at [899, 261] on div "U 2, 13 Gladhall Avenue, Thornbury, VIC 3071 02/10/2025 07:00 - 08:00 Four Week…" at bounding box center [817, 226] width 489 height 127
copy div "U 2, 13 Gladhall Avenue, Thornbury, VIC 3071 02/10/2025 07:00 - 08:00 Four Week…"
click at [1096, 187] on div "(3) Abu (+ Hamim) (C) ," at bounding box center [1224, 186] width 301 height 20
copy link "(3) Abu (+ Hamim) (C)"
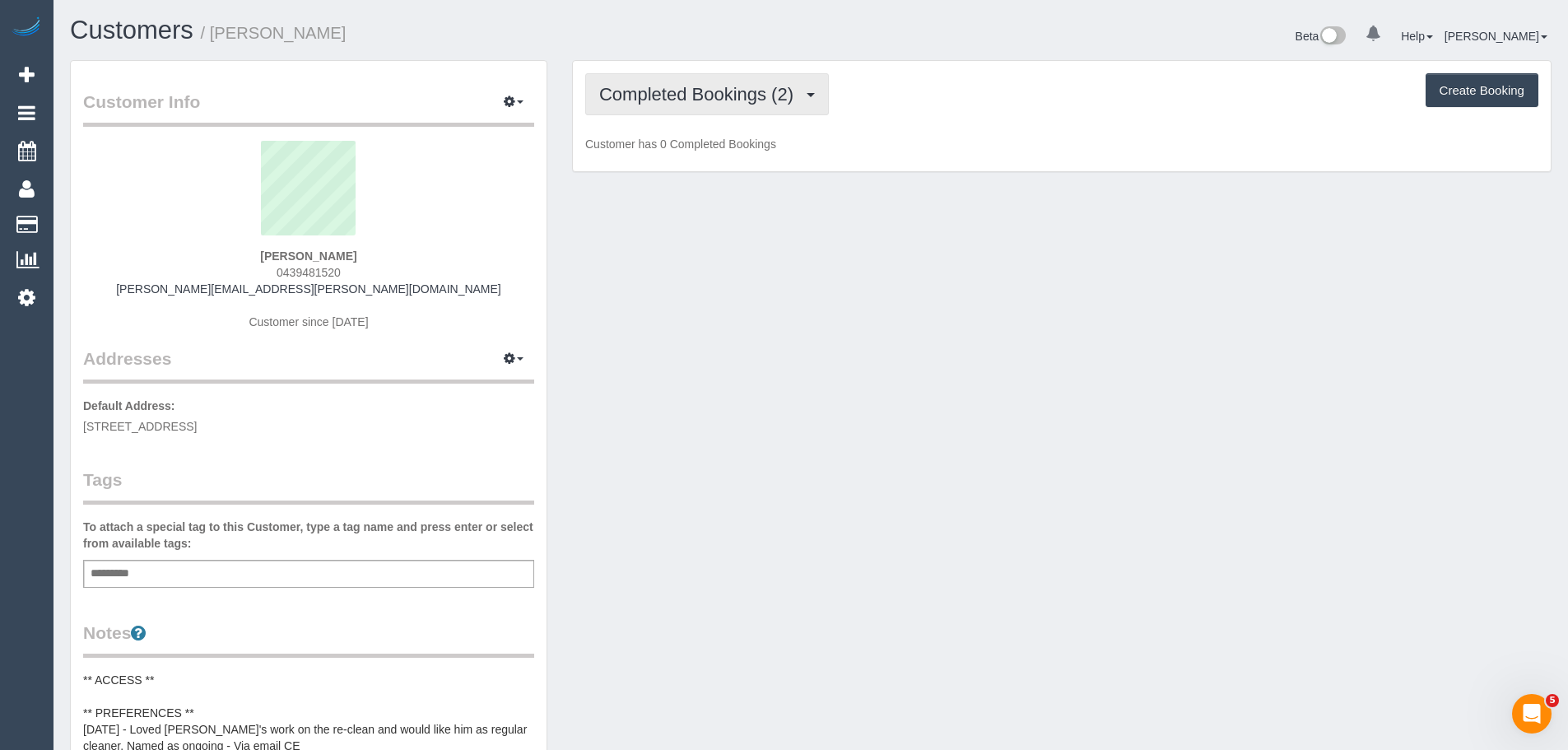
click at [665, 101] on span "Completed Bookings (2)" at bounding box center [700, 94] width 203 height 21
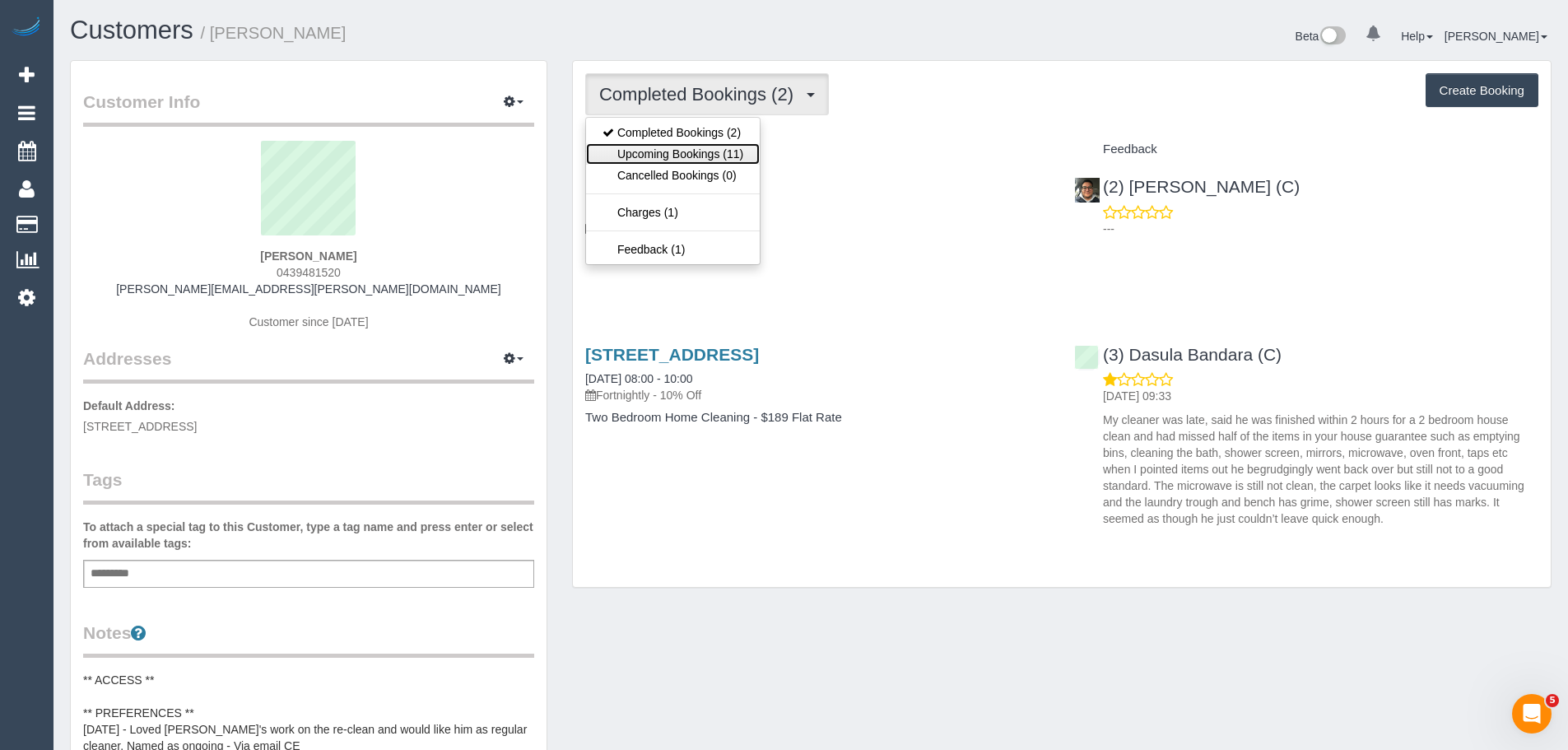
click at [662, 149] on link "Upcoming Bookings (11)" at bounding box center [672, 153] width 173 height 22
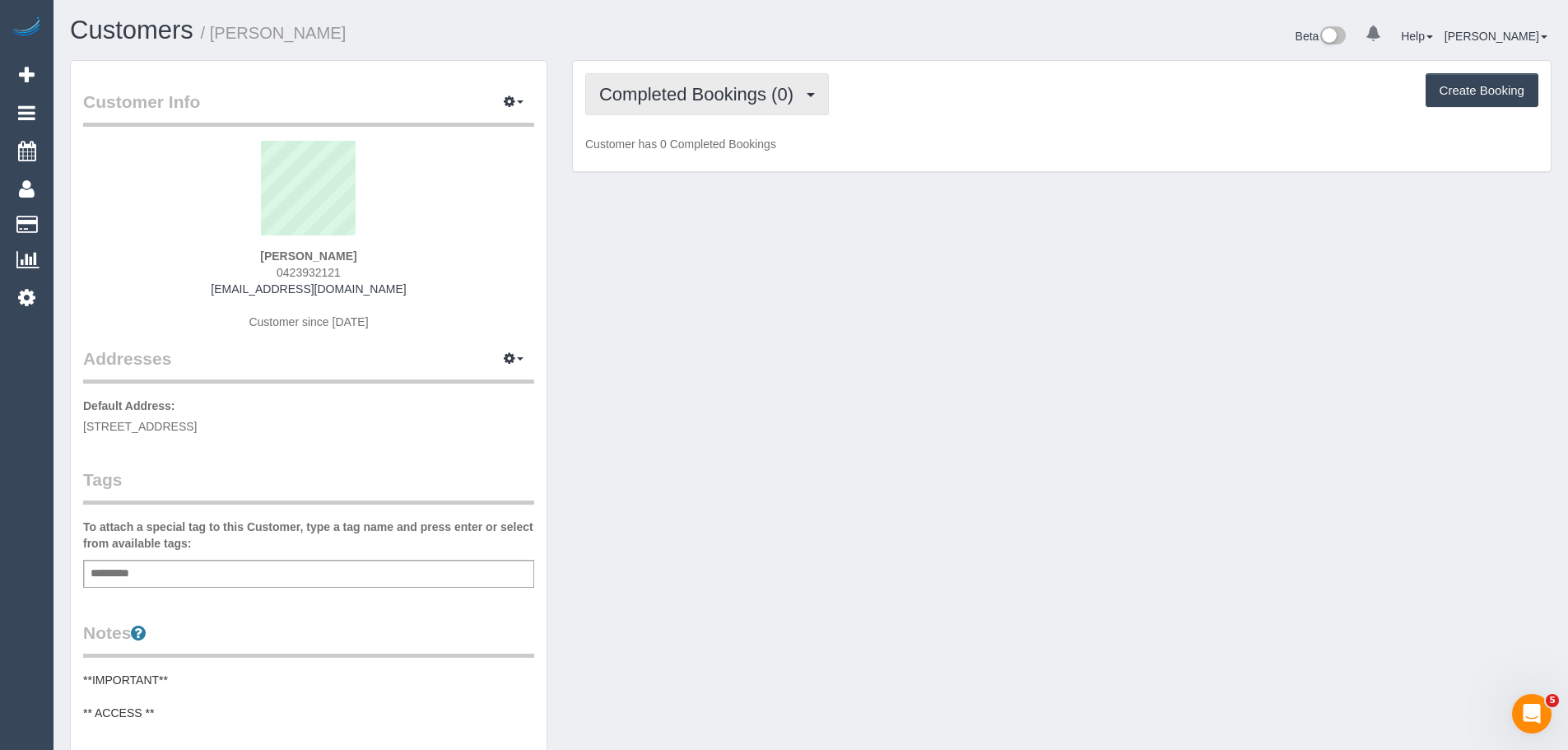
click at [635, 101] on span "Completed Bookings (0)" at bounding box center [700, 94] width 203 height 21
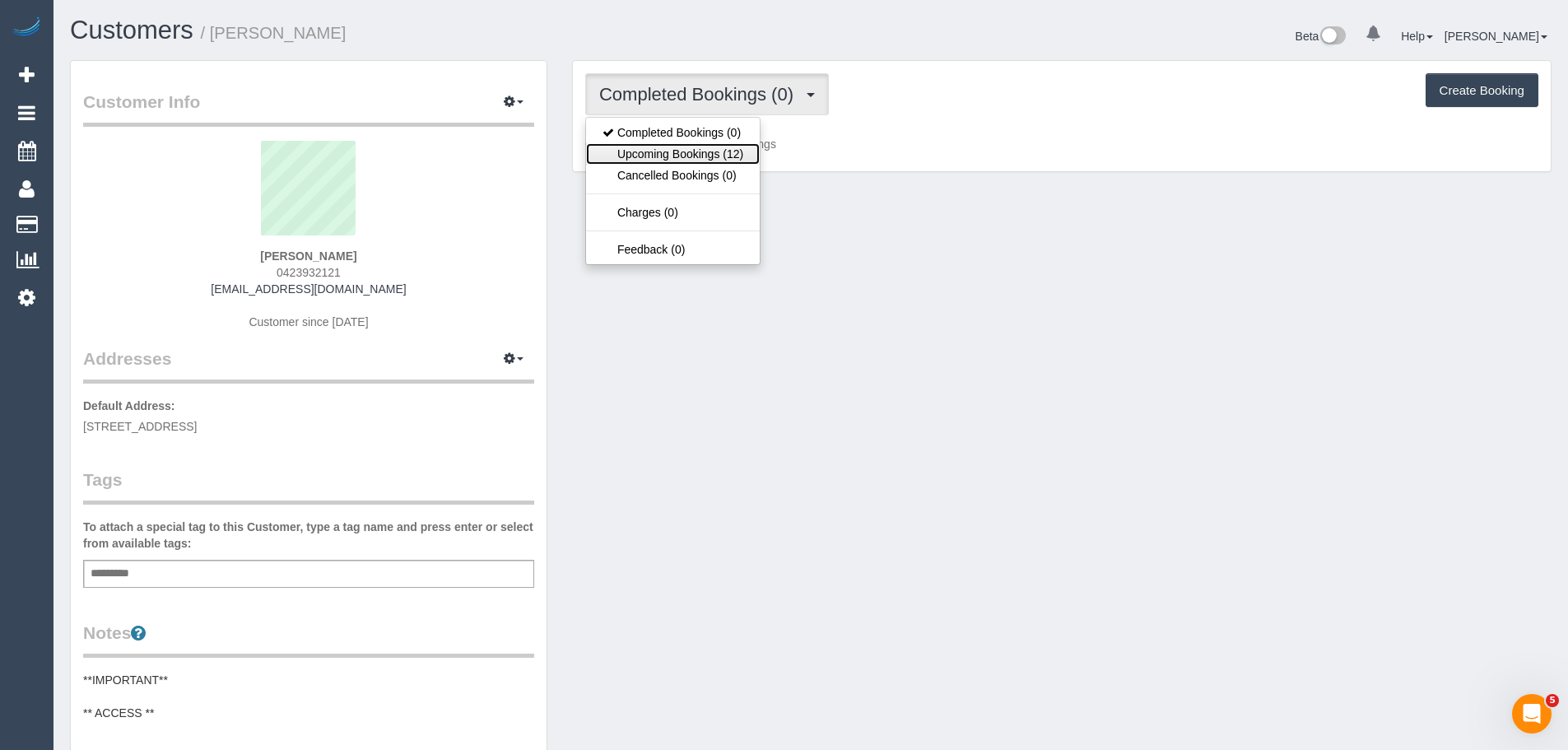
click at [631, 147] on link "Upcoming Bookings (12)" at bounding box center [672, 153] width 173 height 22
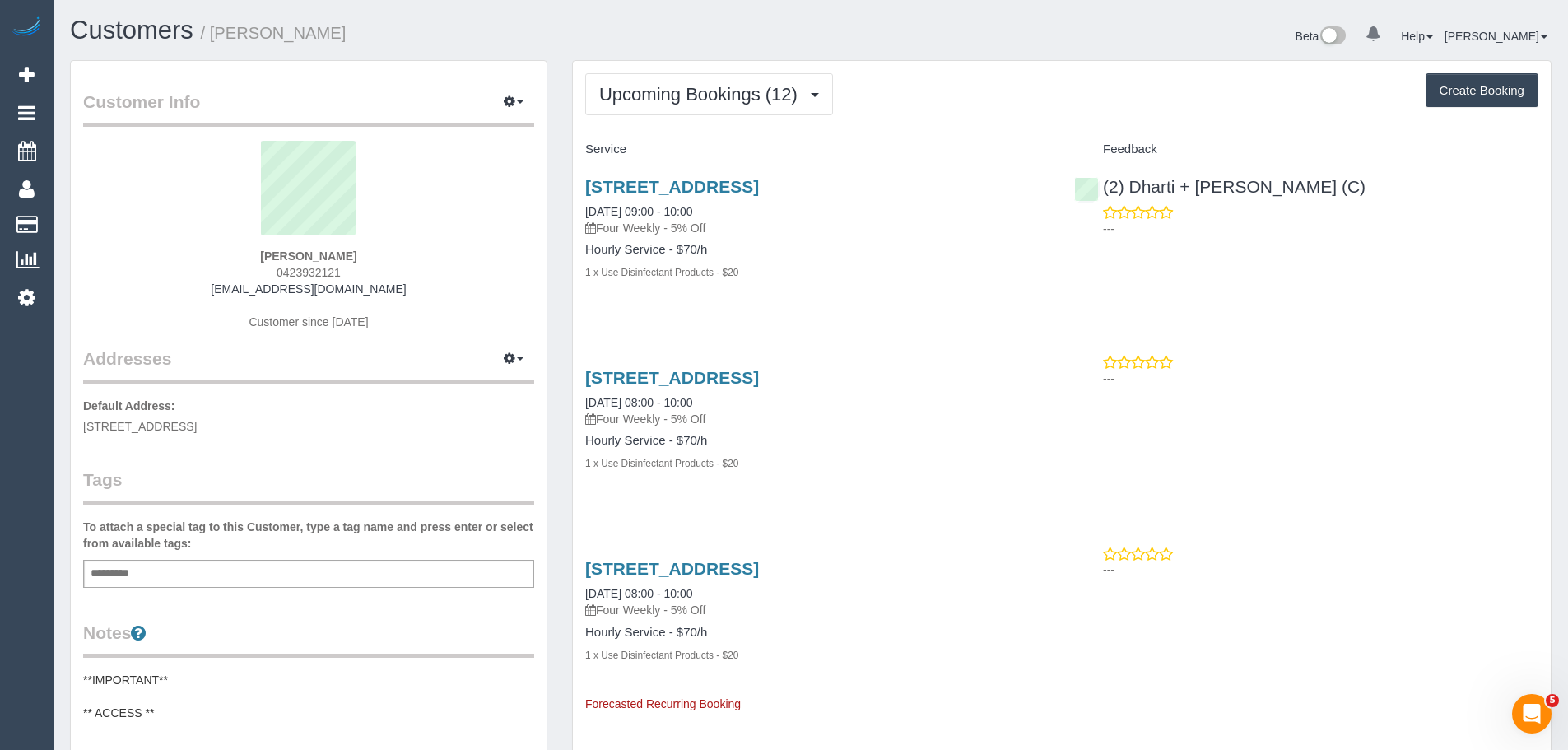
drag, startPoint x: 348, startPoint y: 251, endPoint x: 218, endPoint y: 243, distance: 130.2
click at [206, 241] on div "[PERSON_NAME] 0423932121 [EMAIL_ADDRESS][DOMAIN_NAME] Customer since [DATE]" at bounding box center [308, 243] width 451 height 206
copy div "[PERSON_NAME]"
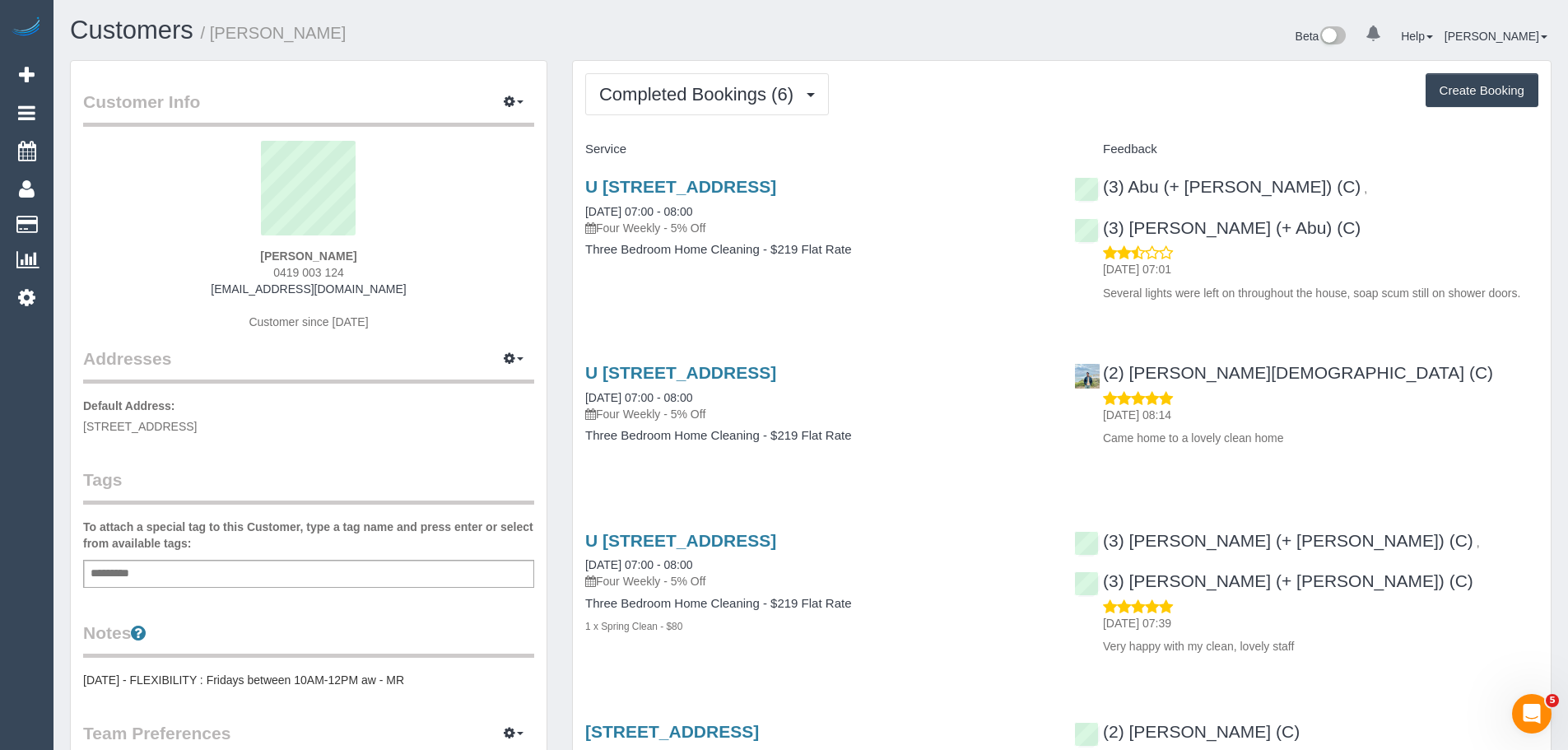
drag, startPoint x: 382, startPoint y: 247, endPoint x: 191, endPoint y: 250, distance: 191.0
click at [191, 250] on div "melanie pearce 0419 003 124 pearcemelanie@ymail.com Customer since 2024" at bounding box center [308, 243] width 451 height 206
drag, startPoint x: 365, startPoint y: 258, endPoint x: 186, endPoint y: 258, distance: 179.0
click at [186, 258] on div "melanie pearce 0419 003 124 pearcemelanie@ymail.com Customer since 2024" at bounding box center [308, 243] width 451 height 206
copy strong "melanie pearce"
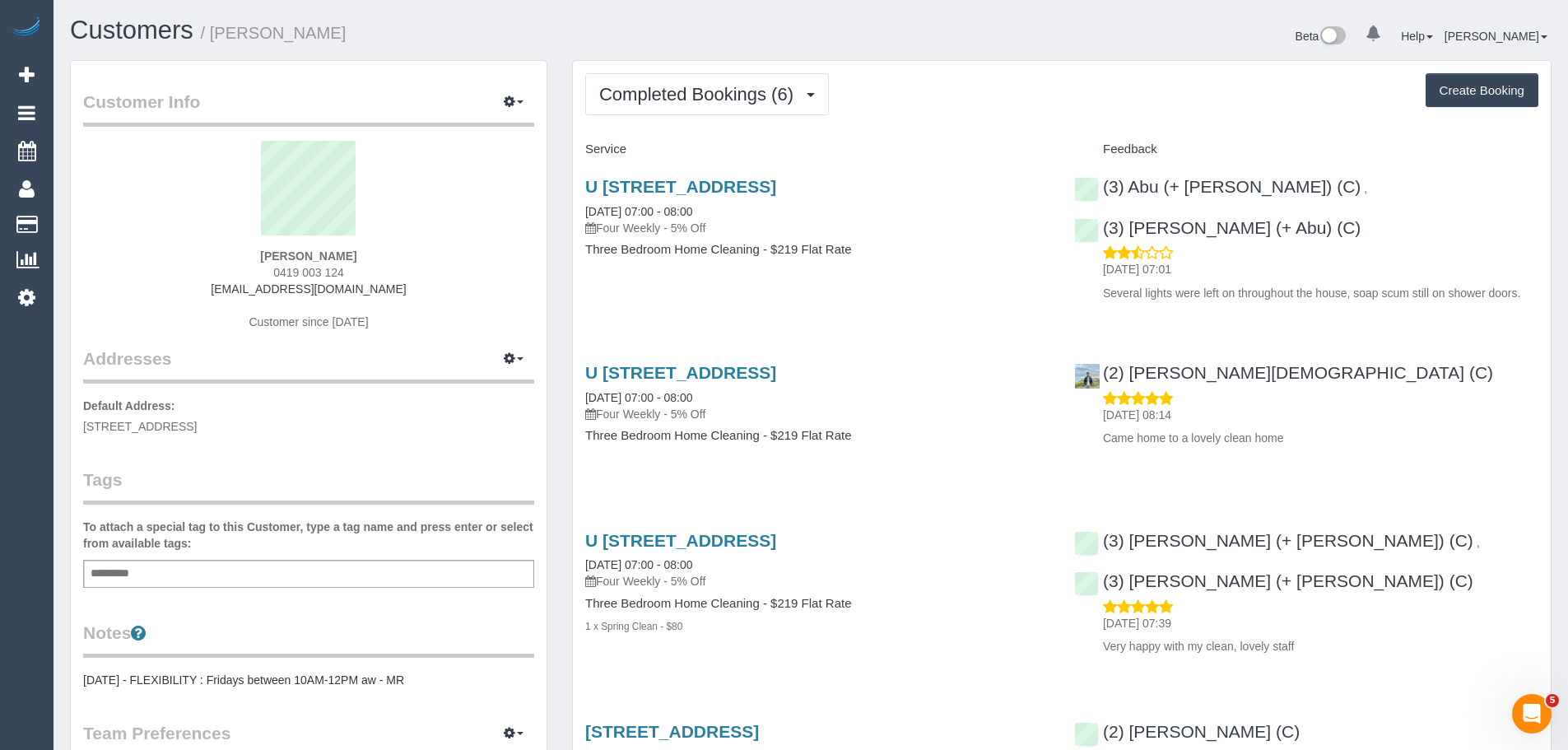
drag, startPoint x: 740, startPoint y: 217, endPoint x: 573, endPoint y: 209, distance: 167.2
click at [573, 209] on div "U 2, 13 Gladhall Avenue, Thornbury, VIC 3071 02/10/2025 07:00 - 08:00 Four Week…" at bounding box center [817, 226] width 489 height 127
copy link "02/10/2025 07:00 - 08:00"
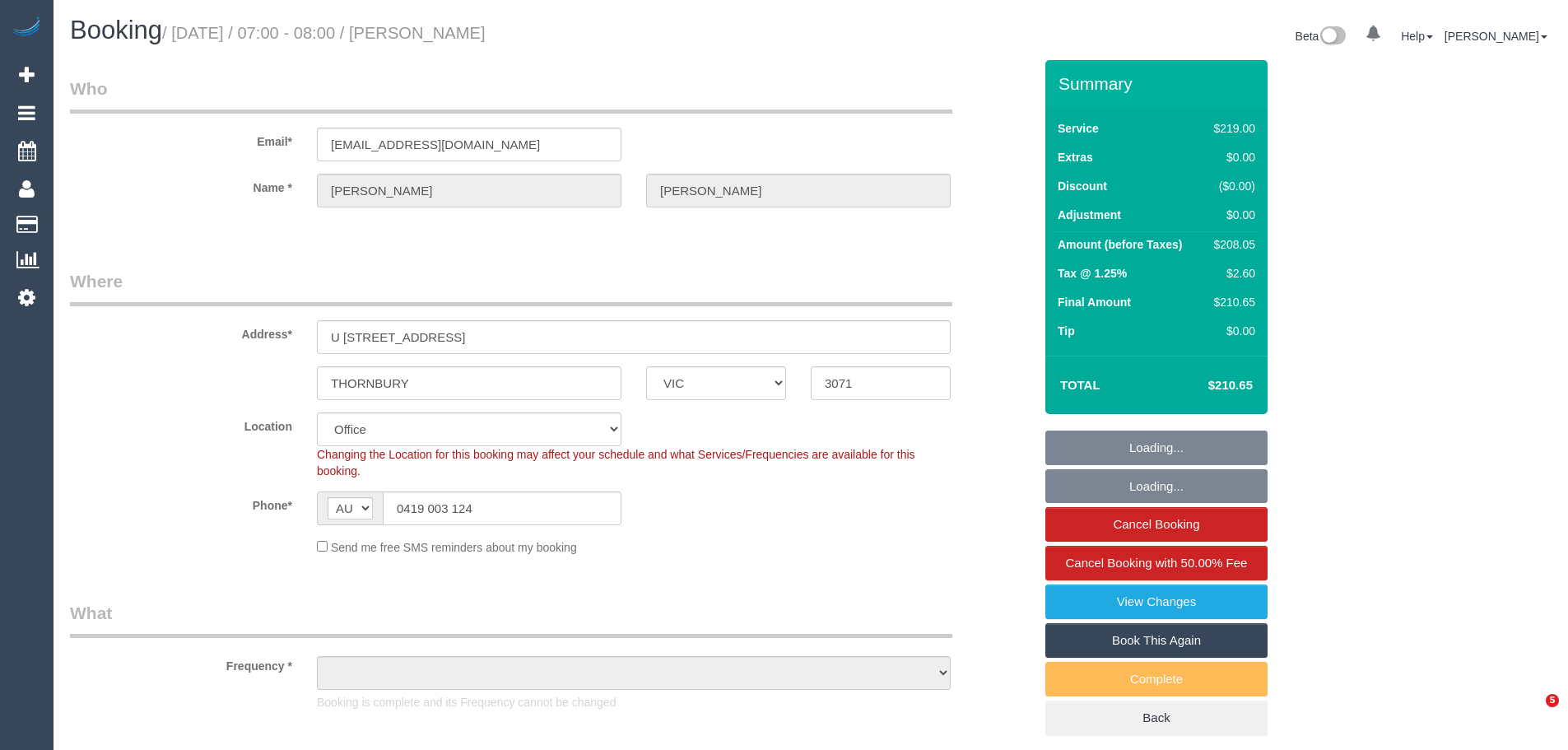
select select "VIC"
select select "object:660"
select select "string:stripe-pm_1RwITj2GScqysDRVUM1Y6n9v"
select select "number:27"
select select "number:14"
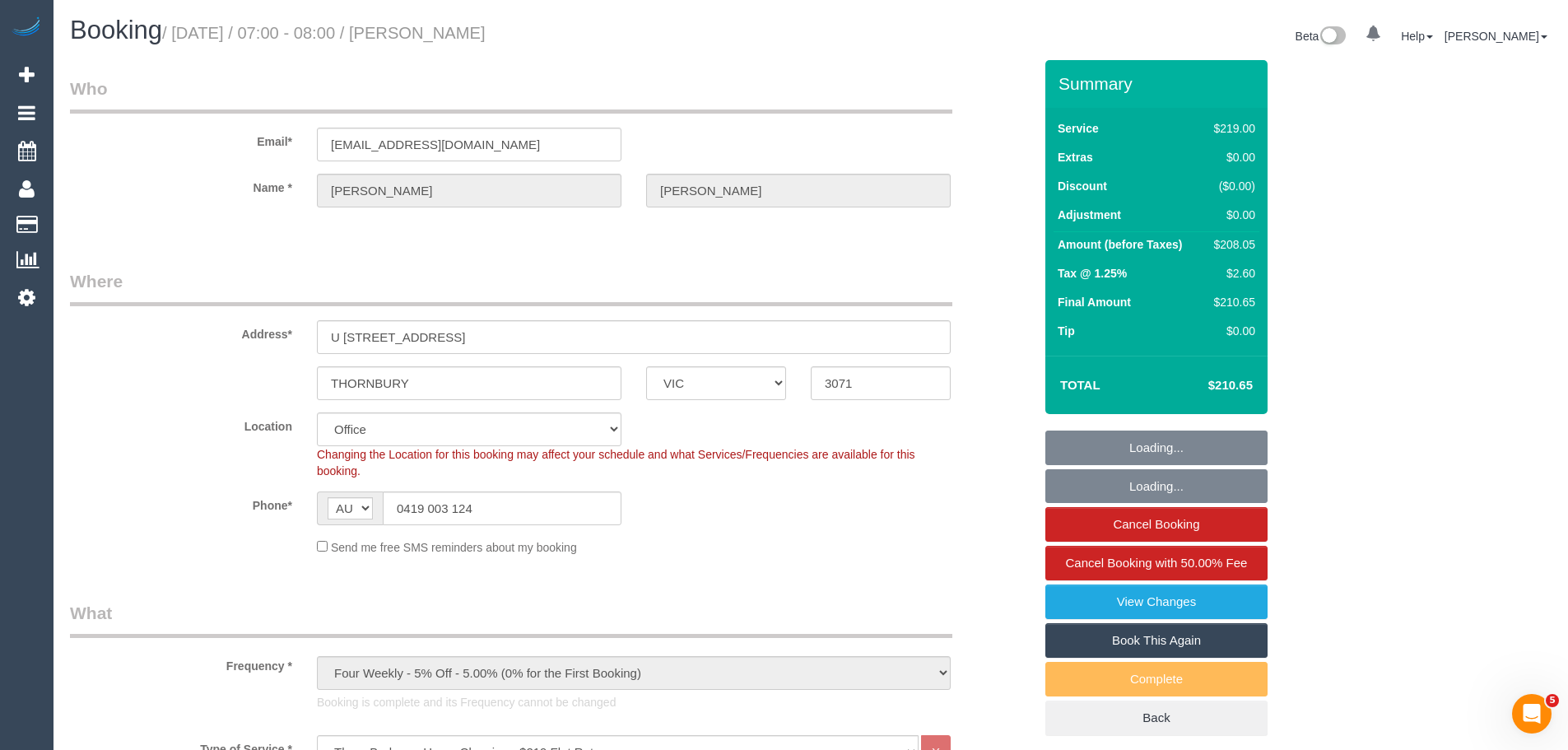
select select "number:18"
select select "number:22"
select select "number:34"
select select "number:11"
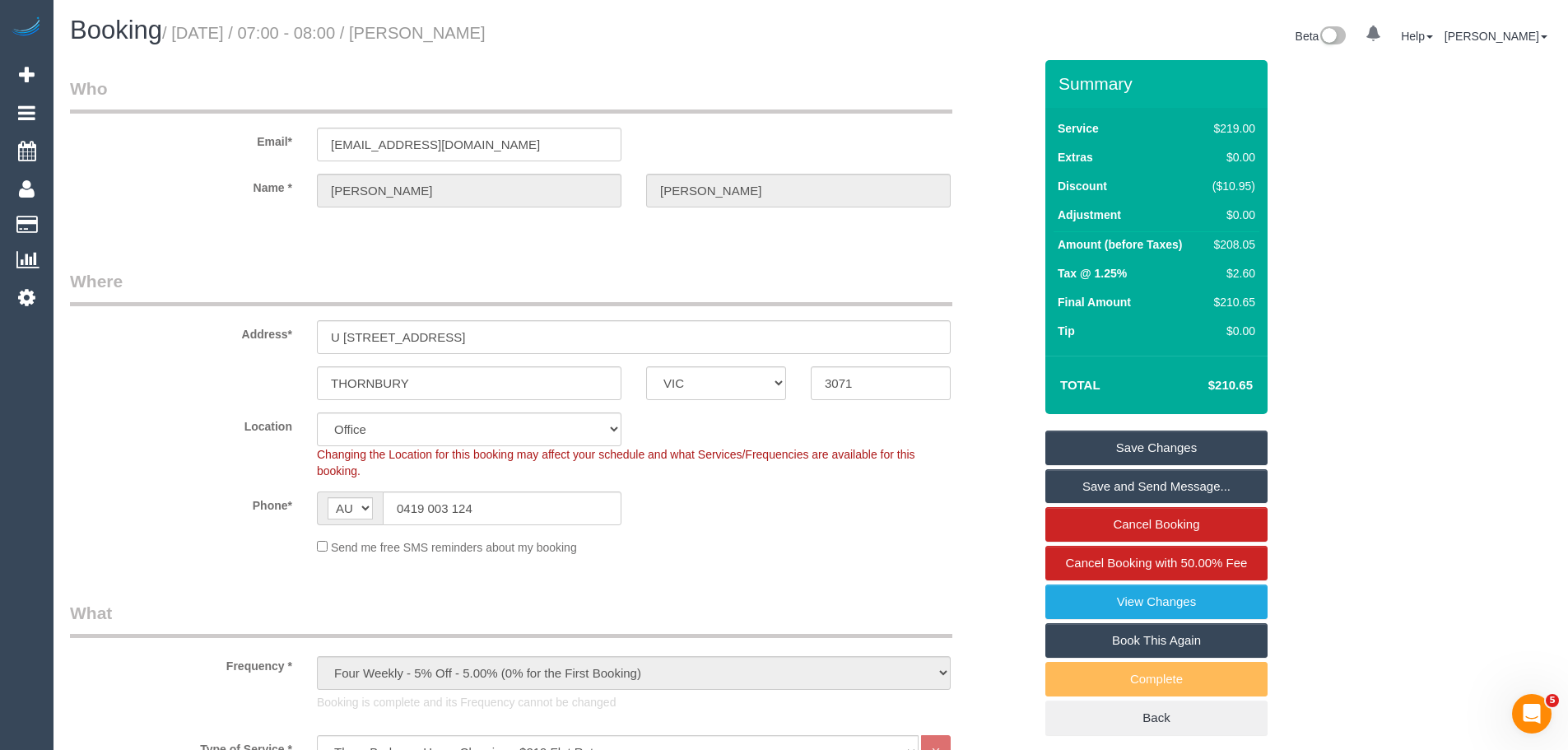
click at [449, 295] on legend "Where" at bounding box center [511, 287] width 883 height 37
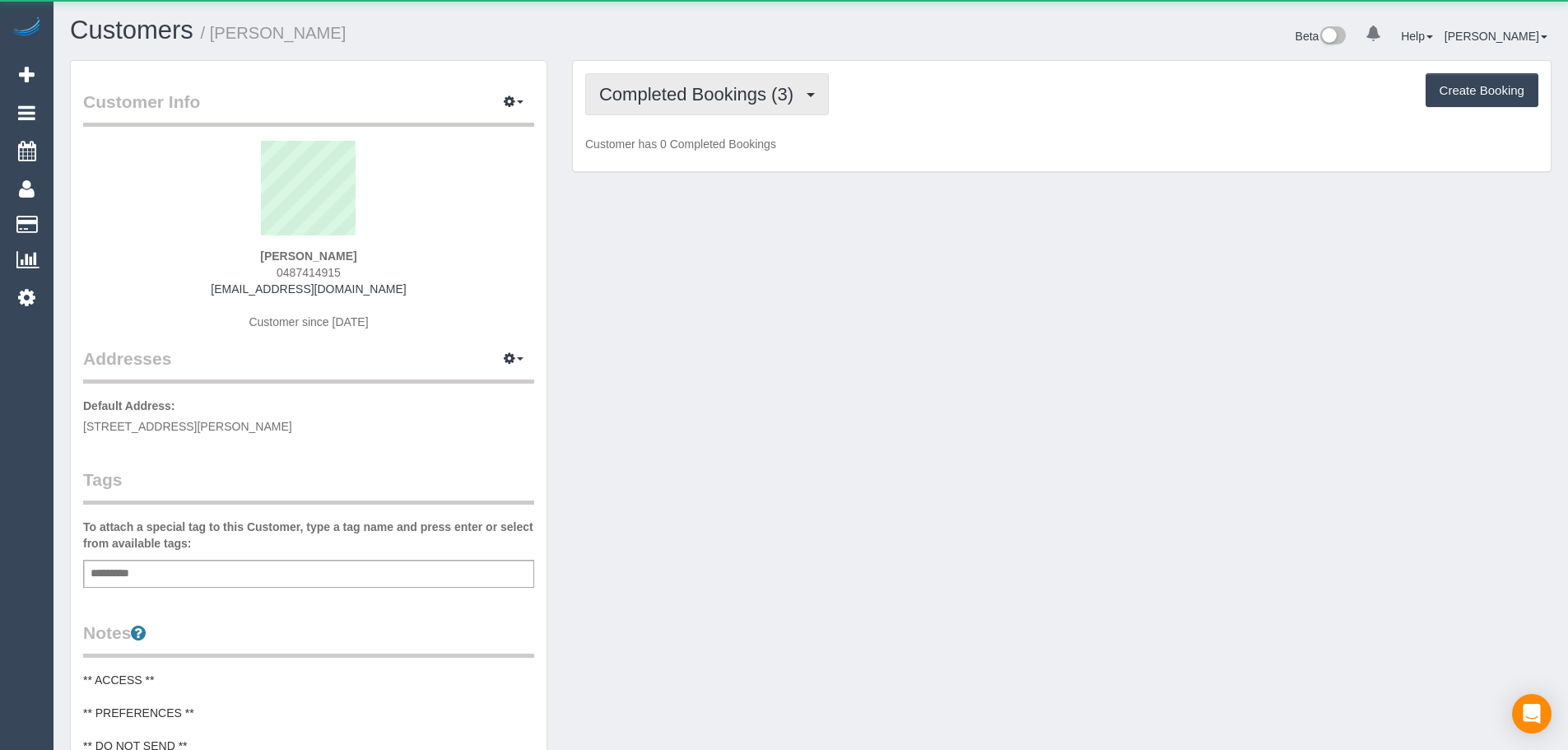
click at [702, 109] on button "Completed Bookings (3)" at bounding box center [707, 94] width 244 height 42
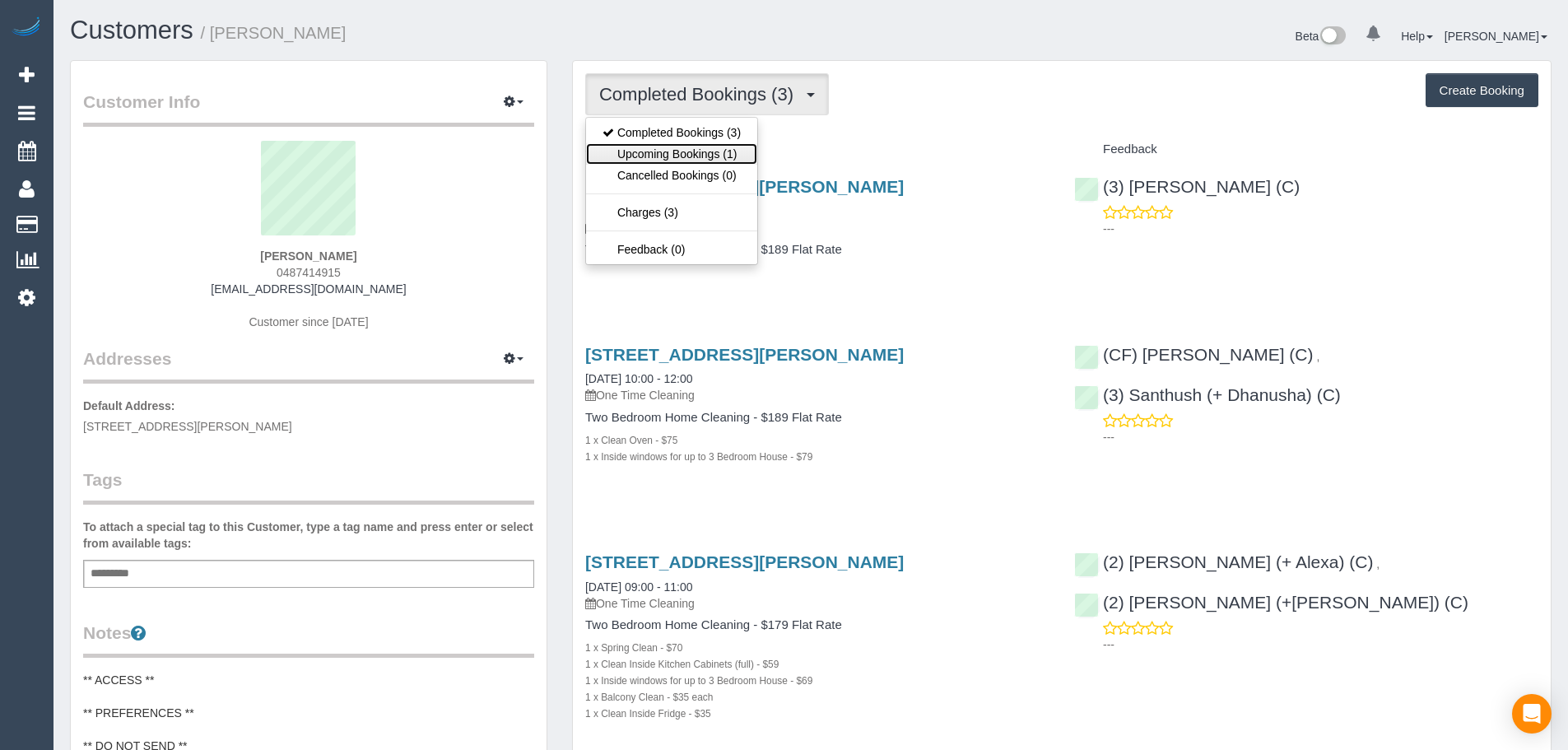
click at [698, 159] on link "Upcoming Bookings (1)" at bounding box center [672, 153] width 172 height 22
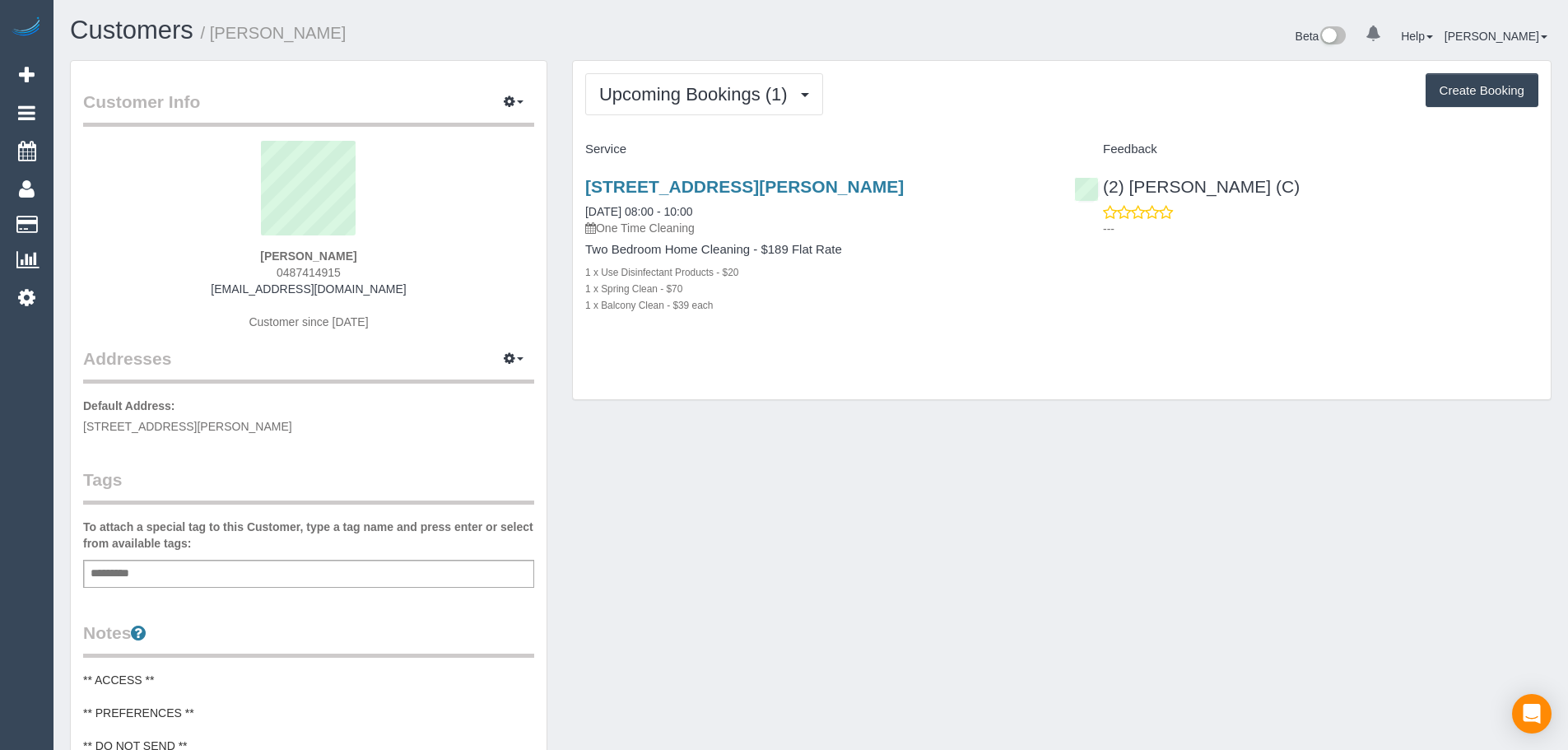
drag, startPoint x: 349, startPoint y: 272, endPoint x: 212, endPoint y: 271, distance: 137.0
click at [212, 271] on div "[PERSON_NAME] 0487414915 [EMAIL_ADDRESS][DOMAIN_NAME] Customer since [DATE]" at bounding box center [308, 243] width 451 height 206
copy span "0487414915"
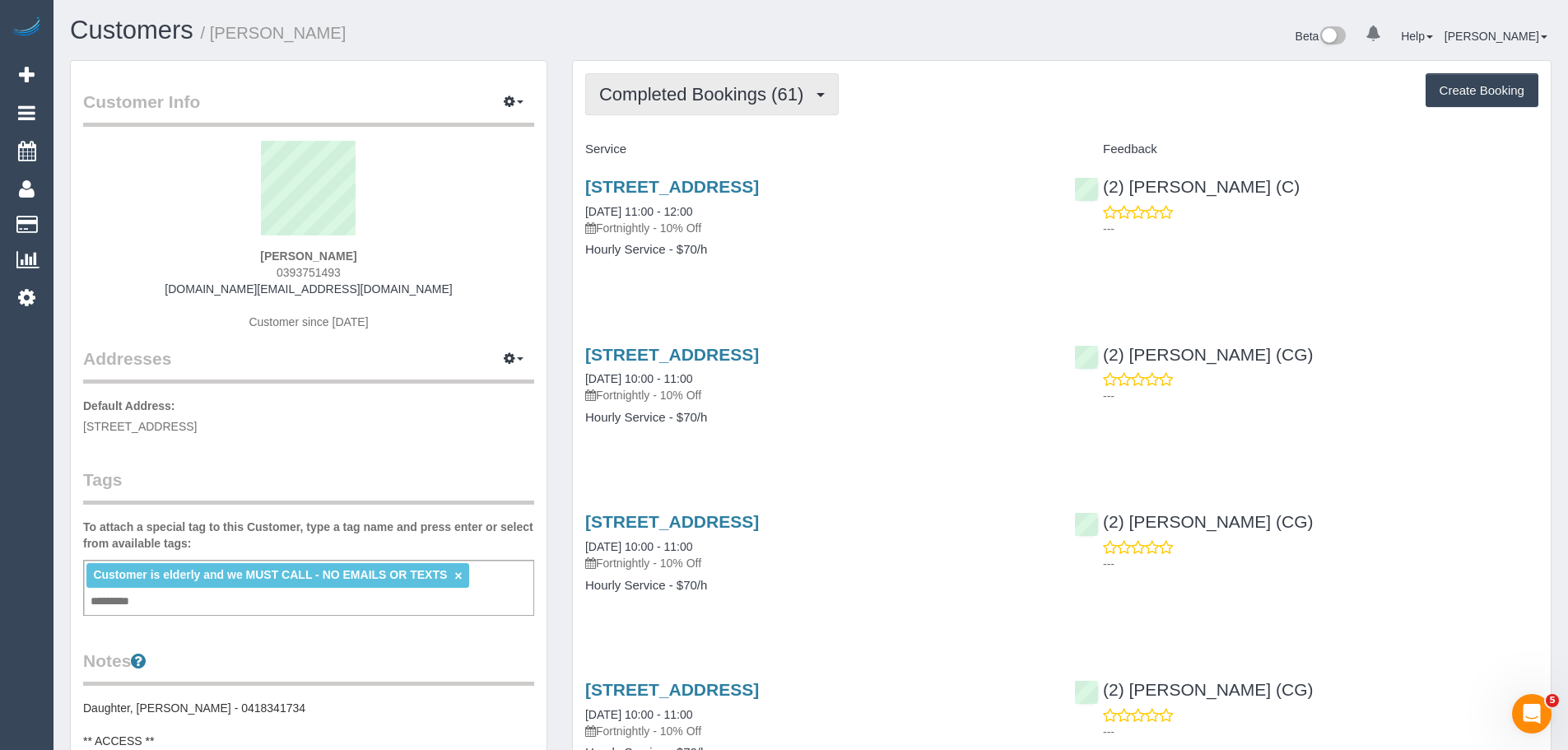
drag, startPoint x: 709, startPoint y: 103, endPoint x: 709, endPoint y: 117, distance: 14.0
click at [709, 103] on span "Completed Bookings (61)" at bounding box center [705, 94] width 212 height 21
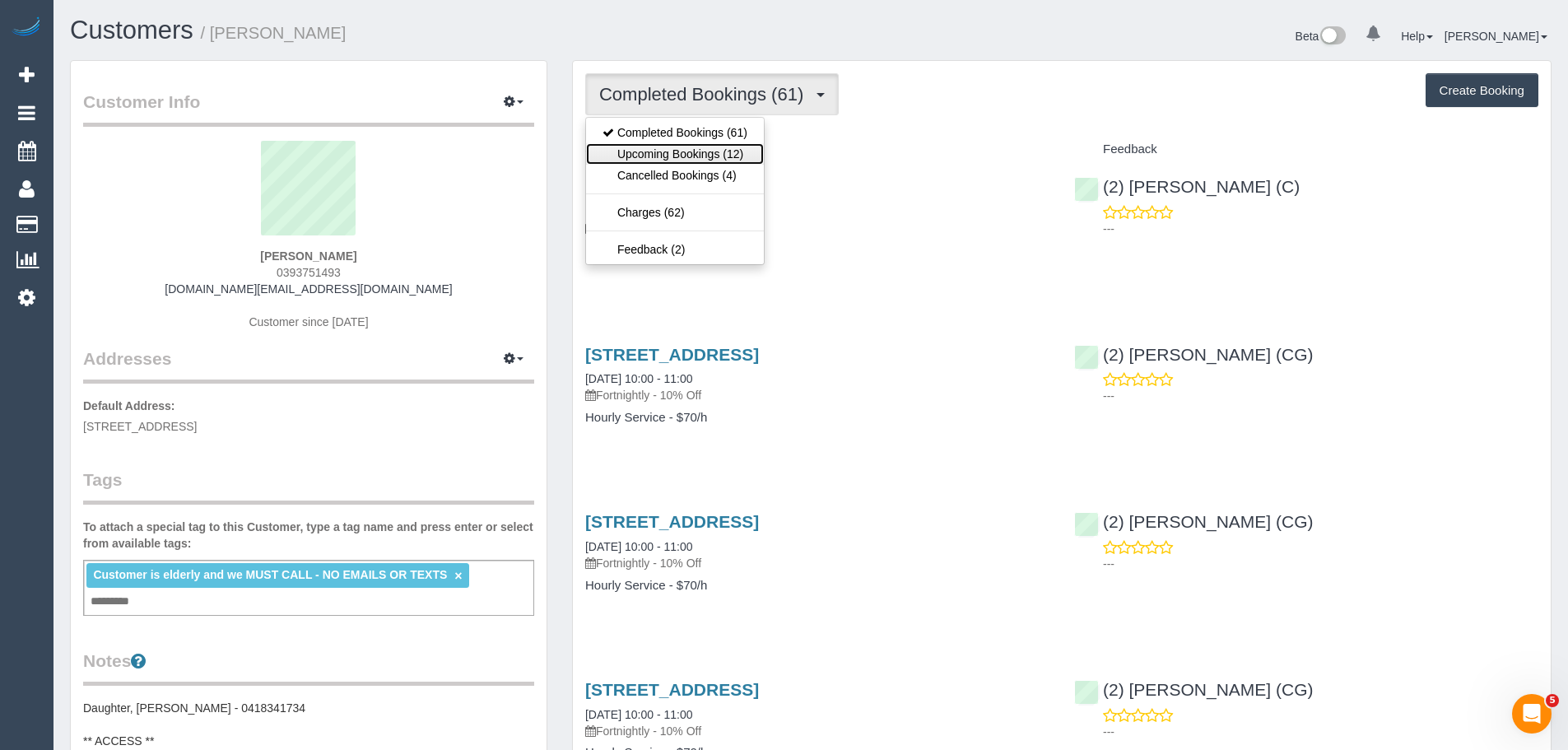
click at [702, 147] on link "Upcoming Bookings (12)" at bounding box center [675, 153] width 178 height 22
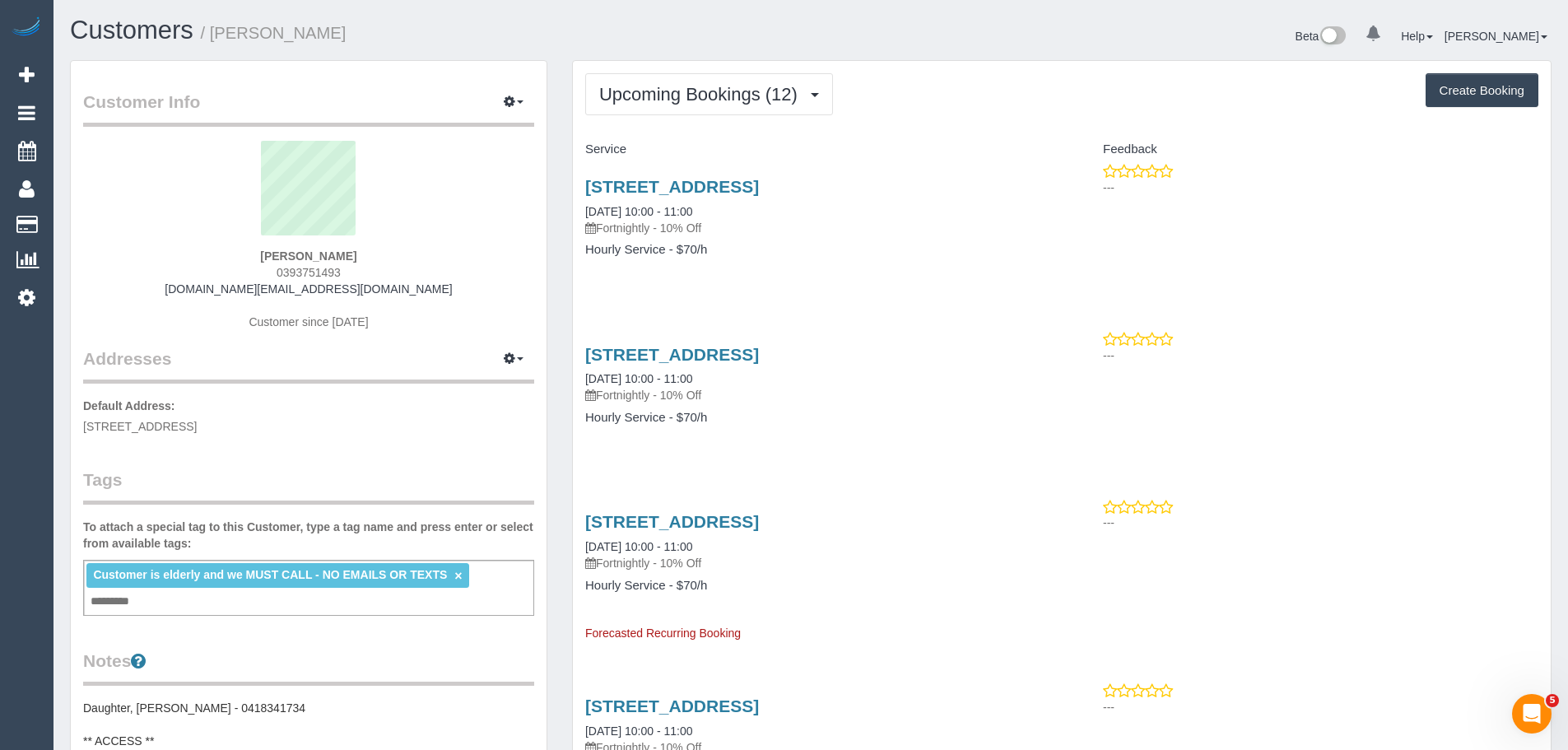
click at [926, 109] on div "Upcoming Bookings (12) Completed Bookings (61) Upcoming Bookings (12) Cancelled…" at bounding box center [1062, 94] width 953 height 42
click at [573, 206] on div "[STREET_ADDRESS] [DATE] 10:00 - 11:00 Fortnightly - 10% Off Hourly Service - $7…" at bounding box center [817, 226] width 489 height 127
drag, startPoint x: 578, startPoint y: 179, endPoint x: 505, endPoint y: 197, distance: 75.2
click at [578, 180] on div "[STREET_ADDRESS] [DATE] 10:00 - 11:00 Fortnightly - 10% Off Hourly Service - $7…" at bounding box center [817, 226] width 489 height 127
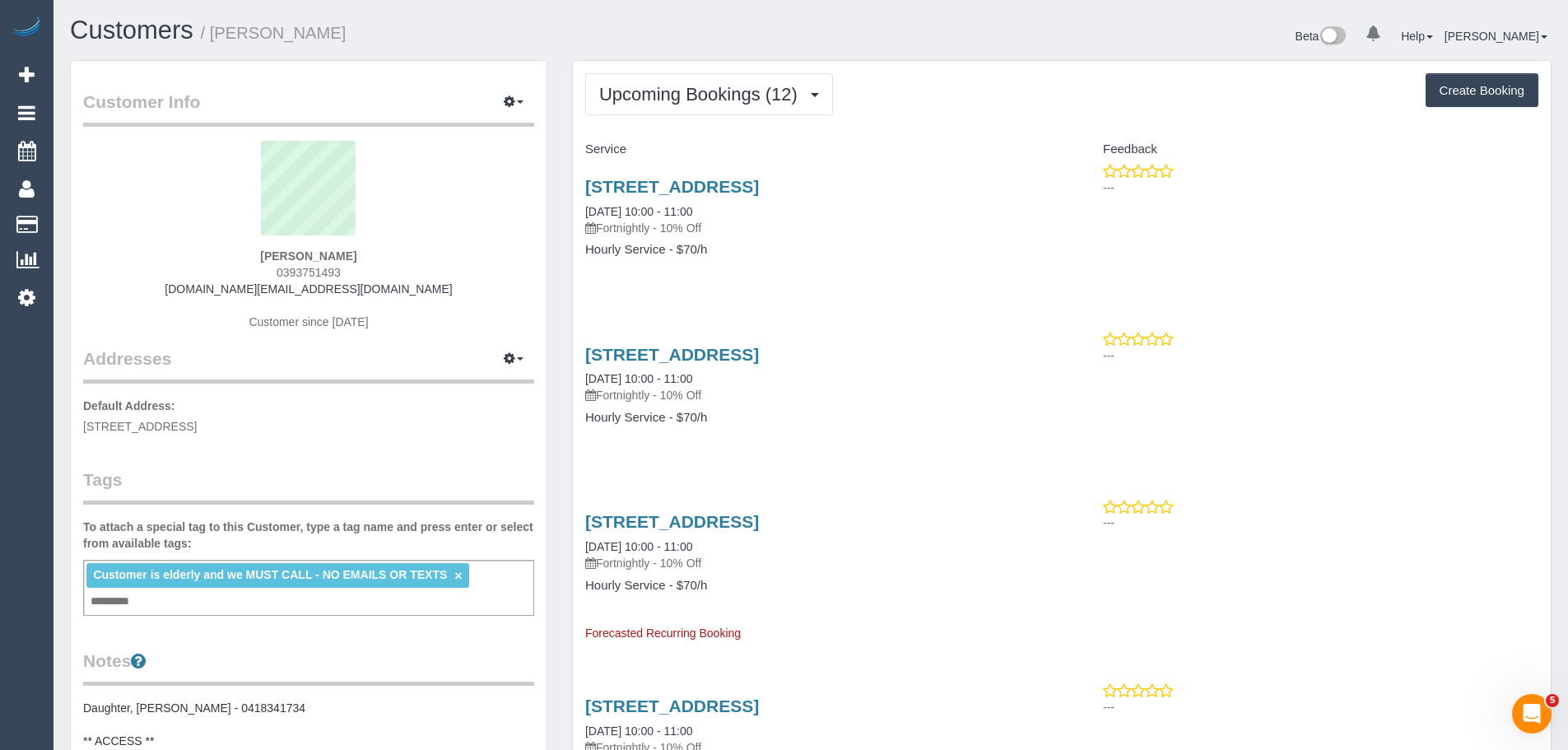
drag, startPoint x: 216, startPoint y: 251, endPoint x: 391, endPoint y: 262, distance: 175.3
click at [391, 262] on div "[PERSON_NAME] 0393751493 [DOMAIN_NAME][EMAIL_ADDRESS][DOMAIN_NAME] Customer sin…" at bounding box center [308, 243] width 451 height 206
copy strong "[PERSON_NAME]"
click at [580, 191] on div "[STREET_ADDRESS] [DATE] 10:00 - 11:00 Fortnightly - 10% Off Hourly Service - $7…" at bounding box center [817, 226] width 489 height 127
drag, startPoint x: 578, startPoint y: 180, endPoint x: 766, endPoint y: 250, distance: 200.6
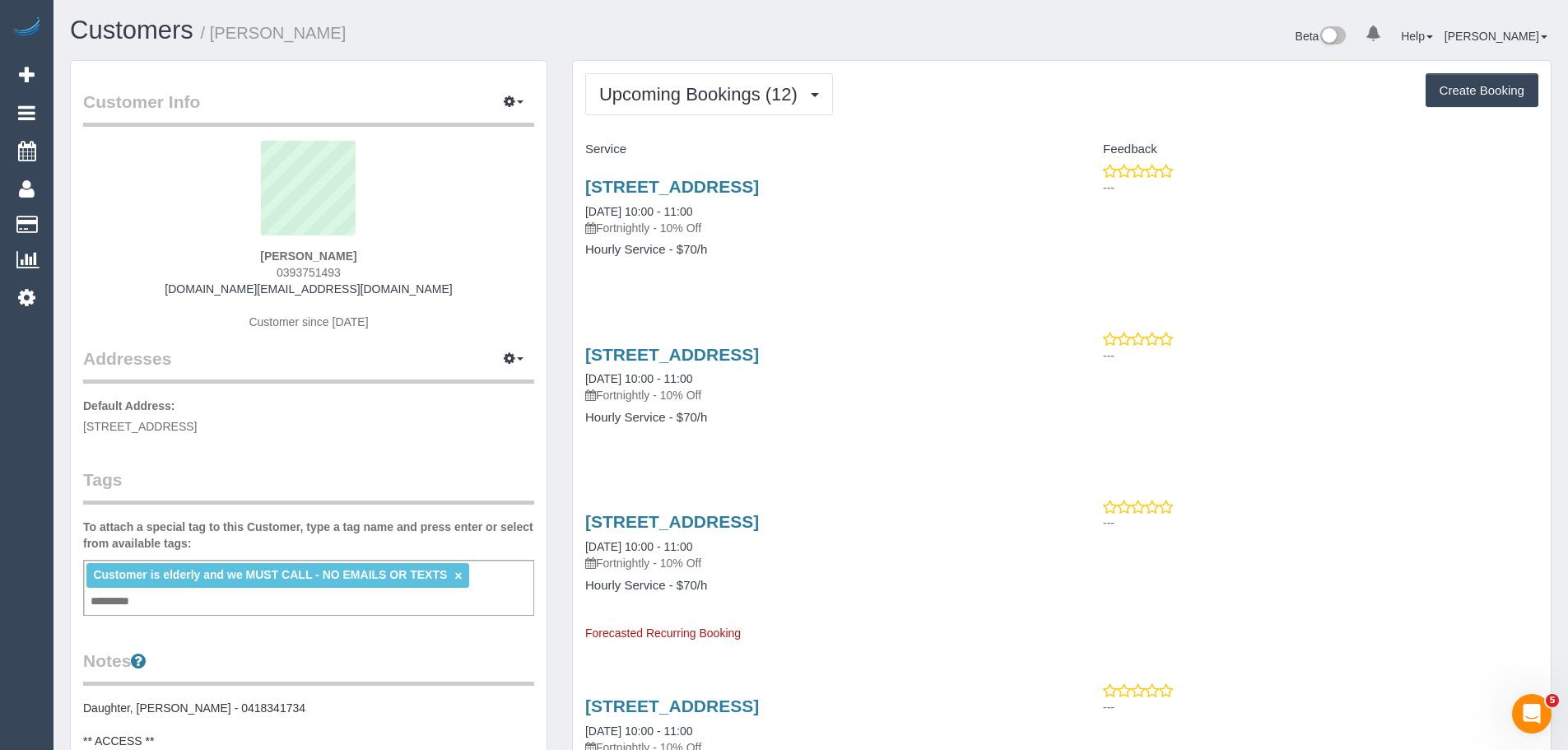
click at [766, 250] on div "[STREET_ADDRESS] [DATE] 10:00 - 11:00 Fortnightly - 10% Off Hourly Service - $7…" at bounding box center [817, 226] width 489 height 127
copy div "[STREET_ADDRESS] [DATE] 10:00 - 11:00 Fortnightly - 10% Off Hourly Service - $7…"
drag, startPoint x: 374, startPoint y: 248, endPoint x: 201, endPoint y: 245, distance: 173.0
click at [201, 245] on div "[PERSON_NAME] 0393751493 [DOMAIN_NAME][EMAIL_ADDRESS][DOMAIN_NAME] Customer sin…" at bounding box center [308, 243] width 451 height 206
copy div "[PERSON_NAME]"
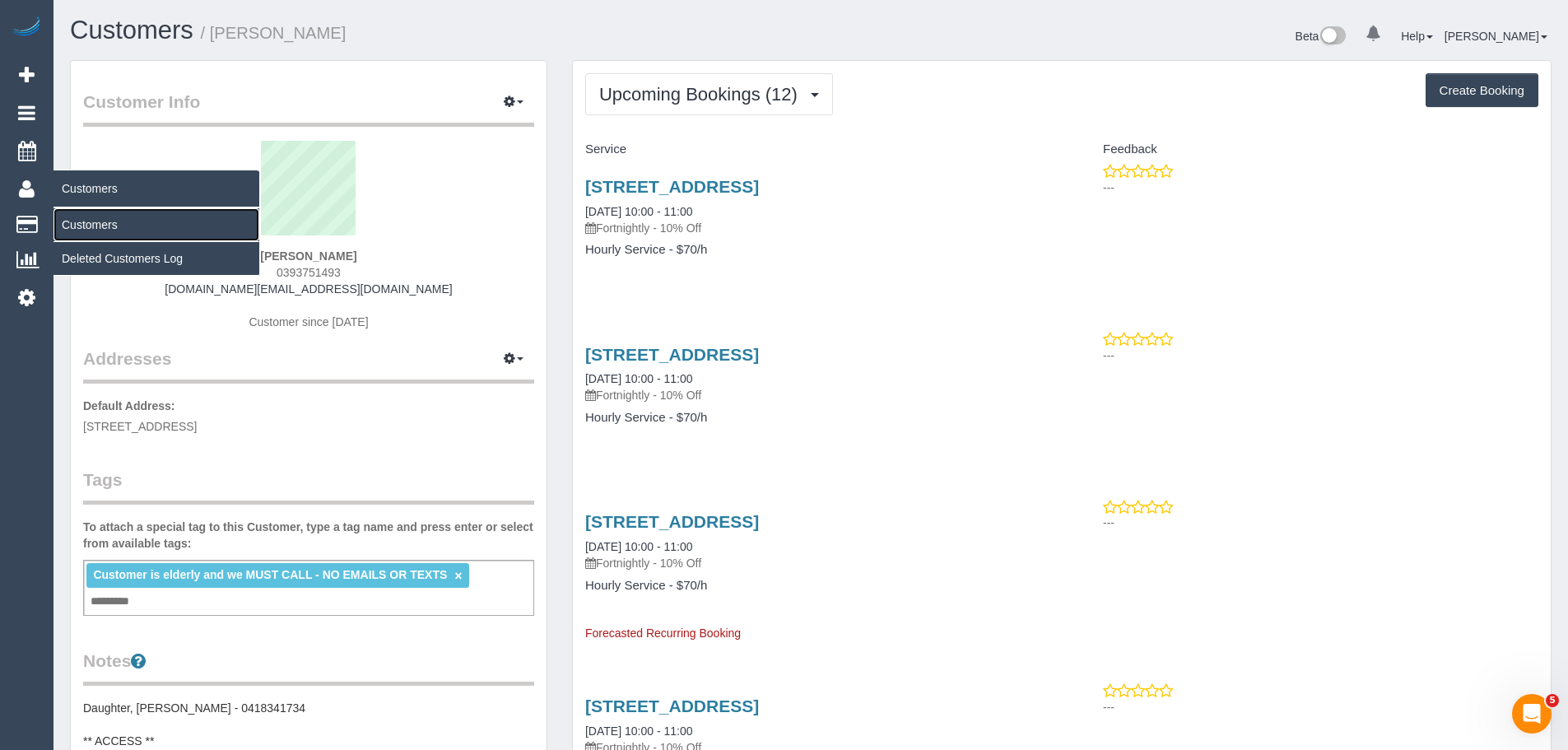
click at [90, 219] on link "Customers" at bounding box center [156, 225] width 206 height 33
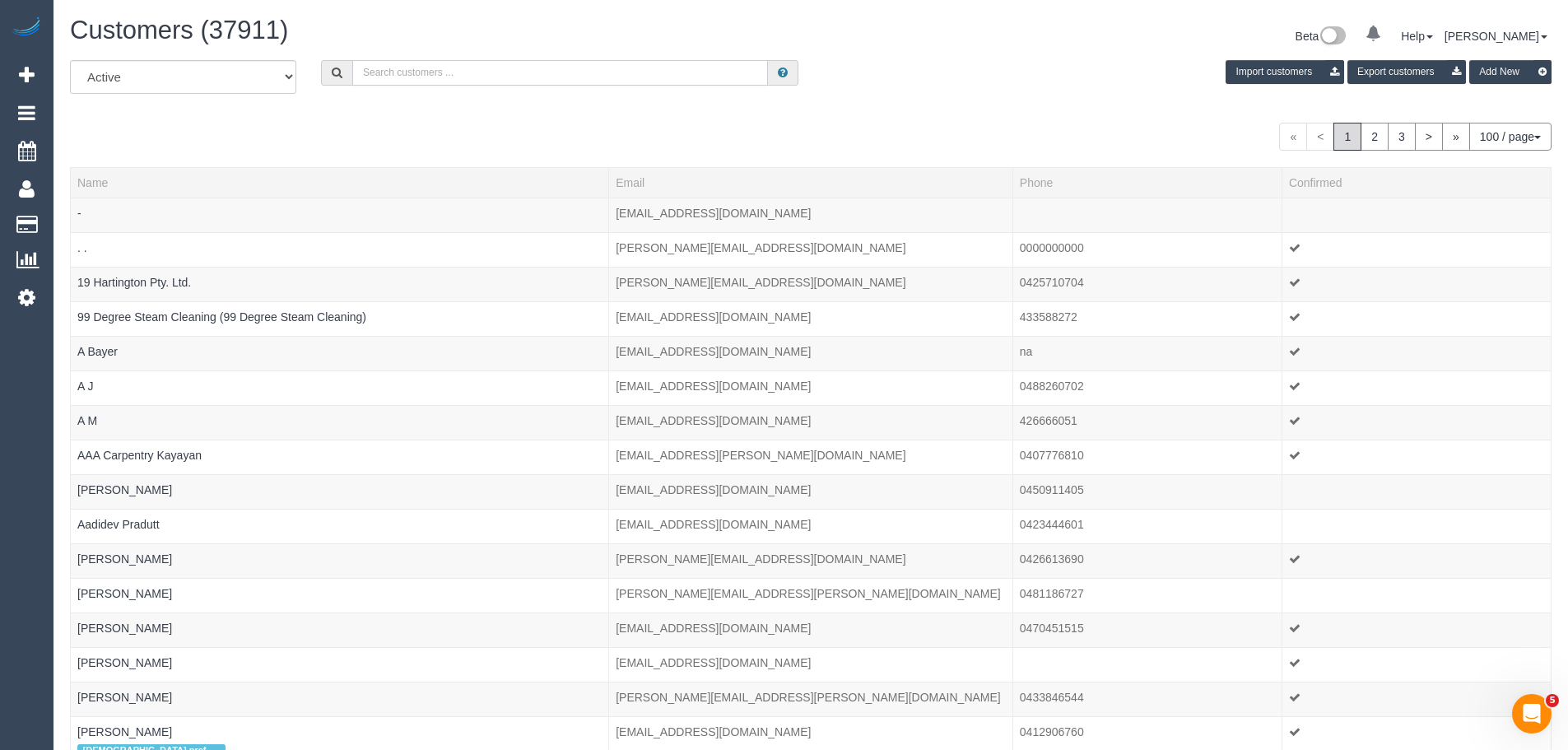
click at [540, 74] on input "text" at bounding box center [560, 73] width 415 height 26
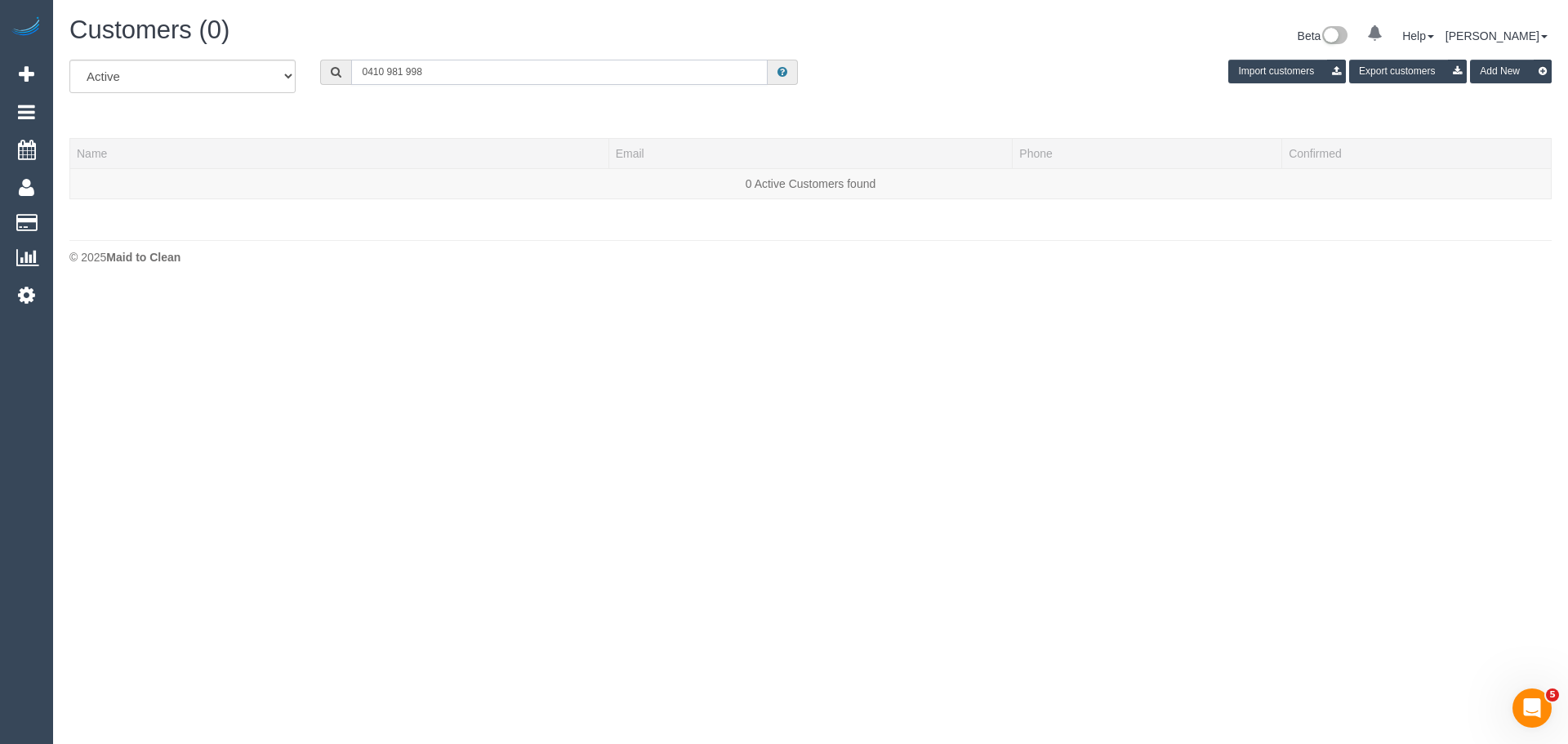
click at [406, 71] on input "0410 981 998" at bounding box center [559, 73] width 417 height 26
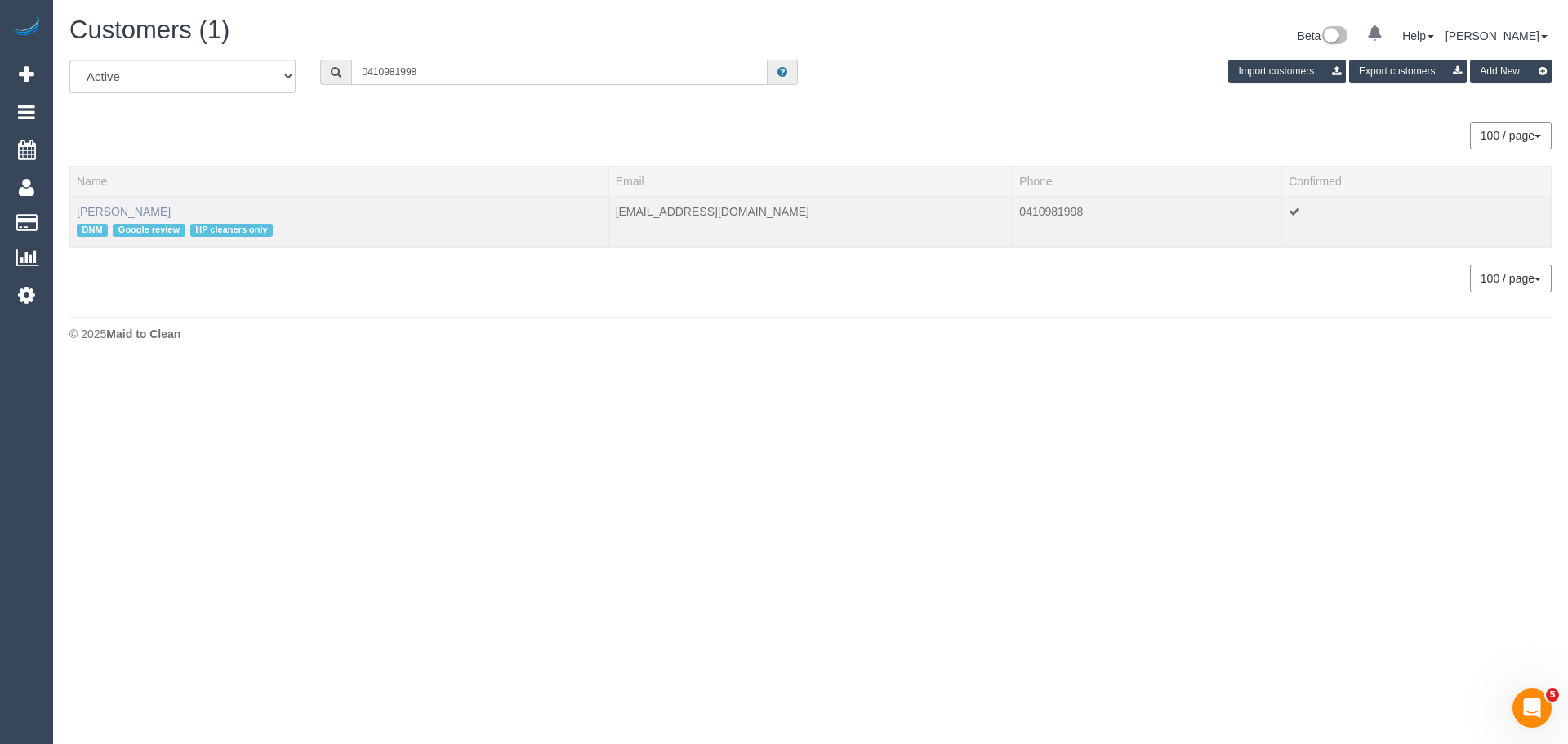
type input "0410981998"
click at [128, 211] on link "[PERSON_NAME]" at bounding box center [124, 211] width 94 height 13
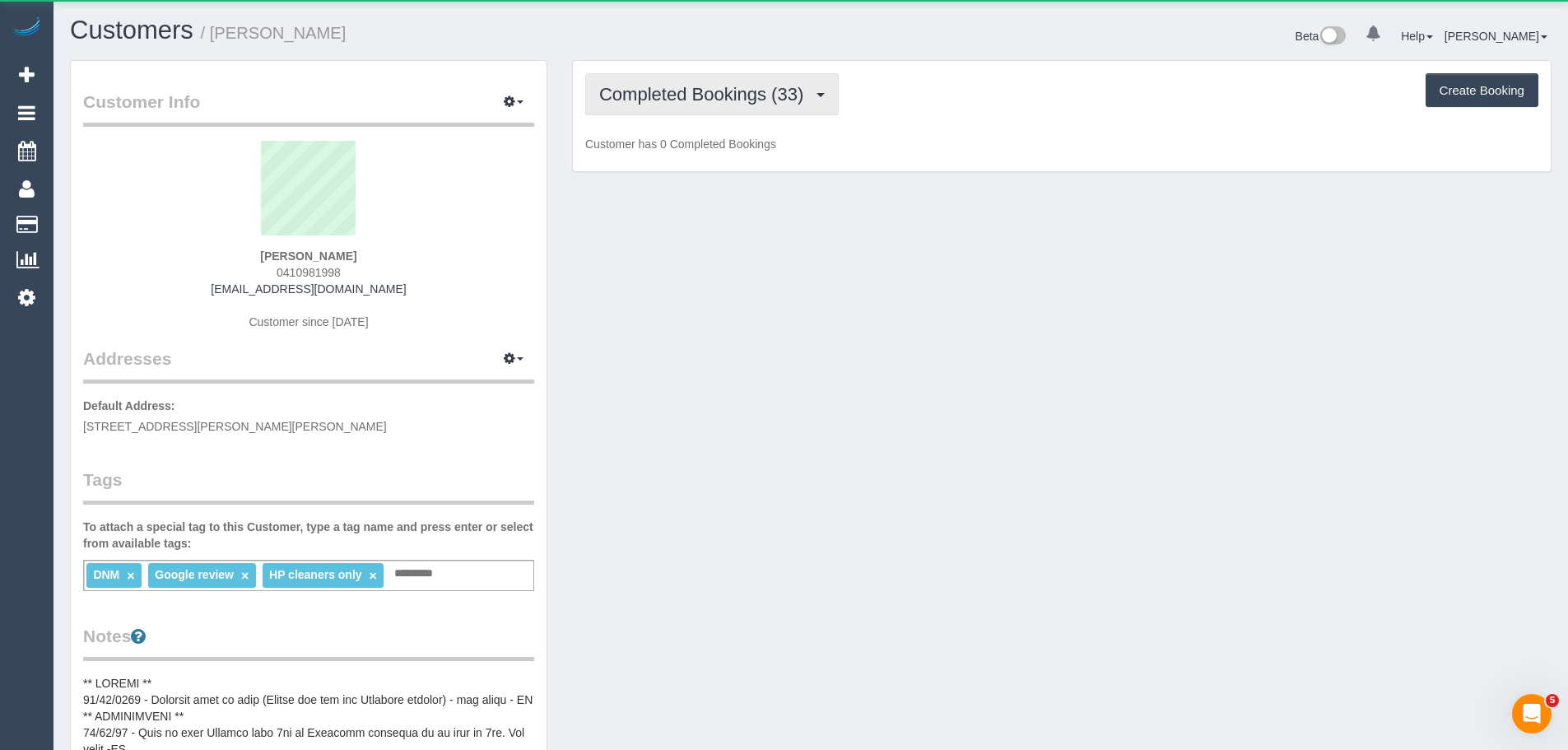
click at [700, 95] on span "Completed Bookings (33)" at bounding box center [705, 94] width 212 height 21
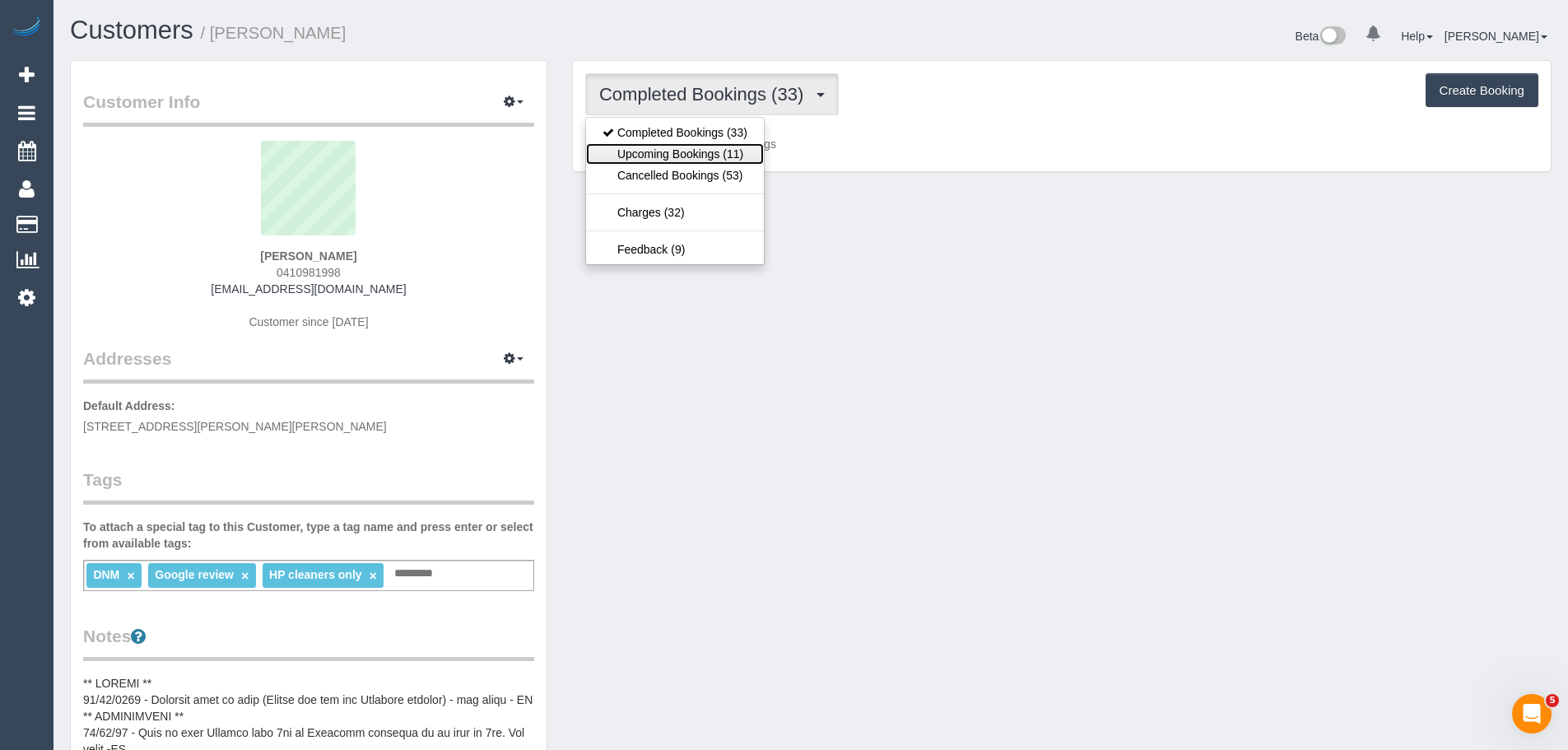
click at [674, 160] on link "Upcoming Bookings (11)" at bounding box center [675, 153] width 178 height 22
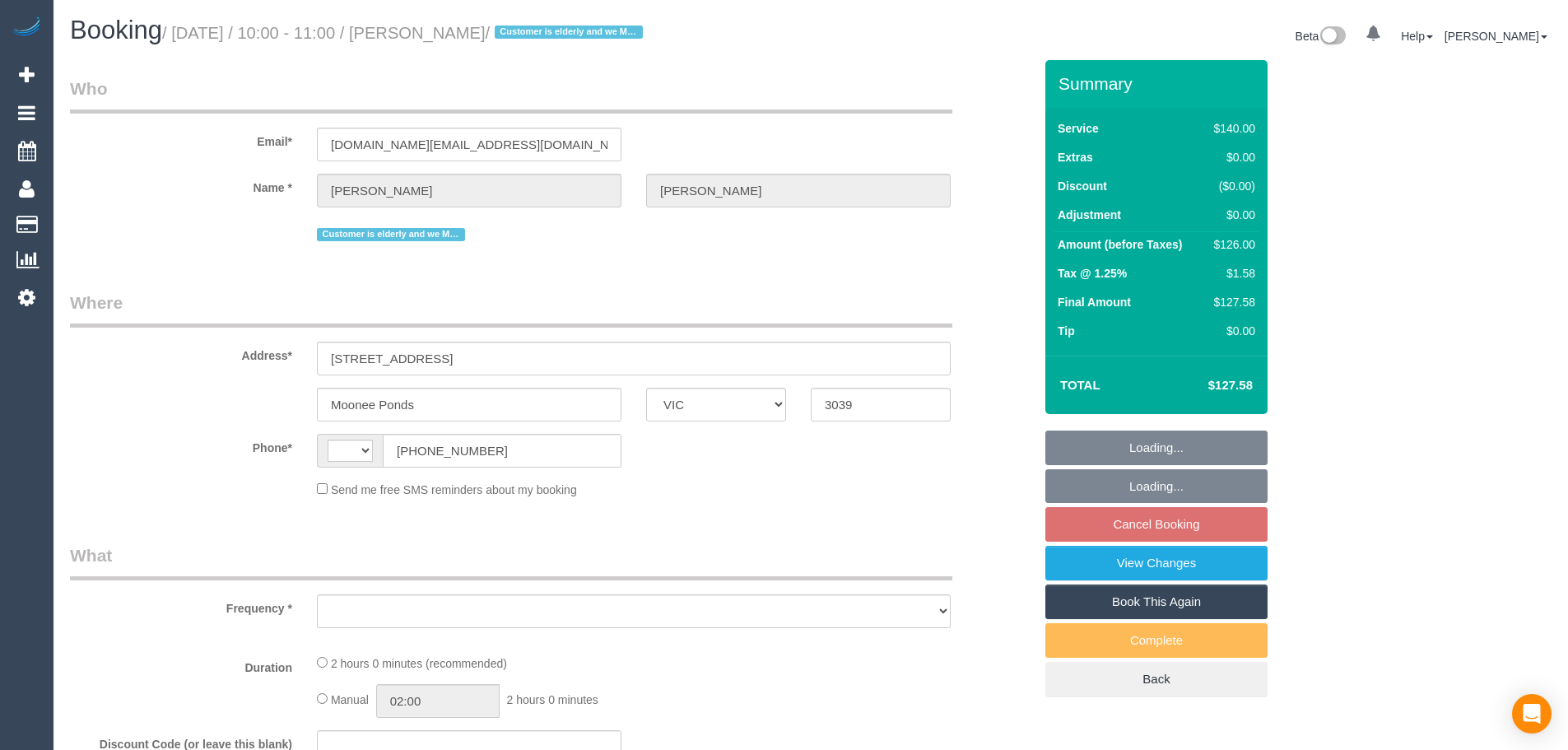
select select "VIC"
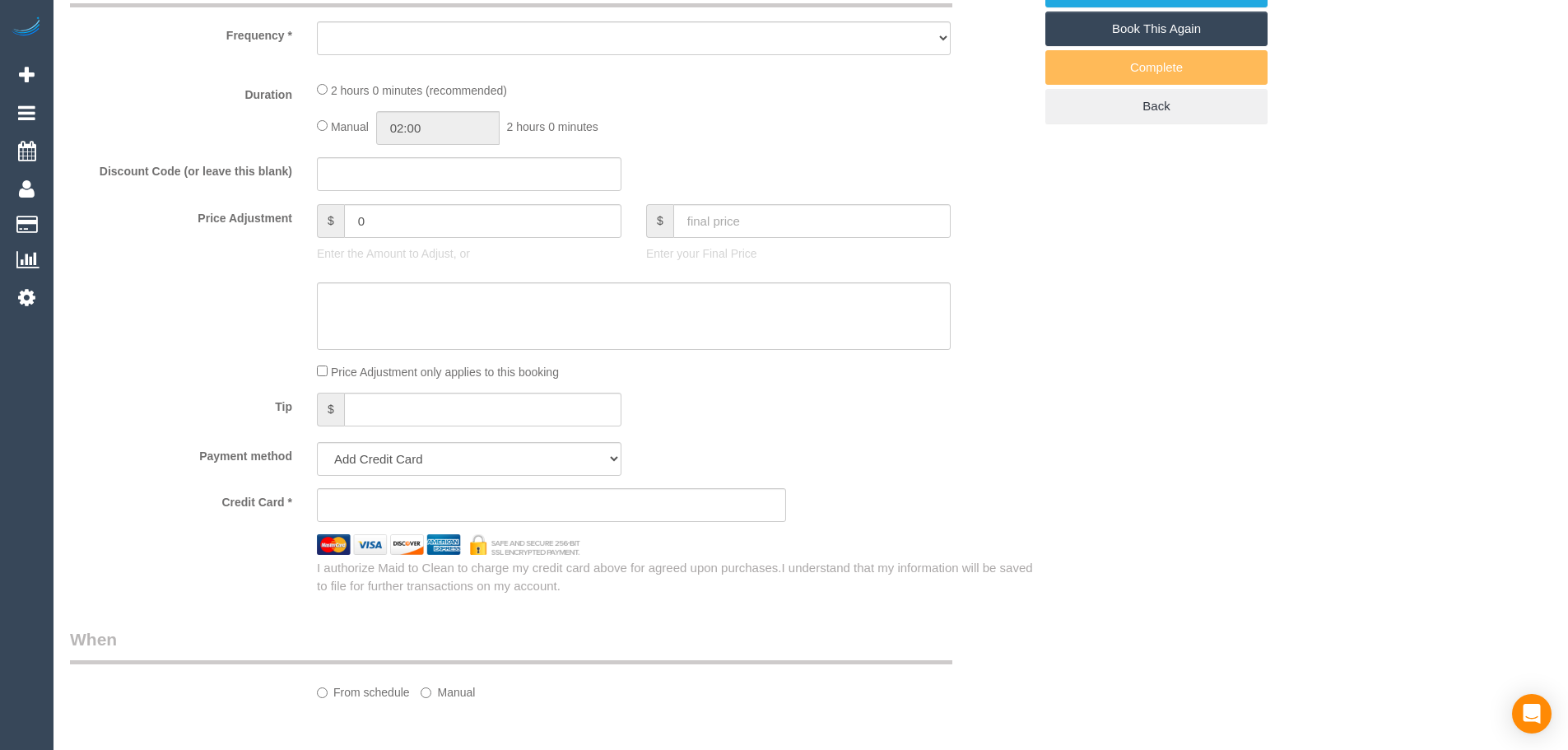
select select "string:AU"
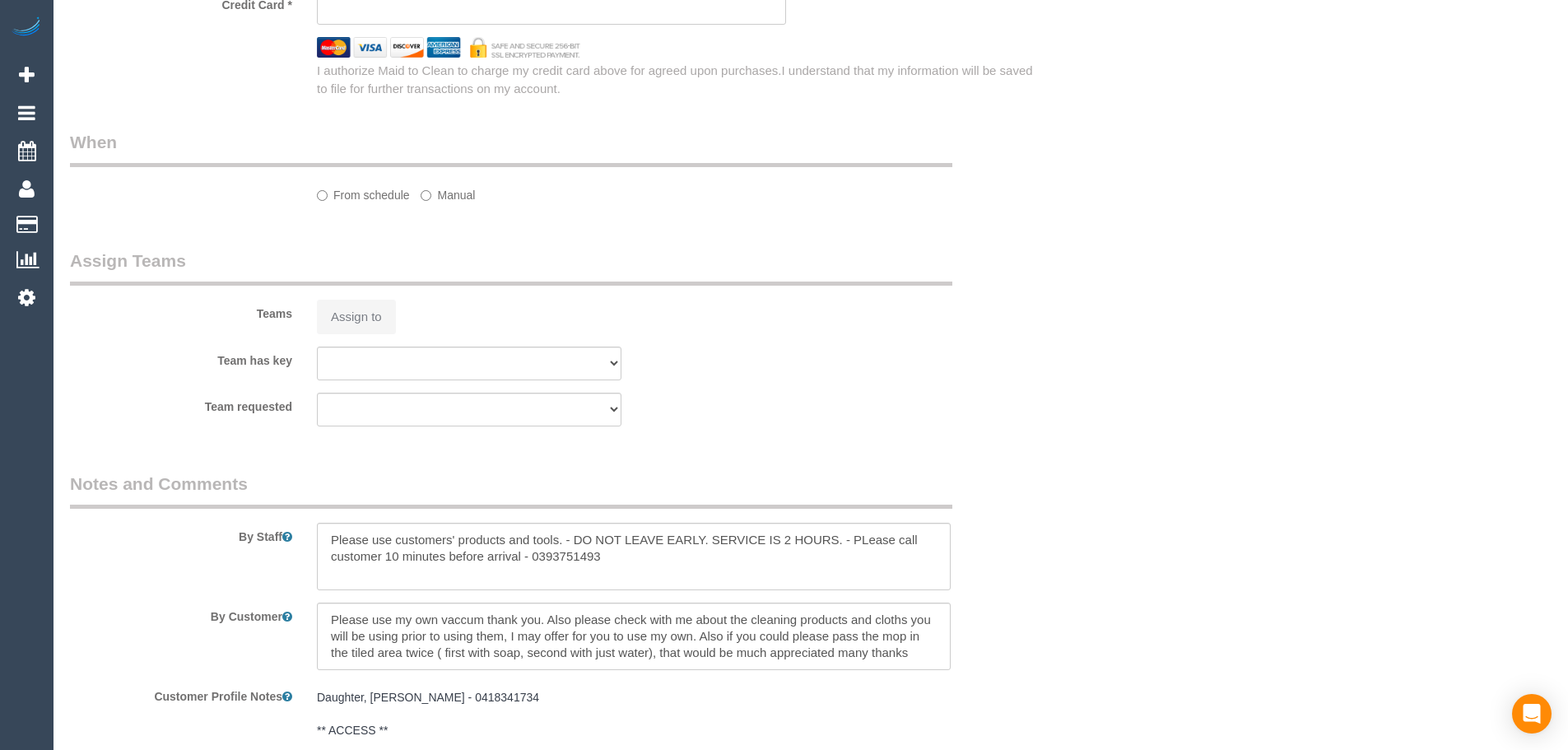
select select "object:533"
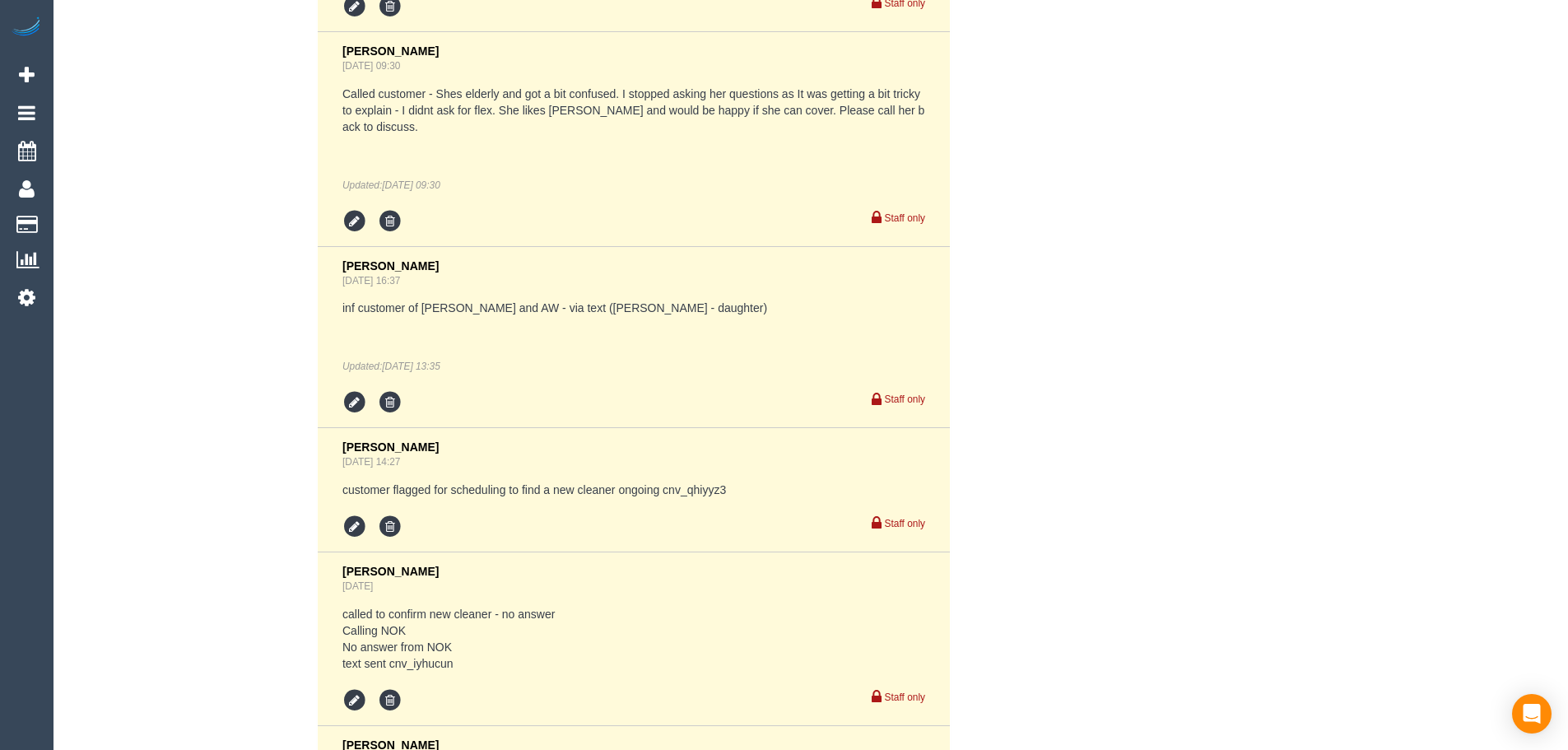
select select "string:stripe-pm_1NoKqy2GScqysDRVsan1s9rF"
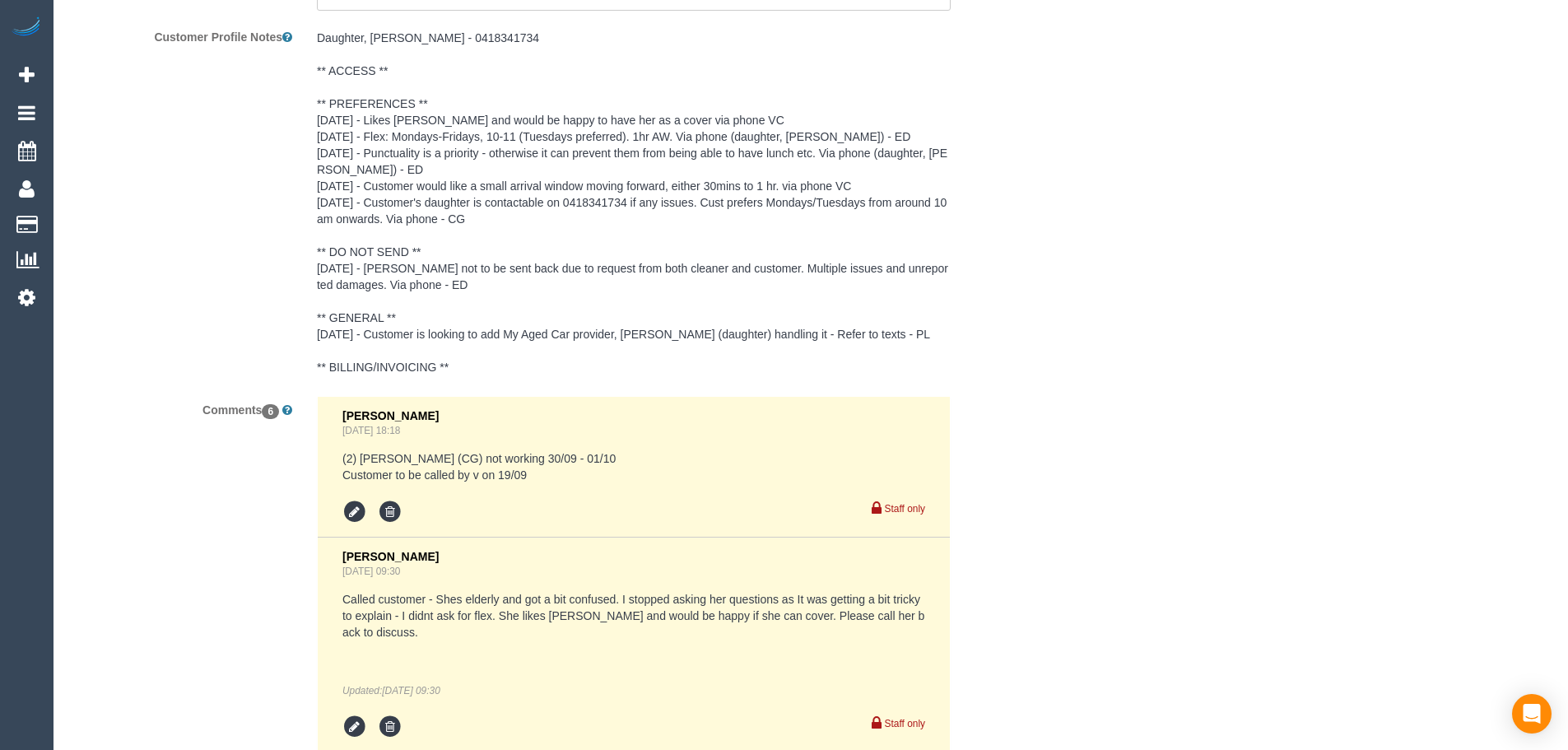
select select "object:965"
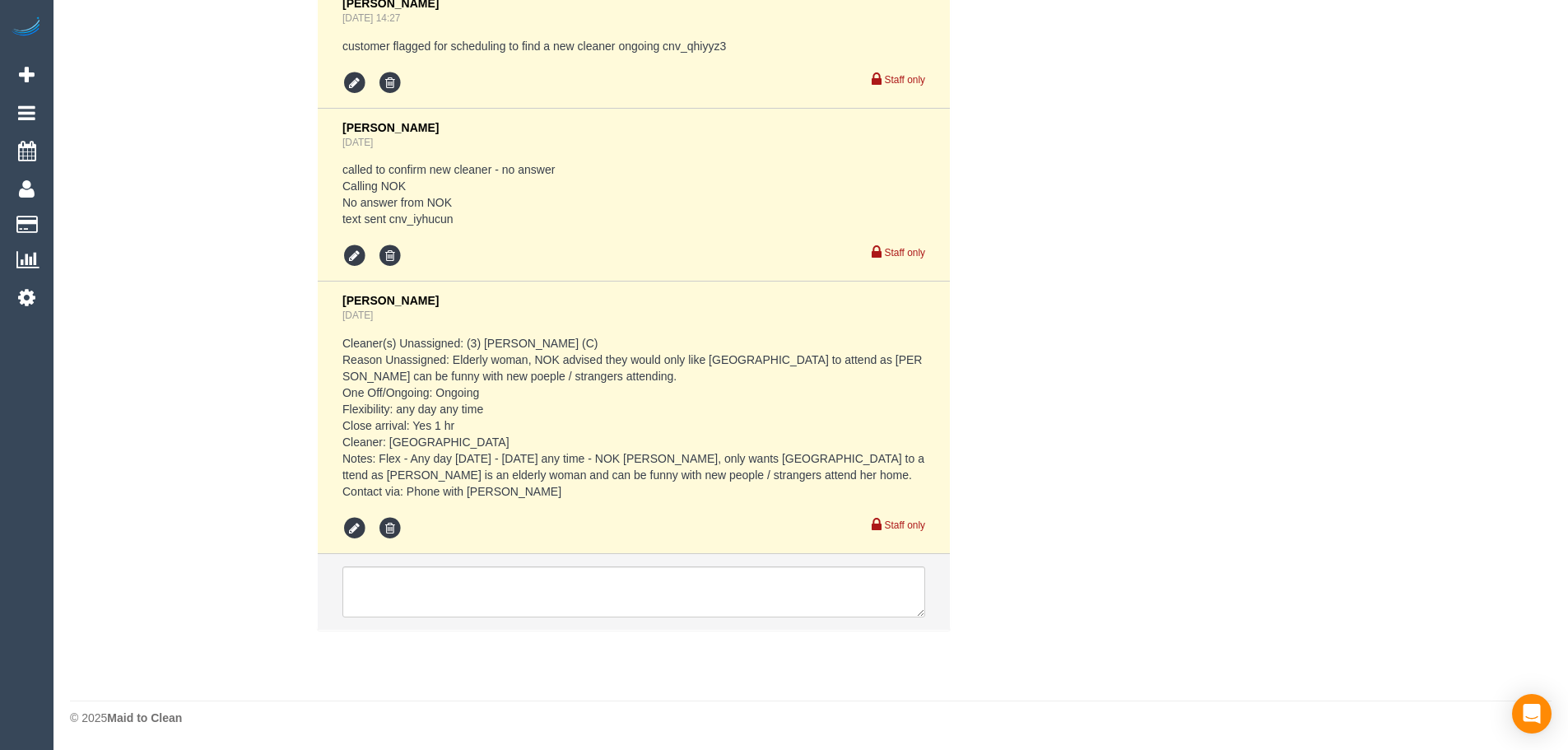
select select "number:28"
select select "number:14"
select select "number:19"
select select "number:24"
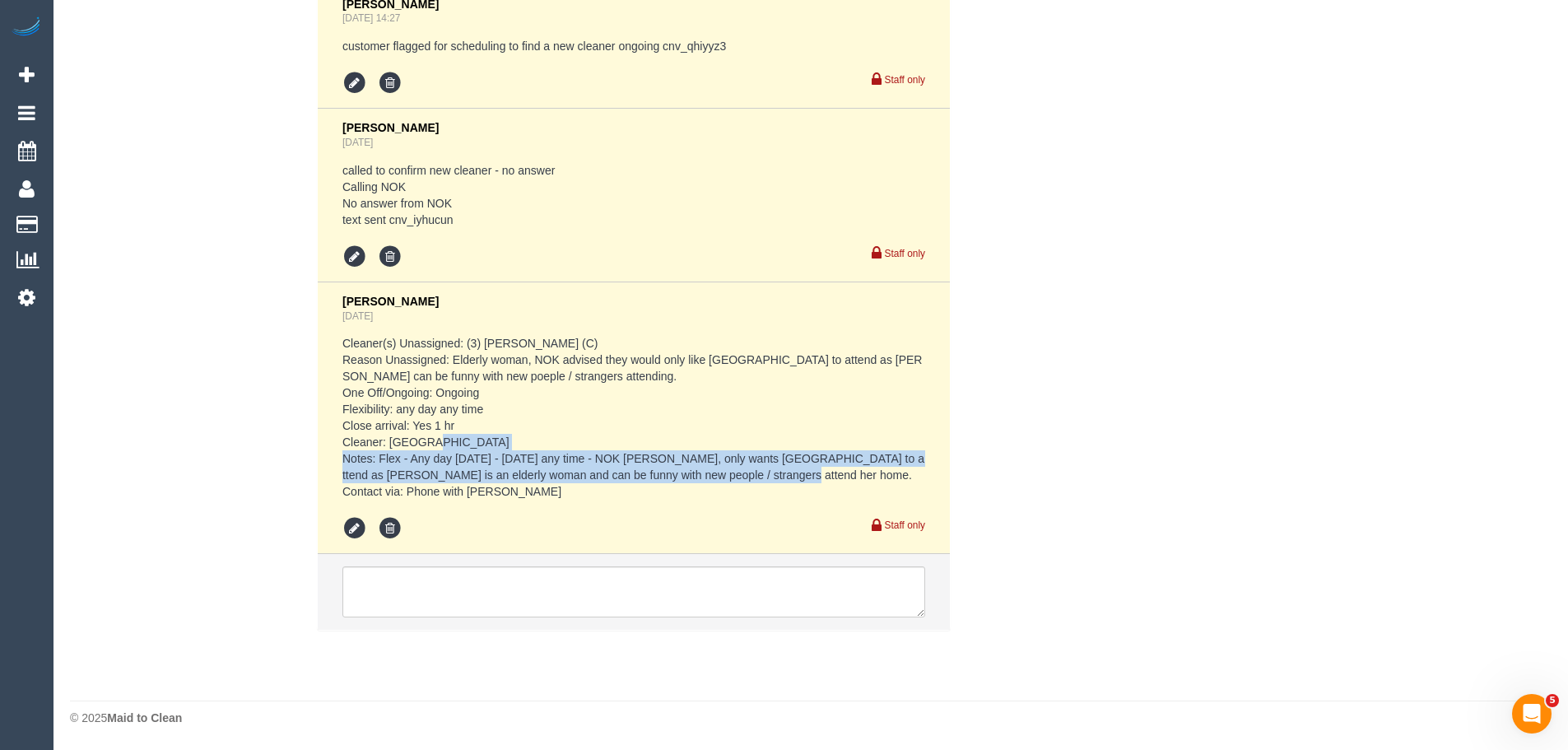
drag, startPoint x: 432, startPoint y: 457, endPoint x: 640, endPoint y: 497, distance: 211.8
click at [634, 496] on pre "Cleaner(s) Unassigned: (3) [PERSON_NAME] (C) Reason Unassigned: Elderly woman, …" at bounding box center [634, 417] width 583 height 165
click at [640, 497] on pre "Cleaner(s) Unassigned: (3) [PERSON_NAME] (C) Reason Unassigned: Elderly woman, …" at bounding box center [634, 417] width 583 height 165
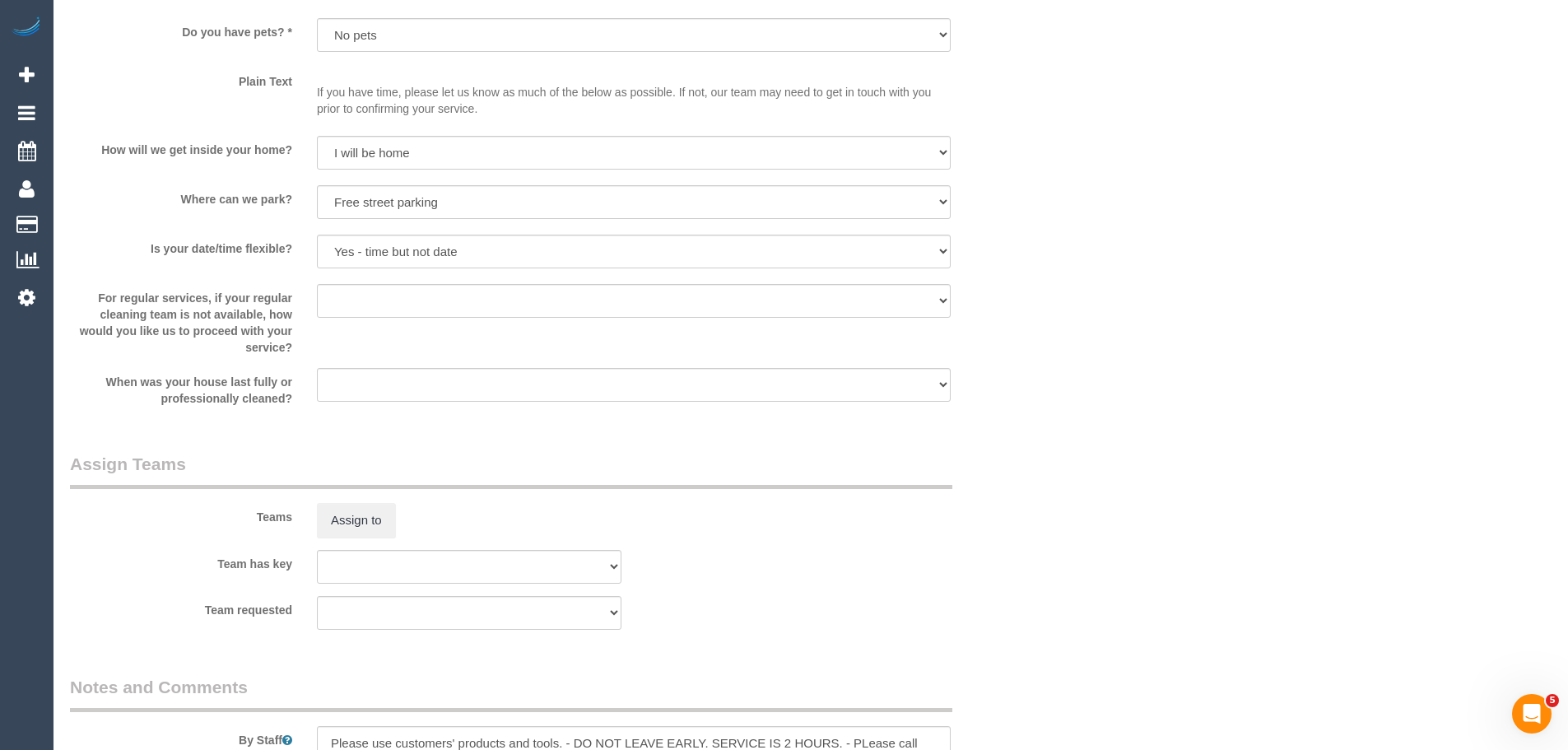
scroll to position [1728, 0]
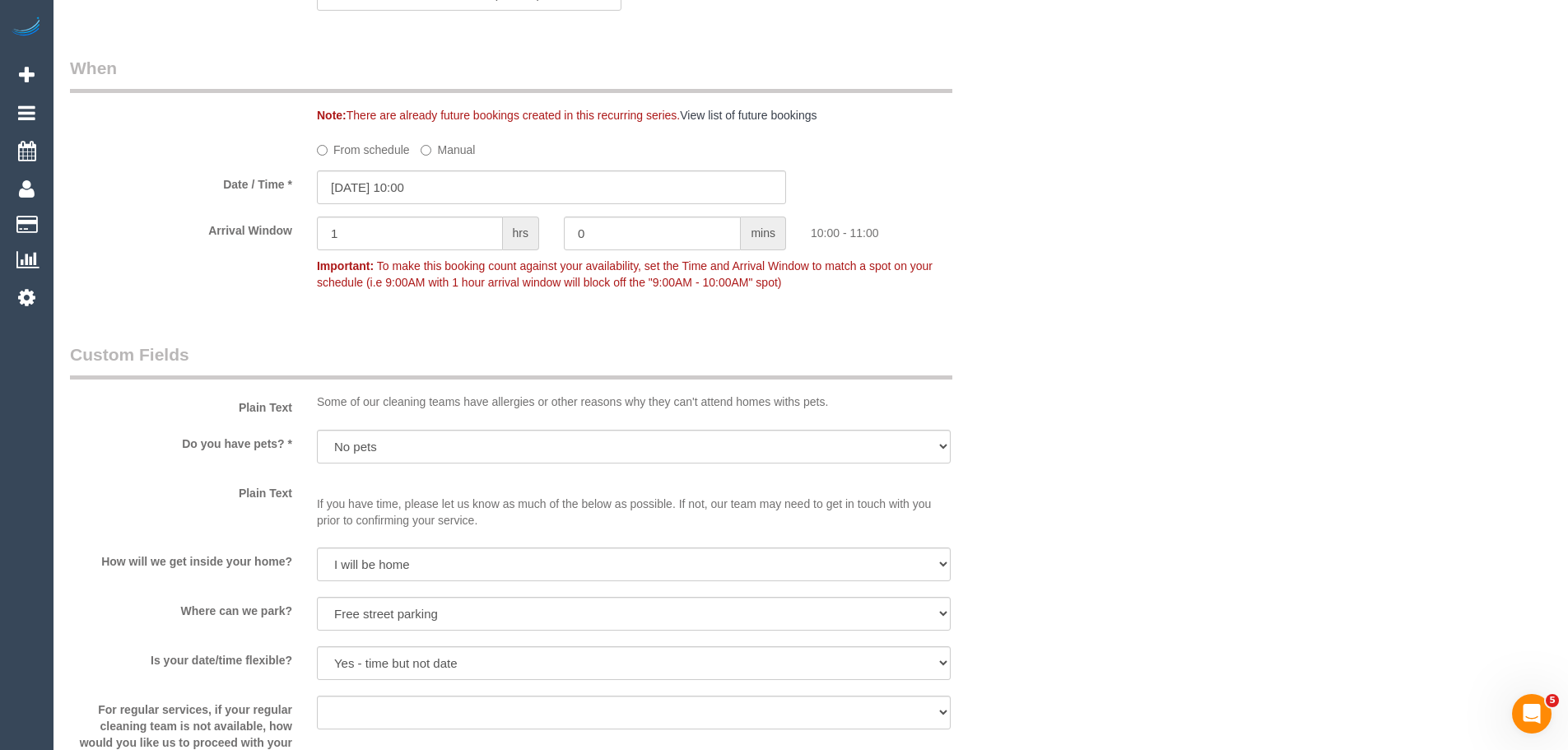
click at [1018, 521] on div "Plain Text If you have time, please let us know as much of the below as possibl…" at bounding box center [552, 508] width 988 height 57
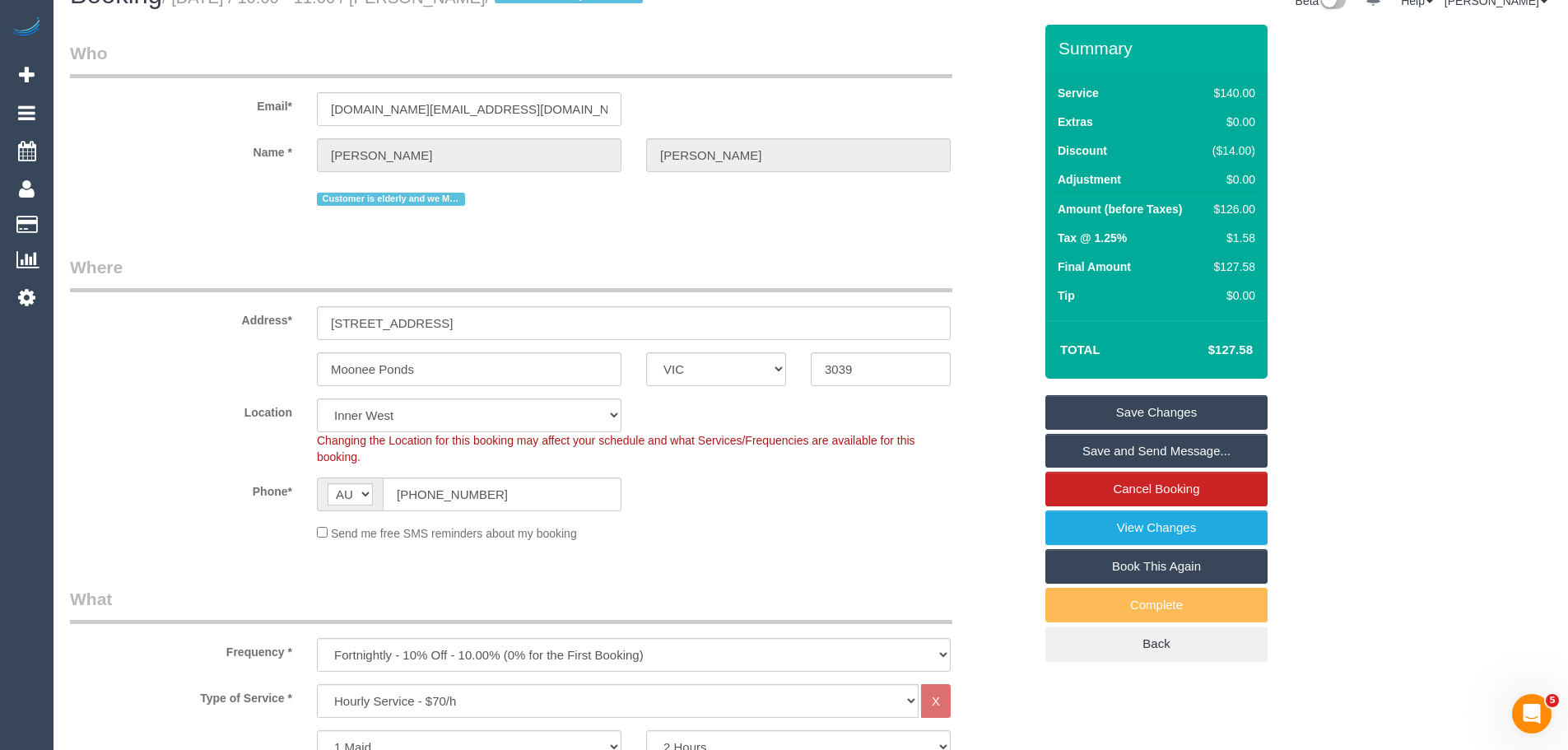
scroll to position [0, 0]
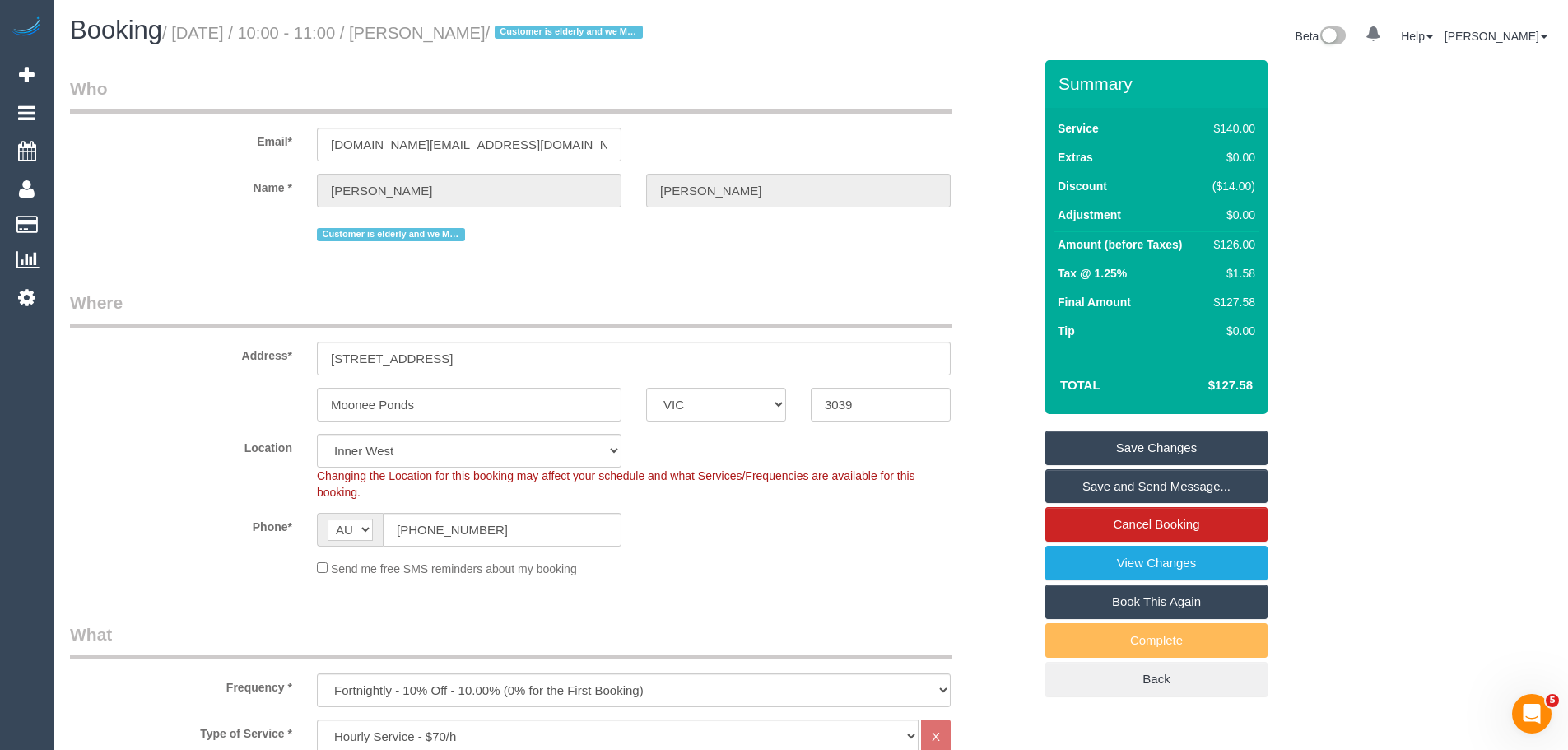
click at [578, 179] on div "Name * [GEOGRAPHIC_DATA][PERSON_NAME]" at bounding box center [552, 190] width 988 height 34
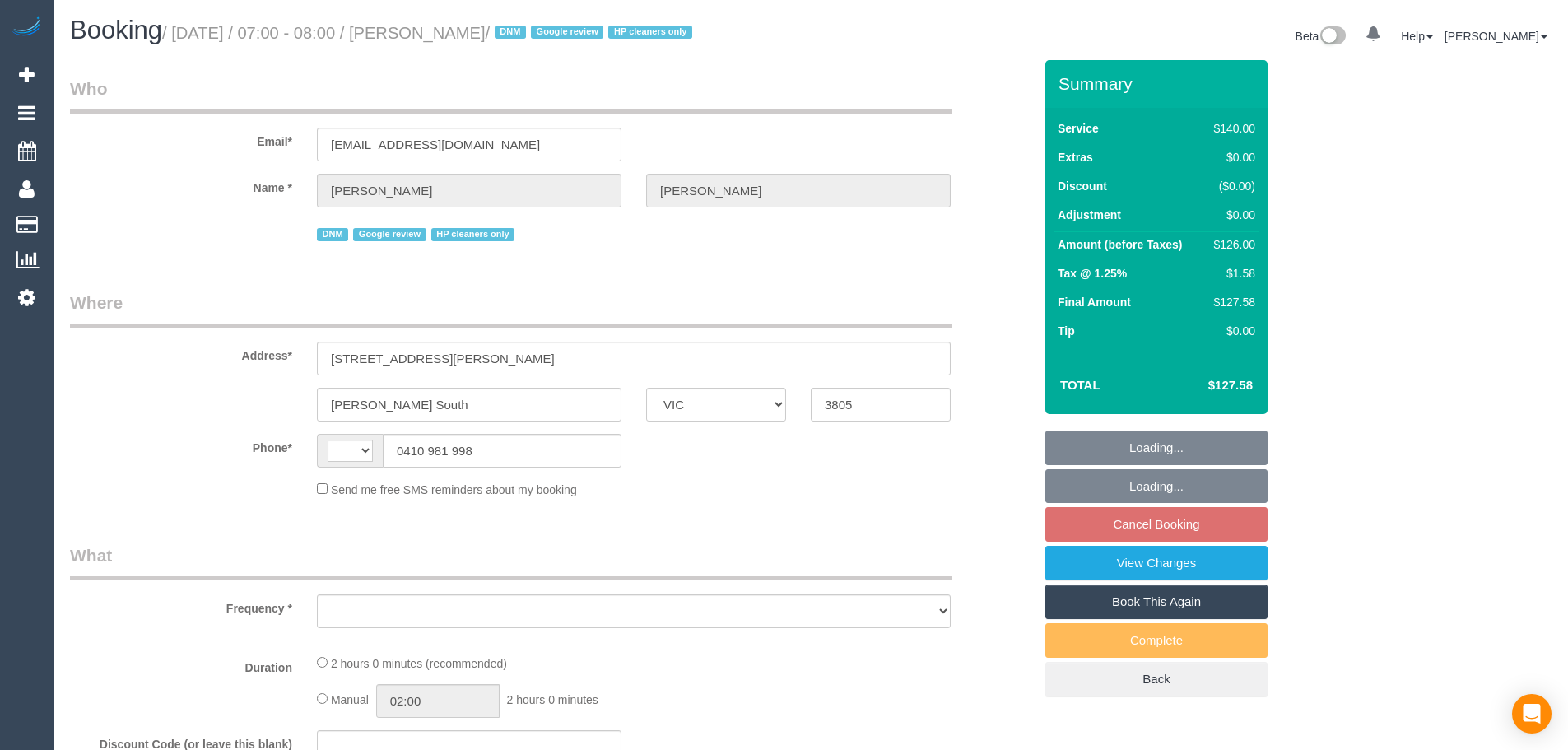
select select "VIC"
select select "string:AU"
select select "string:stripe-pm_1RvAtc2GScqysDRV5Gp1WbMI"
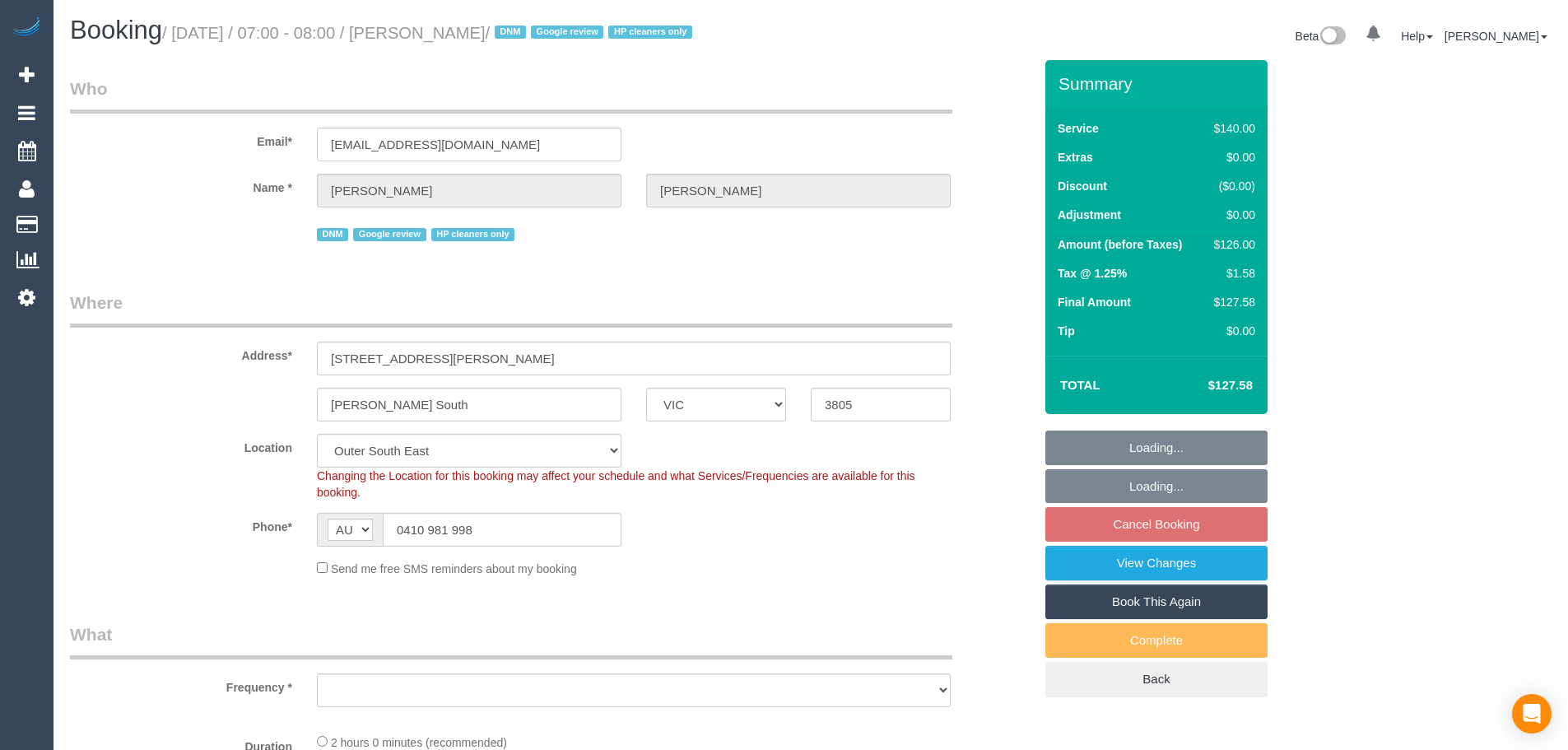
select select "number:27"
select select "number:14"
select select "number:19"
select select "number:24"
select select "number:35"
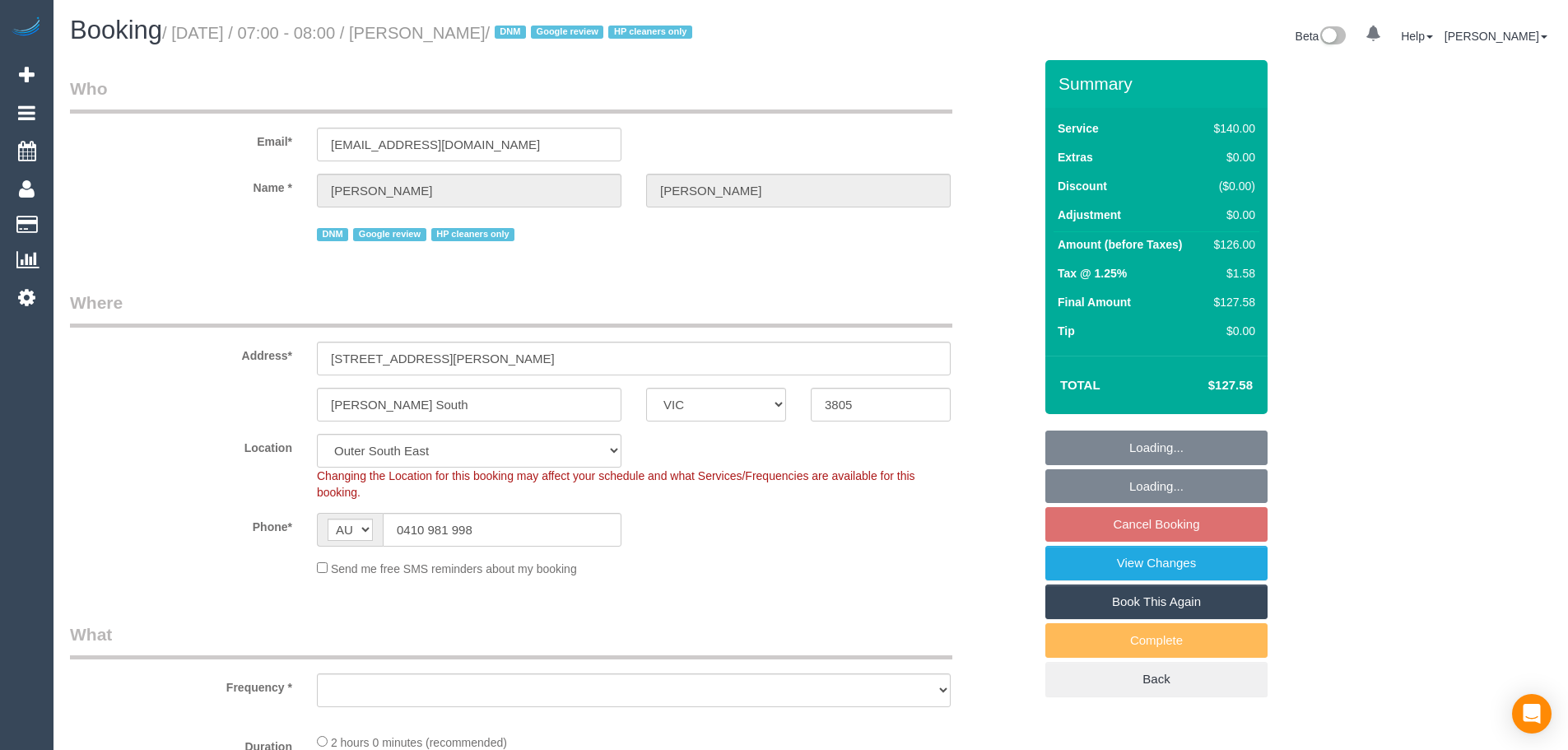
select select "number:12"
select select "object:1194"
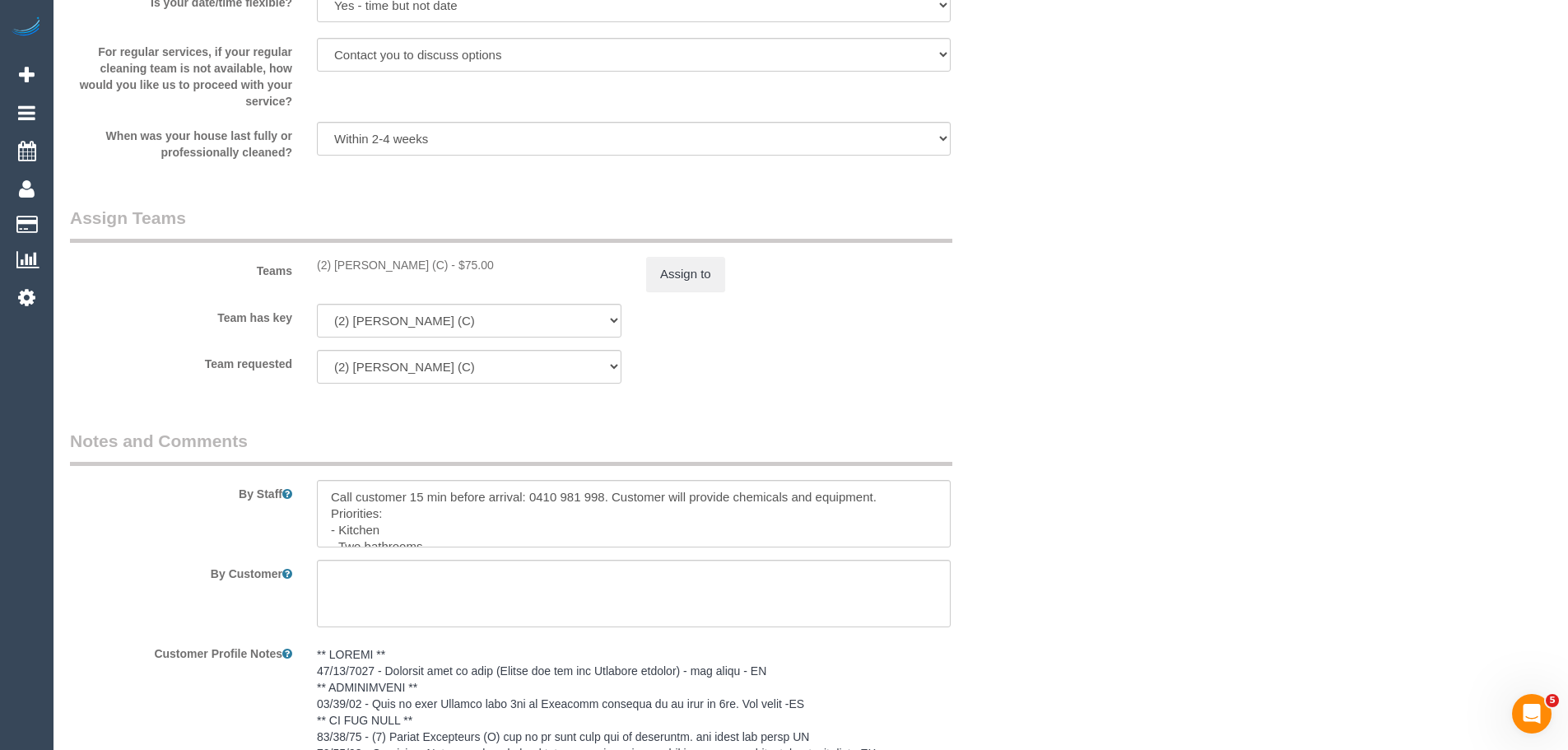
scroll to position [2387, 0]
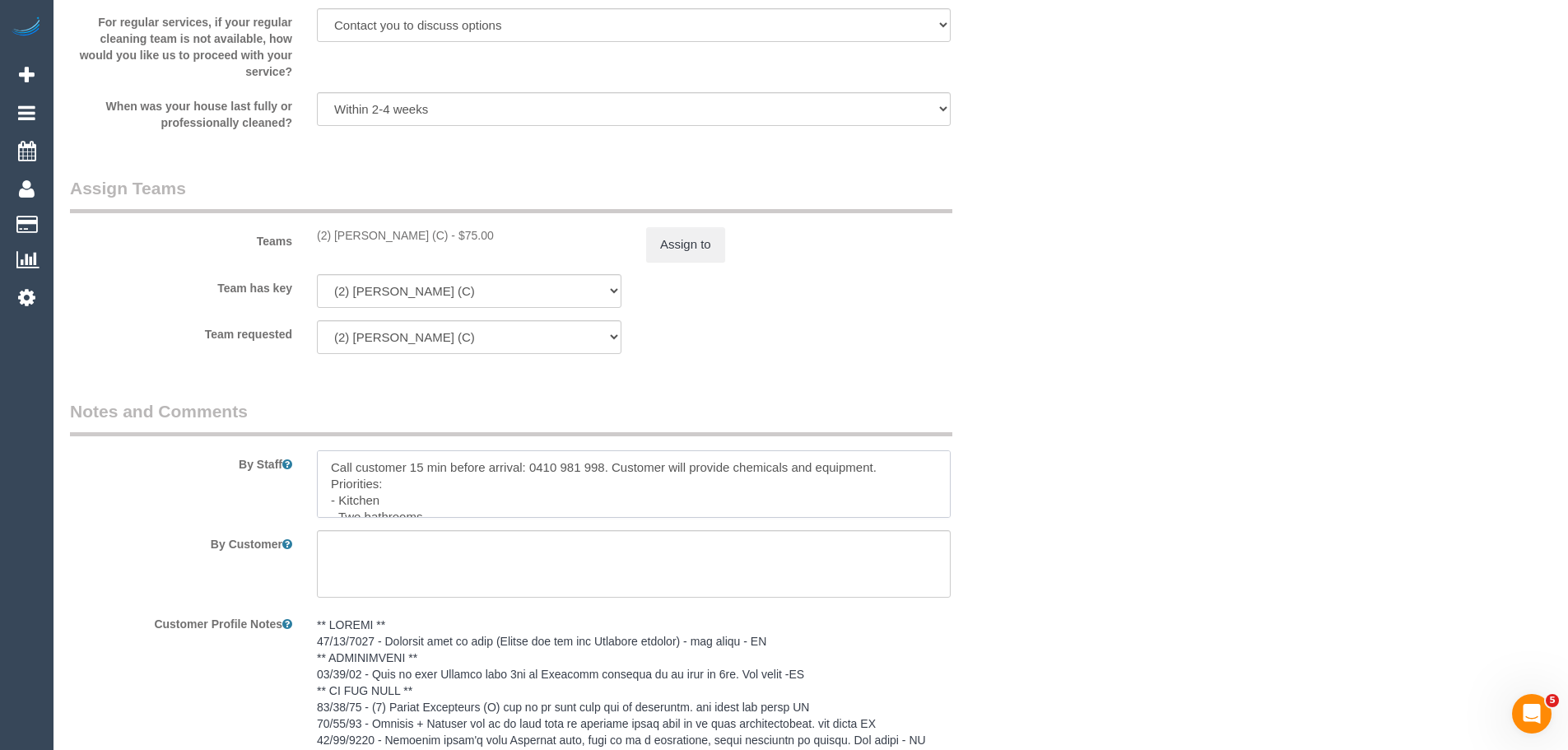
click at [619, 466] on textarea at bounding box center [634, 484] width 634 height 67
drag, startPoint x: 612, startPoint y: 469, endPoint x: 904, endPoint y: 472, distance: 292.0
click at [904, 472] on textarea at bounding box center [634, 484] width 634 height 67
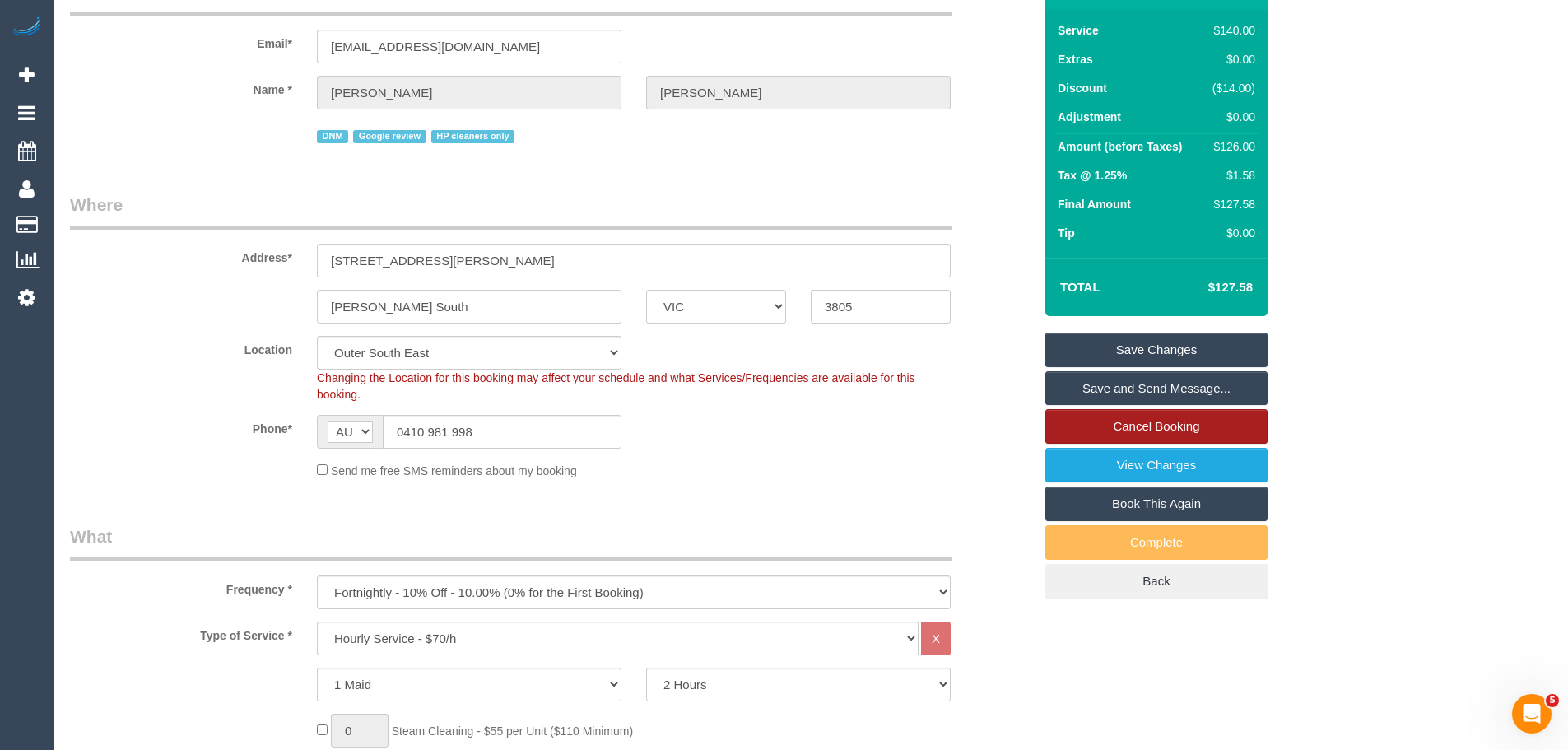
scroll to position [0, 0]
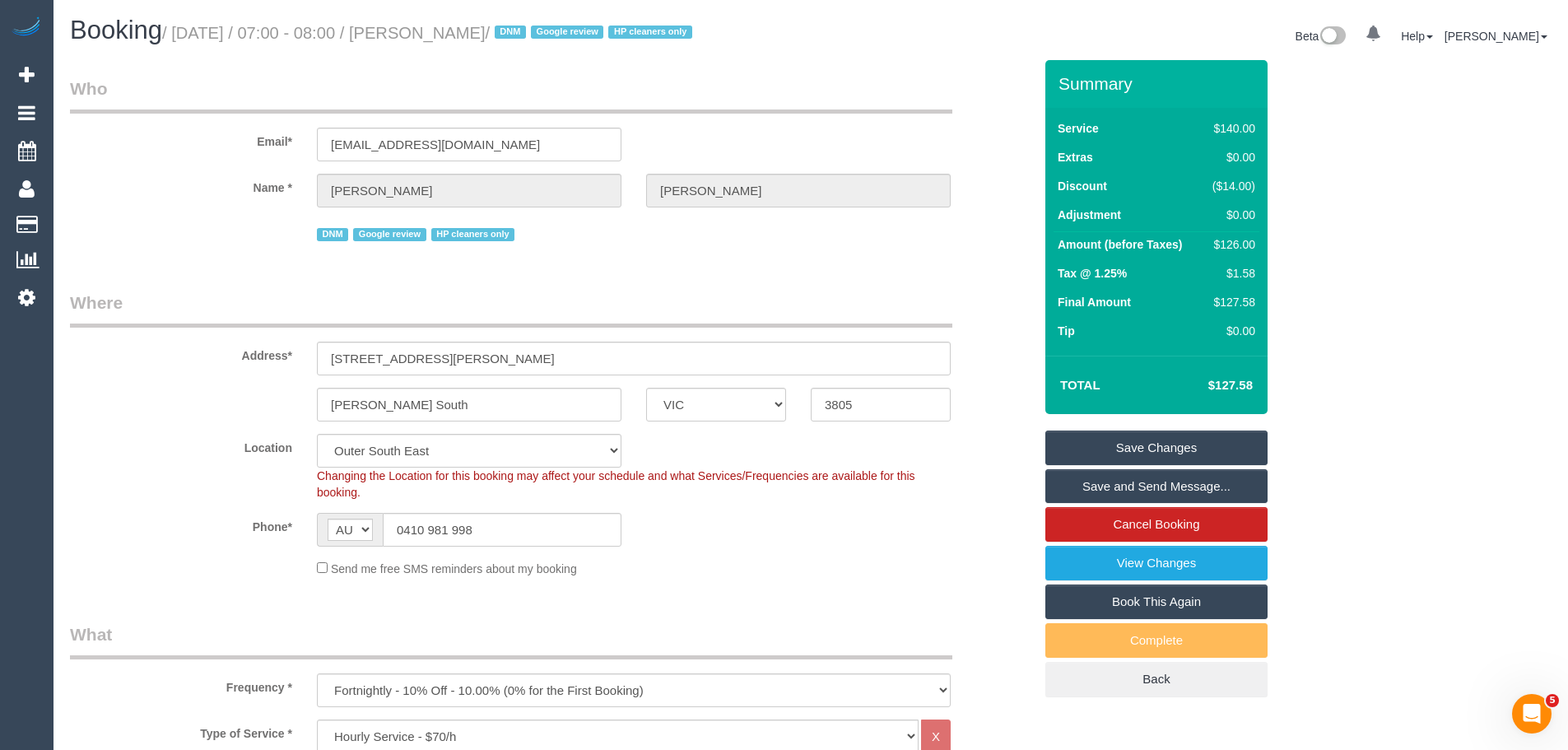
type textarea "Call customer 15 min before arrival: 0410 981 998. Priorities: - Kitchen - Two …"
drag, startPoint x: 532, startPoint y: 533, endPoint x: 213, endPoint y: 509, distance: 319.9
click at [165, 513] on div "Phone* AF AL DZ AD AO AI AQ AG AR AM AW AU AT AZ BS BH BD BB BY BE BZ BJ BM BT …" at bounding box center [552, 529] width 988 height 34
drag, startPoint x: 534, startPoint y: 29, endPoint x: 437, endPoint y: 28, distance: 97.0
click at [437, 28] on small "/ October 06, 2025 / 07:00 - 08:00 / Claire Phillips / DNM Google review HP cle…" at bounding box center [429, 33] width 535 height 18
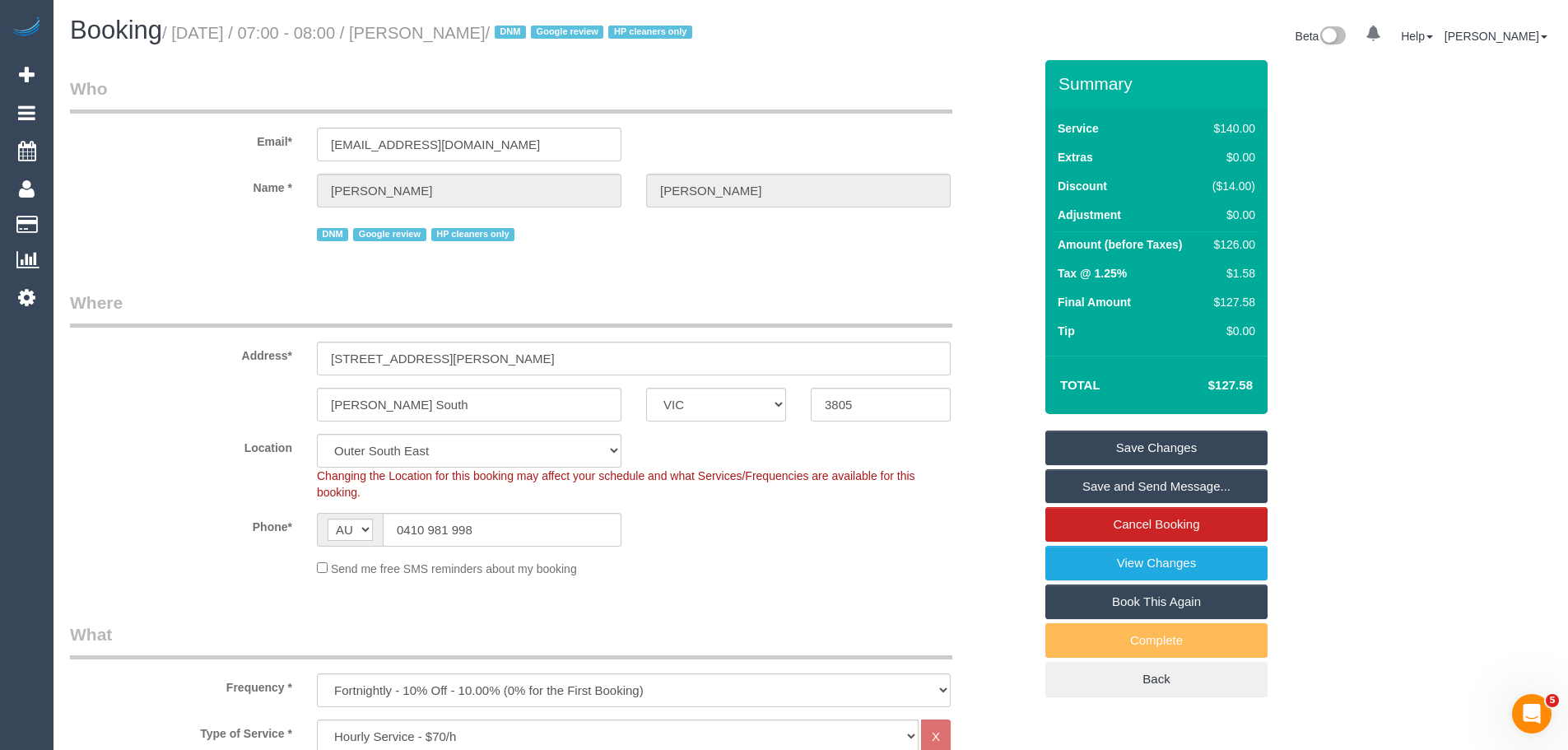
copy small "Claire Phillips"
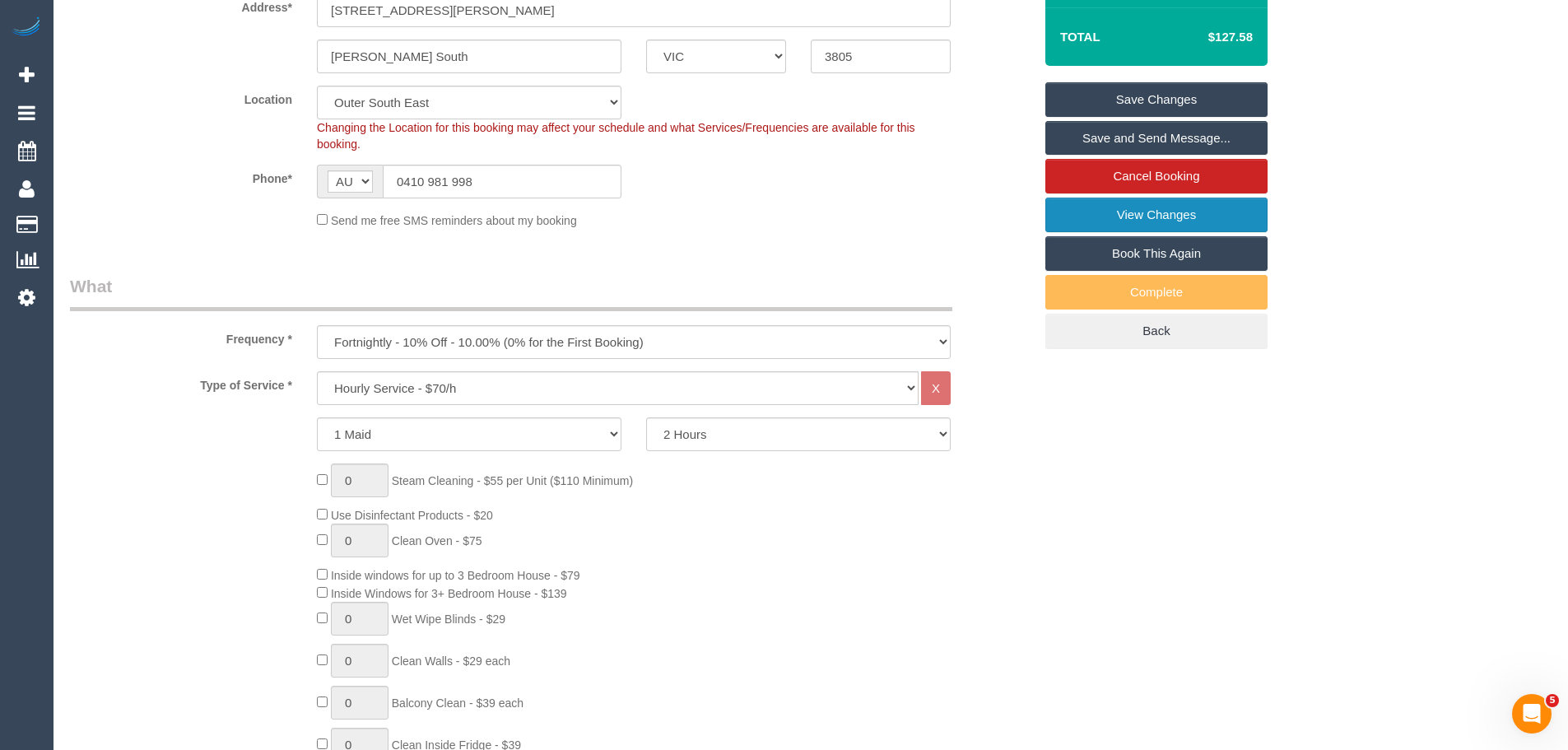
scroll to position [329, 0]
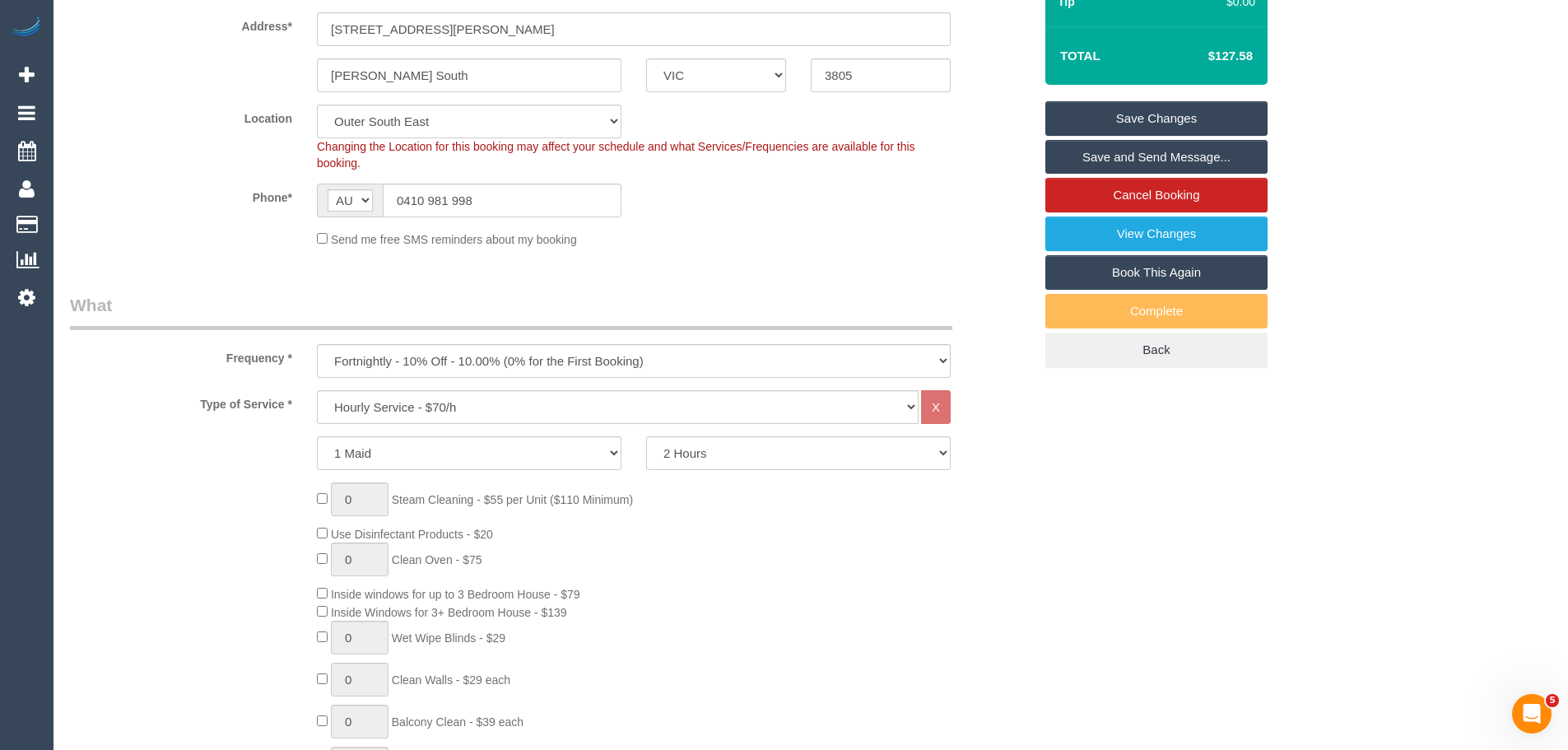
click at [1168, 122] on link "Save Changes" at bounding box center [1157, 118] width 222 height 34
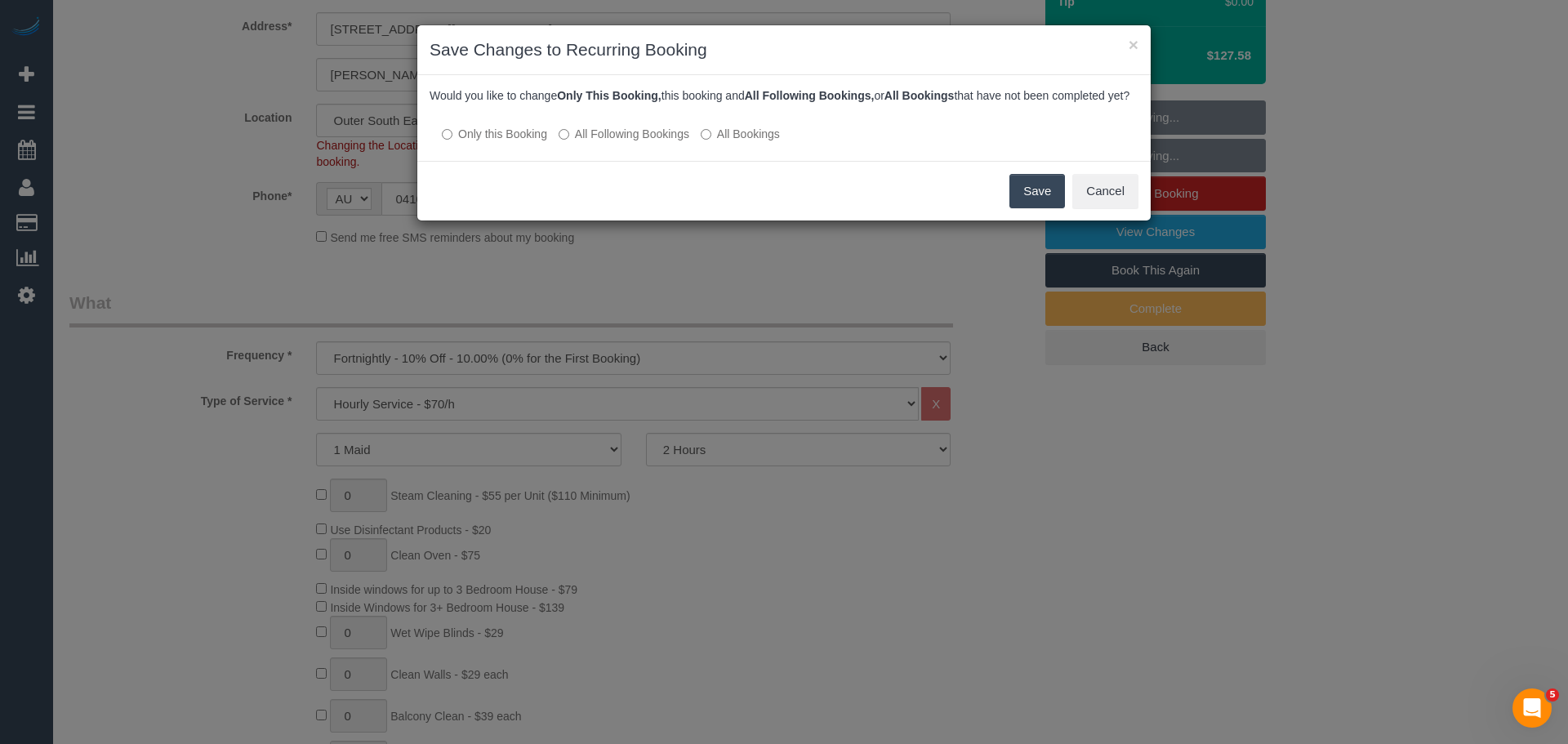
click at [606, 142] on label "All Following Bookings" at bounding box center [624, 133] width 131 height 16
click at [1029, 205] on button "Save" at bounding box center [1037, 191] width 56 height 34
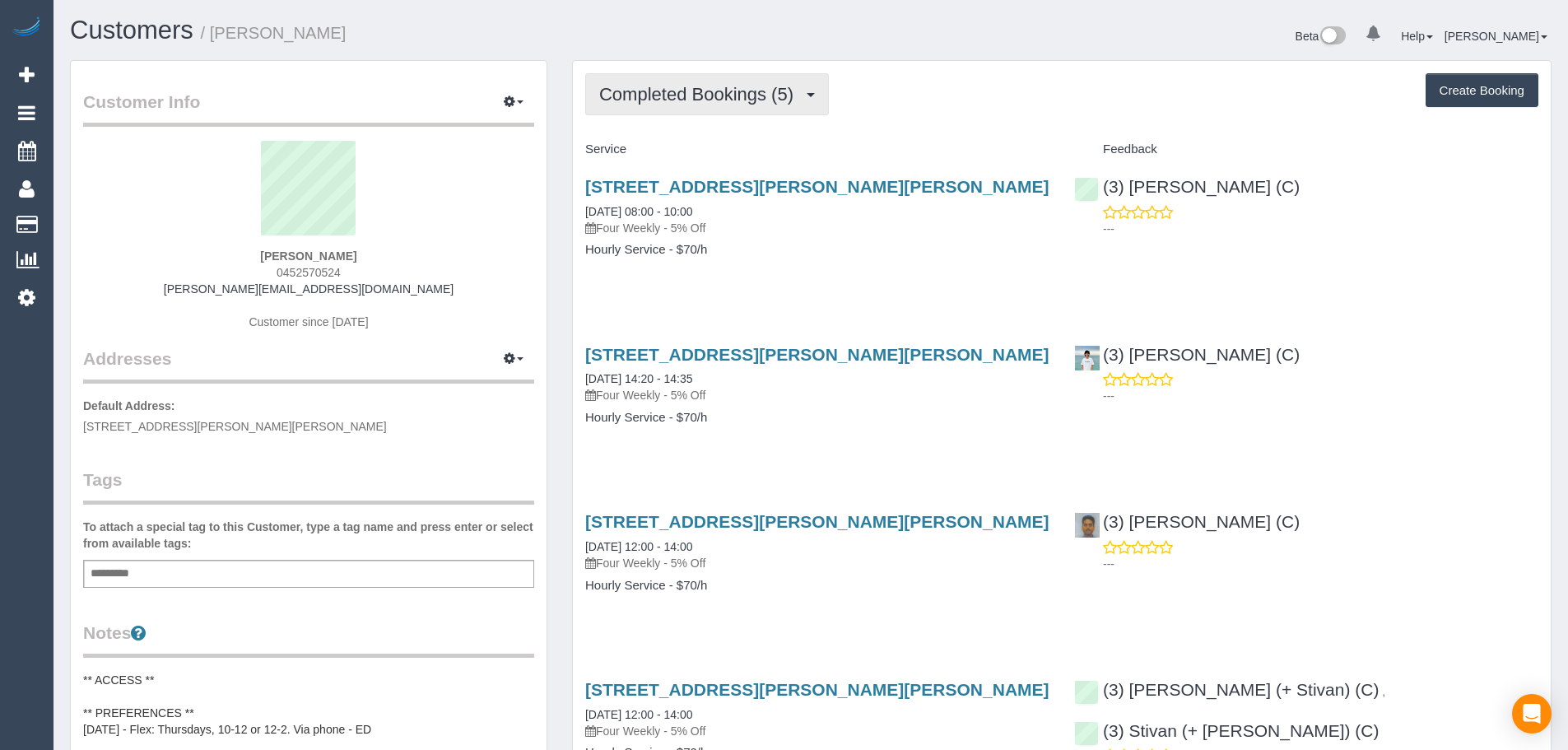
click at [648, 103] on span "Completed Bookings (5)" at bounding box center [700, 94] width 203 height 21
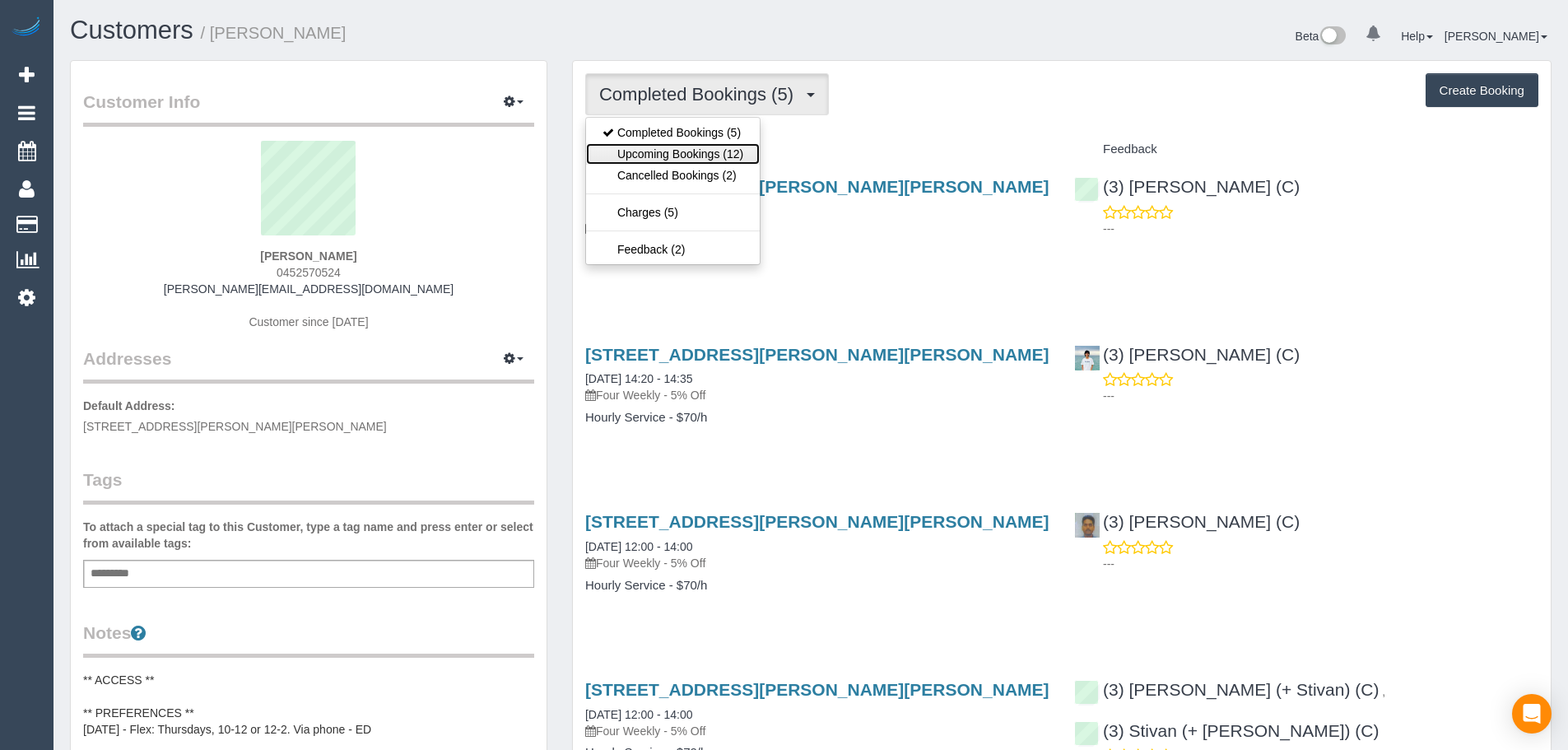
click at [670, 155] on link "Upcoming Bookings (12)" at bounding box center [672, 153] width 173 height 22
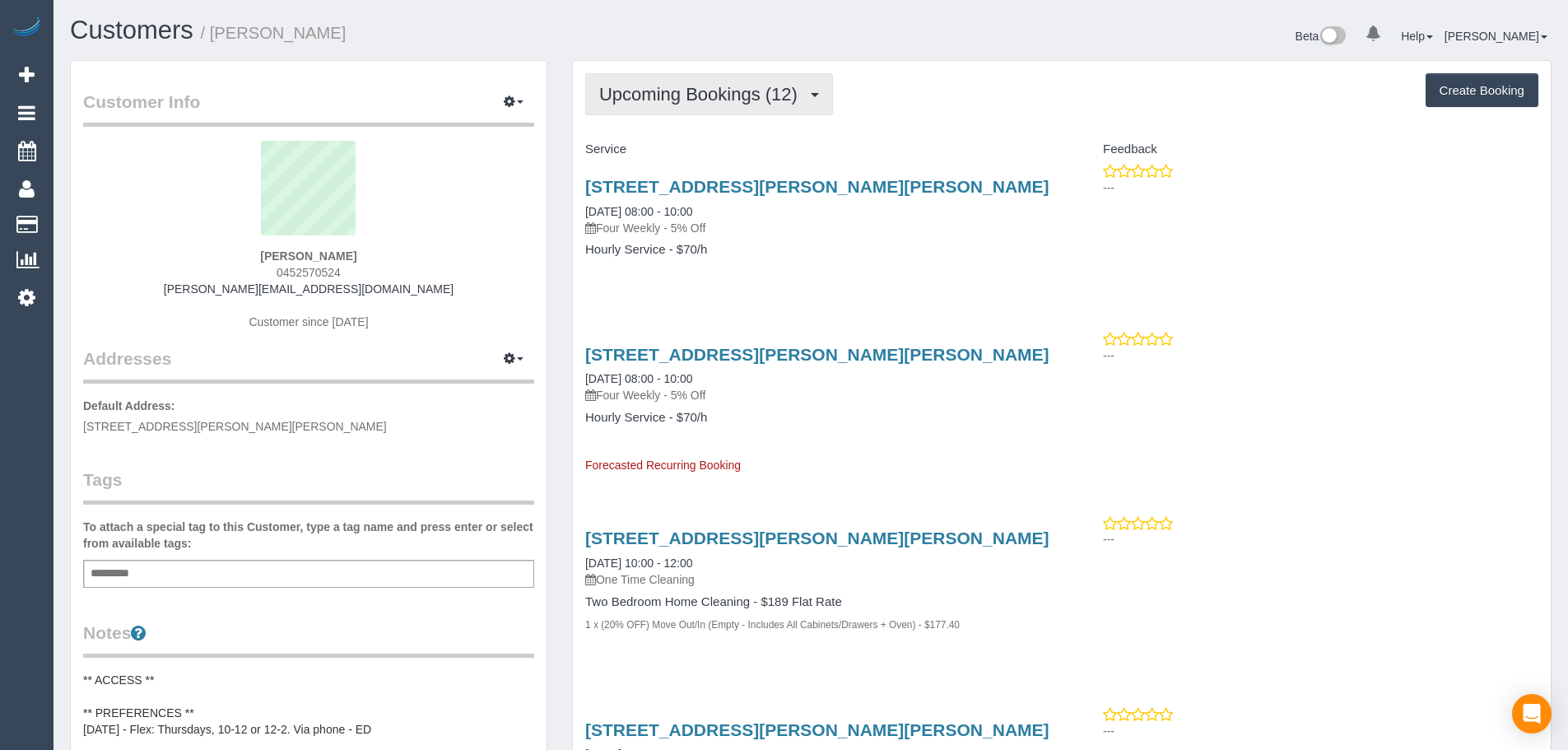
click at [703, 86] on span "Upcoming Bookings (12)" at bounding box center [703, 94] width 207 height 21
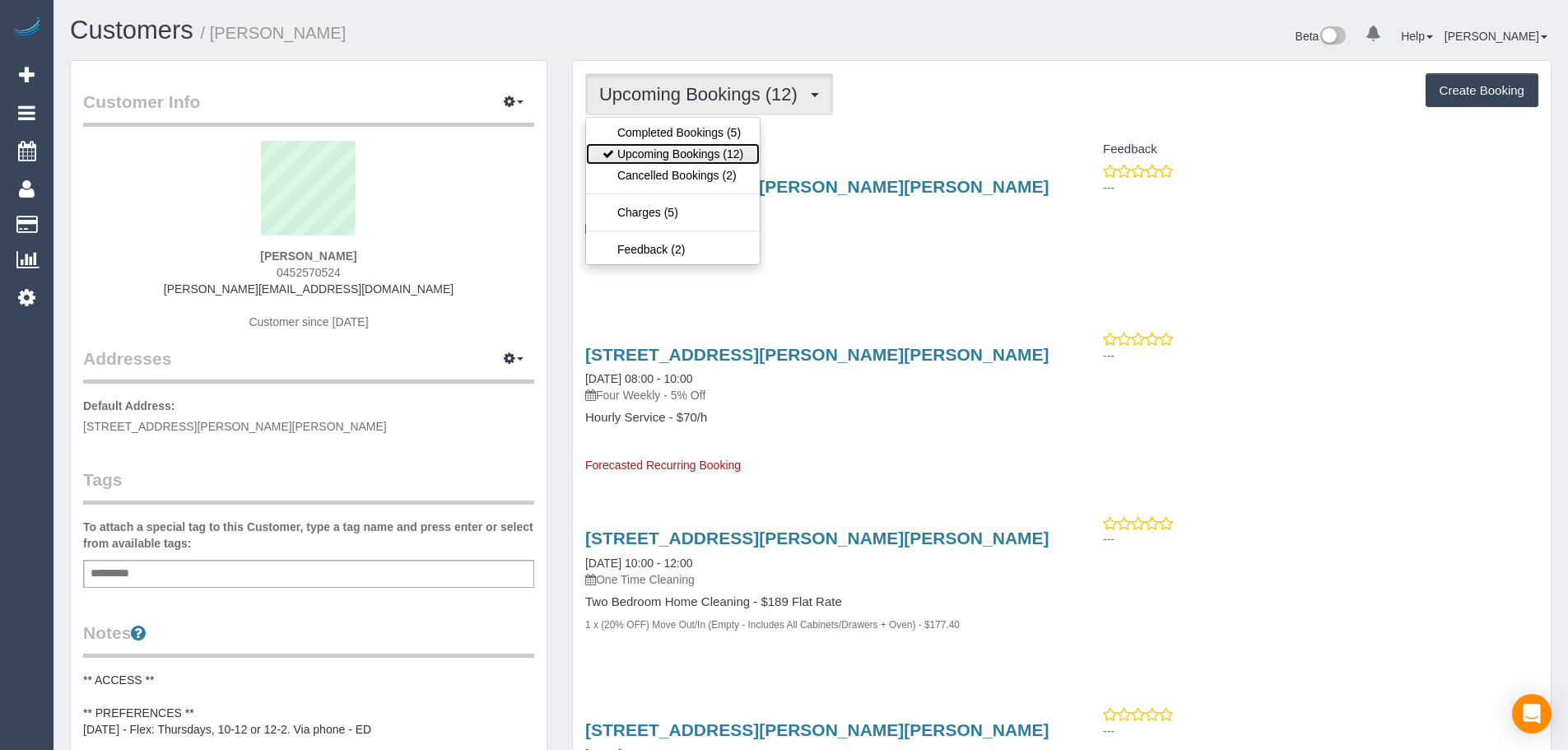
click at [690, 150] on link "Upcoming Bookings (12)" at bounding box center [672, 153] width 173 height 22
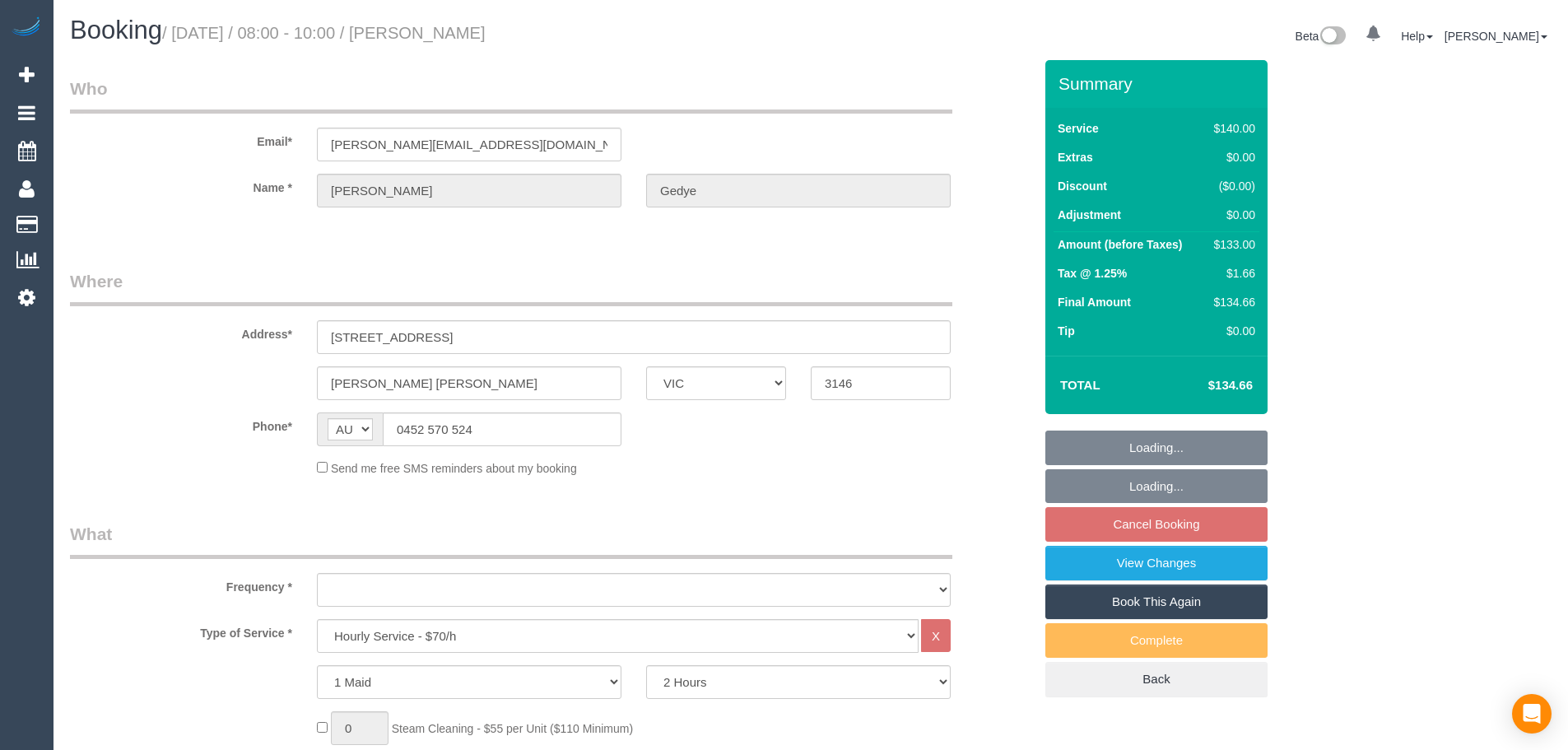
select select "VIC"
select select "object:834"
select select "number:28"
select select "number:14"
select select "number:19"
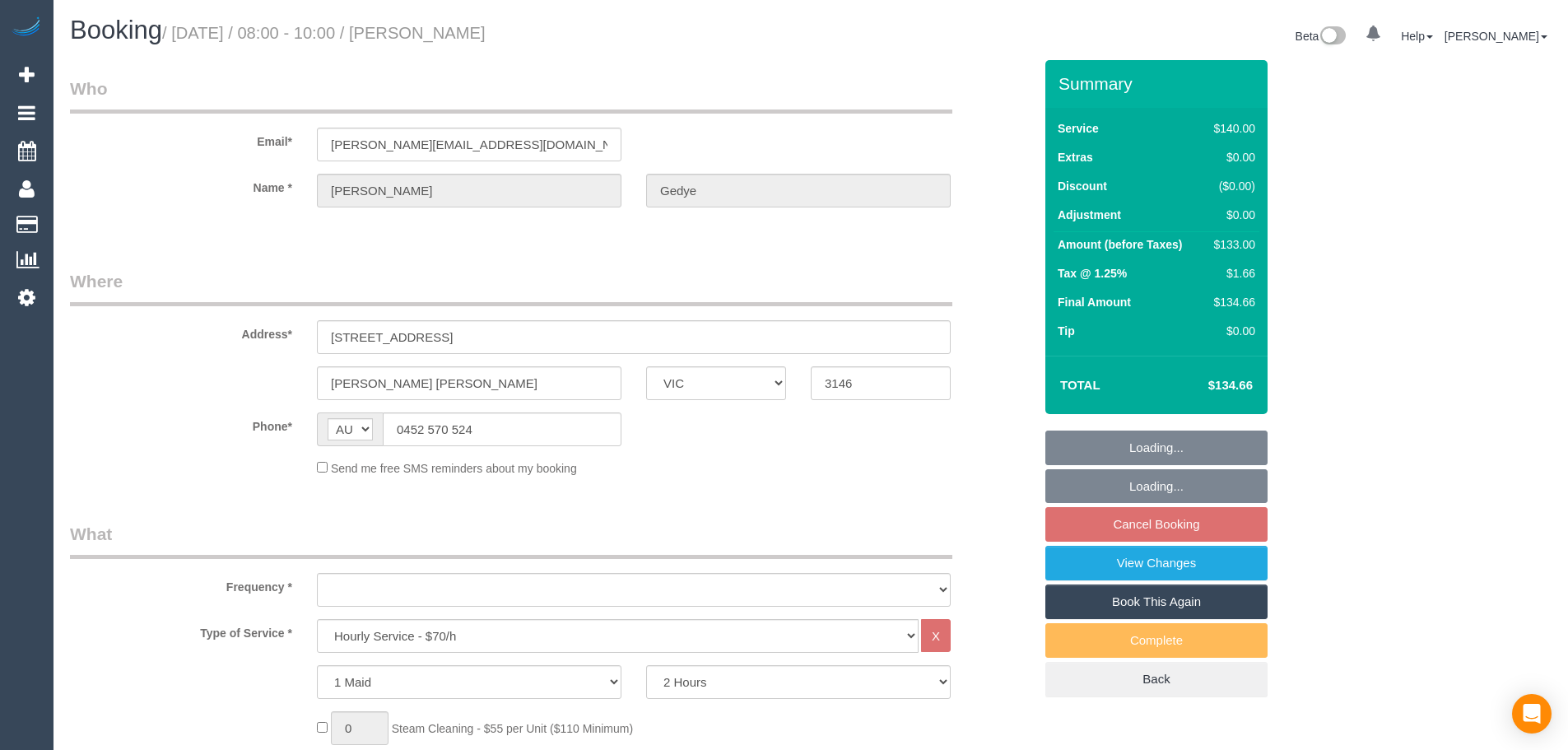
select select "number:23"
select select "number:34"
select select "number:12"
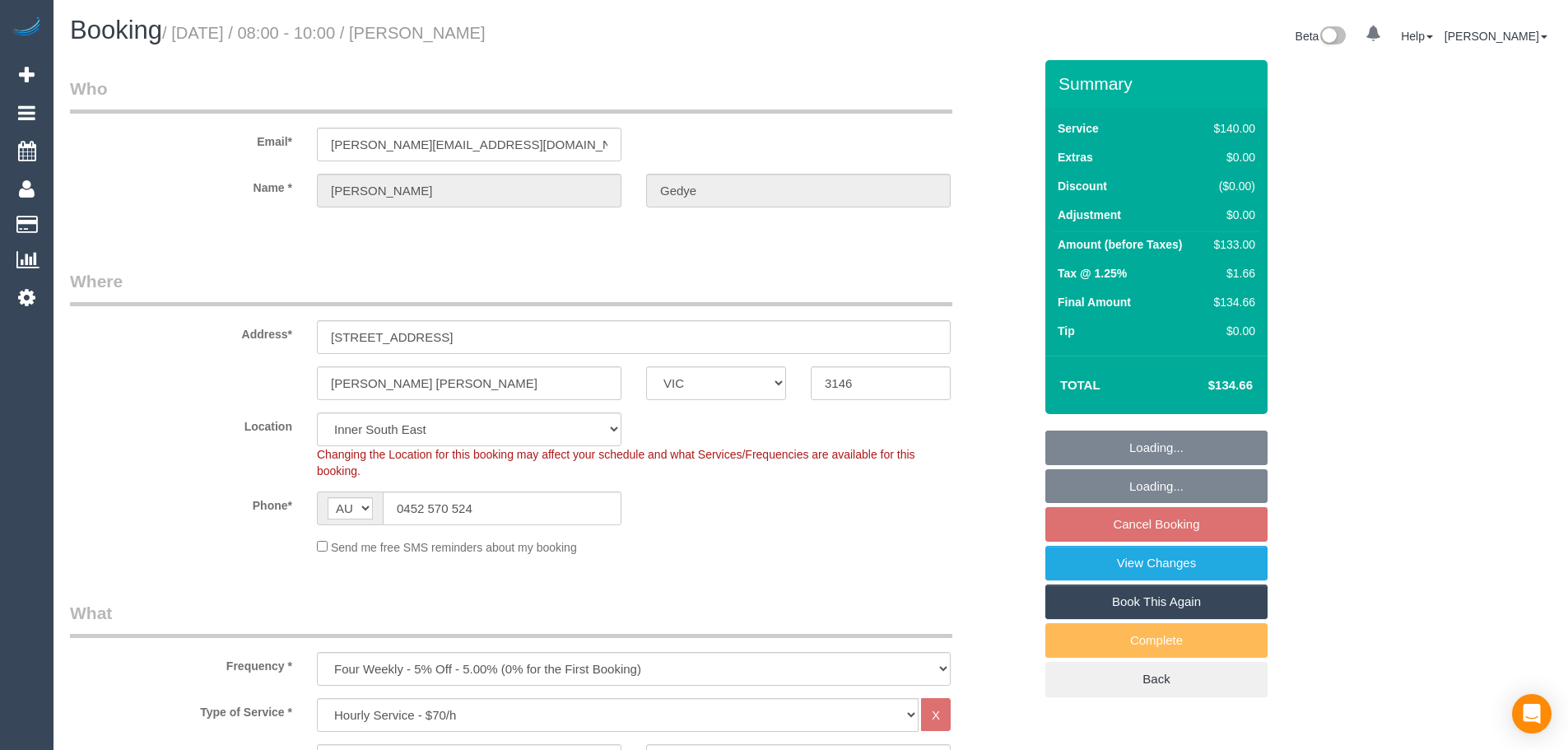
select select "object:839"
select select "string:stripe-pm_1RSvI42GScqysDRV0R0IlUrP"
select select "spot2"
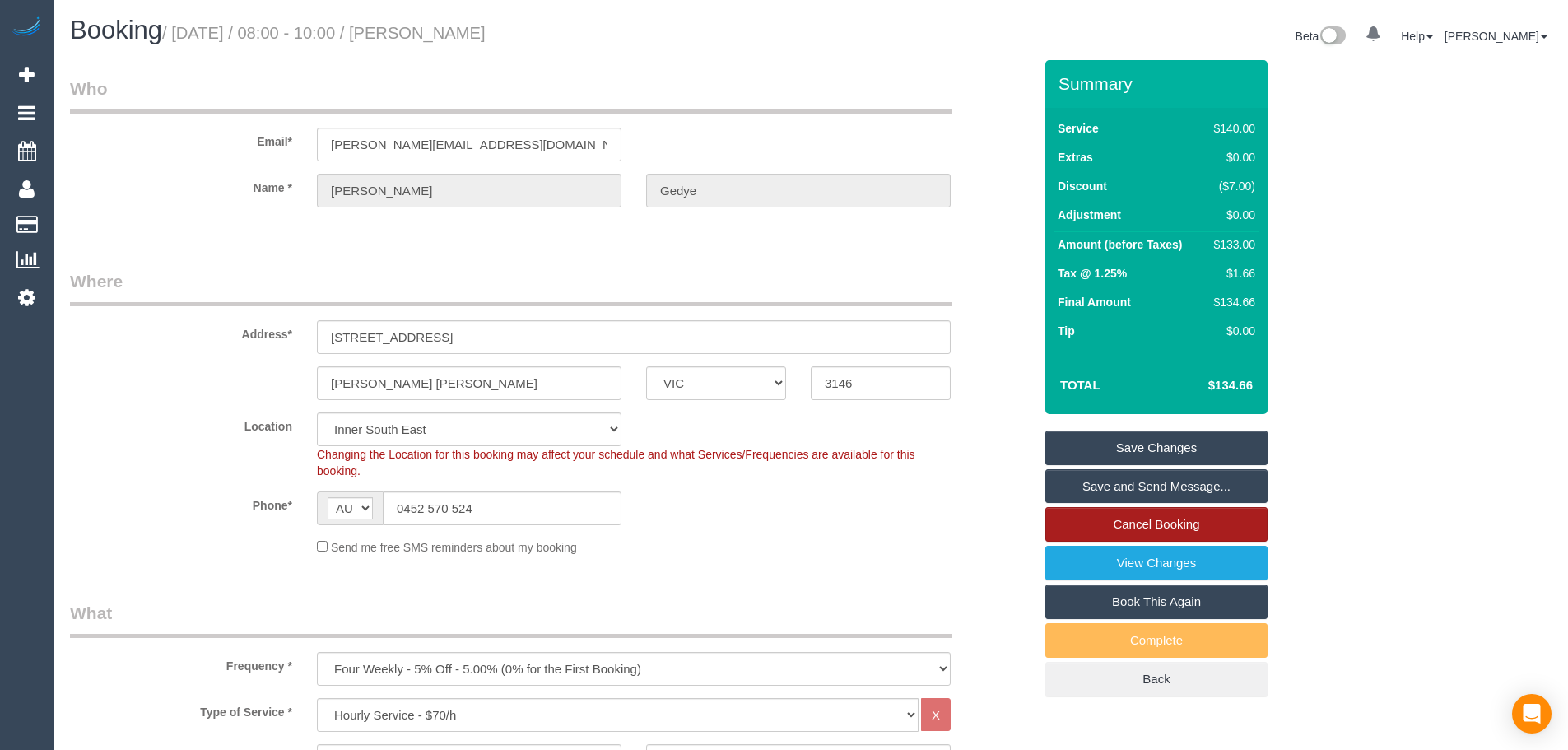
click at [1128, 524] on link "Cancel Booking" at bounding box center [1157, 524] width 222 height 34
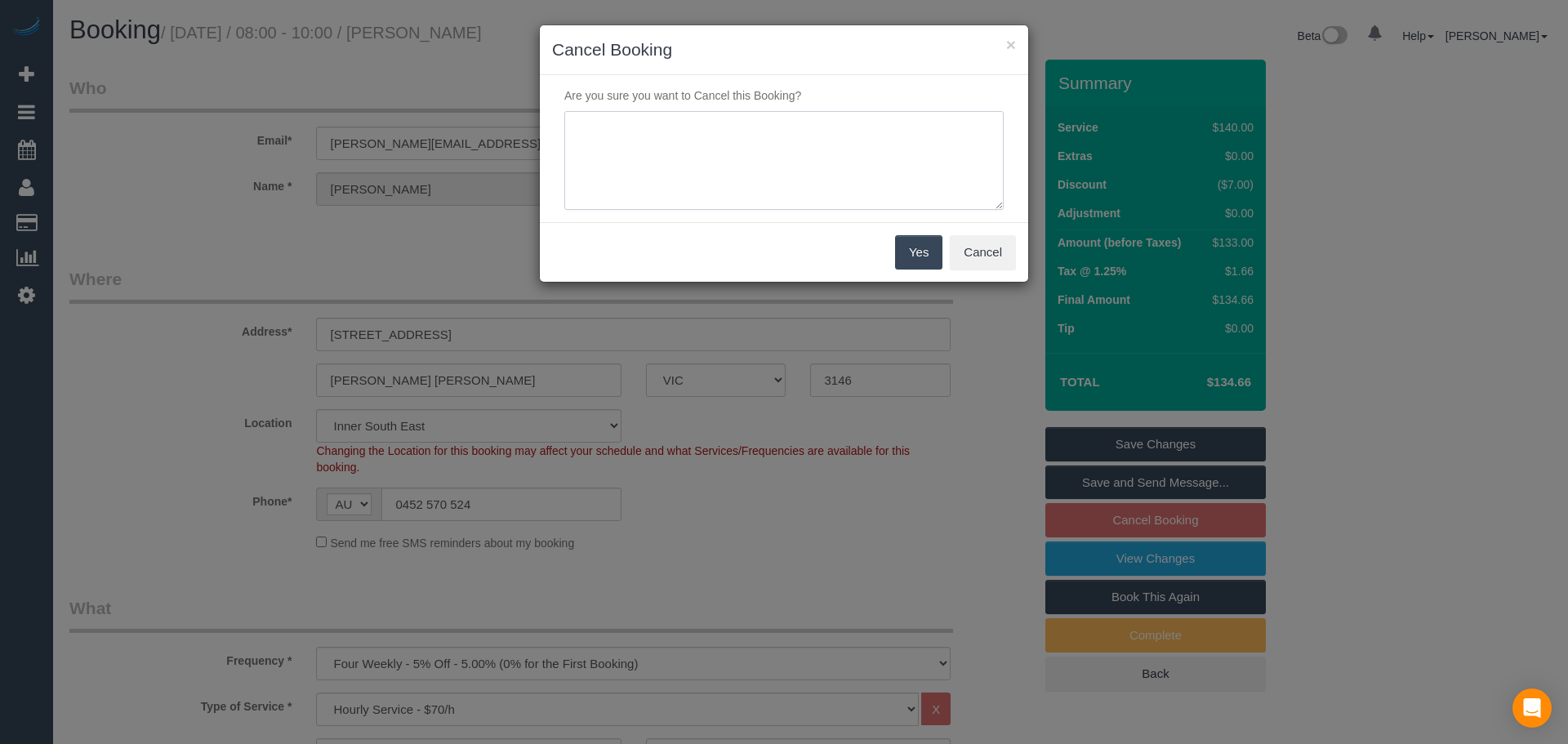
click at [796, 145] on textarea at bounding box center [784, 161] width 440 height 99
type textarea "moving interstate - Via phone - CE"
click at [915, 265] on button "Yes" at bounding box center [919, 252] width 47 height 34
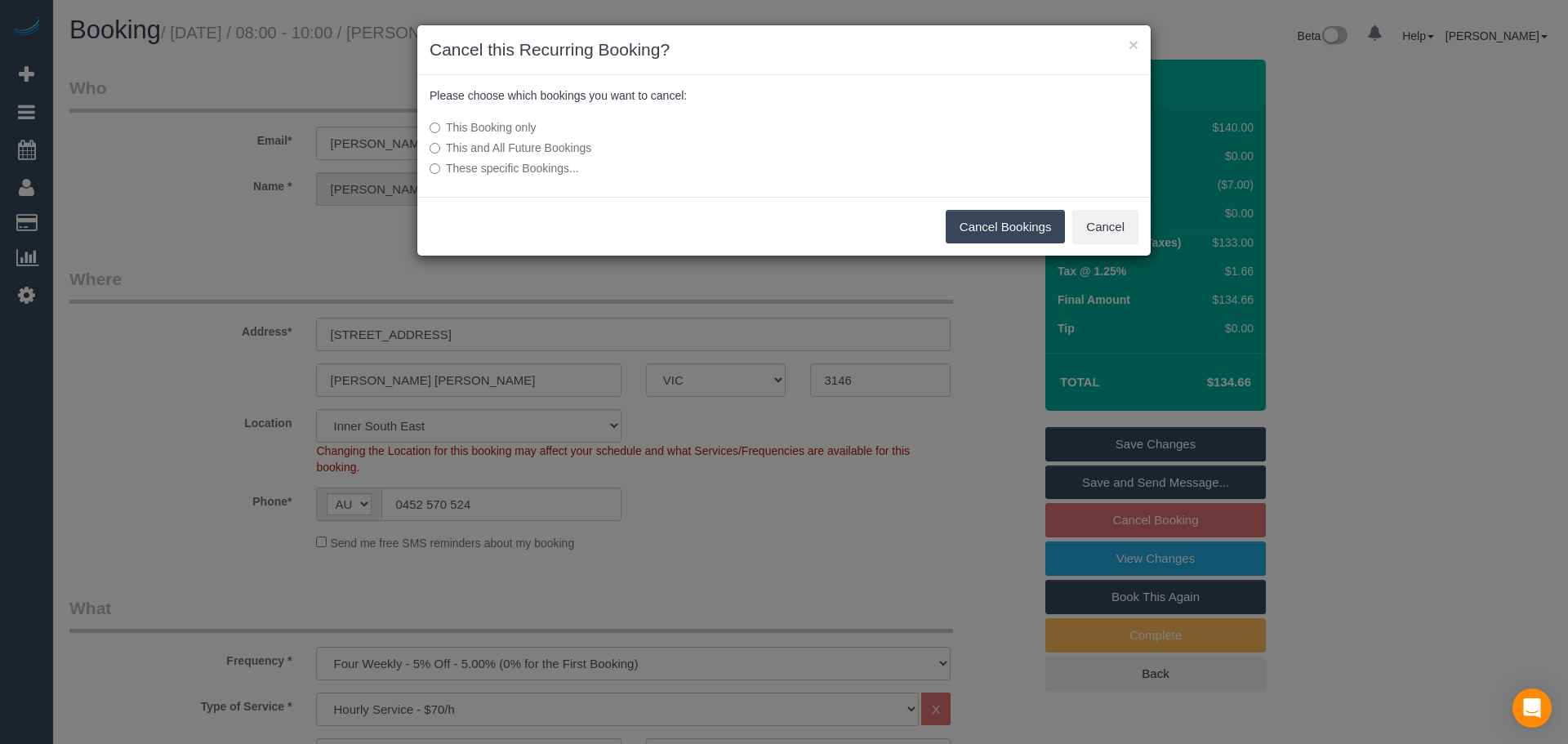
click at [578, 143] on label "This and All Future Bookings" at bounding box center [661, 147] width 464 height 16
click at [977, 222] on button "Cancel Bookings" at bounding box center [1006, 227] width 120 height 34
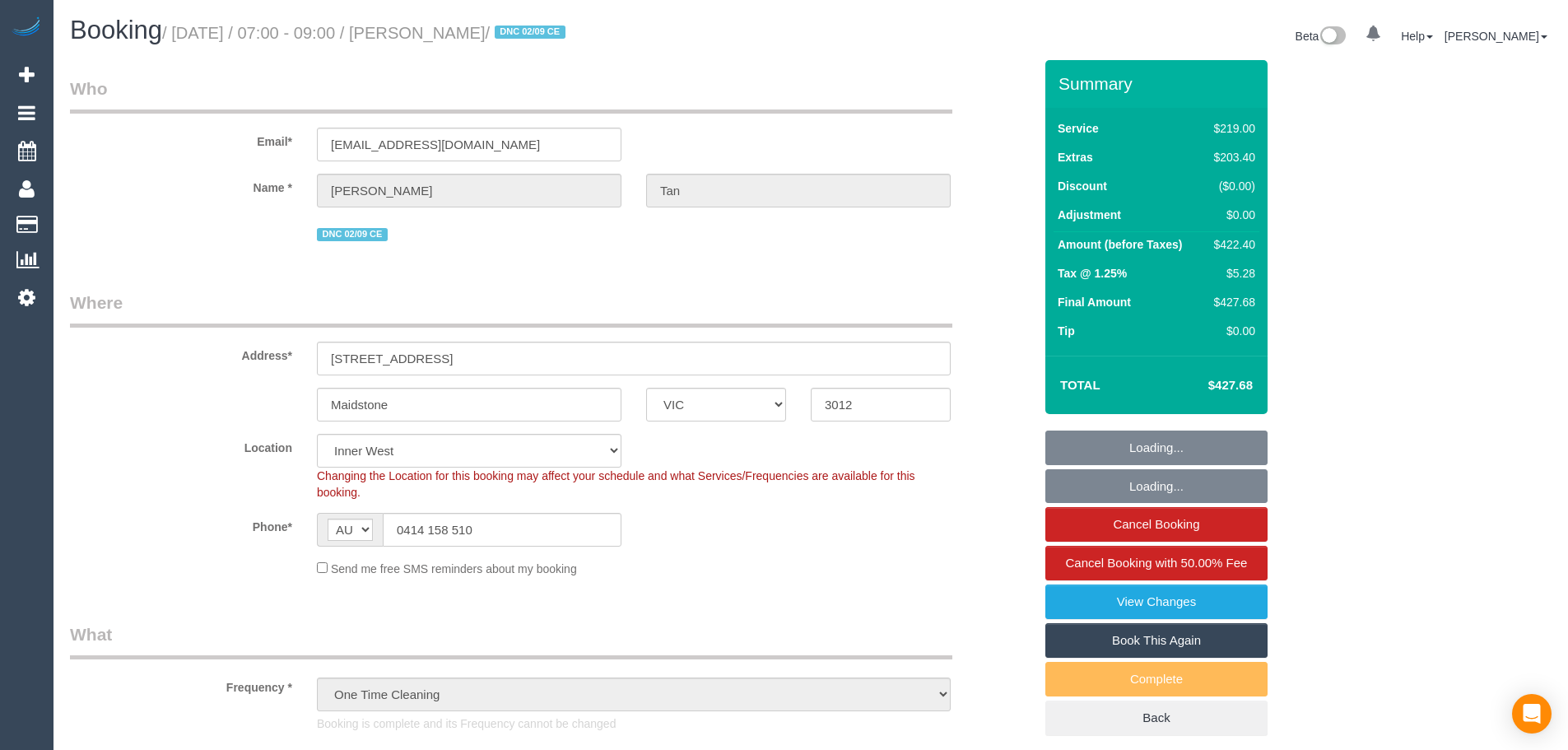
select select "VIC"
select select "string:stripe-pm_1Rzudw2GScqysDRVJLiqdmYb"
select select "number:28"
select select "number:15"
select select "number:19"
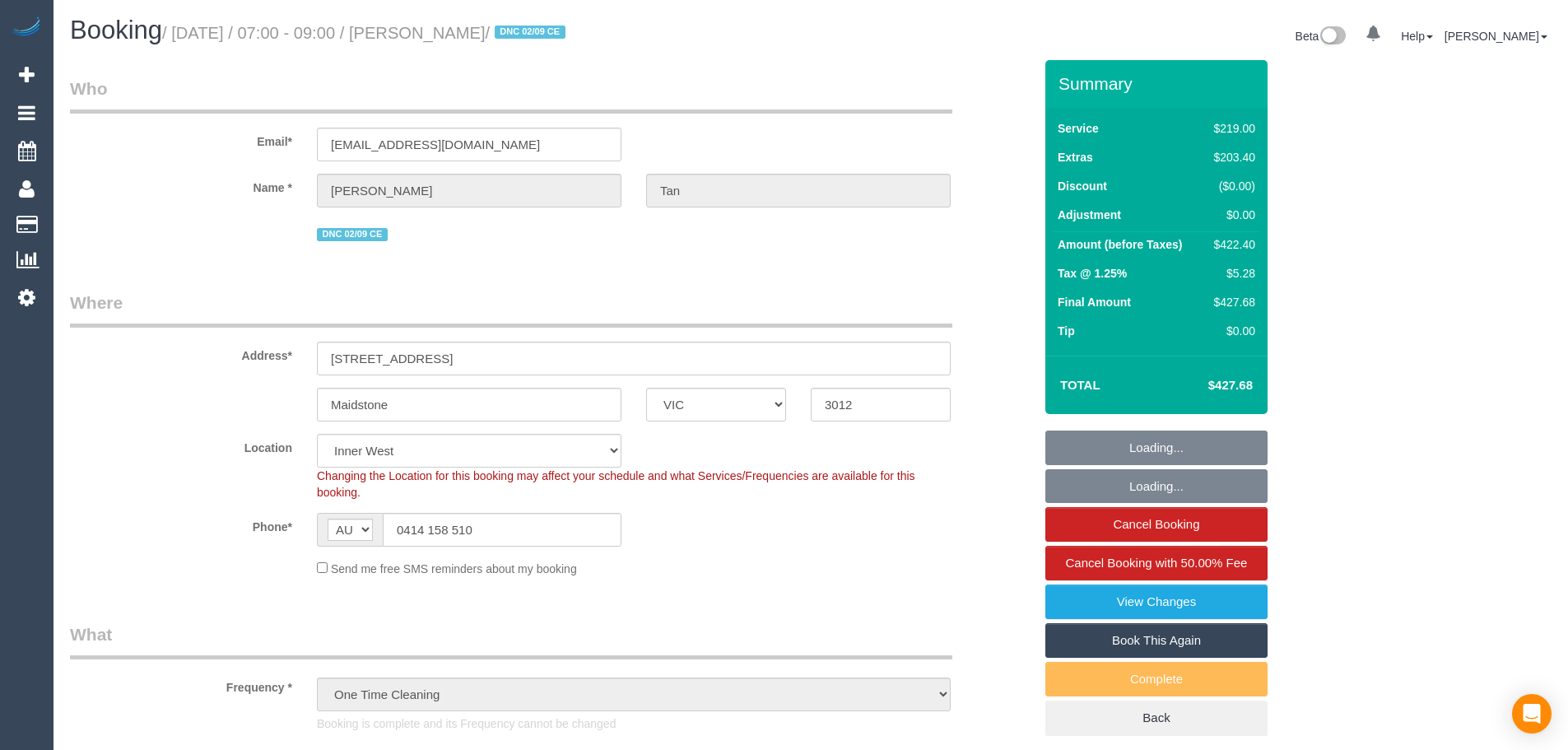
select select "number:24"
select select "number:26"
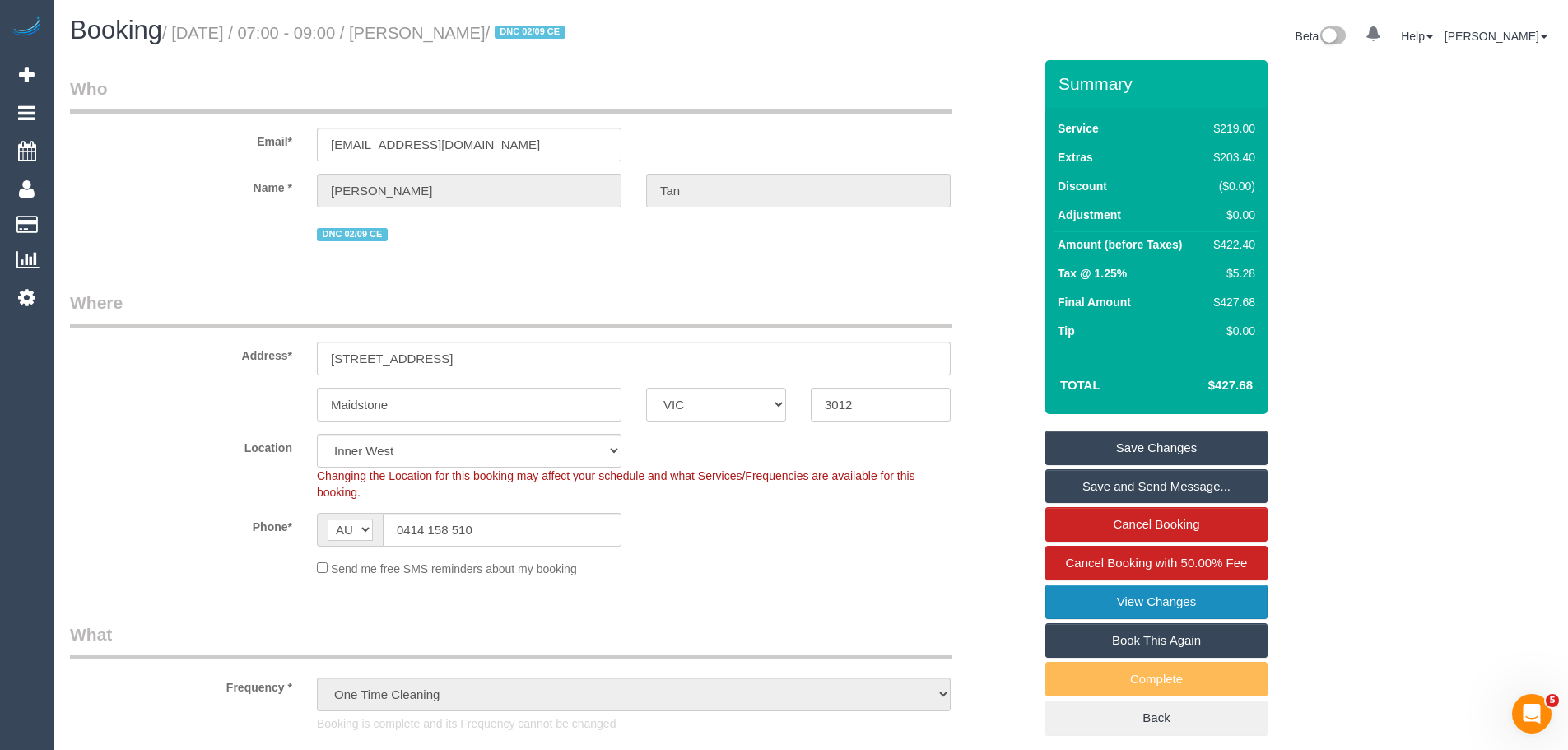
click at [1151, 603] on link "View Changes" at bounding box center [1157, 602] width 222 height 34
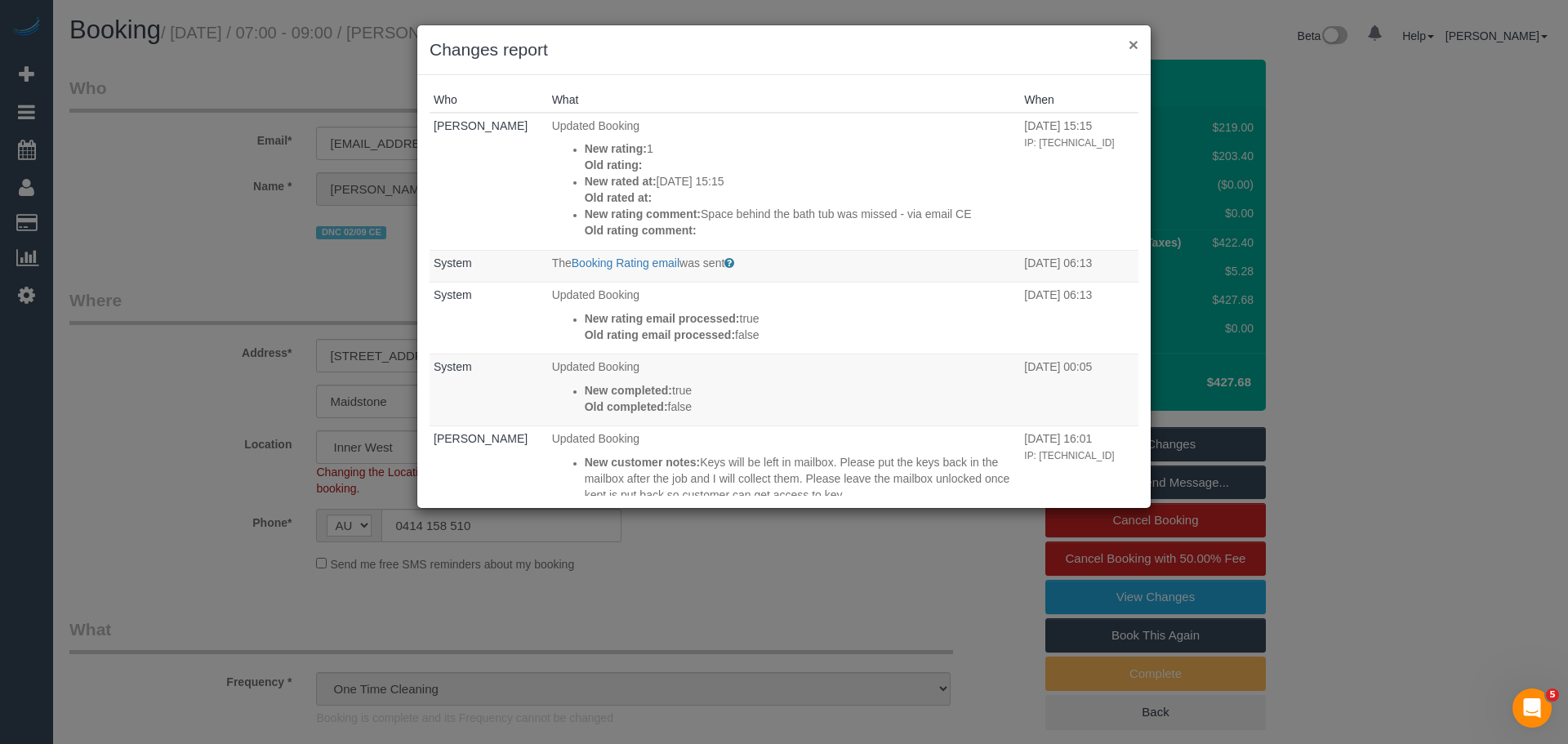
click at [1135, 44] on button "×" at bounding box center [1133, 44] width 9 height 17
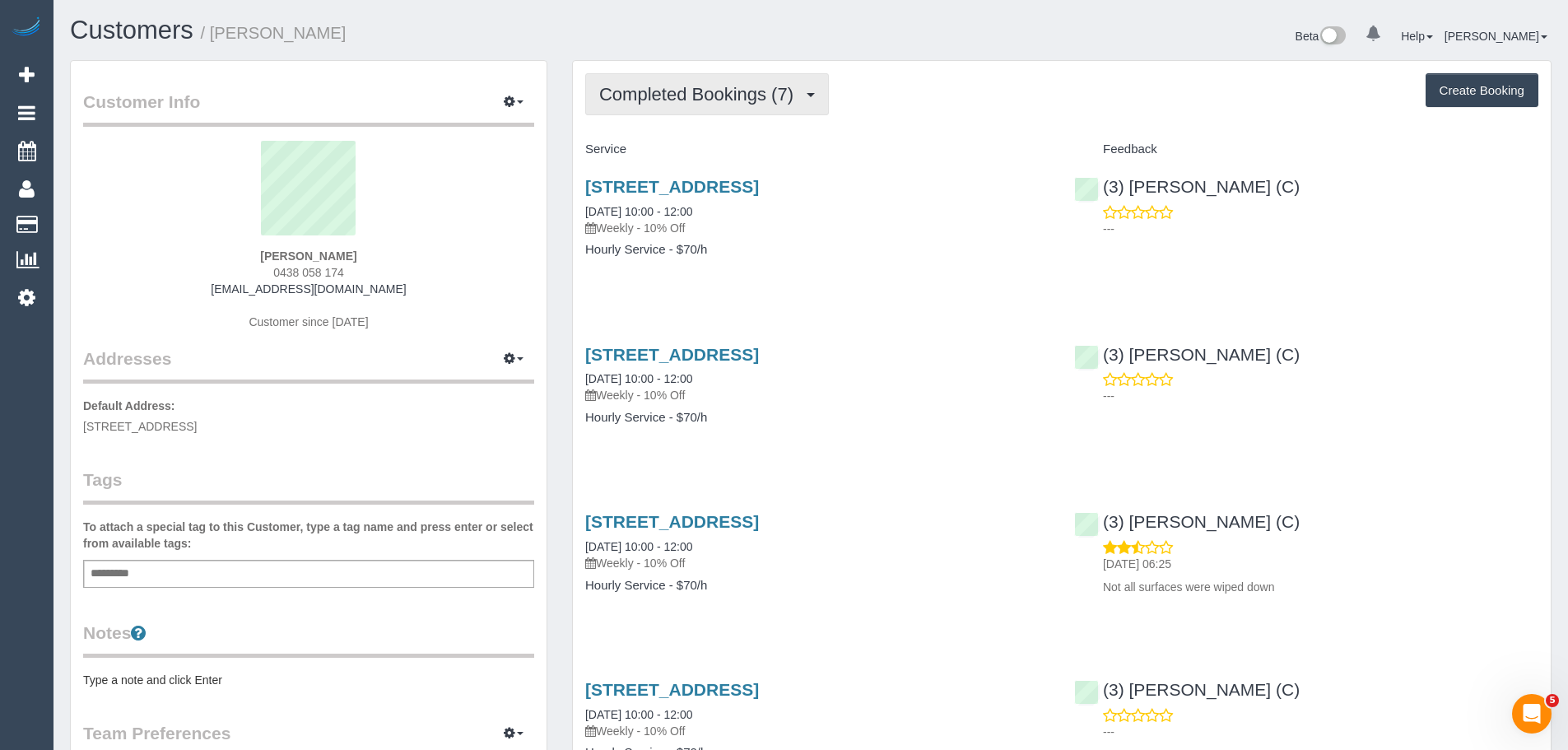
click at [666, 109] on button "Completed Bookings (7)" at bounding box center [707, 94] width 244 height 42
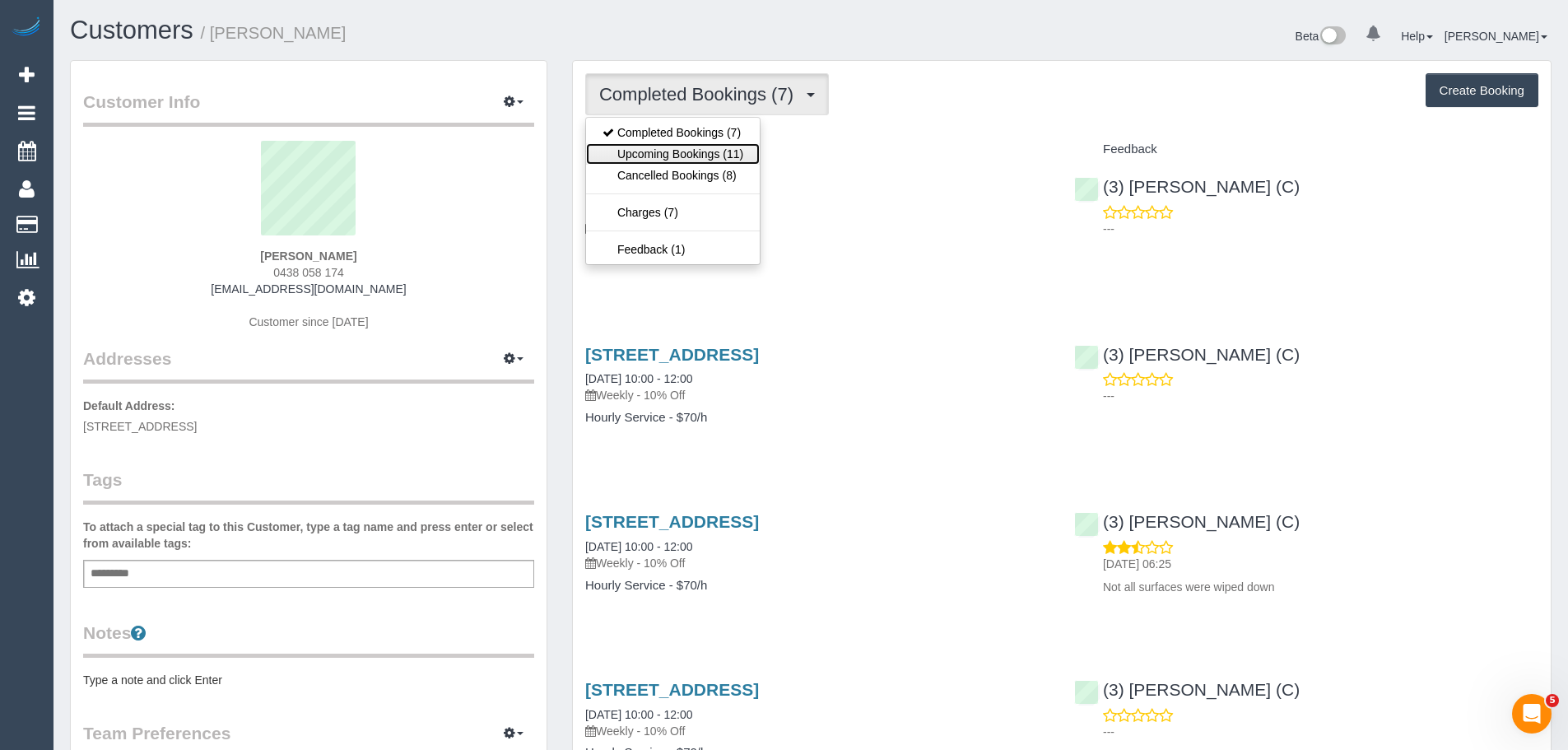
click at [669, 150] on link "Upcoming Bookings (11)" at bounding box center [672, 153] width 173 height 22
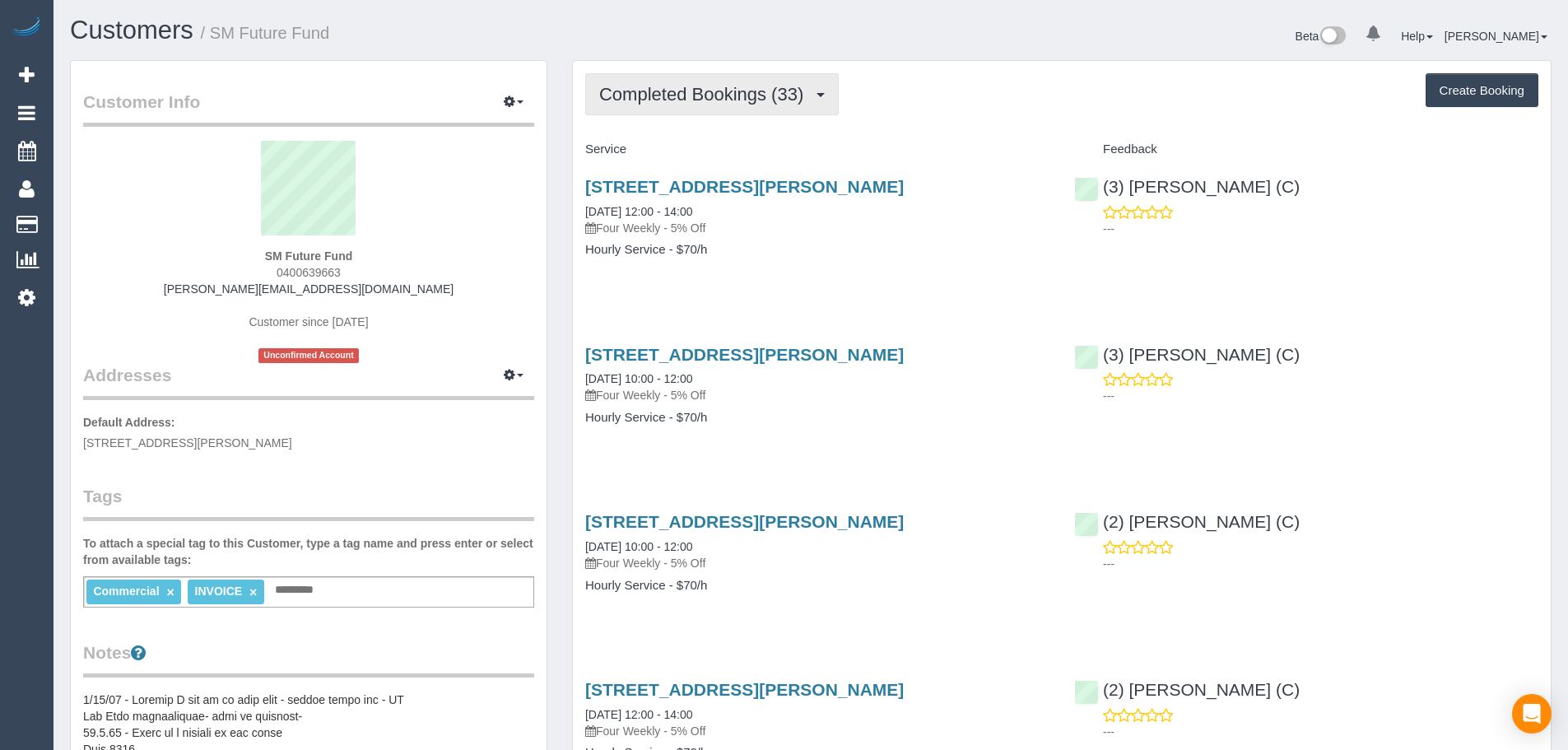
click at [658, 88] on span "Completed Bookings (33)" at bounding box center [705, 94] width 212 height 21
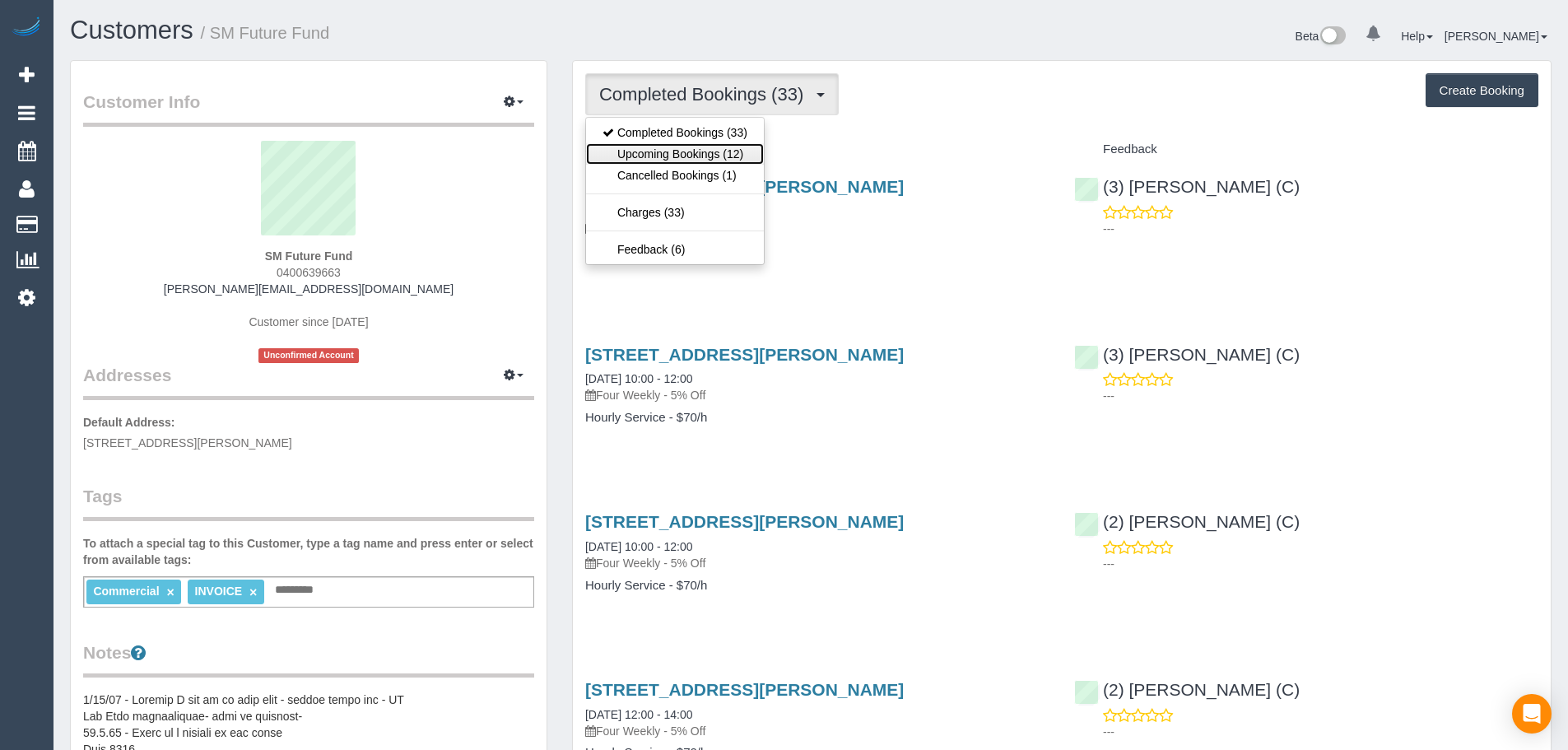
click at [666, 157] on link "Upcoming Bookings (12)" at bounding box center [675, 153] width 178 height 22
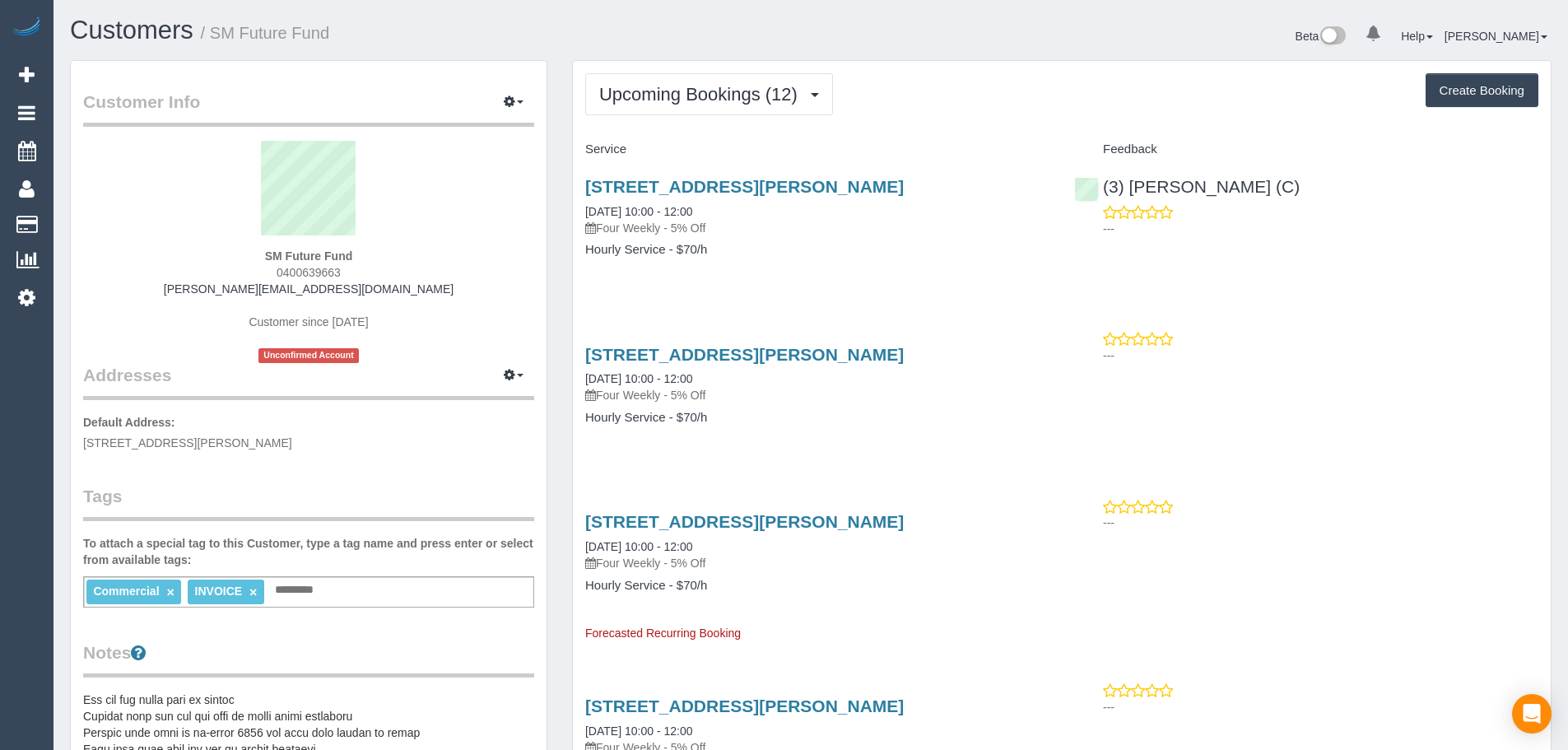
drag, startPoint x: 348, startPoint y: 266, endPoint x: 258, endPoint y: 258, distance: 90.4
click at [258, 258] on div "SM Future Fund 0400639663 simonetta@globalgpstracking.com.au Customer since 202…" at bounding box center [308, 252] width 451 height 222
click at [264, 266] on div "SM Future Fund 0400639663 simonetta@globalgpstracking.com.au Customer since 202…" at bounding box center [308, 252] width 451 height 222
drag, startPoint x: 265, startPoint y: 269, endPoint x: 376, endPoint y: 266, distance: 111.0
click at [376, 266] on div "SM Future Fund 0400639663 simonetta@globalgpstracking.com.au Customer since 202…" at bounding box center [308, 252] width 451 height 222
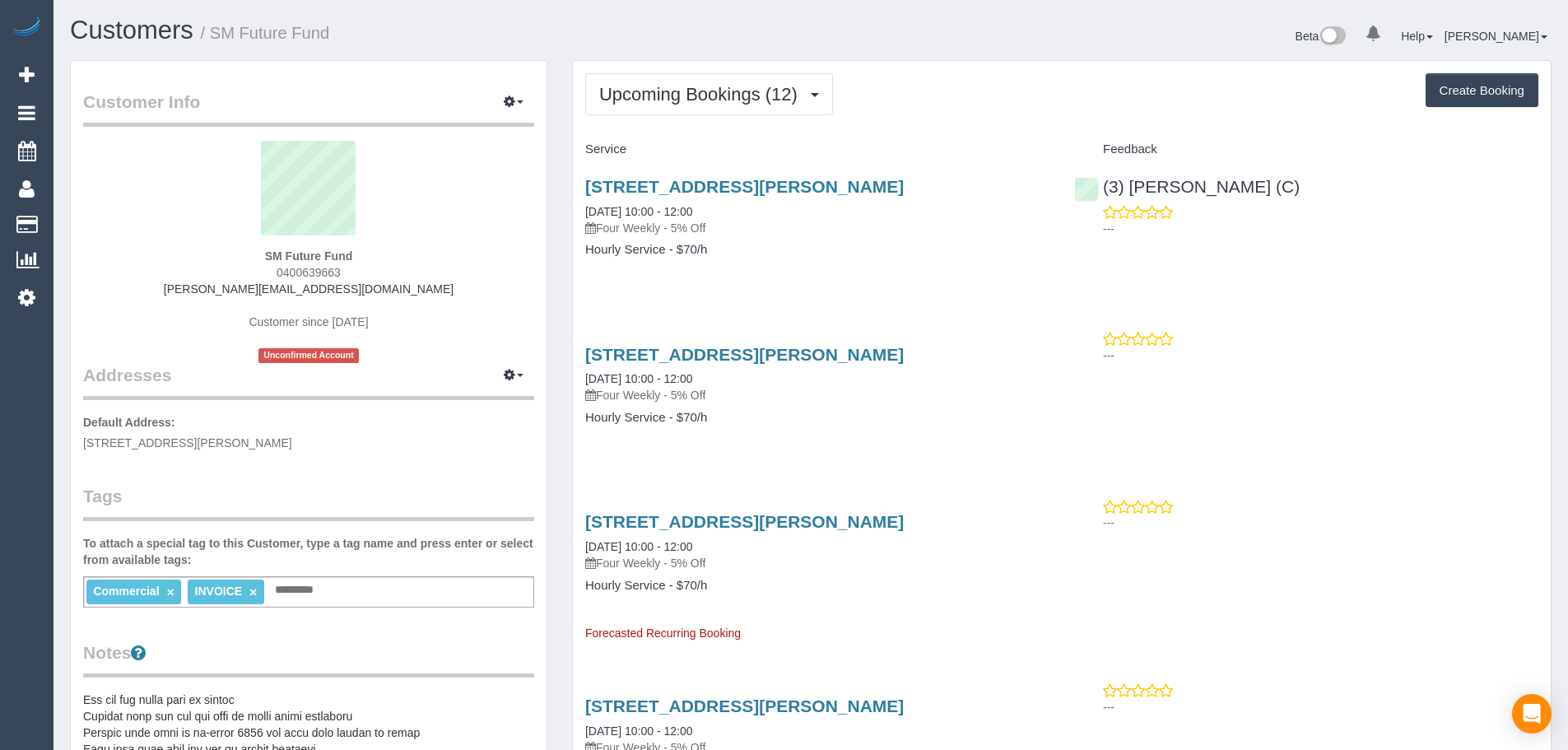
copy span "0400639663"
click at [753, 85] on span "Upcoming Bookings (12)" at bounding box center [703, 94] width 207 height 21
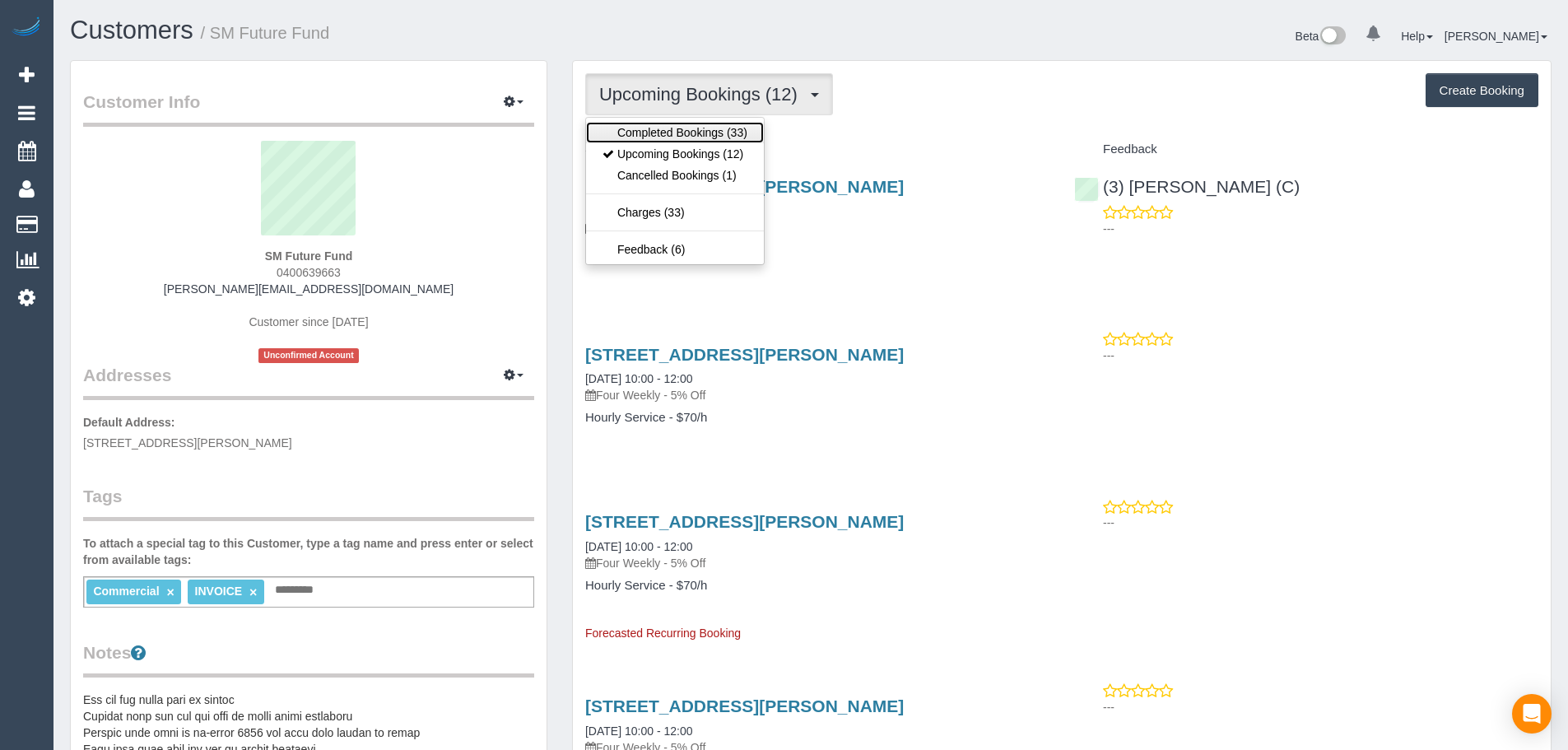
click at [729, 125] on link "Completed Bookings (33)" at bounding box center [675, 132] width 178 height 22
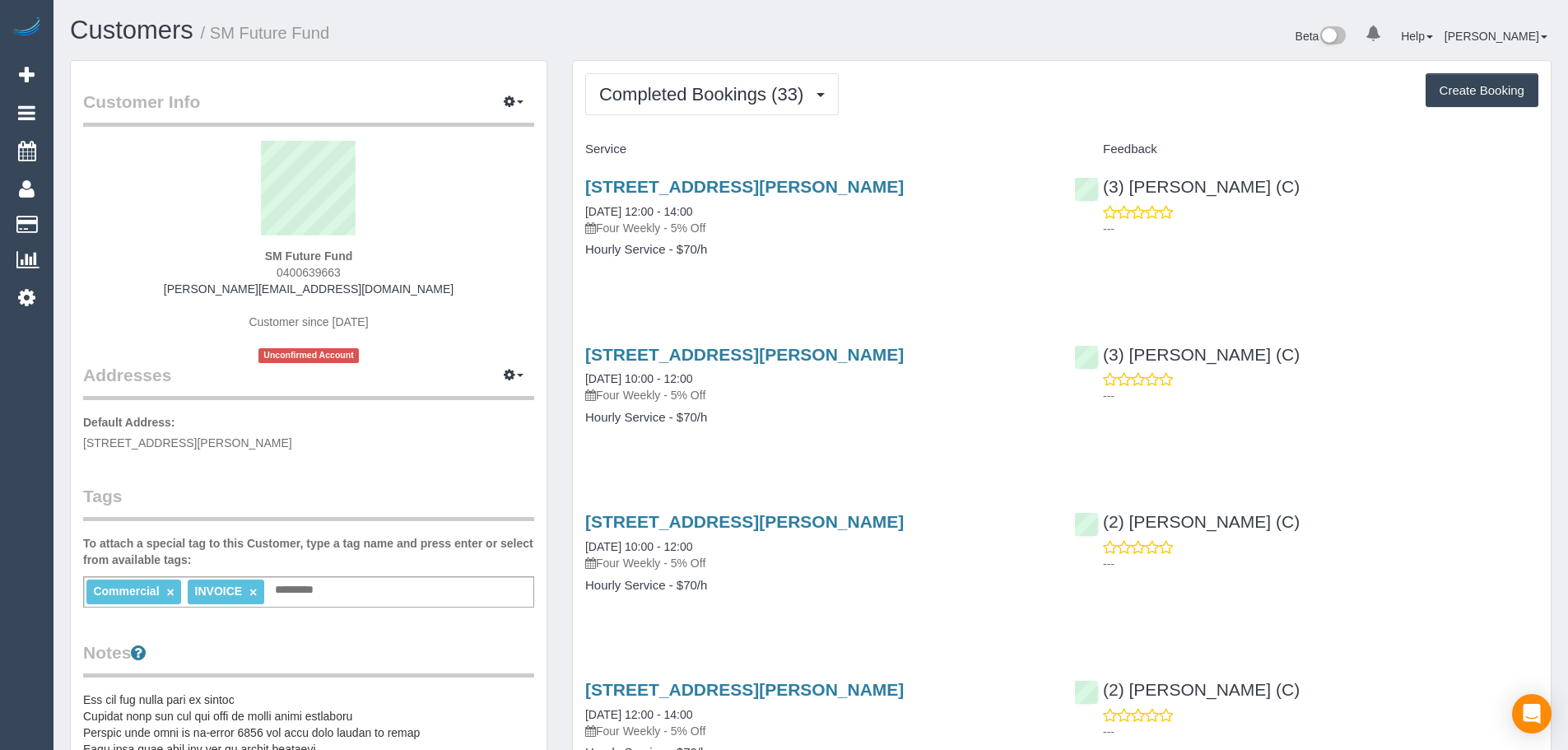
click at [375, 252] on div "SM Future Fund 0400639663 simonetta@globalgpstracking.com.au Customer since 202…" at bounding box center [308, 252] width 451 height 222
drag, startPoint x: 375, startPoint y: 252, endPoint x: 214, endPoint y: 248, distance: 161.0
click at [214, 248] on div "SM Future Fund 0400639663 simonetta@globalgpstracking.com.au Customer since 202…" at bounding box center [308, 252] width 451 height 222
copy div "SM Future Fund"
drag, startPoint x: 728, startPoint y: 213, endPoint x: 580, endPoint y: 203, distance: 148.3
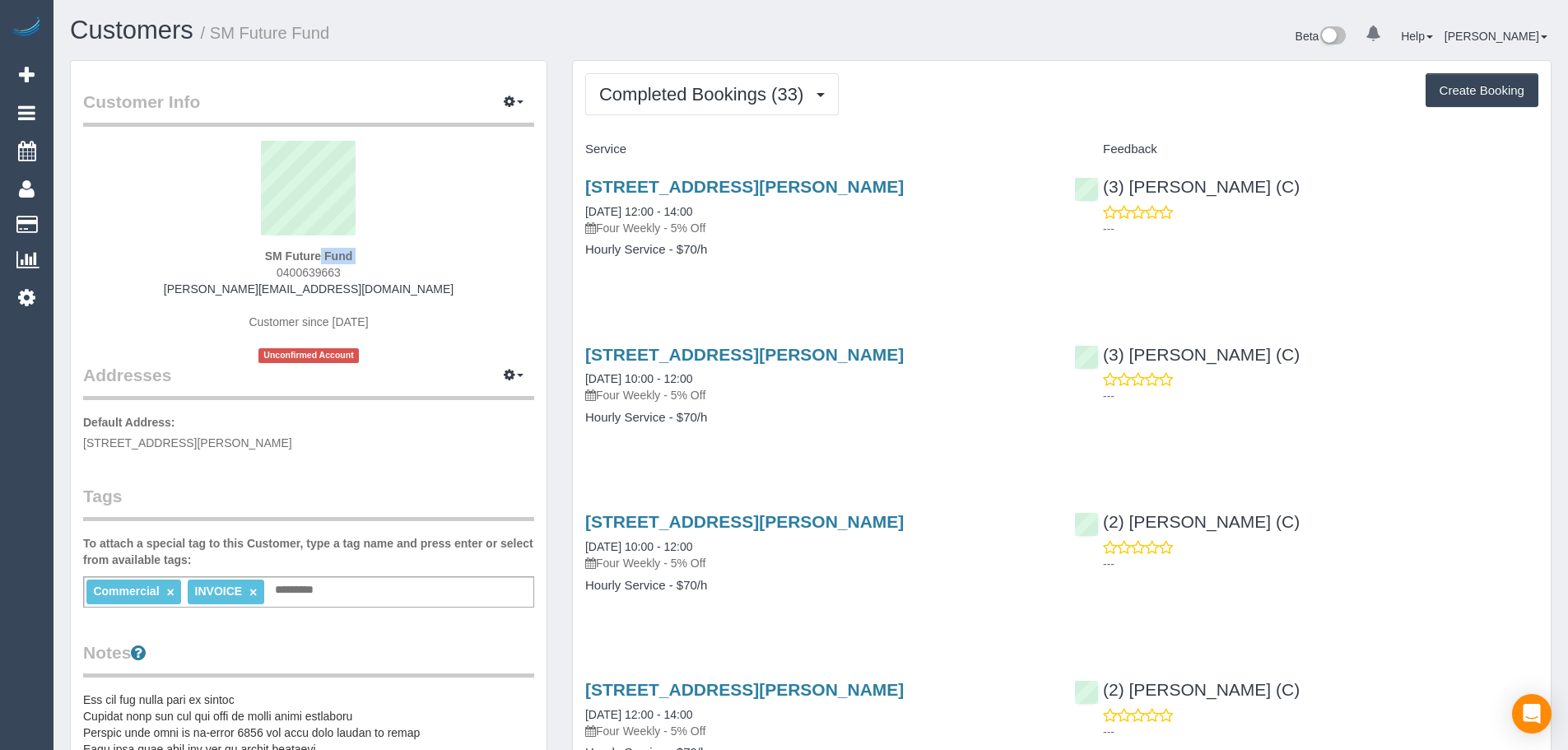
click at [580, 203] on div "24 Craig Avenue, Ferntree Gully, VIC 3156 09/09/2025 12:00 - 14:00 Four Weekly …" at bounding box center [817, 226] width 489 height 127
copy link "09/09/2025 12:00 - 14:00"
click at [668, 99] on span "Completed Bookings (33)" at bounding box center [705, 94] width 212 height 21
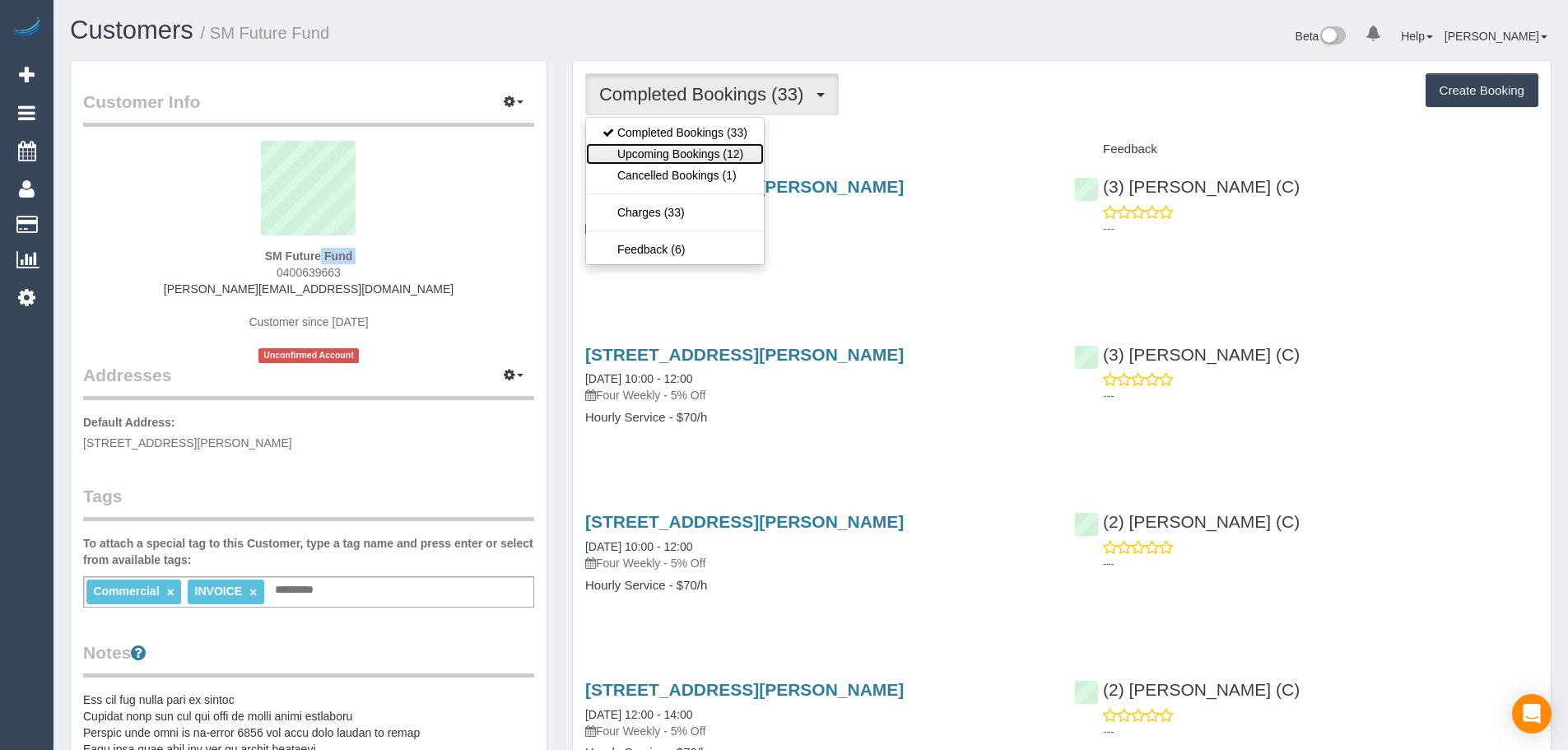
click at [676, 146] on link "Upcoming Bookings (12)" at bounding box center [675, 153] width 178 height 22
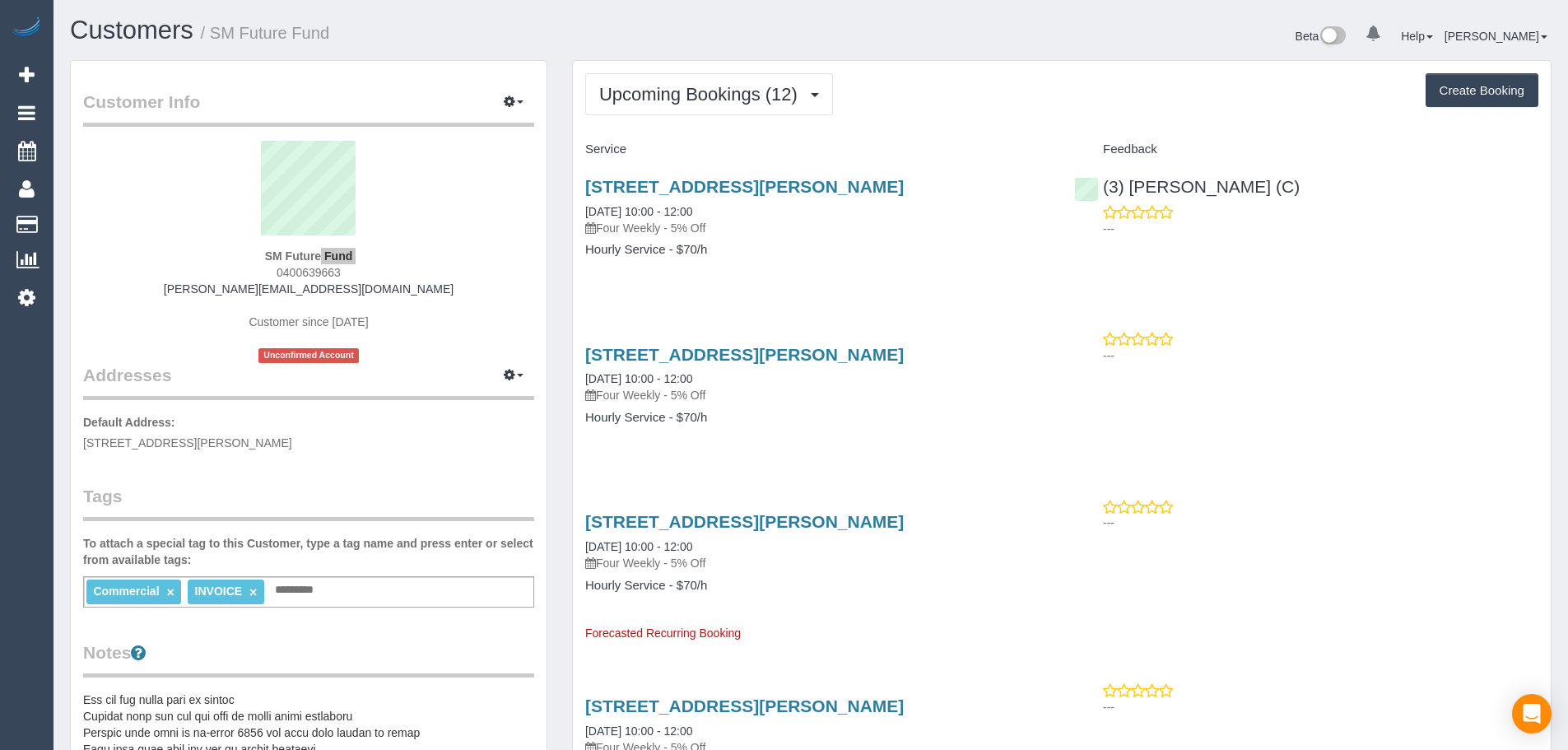
drag, startPoint x: 356, startPoint y: 275, endPoint x: 201, endPoint y: 280, distance: 155.1
click at [201, 277] on div "SM Future Fund 0400639663 simonetta@globalgpstracking.com.au Customer since 202…" at bounding box center [308, 252] width 451 height 222
copy span "0400639663"
click at [758, 103] on span "Upcoming Bookings (12)" at bounding box center [703, 94] width 207 height 21
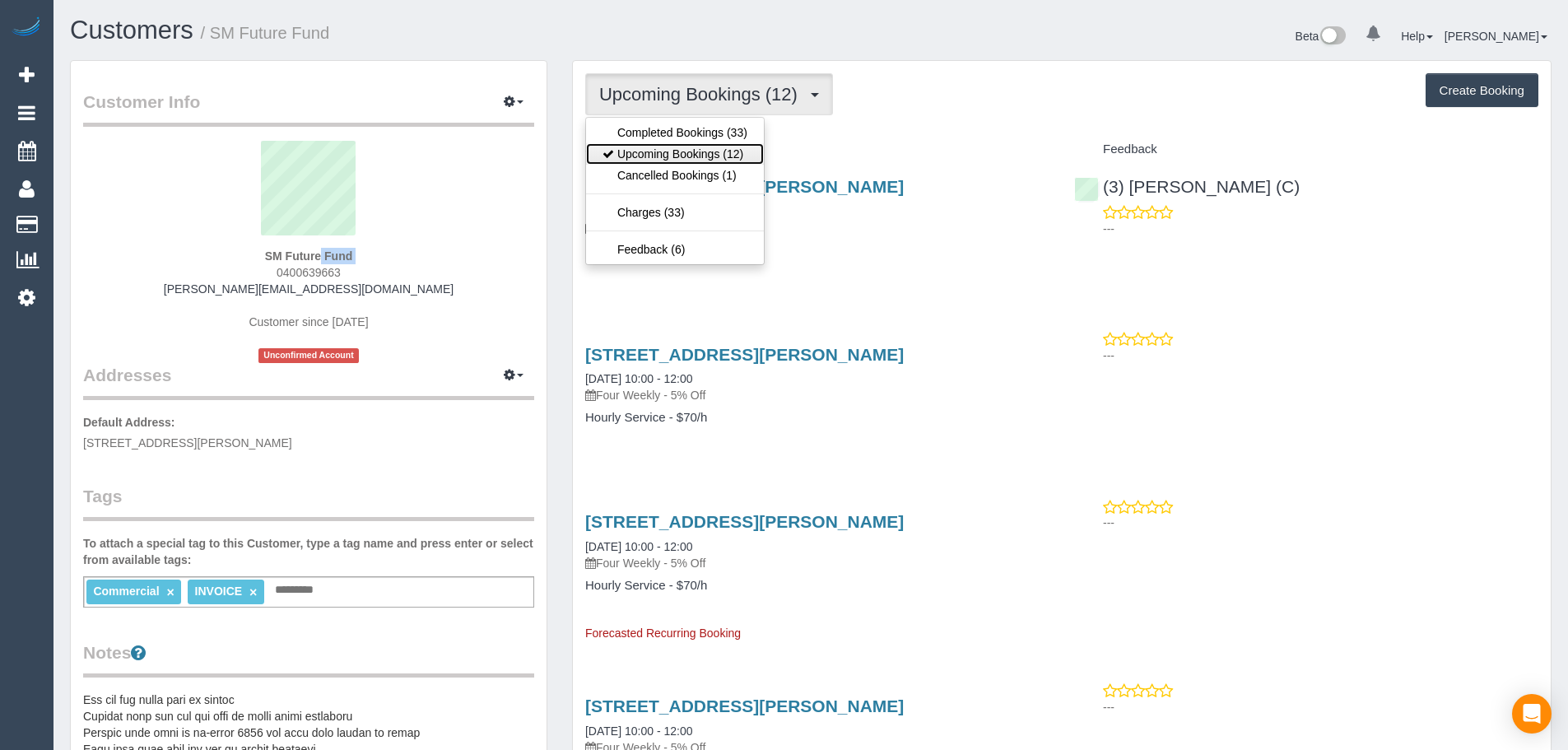
click at [713, 156] on link "Upcoming Bookings (12)" at bounding box center [675, 153] width 178 height 22
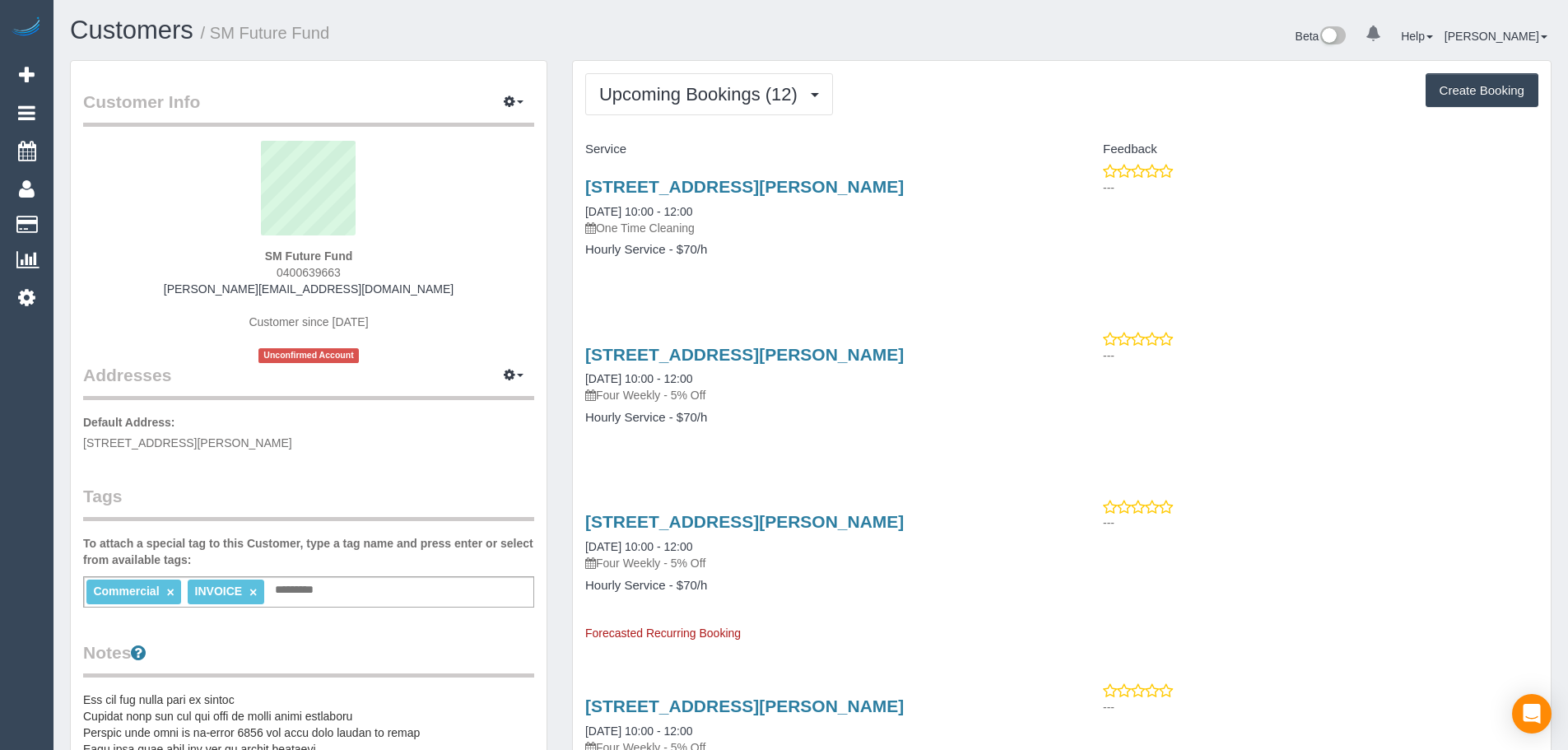
click at [709, 281] on div "24 Craig Avenue, Ferntree Gully, VIC 3156 09/10/2025 10:00 - 12:00 One Time Cle…" at bounding box center [817, 226] width 489 height 127
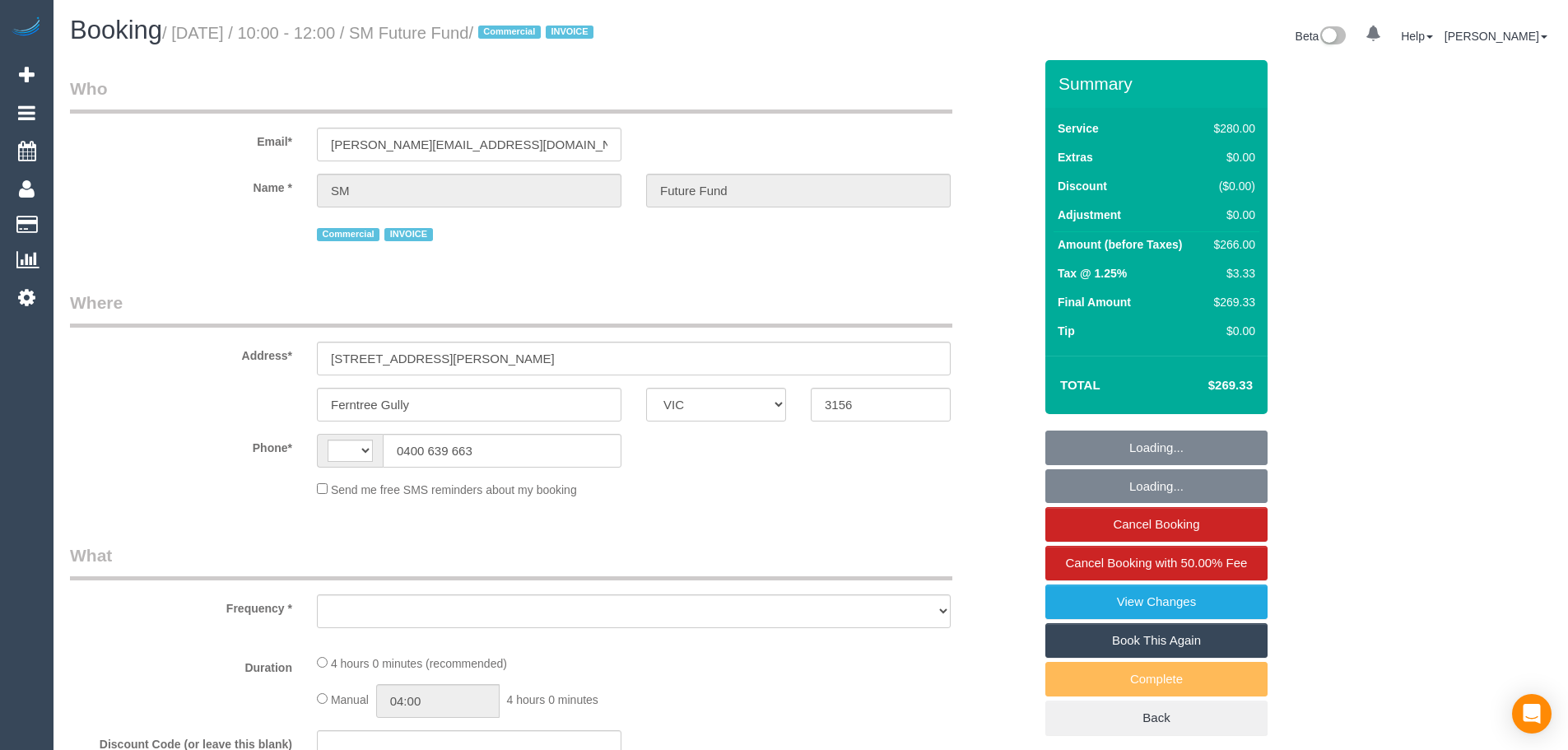
select select "VIC"
select select "240"
select select "number:28"
select select "number:14"
select select "number:19"
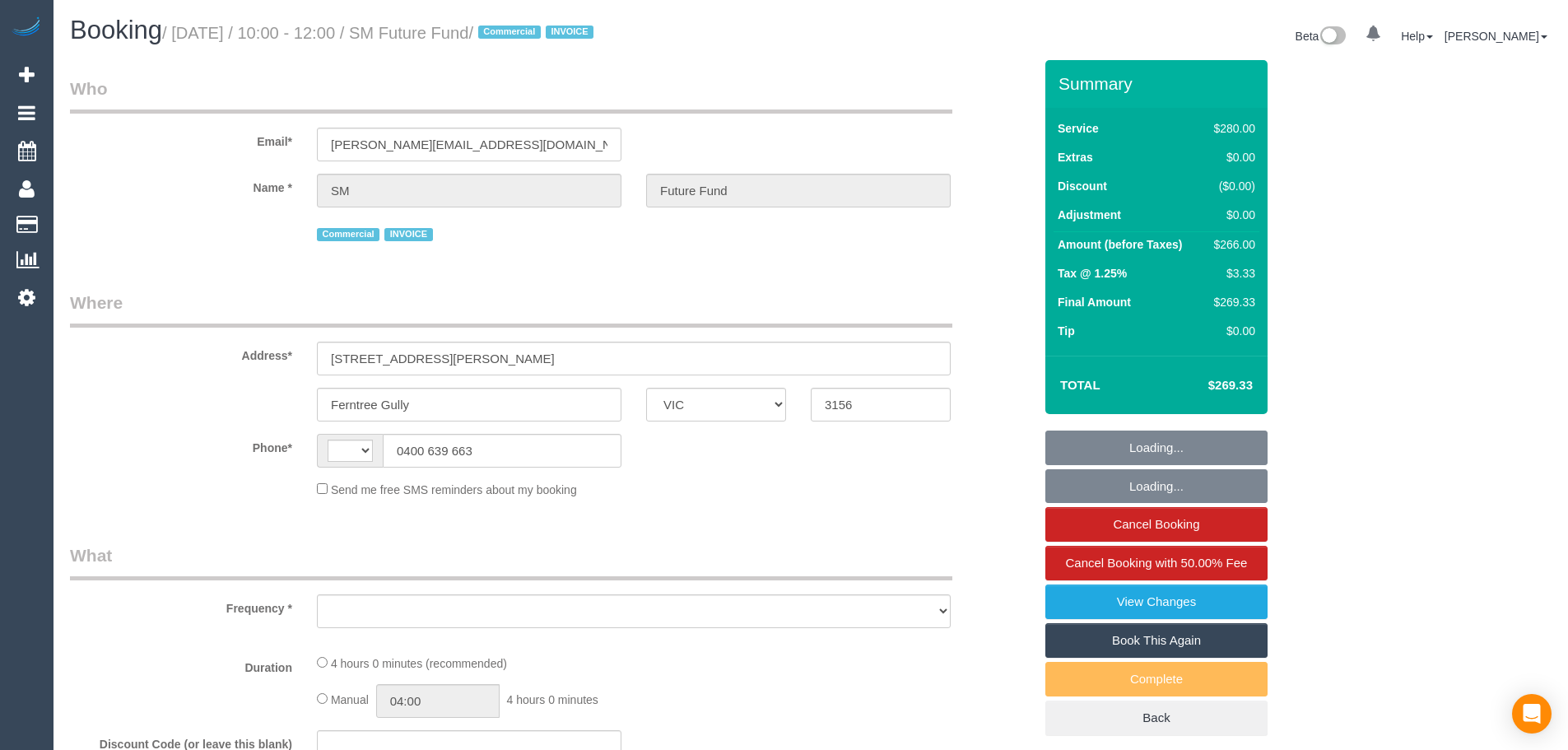
select select "number:22"
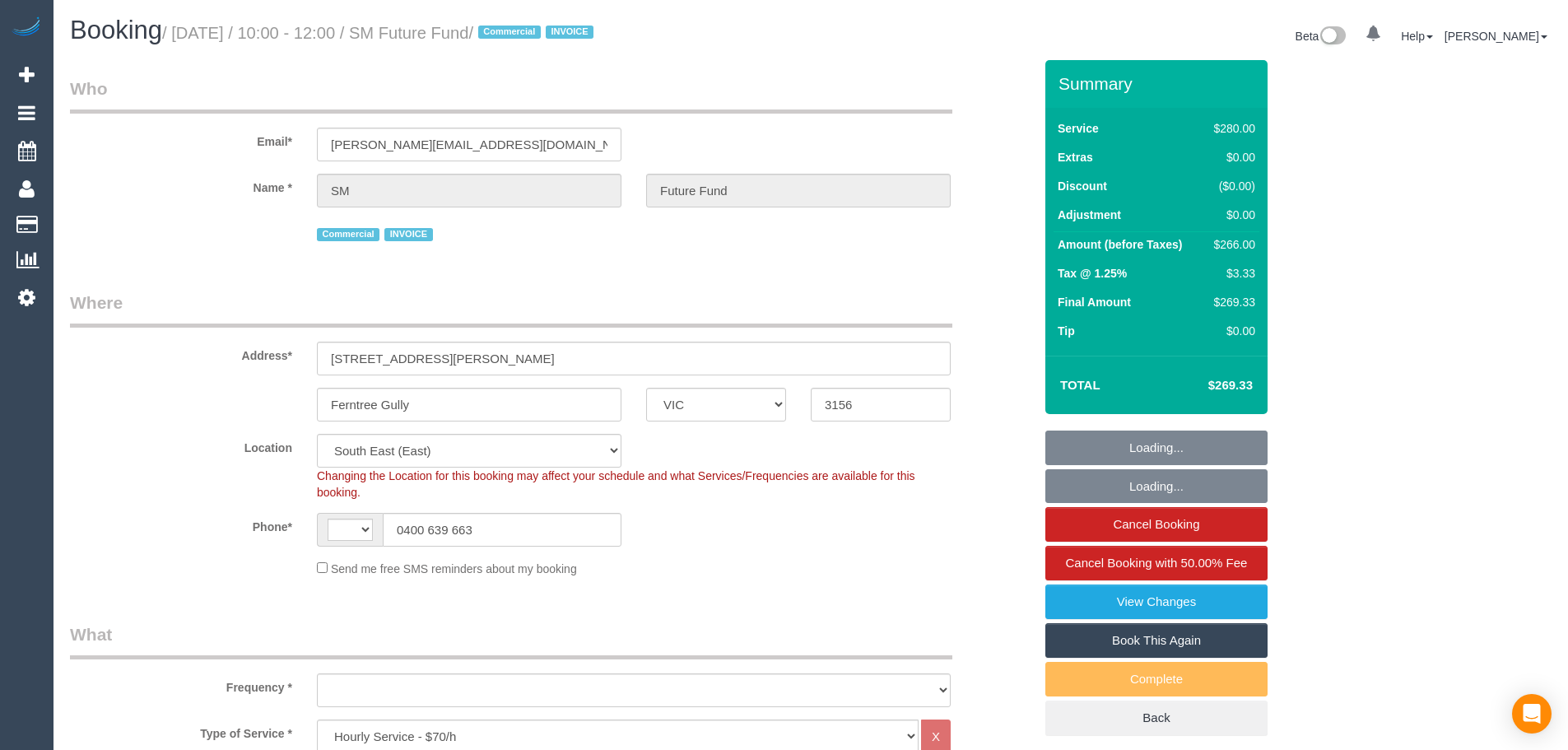
select select "string:AU"
select select "object:885"
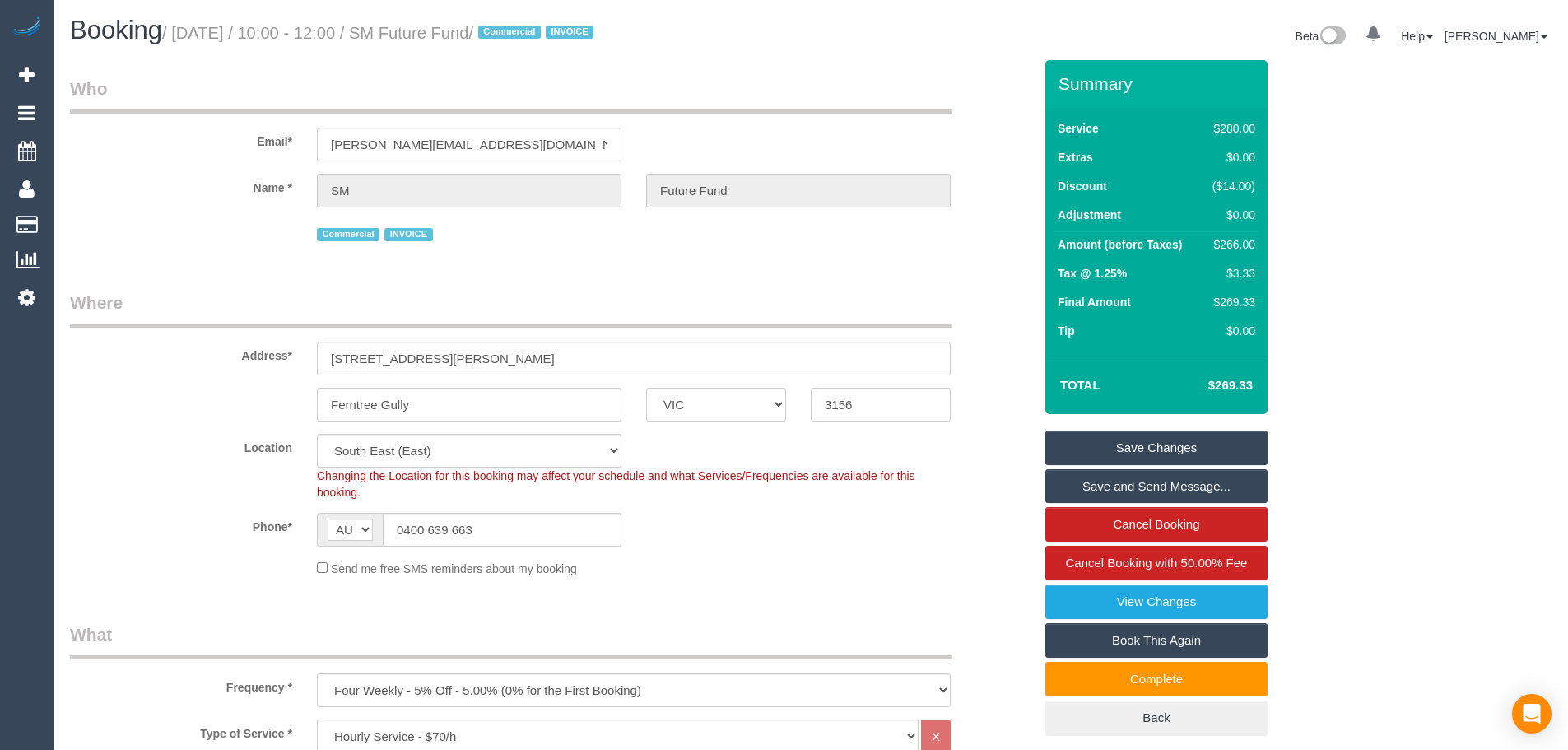
click at [1197, 634] on link "Book This Again" at bounding box center [1157, 641] width 222 height 34
select select "VIC"
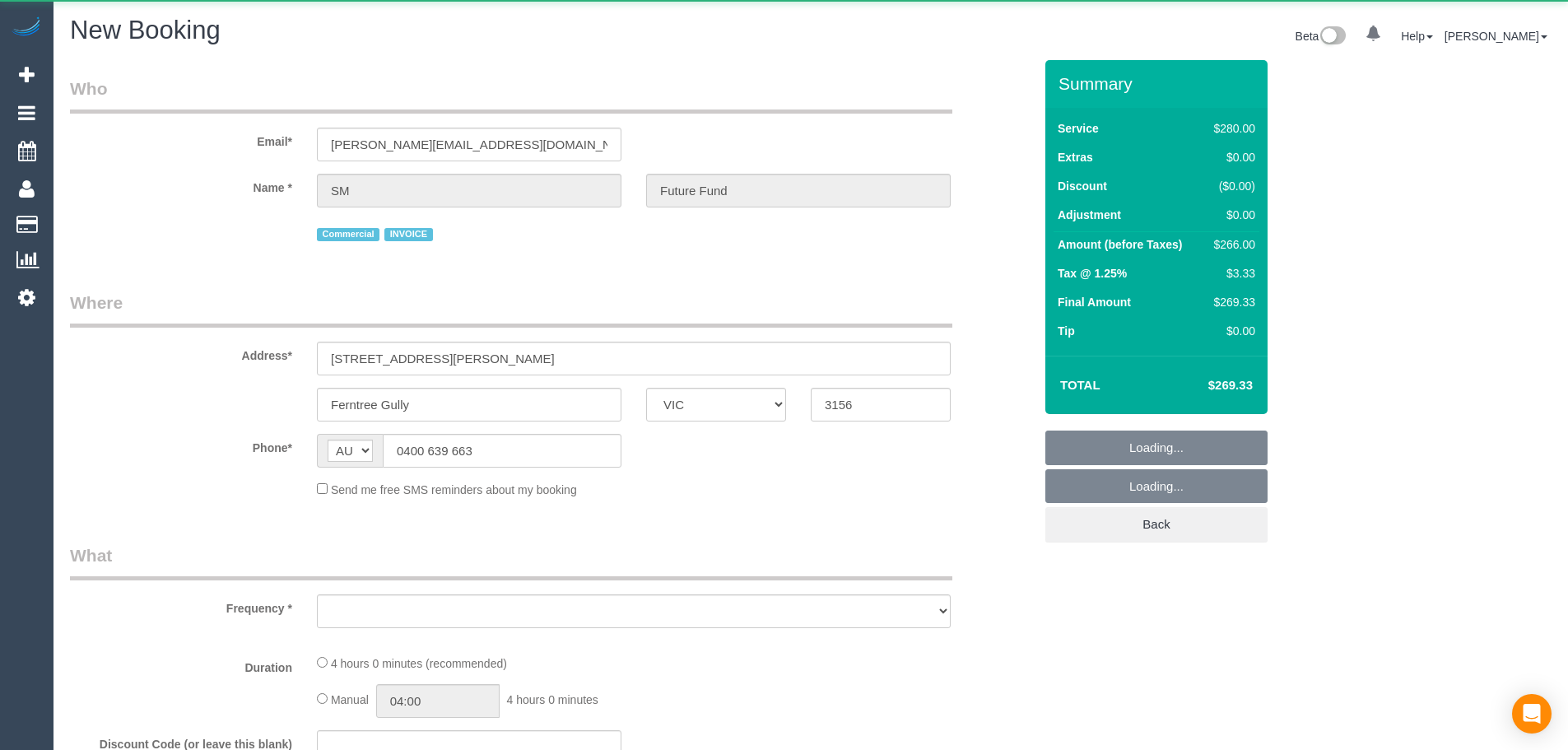
select select "string:stripe"
select select "object:1772"
select select "240"
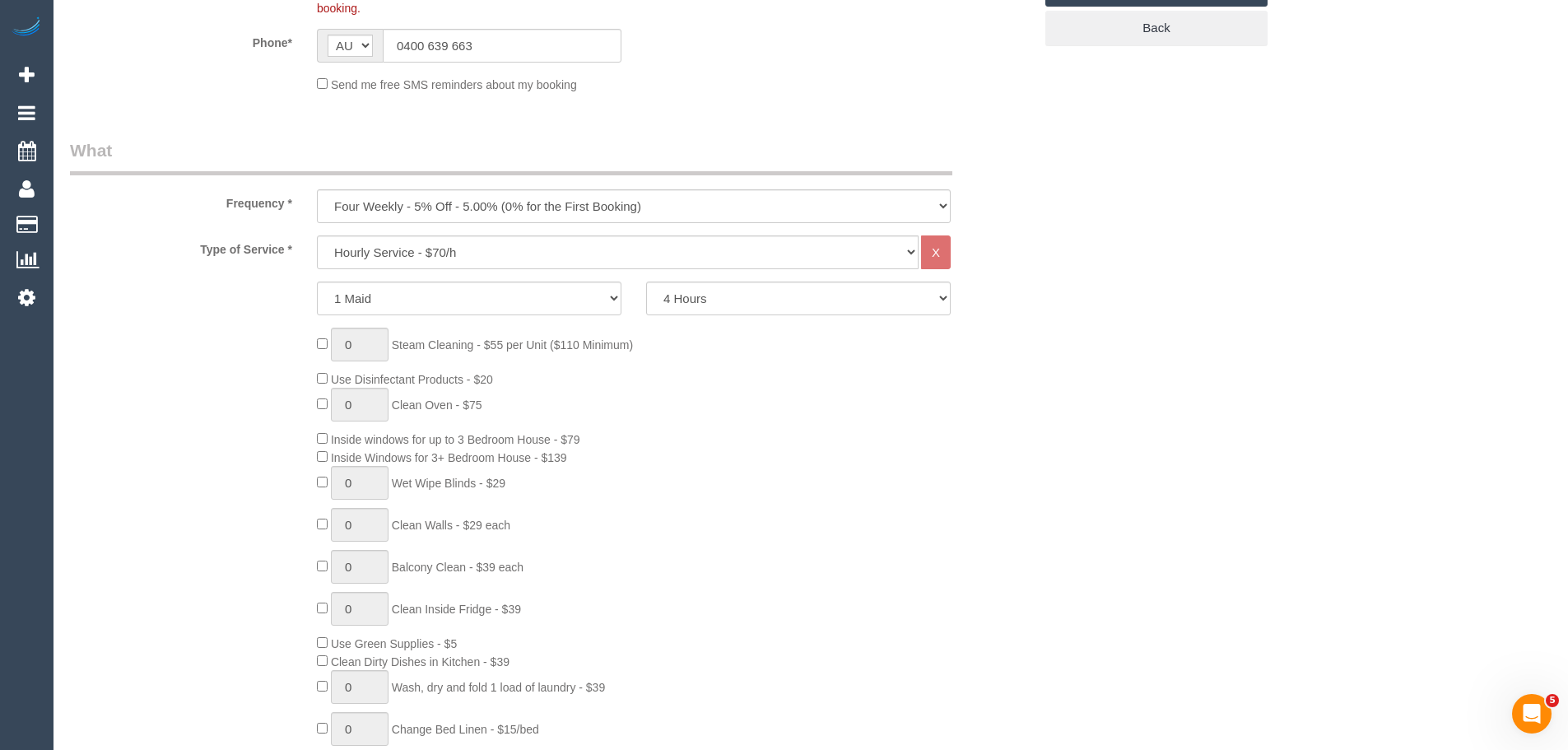
scroll to position [659, 0]
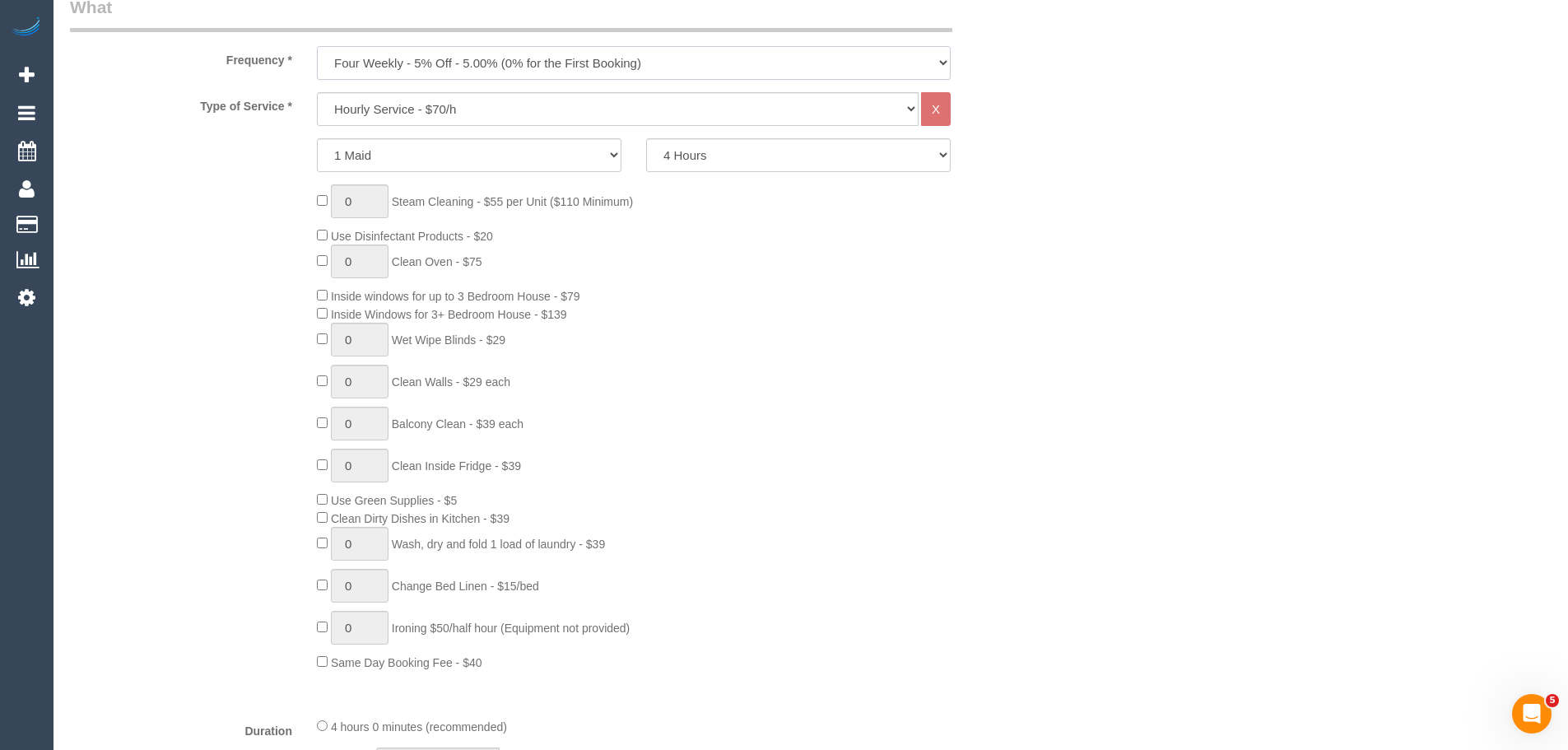
click at [529, 63] on select "One Time Cleaning Weekly - 10% Off - 10.00% (0% for the First Booking) Fortnigh…" at bounding box center [634, 62] width 634 height 34
select select "object:2485"
click at [317, 46] on select "One Time Cleaning Weekly - 10% Off - 10.00% (0% for the First Booking) Fortnigh…" at bounding box center [634, 62] width 634 height 34
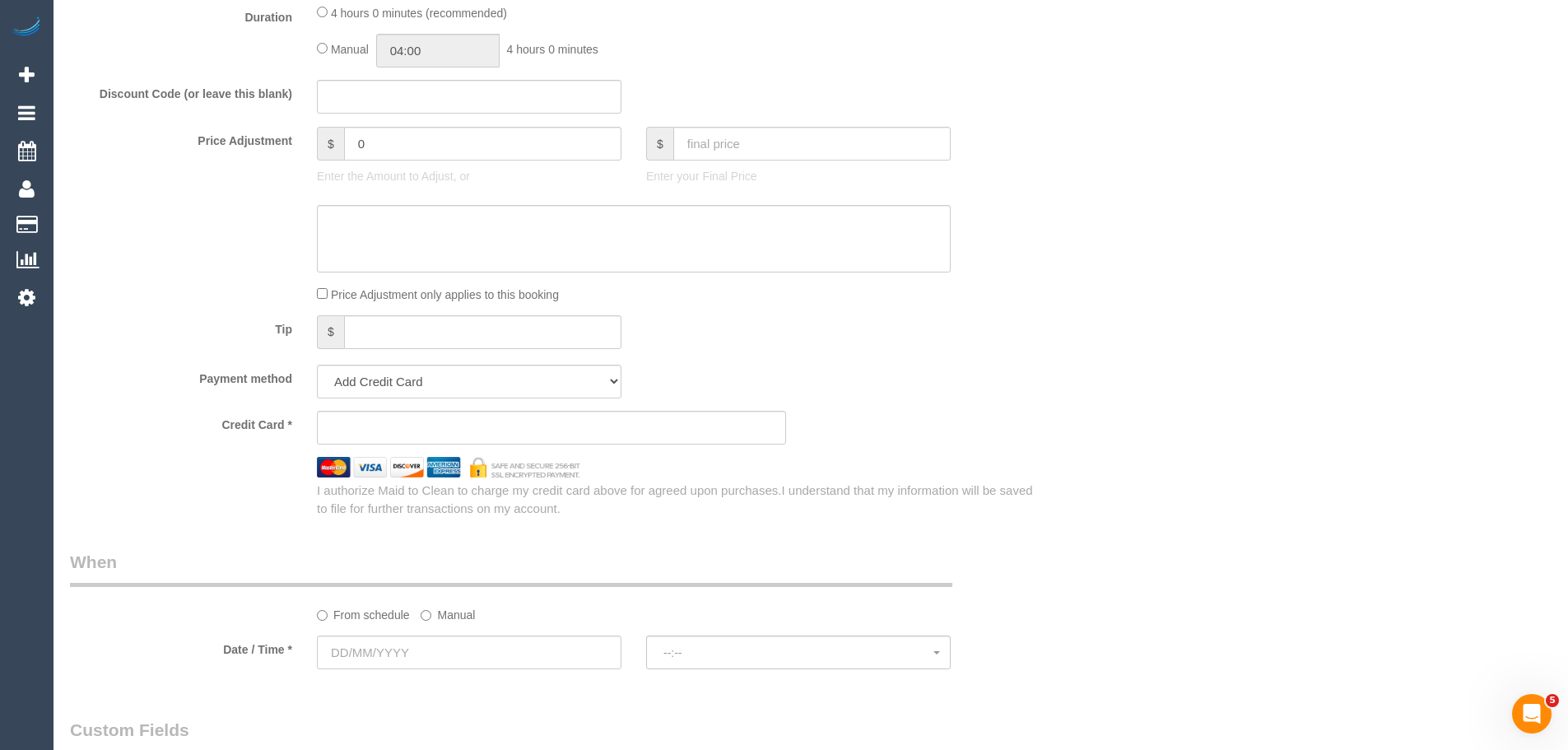
scroll to position [1399, 0]
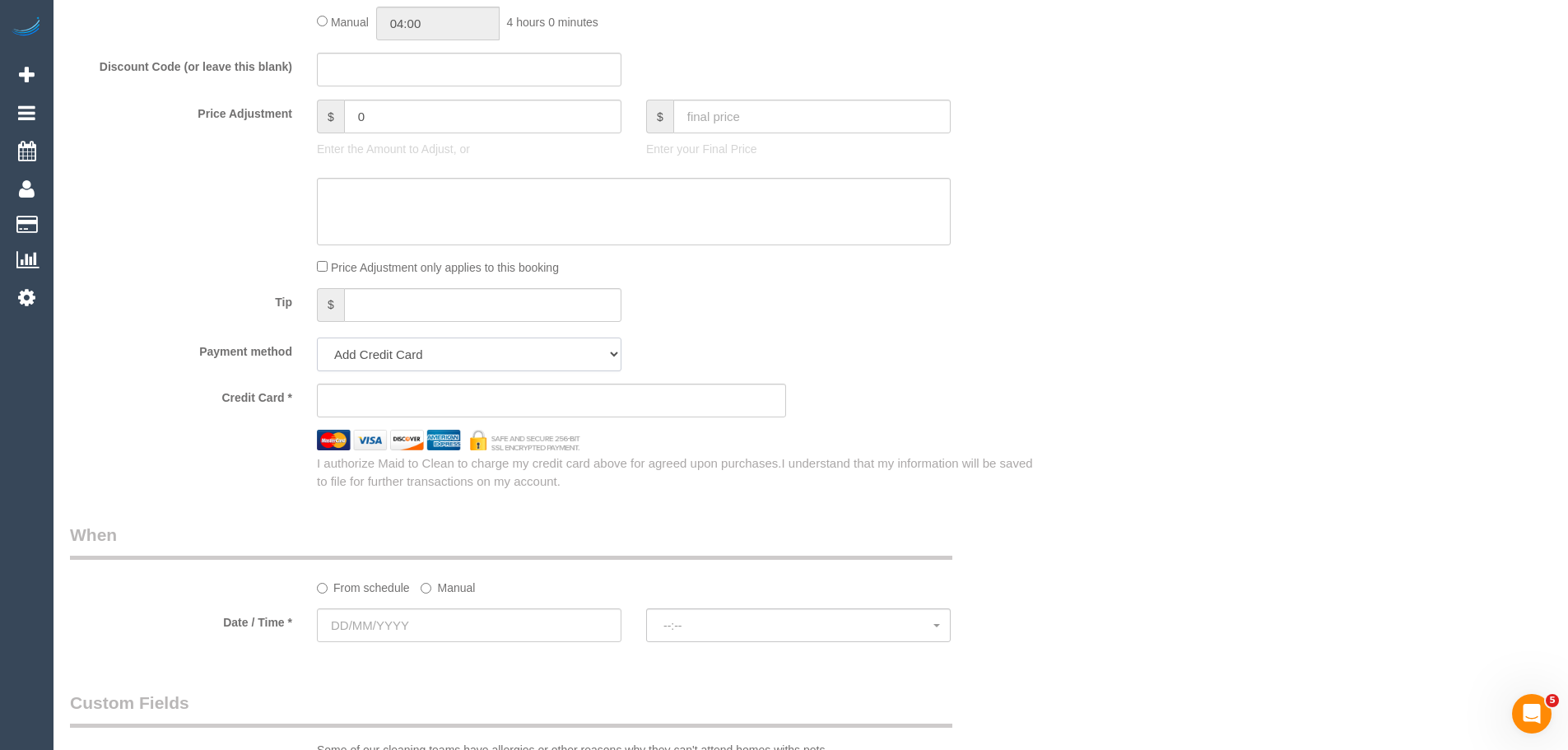
click at [439, 359] on select "Add Credit Card Cash Check Paypal" at bounding box center [469, 354] width 304 height 34
select select "string:check"
click at [317, 338] on select "Add Credit Card Cash Check Paypal" at bounding box center [469, 354] width 304 height 34
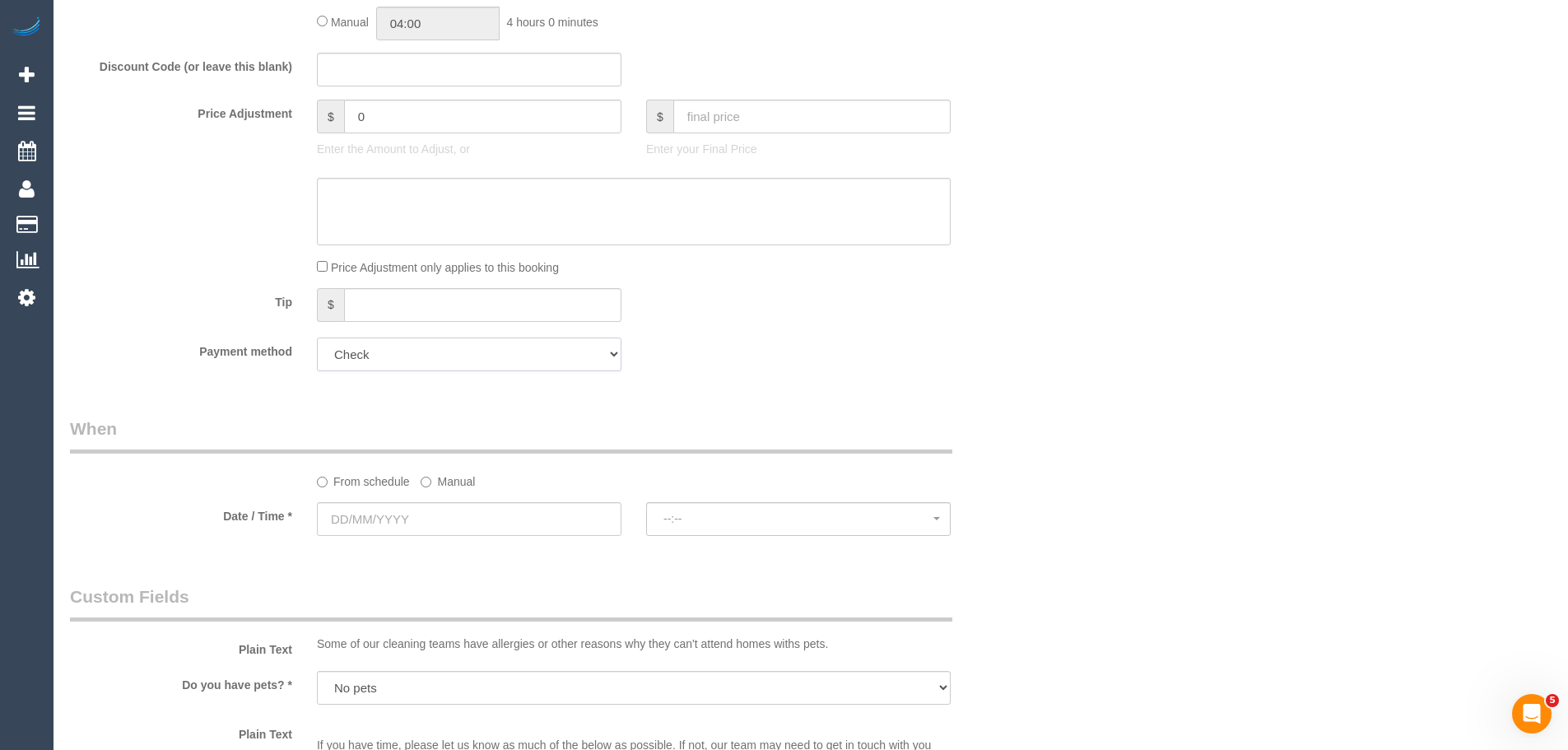
click at [425, 356] on select "Add Credit Card Cash Check Paypal" at bounding box center [469, 354] width 304 height 34
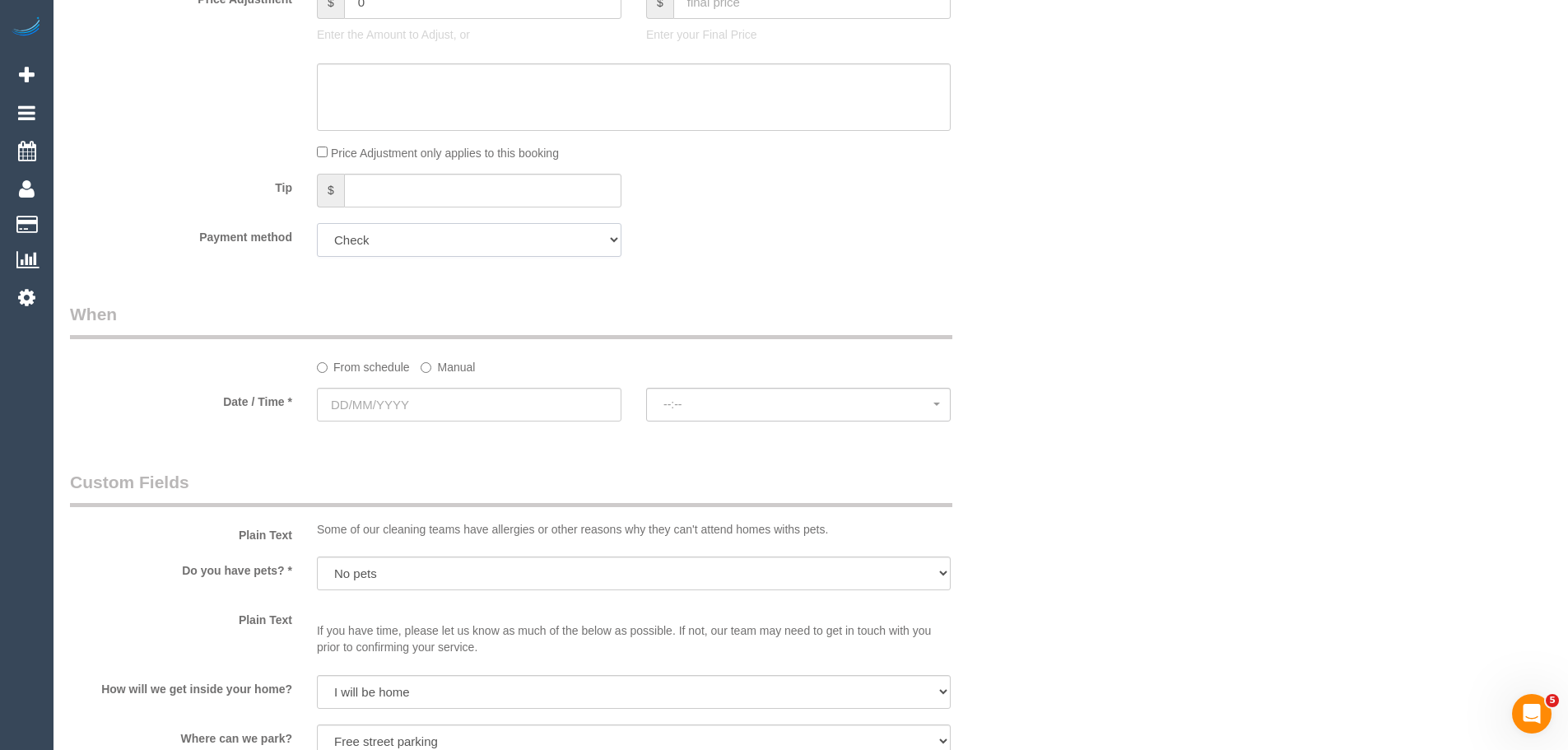
scroll to position [1564, 0]
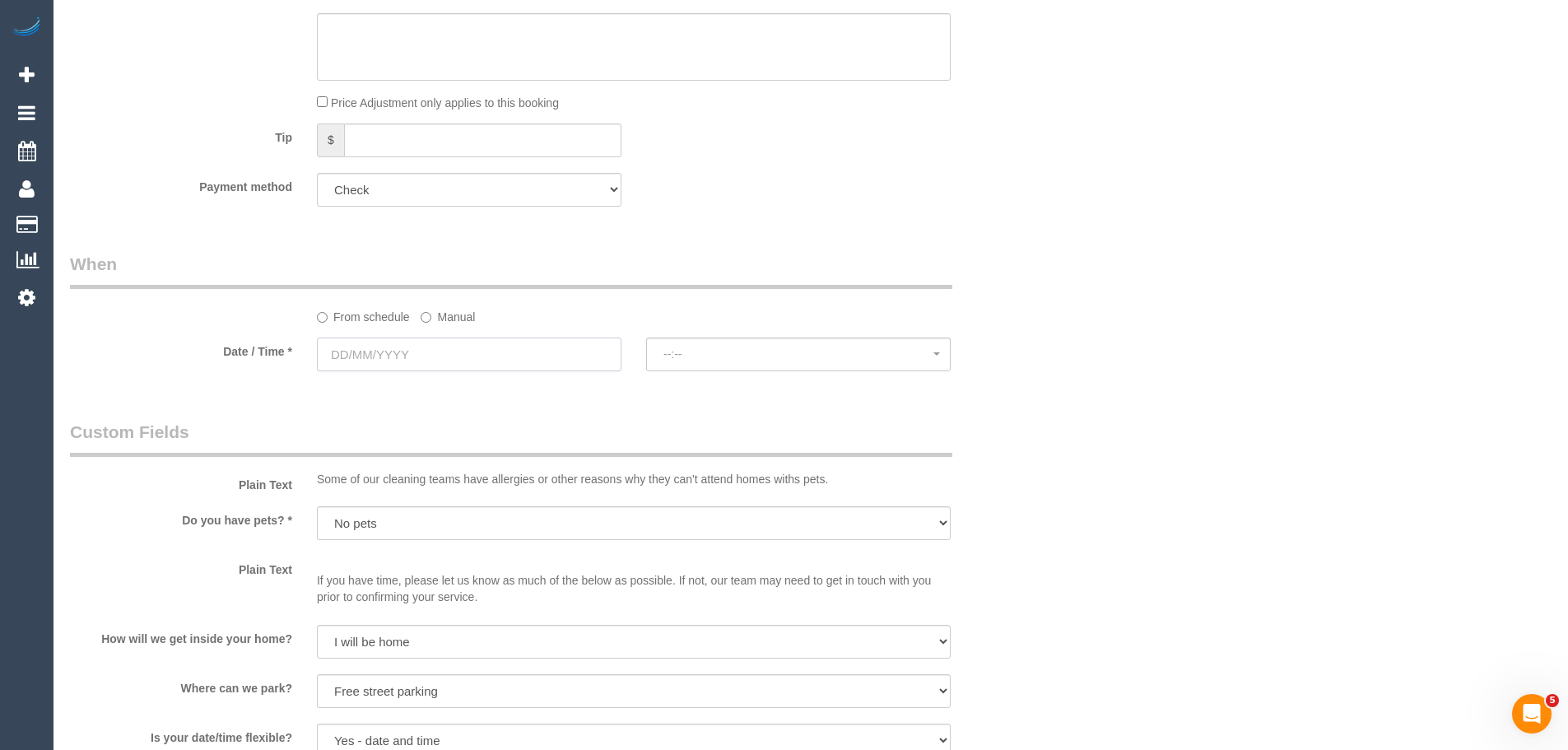
click at [426, 346] on input "text" at bounding box center [469, 354] width 304 height 34
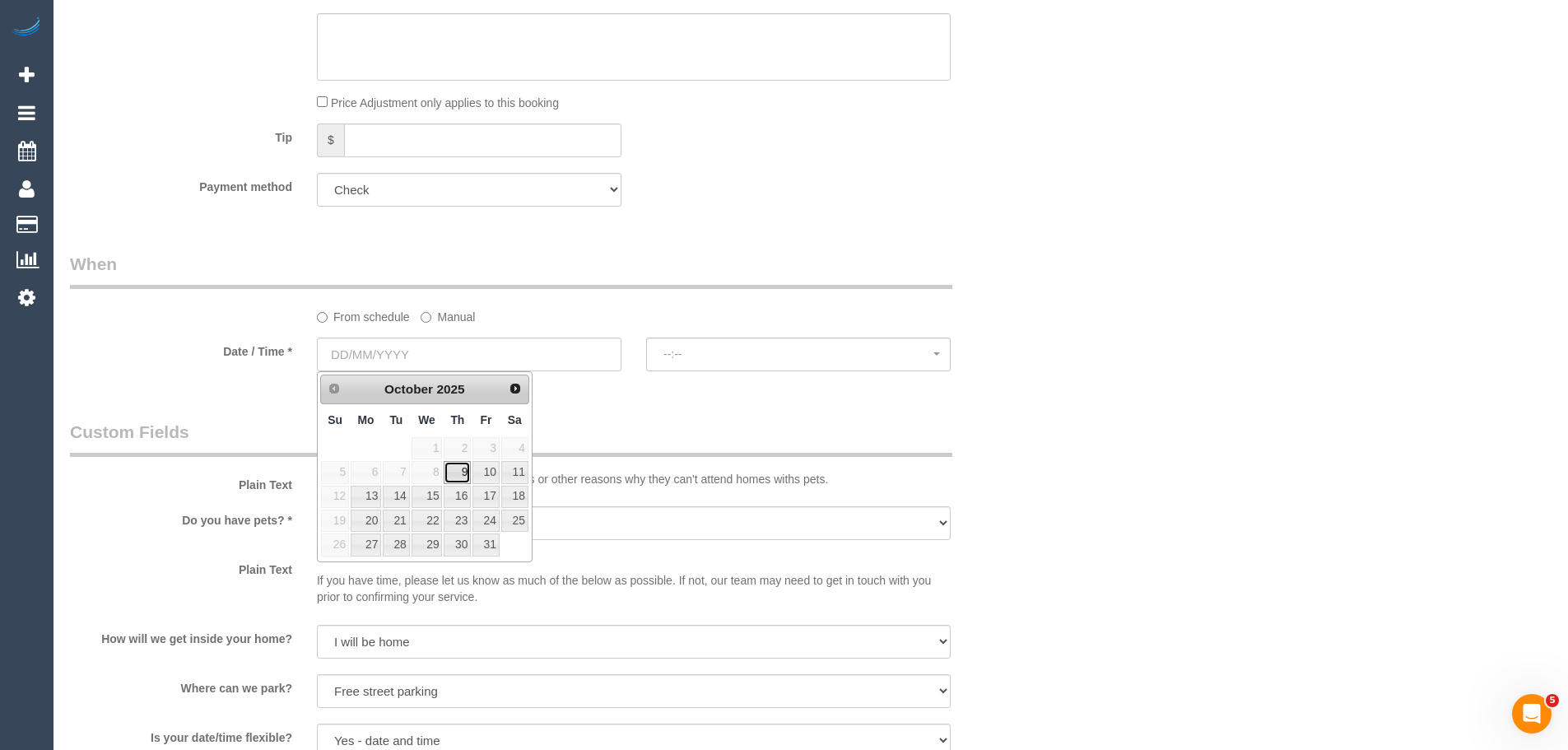
click at [457, 475] on link "9" at bounding box center [458, 472] width 28 height 22
type input "[DATE]"
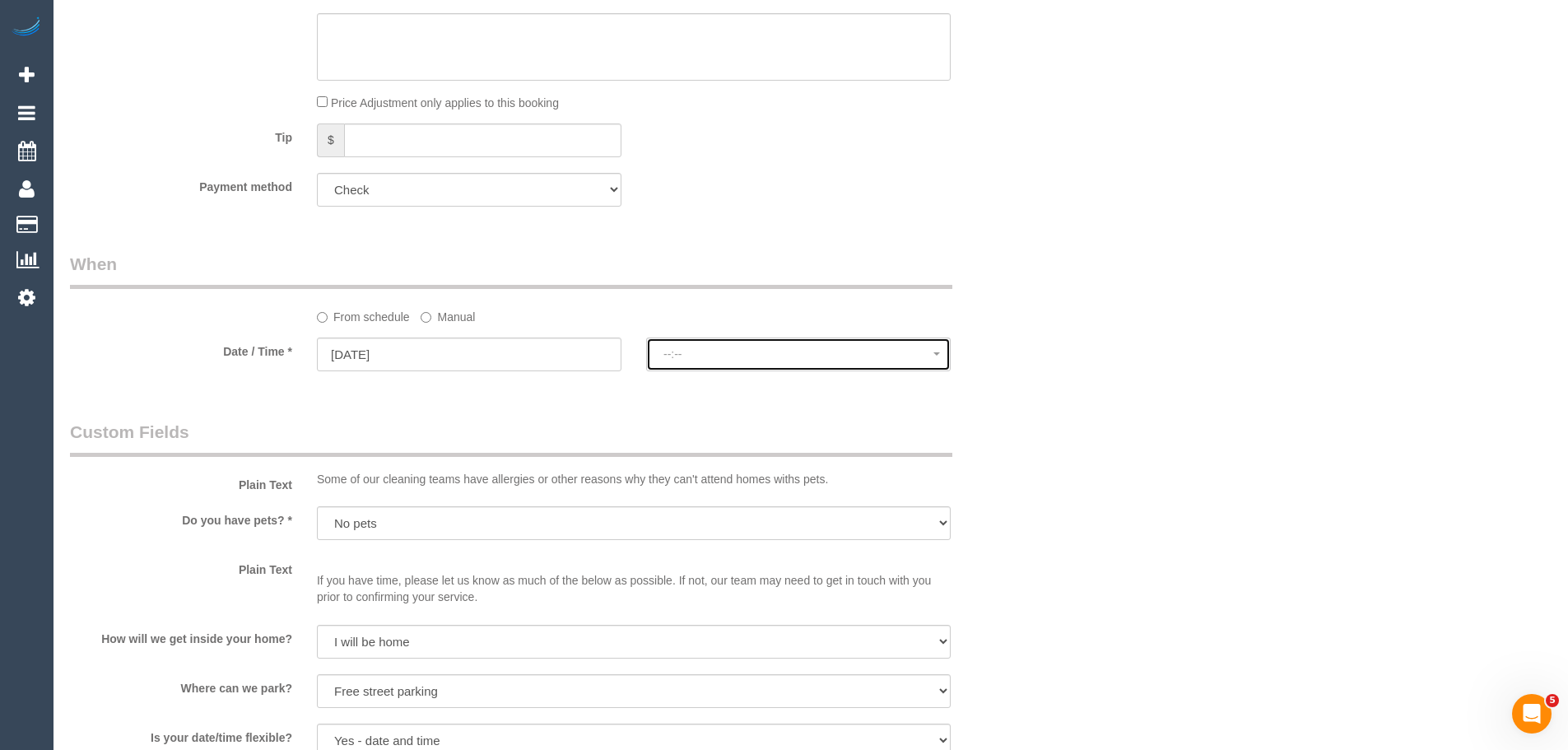
click at [729, 347] on button "--:--" at bounding box center [798, 354] width 304 height 34
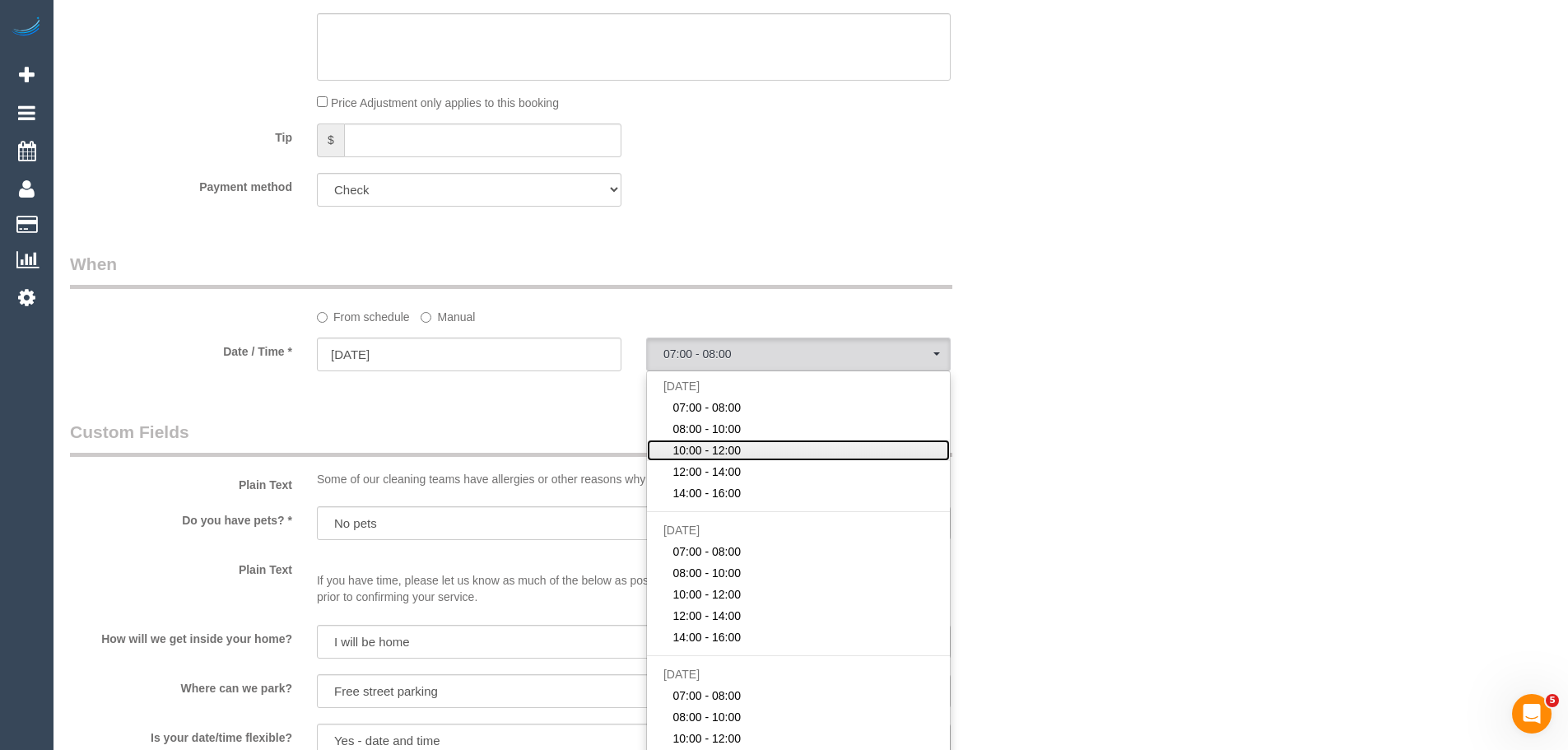
click at [740, 440] on link "10:00 - 12:00" at bounding box center [798, 450] width 303 height 22
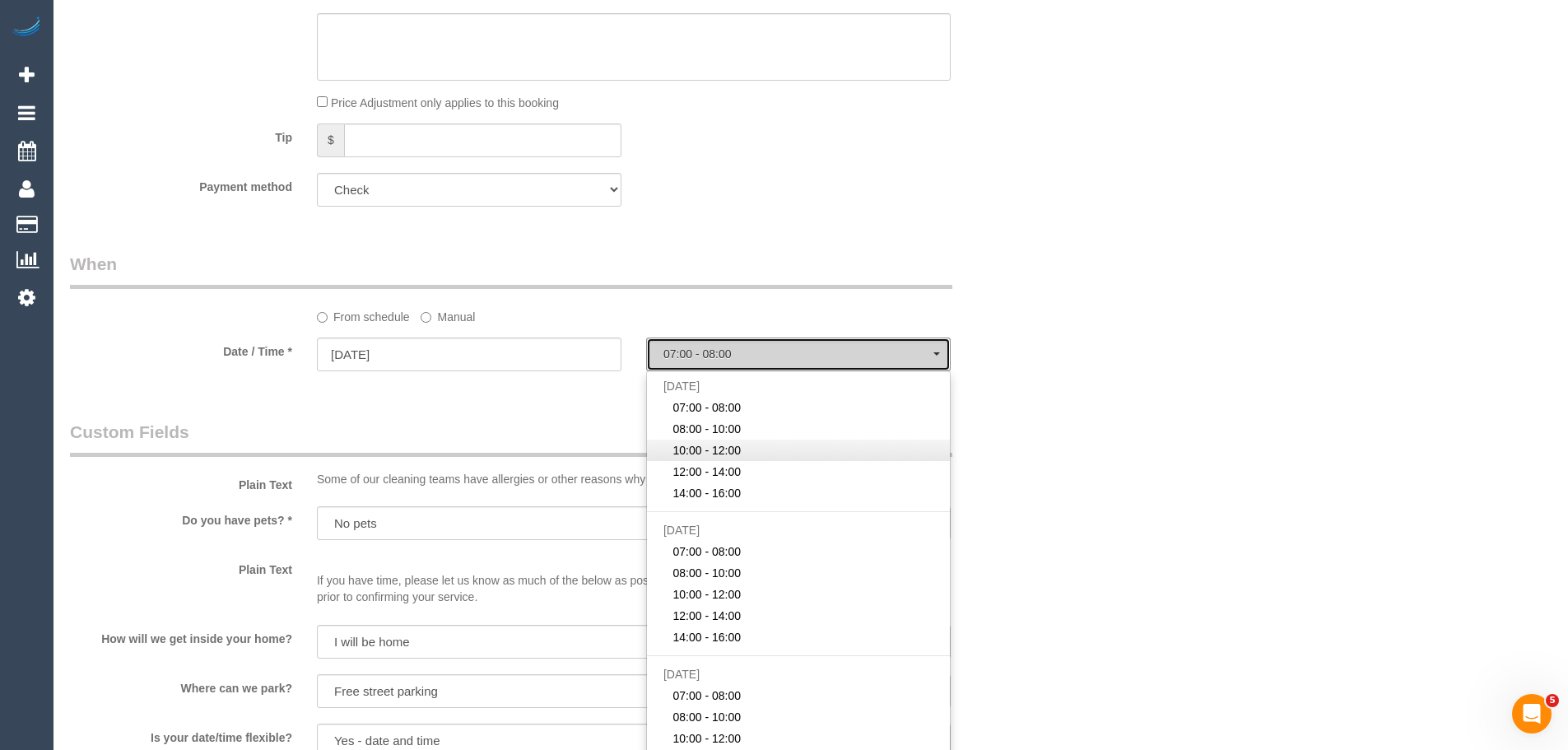
select select "spot8"
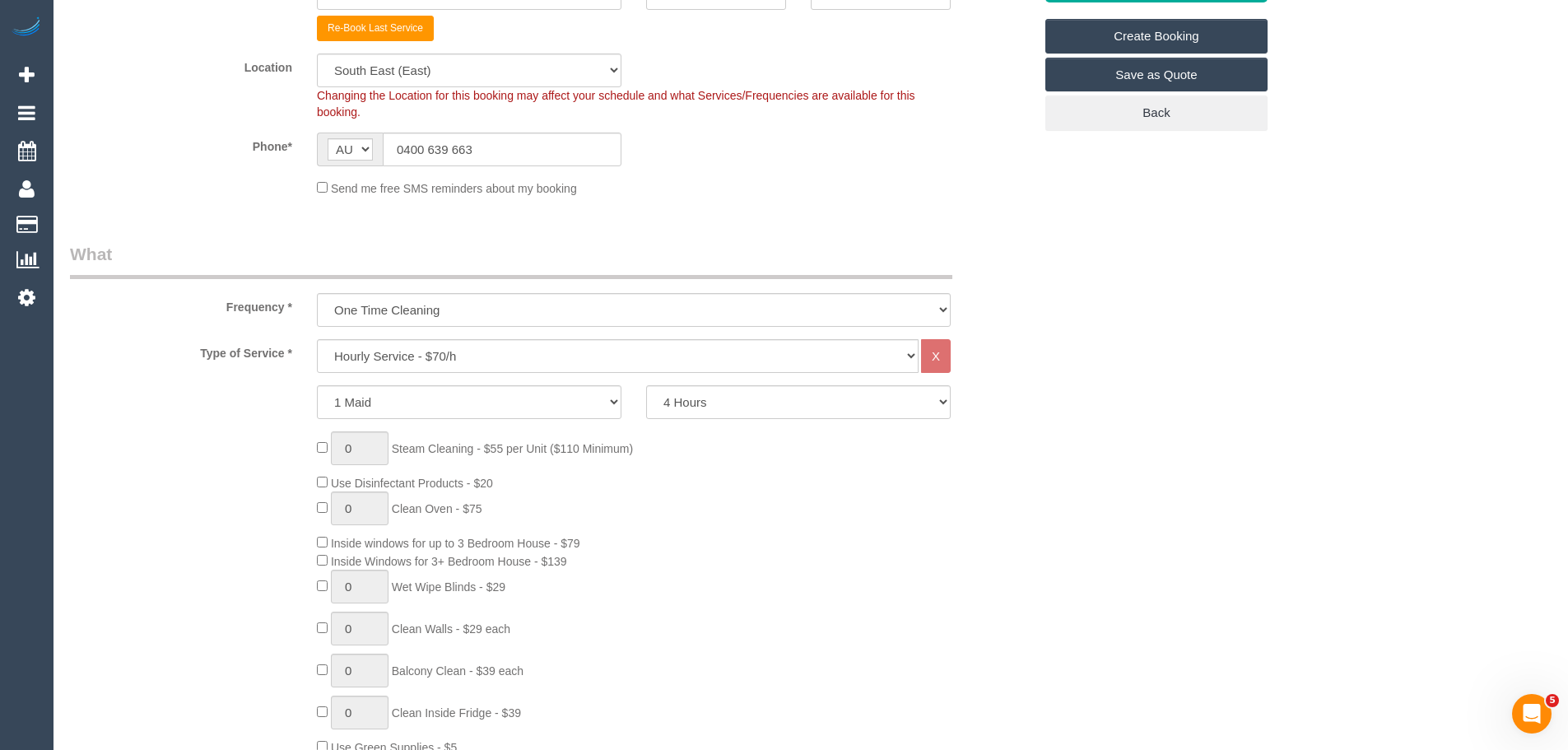
scroll to position [82, 0]
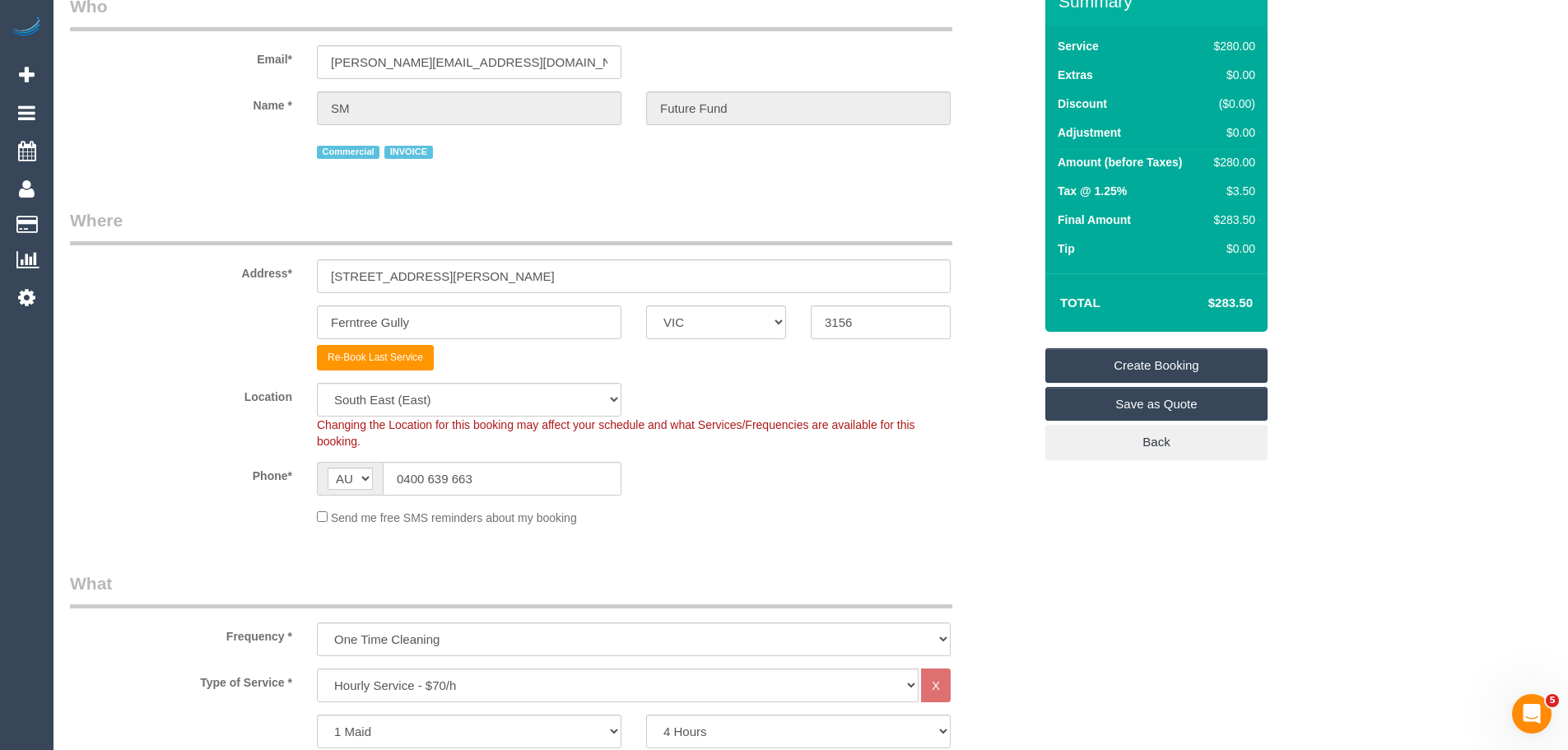
click at [1159, 359] on link "Create Booking" at bounding box center [1157, 366] width 222 height 34
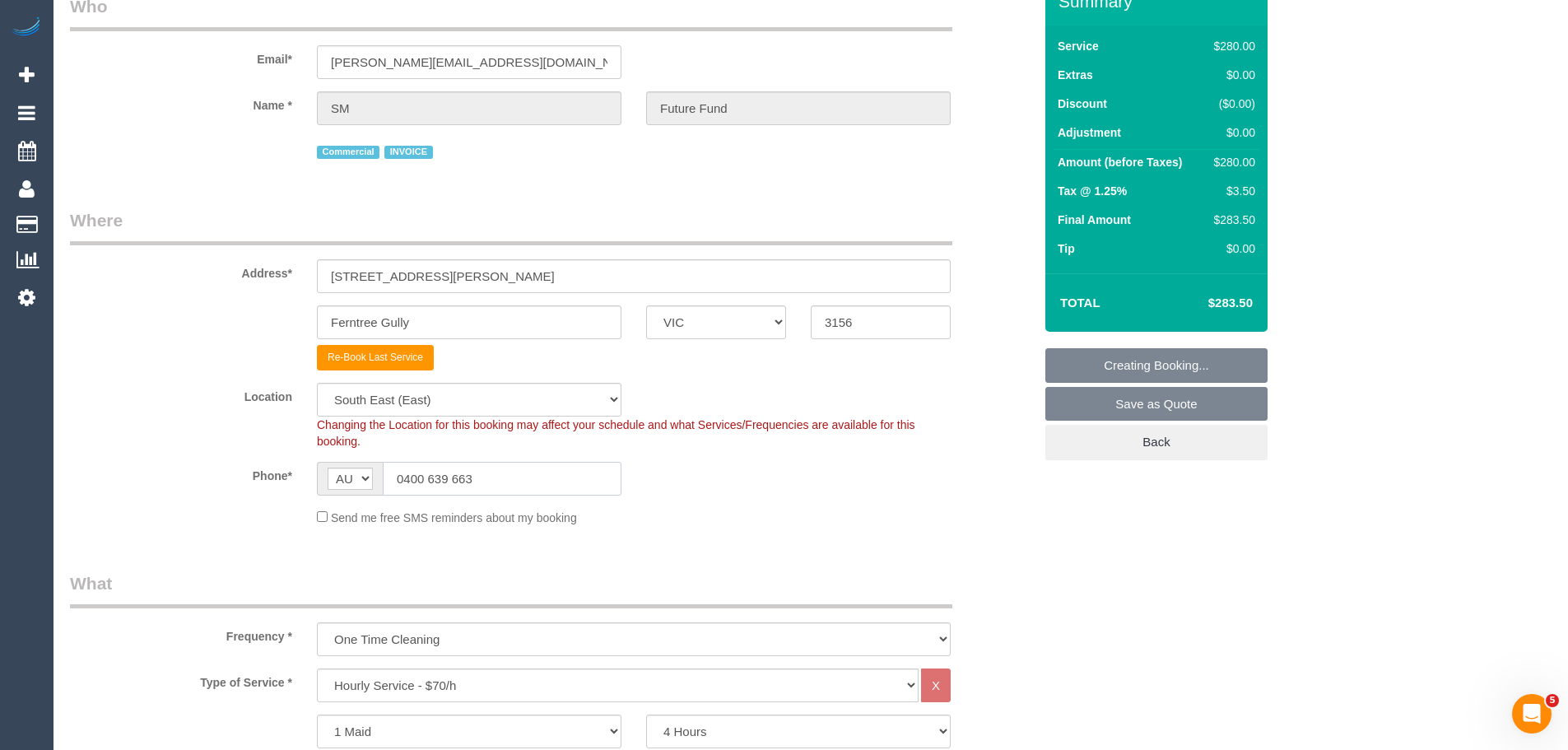
click at [558, 469] on input "0400 639 663" at bounding box center [502, 478] width 239 height 34
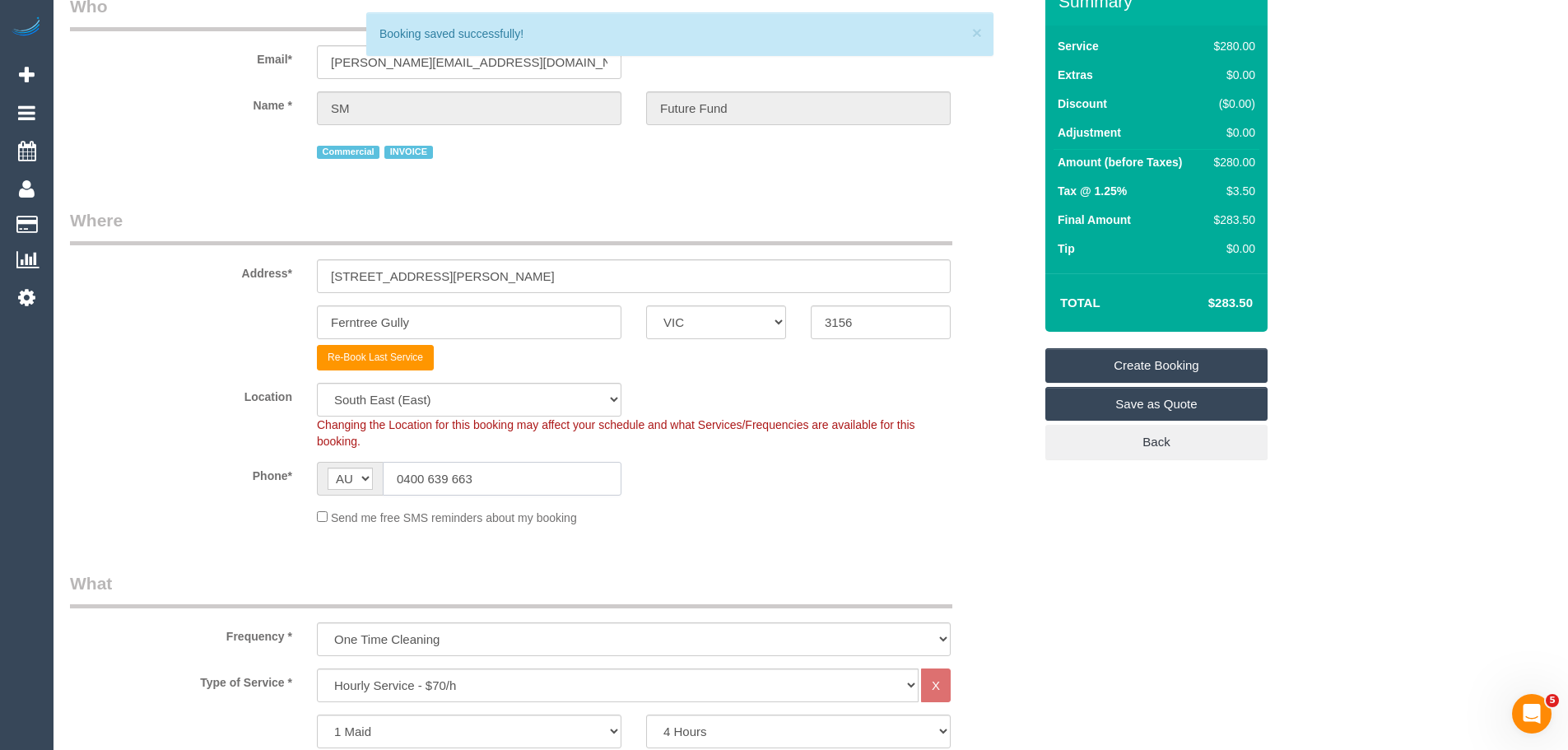
click at [558, 469] on input "0400 639 663" at bounding box center [502, 478] width 239 height 34
click at [563, 470] on input "0400 639 663" at bounding box center [502, 478] width 239 height 34
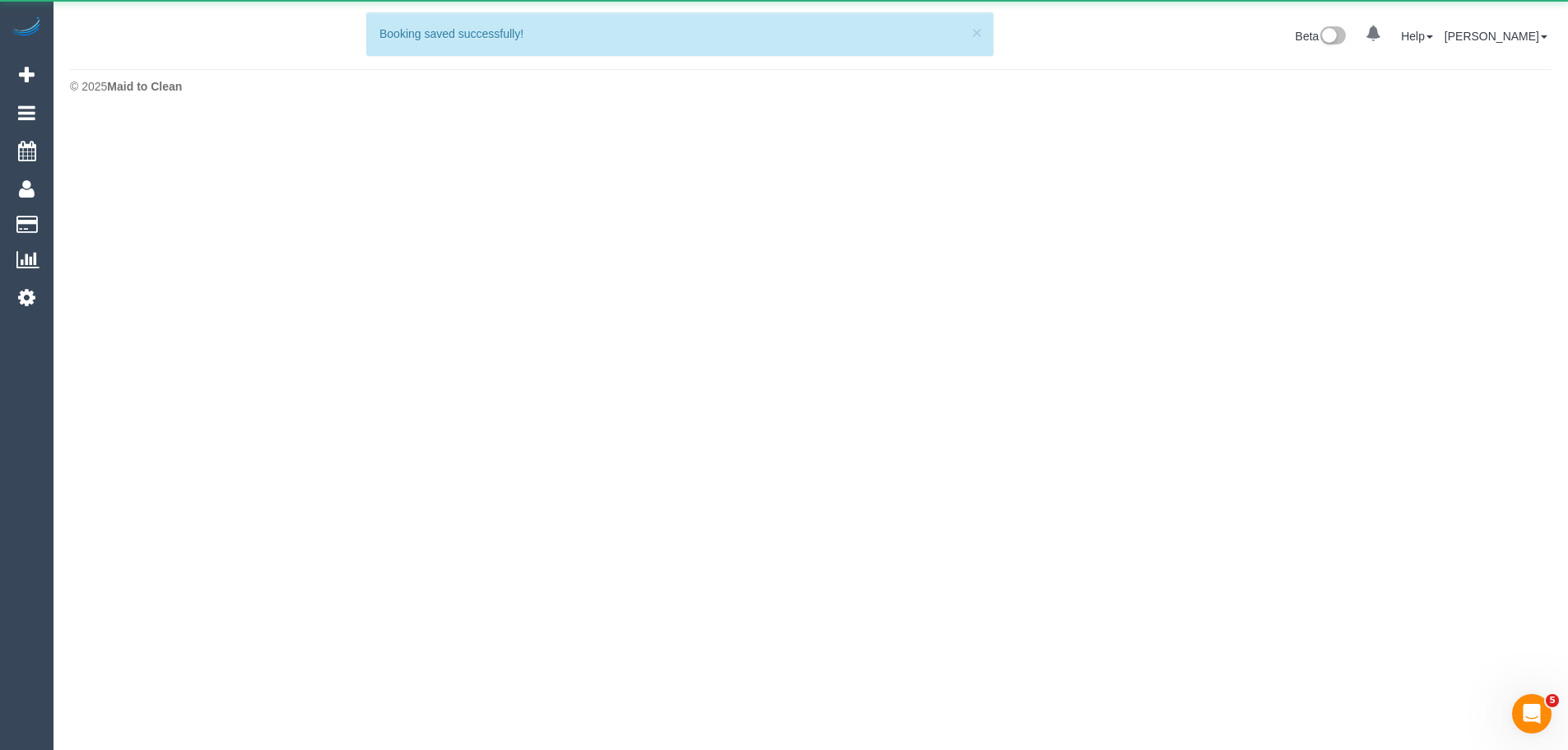
click at [563, 470] on body "0 Beta Your Notifications You have 0 alerts Add Booking Bookings Active Booking…" at bounding box center [784, 375] width 1568 height 750
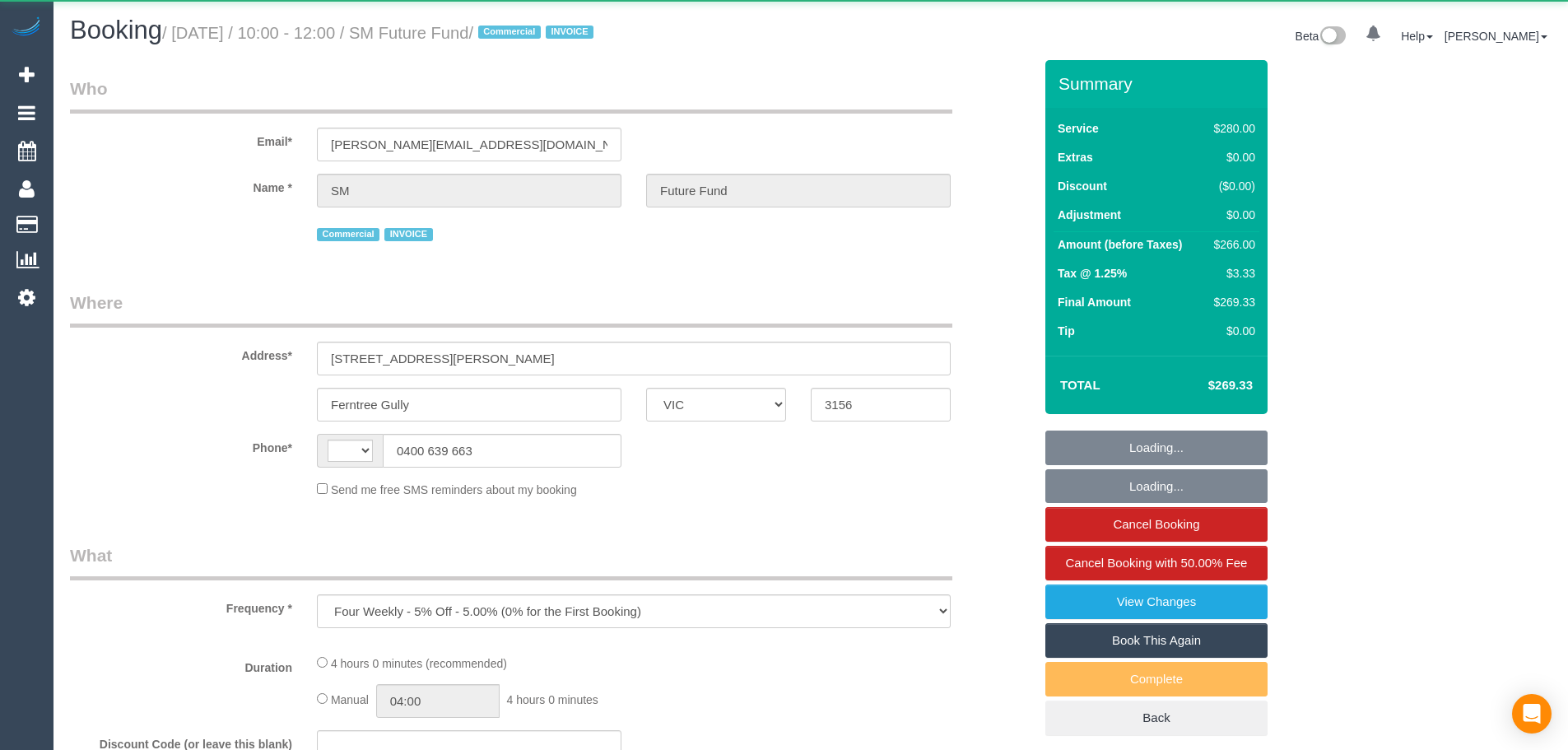
select select "VIC"
select select "string:AU"
select select "240"
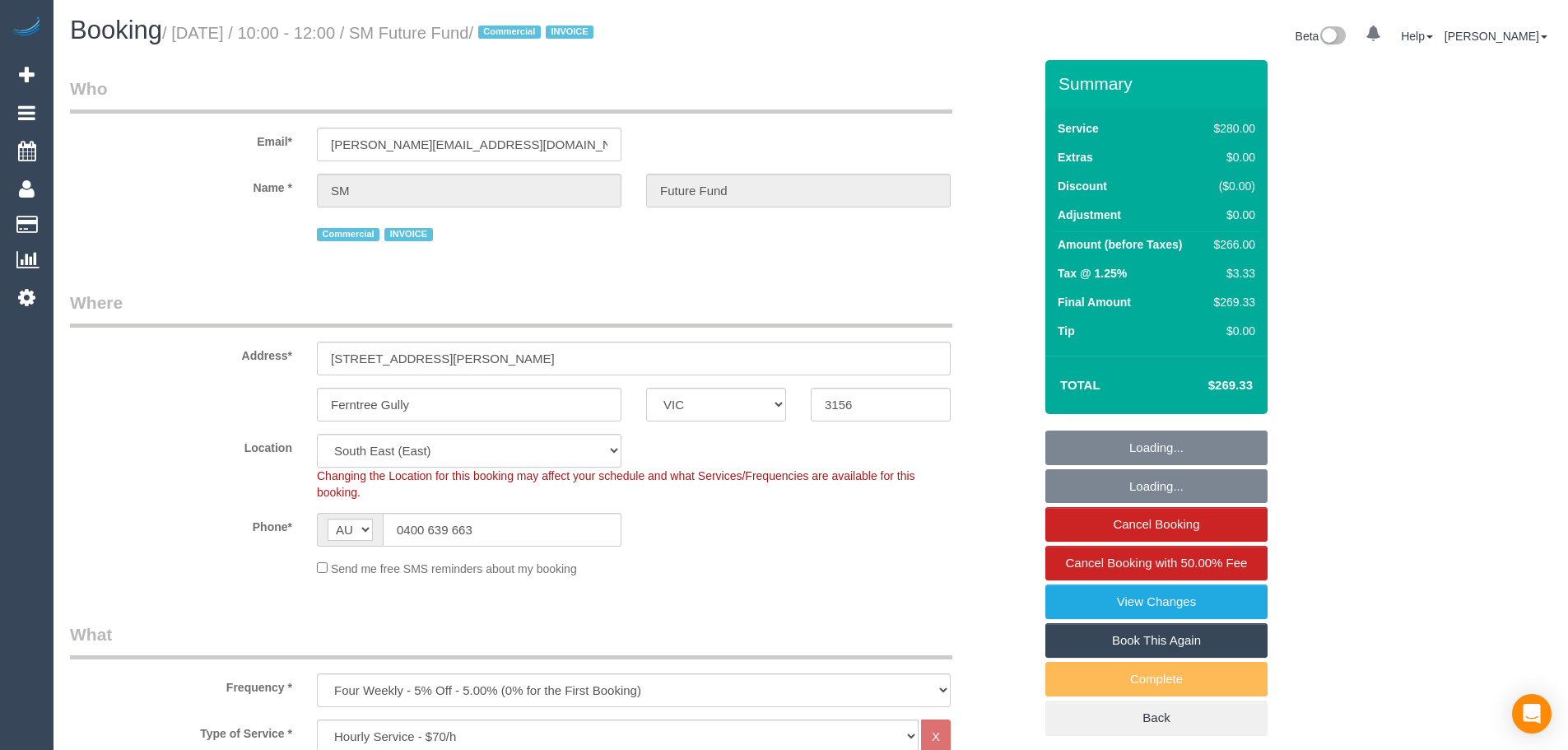
select select "object:753"
select select "number:28"
select select "number:14"
select select "number:19"
select select "number:22"
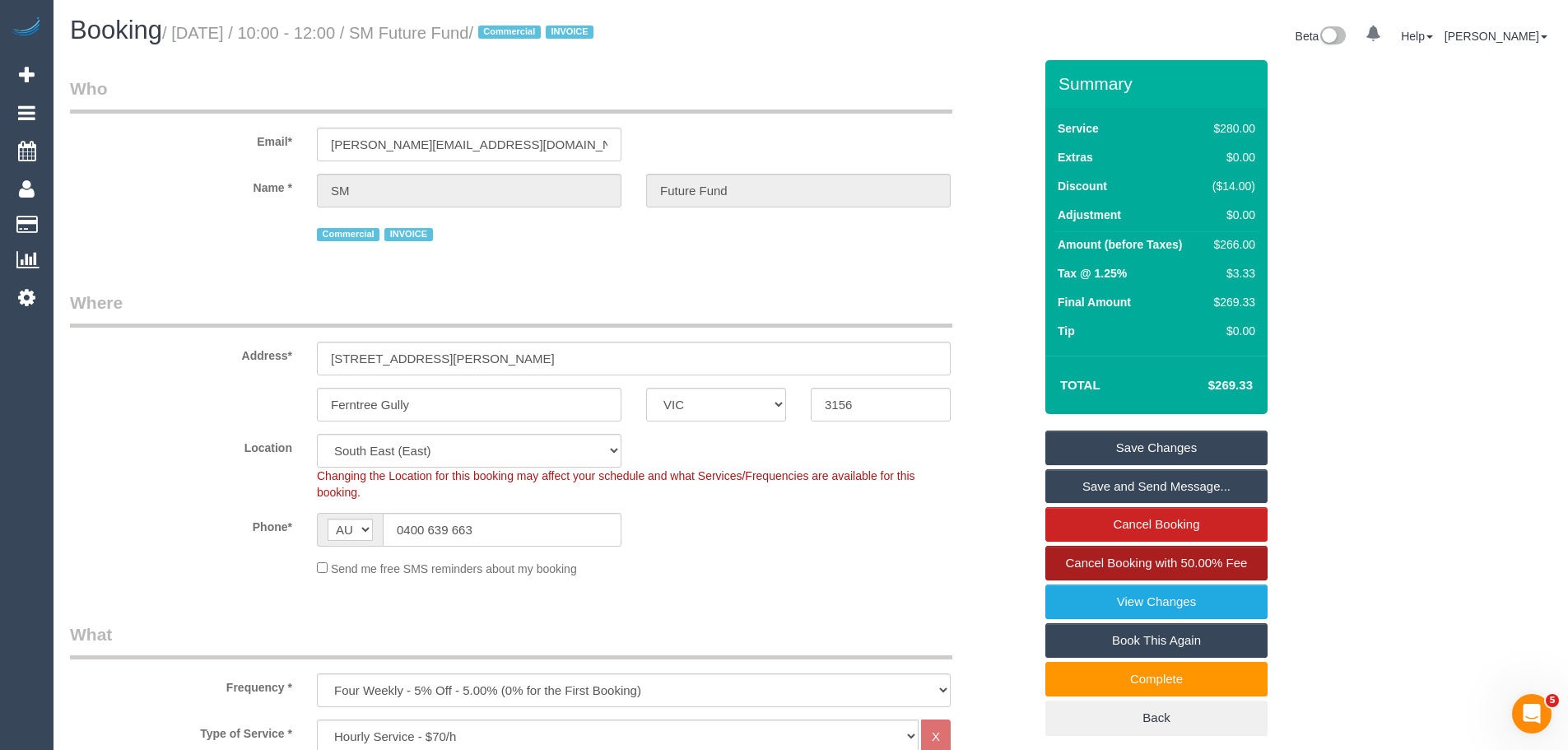
click at [1190, 566] on span "Cancel Booking with 50.00% Fee" at bounding box center [1157, 563] width 182 height 14
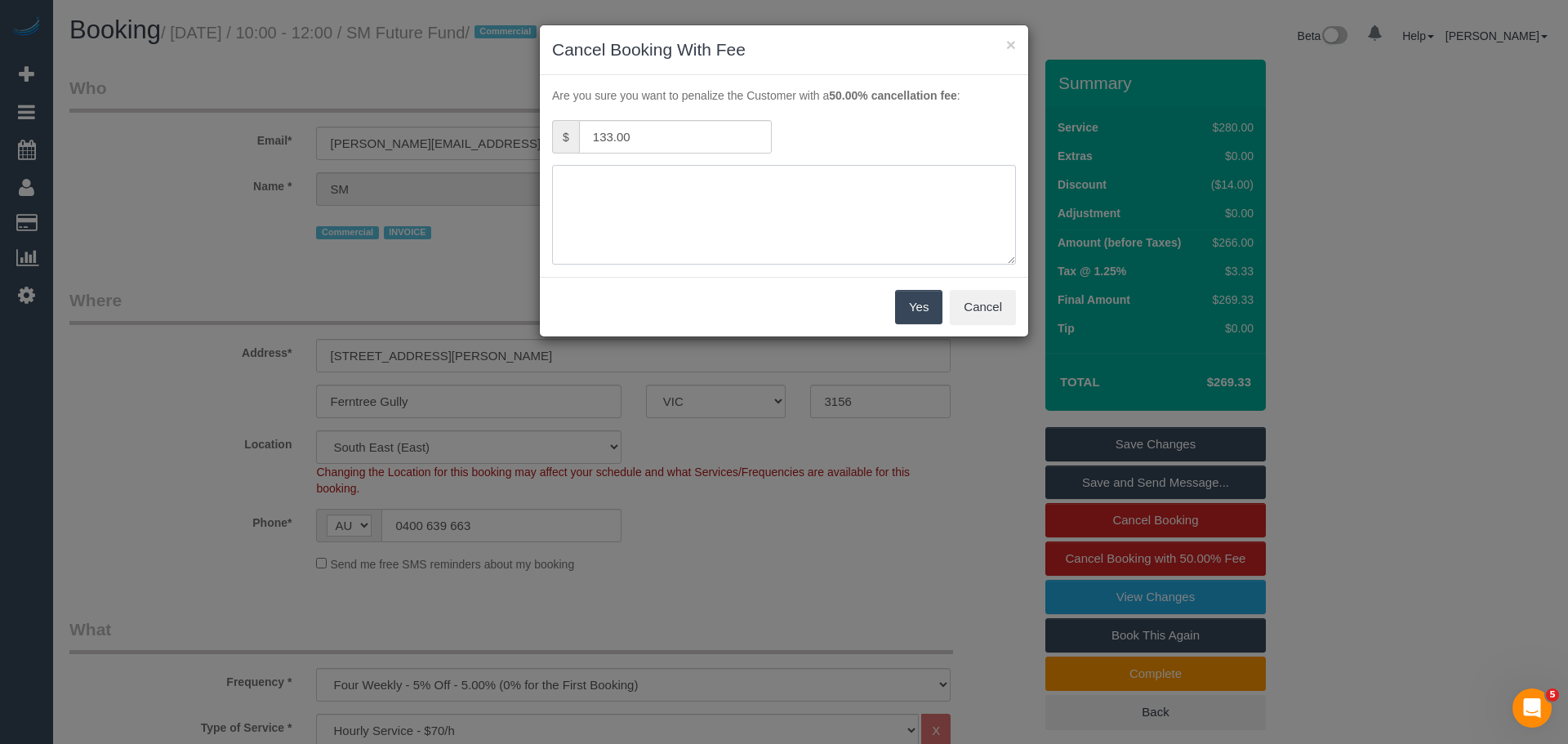
click at [829, 188] on textarea at bounding box center [784, 215] width 464 height 99
click at [825, 202] on textarea at bounding box center [784, 215] width 464 height 99
type textarea "Strong smell of cigarette smoke. someone had been smoking indoors. Cleaner coul…"
click at [912, 304] on button "Yes" at bounding box center [919, 307] width 47 height 34
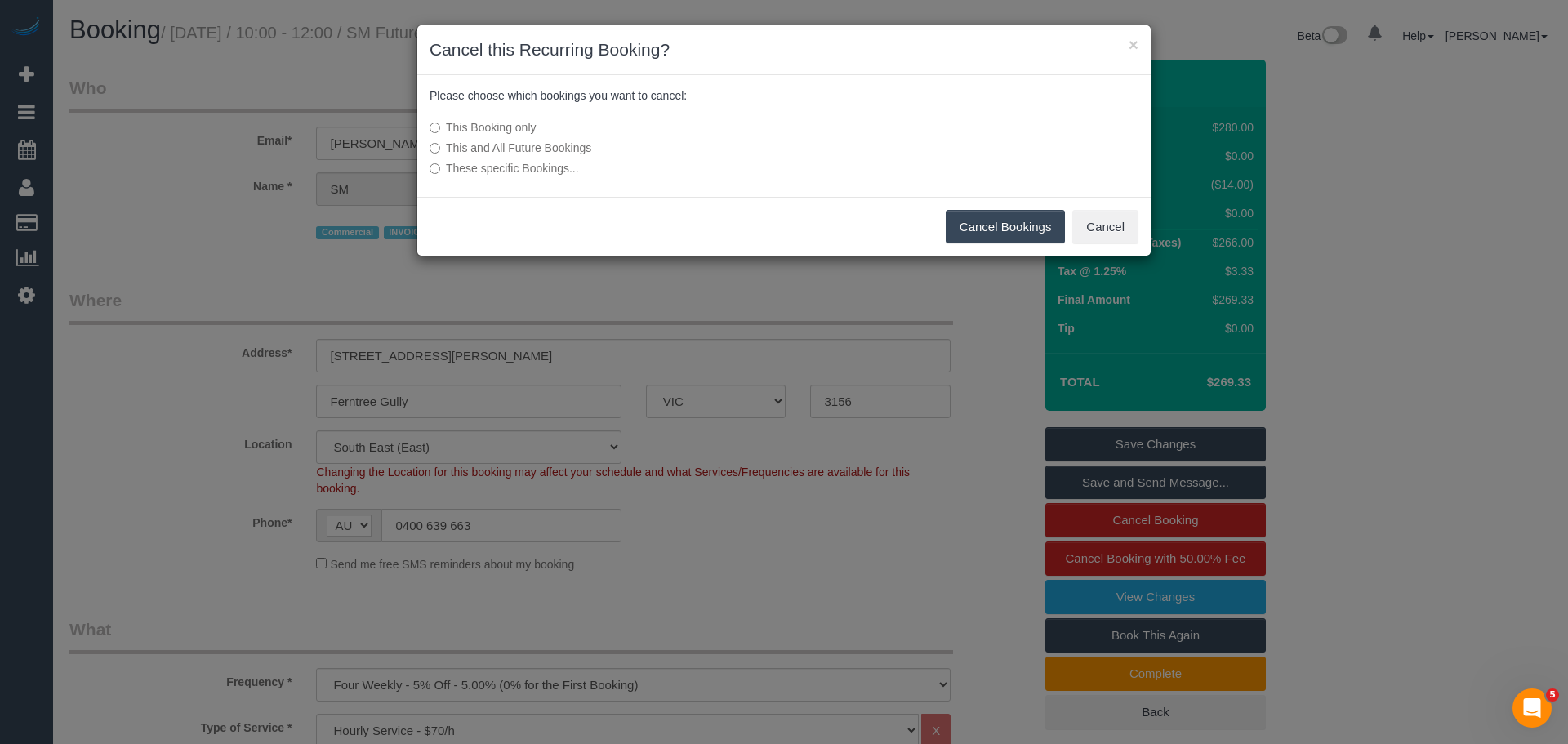
click at [1025, 222] on button "Cancel Bookings" at bounding box center [1006, 227] width 120 height 34
